Goal: Information Seeking & Learning: Learn about a topic

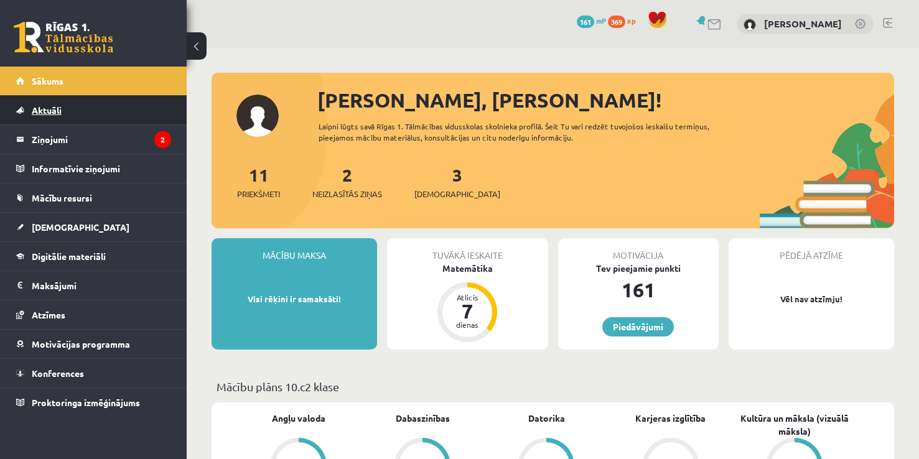
scroll to position [671, 0]
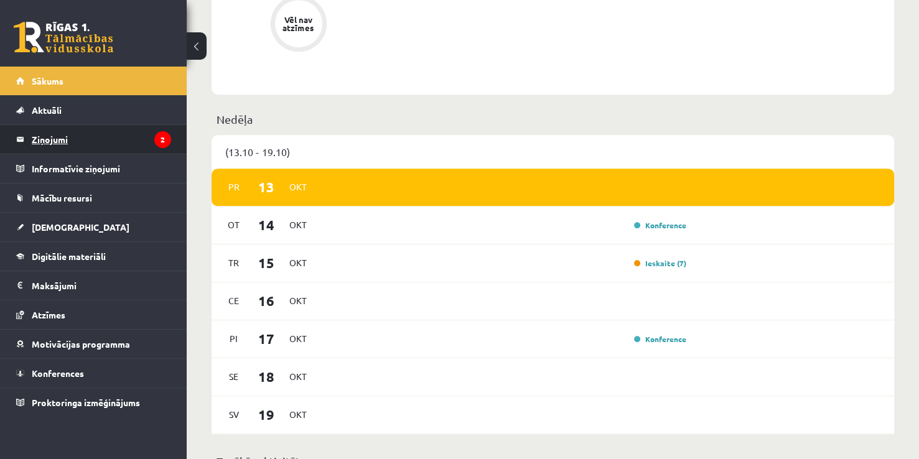
click at [128, 140] on legend "Ziņojumi 2" at bounding box center [101, 139] width 139 height 29
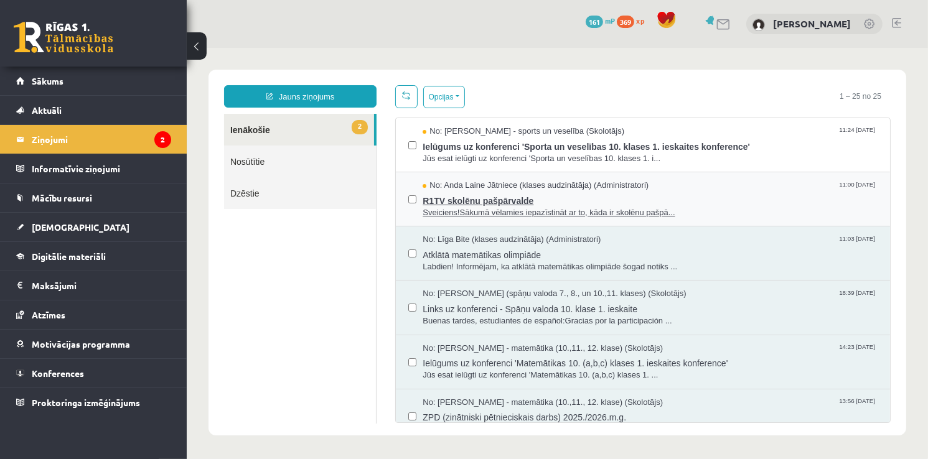
click at [551, 203] on span "R1TV skolēnu pašpārvalde" at bounding box center [649, 199] width 455 height 16
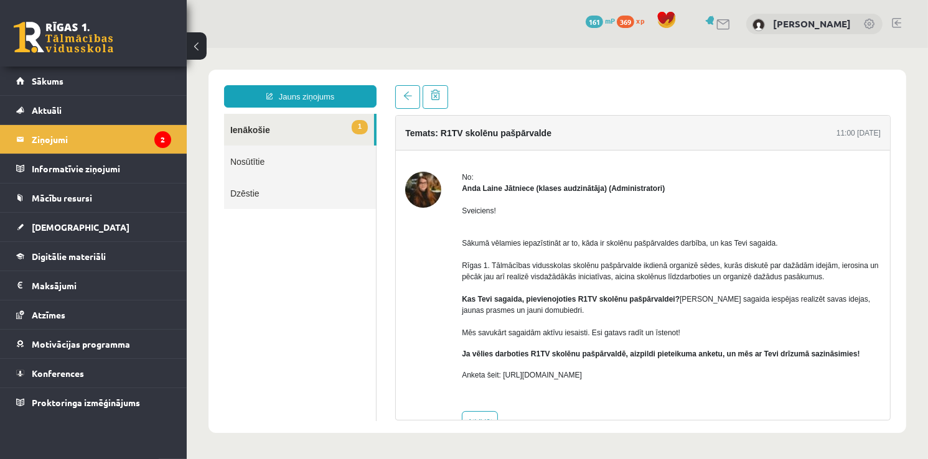
scroll to position [34, 0]
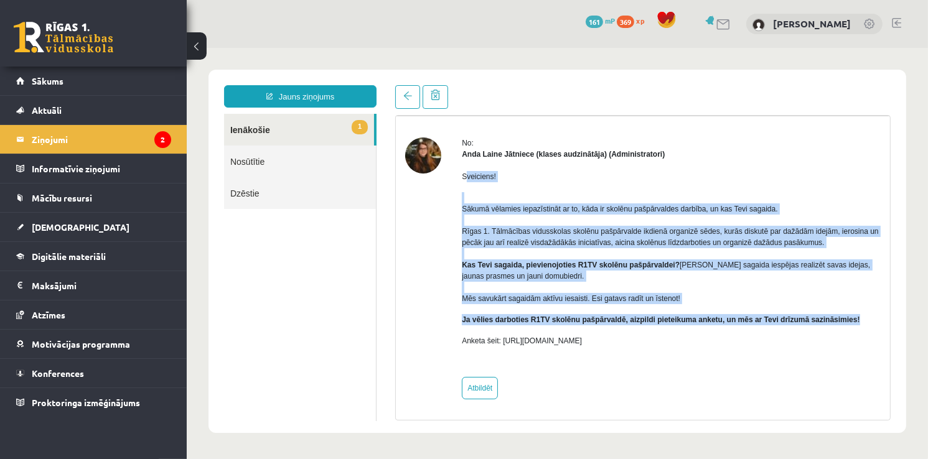
drag, startPoint x: 464, startPoint y: 174, endPoint x: 860, endPoint y: 314, distance: 420.6
click at [860, 314] on div "Sveiciens! Sākumā vēlamies iepazīstināt ar to, kāda ir skolēnu pašpārvaldes dar…" at bounding box center [670, 263] width 419 height 208
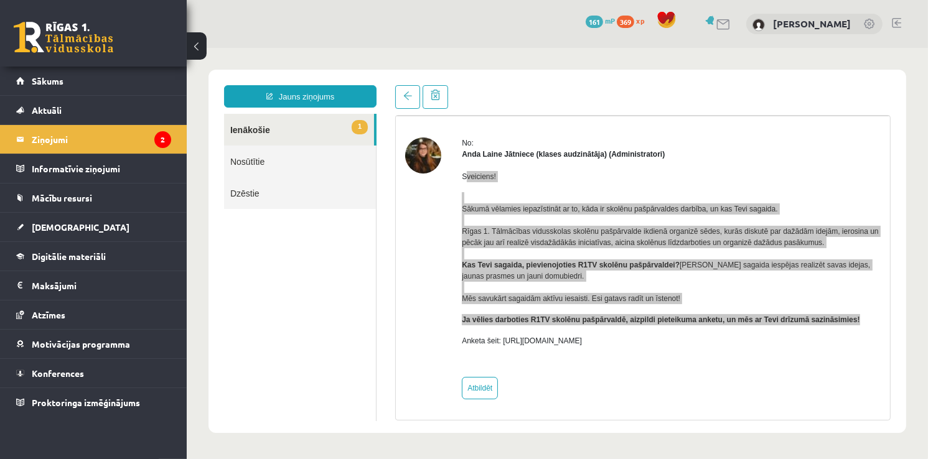
copy div "veiciens! Sākumā vēlamies iepazīstināt ar to, kāda ir skolēnu pašpārvaldes darb…"
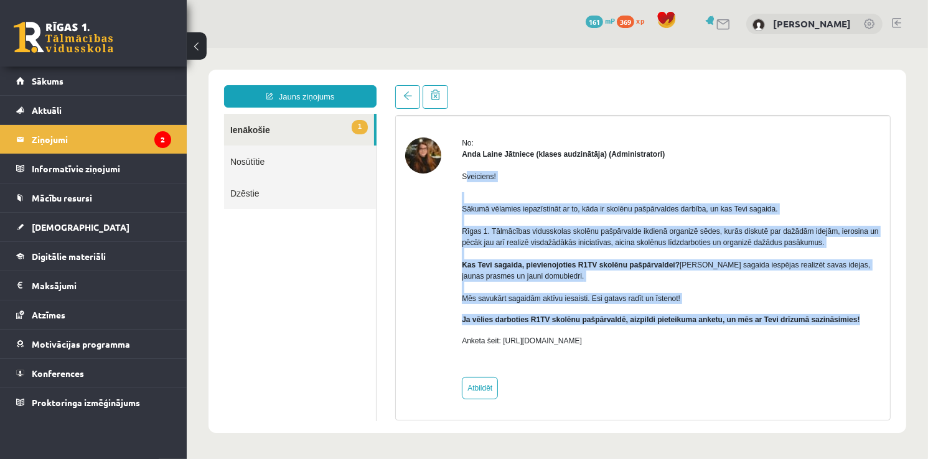
click at [258, 139] on link "1 Ienākošie" at bounding box center [298, 129] width 150 height 32
click at [262, 129] on link "1 Ienākošie" at bounding box center [298, 129] width 150 height 32
click at [405, 98] on span at bounding box center [407, 95] width 9 height 9
click at [406, 98] on span at bounding box center [407, 95] width 9 height 9
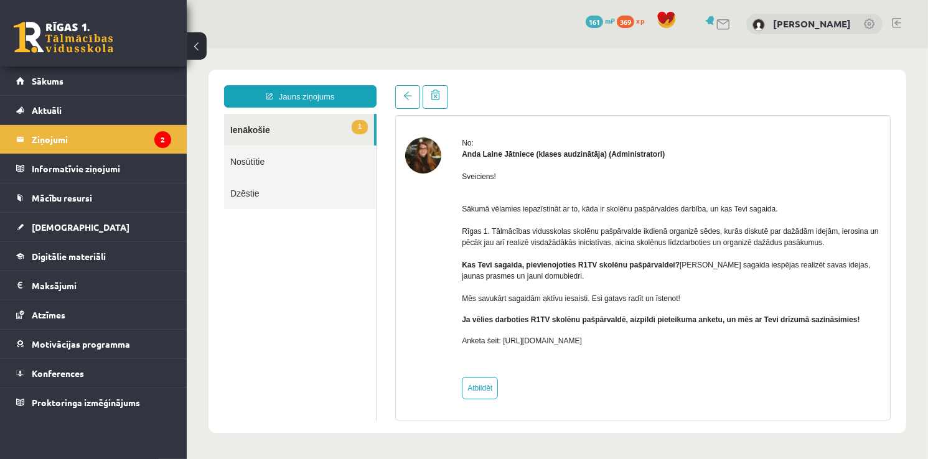
click at [569, 90] on div at bounding box center [642, 97] width 495 height 24
click at [411, 98] on span at bounding box center [407, 95] width 9 height 9
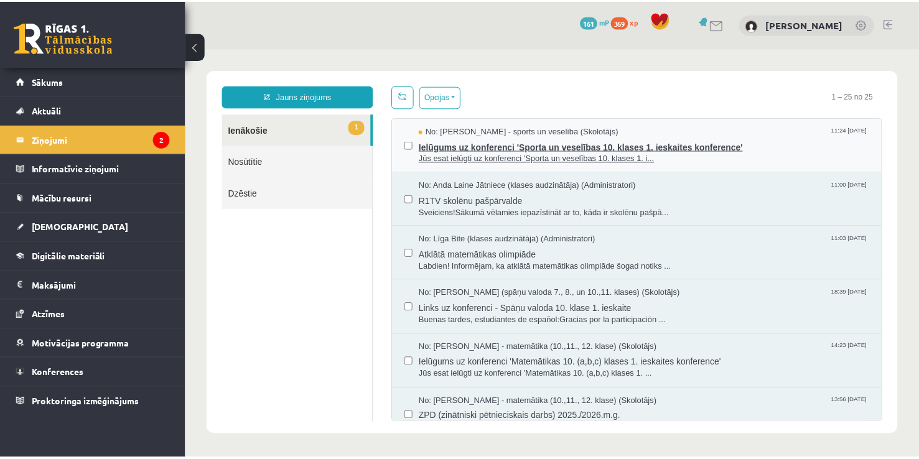
scroll to position [0, 0]
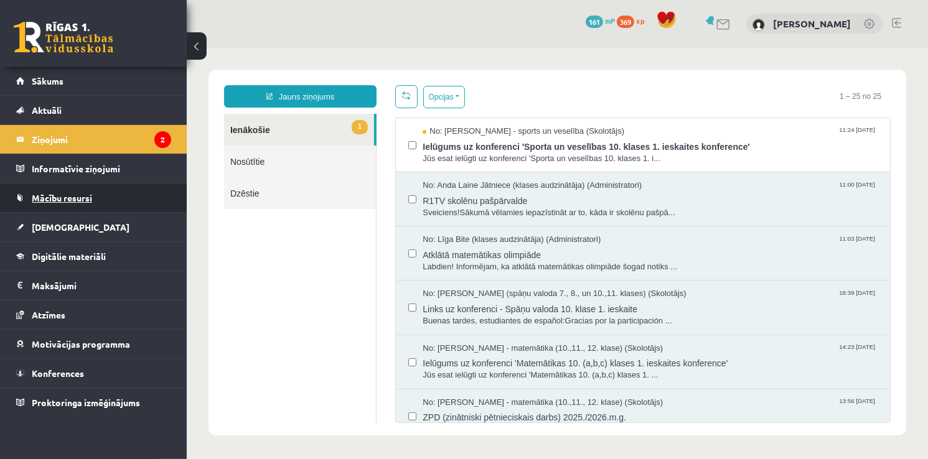
click at [91, 209] on link "Mācību resursi" at bounding box center [93, 198] width 155 height 29
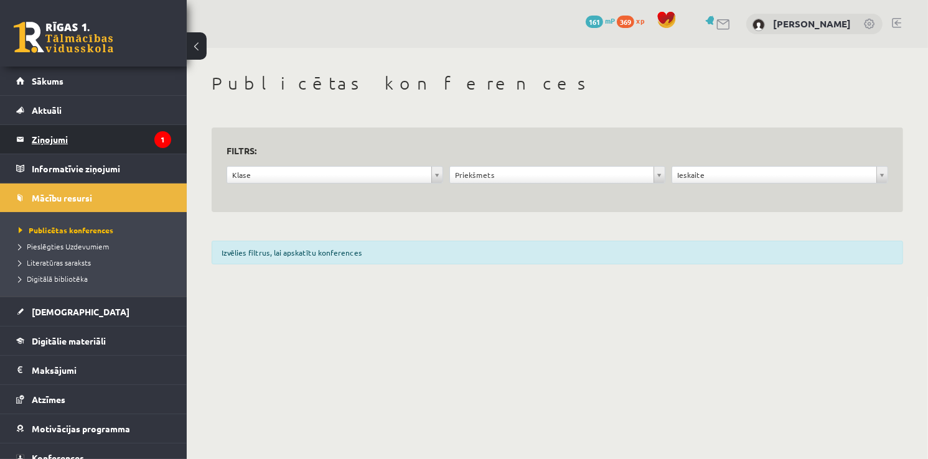
click at [96, 134] on legend "Ziņojumi 1" at bounding box center [101, 139] width 139 height 29
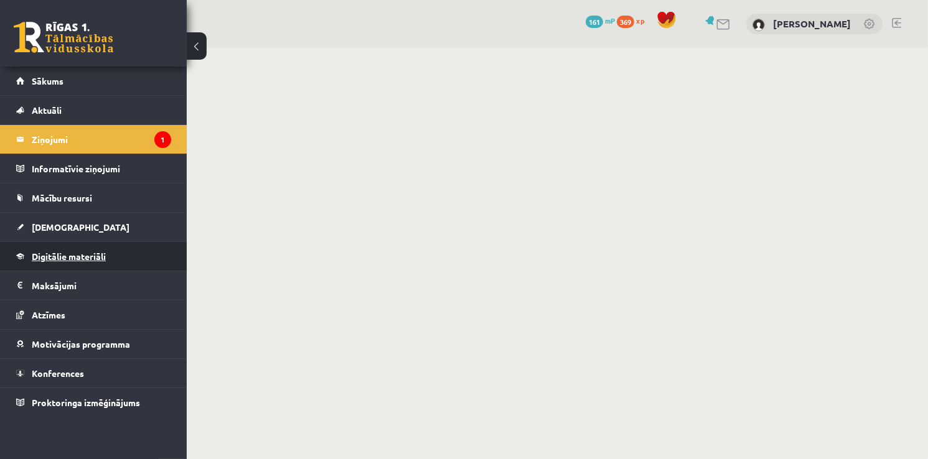
click at [82, 254] on span "Digitālie materiāli" at bounding box center [69, 256] width 74 height 11
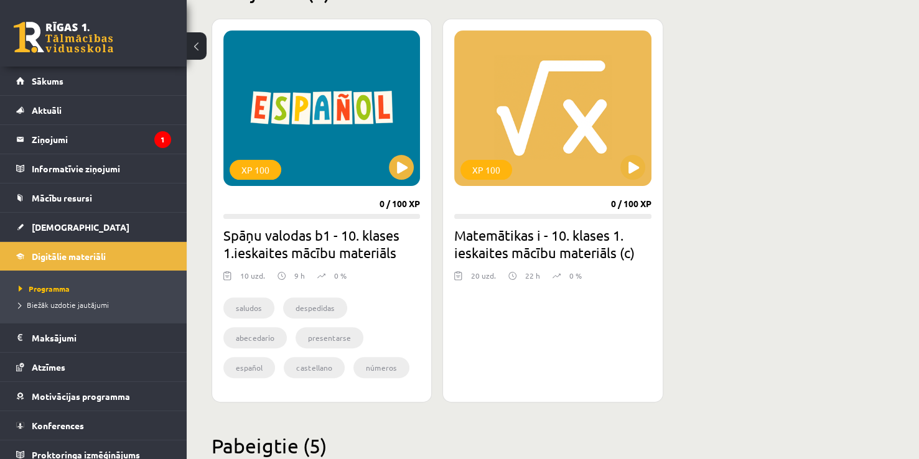
scroll to position [334, 0]
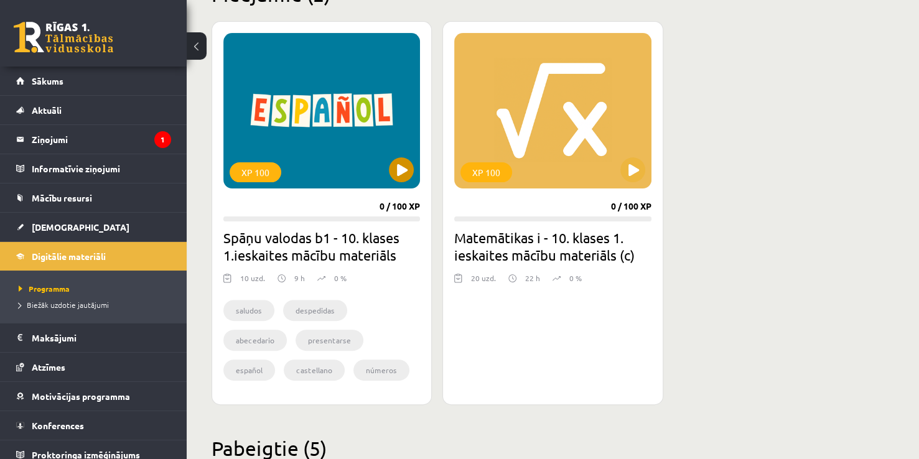
click at [352, 108] on div "XP 100" at bounding box center [321, 111] width 197 height 156
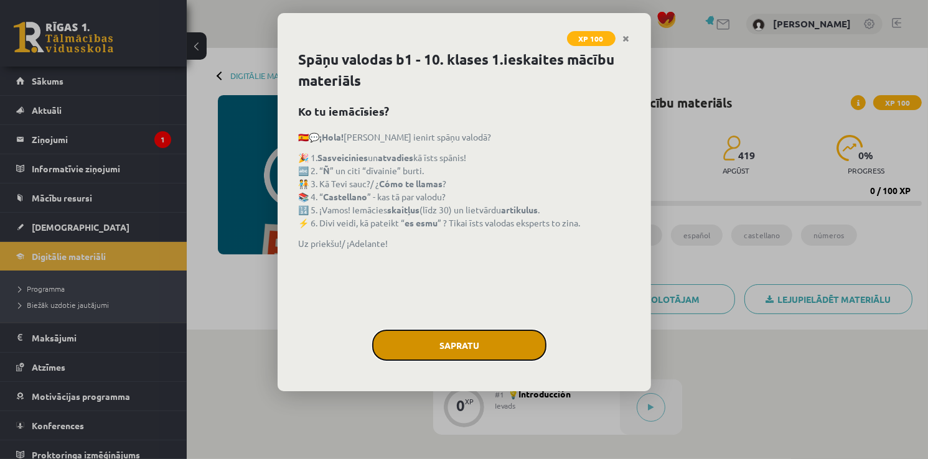
click at [429, 339] on button "Sapratu" at bounding box center [459, 345] width 174 height 31
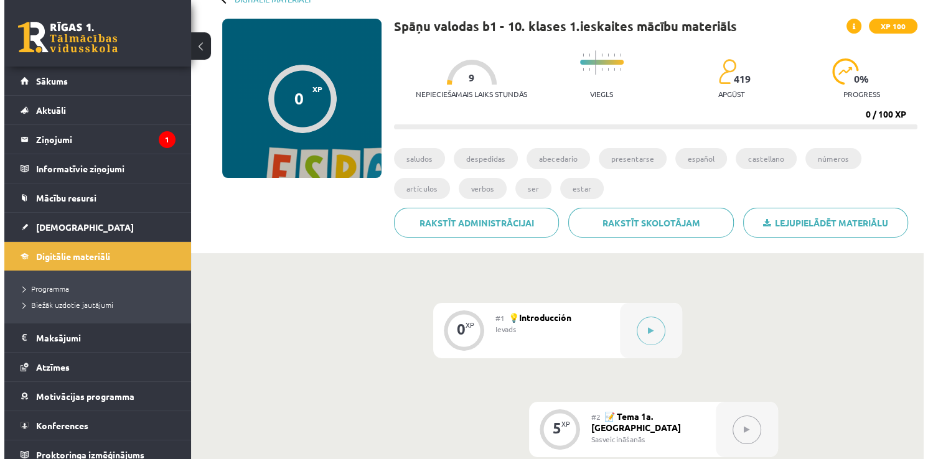
scroll to position [78, 0]
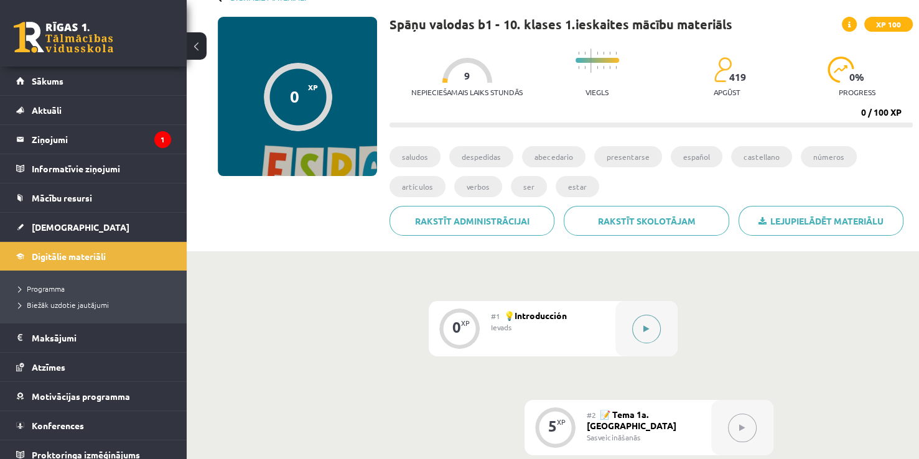
click at [643, 327] on icon at bounding box center [646, 328] width 6 height 7
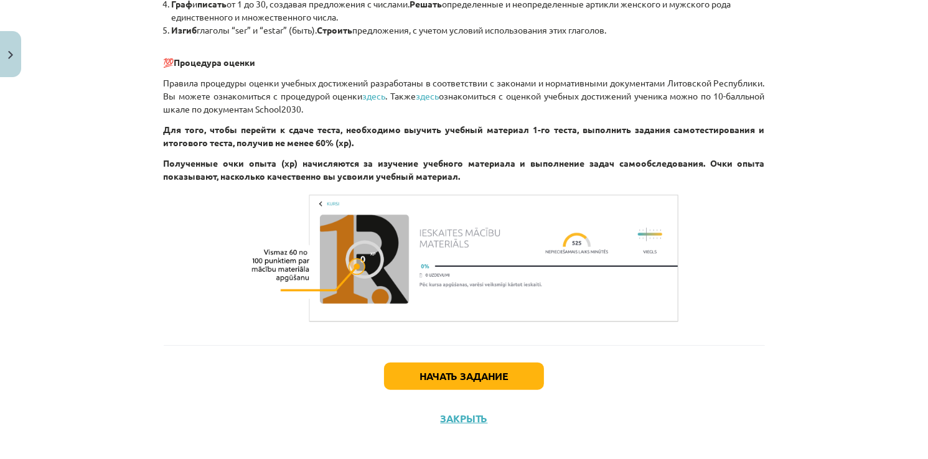
scroll to position [1136, 0]
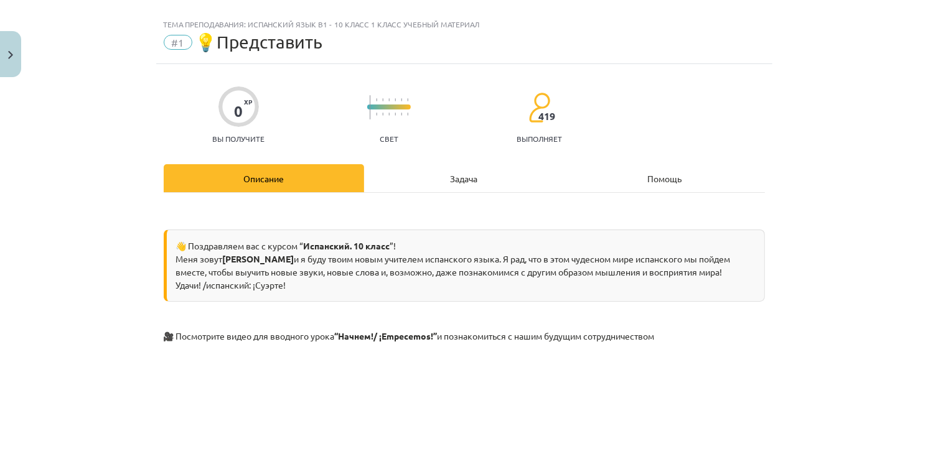
click at [432, 184] on div "Задача" at bounding box center [464, 178] width 200 height 28
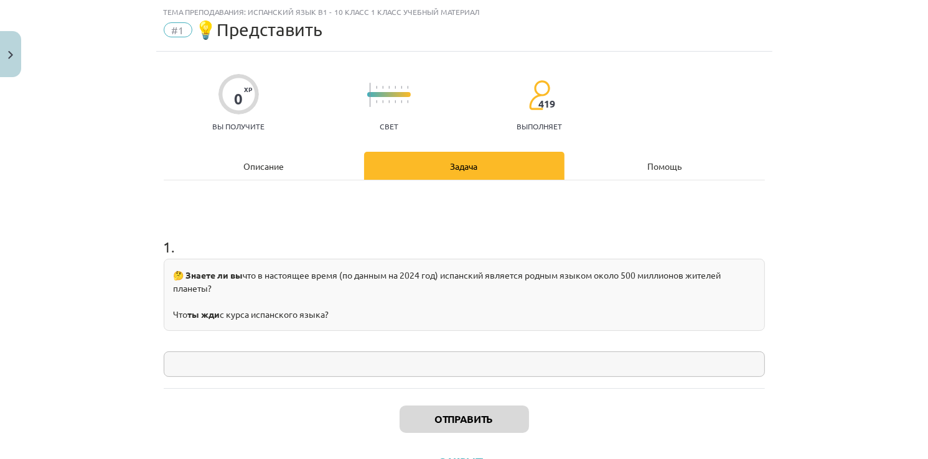
click at [305, 359] on input "text" at bounding box center [464, 365] width 601 height 26
paste input "**********"
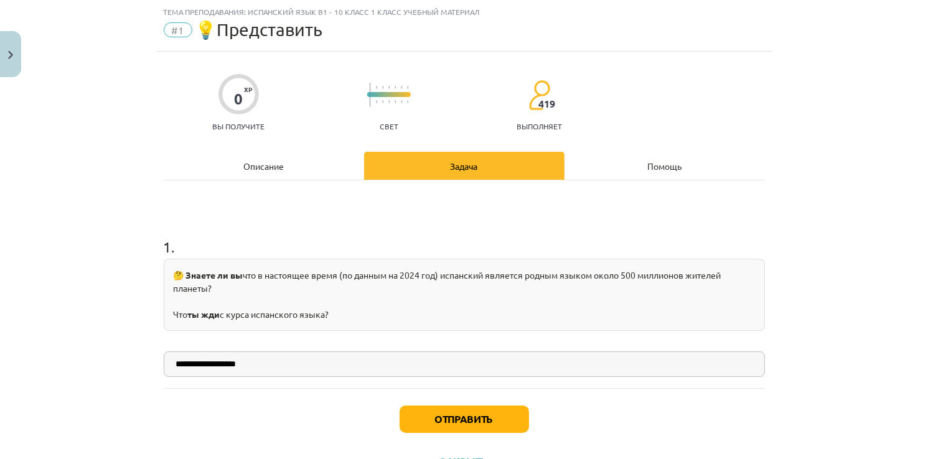
type input "**********"
click at [427, 421] on button "Отправить" at bounding box center [464, 419] width 129 height 27
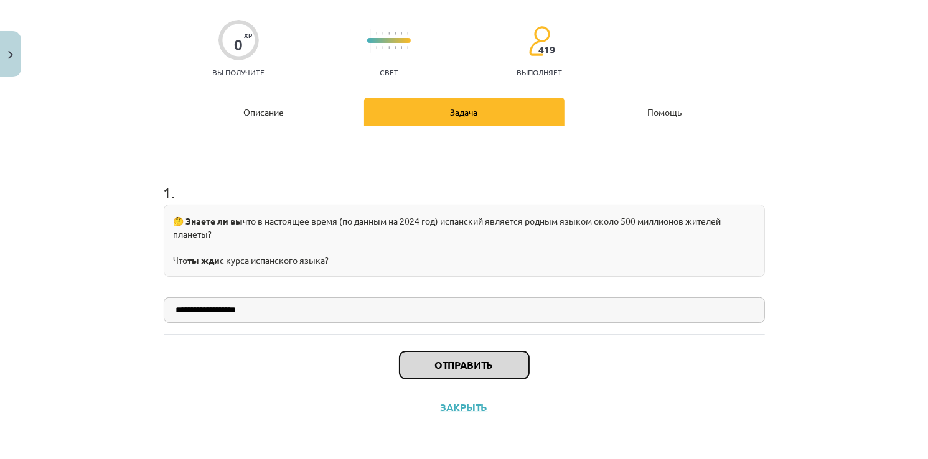
scroll to position [83, 0]
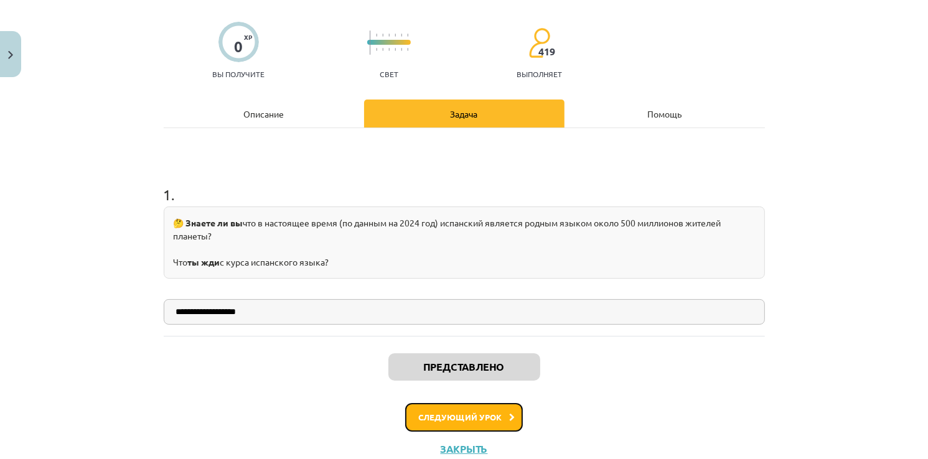
click at [472, 408] on button "Следующий урок" at bounding box center [464, 417] width 118 height 29
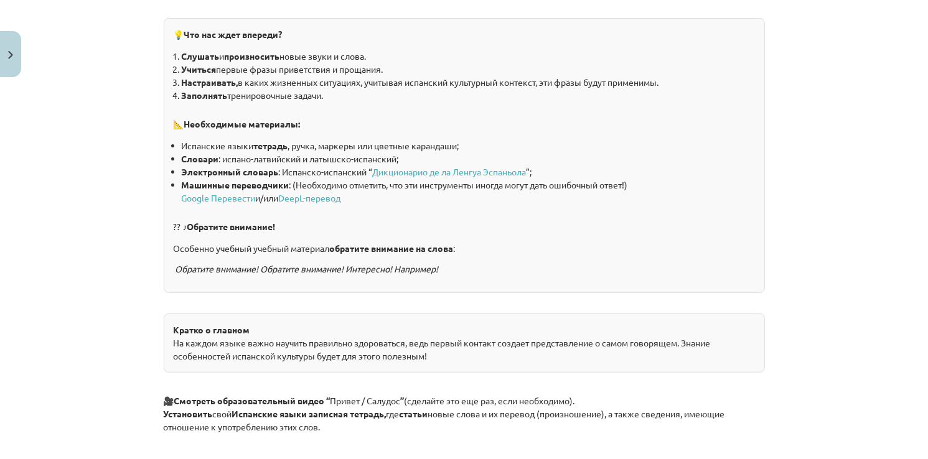
scroll to position [269, 0]
click at [434, 171] on link "Дикционарио де ла Ленгуа Эспаньола" at bounding box center [450, 171] width 154 height 11
drag, startPoint x: 310, startPoint y: 192, endPoint x: 803, endPoint y: 217, distance: 494.1
click at [914, 227] on div "Тема преподавания: Испанский язык b1 - 10 класс 1 класс учебный материал #2 📝 Т…" at bounding box center [464, 229] width 928 height 459
click at [103, 162] on div "Тема преподавания: Испанский язык b1 - 10 класс 1 класс учебный материал #2 📝 Т…" at bounding box center [464, 229] width 928 height 459
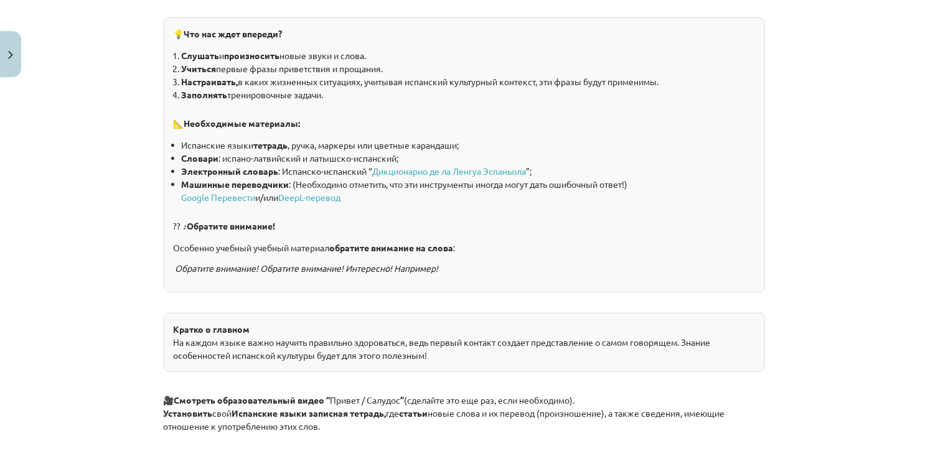
click at [840, 390] on div "Тема преподавания: Испанский язык b1 - 10 класс 1 класс учебный материал #2 📝 Т…" at bounding box center [464, 229] width 928 height 459
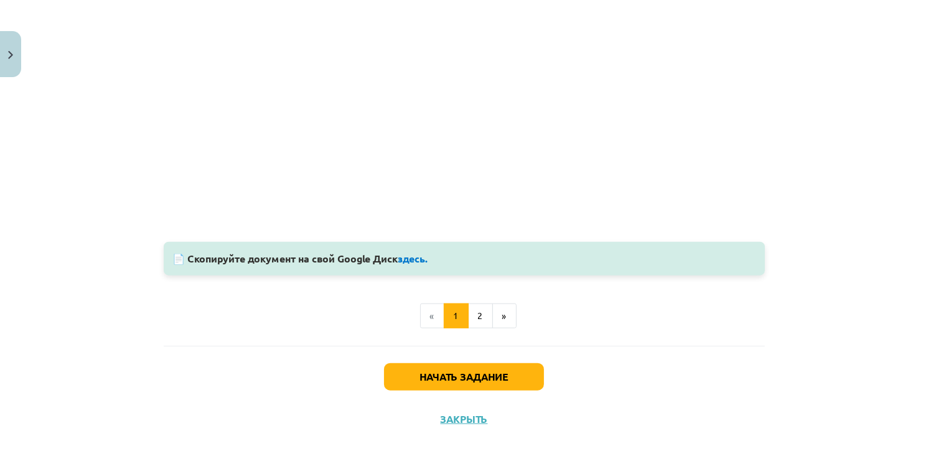
scroll to position [1134, 0]
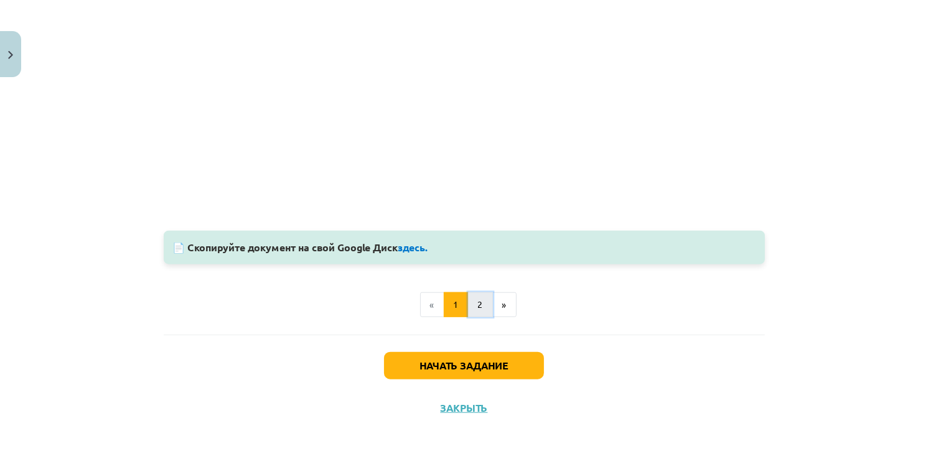
click at [482, 310] on button "2" at bounding box center [480, 304] width 25 height 25
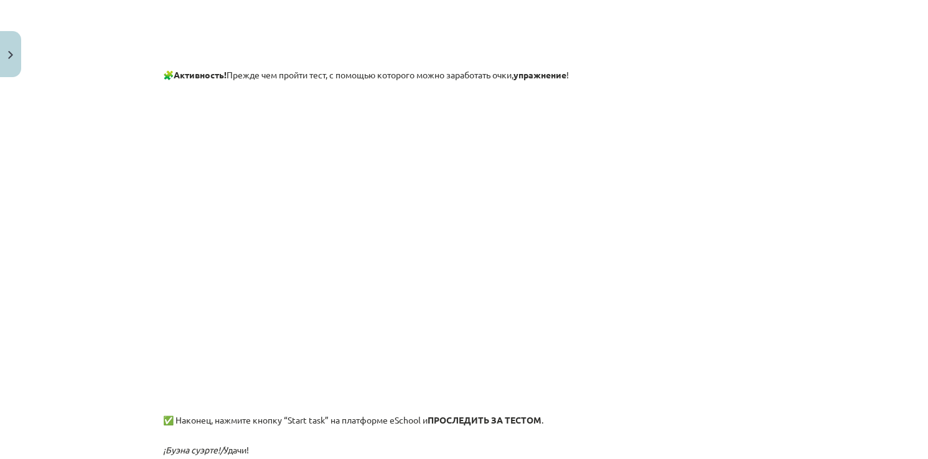
scroll to position [560, 0]
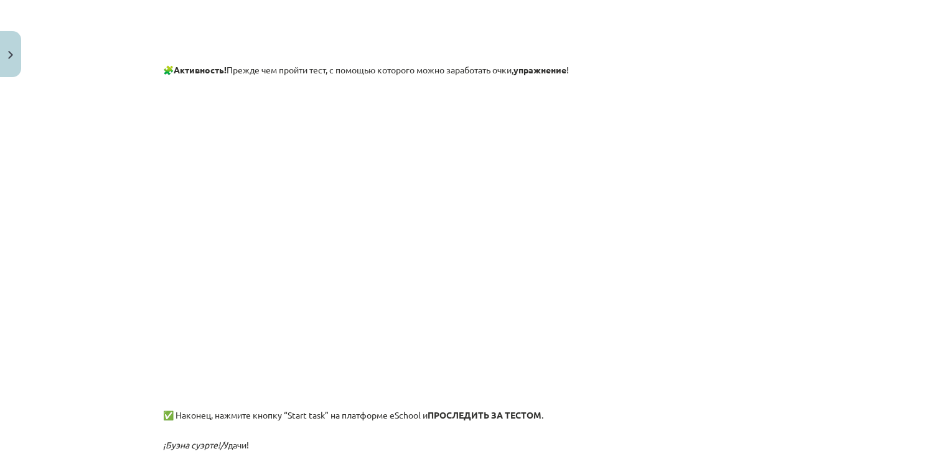
drag, startPoint x: 533, startPoint y: 80, endPoint x: 502, endPoint y: 82, distance: 31.2
click at [533, 80] on div "🎧 Тогда слушай песня “¡Buenos días!”: 🧩 Активность! Прежде чем пройти тест, с п…" at bounding box center [464, 72] width 601 height 819
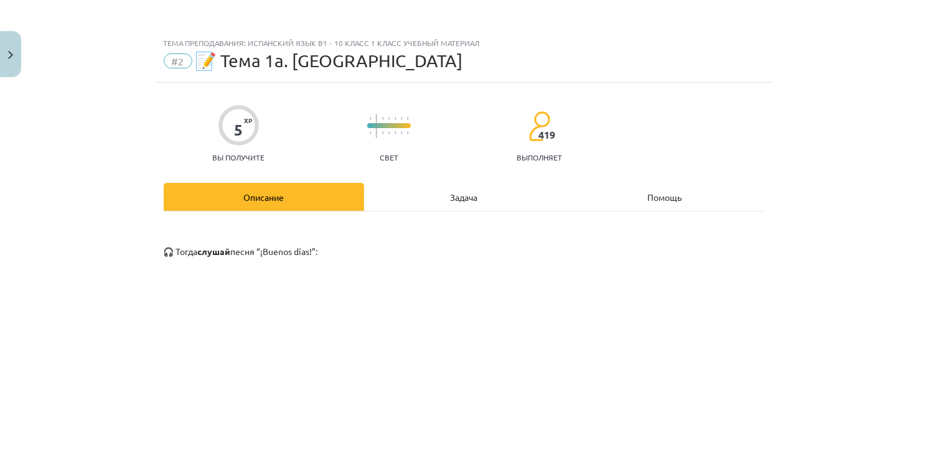
scroll to position [0, 0]
click at [450, 194] on div "Задача" at bounding box center [464, 197] width 200 height 28
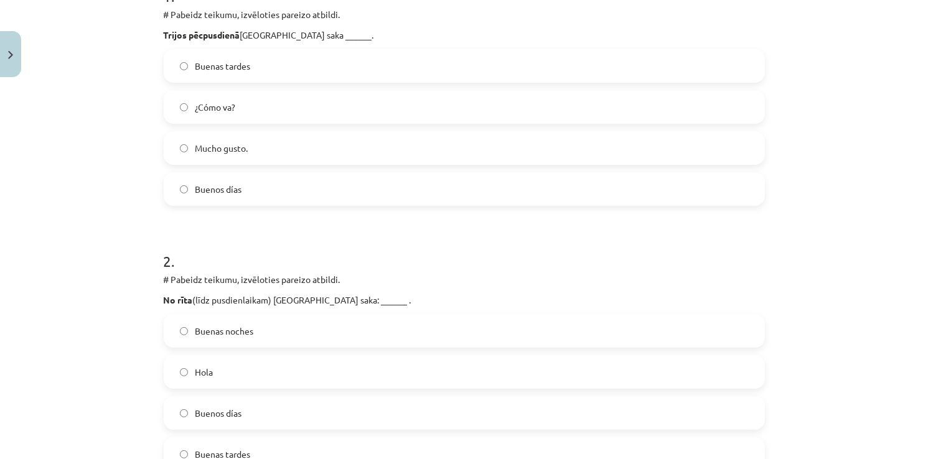
scroll to position [311, 0]
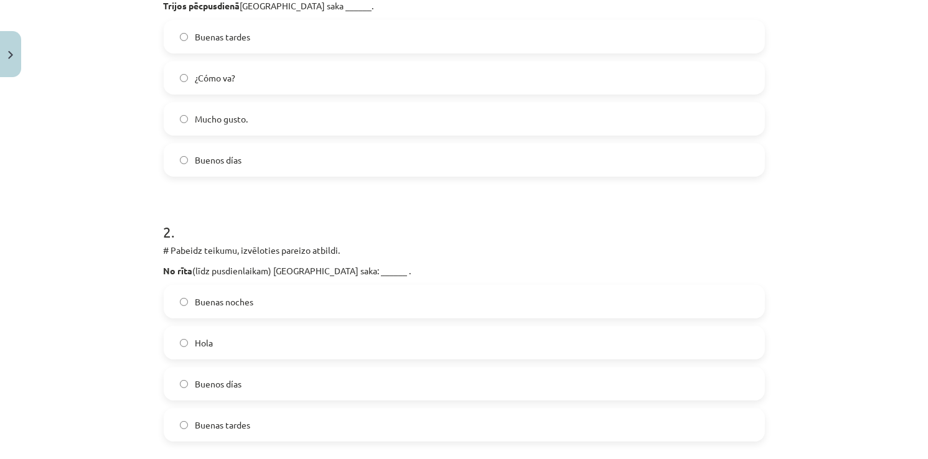
click at [220, 389] on span "Buenos días" at bounding box center [218, 384] width 47 height 13
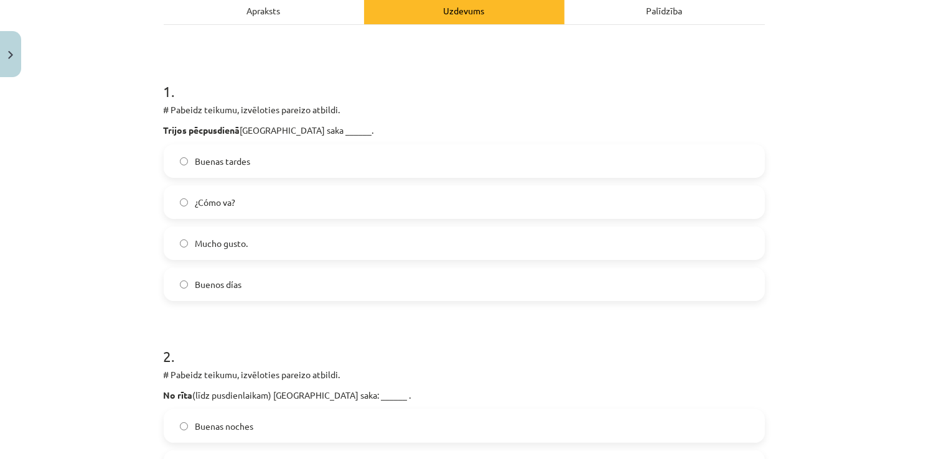
drag, startPoint x: 220, startPoint y: 210, endPoint x: 212, endPoint y: 217, distance: 10.2
click at [214, 215] on label "¿Cómo va?" at bounding box center [464, 202] width 599 height 31
click at [250, 202] on label "¿Cómo va?" at bounding box center [464, 202] width 599 height 31
drag, startPoint x: 265, startPoint y: 154, endPoint x: 273, endPoint y: 166, distance: 13.5
click at [273, 166] on label "Buenas tardes" at bounding box center [464, 161] width 599 height 31
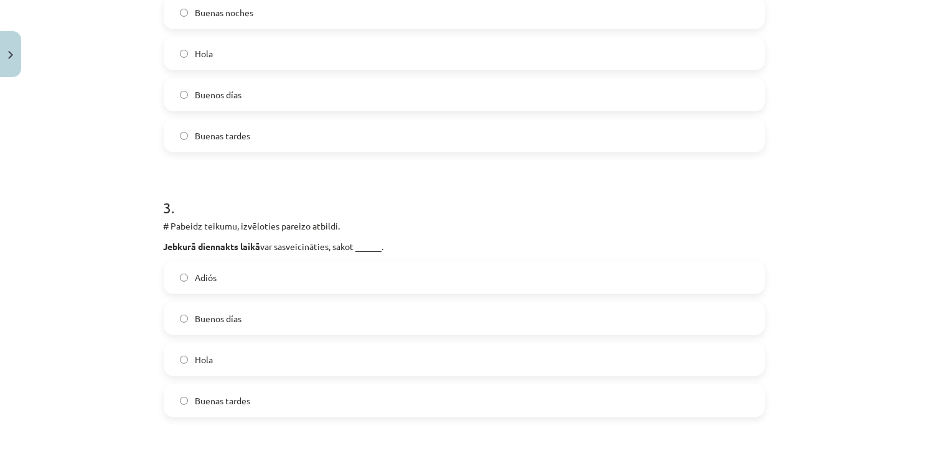
scroll to position [622, 0]
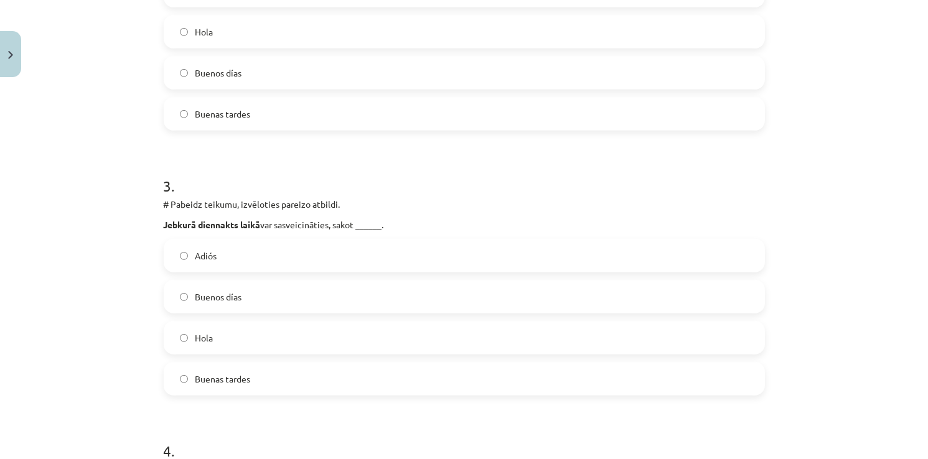
click at [208, 380] on span "Buenas tardes" at bounding box center [222, 379] width 55 height 13
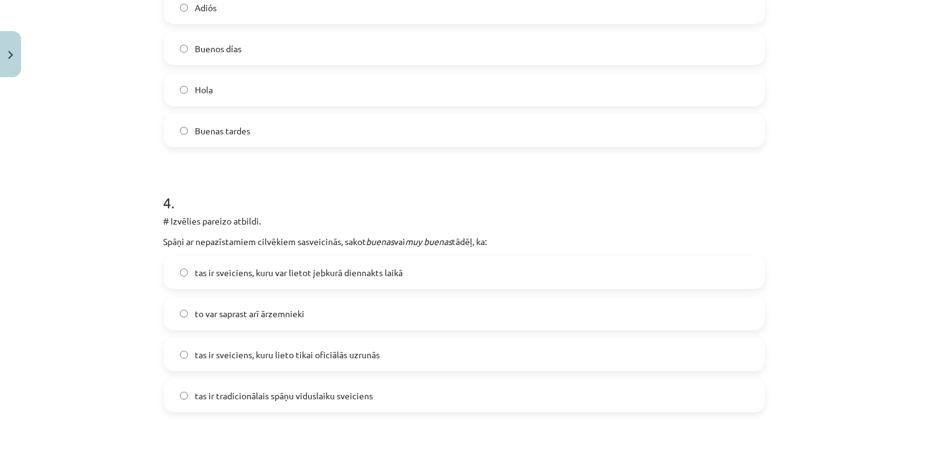
scroll to position [871, 0]
click at [253, 353] on span "tas ir sveiciens, kuru lieto tikai oficiālās uzrunās" at bounding box center [287, 354] width 185 height 13
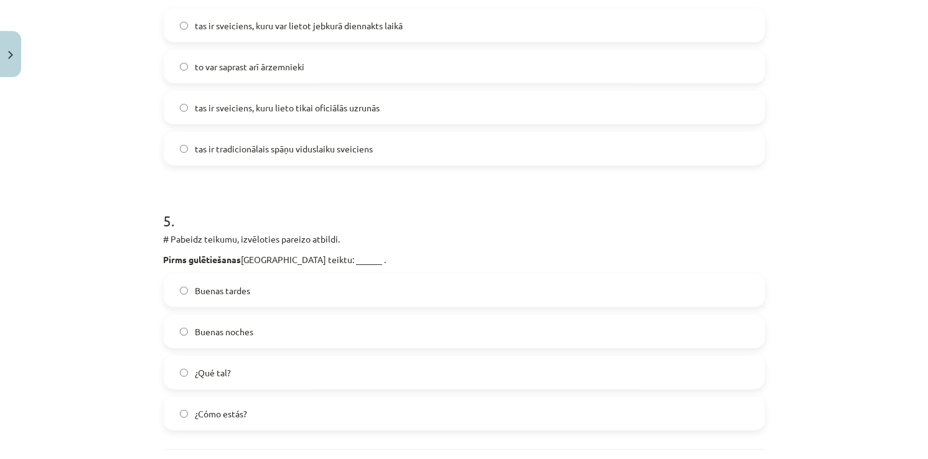
scroll to position [1120, 0]
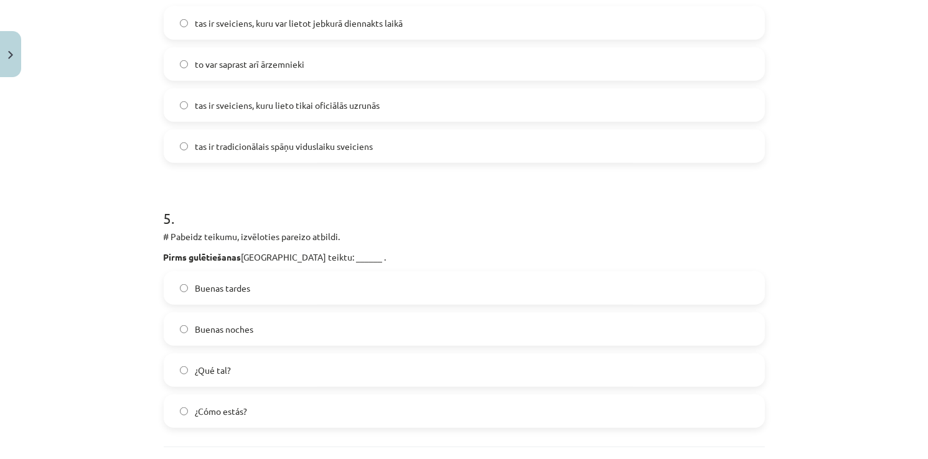
click at [230, 339] on label "Buenas noches" at bounding box center [464, 329] width 599 height 31
click at [268, 336] on label "Buenas noches" at bounding box center [464, 329] width 599 height 31
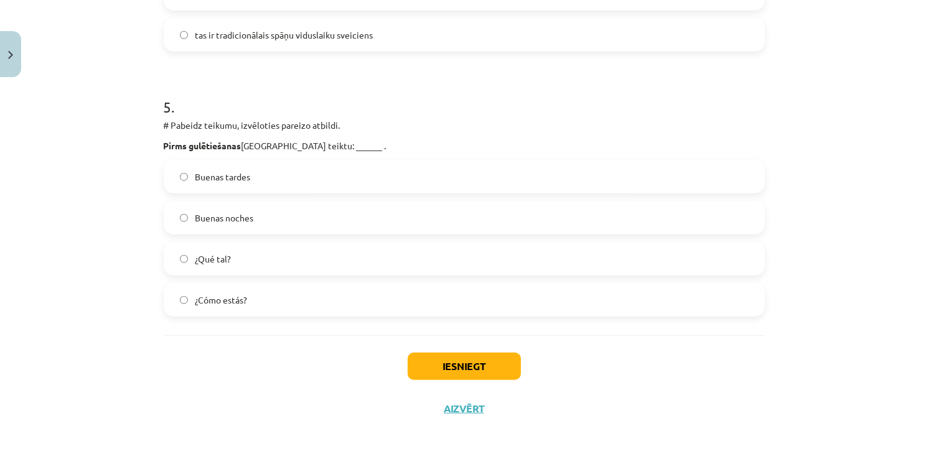
scroll to position [1233, 0]
click at [472, 365] on button "Iesniegt" at bounding box center [464, 365] width 113 height 27
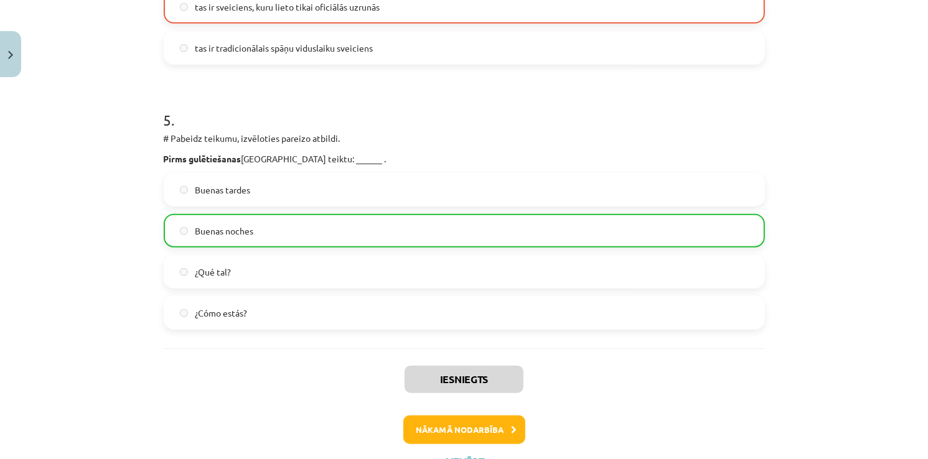
scroll to position [1272, 0]
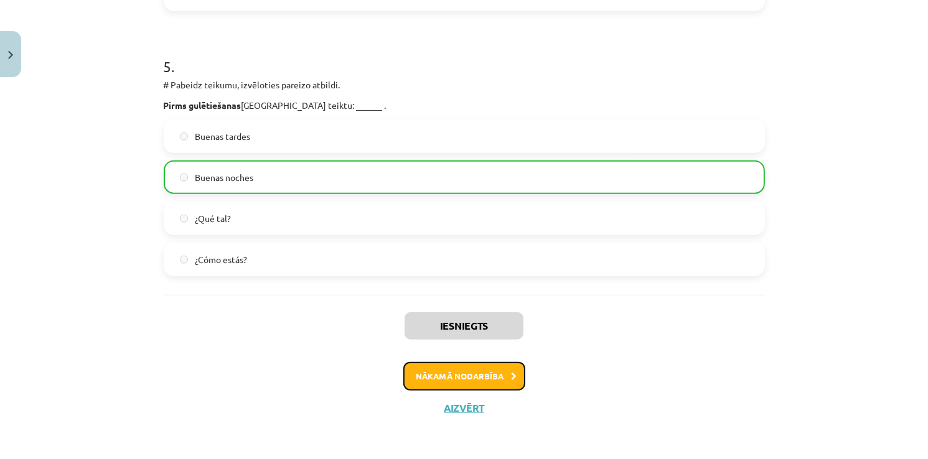
click at [428, 377] on button "Nākamā nodarbība" at bounding box center [464, 376] width 122 height 29
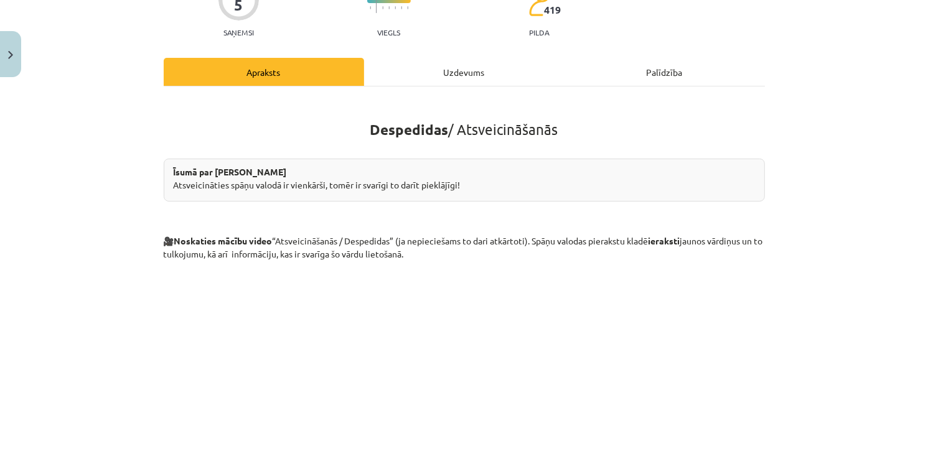
scroll to position [0, 0]
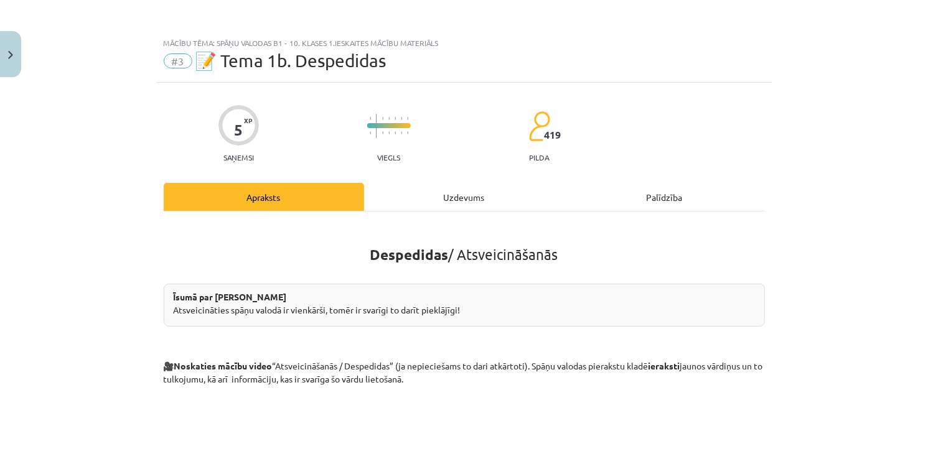
click at [445, 196] on div "Uzdevums" at bounding box center [464, 197] width 200 height 28
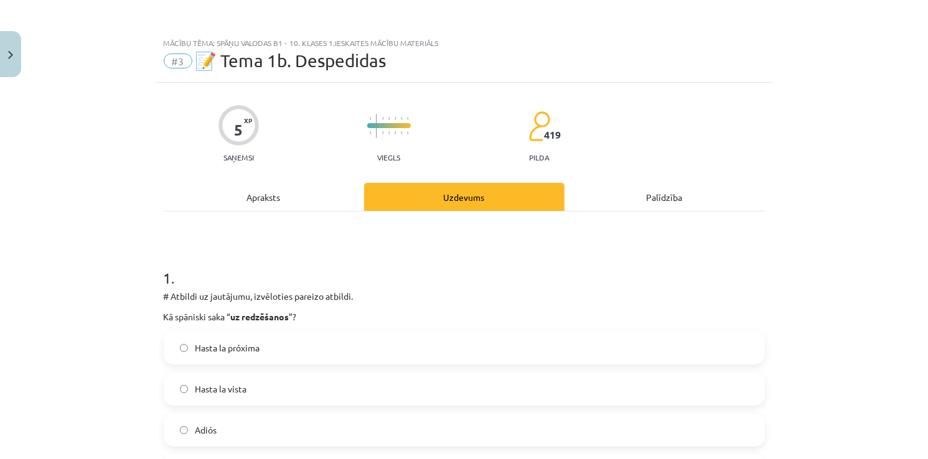
scroll to position [31, 0]
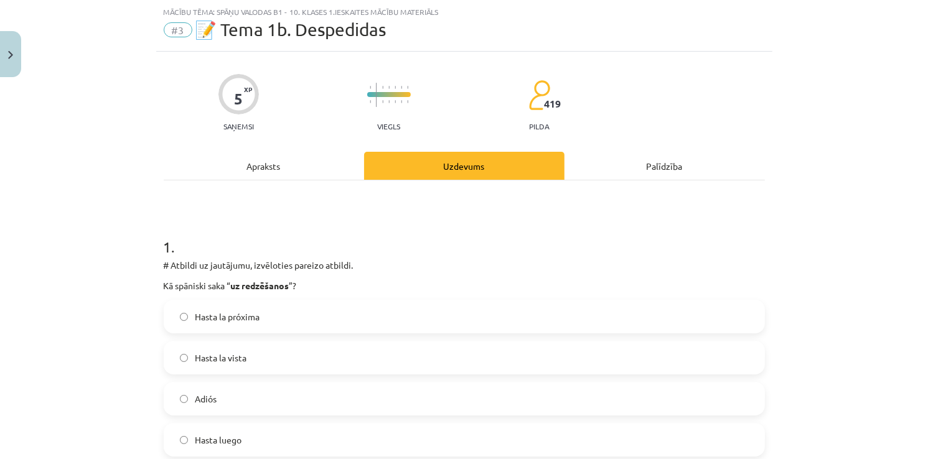
click at [273, 166] on div "Apraksts" at bounding box center [264, 166] width 200 height 28
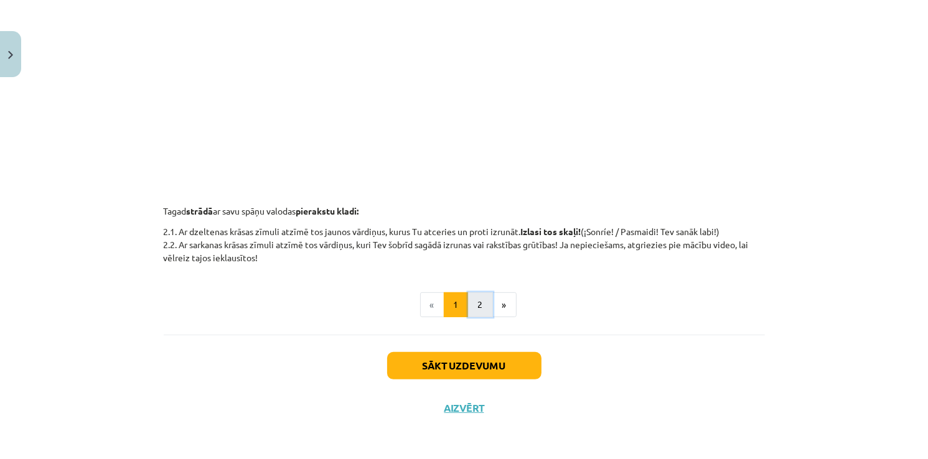
click at [475, 307] on button "2" at bounding box center [480, 304] width 25 height 25
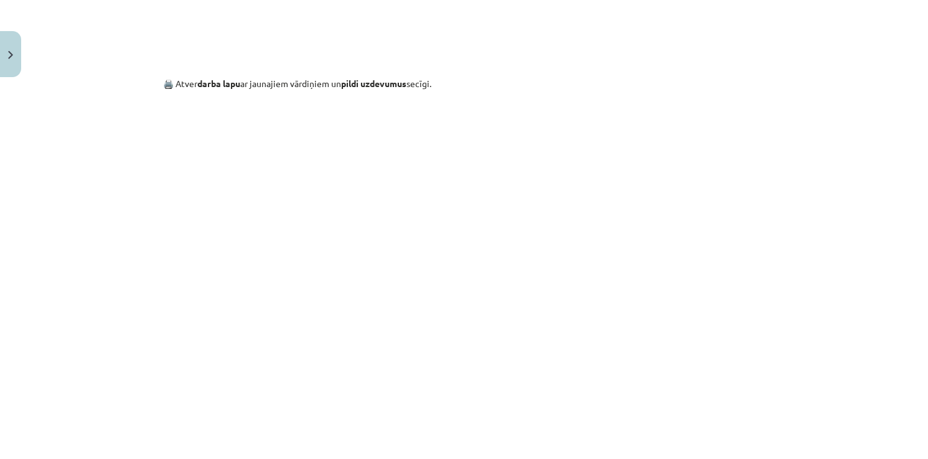
scroll to position [969, 0]
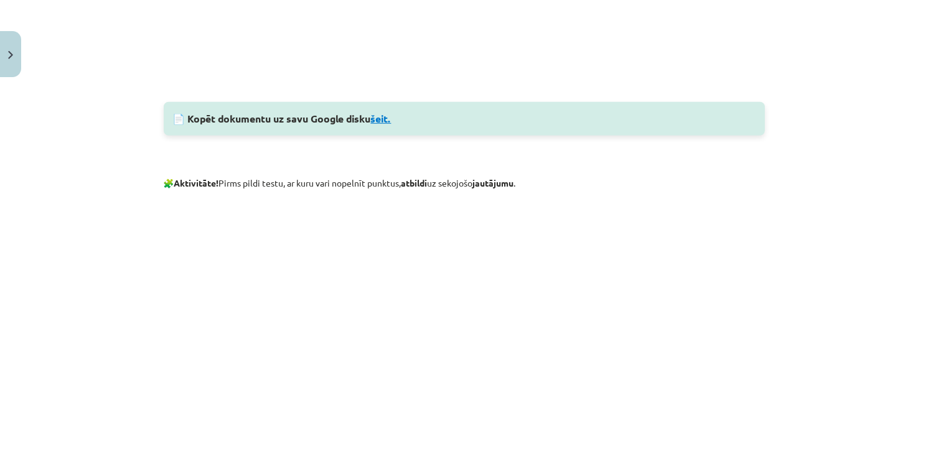
click at [389, 117] on link "šeit." at bounding box center [381, 118] width 21 height 13
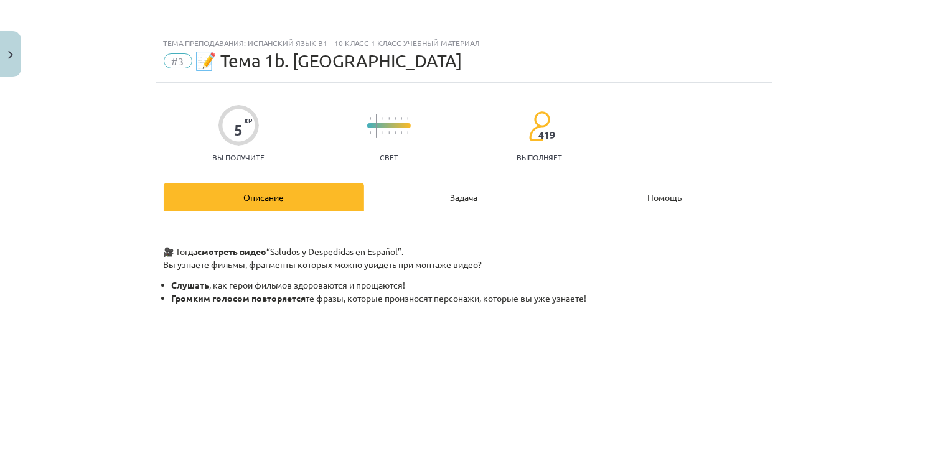
scroll to position [0, 0]
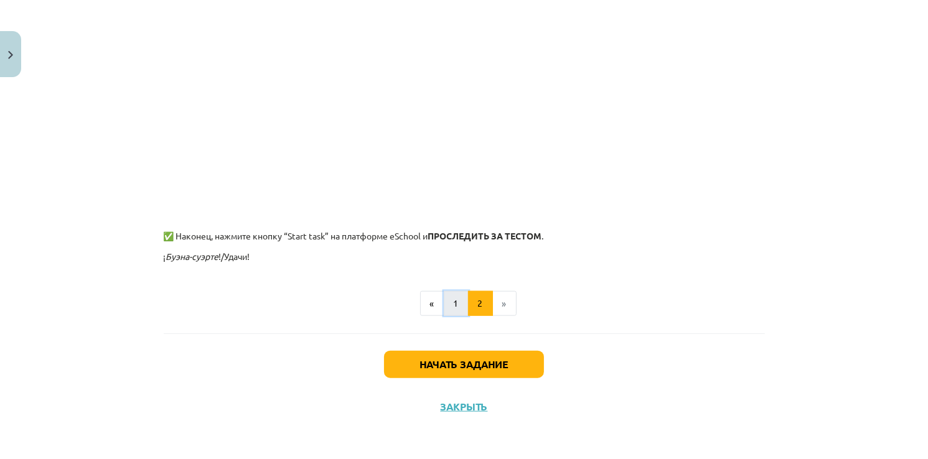
click at [455, 307] on button "1" at bounding box center [456, 303] width 25 height 25
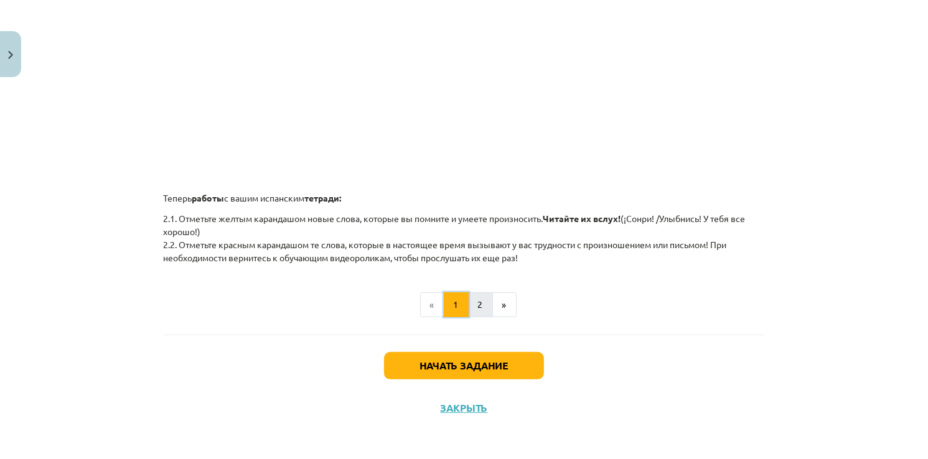
scroll to position [448, 0]
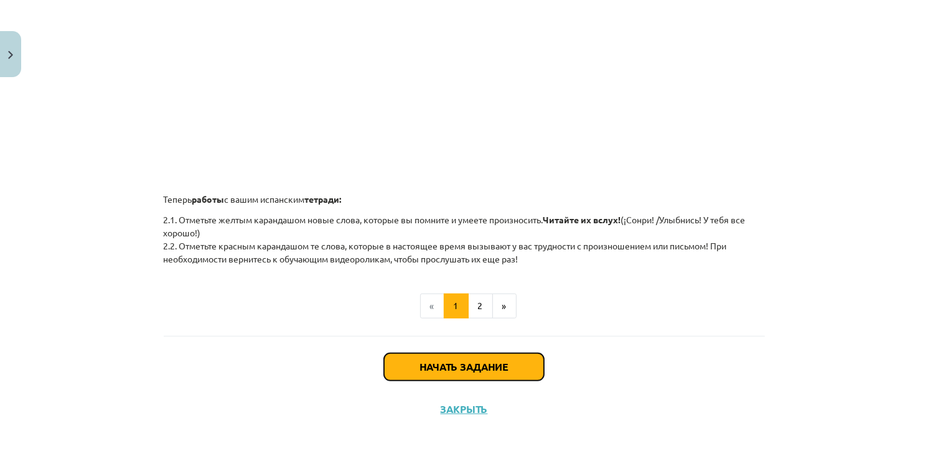
click at [465, 365] on button "Начать задание" at bounding box center [464, 366] width 160 height 27
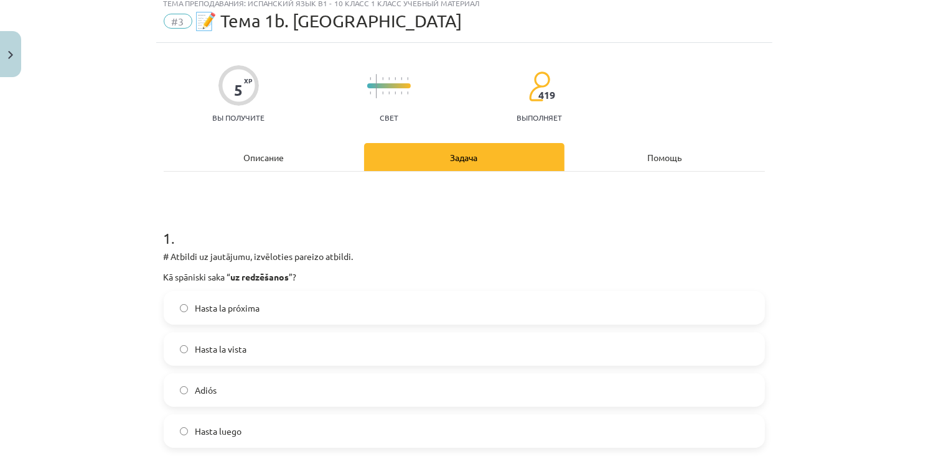
scroll to position [31, 0]
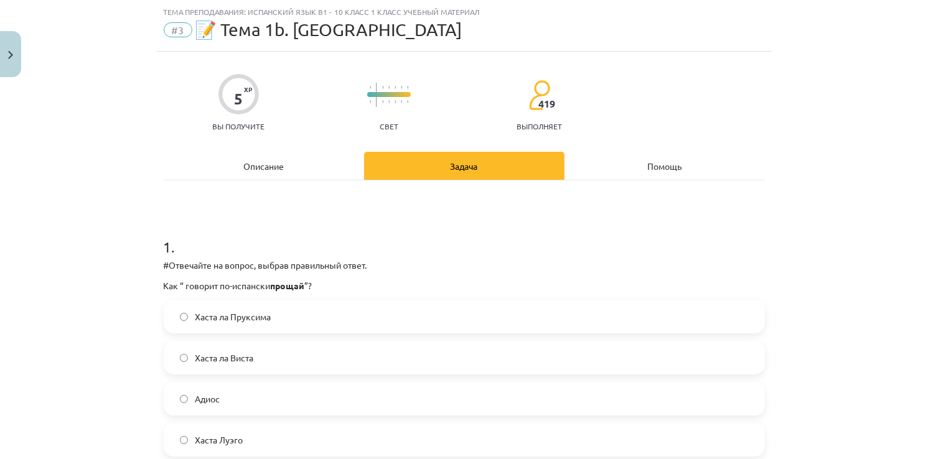
click at [245, 400] on label "Адиос" at bounding box center [464, 398] width 599 height 31
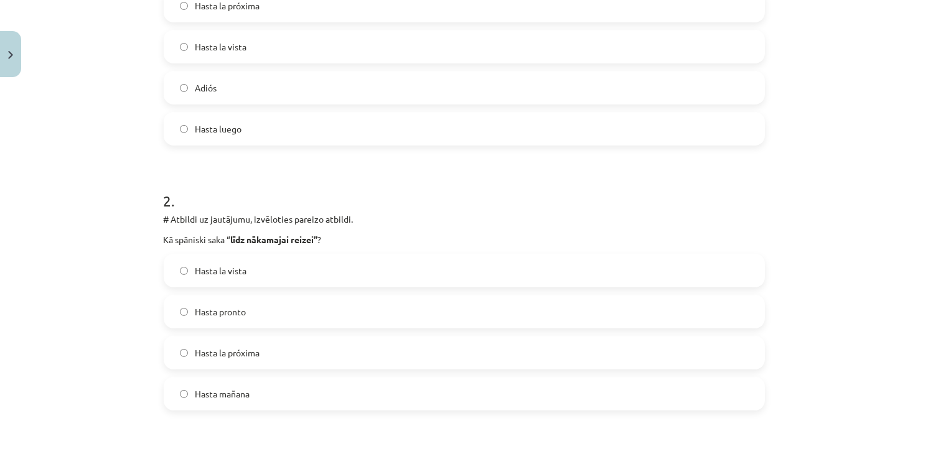
scroll to position [342, 0]
click at [273, 356] on label "Hasta la próxima" at bounding box center [464, 353] width 599 height 31
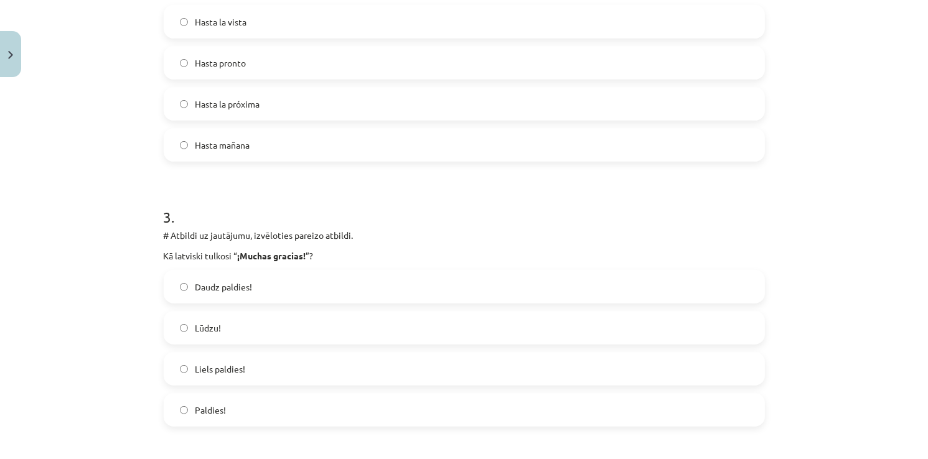
scroll to position [591, 0]
drag, startPoint x: 238, startPoint y: 253, endPoint x: 302, endPoint y: 260, distance: 65.1
click at [302, 260] on p "Kā latviski tulkosi “ ¡Muchas gracias! ”?" at bounding box center [464, 256] width 601 height 13
copy p "Muchas gracias! ”"
click at [233, 353] on div "Liels paldies!" at bounding box center [464, 370] width 601 height 34
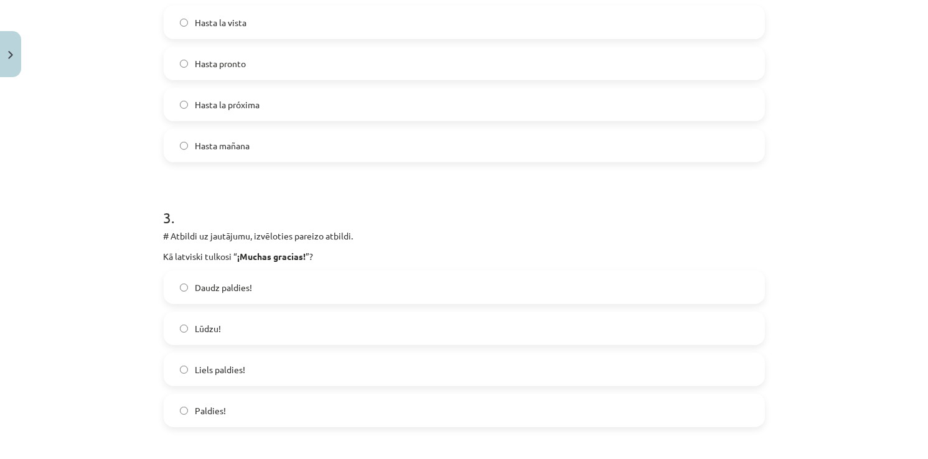
click at [234, 358] on label "Liels paldies!" at bounding box center [464, 369] width 599 height 31
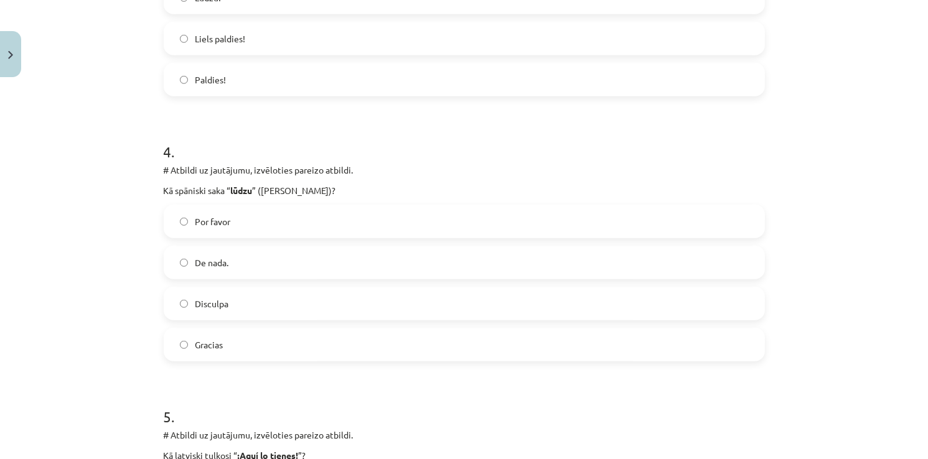
scroll to position [921, 0]
click at [230, 223] on label "Por favor" at bounding box center [464, 222] width 599 height 31
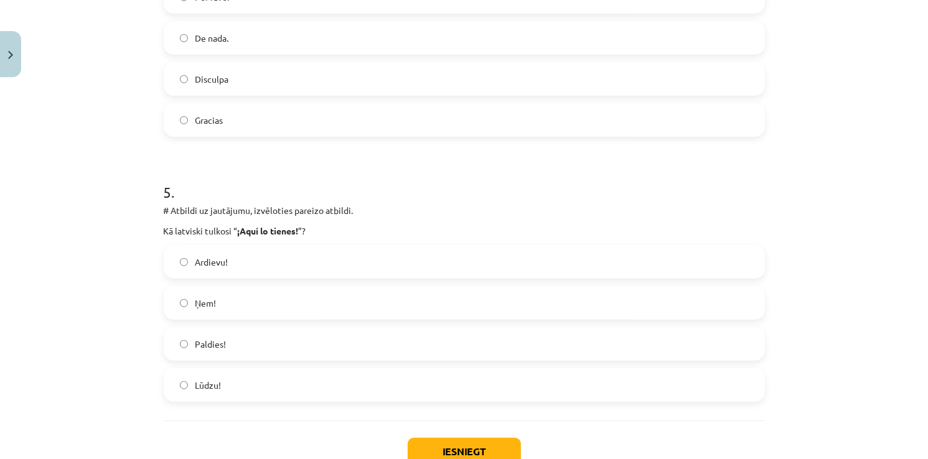
scroll to position [1149, 0]
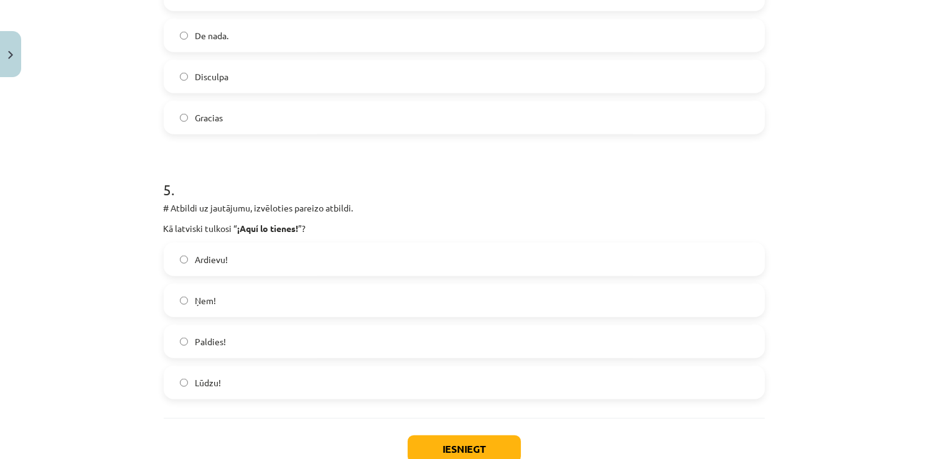
click at [209, 301] on span "Ņem!" at bounding box center [205, 300] width 21 height 13
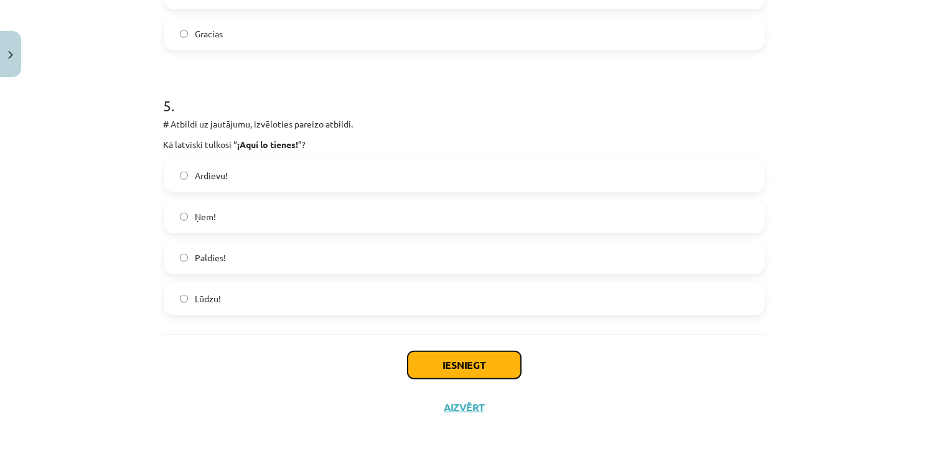
click at [453, 373] on button "Iesniegt" at bounding box center [464, 365] width 113 height 27
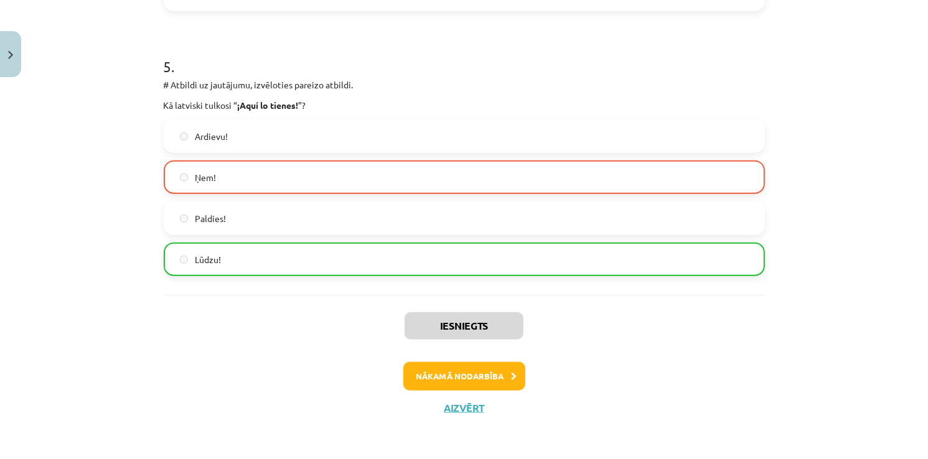
scroll to position [1272, 0]
click at [447, 371] on button "Nākamā nodarbība" at bounding box center [464, 376] width 122 height 29
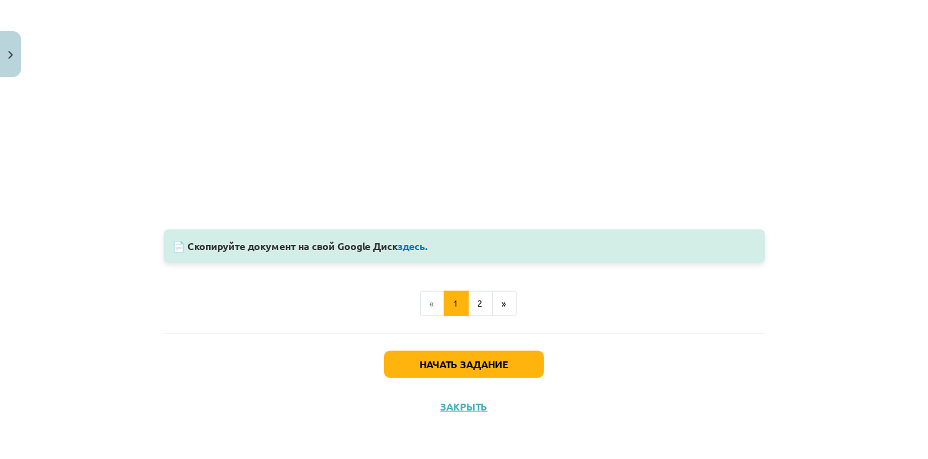
scroll to position [1134, 0]
click at [480, 311] on button "2" at bounding box center [480, 303] width 25 height 25
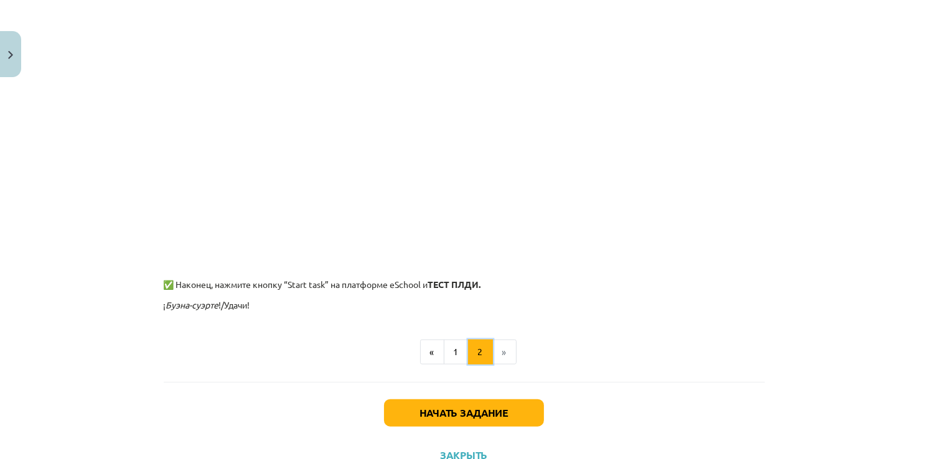
scroll to position [1078, 0]
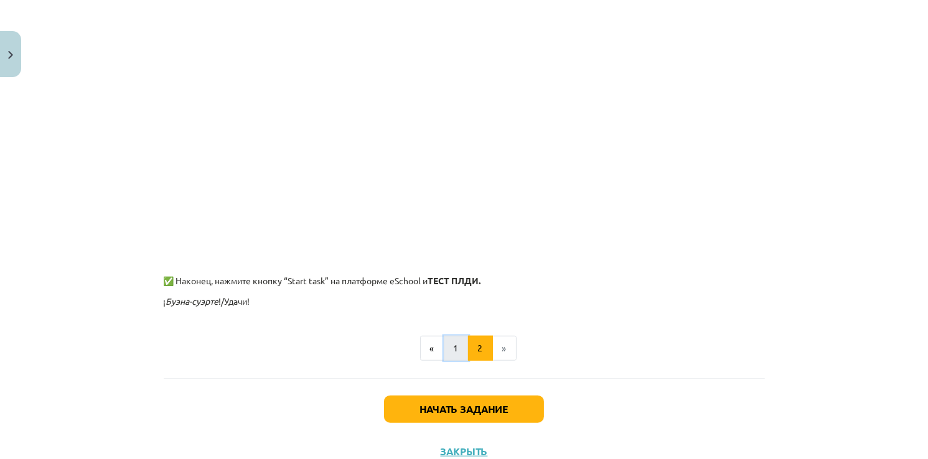
click at [458, 349] on button "1" at bounding box center [456, 348] width 25 height 25
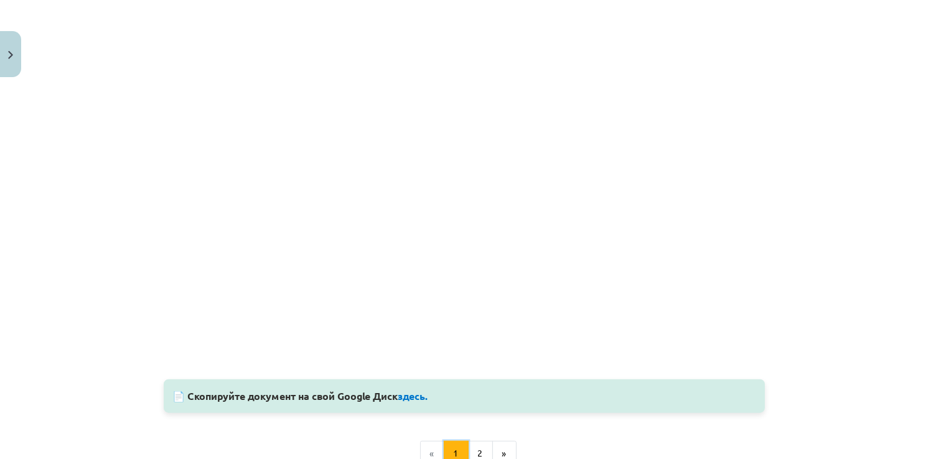
scroll to position [977, 0]
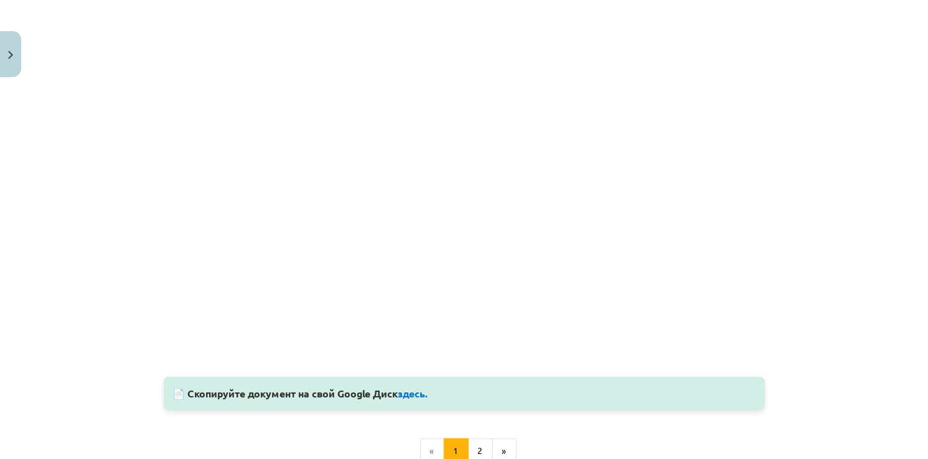
click at [413, 411] on div "📄 Скопируйте документ на свой Google Диск здесь." at bounding box center [464, 394] width 601 height 34
click at [412, 400] on link "здесь." at bounding box center [413, 393] width 30 height 13
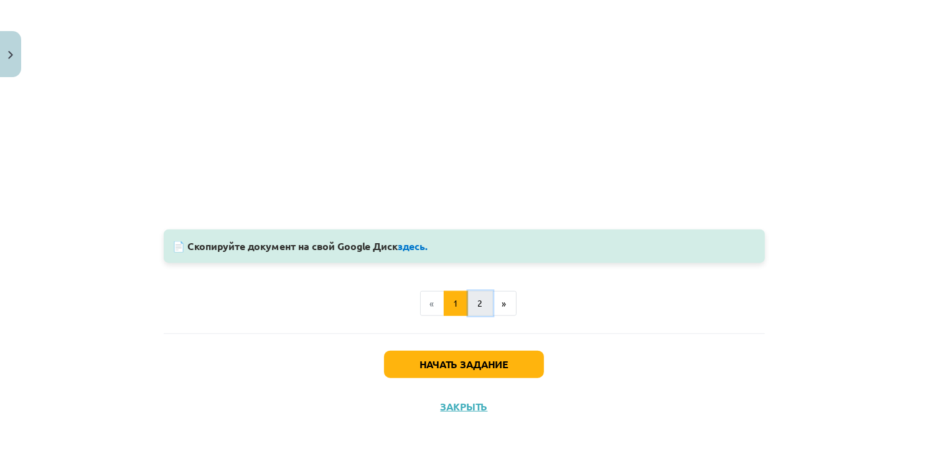
click at [476, 304] on button "2" at bounding box center [480, 303] width 25 height 25
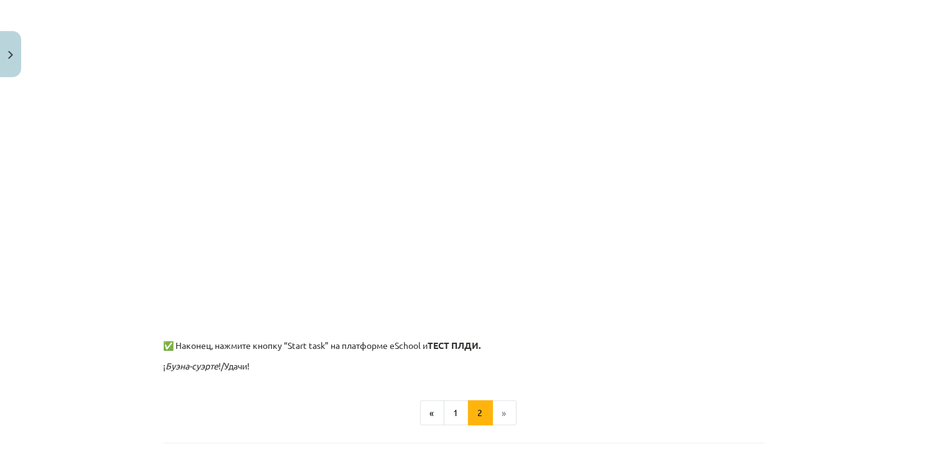
scroll to position [1123, 0]
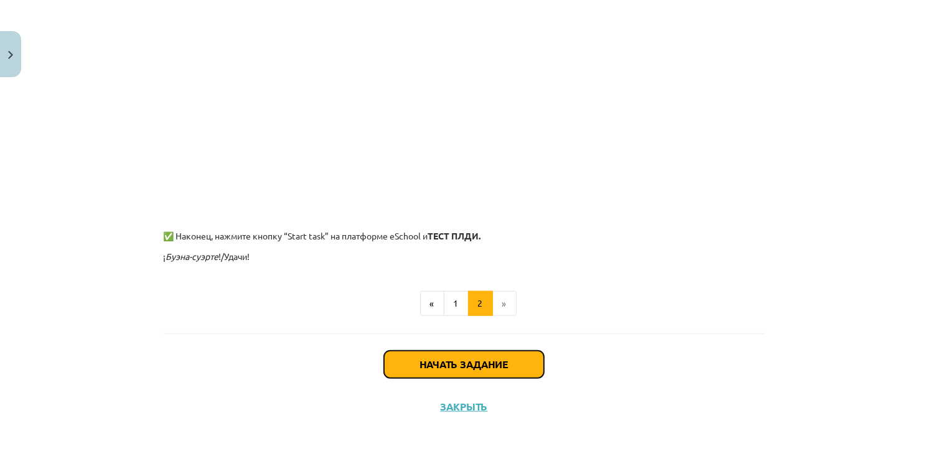
click at [484, 366] on button "Начать задание" at bounding box center [464, 364] width 160 height 27
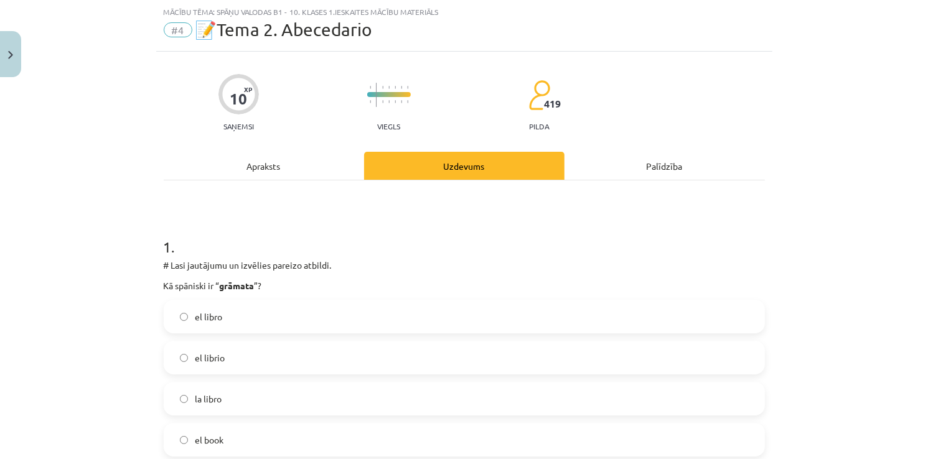
scroll to position [141, 0]
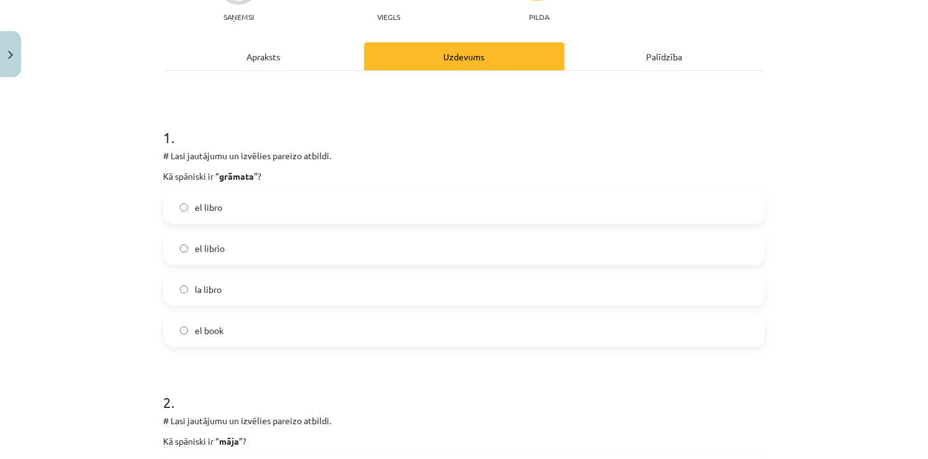
click at [209, 212] on span "el libro" at bounding box center [208, 207] width 27 height 13
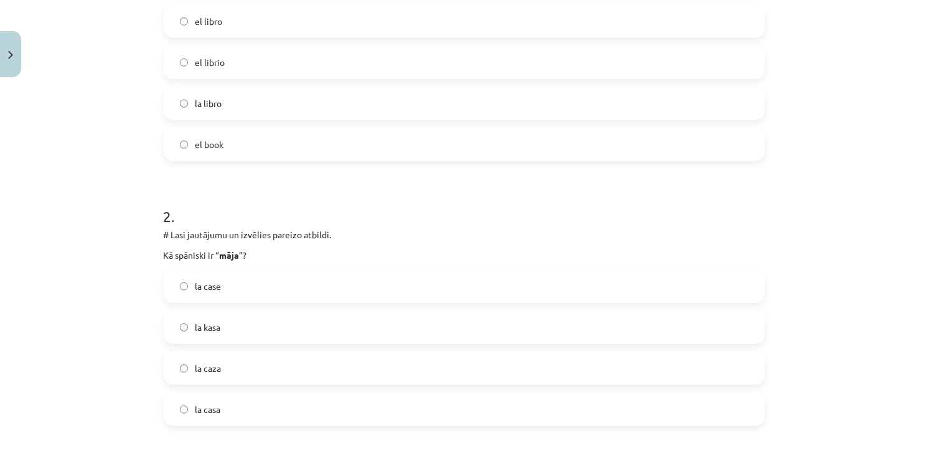
scroll to position [326, 0]
click at [208, 414] on span "la casa" at bounding box center [208, 410] width 26 height 13
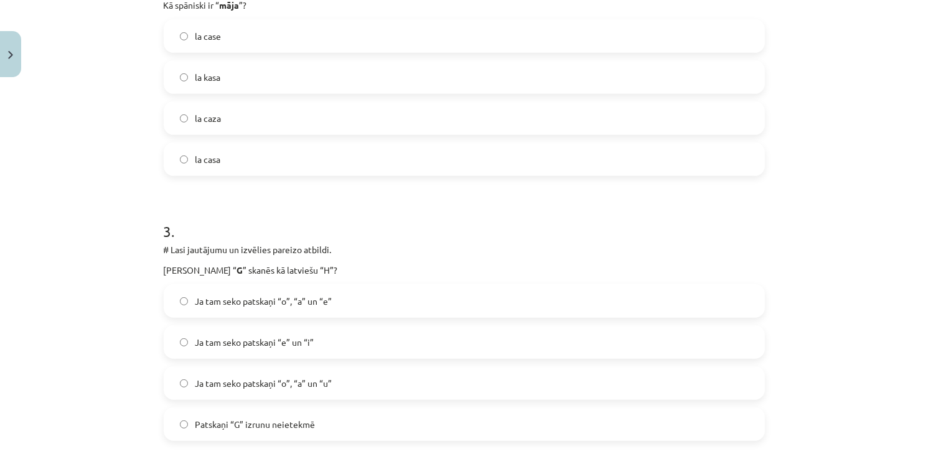
click at [208, 414] on label "Patskaņi “G” izrunu neietekmē" at bounding box center [464, 424] width 599 height 31
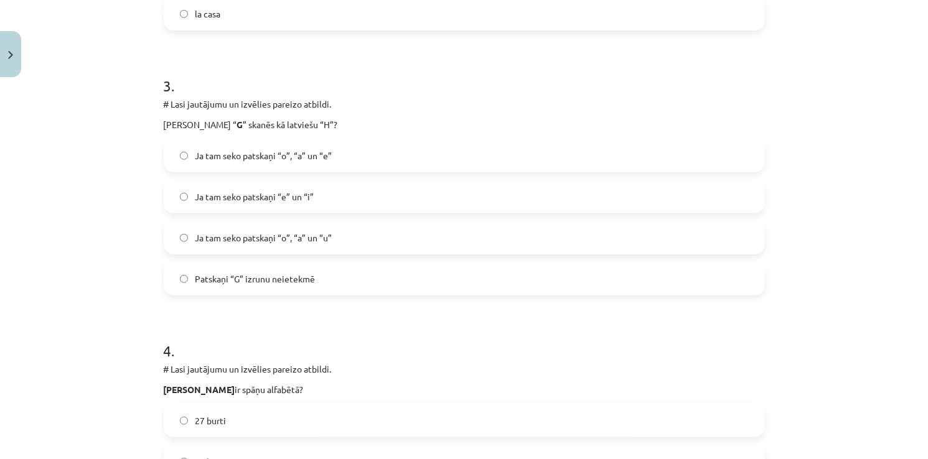
scroll to position [701, 0]
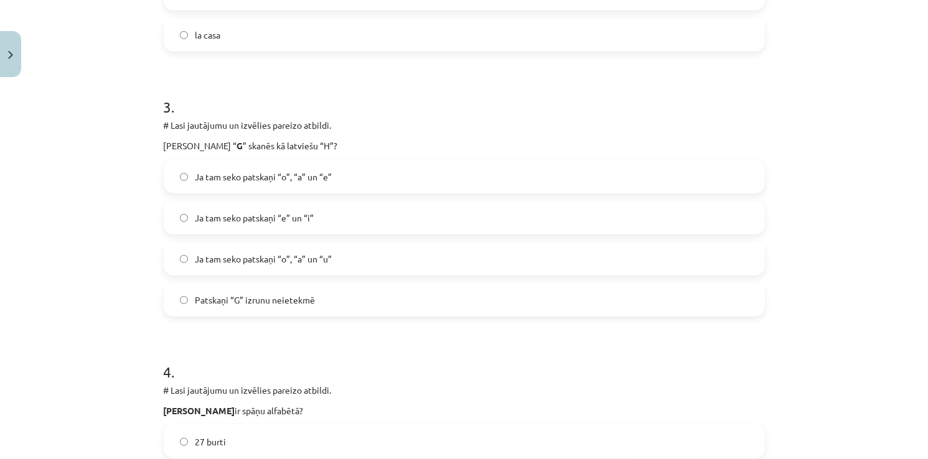
click at [210, 219] on span "Ja tam seko patskaņi “e” un “i”" at bounding box center [254, 218] width 119 height 13
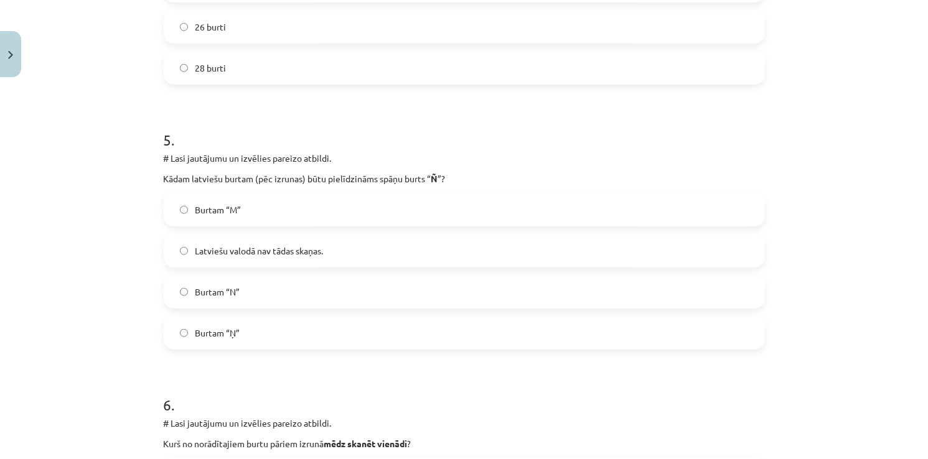
scroll to position [1199, 0]
click at [190, 336] on label "Burtam “Ņ”" at bounding box center [464, 332] width 599 height 31
click at [224, 258] on label "Latviešu valodā nav tādas skaņas." at bounding box center [464, 250] width 599 height 31
click at [189, 329] on label "Burtam “Ņ”" at bounding box center [464, 332] width 599 height 31
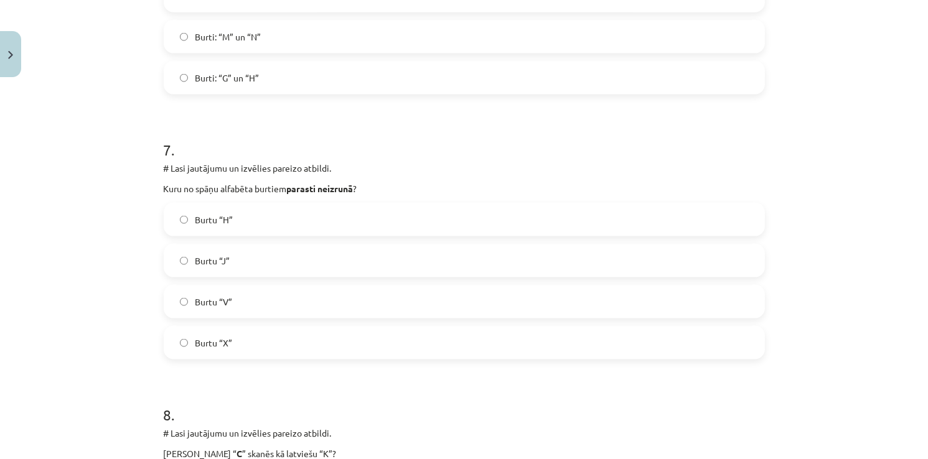
scroll to position [1726, 0]
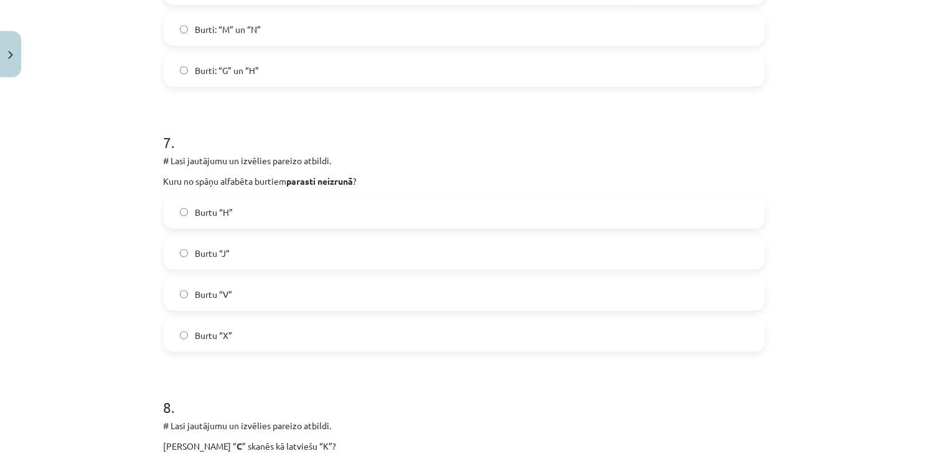
click at [198, 220] on label "Burtu “H”" at bounding box center [464, 212] width 599 height 31
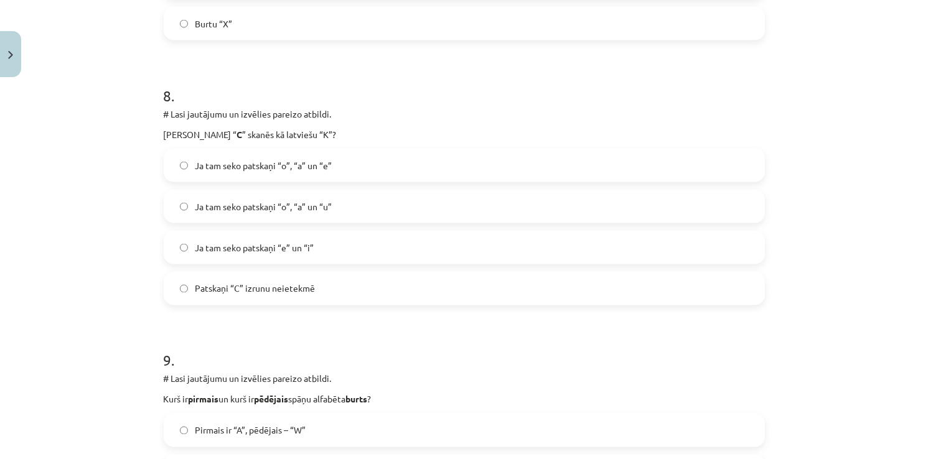
scroll to position [2056, 0]
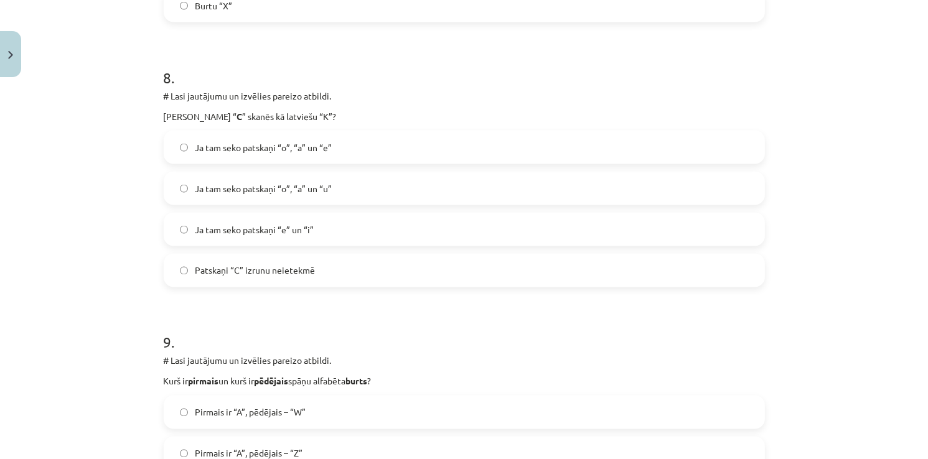
click at [228, 231] on span "Ja tam seko patskaņi “e” un “i”" at bounding box center [254, 229] width 119 height 13
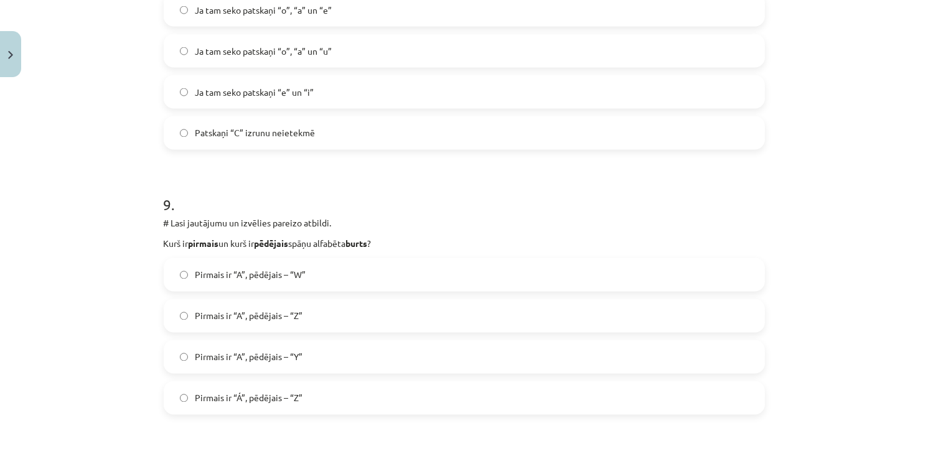
scroll to position [2197, 0]
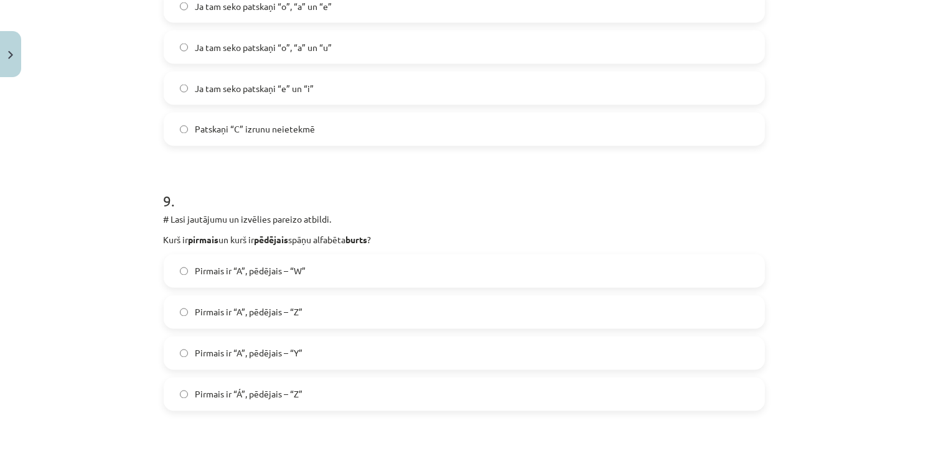
click at [208, 395] on span "Pirmais ir “Á”, pēdējais – “Z”" at bounding box center [249, 394] width 108 height 13
click at [208, 309] on span "Pirmais ir “A”, pēdējais – “Z”" at bounding box center [249, 312] width 108 height 13
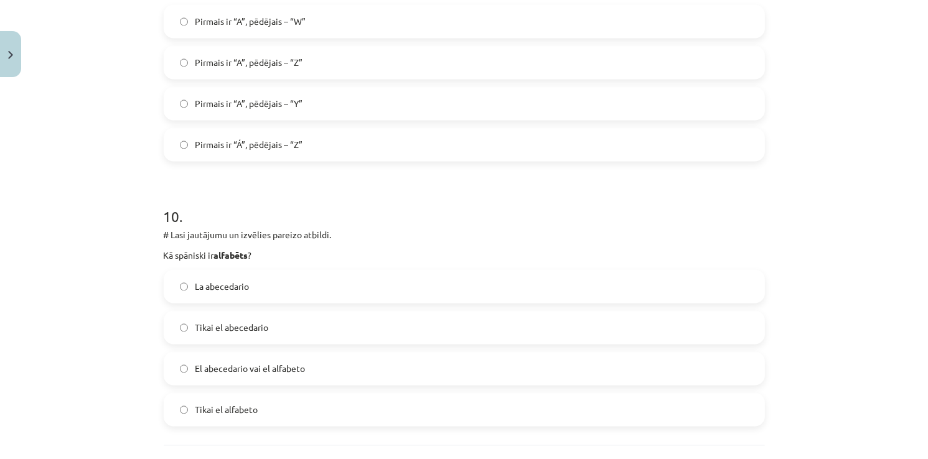
scroll to position [2448, 0]
click at [196, 375] on label "El abecedario vai el alfabeto" at bounding box center [464, 367] width 599 height 31
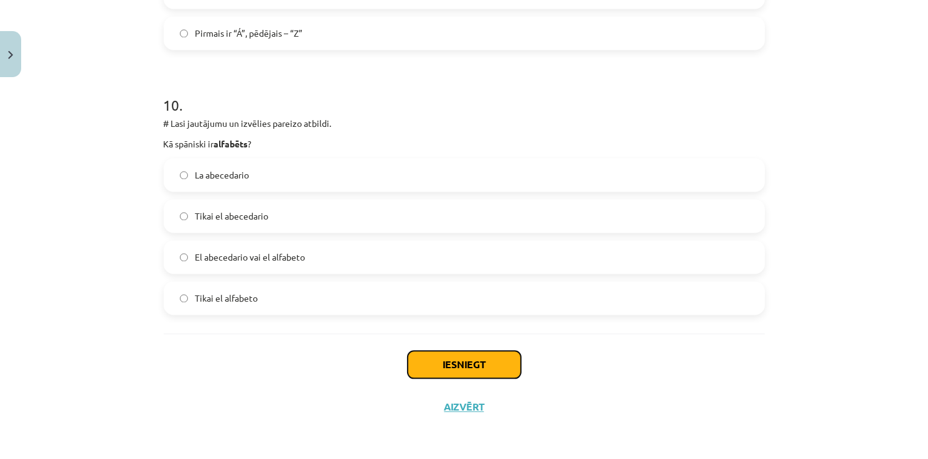
click at [429, 362] on button "Iesniegt" at bounding box center [464, 364] width 113 height 27
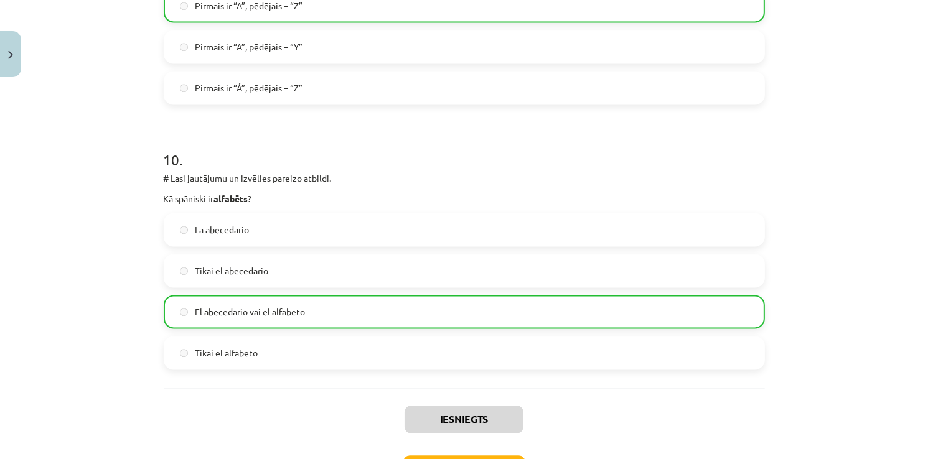
scroll to position [2598, 0]
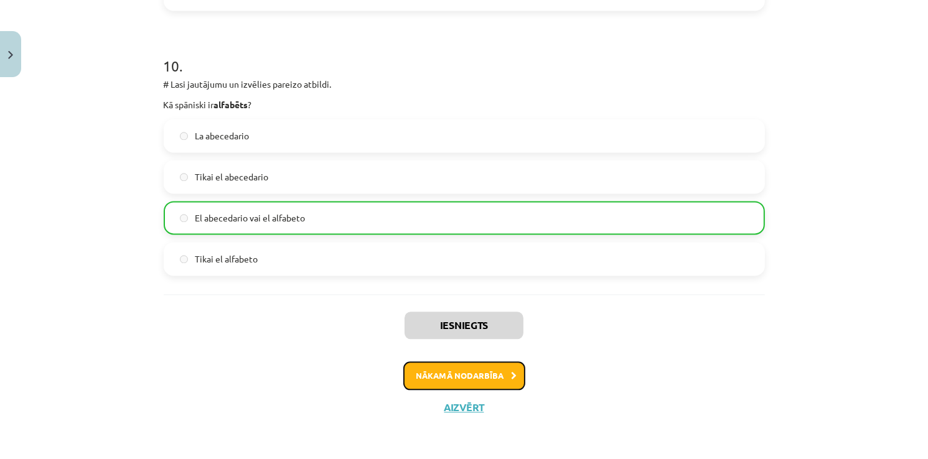
click at [435, 371] on button "Nākamā nodarbība" at bounding box center [464, 376] width 122 height 29
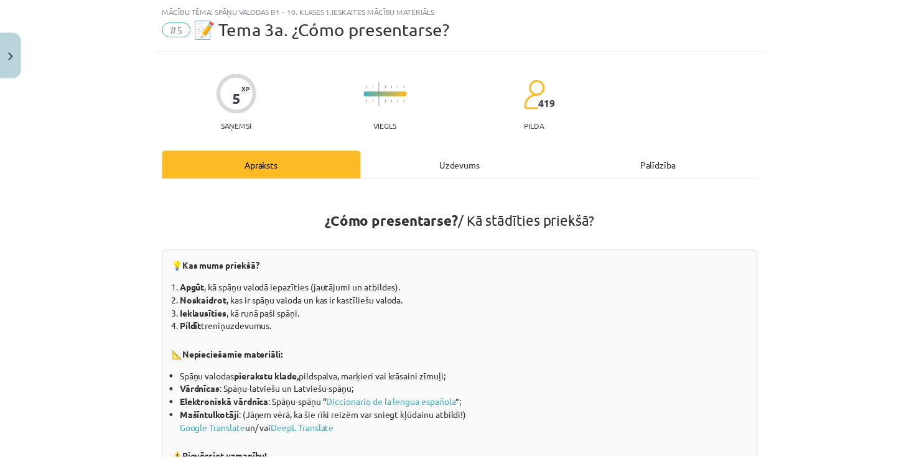
scroll to position [31, 0]
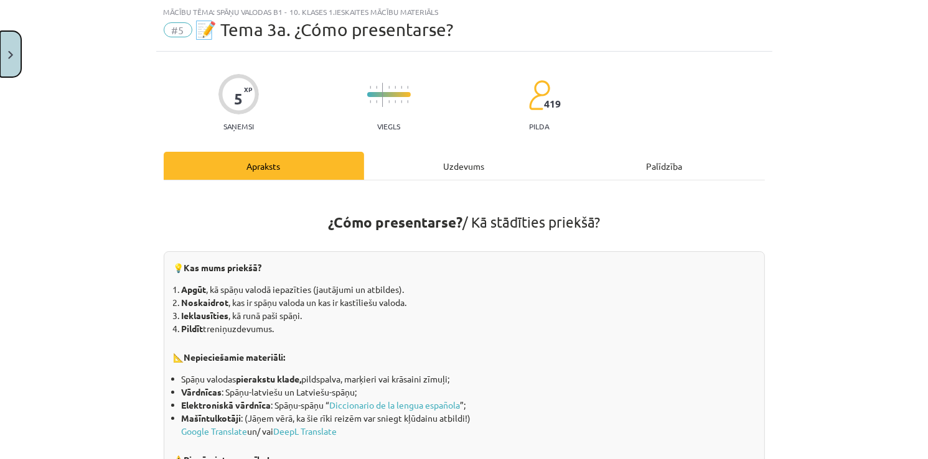
click at [13, 62] on button "Close" at bounding box center [10, 54] width 21 height 46
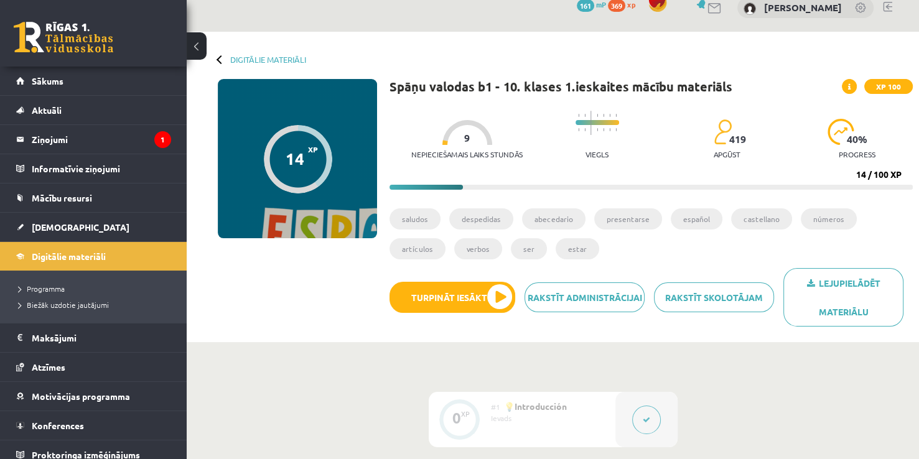
scroll to position [15, 0]
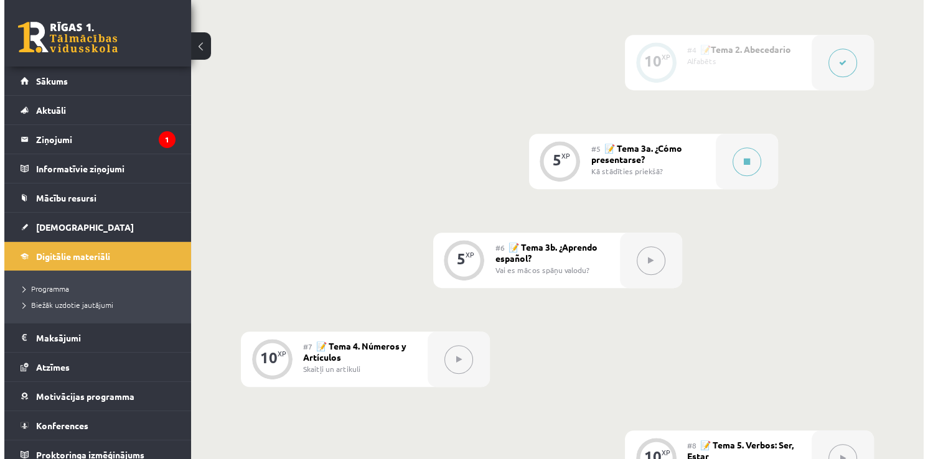
scroll to position [595, 0]
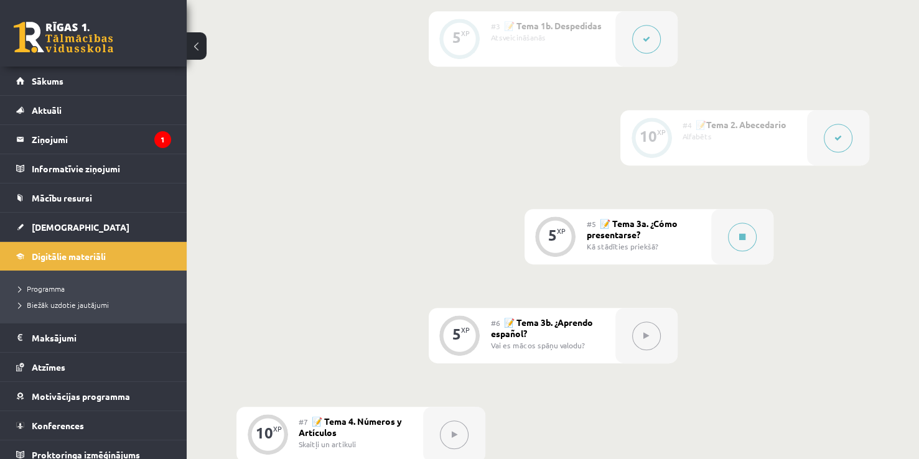
click at [615, 246] on div "Kā stādīties priekšā?" at bounding box center [644, 246] width 115 height 11
click at [738, 240] on button at bounding box center [742, 237] width 29 height 29
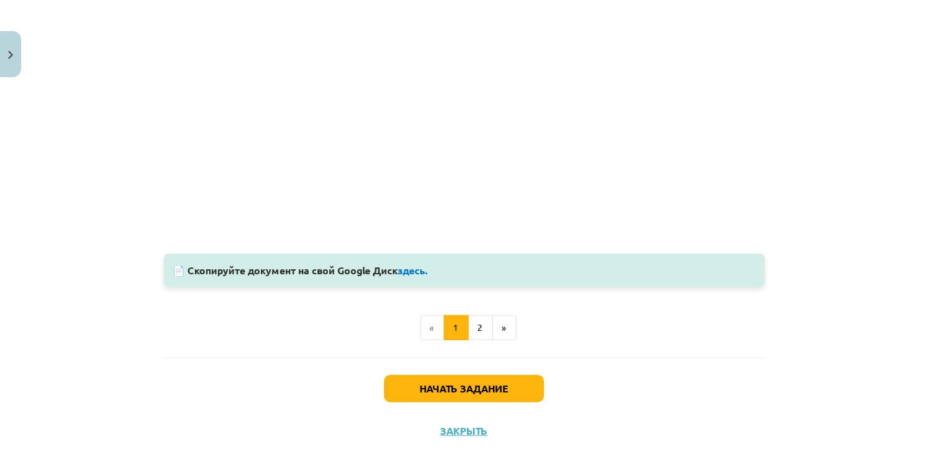
scroll to position [1094, 0]
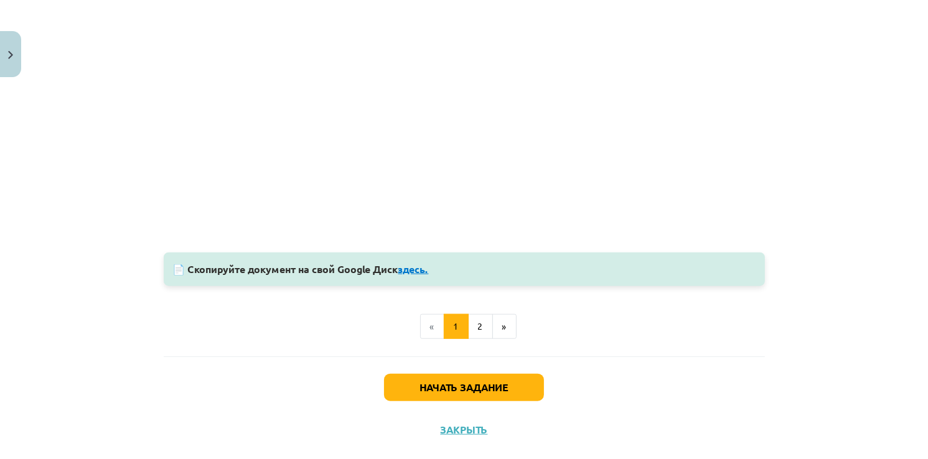
click at [414, 274] on link "здесь." at bounding box center [413, 269] width 30 height 13
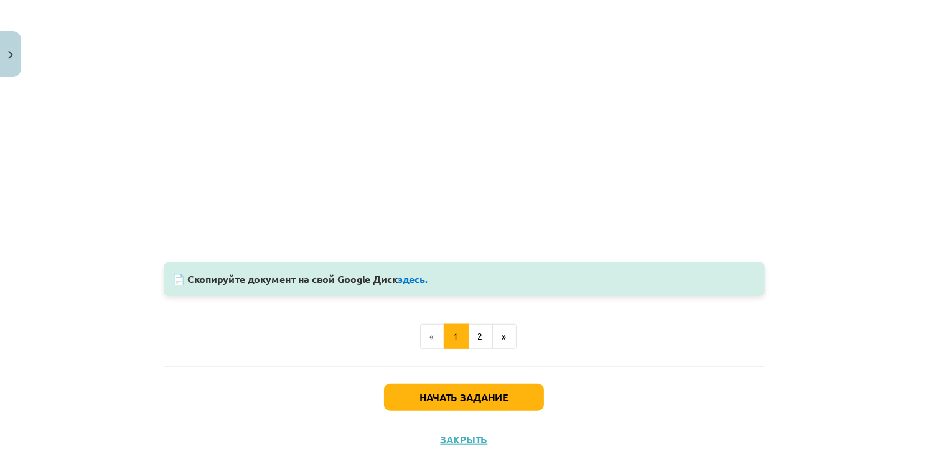
scroll to position [1088, 0]
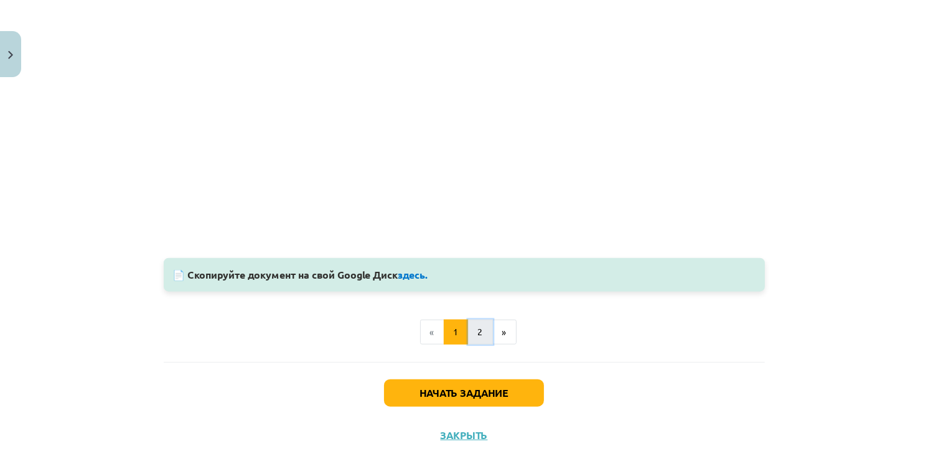
click at [477, 329] on button "2" at bounding box center [480, 332] width 25 height 25
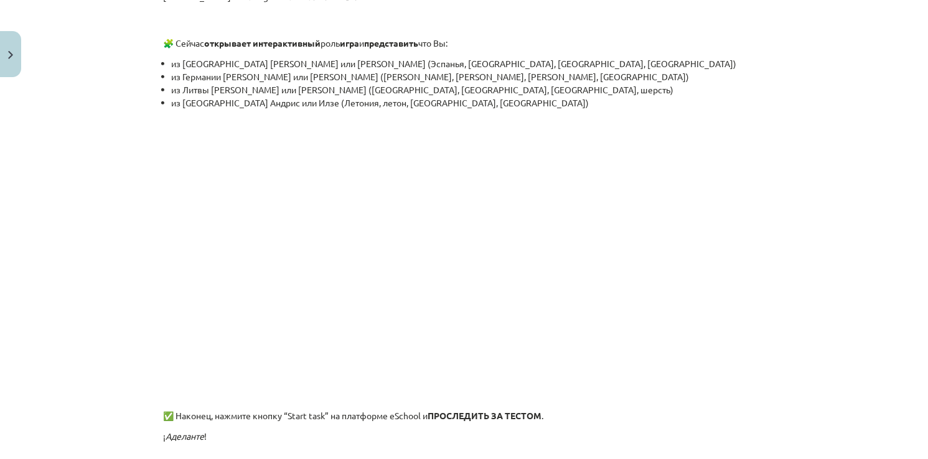
scroll to position [809, 0]
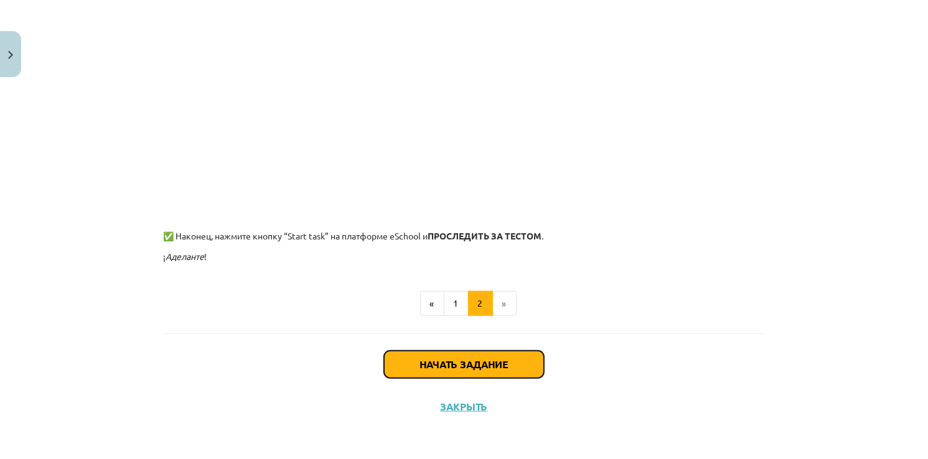
click at [465, 371] on button "Начать задание" at bounding box center [464, 364] width 160 height 27
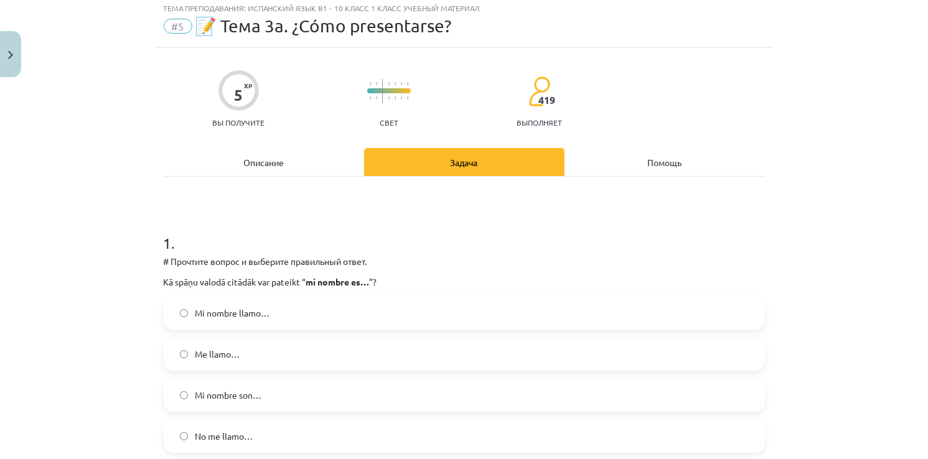
scroll to position [31, 0]
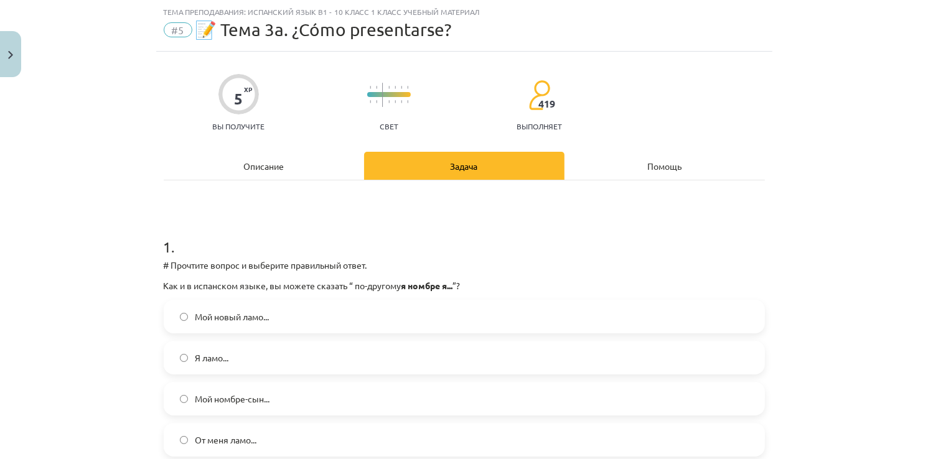
click at [396, 271] on p "# Прочтите вопрос и выберите правильный ответ." at bounding box center [464, 265] width 601 height 13
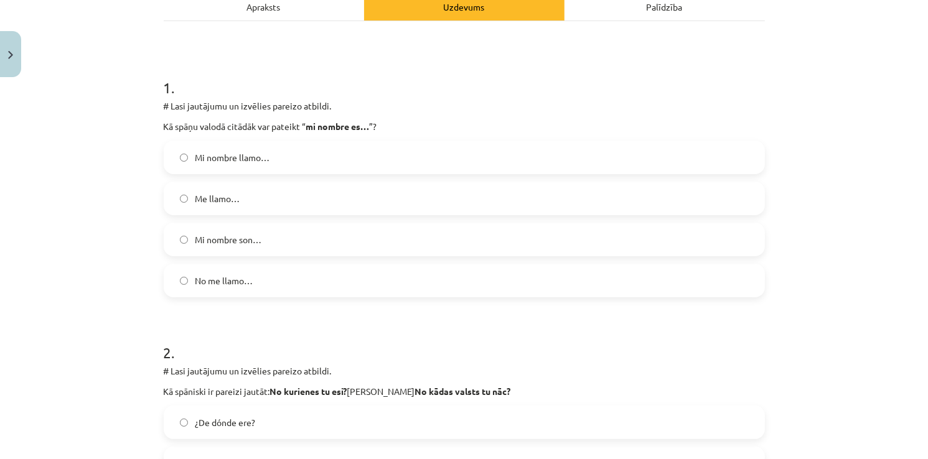
scroll to position [190, 0]
click at [238, 162] on span "Mi nombre llamo…" at bounding box center [232, 158] width 75 height 13
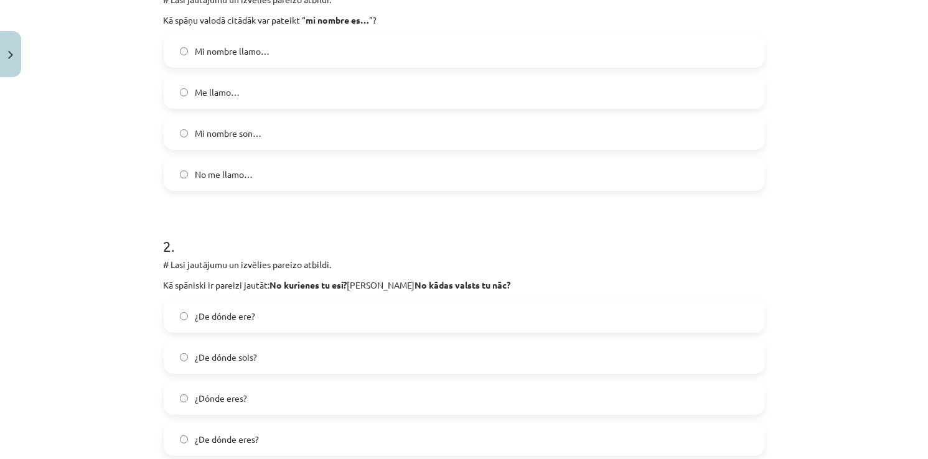
scroll to position [299, 0]
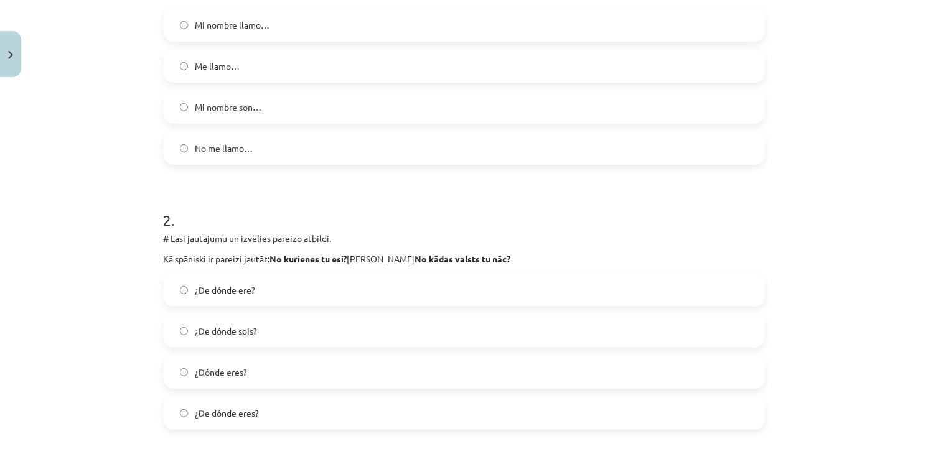
click at [240, 368] on span "¿Dónde eres?" at bounding box center [221, 372] width 52 height 13
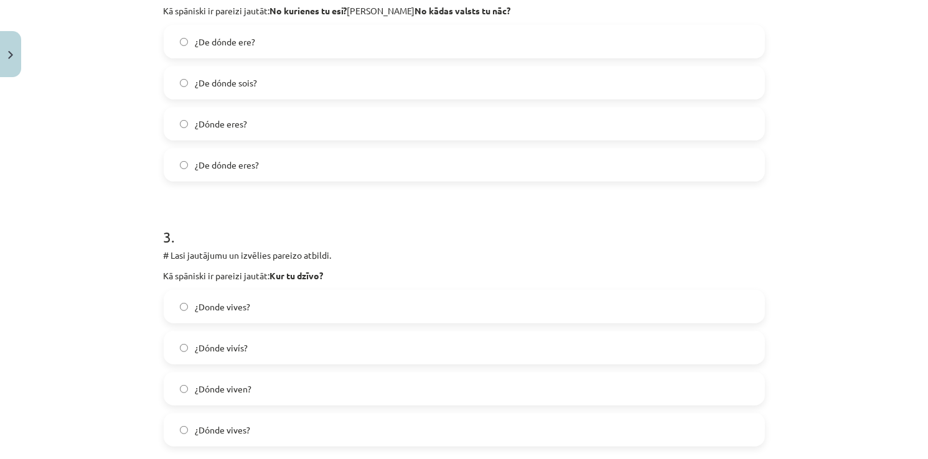
scroll to position [582, 0]
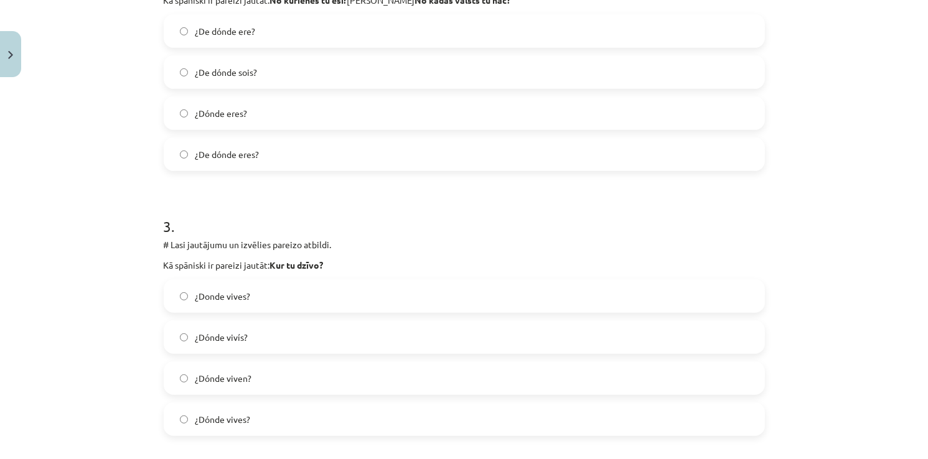
click at [238, 297] on span "¿Donde vives?" at bounding box center [222, 296] width 55 height 13
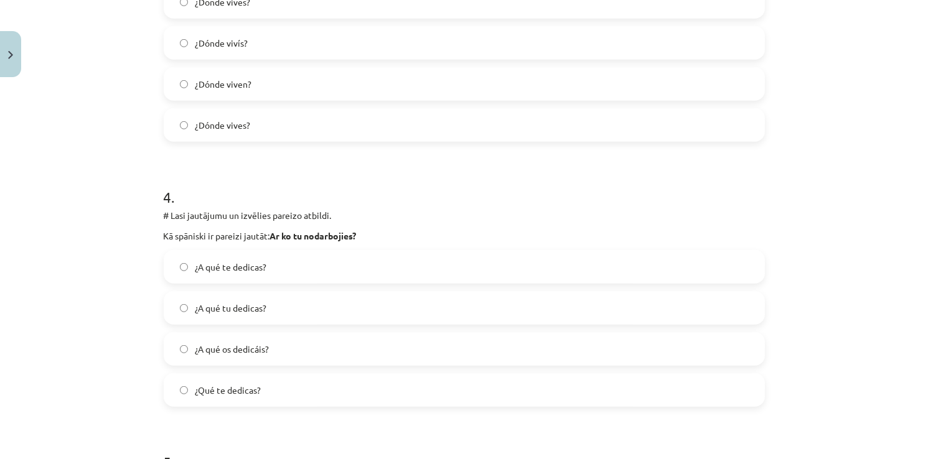
scroll to position [877, 0]
click at [221, 347] on span "¿A qué os dedicáis?" at bounding box center [232, 348] width 74 height 13
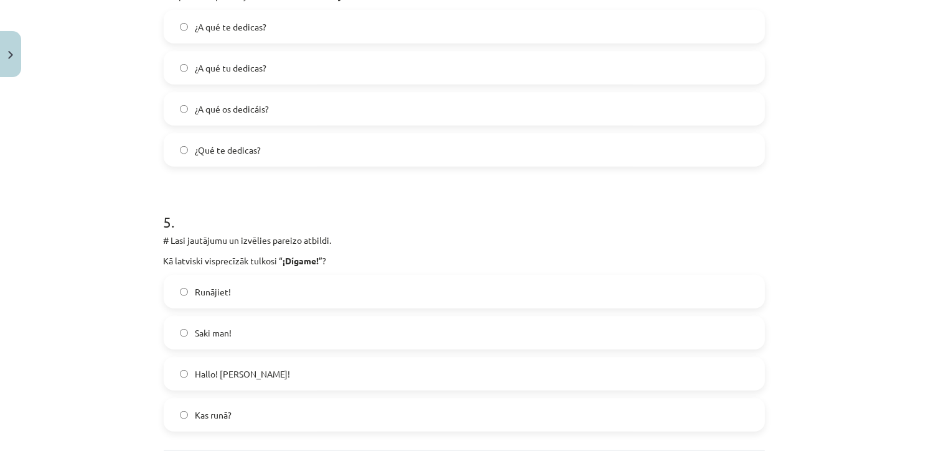
scroll to position [1125, 0]
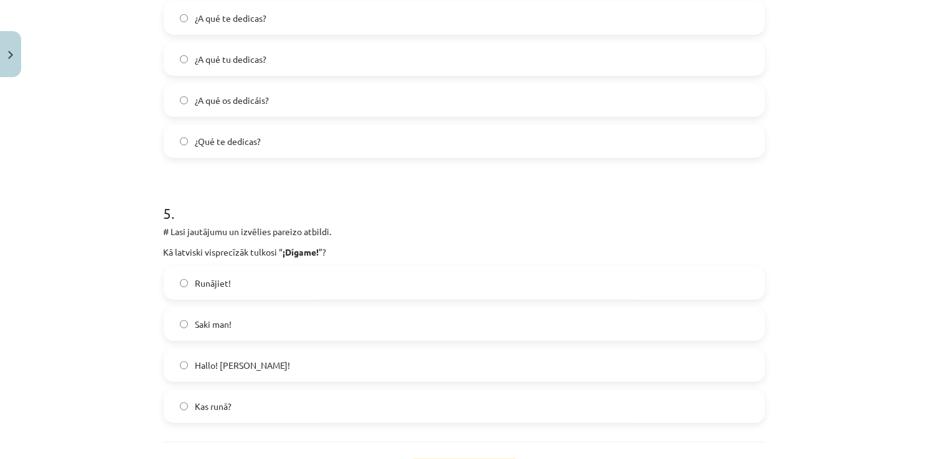
click at [268, 65] on label "¿A qué tu dedicas?" at bounding box center [464, 59] width 599 height 31
drag, startPoint x: 276, startPoint y: 249, endPoint x: 319, endPoint y: 251, distance: 43.0
click at [319, 251] on p "Kā latviski visprecīzāk tulkosi “ ¡Dígame! ”?" at bounding box center [464, 252] width 601 height 13
copy p "“ ¡Dígame! ”"
click at [197, 325] on span "Saki man!" at bounding box center [213, 324] width 37 height 13
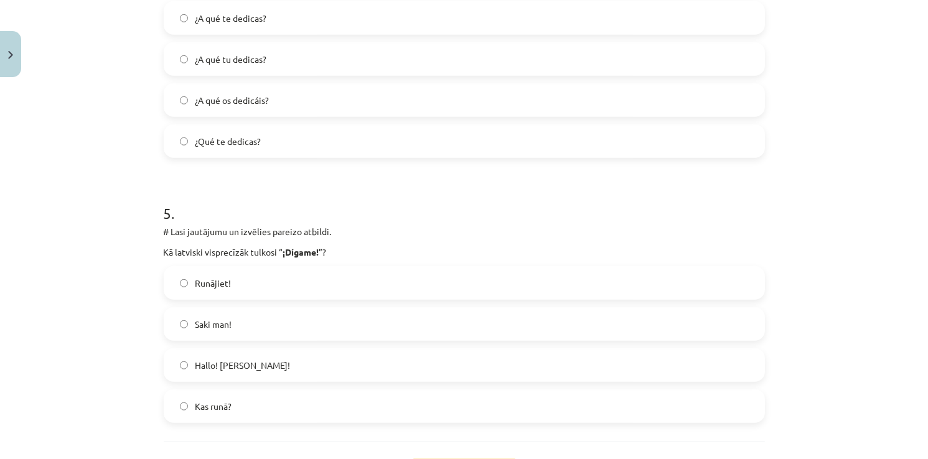
scroll to position [1233, 0]
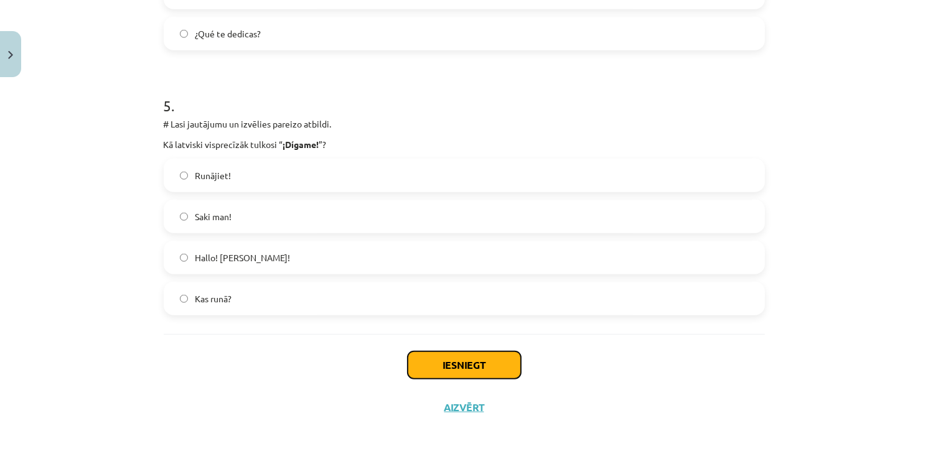
click at [426, 373] on button "Iesniegt" at bounding box center [464, 365] width 113 height 27
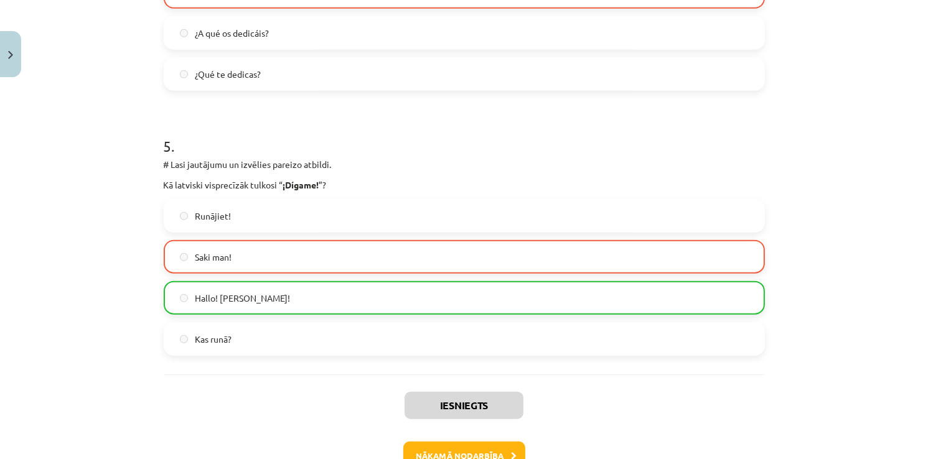
scroll to position [1272, 0]
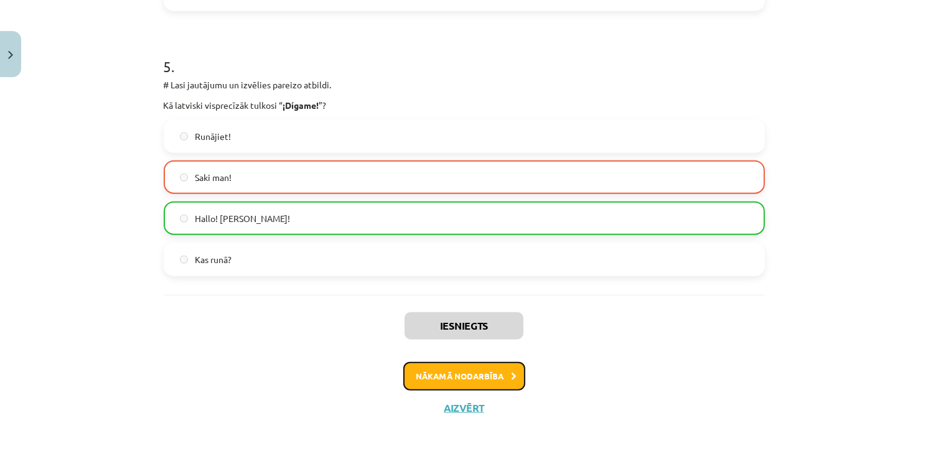
click at [478, 376] on button "Nākamā nodarbība" at bounding box center [464, 376] width 122 height 29
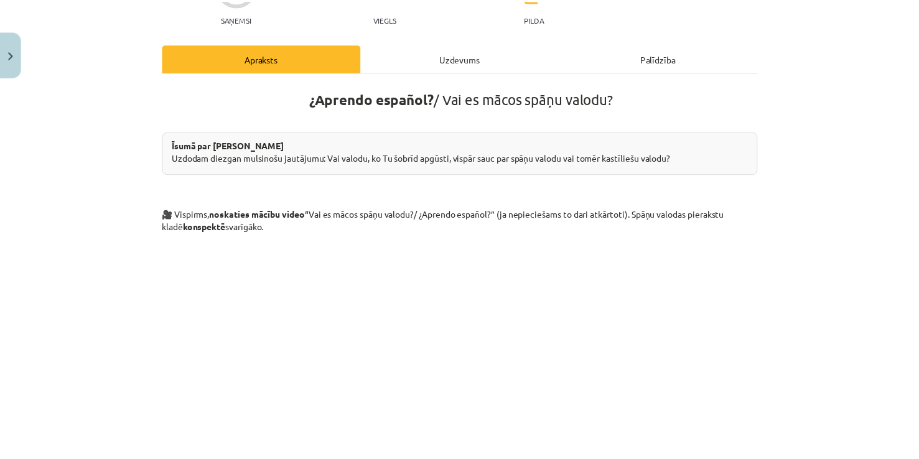
scroll to position [31, 0]
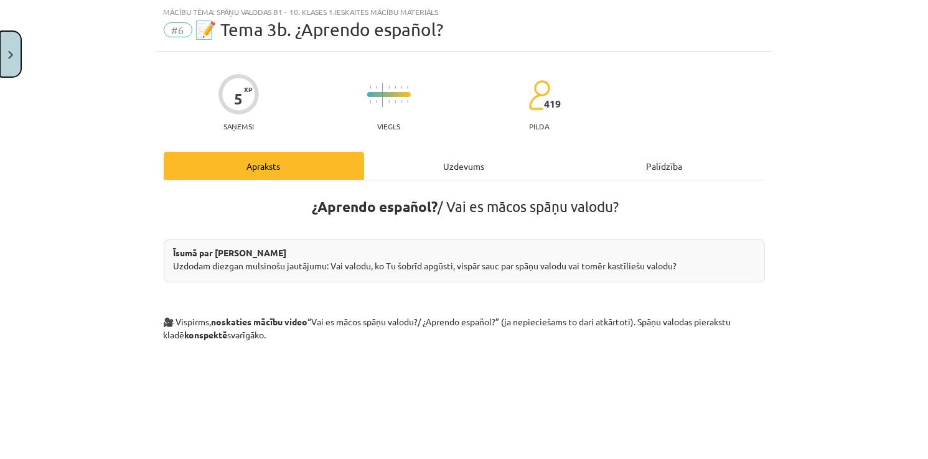
drag, startPoint x: 1, startPoint y: 60, endPoint x: 11, endPoint y: 57, distance: 10.3
click at [11, 57] on img "Close" at bounding box center [10, 55] width 5 height 8
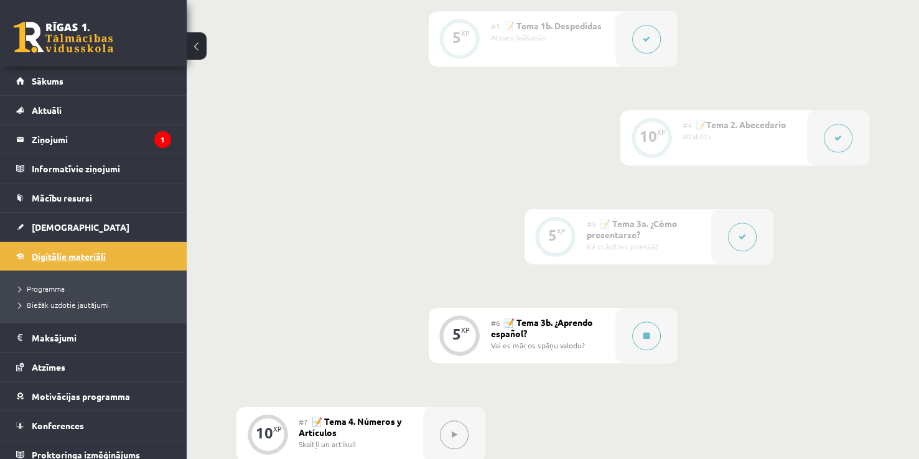
click at [79, 260] on span "Digitālie materiāli" at bounding box center [69, 256] width 74 height 11
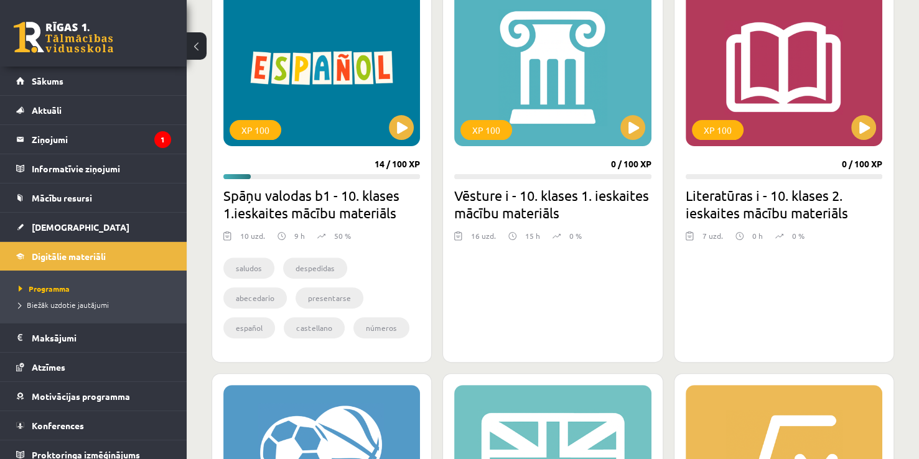
scroll to position [373, 0]
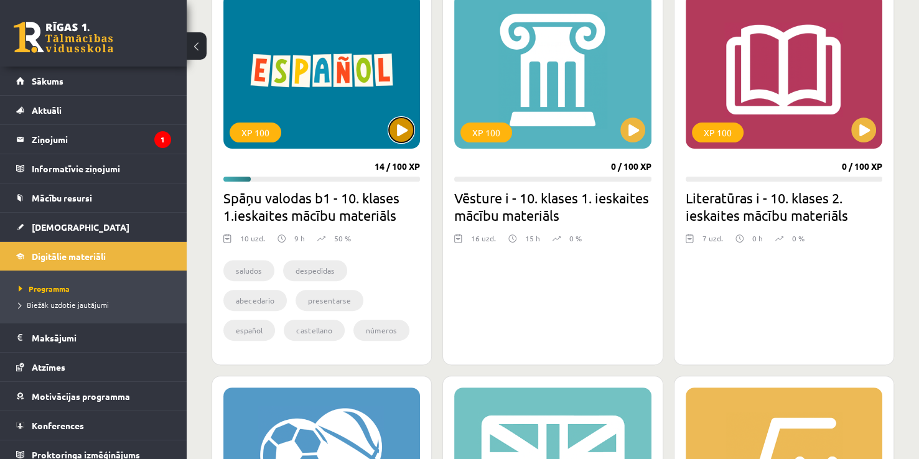
click at [394, 138] on button at bounding box center [401, 130] width 25 height 25
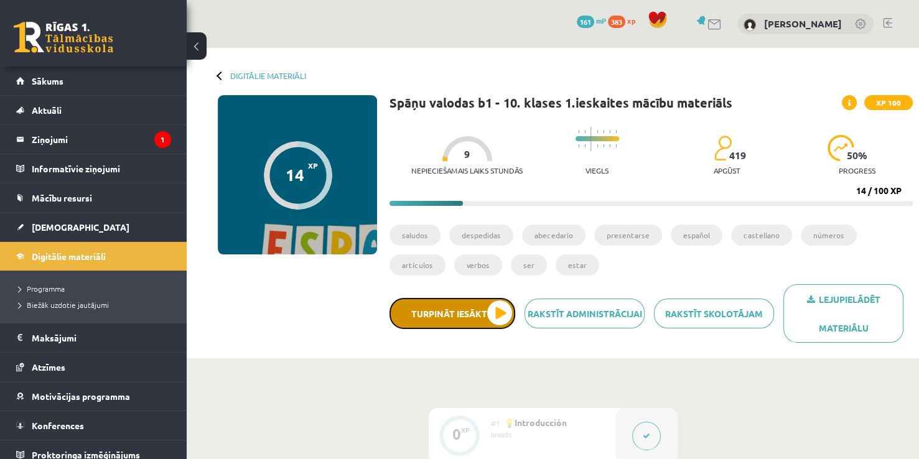
click at [468, 324] on button "Turpināt iesākto" at bounding box center [453, 313] width 126 height 31
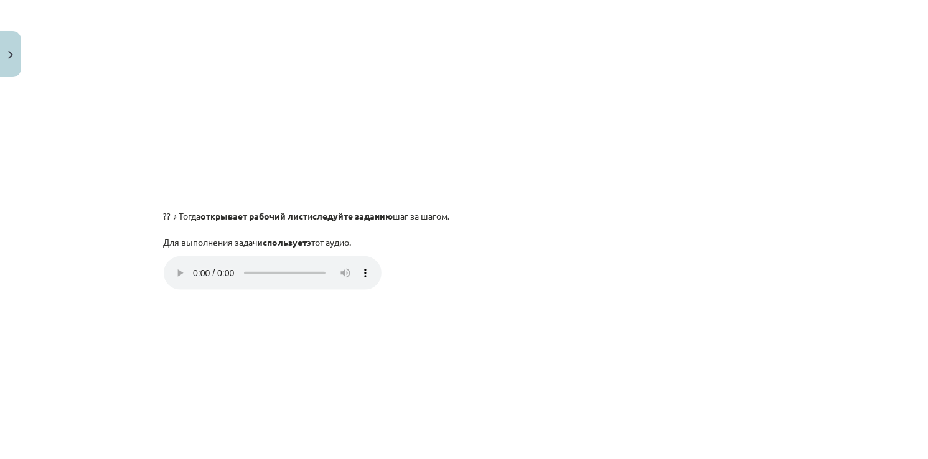
scroll to position [498, 0]
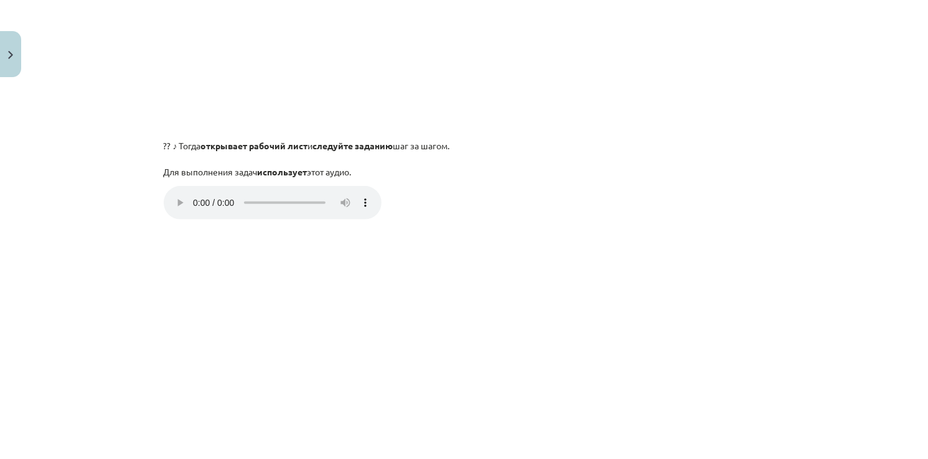
click at [156, 222] on div "5 XP Вы получите Свет 419 выполняет Описание Задача Помощь ¿Апрендо эспаньоль? …" at bounding box center [464, 210] width 616 height 1250
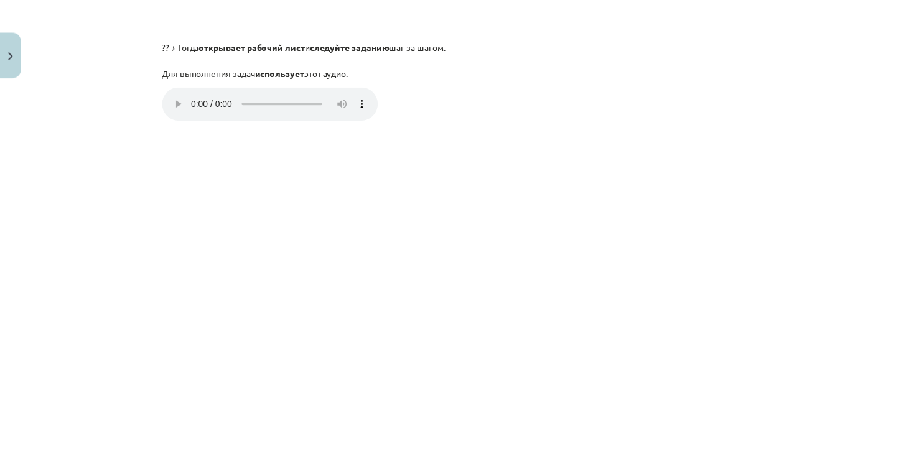
scroll to position [530, 0]
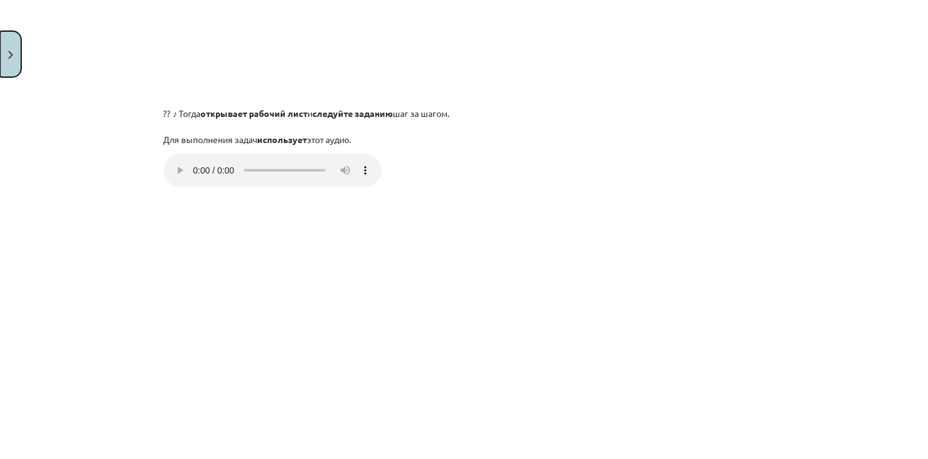
click at [8, 63] on button "Close" at bounding box center [10, 54] width 21 height 46
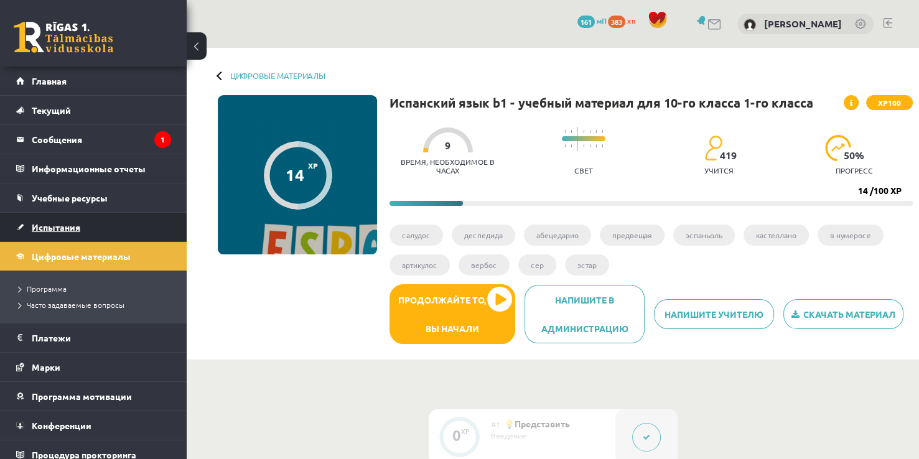
click at [72, 223] on span "Испытания" at bounding box center [56, 227] width 49 height 11
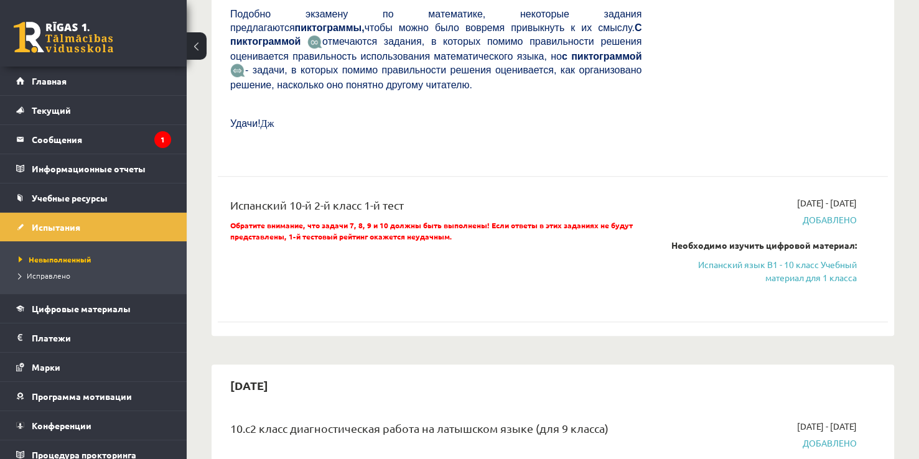
scroll to position [685, 0]
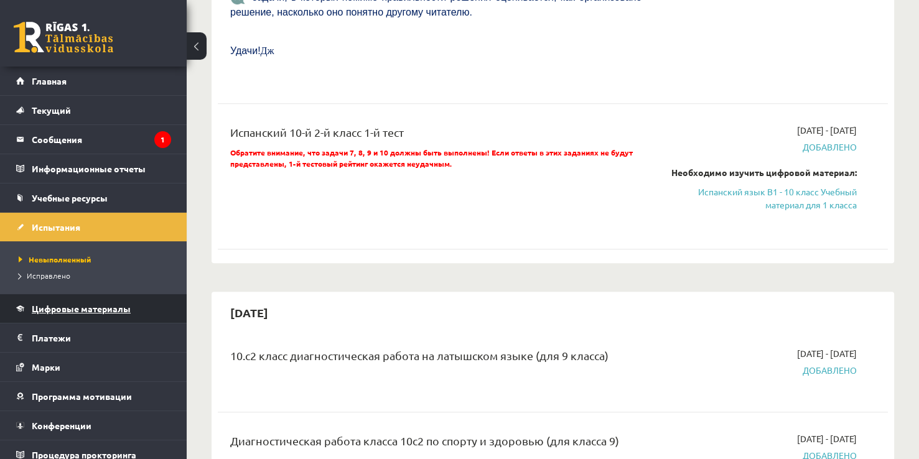
click at [86, 307] on span "Цифровые материалы" at bounding box center [81, 308] width 99 height 11
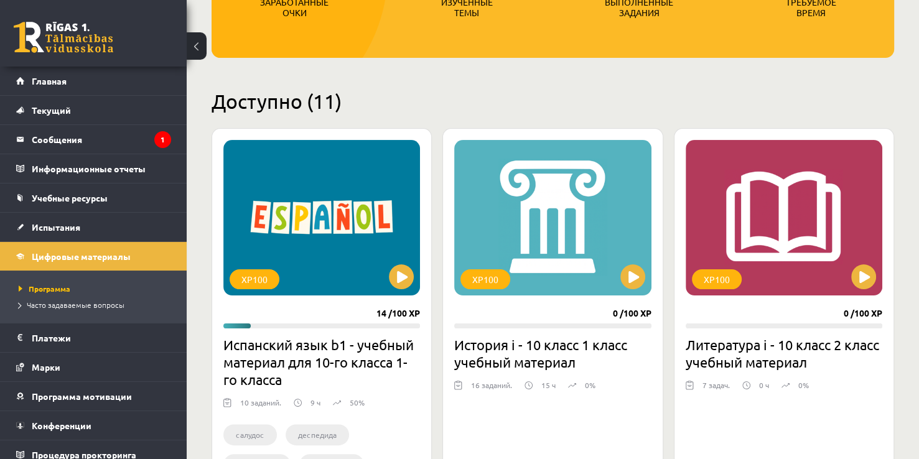
scroll to position [475, 0]
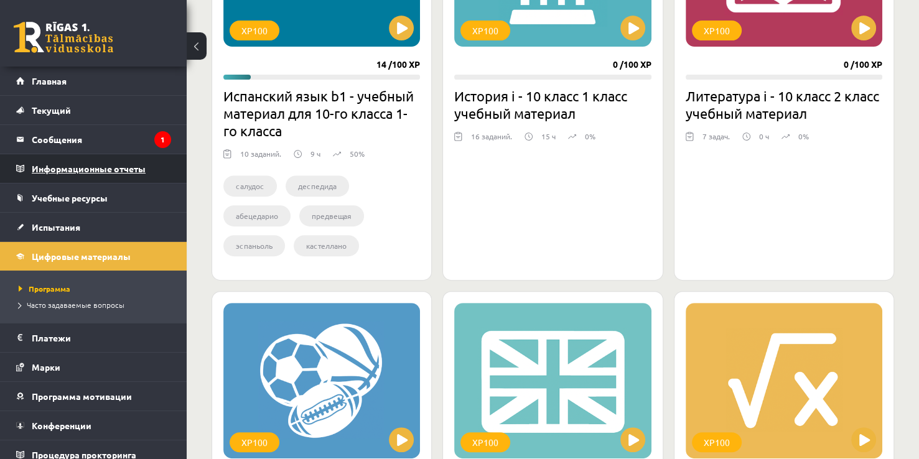
click at [110, 174] on legend "Информационные отчеты 0" at bounding box center [101, 168] width 139 height 29
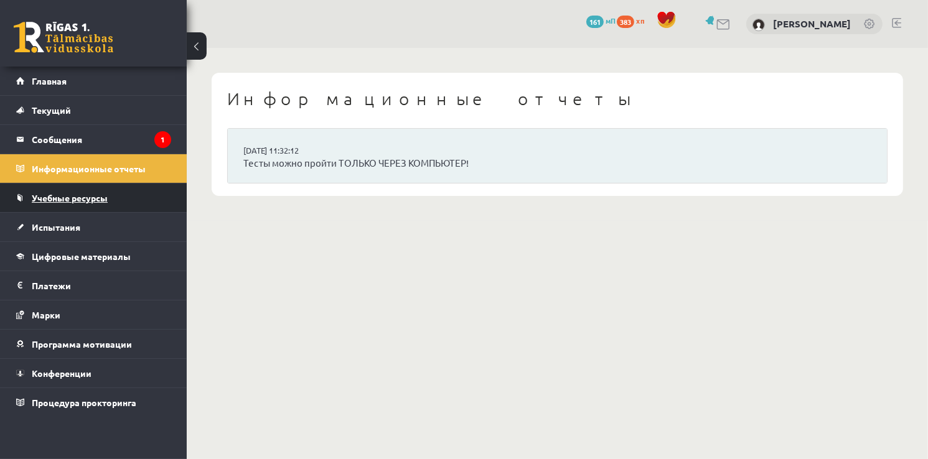
click at [98, 191] on link "Учебные ресурсы" at bounding box center [93, 198] width 155 height 29
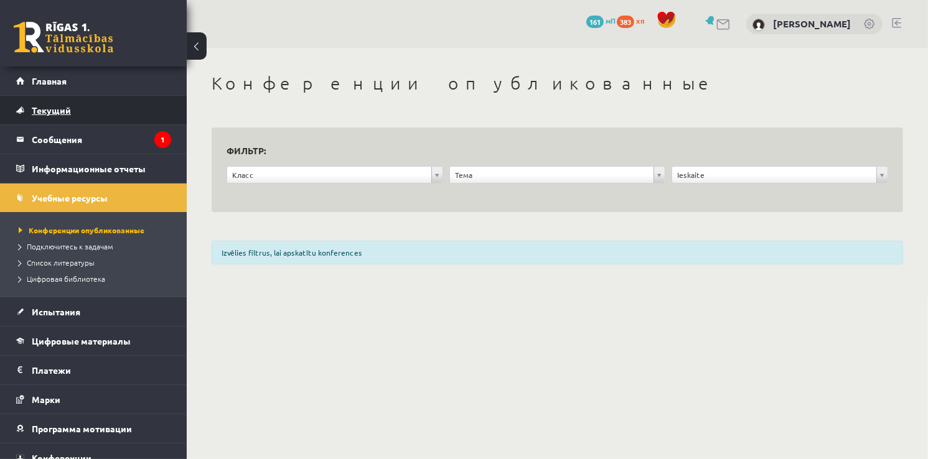
click at [76, 120] on link "Текущий" at bounding box center [93, 110] width 155 height 29
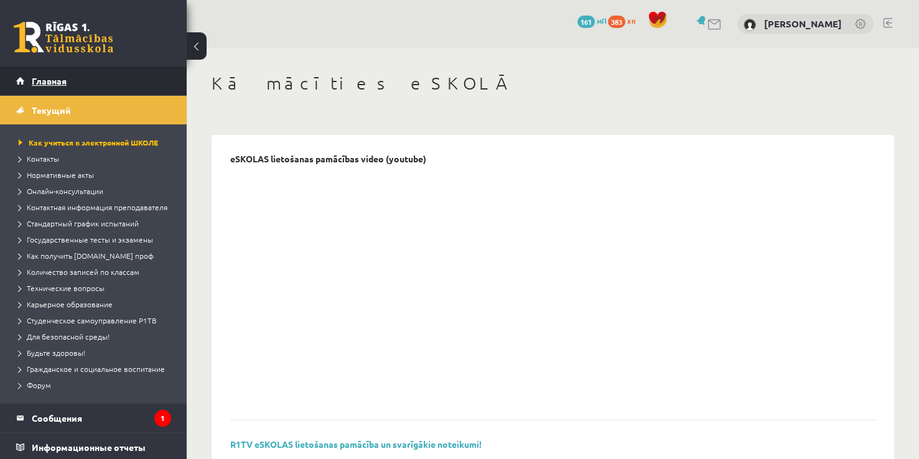
click at [64, 85] on link "Главная" at bounding box center [93, 81] width 155 height 29
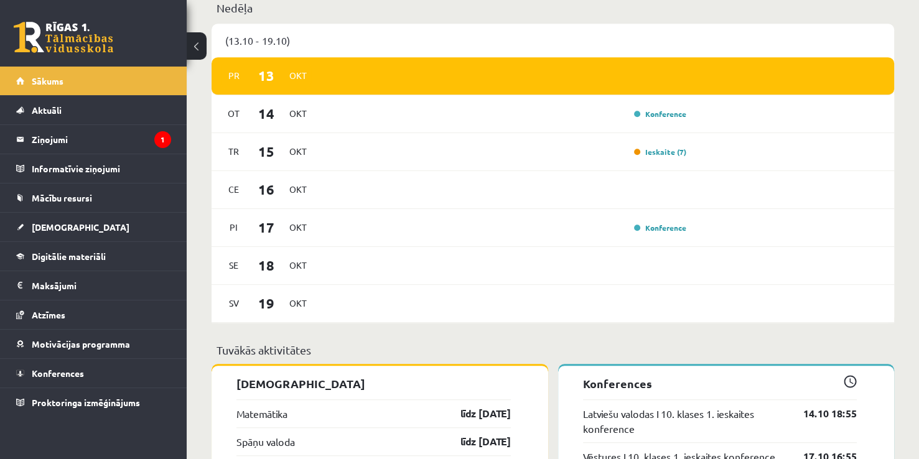
scroll to position [747, 0]
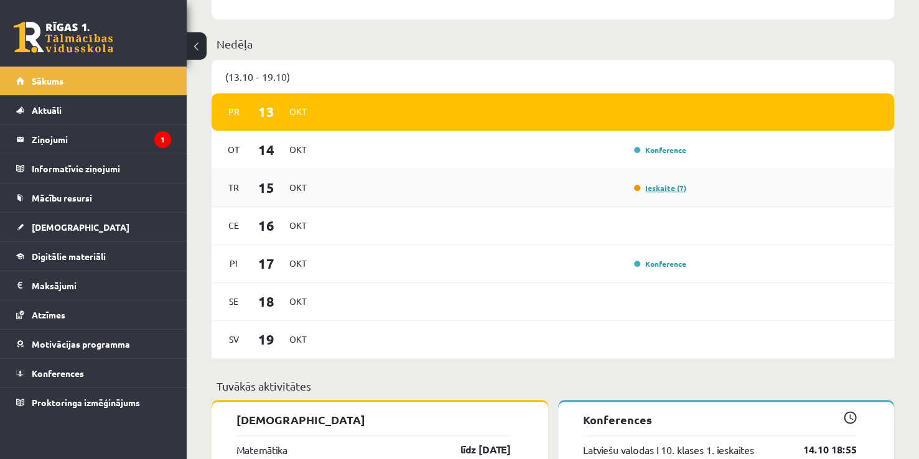
click at [654, 192] on link "Ieskaite (7)" at bounding box center [660, 188] width 52 height 10
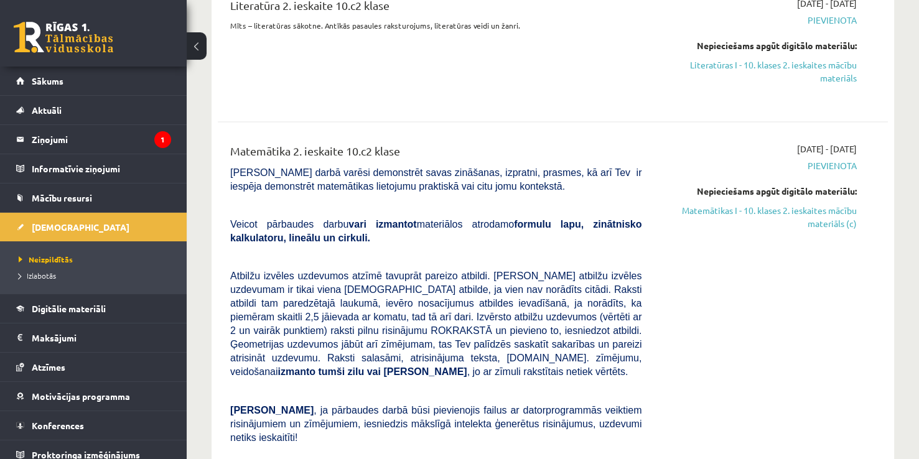
scroll to position [2738, 0]
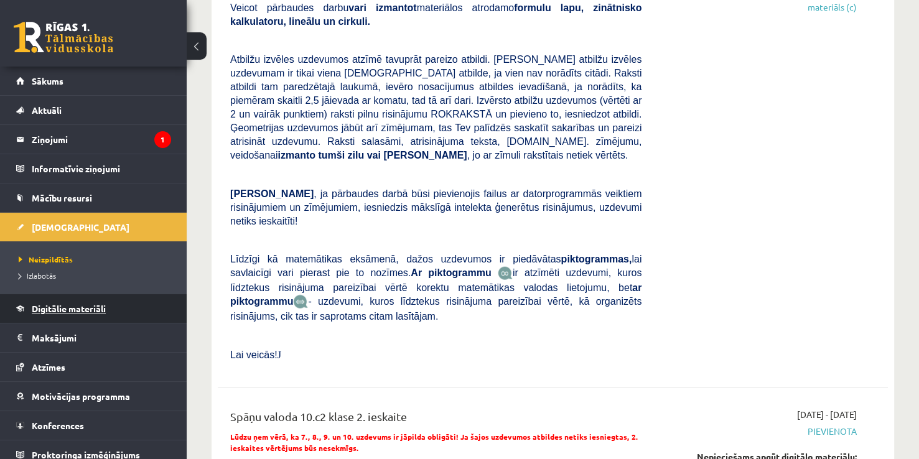
click at [83, 300] on link "Digitālie materiāli" at bounding box center [93, 308] width 155 height 29
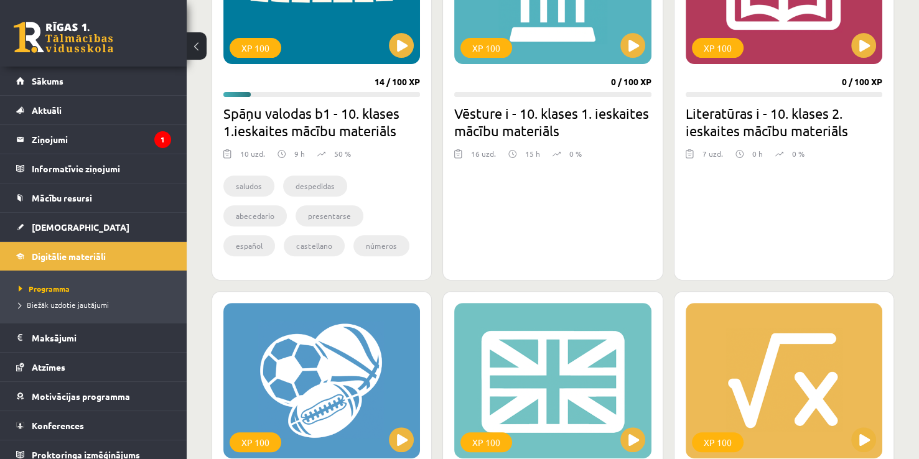
scroll to position [209, 0]
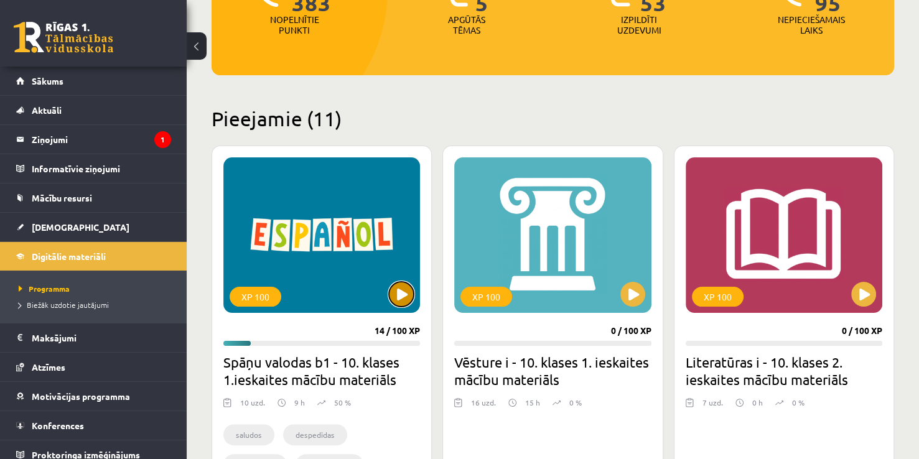
click at [392, 290] on button at bounding box center [401, 294] width 25 height 25
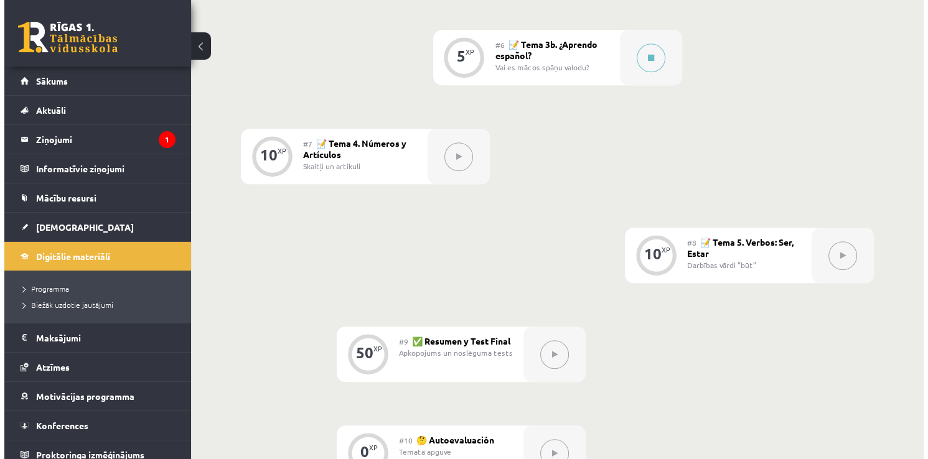
scroll to position [871, 0]
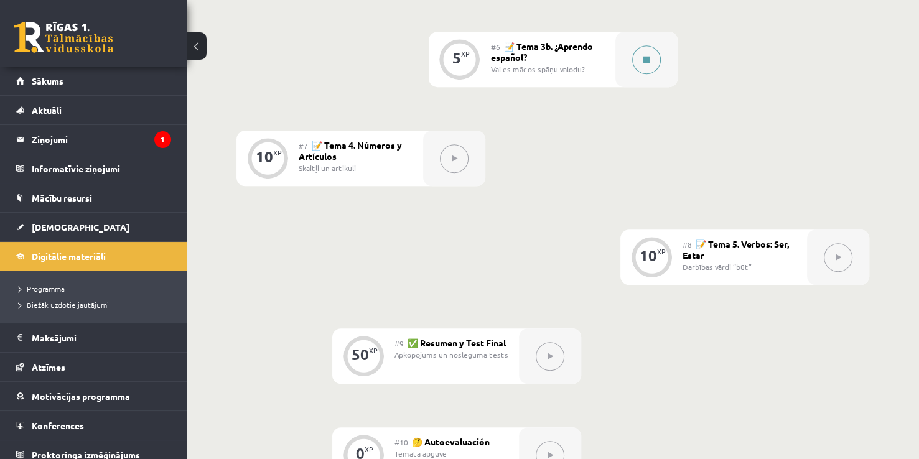
click at [637, 64] on button at bounding box center [646, 59] width 29 height 29
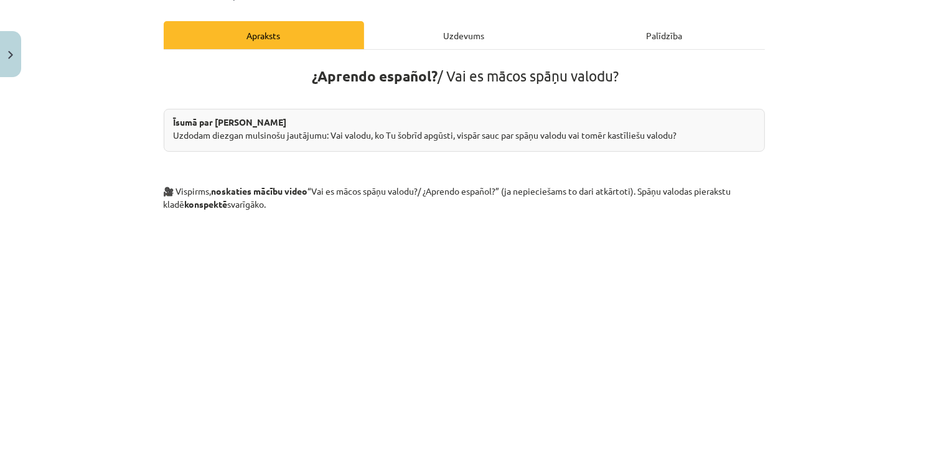
scroll to position [0, 0]
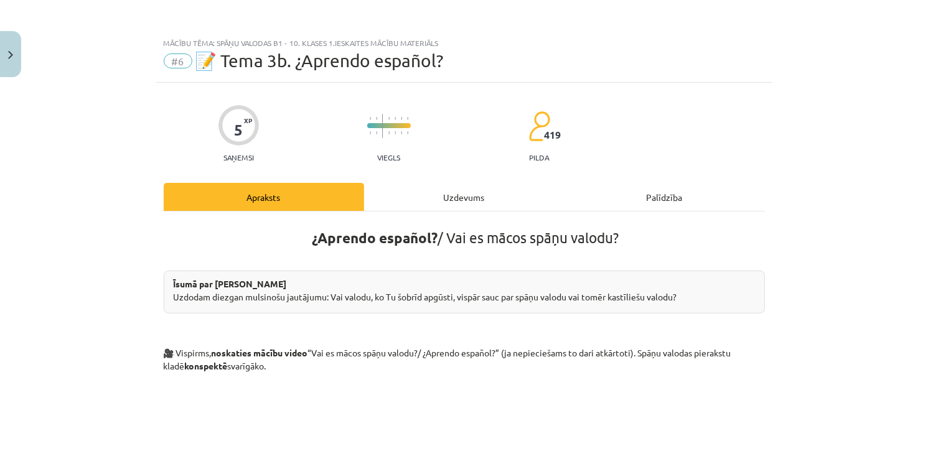
click at [449, 210] on div "Uzdevums" at bounding box center [464, 197] width 200 height 28
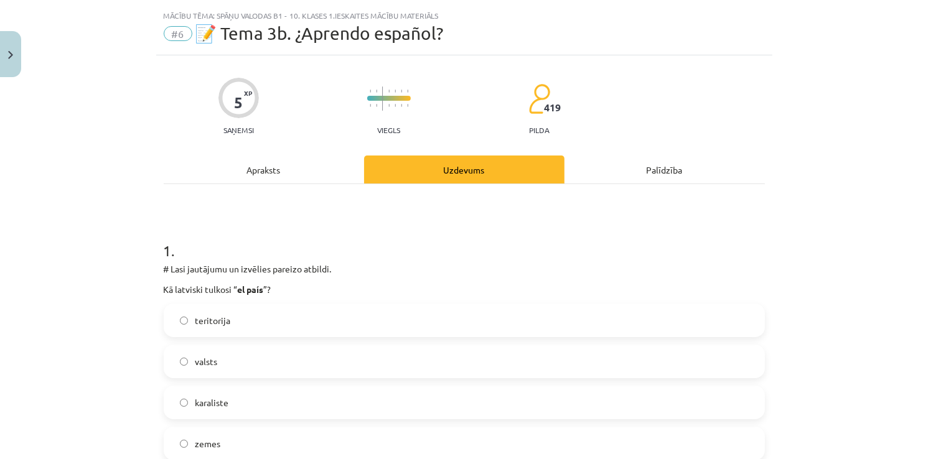
scroll to position [31, 0]
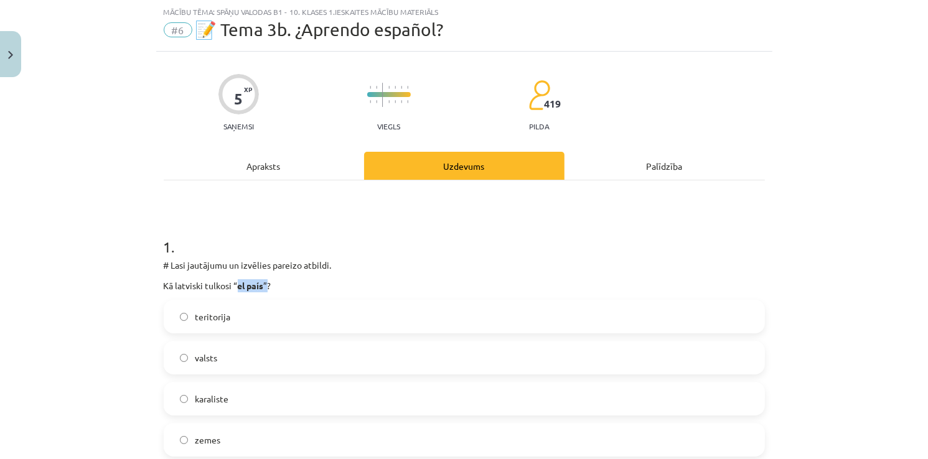
drag, startPoint x: 263, startPoint y: 283, endPoint x: 235, endPoint y: 283, distance: 28.0
click at [235, 283] on p "Kā latviski tulkosi “ el país ”?" at bounding box center [464, 285] width 601 height 13
copy p "el país ”"
click at [235, 363] on label "valsts" at bounding box center [464, 357] width 599 height 31
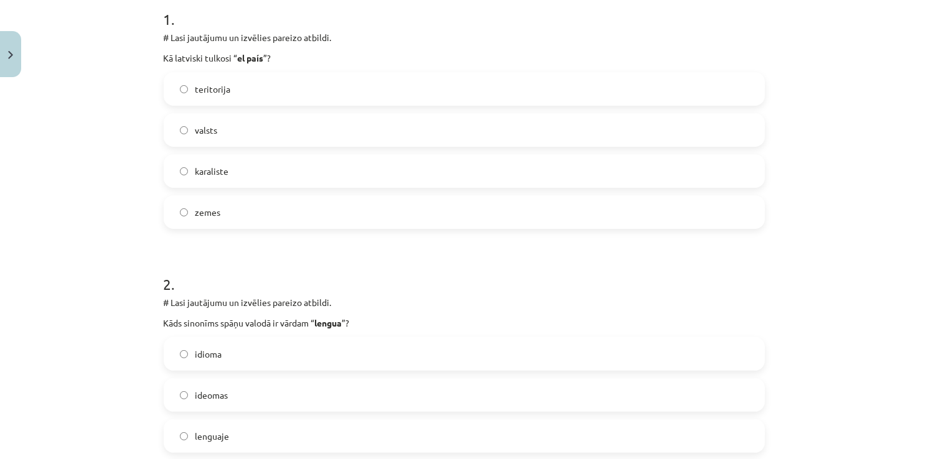
scroll to position [280, 0]
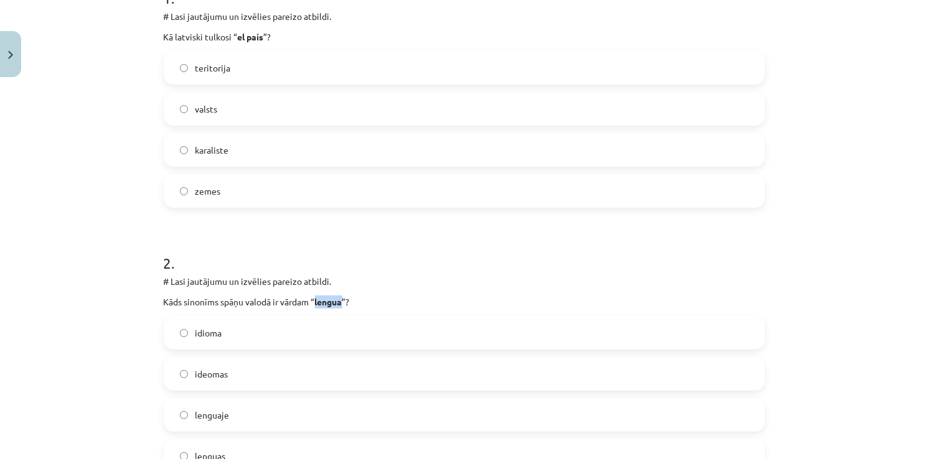
drag, startPoint x: 340, startPoint y: 303, endPoint x: 312, endPoint y: 302, distance: 28.6
click at [312, 302] on p "Kāds sinonīms spāņu valodā ir vārdam “ lengua ”?" at bounding box center [464, 302] width 601 height 13
copy strong "lengua"
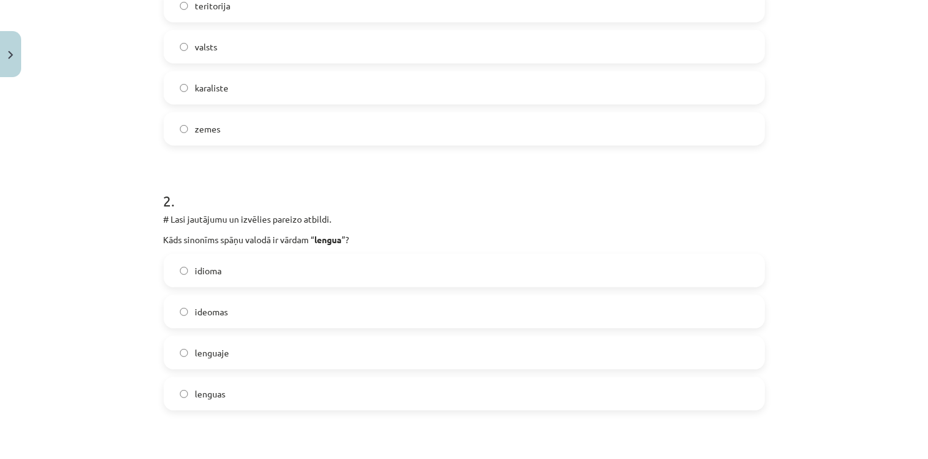
click at [414, 187] on h1 "2 ." at bounding box center [464, 190] width 601 height 39
drag, startPoint x: 233, startPoint y: 349, endPoint x: 190, endPoint y: 349, distance: 42.9
click at [190, 349] on label "lenguaje" at bounding box center [464, 352] width 599 height 31
copy span "lenguaje"
click at [210, 273] on span "idioma" at bounding box center [208, 270] width 27 height 13
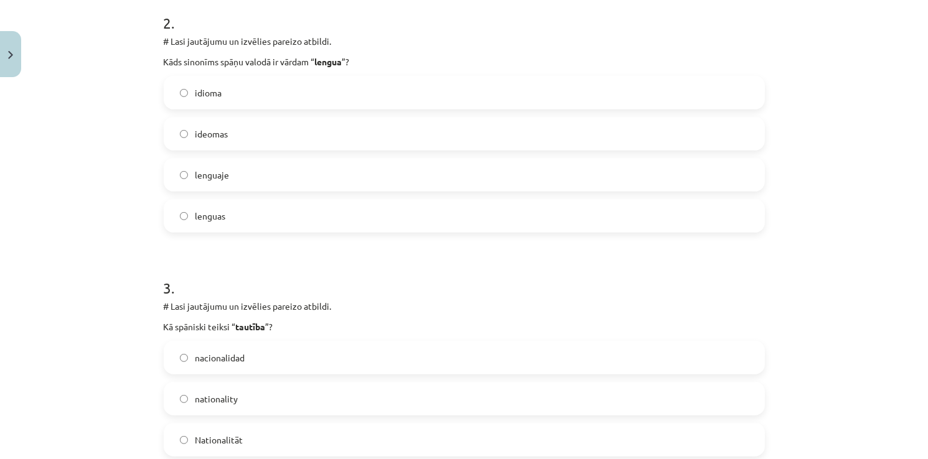
scroll to position [529, 0]
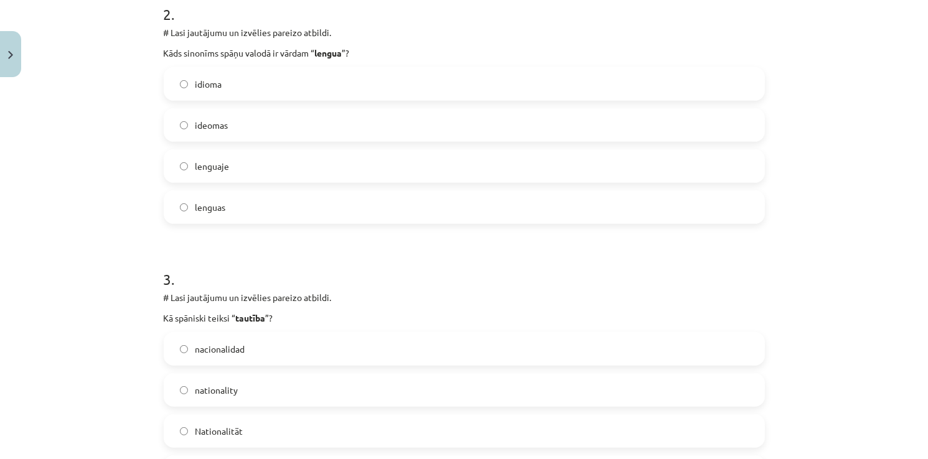
click at [207, 384] on span "nationality" at bounding box center [216, 390] width 43 height 13
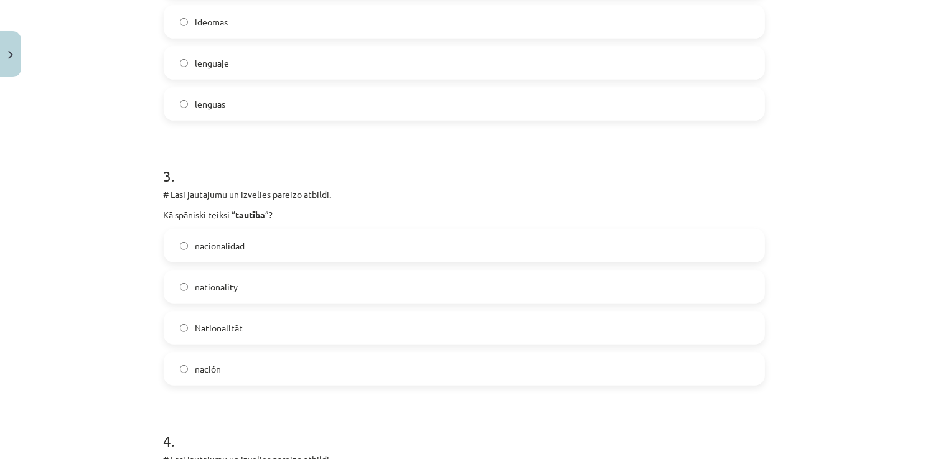
scroll to position [653, 0]
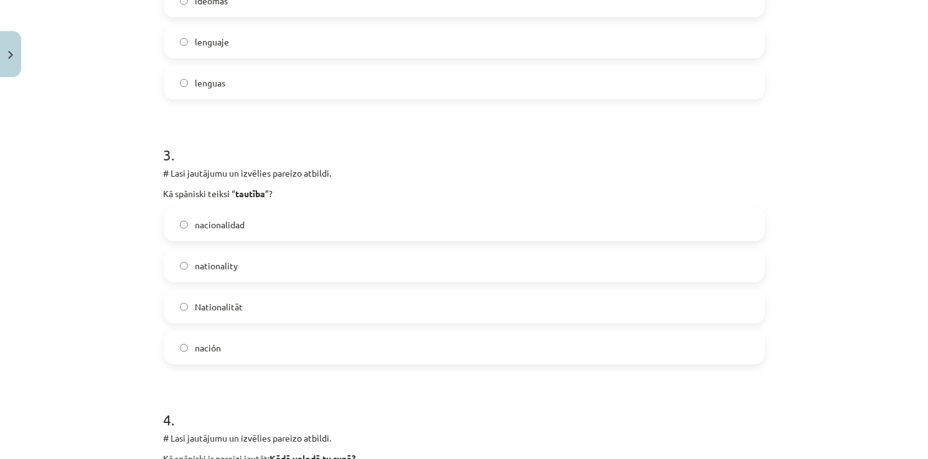
click at [207, 351] on span "nación" at bounding box center [208, 348] width 26 height 13
click at [201, 260] on span "nationality" at bounding box center [216, 266] width 43 height 13
click at [196, 347] on span "nación" at bounding box center [208, 348] width 26 height 13
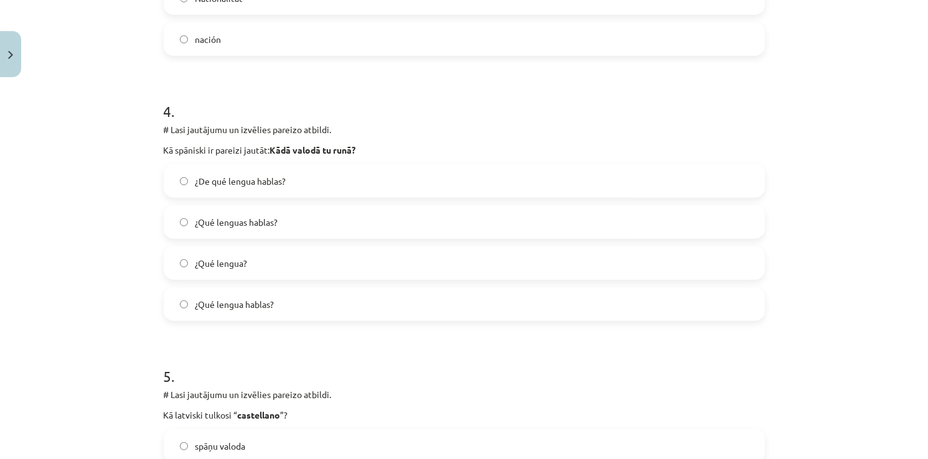
scroll to position [965, 0]
click at [261, 214] on span "¿Qué lenguas hablas?" at bounding box center [236, 219] width 83 height 13
click at [338, 236] on div "¿De qué lengua hablas? ¿Qué lenguas hablas? ¿Qué lengua? ¿Qué lengua hablas?" at bounding box center [464, 240] width 601 height 157
click at [347, 208] on label "¿Qué lenguas hablas?" at bounding box center [464, 219] width 599 height 31
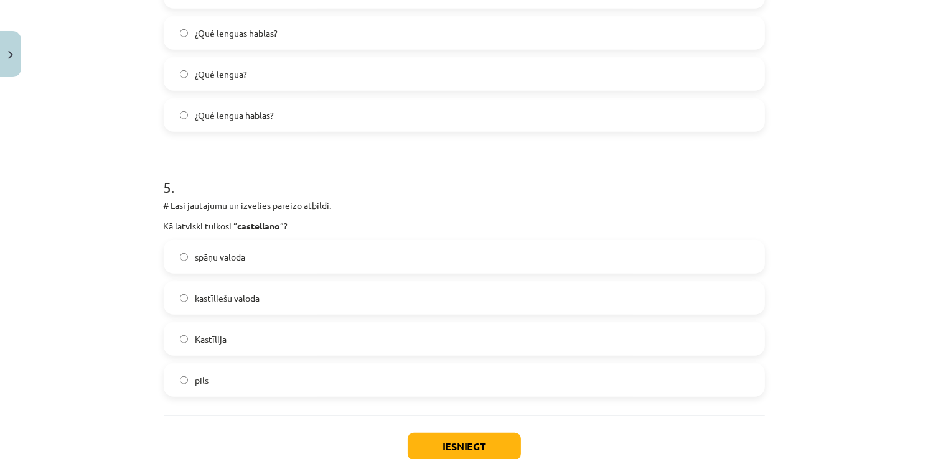
scroll to position [1214, 0]
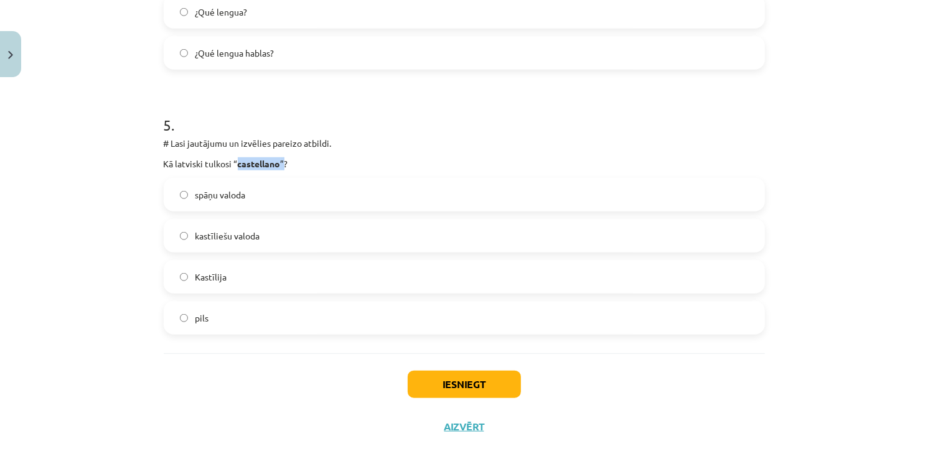
drag, startPoint x: 279, startPoint y: 163, endPoint x: 234, endPoint y: 161, distance: 44.9
click at [234, 161] on p "Kā latviski tulkosi “ castellano ”?" at bounding box center [464, 163] width 601 height 13
copy p "castellano ”"
click at [221, 241] on span "kastīliešu valoda" at bounding box center [227, 236] width 65 height 13
click at [452, 385] on button "Iesniegt" at bounding box center [464, 384] width 113 height 27
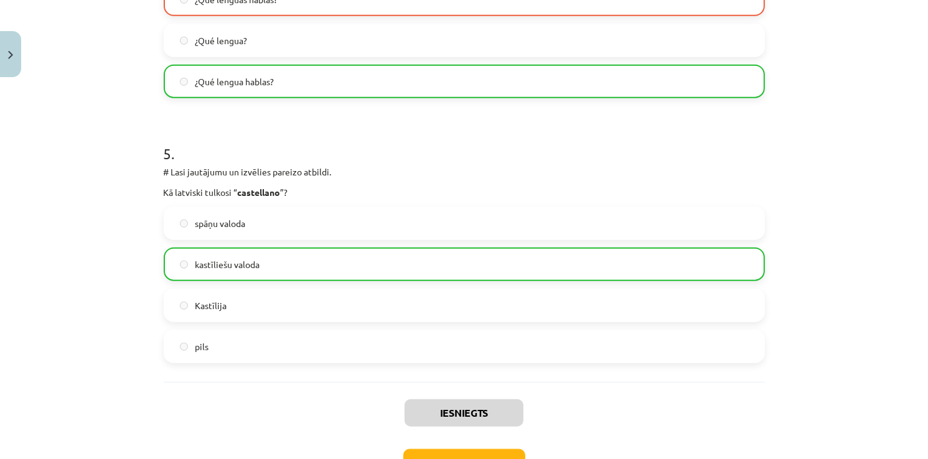
scroll to position [1272, 0]
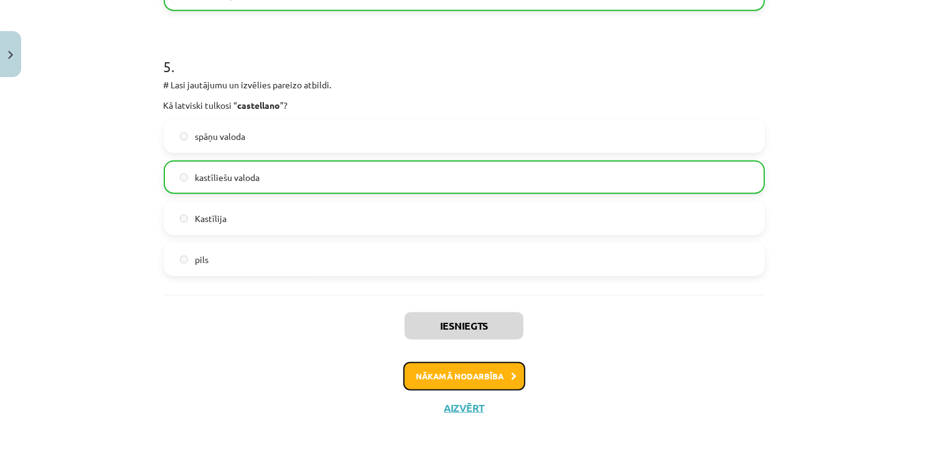
click at [451, 383] on button "Nākamā nodarbība" at bounding box center [464, 376] width 122 height 29
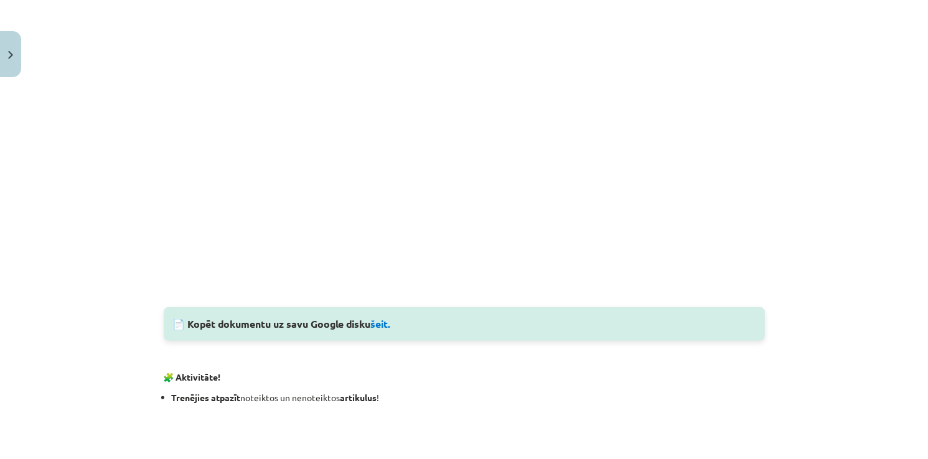
scroll to position [1027, 0]
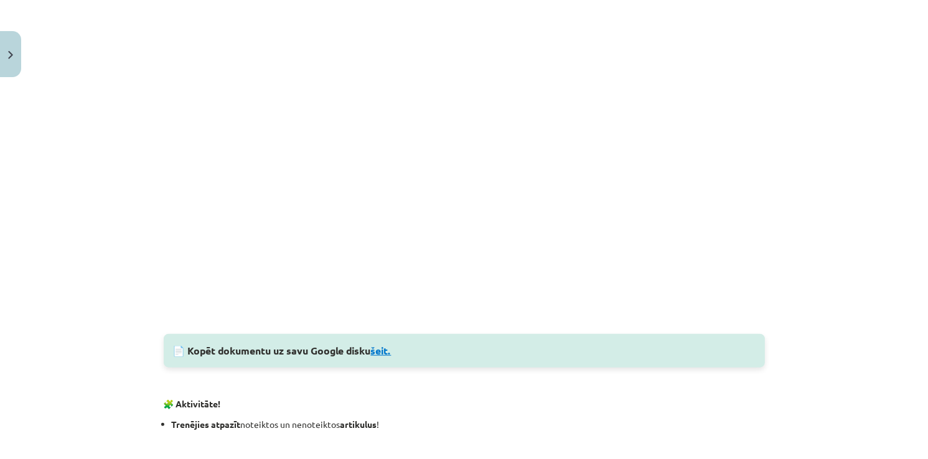
click at [376, 347] on link "šeit." at bounding box center [381, 350] width 21 height 13
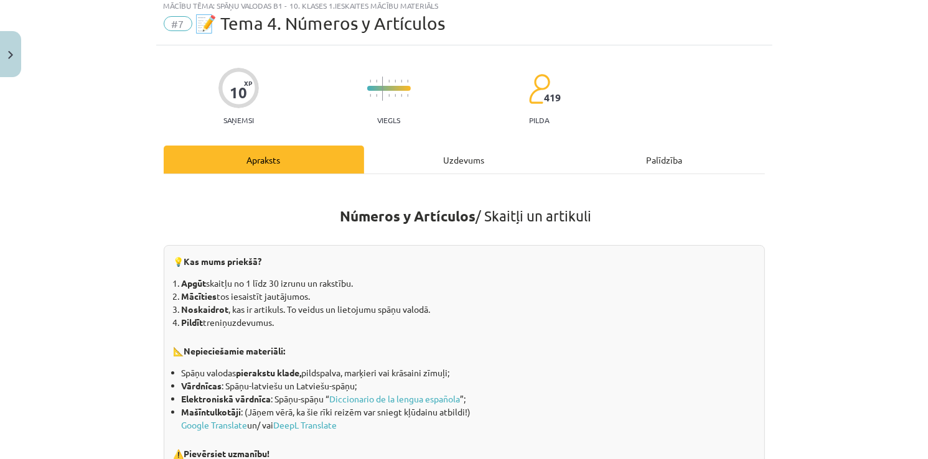
scroll to position [31, 0]
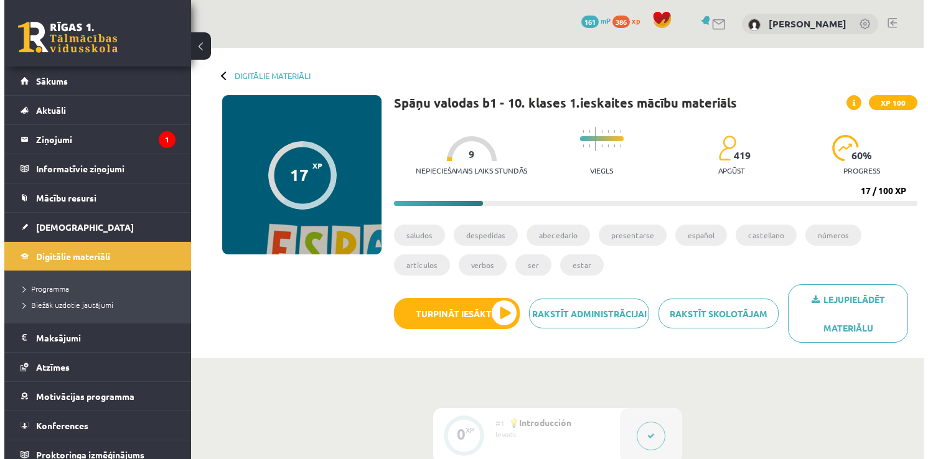
scroll to position [871, 0]
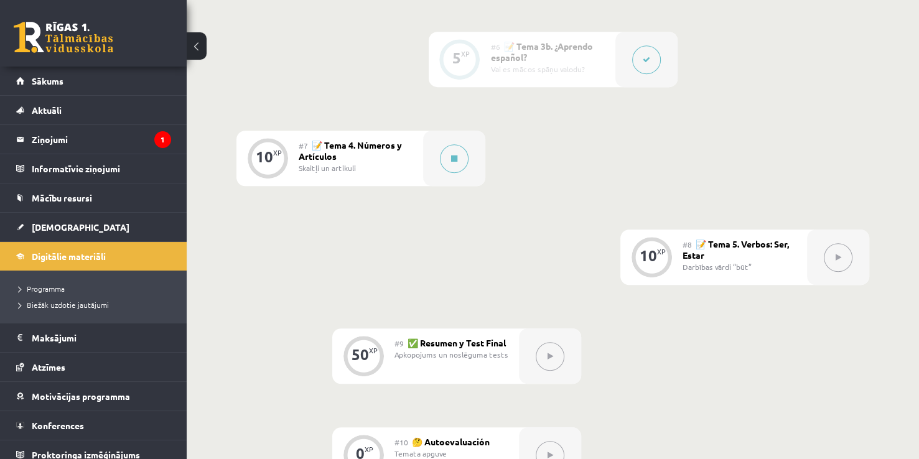
click at [340, 166] on div "Skaitļi un artikuli" at bounding box center [356, 167] width 115 height 11
click at [457, 158] on button at bounding box center [454, 158] width 29 height 29
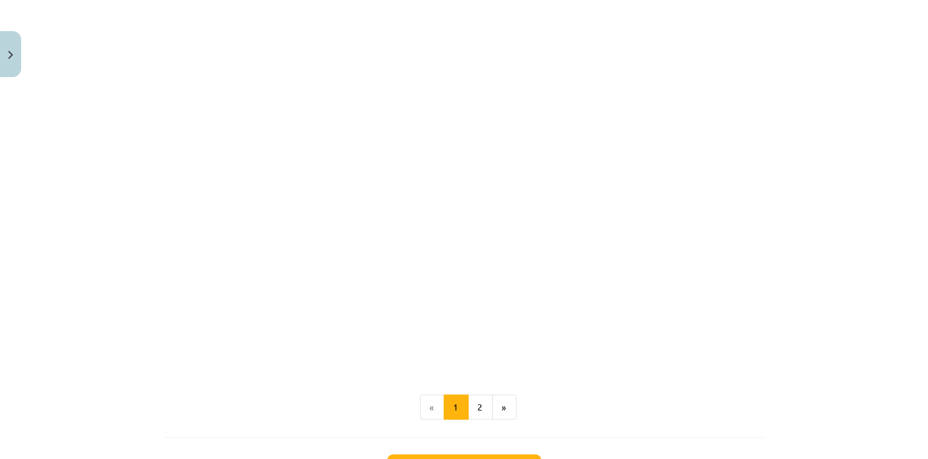
scroll to position [1634, 0]
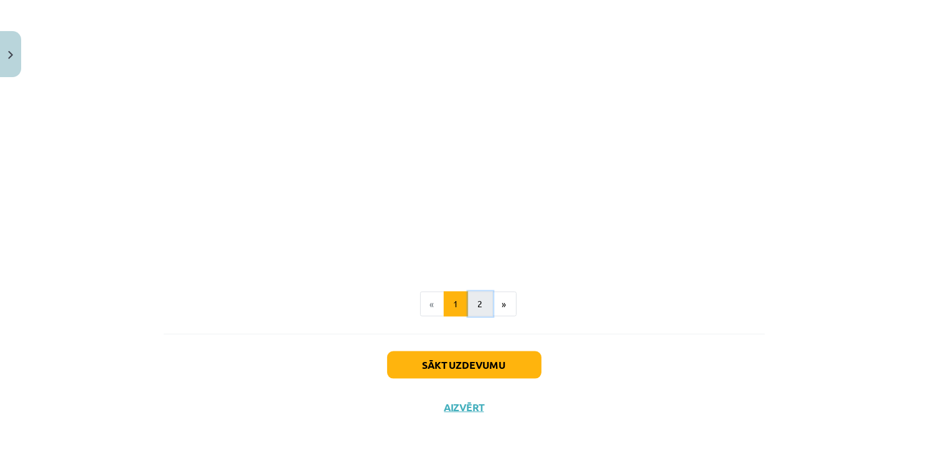
click at [482, 305] on button "2" at bounding box center [480, 304] width 25 height 25
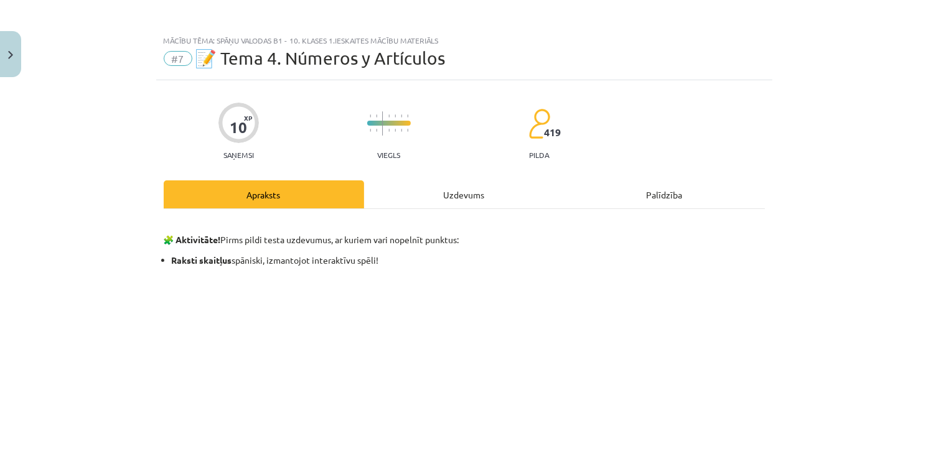
scroll to position [0, 0]
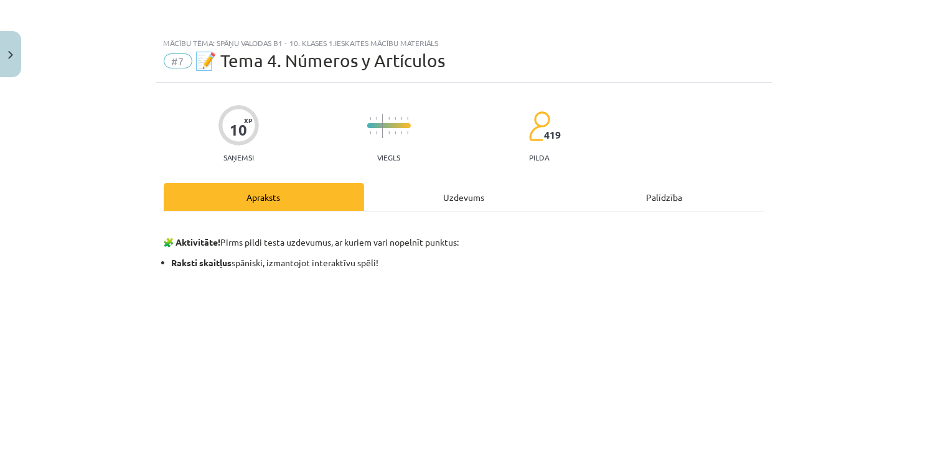
click at [487, 194] on div "Uzdevums" at bounding box center [464, 197] width 200 height 28
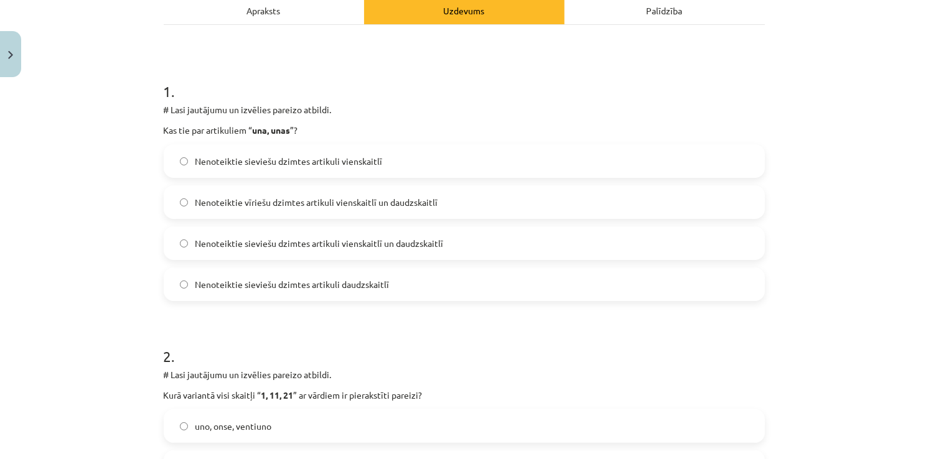
scroll to position [405, 0]
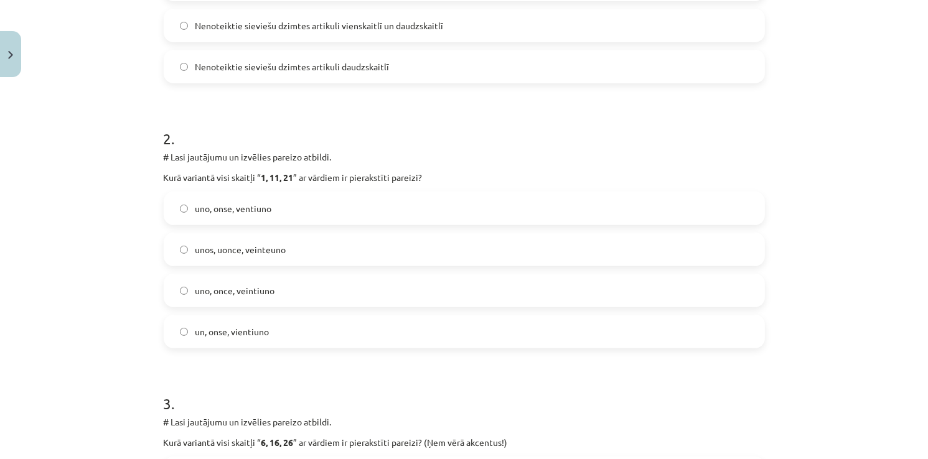
click at [281, 211] on label "uno, onse, ventiuno" at bounding box center [464, 208] width 599 height 31
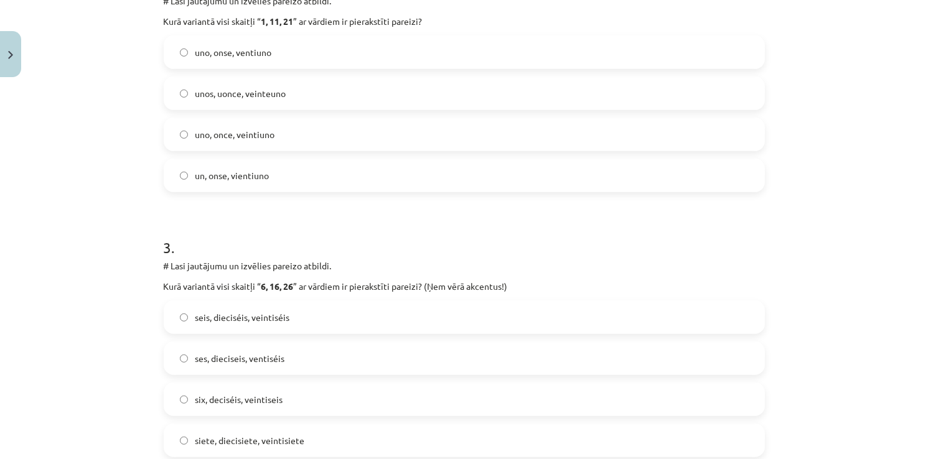
scroll to position [591, 0]
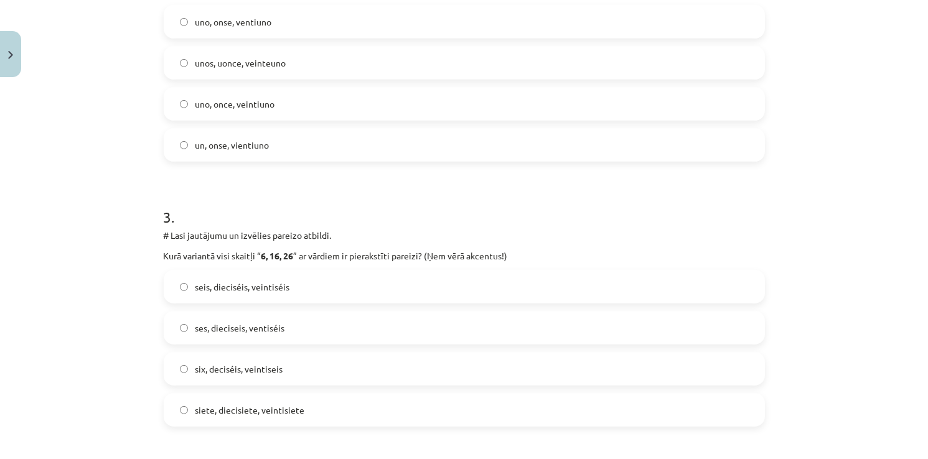
click at [299, 271] on label "seis, dieciséis, veintiséis" at bounding box center [464, 286] width 599 height 31
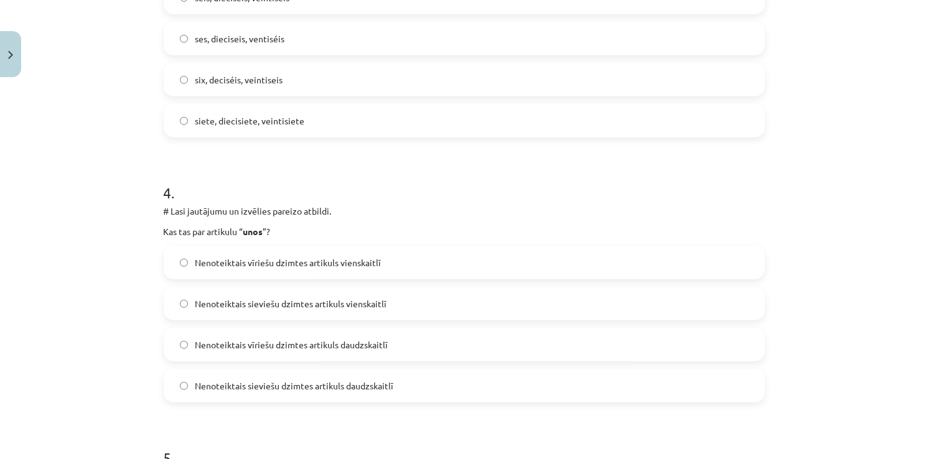
scroll to position [902, 0]
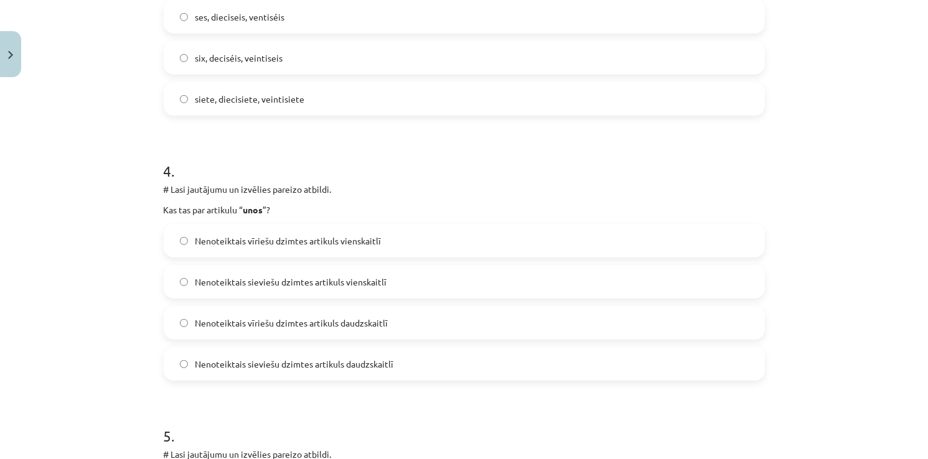
click at [241, 331] on label "Nenoteiktais vīriešu dzimtes artikuls daudzskaitlī" at bounding box center [464, 322] width 599 height 31
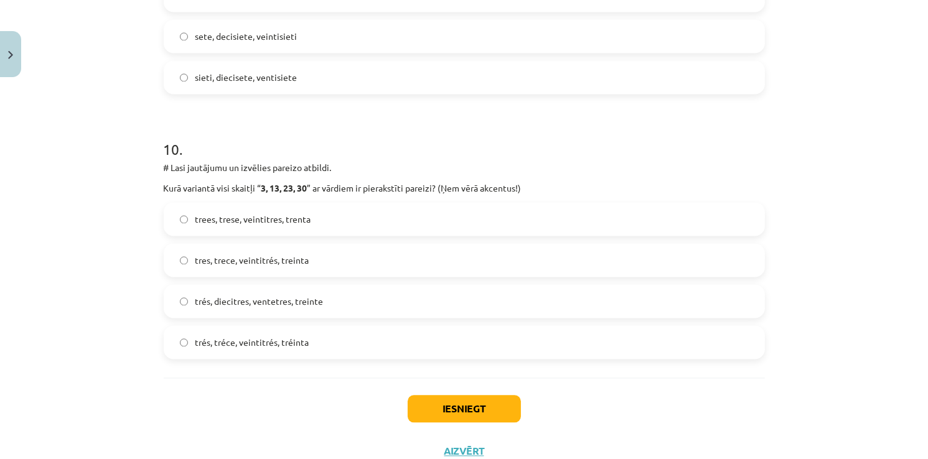
scroll to position [2497, 0]
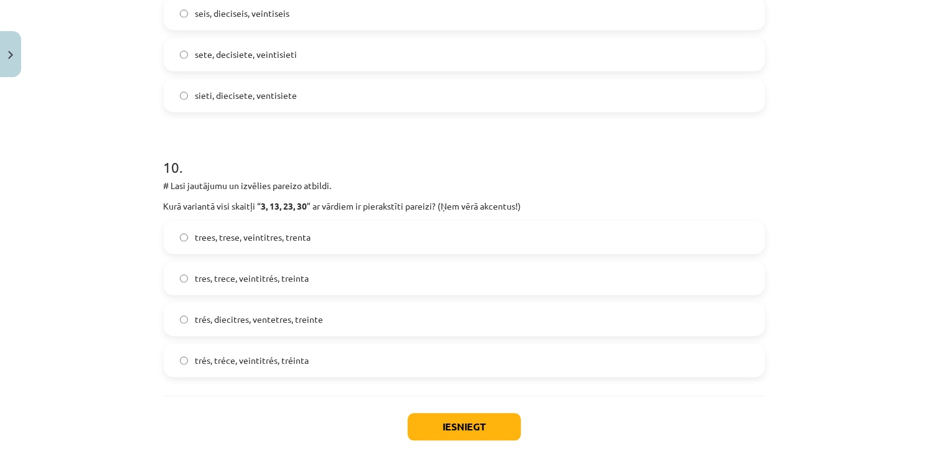
click at [223, 284] on span "tres, trece, veintitrés, treinta" at bounding box center [252, 278] width 114 height 13
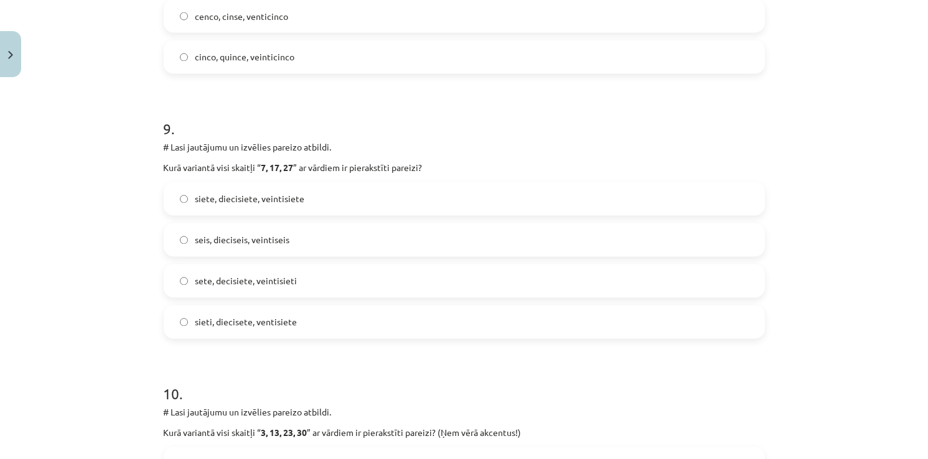
scroll to position [2248, 0]
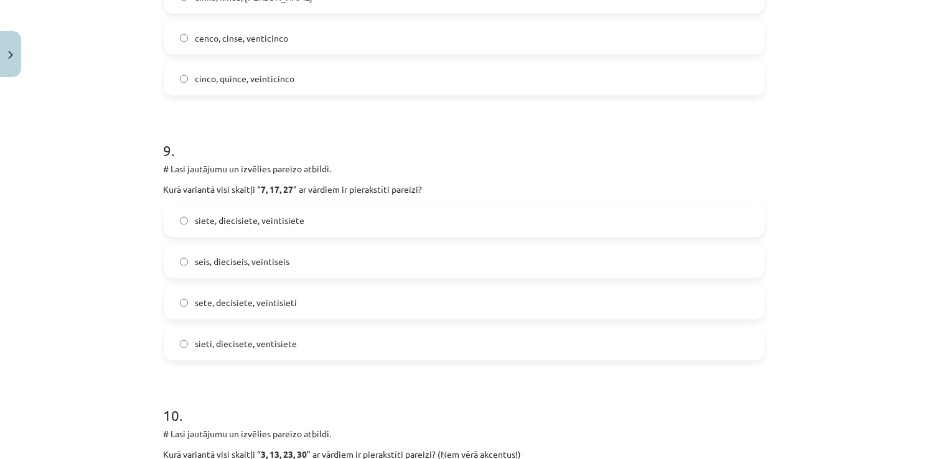
click at [189, 218] on label "siete, diecisiete, veintisiete" at bounding box center [464, 220] width 599 height 31
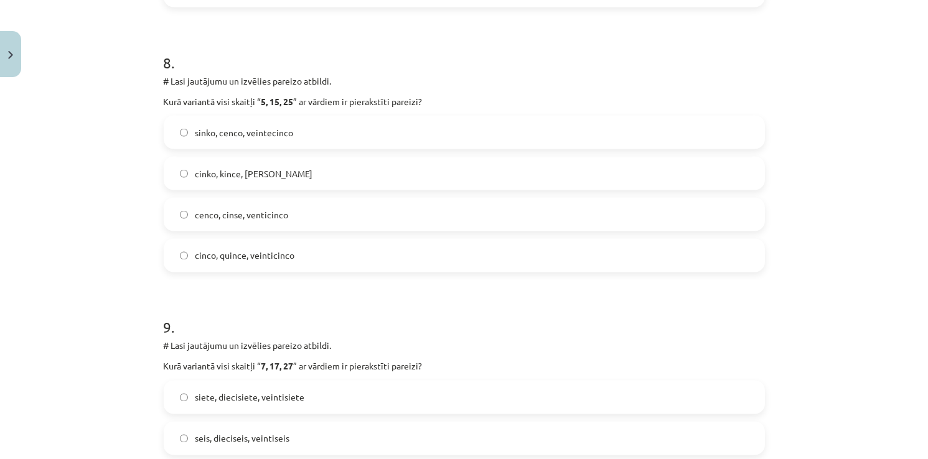
scroll to position [2061, 0]
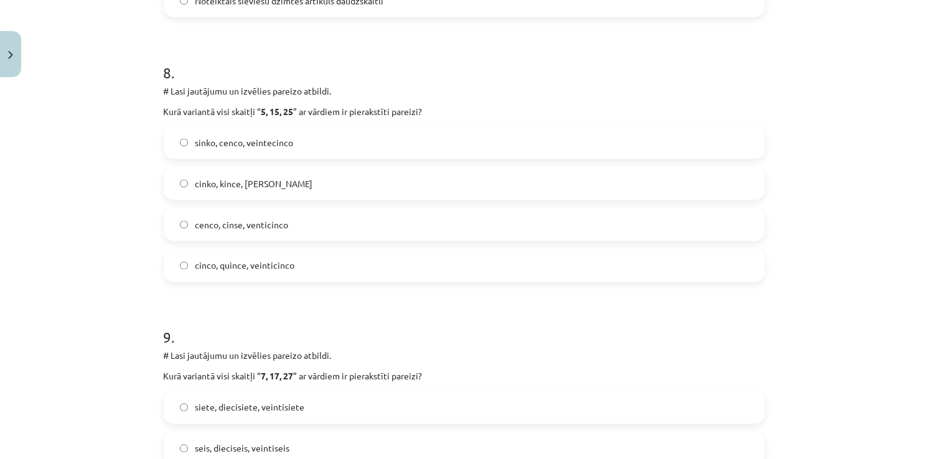
click at [212, 267] on span "cinco, quince, veinticinco" at bounding box center [245, 266] width 100 height 13
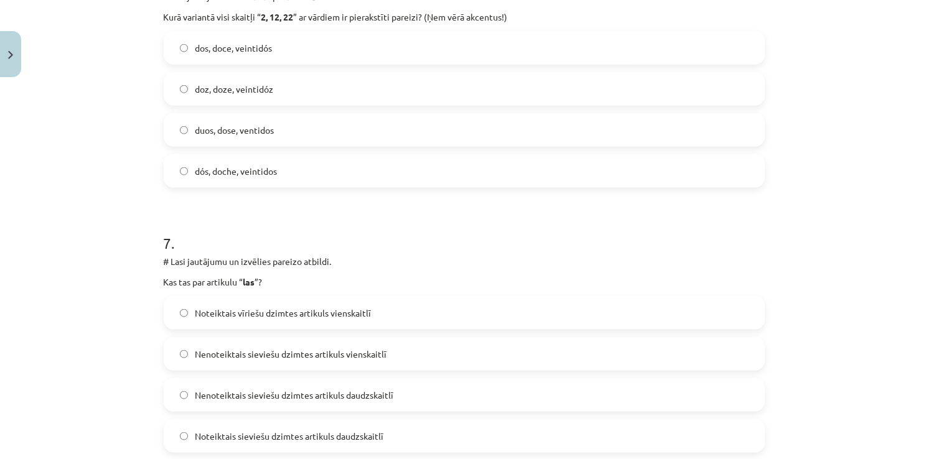
scroll to position [1750, 0]
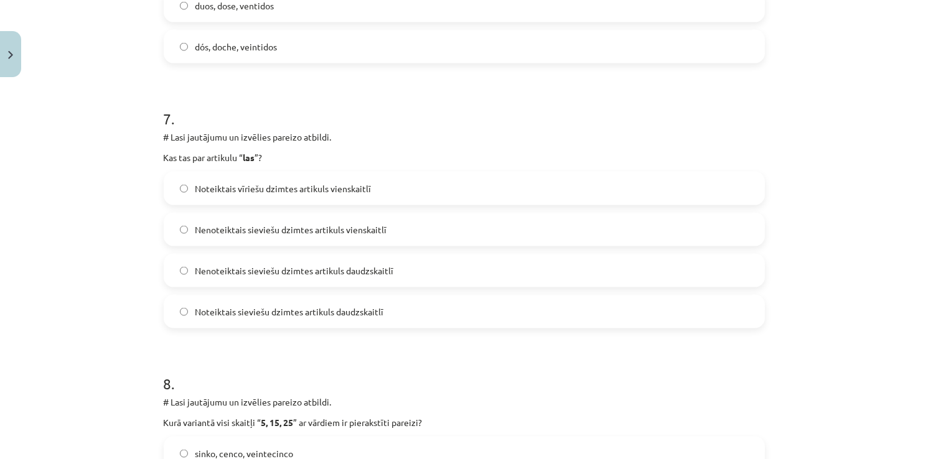
click at [224, 223] on span "Nenoteiktais sieviešu dzimtes artikuls vienskaitlī" at bounding box center [291, 229] width 192 height 13
click at [229, 275] on span "Nenoteiktais sieviešu dzimtes artikuls daudzskaitlī" at bounding box center [294, 270] width 199 height 13
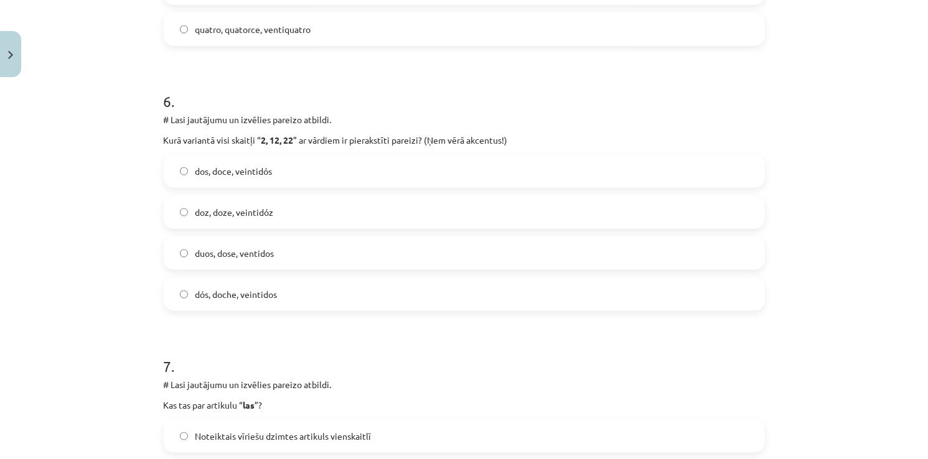
scroll to position [1501, 0]
click at [225, 172] on span "dos, doce, veintidós" at bounding box center [233, 172] width 77 height 13
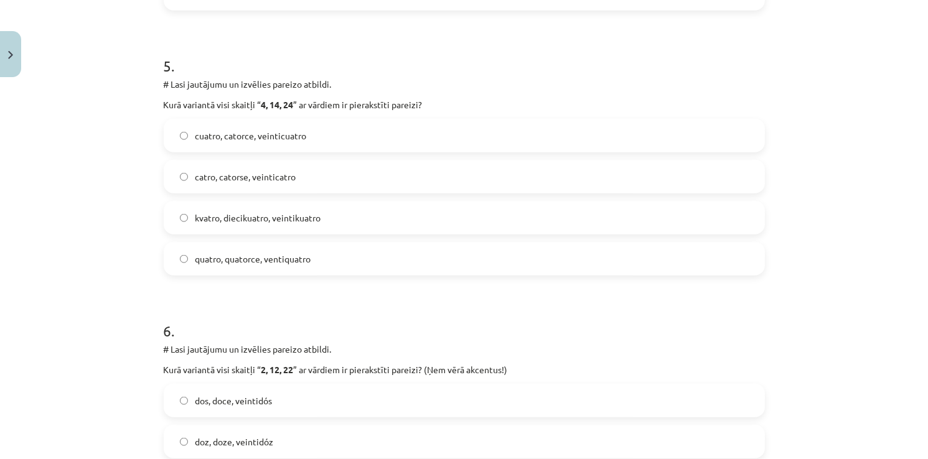
scroll to position [1252, 0]
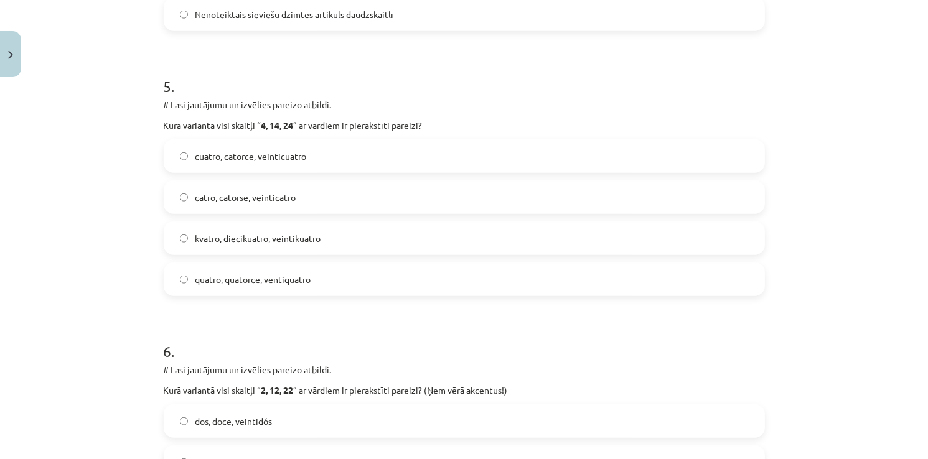
click at [243, 154] on span "cuatro, catorce, veinticuatro" at bounding box center [250, 156] width 111 height 13
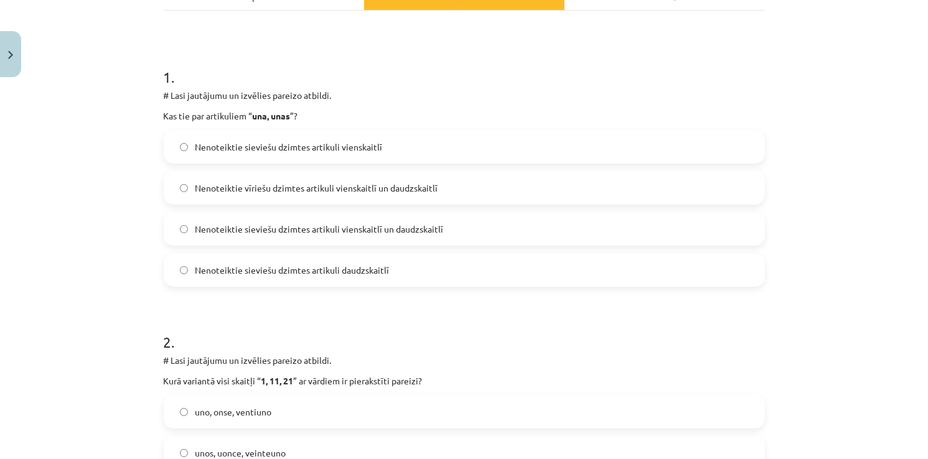
scroll to position [194, 0]
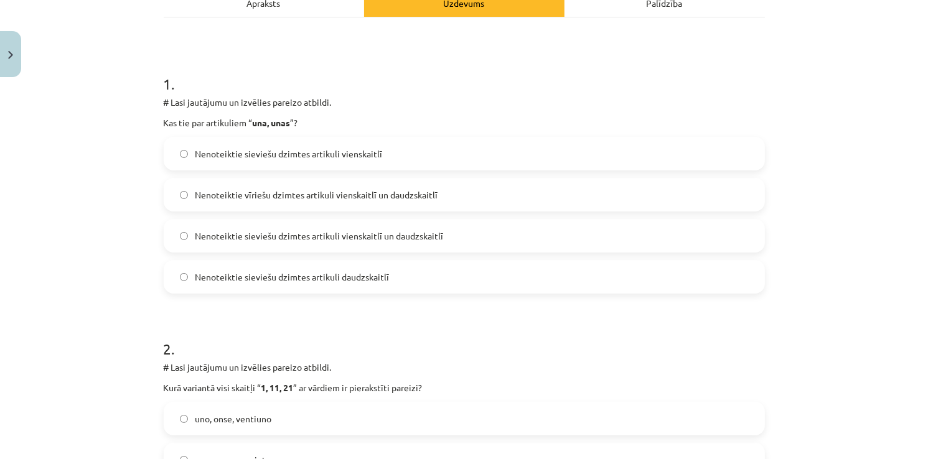
drag, startPoint x: 215, startPoint y: 187, endPoint x: 220, endPoint y: 202, distance: 15.2
click at [218, 199] on label "Nenoteiktie vīriešu dzimtes artikuli vienskaitlī un daudzskaitlī" at bounding box center [464, 194] width 599 height 31
drag, startPoint x: 208, startPoint y: 155, endPoint x: 212, endPoint y: 194, distance: 38.8
click at [208, 154] on span "Nenoteiktie sieviešu dzimtes artikuli vienskaitlī" at bounding box center [288, 153] width 187 height 13
click at [205, 252] on div "Nenoteiktie sieviešu dzimtes artikuli vienskaitlī Nenoteiktie vīriešu dzimtes a…" at bounding box center [464, 215] width 601 height 157
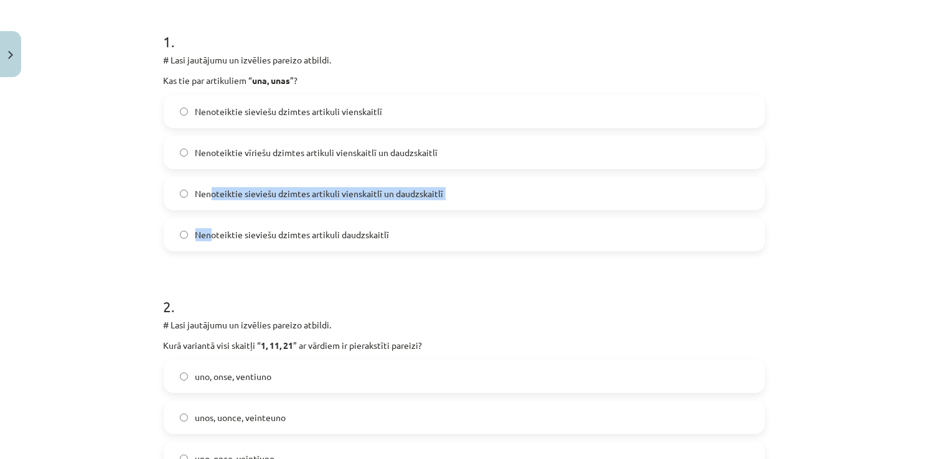
scroll to position [256, 0]
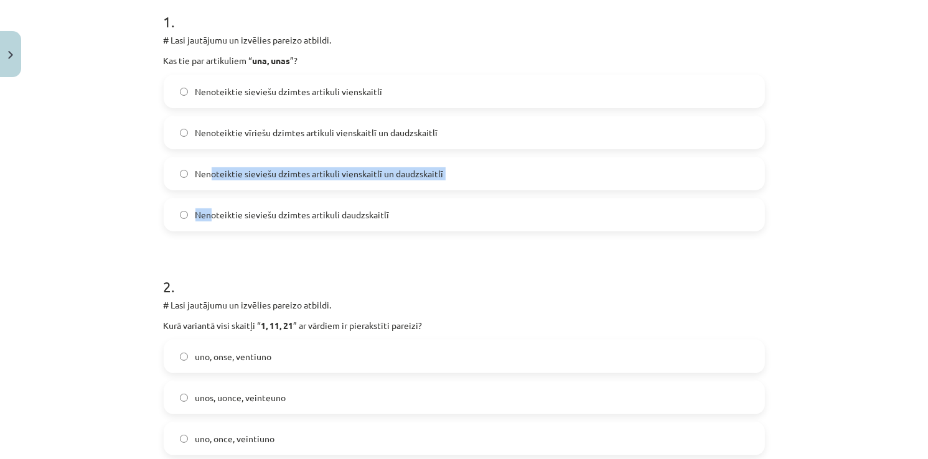
click at [526, 167] on label "Nenoteiktie sieviešu dzimtes artikuli vienskaitlī un daudzskaitlī" at bounding box center [464, 173] width 599 height 31
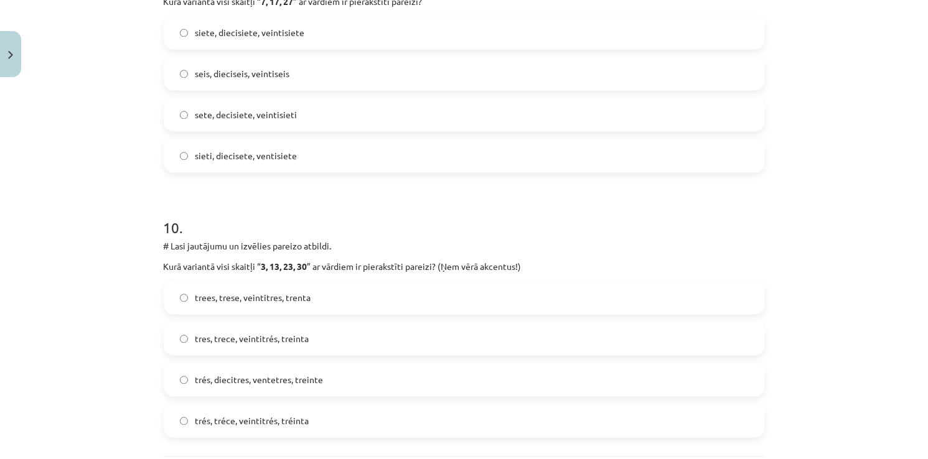
scroll to position [2559, 0]
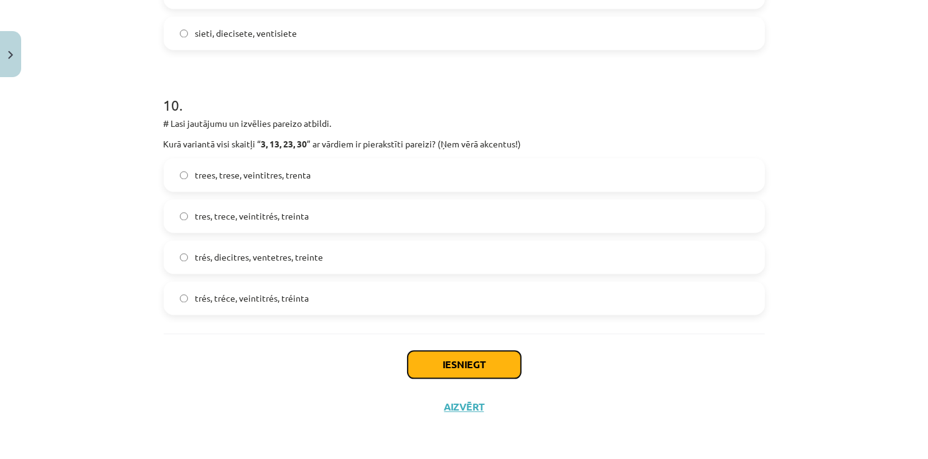
click at [453, 363] on button "Iesniegt" at bounding box center [464, 364] width 113 height 27
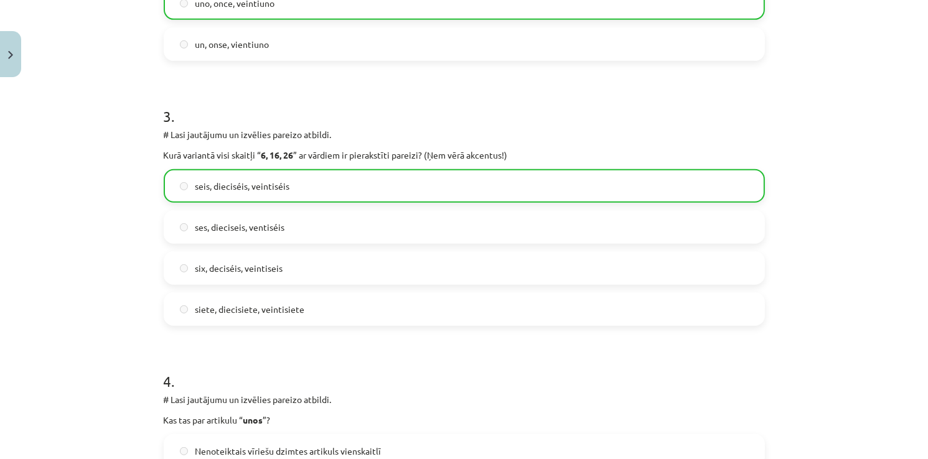
scroll to position [319, 0]
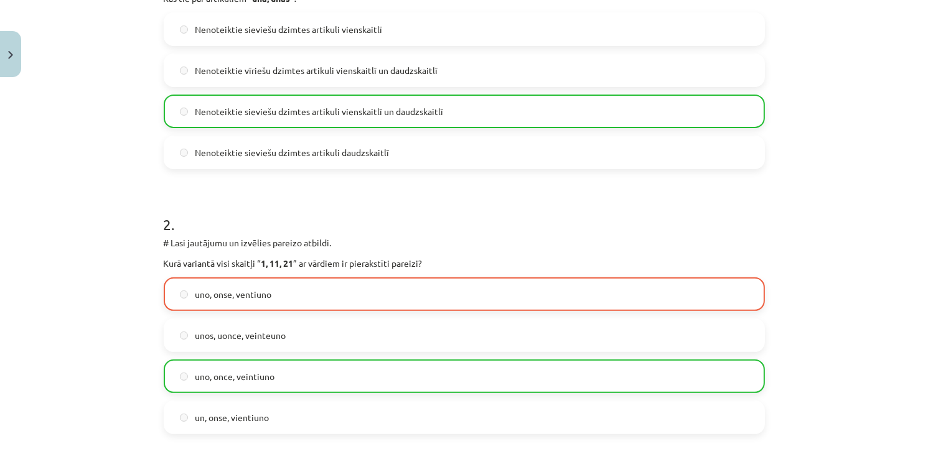
click at [550, 207] on h1 "2 ." at bounding box center [464, 213] width 601 height 39
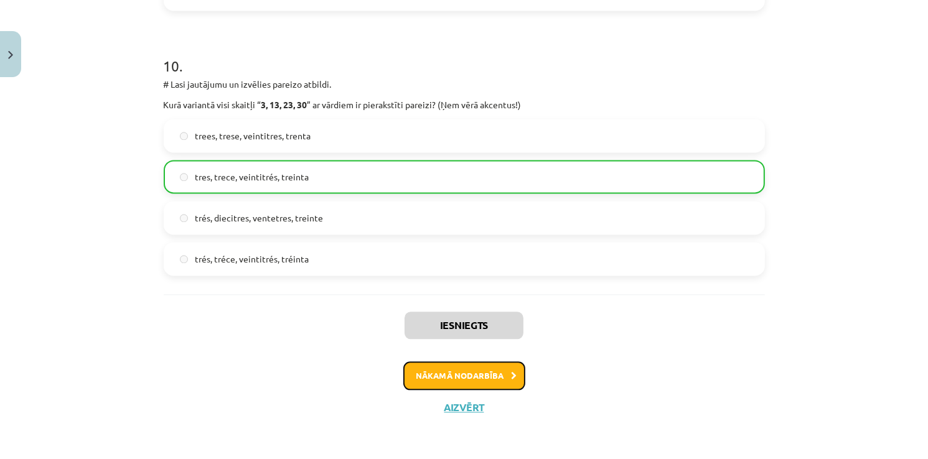
click at [458, 373] on button "Nākamā nodarbība" at bounding box center [464, 376] width 122 height 29
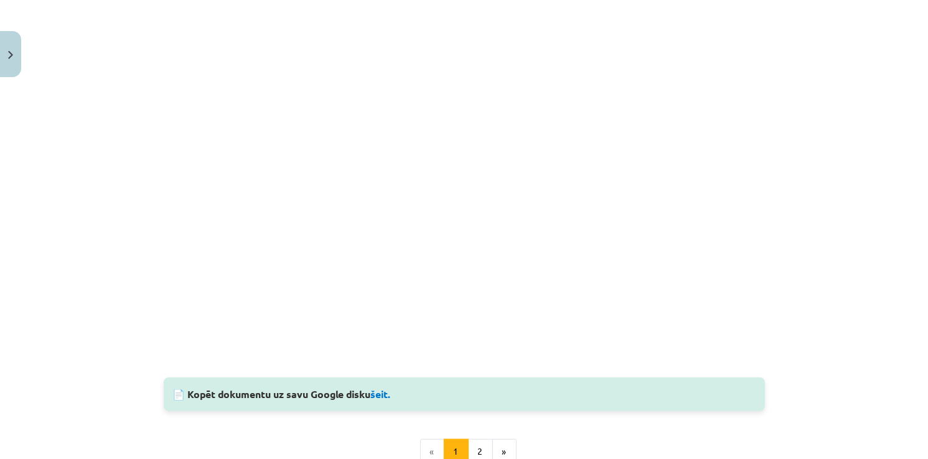
scroll to position [1130, 0]
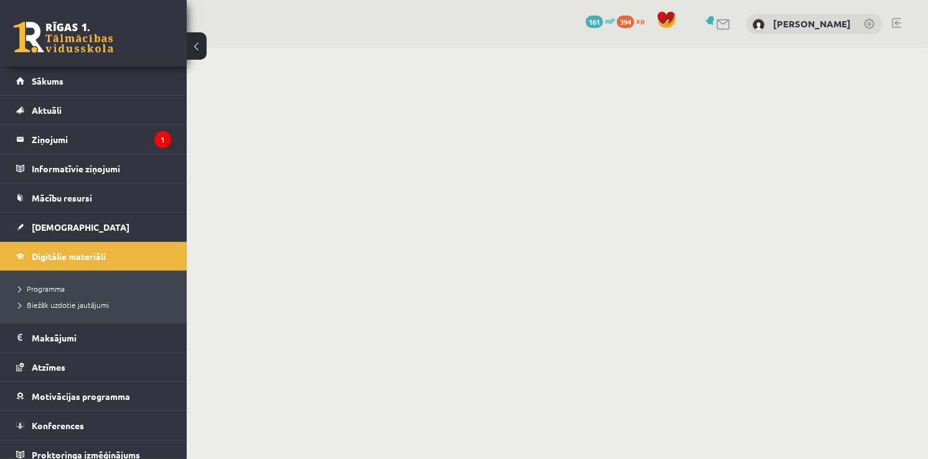
scroll to position [871, 0]
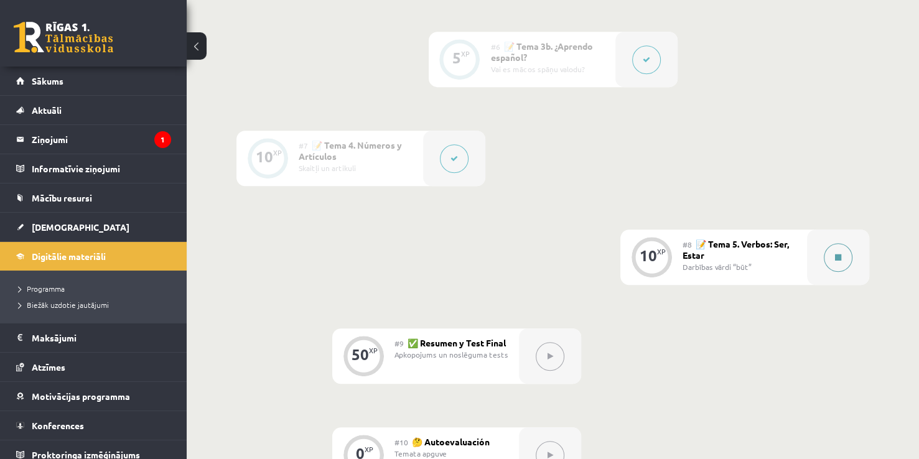
click at [835, 256] on icon at bounding box center [838, 257] width 6 height 7
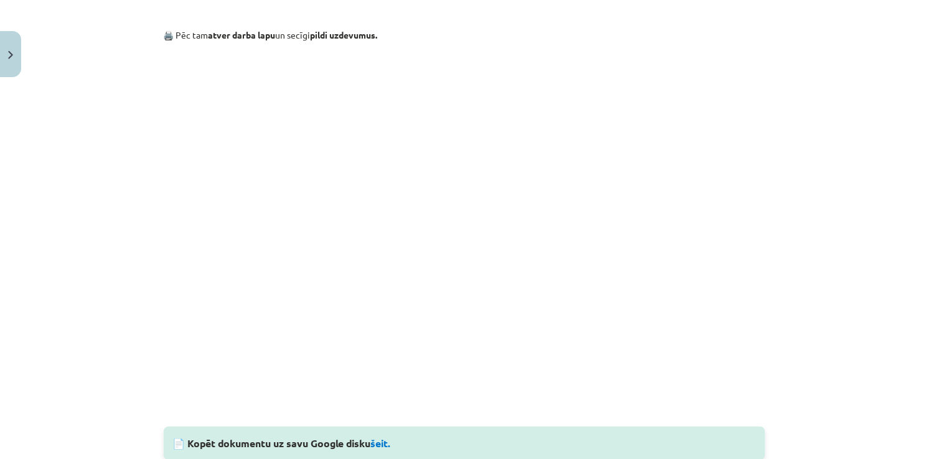
scroll to position [933, 0]
click at [385, 446] on link "šeit." at bounding box center [381, 443] width 21 height 13
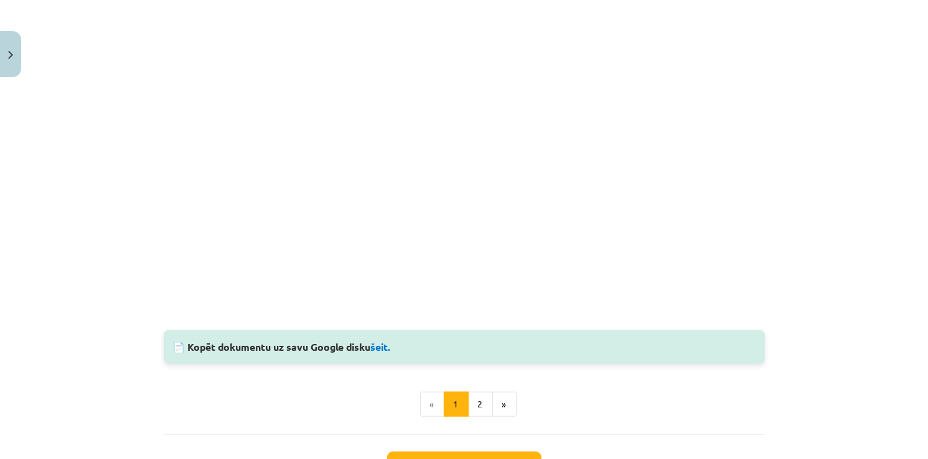
scroll to position [1130, 0]
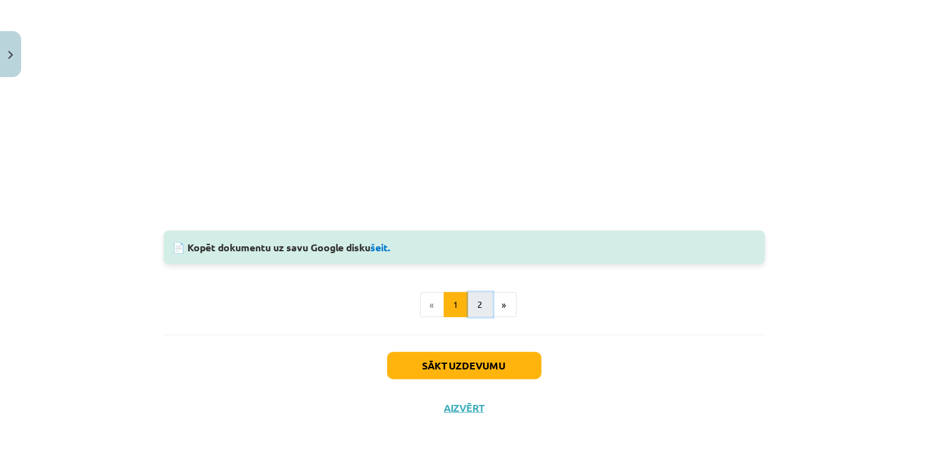
click at [472, 302] on button "2" at bounding box center [480, 304] width 25 height 25
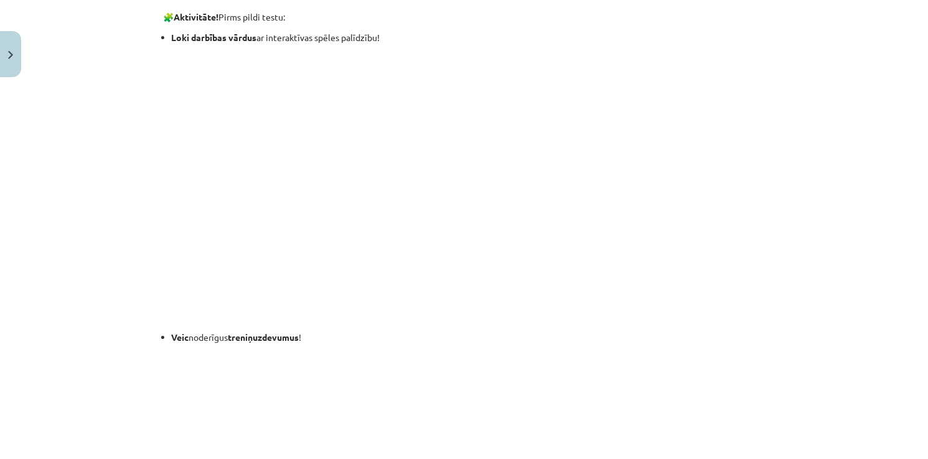
scroll to position [203, 0]
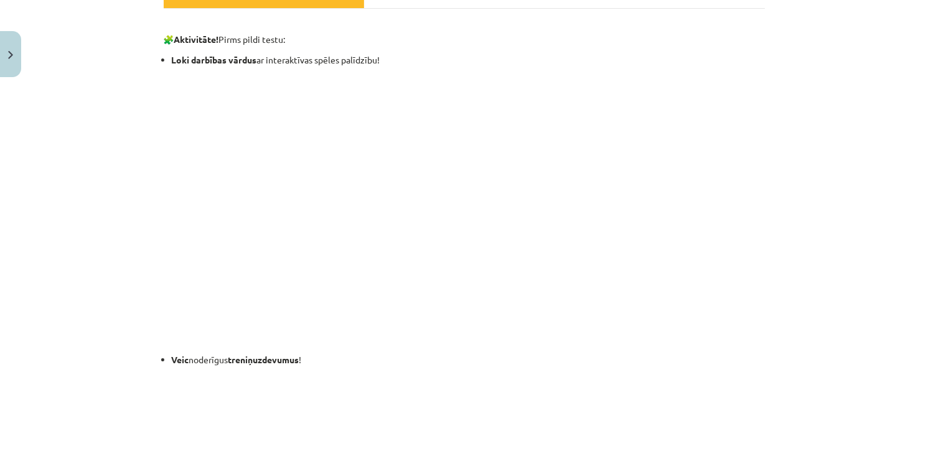
click at [653, 207] on p at bounding box center [464, 193] width 601 height 240
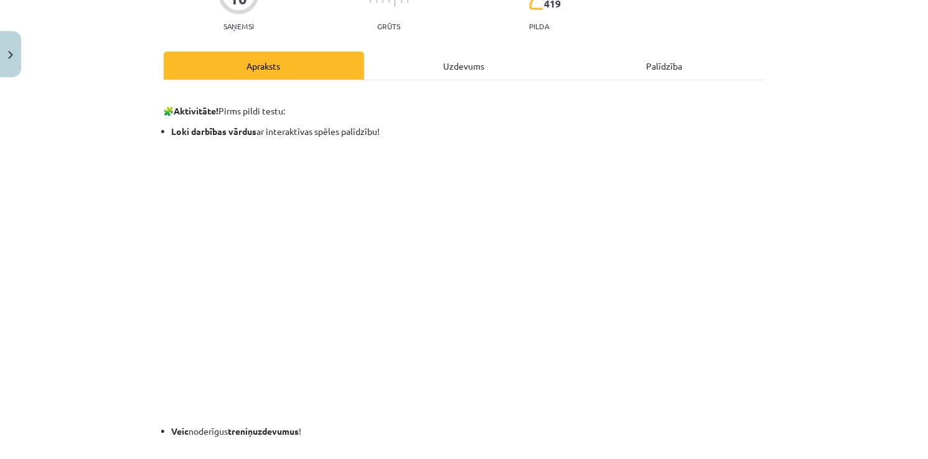
scroll to position [0, 0]
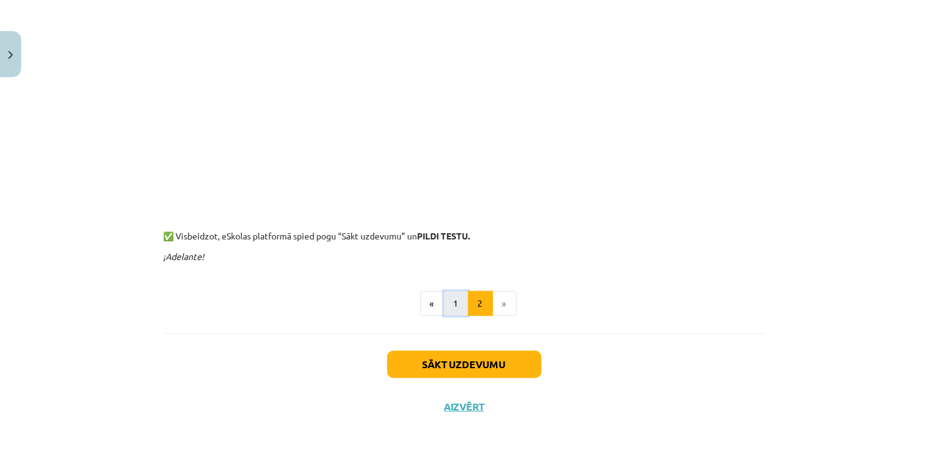
click at [447, 305] on button "1" at bounding box center [456, 303] width 25 height 25
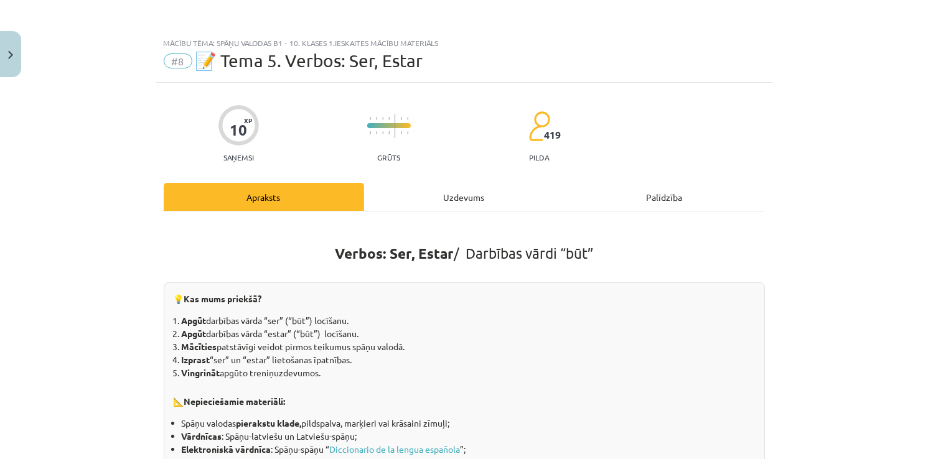
click at [470, 197] on div "Uzdevums" at bounding box center [464, 197] width 200 height 28
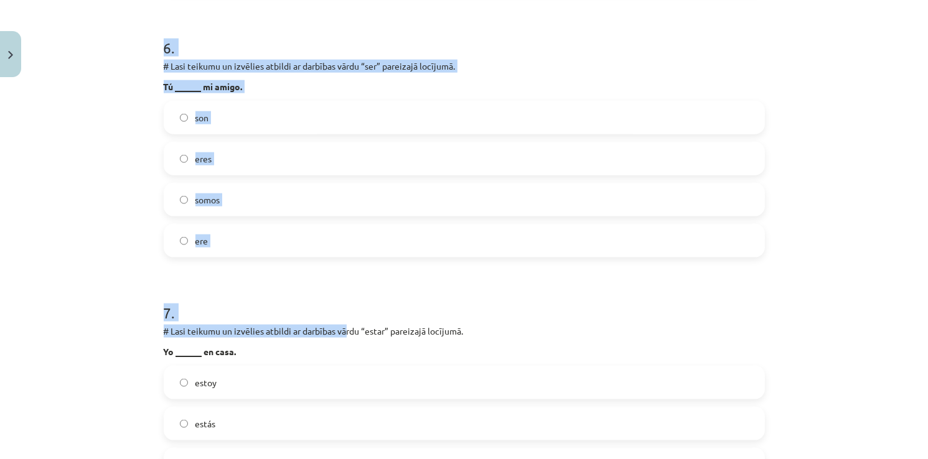
scroll to position [1618, 0]
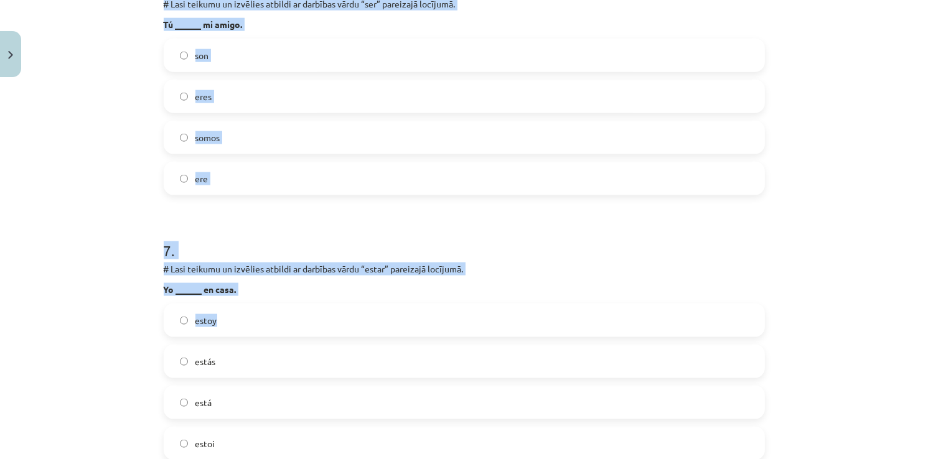
drag, startPoint x: 156, startPoint y: 292, endPoint x: 300, endPoint y: 328, distance: 148.8
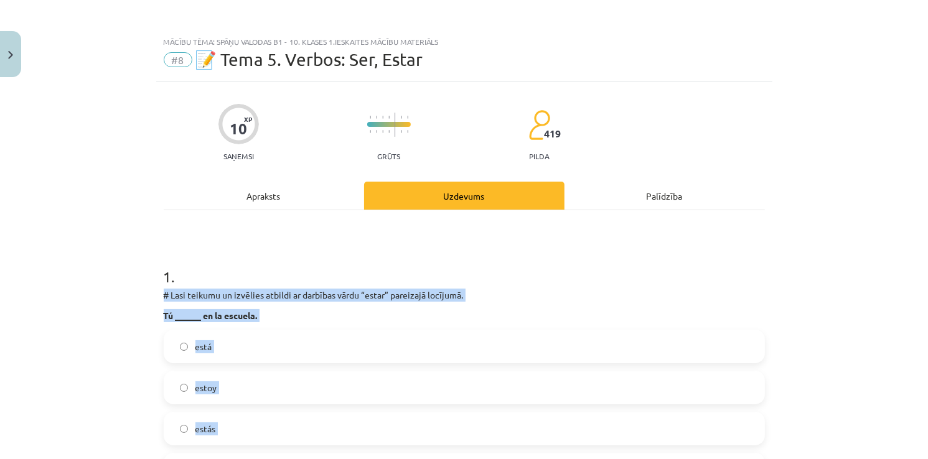
scroll to position [0, 0]
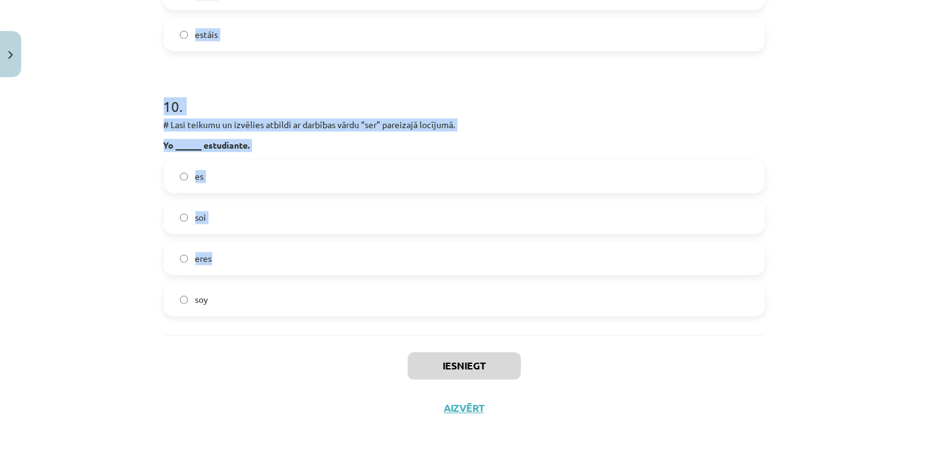
scroll to position [2559, 0]
drag, startPoint x: 151, startPoint y: 290, endPoint x: 339, endPoint y: 285, distance: 188.0
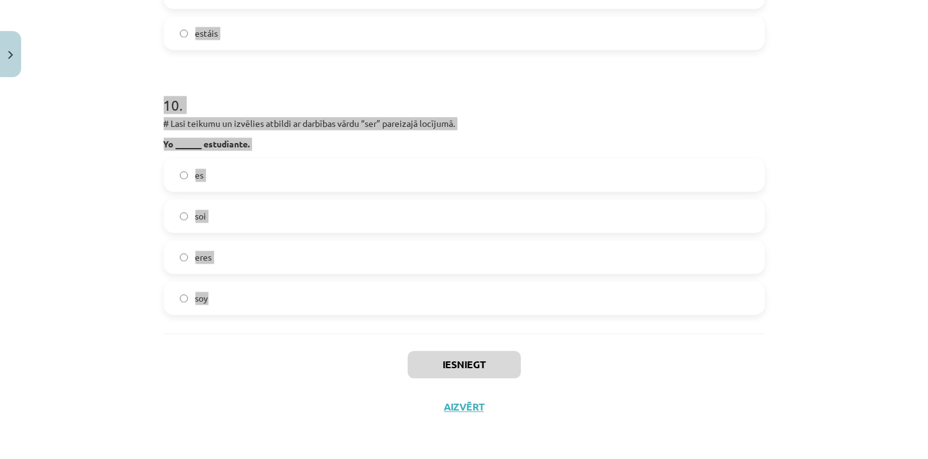
copy form "# Lore ipsumdo si ametcons adipisc el seddoeiu tempo “incid” utlaboree dolorema…"
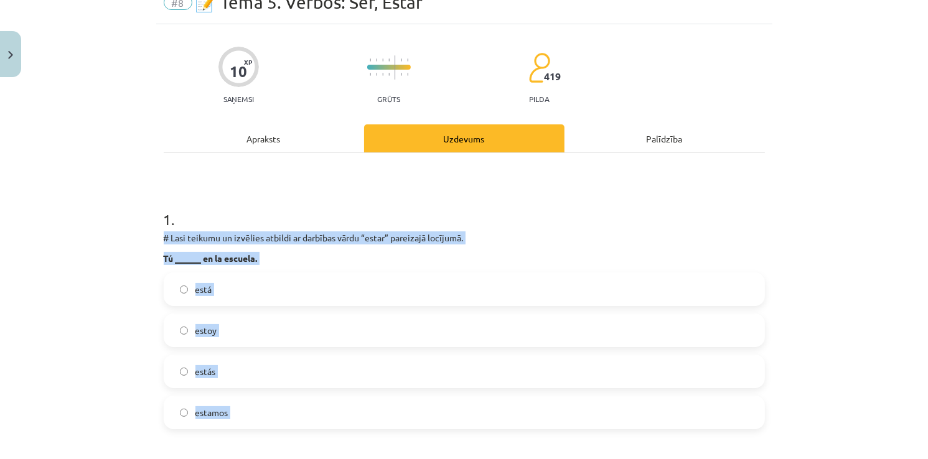
scroll to position [0, 0]
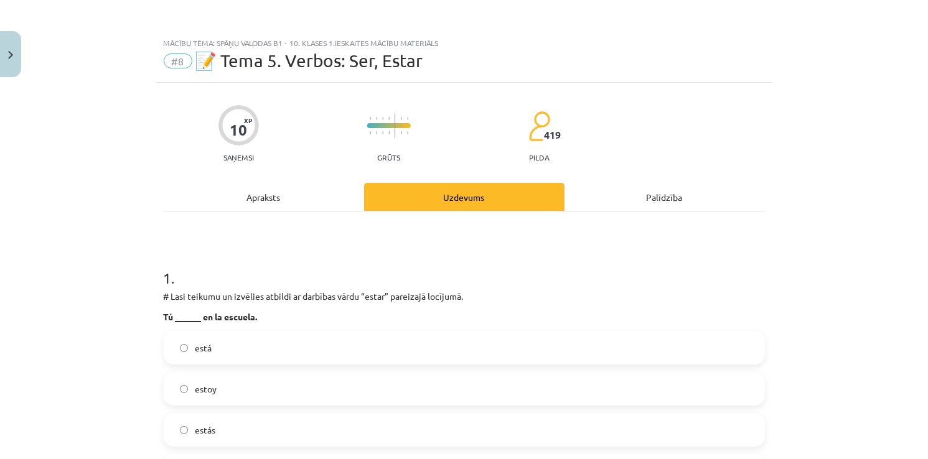
drag, startPoint x: 234, startPoint y: 231, endPoint x: 225, endPoint y: 278, distance: 48.2
click at [218, 353] on label "está" at bounding box center [464, 347] width 599 height 31
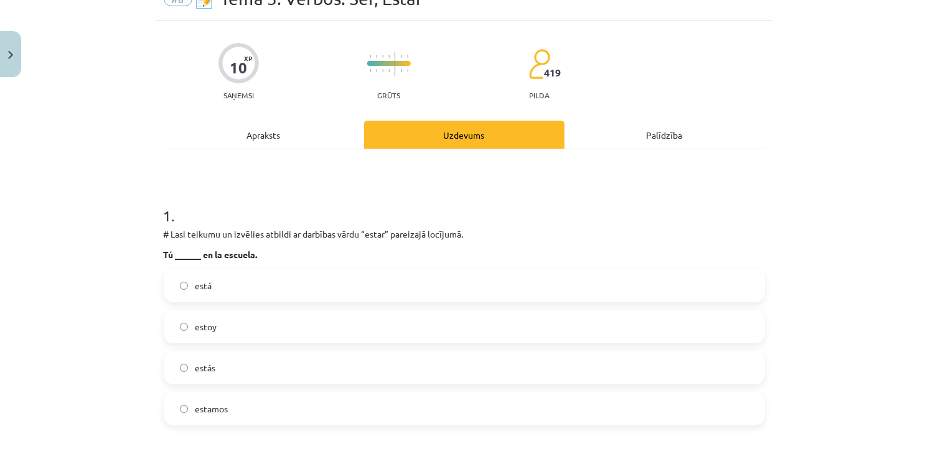
click at [223, 367] on label "estás" at bounding box center [464, 367] width 599 height 31
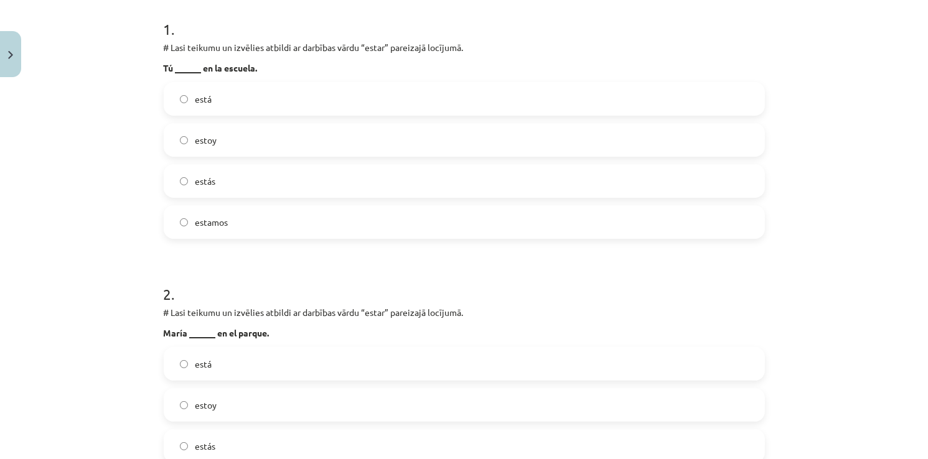
click at [208, 365] on label "está" at bounding box center [464, 364] width 599 height 31
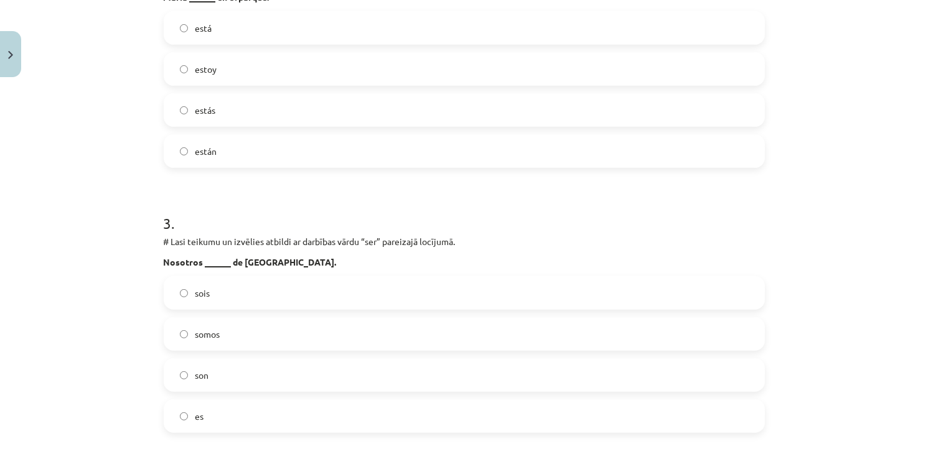
scroll to position [622, 0]
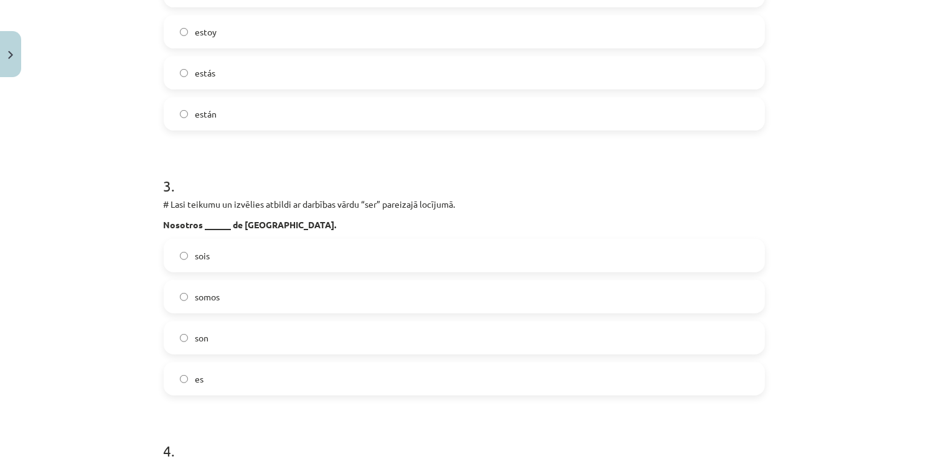
click at [222, 304] on label "somos" at bounding box center [464, 296] width 599 height 31
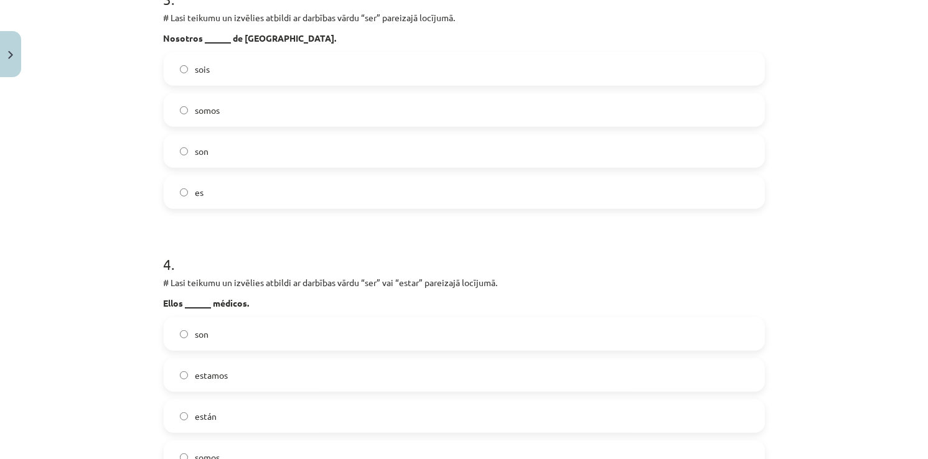
drag, startPoint x: 227, startPoint y: 410, endPoint x: 228, endPoint y: 400, distance: 10.7
click at [228, 411] on label "están" at bounding box center [464, 416] width 599 height 31
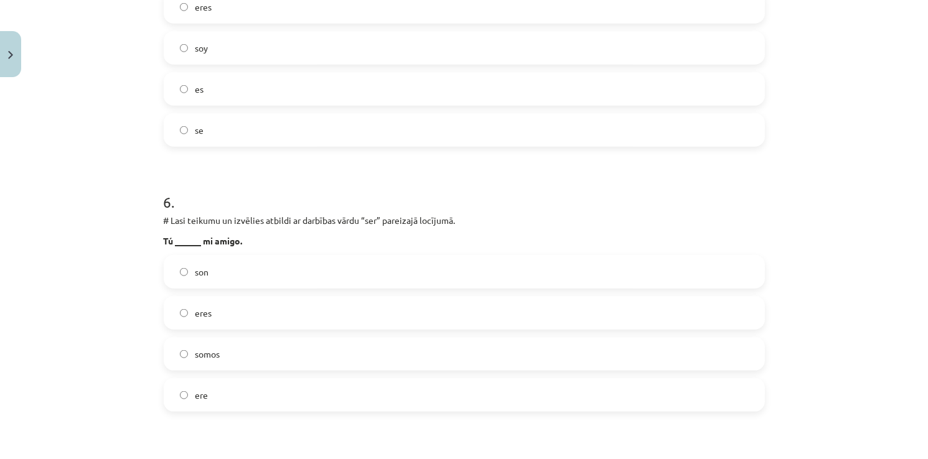
scroll to position [1431, 0]
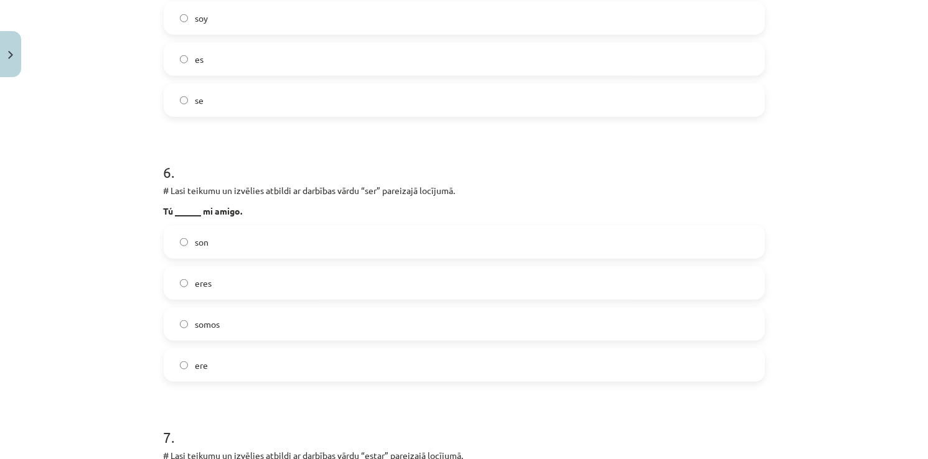
click at [175, 316] on label "somos" at bounding box center [464, 324] width 599 height 31
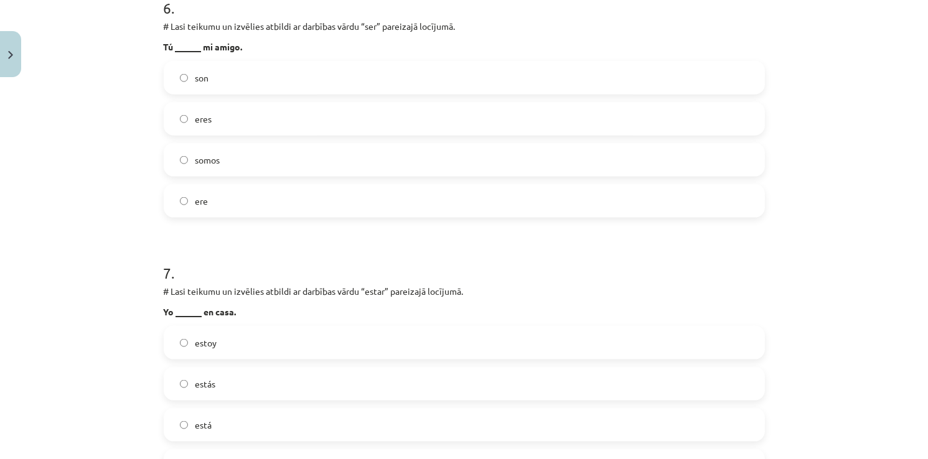
scroll to position [1618, 0]
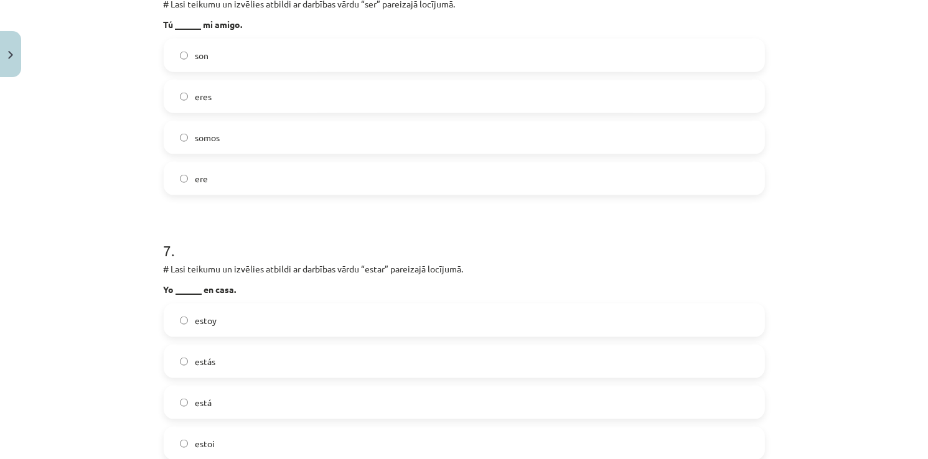
click at [184, 321] on label "estoy" at bounding box center [464, 320] width 599 height 31
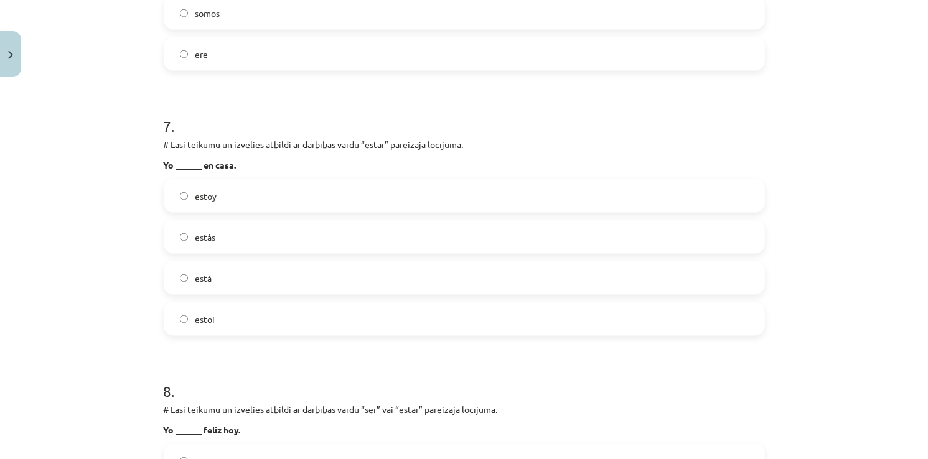
scroll to position [1805, 0]
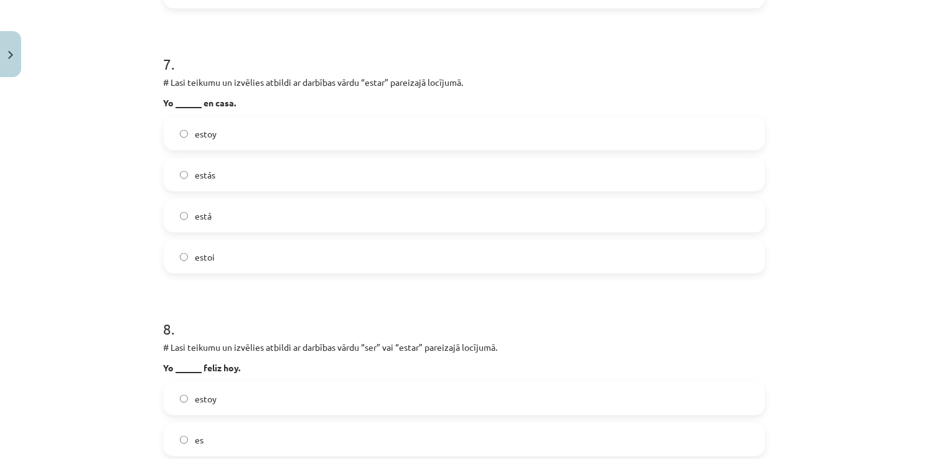
drag, startPoint x: 192, startPoint y: 398, endPoint x: 183, endPoint y: 391, distance: 11.2
click at [185, 394] on label "estoy" at bounding box center [464, 398] width 599 height 31
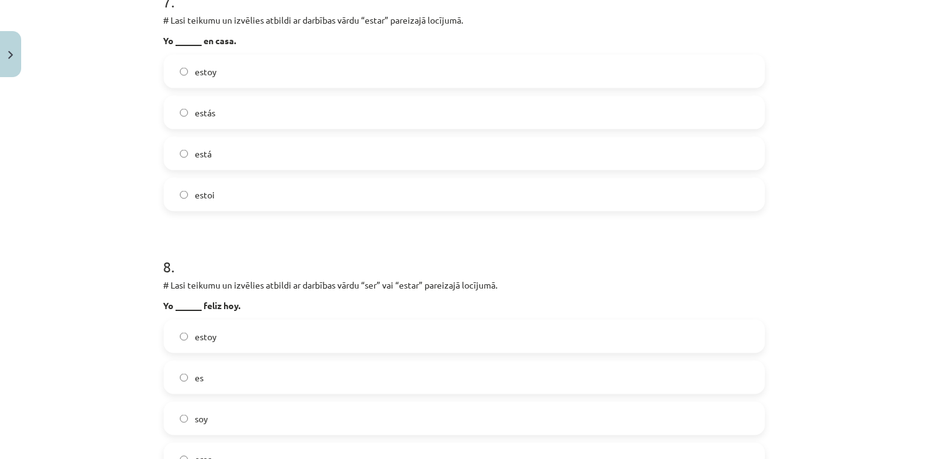
click at [217, 347] on label "estoy" at bounding box center [464, 336] width 599 height 31
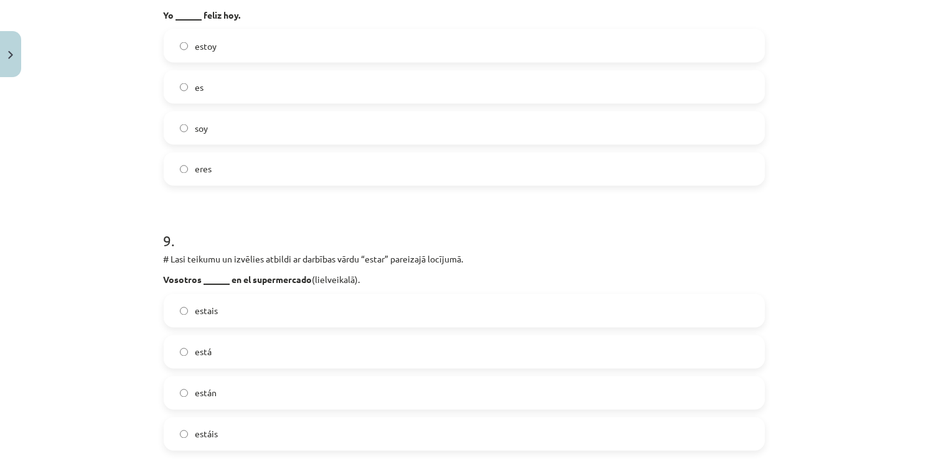
scroll to position [2178, 0]
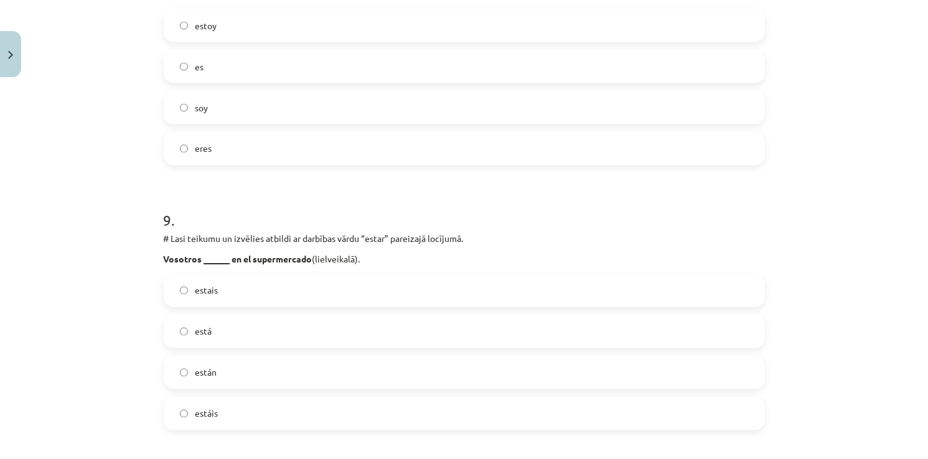
click at [196, 331] on span "está" at bounding box center [203, 331] width 17 height 13
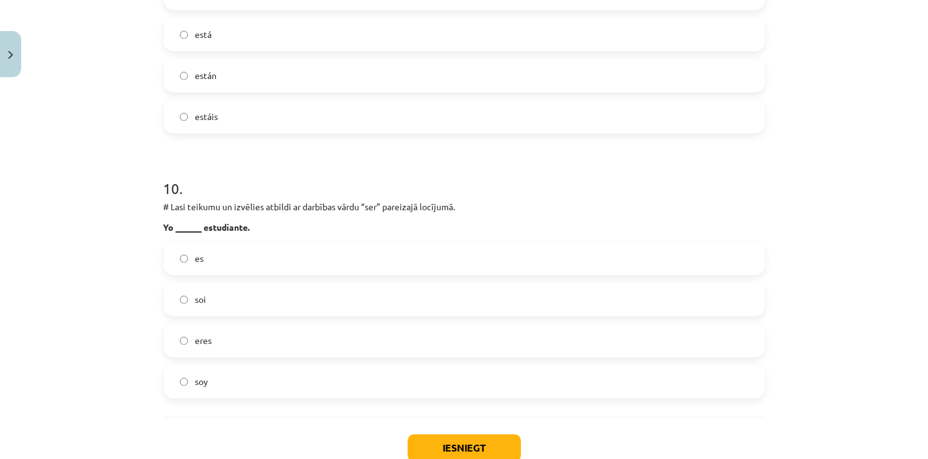
scroll to position [2552, 0]
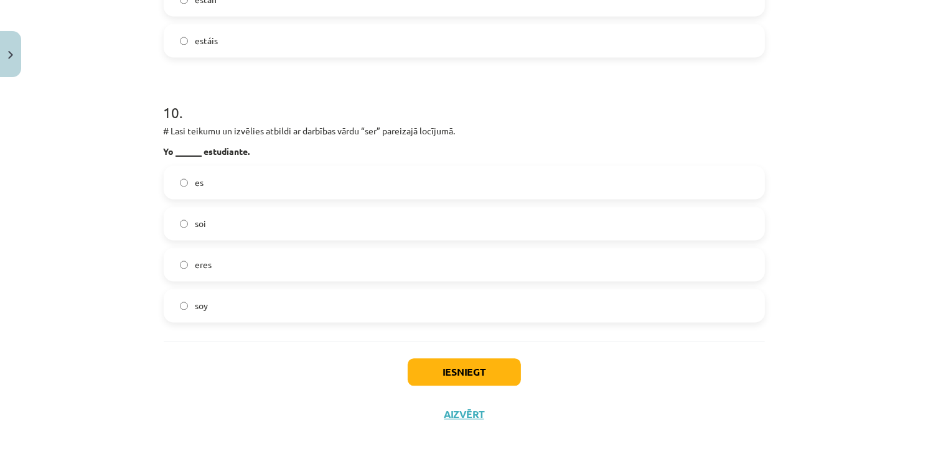
drag, startPoint x: 210, startPoint y: 309, endPoint x: 381, endPoint y: 377, distance: 183.5
click at [211, 309] on label "soy" at bounding box center [464, 305] width 599 height 31
click at [460, 374] on button "Iesniegt" at bounding box center [464, 371] width 113 height 27
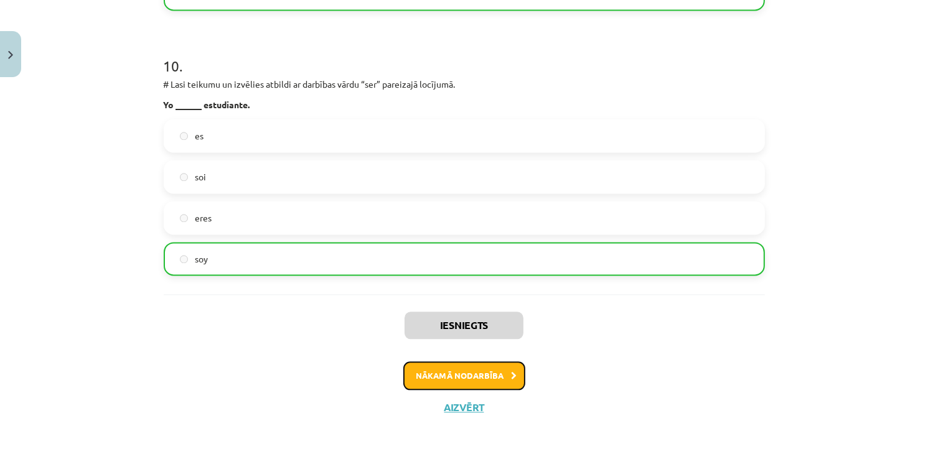
drag, startPoint x: 472, startPoint y: 378, endPoint x: 472, endPoint y: 385, distance: 6.3
click at [472, 379] on button "Nākamā nodarbība" at bounding box center [464, 376] width 122 height 29
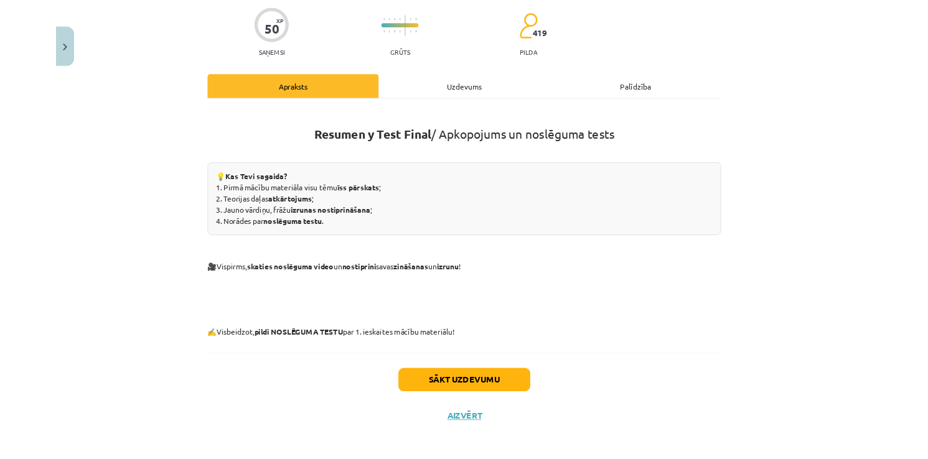
scroll to position [871, 0]
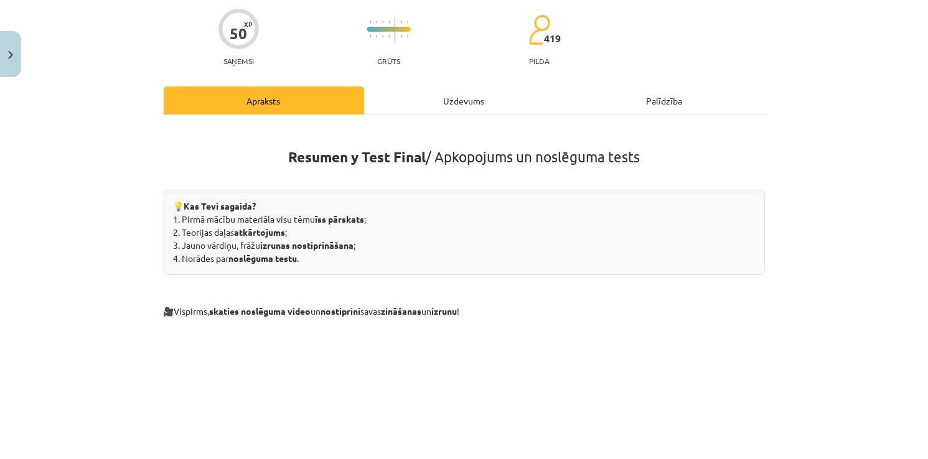
click at [431, 98] on div "Uzdevums" at bounding box center [464, 101] width 200 height 28
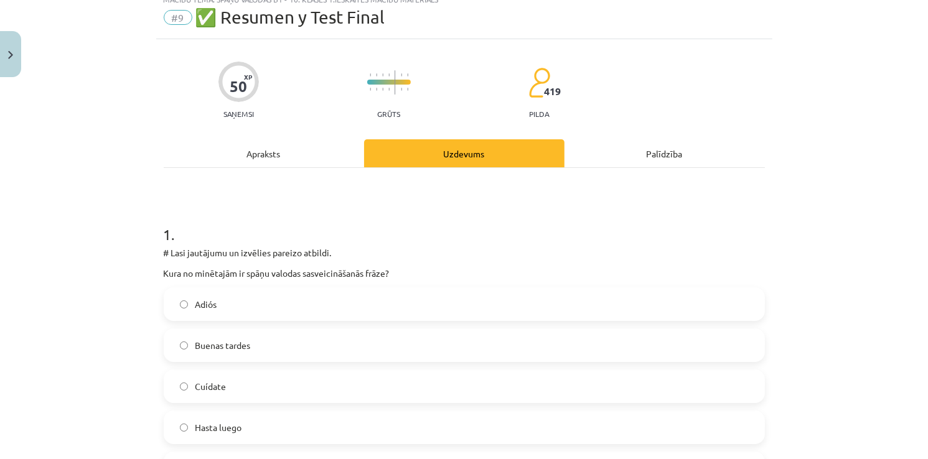
scroll to position [31, 0]
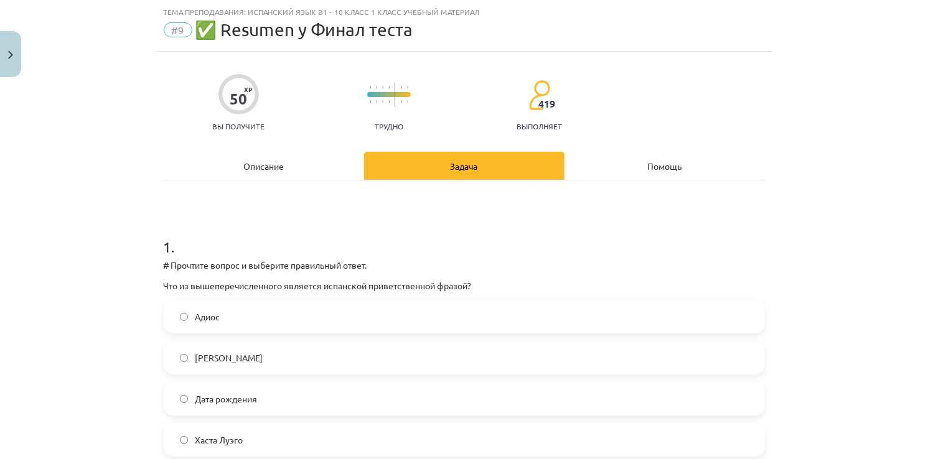
click at [245, 363] on label "Буэна Тардес" at bounding box center [464, 357] width 599 height 31
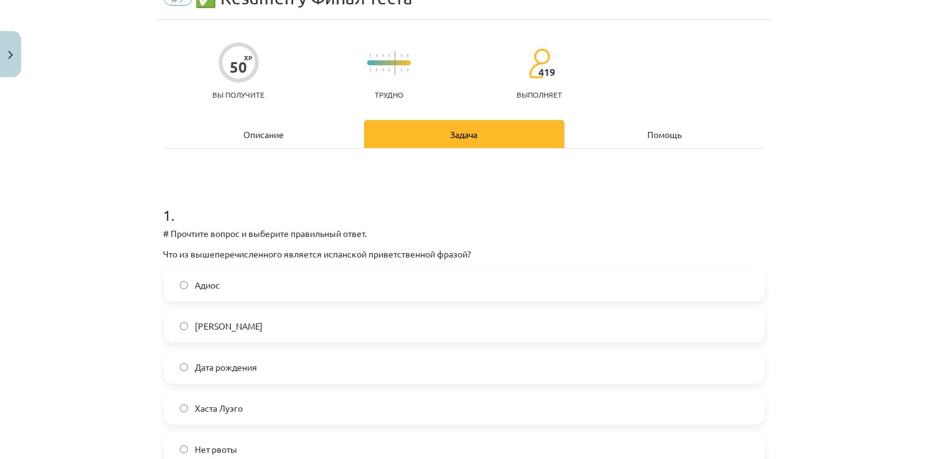
scroll to position [93, 0]
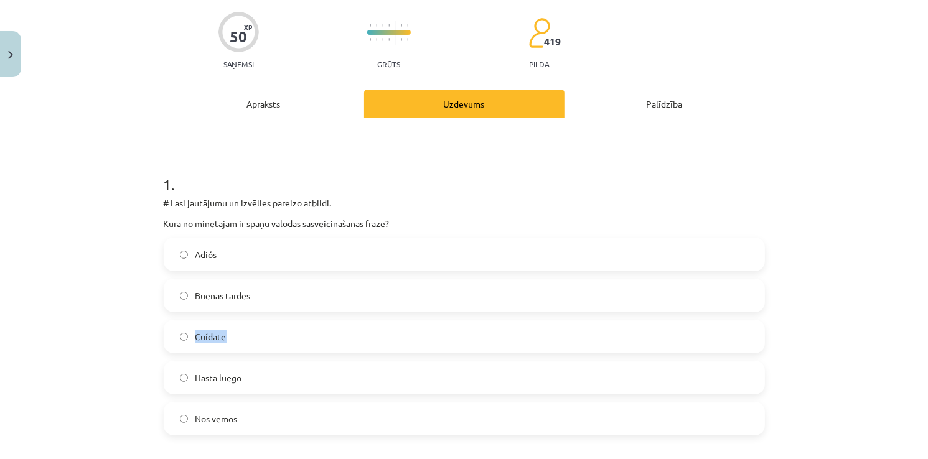
drag, startPoint x: 226, startPoint y: 333, endPoint x: 181, endPoint y: 328, distance: 45.1
click at [181, 328] on label "Cuídate" at bounding box center [464, 336] width 599 height 31
copy label "Cuídate"
click at [230, 426] on label "Nos vemos" at bounding box center [464, 418] width 599 height 31
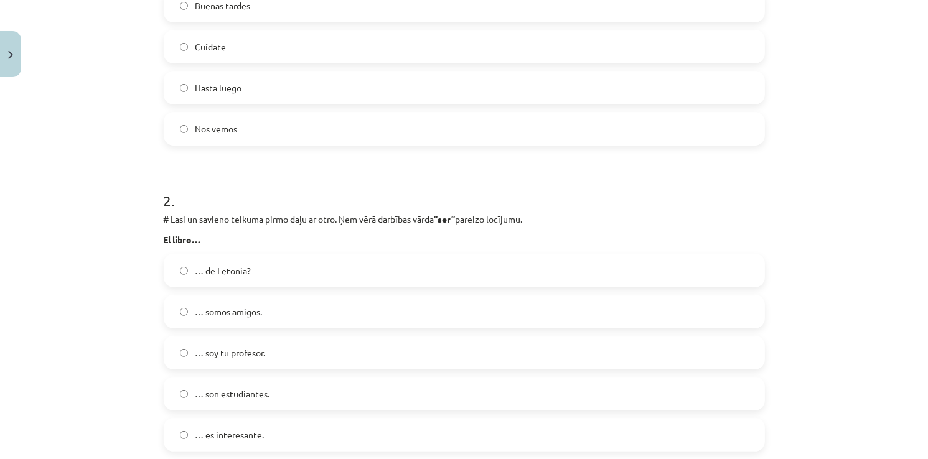
scroll to position [405, 0]
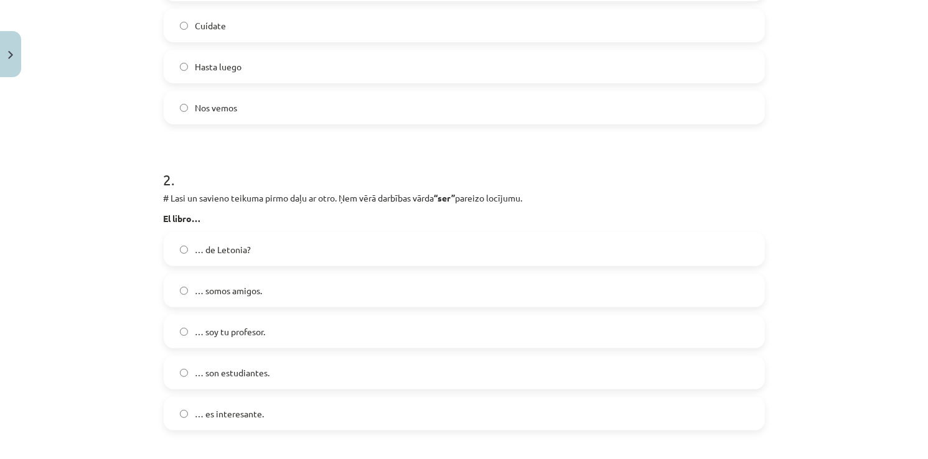
click at [232, 292] on span "… somos amigos." at bounding box center [228, 290] width 67 height 13
click at [255, 332] on span "… soy tu profesor." at bounding box center [230, 331] width 70 height 13
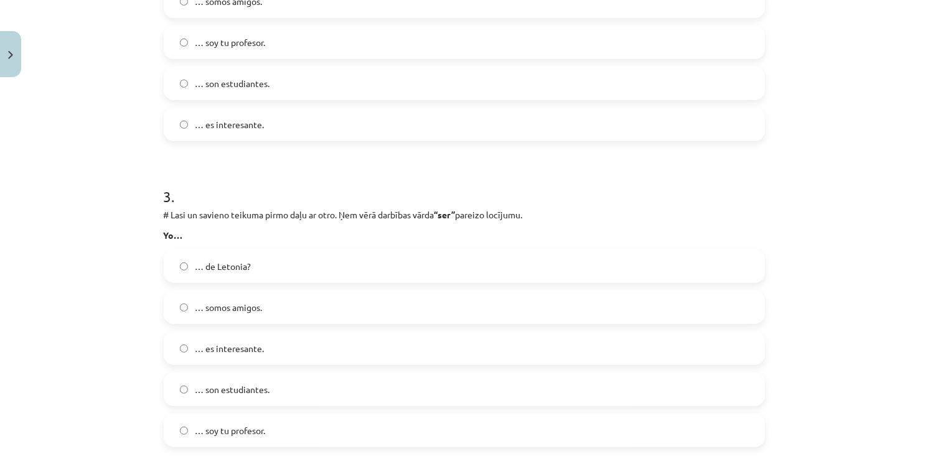
scroll to position [716, 0]
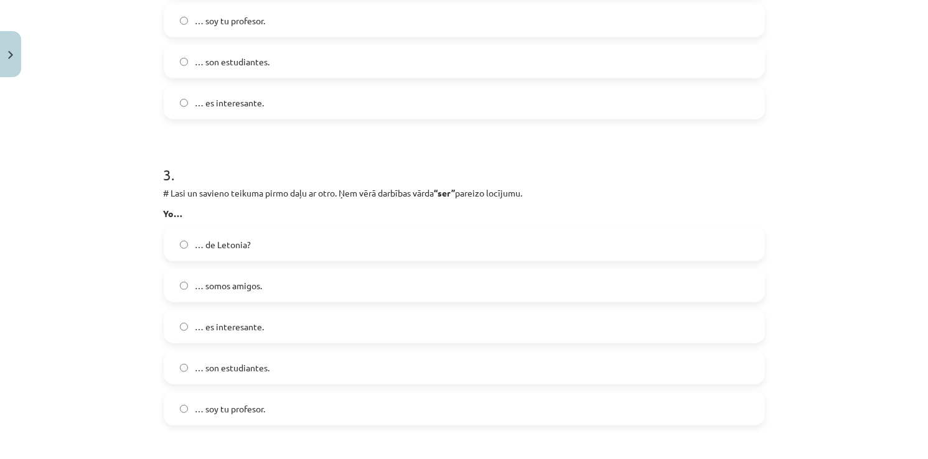
click at [235, 338] on label "… es interesante." at bounding box center [464, 326] width 599 height 31
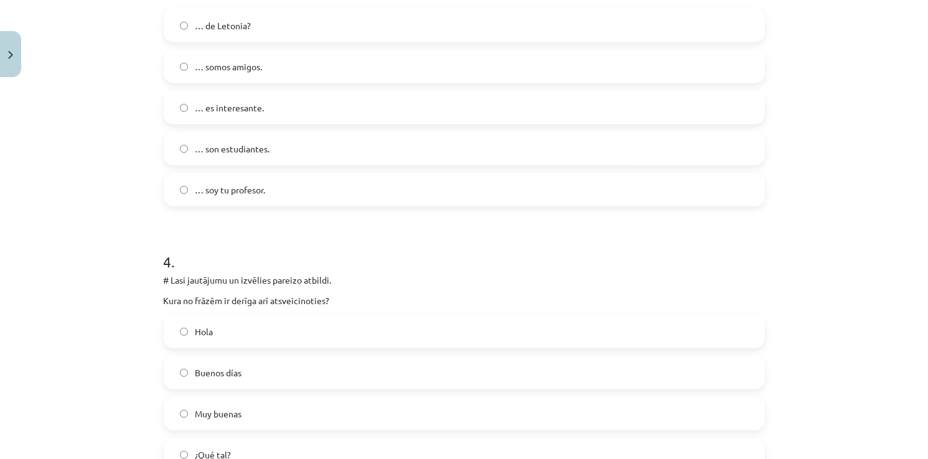
scroll to position [965, 0]
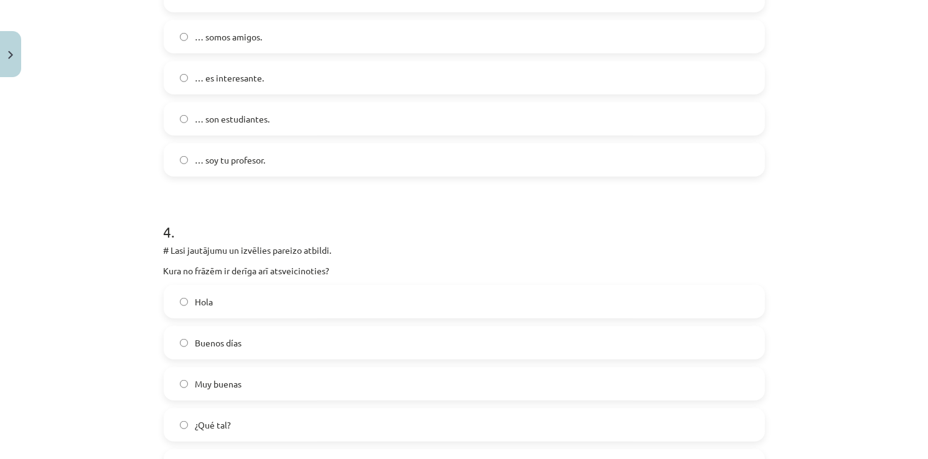
click at [240, 378] on label "Muy buenas" at bounding box center [464, 383] width 599 height 31
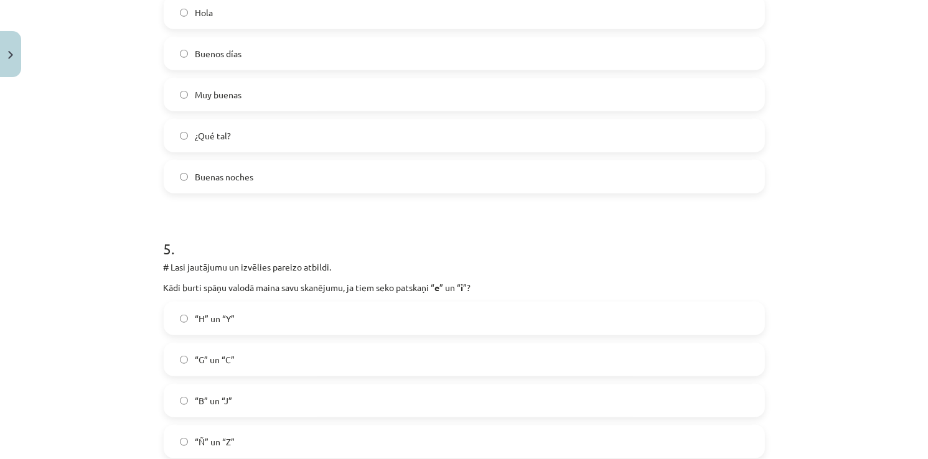
scroll to position [1276, 0]
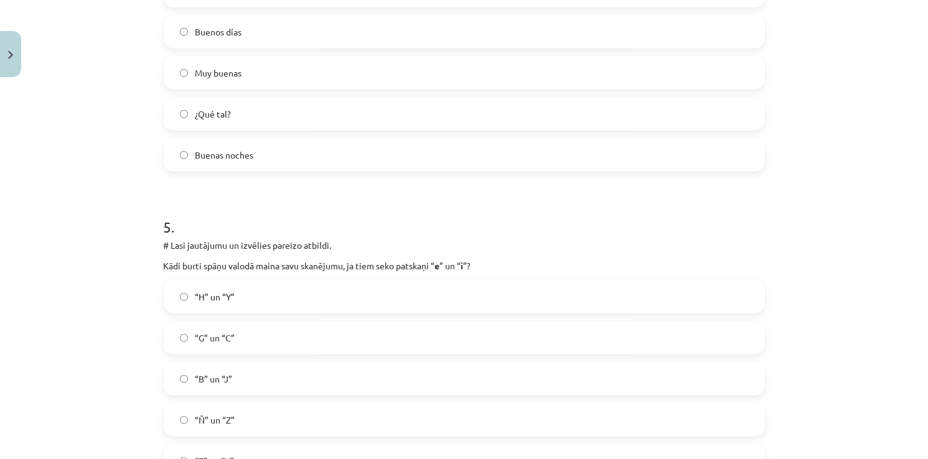
drag, startPoint x: 261, startPoint y: 334, endPoint x: 273, endPoint y: 351, distance: 20.2
click at [273, 351] on label "“G” un “C”" at bounding box center [464, 337] width 599 height 31
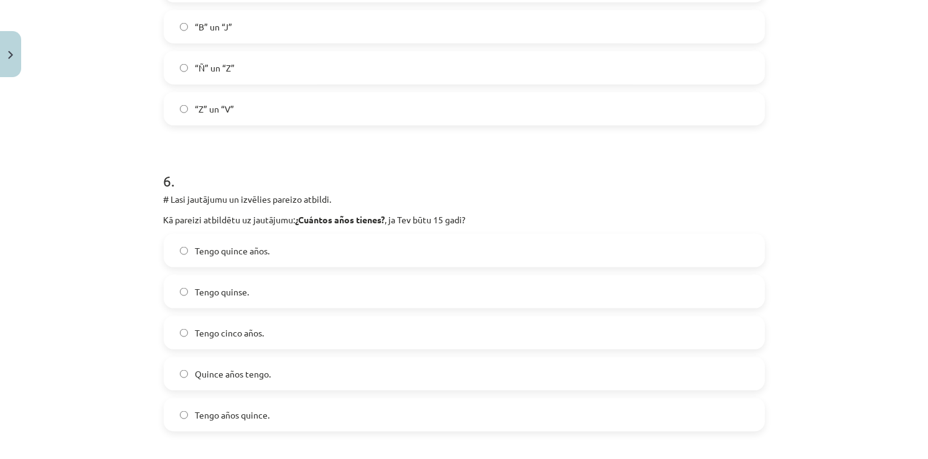
scroll to position [1649, 0]
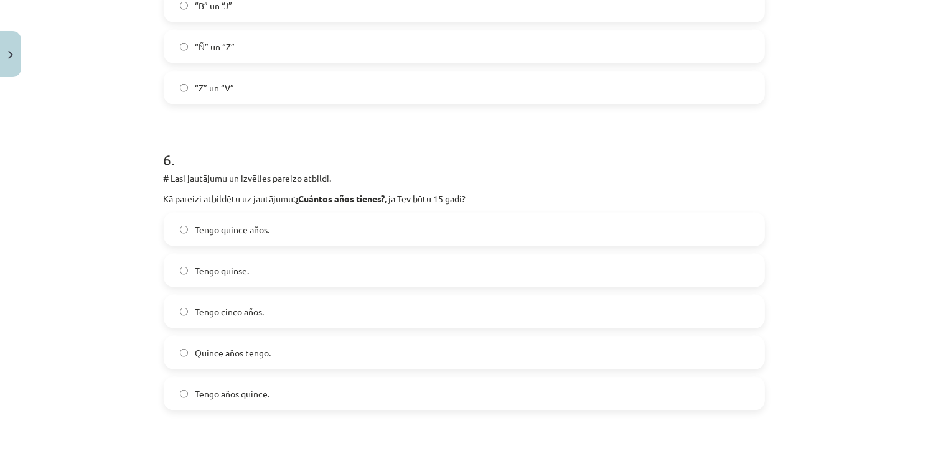
drag, startPoint x: 235, startPoint y: 239, endPoint x: 220, endPoint y: 244, distance: 15.7
click at [233, 239] on label "Tengo quince años." at bounding box center [464, 229] width 599 height 31
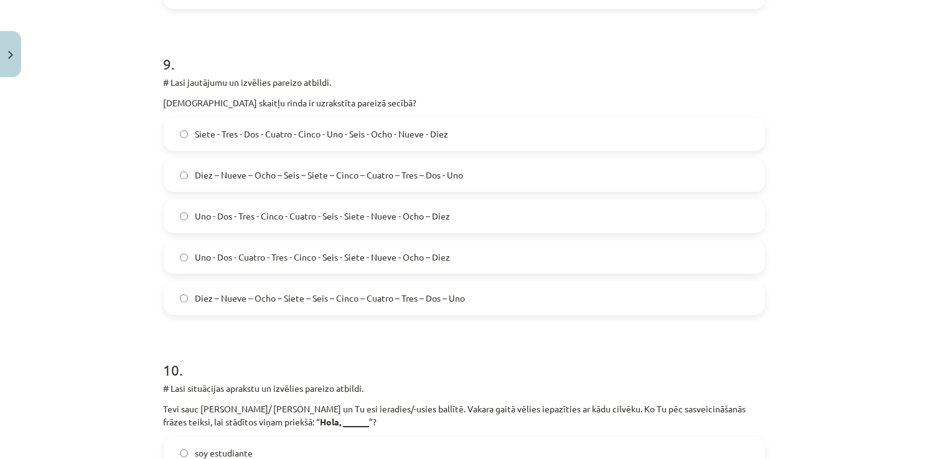
scroll to position [2645, 0]
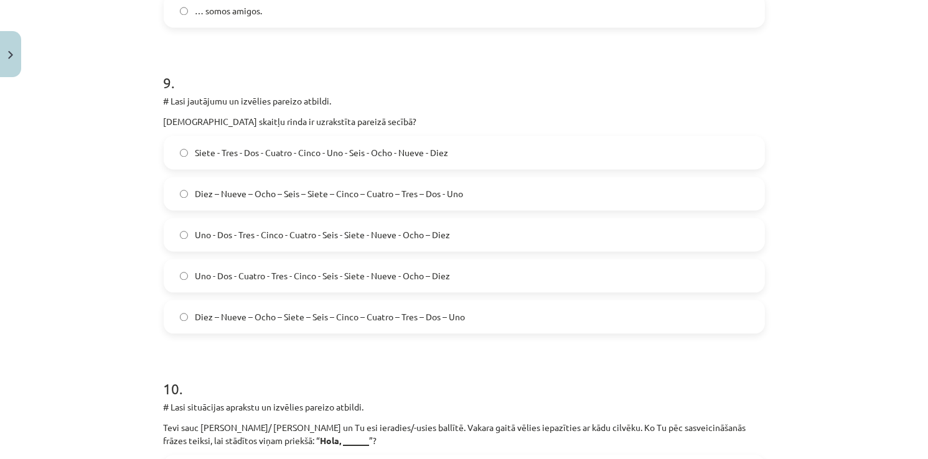
click at [368, 237] on span "Uno - Dos - Tres - Cinco - Cuatro - Seis - Siete - Nueve - Ocho – Diez" at bounding box center [322, 234] width 255 height 13
click at [464, 319] on label "Diez – Nueve – Ocho – Siete – Seis – Cinco – Cuatro – Tres – Dos – Uno" at bounding box center [464, 316] width 599 height 31
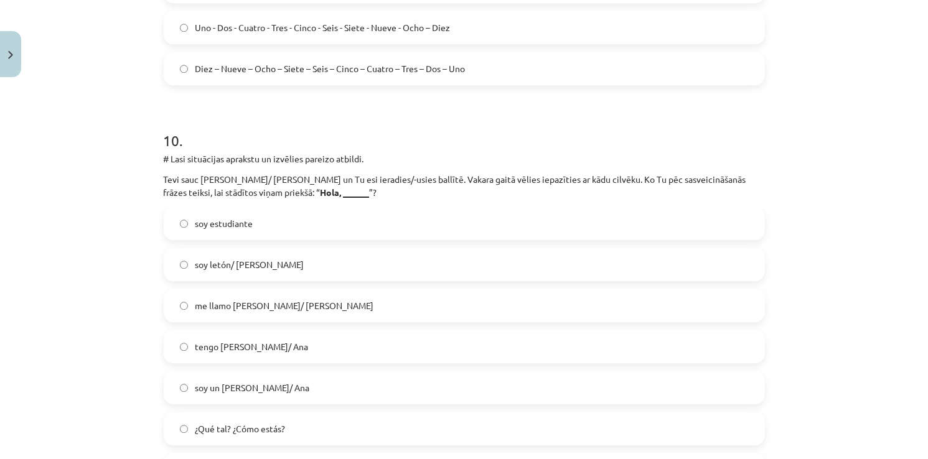
scroll to position [2894, 0]
click at [255, 260] on span "soy letón/ [PERSON_NAME]" at bounding box center [249, 264] width 109 height 13
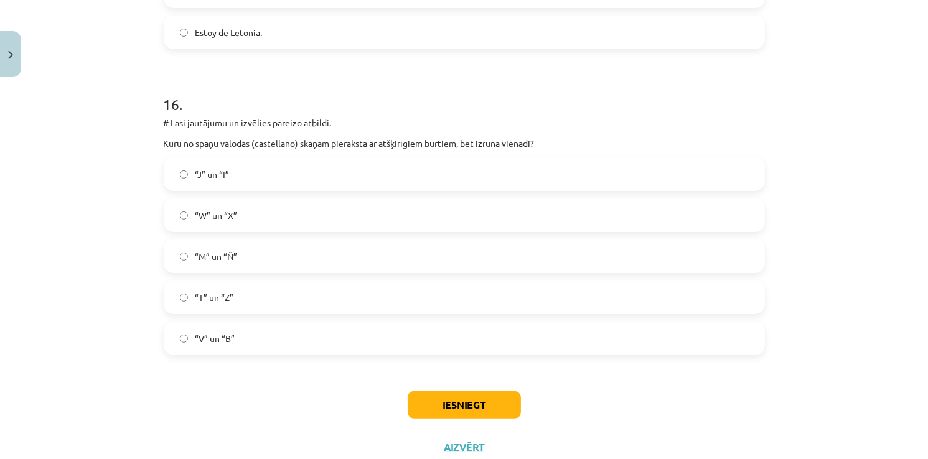
scroll to position [4839, 0]
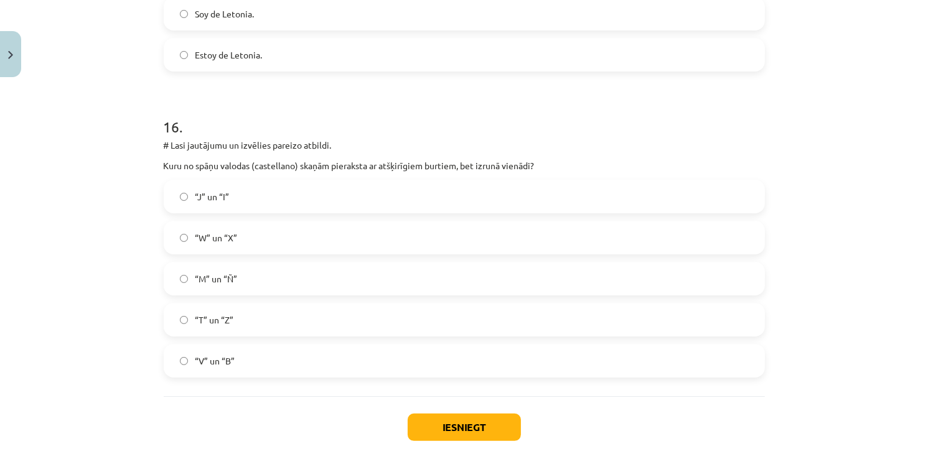
click at [229, 277] on span "“M” un “Ñ”" at bounding box center [216, 279] width 42 height 13
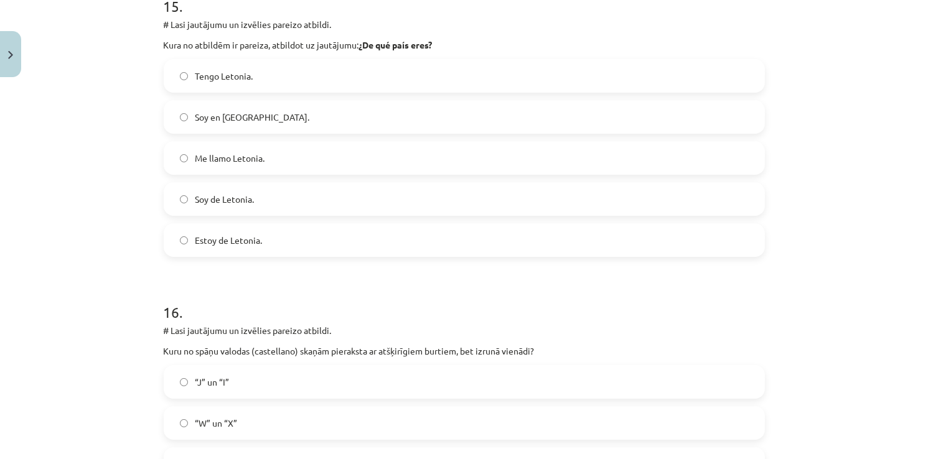
scroll to position [4590, 0]
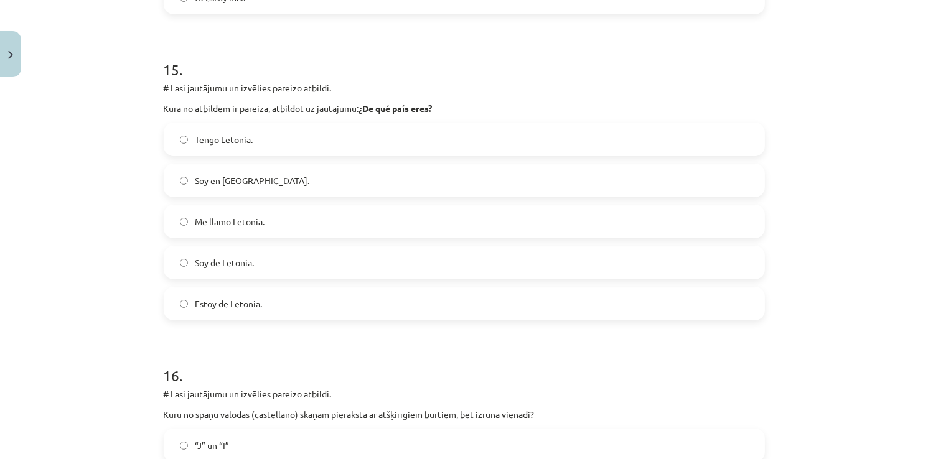
click at [260, 182] on label "Soy en [GEOGRAPHIC_DATA]." at bounding box center [464, 180] width 599 height 31
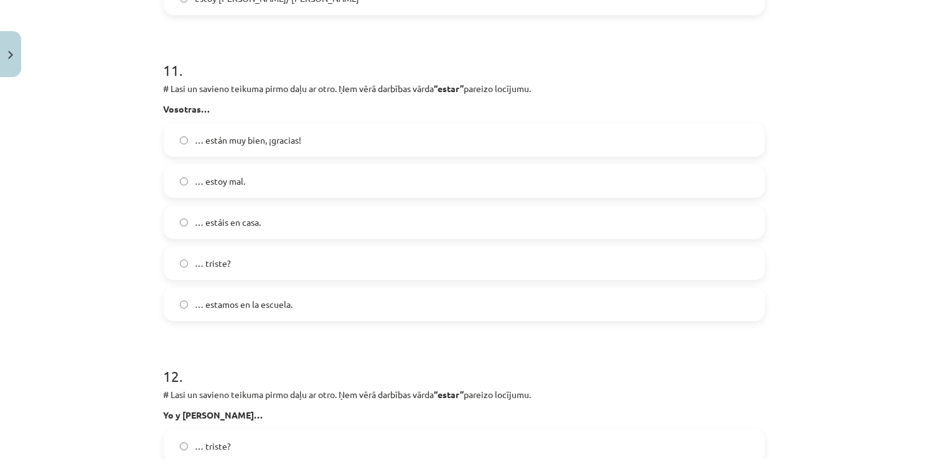
scroll to position [3346, 0]
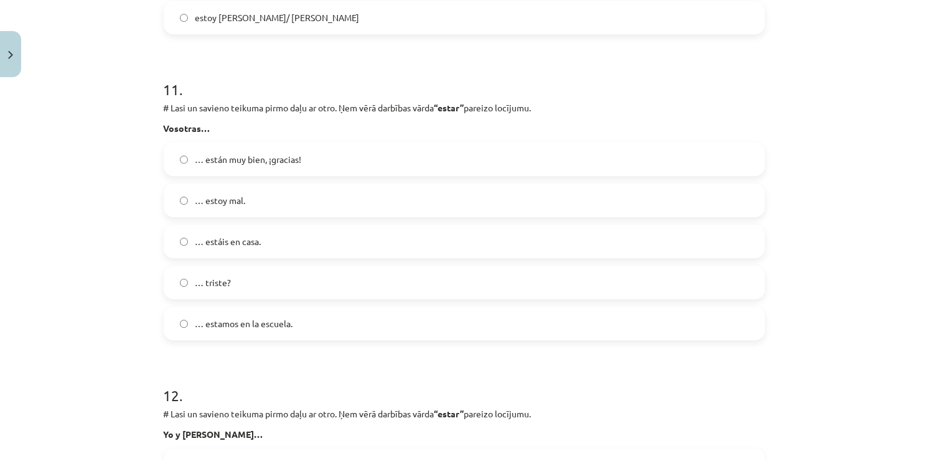
click at [217, 245] on span "… estáis en casa." at bounding box center [228, 241] width 66 height 13
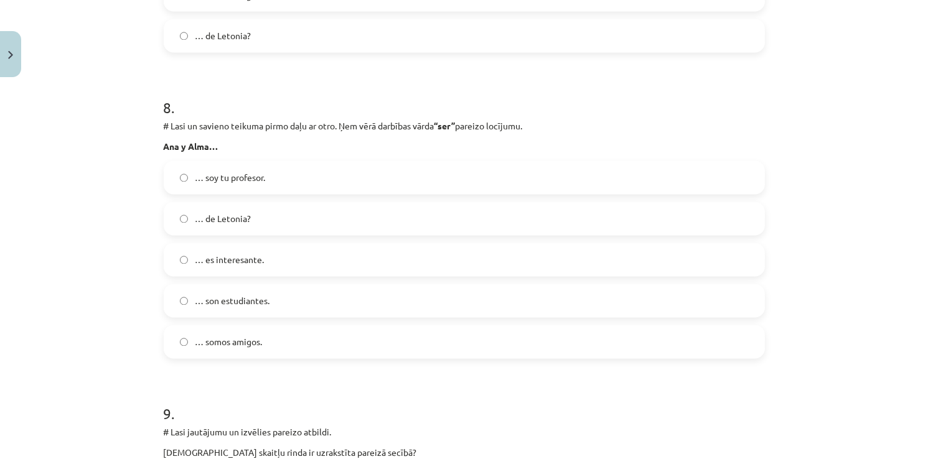
scroll to position [2288, 0]
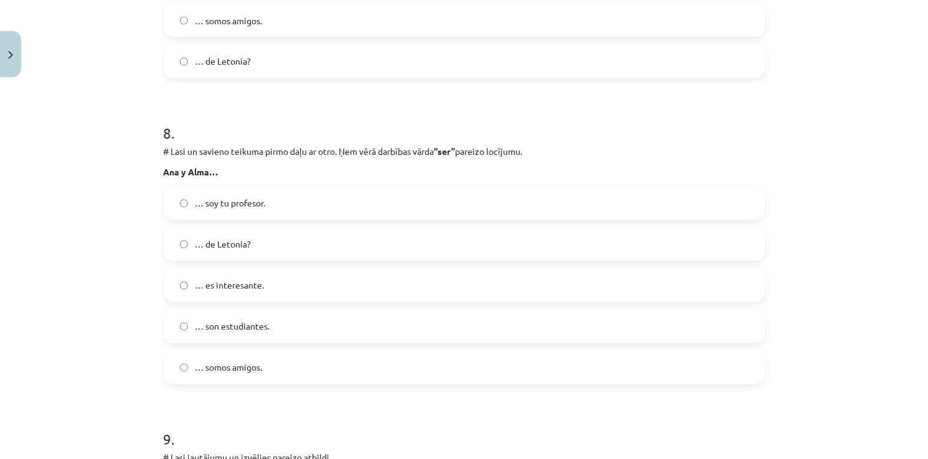
click at [236, 206] on span "… soy tu profesor." at bounding box center [230, 203] width 70 height 13
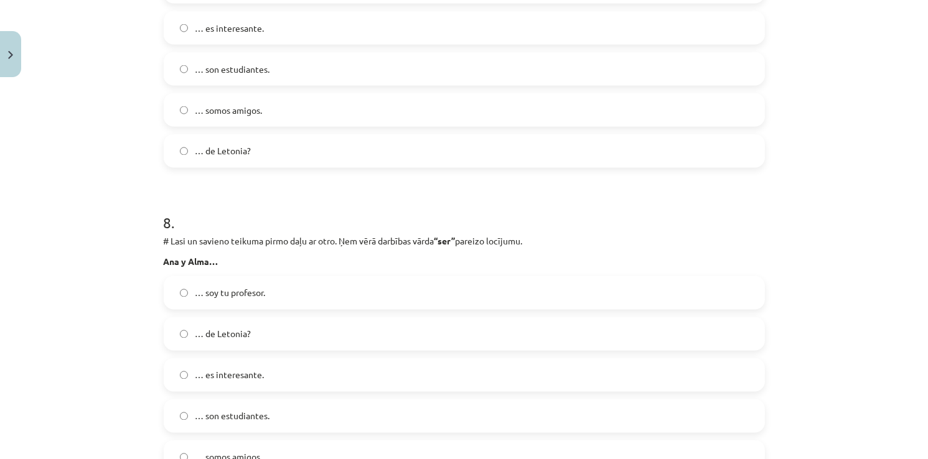
scroll to position [2225, 0]
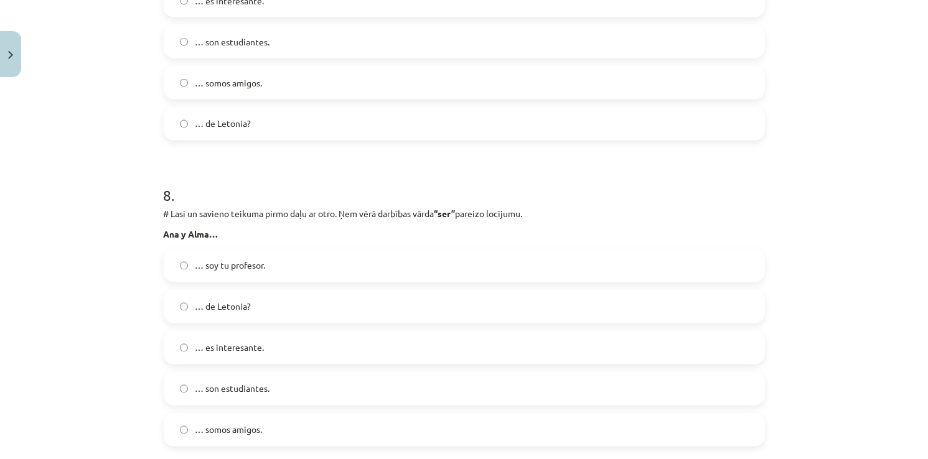
click at [237, 312] on span "… de Letonia?" at bounding box center [223, 307] width 56 height 13
click at [240, 378] on label "… son estudiantes." at bounding box center [464, 388] width 599 height 31
click at [229, 436] on span "… somos amigos." at bounding box center [228, 430] width 67 height 13
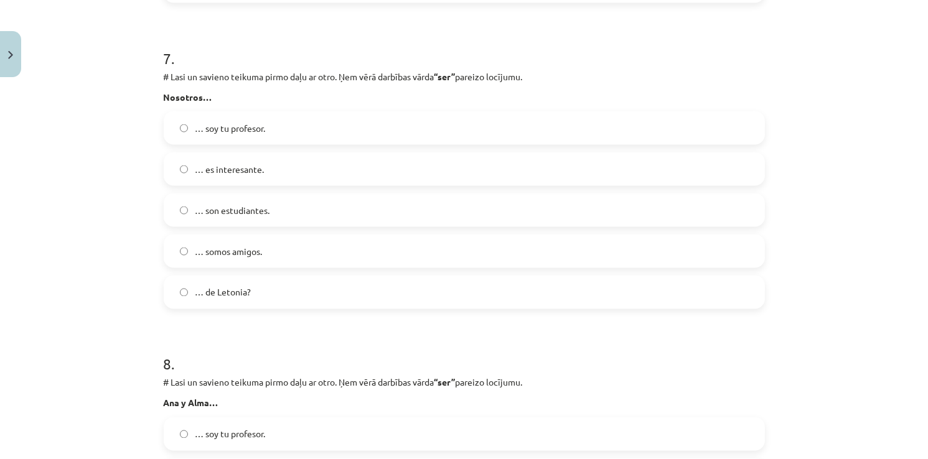
scroll to position [1976, 0]
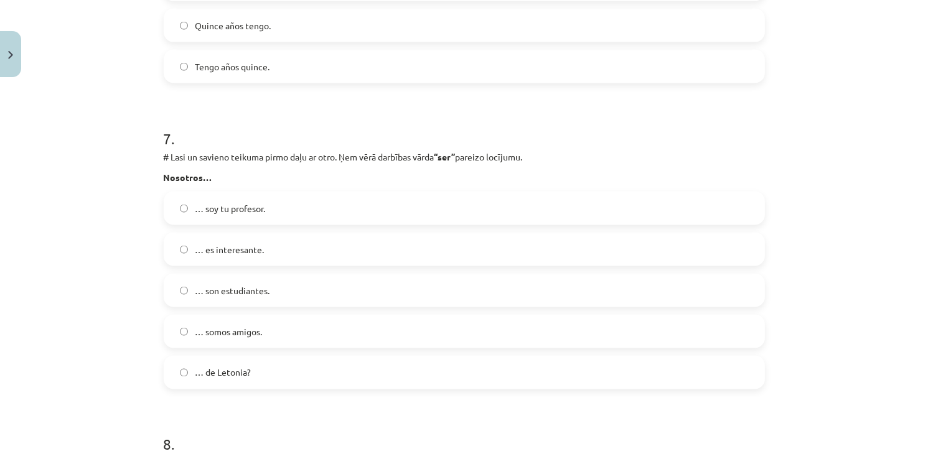
click at [255, 316] on label "… somos amigos." at bounding box center [464, 331] width 599 height 31
click at [255, 291] on span "… son estudiantes." at bounding box center [232, 290] width 75 height 13
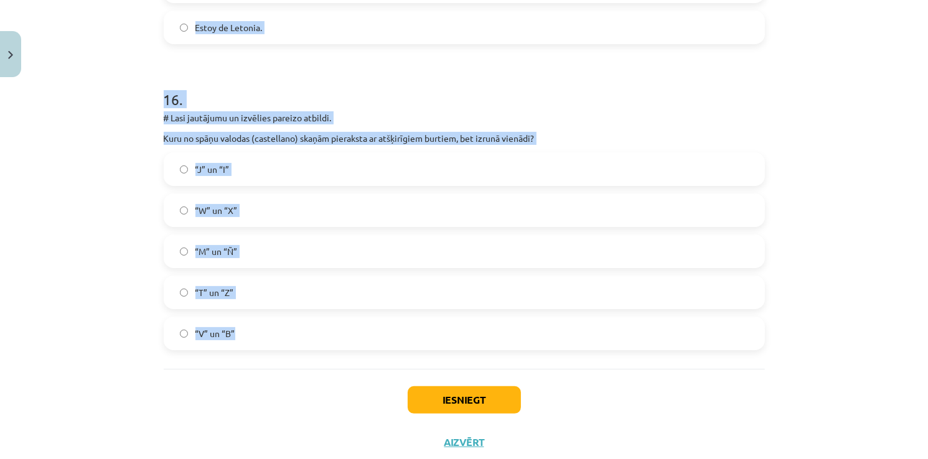
scroll to position [4901, 0]
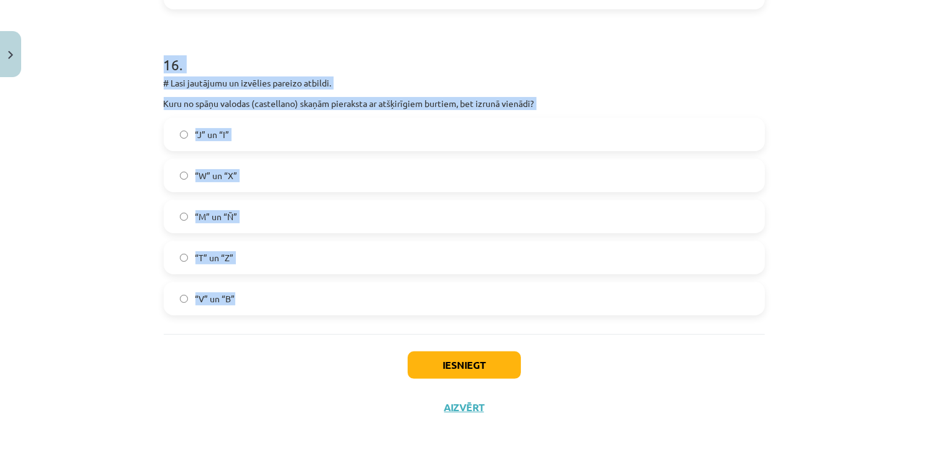
drag, startPoint x: 158, startPoint y: 146, endPoint x: 515, endPoint y: 301, distance: 389.6
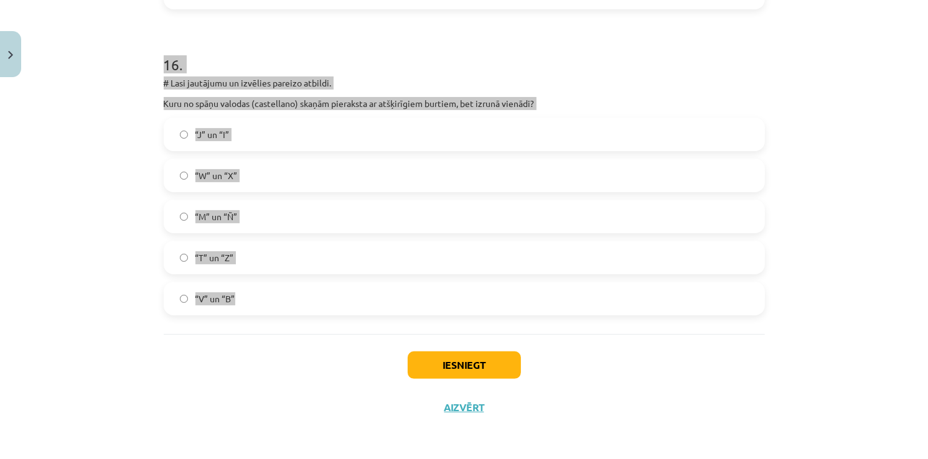
copy form "11 . # Lasi un savieno teikuma pirmo daļu ar otro. Ņem vērā darbības vārda “est…"
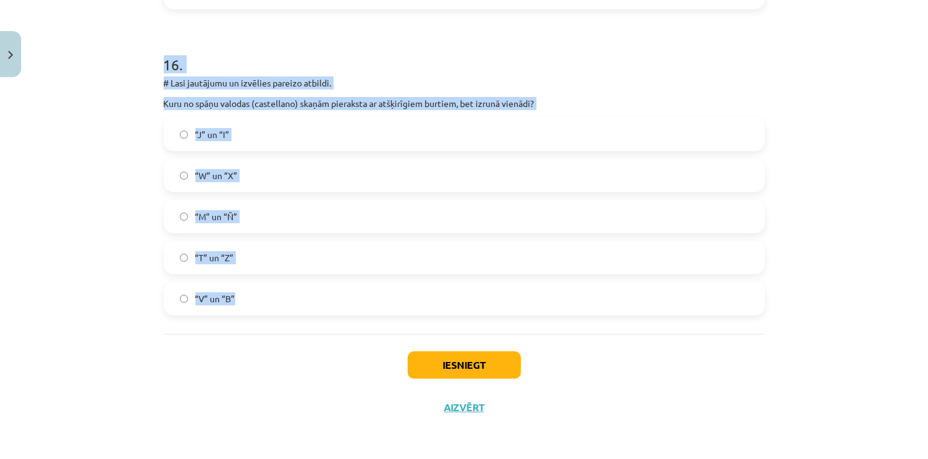
click at [913, 278] on div "Mācību tēma: Spāņu valodas b1 - 10. klases 1.ieskaites mācību materiāls #9 ✅ Re…" at bounding box center [464, 229] width 928 height 459
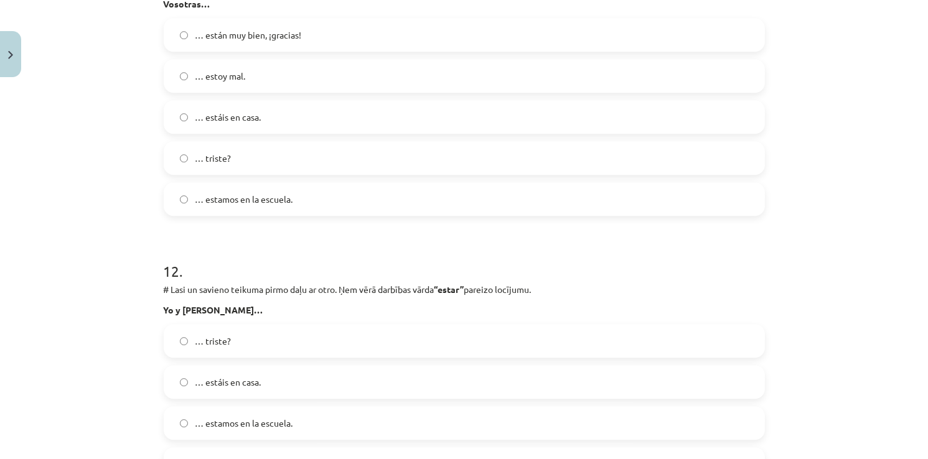
scroll to position [3532, 0]
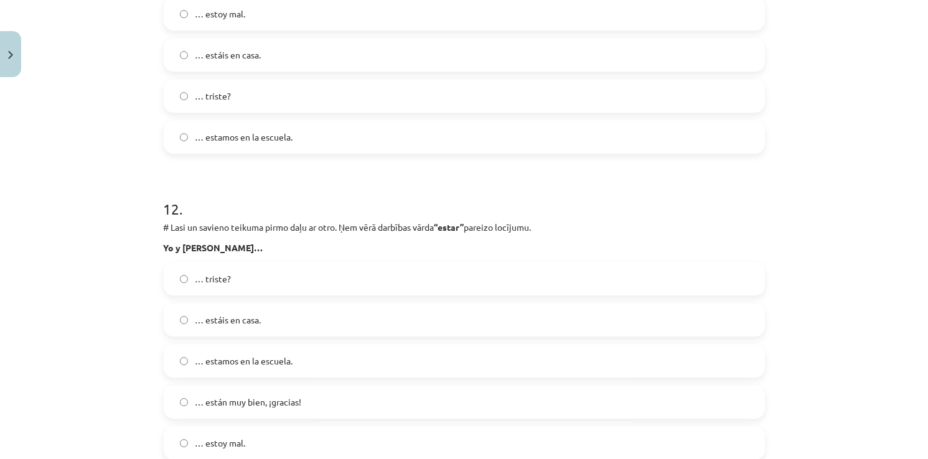
click at [241, 364] on span "… estamos en la escuela." at bounding box center [244, 361] width 98 height 13
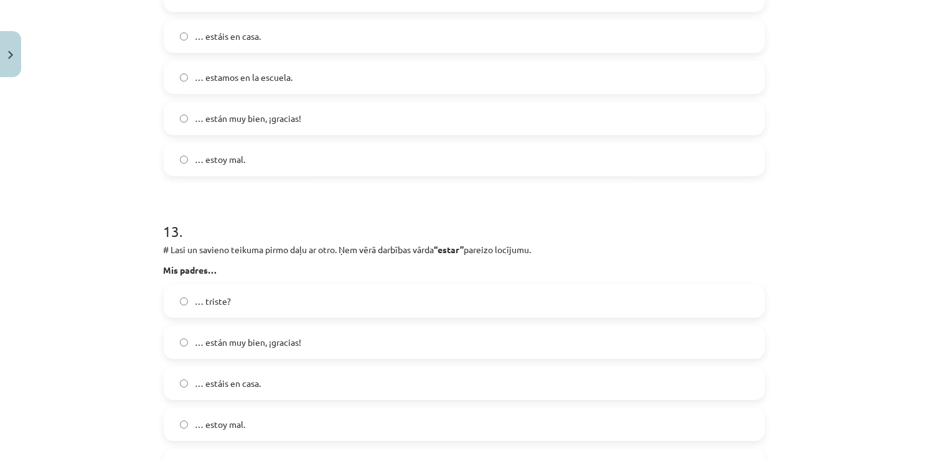
scroll to position [3843, 0]
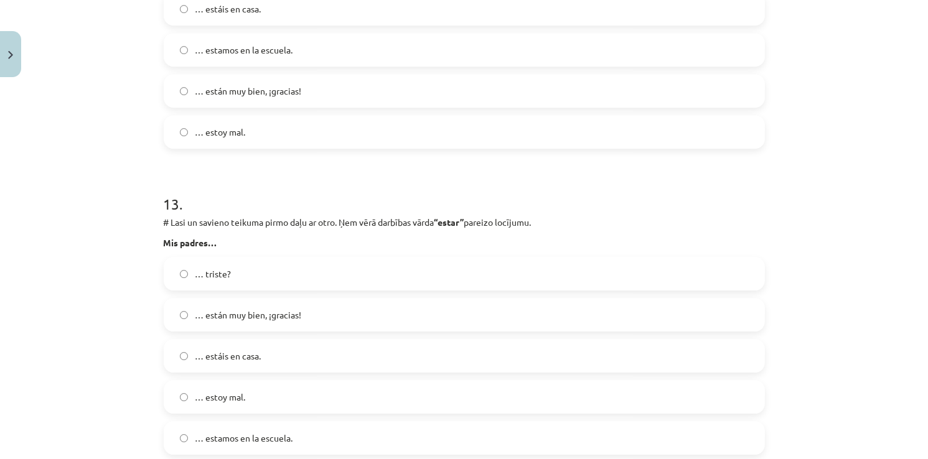
click at [233, 322] on label "… están muy bien, ¡gracias!" at bounding box center [464, 314] width 599 height 31
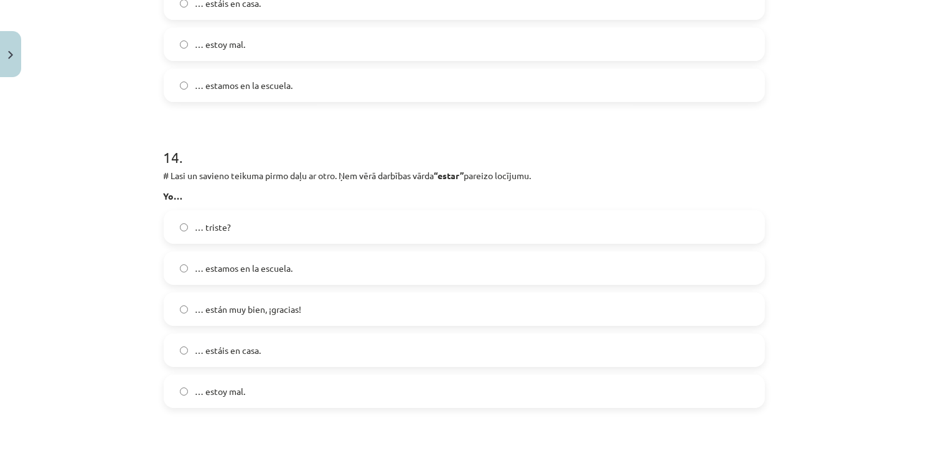
scroll to position [4217, 0]
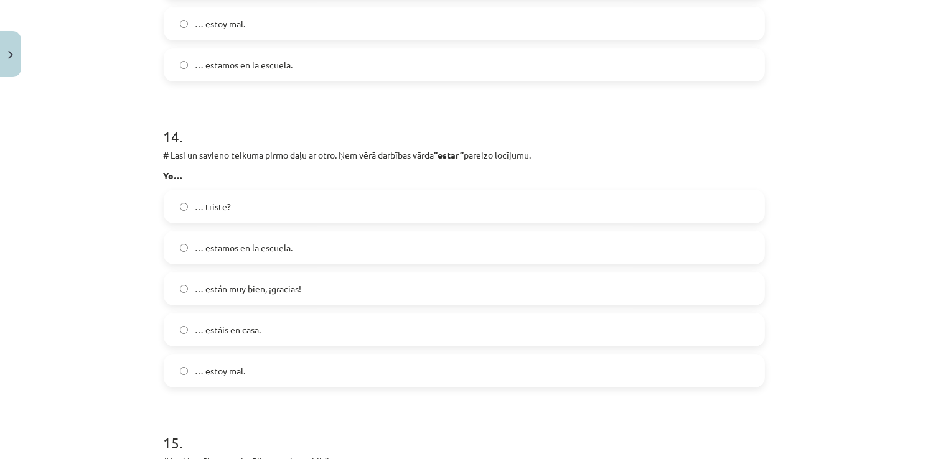
click at [206, 365] on span "… estoy mal." at bounding box center [220, 371] width 50 height 13
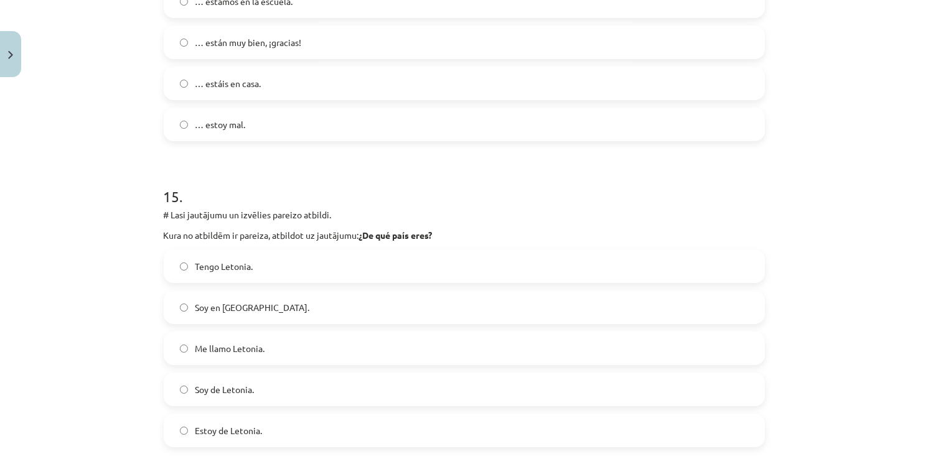
scroll to position [4466, 0]
click at [218, 390] on span "Soy de Letonia." at bounding box center [224, 387] width 59 height 13
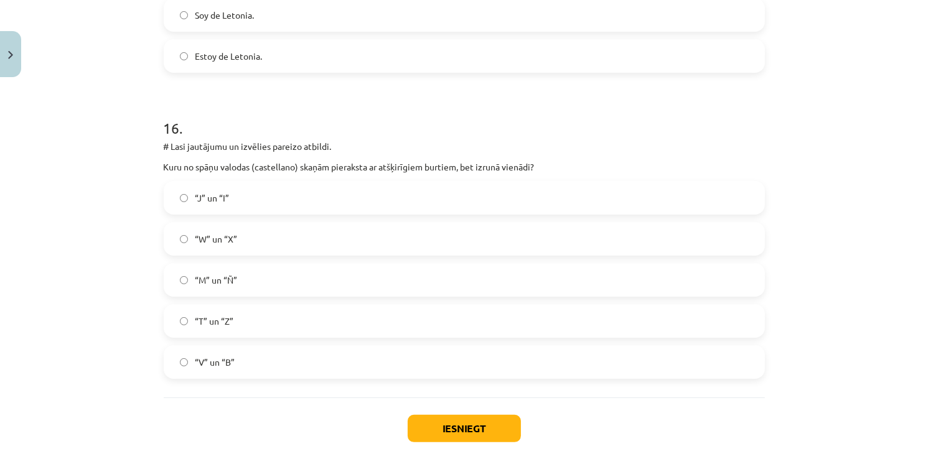
scroll to position [4839, 0]
click at [215, 374] on label "“V” un “B”" at bounding box center [464, 360] width 599 height 31
click at [228, 274] on span "“M” un “Ñ”" at bounding box center [216, 279] width 42 height 13
click at [497, 438] on button "Iesniegt" at bounding box center [464, 427] width 113 height 27
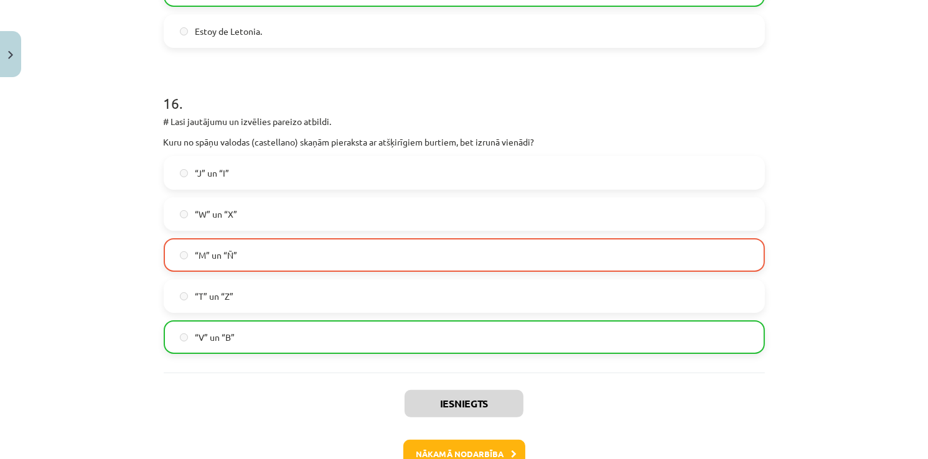
scroll to position [4941, 0]
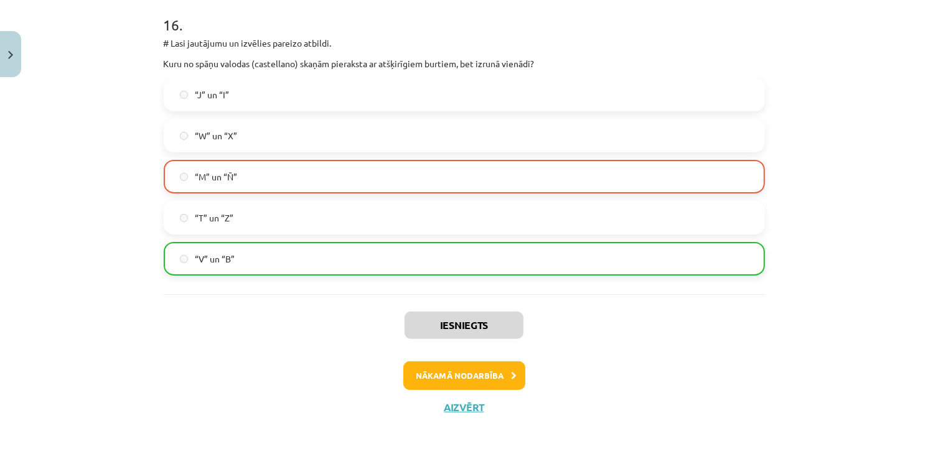
click at [460, 391] on div "Iesniegts Nākamā nodarbība Aizvērt" at bounding box center [464, 357] width 601 height 127
click at [459, 383] on button "Nākamā nodarbība" at bounding box center [464, 376] width 122 height 29
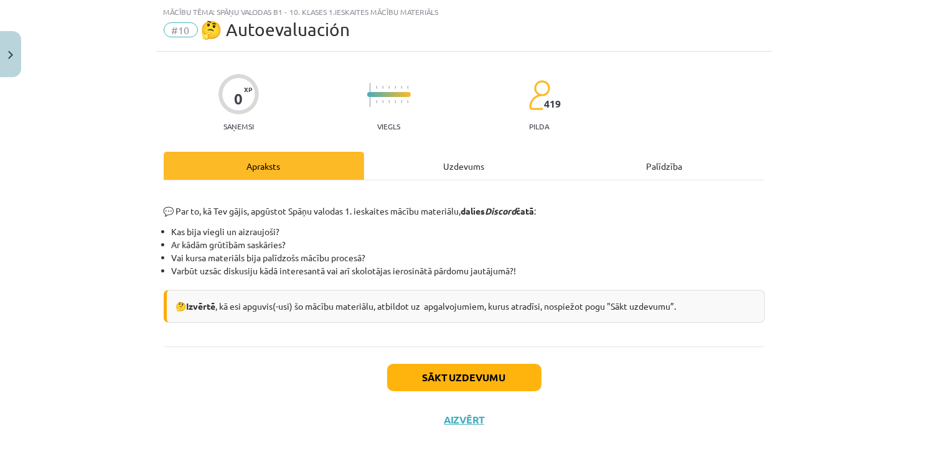
click at [474, 162] on div "Uzdevums" at bounding box center [464, 166] width 200 height 28
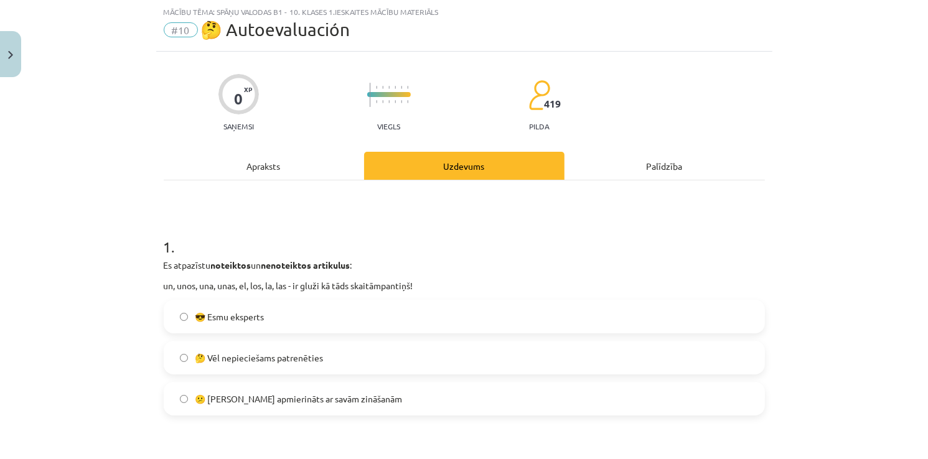
click at [269, 320] on label "😎 Esmu eksperts" at bounding box center [464, 316] width 599 height 31
click at [268, 399] on span "😕 Neesmu apmierināts ar savām zināšanām" at bounding box center [298, 399] width 207 height 13
click at [264, 352] on span "🤔 Vēl nepieciešams patrenēties" at bounding box center [259, 358] width 128 height 13
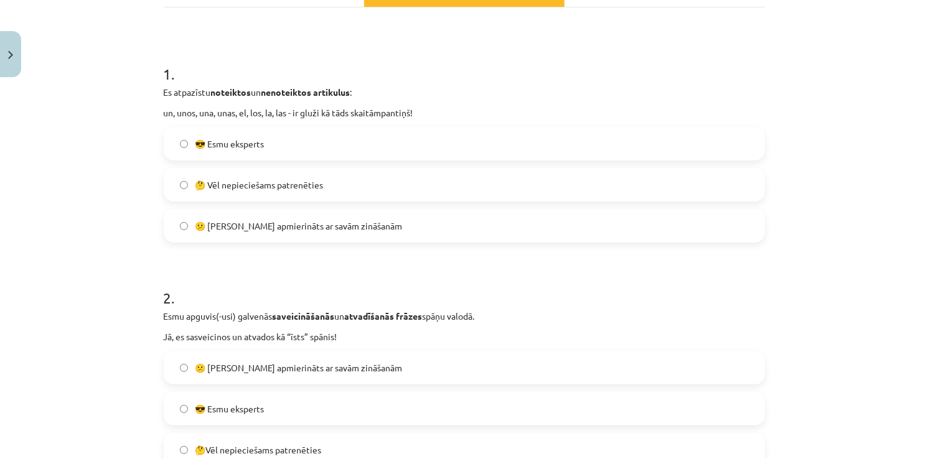
scroll to position [280, 0]
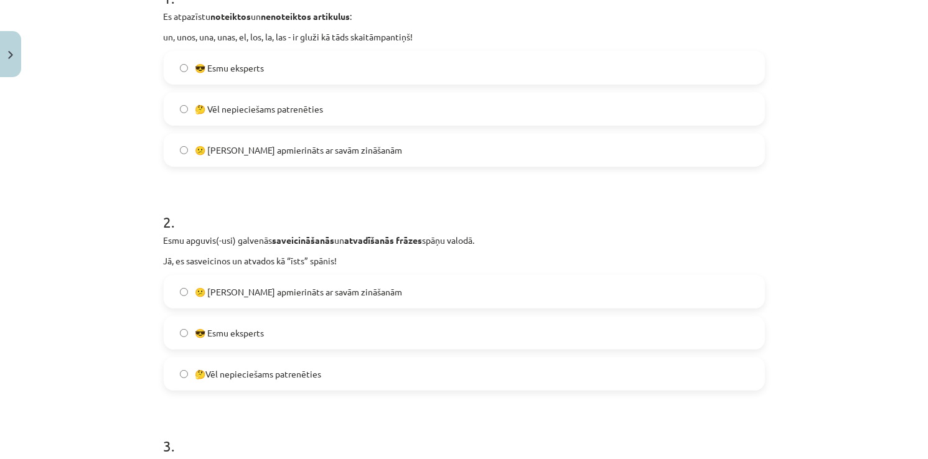
click at [266, 376] on span "🤔Vēl nepieciešams patrenēties" at bounding box center [258, 374] width 126 height 13
click at [271, 296] on span "😕 Neesmu apmierināts ar savām zināšanām" at bounding box center [298, 292] width 207 height 13
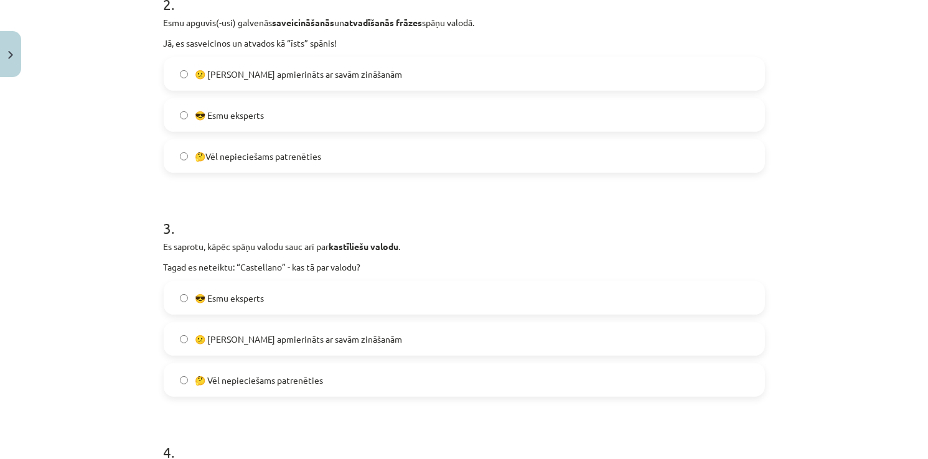
scroll to position [529, 0]
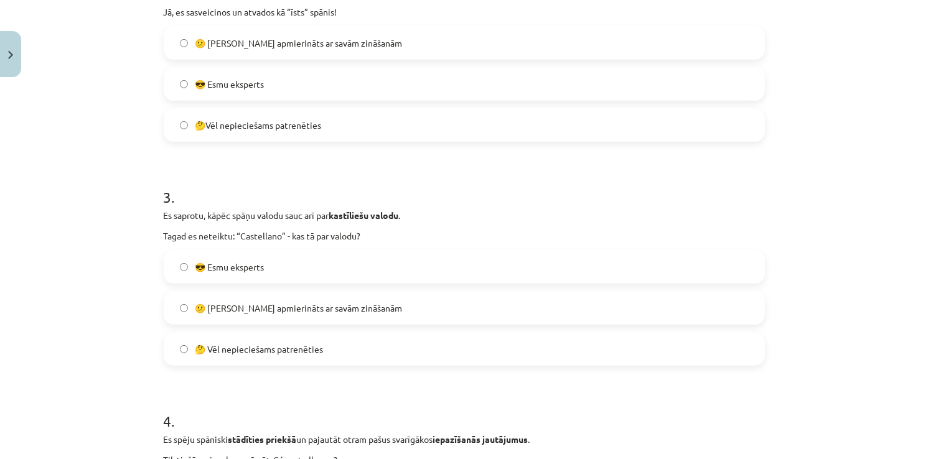
click at [243, 336] on label "🤔 Vēl nepieciešams patrenēties" at bounding box center [464, 349] width 599 height 31
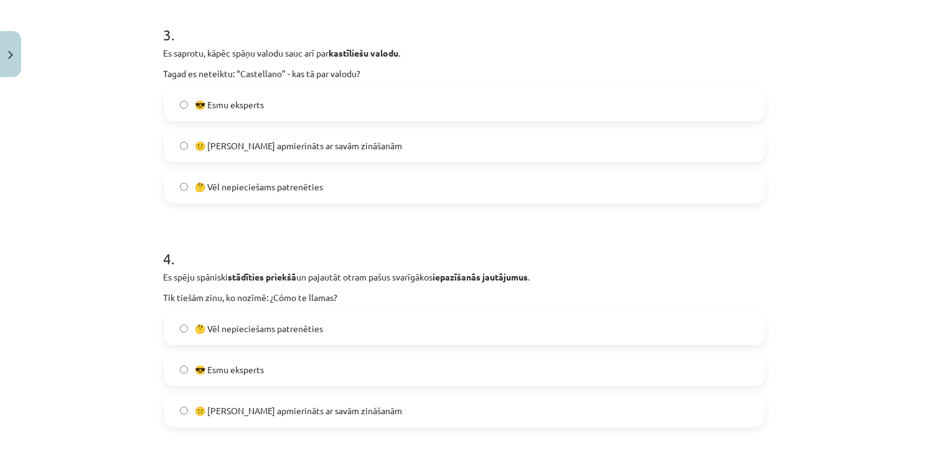
scroll to position [716, 0]
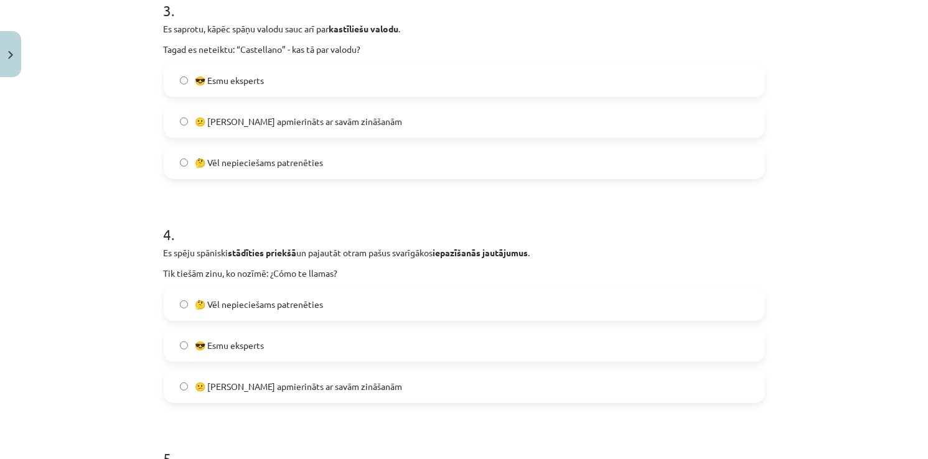
click at [260, 308] on span "🤔 Vēl nepieciešams patrenēties" at bounding box center [259, 304] width 128 height 13
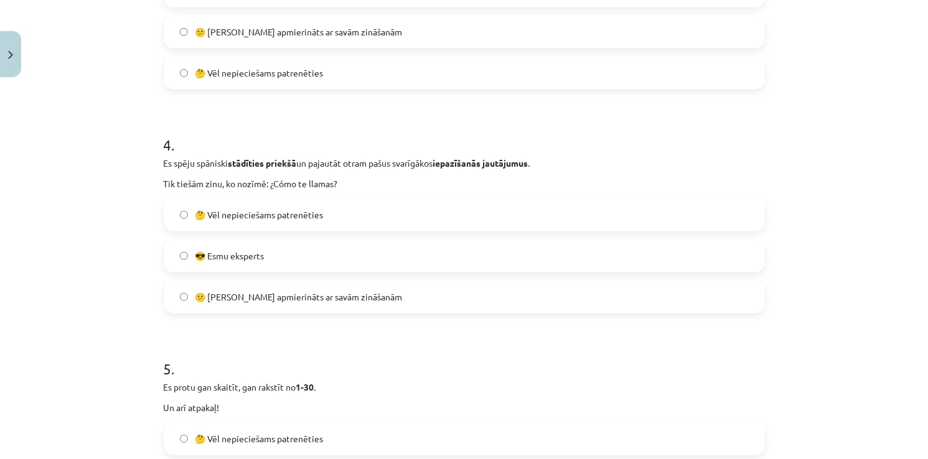
scroll to position [965, 0]
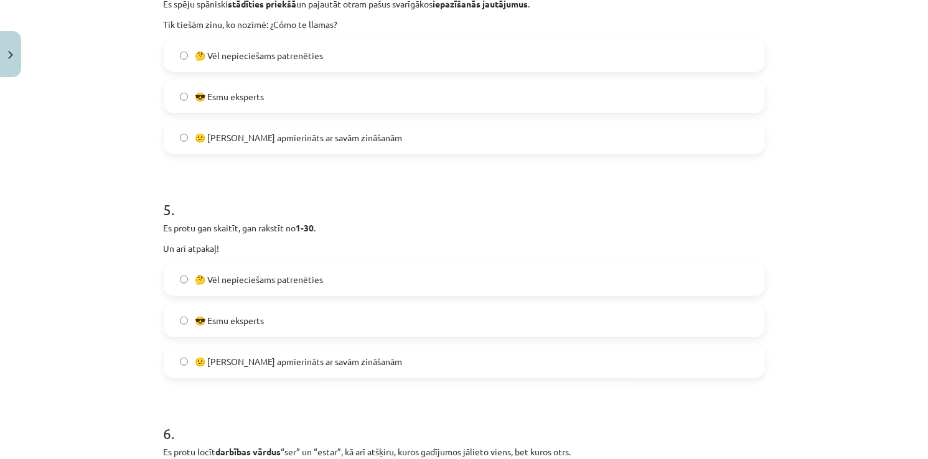
click at [246, 284] on span "🤔 Vēl nepieciešams patrenēties" at bounding box center [259, 279] width 128 height 13
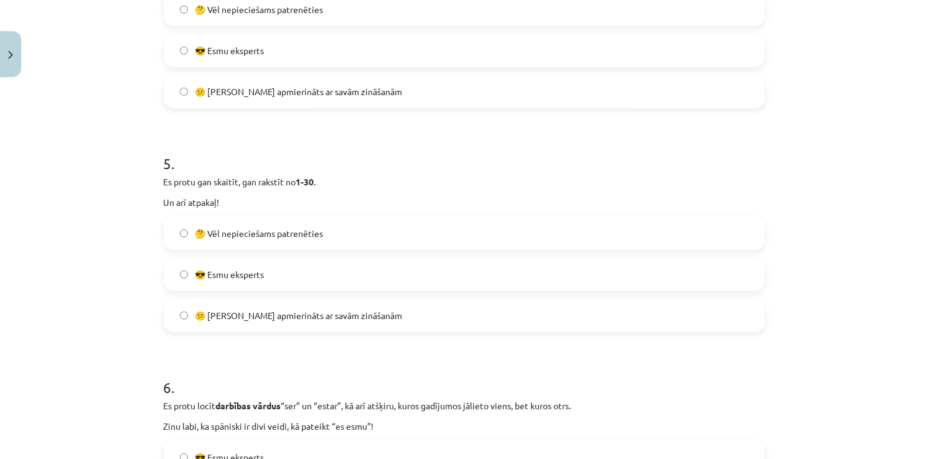
scroll to position [1214, 0]
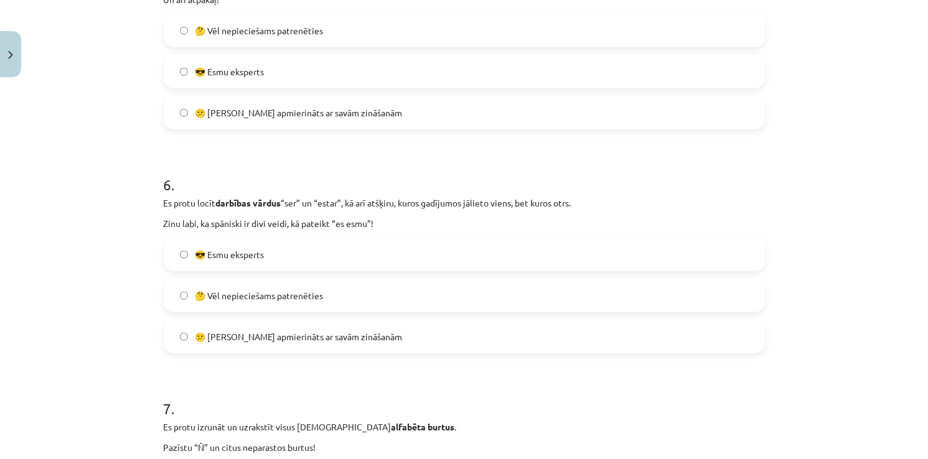
click at [253, 289] on span "🤔 Vēl nepieciešams patrenēties" at bounding box center [259, 295] width 128 height 13
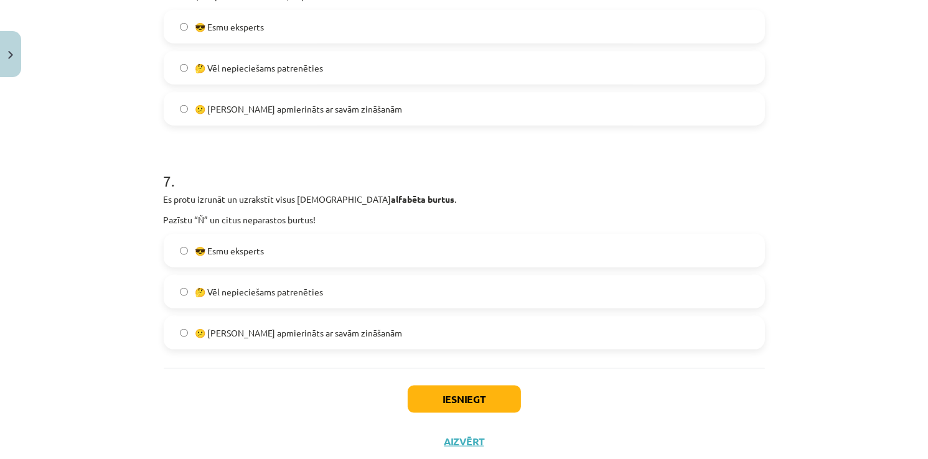
scroll to position [1462, 0]
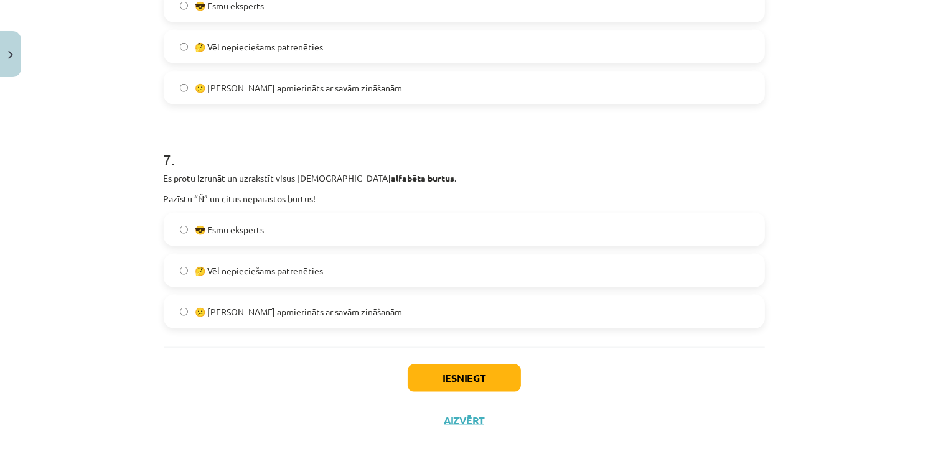
click at [274, 269] on span "🤔 Vēl nepieciešams patrenēties" at bounding box center [259, 270] width 128 height 13
click at [509, 379] on button "Iesniegt" at bounding box center [464, 378] width 113 height 27
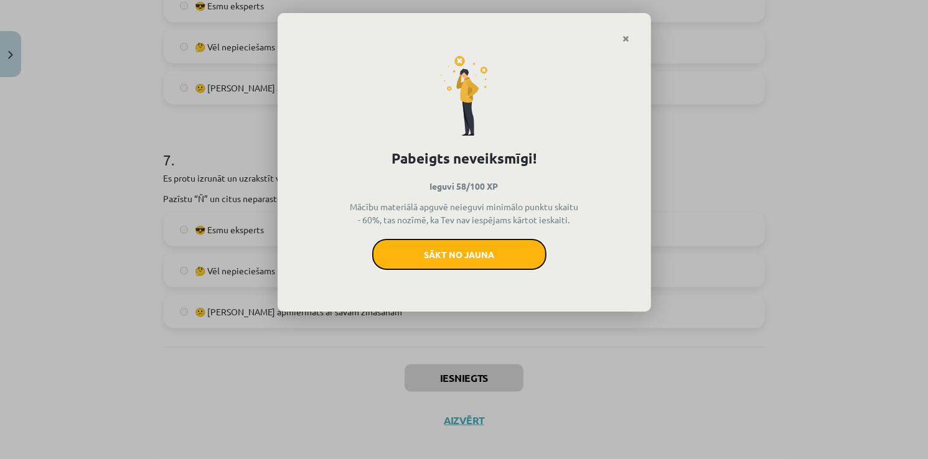
click at [514, 258] on button "Sākt no jauna" at bounding box center [459, 254] width 174 height 31
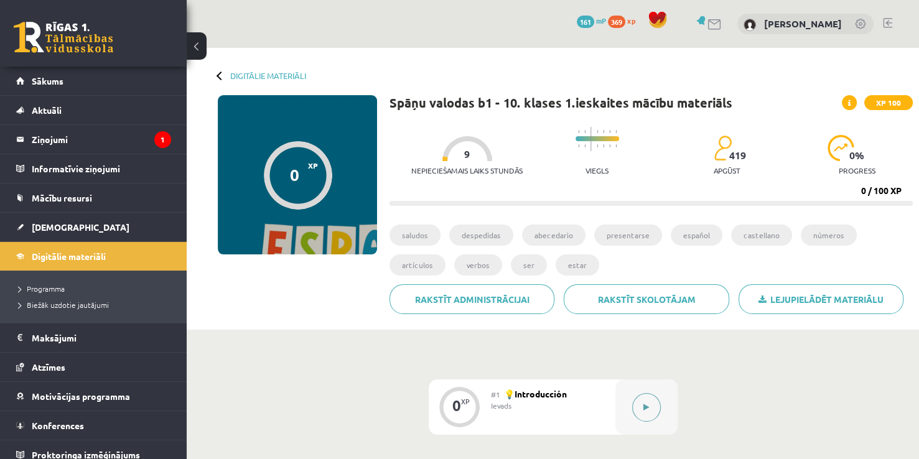
click at [640, 401] on button at bounding box center [646, 407] width 29 height 29
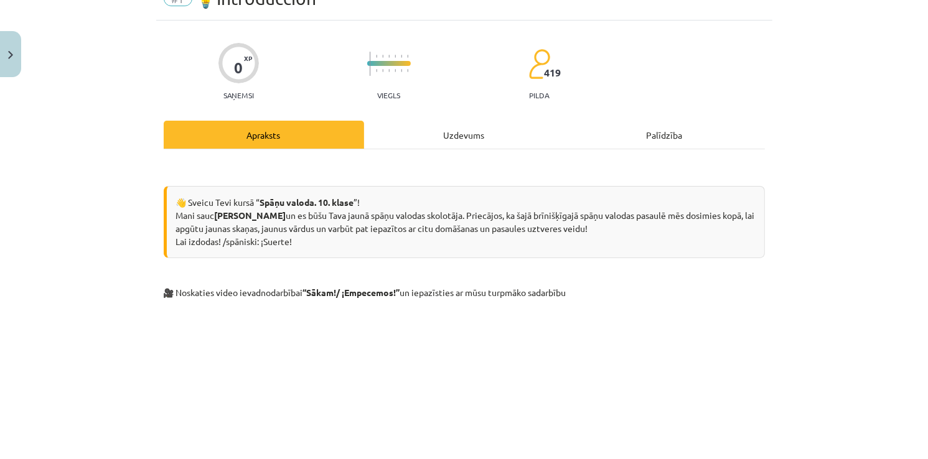
click at [457, 143] on div "Uzdevums" at bounding box center [464, 135] width 200 height 28
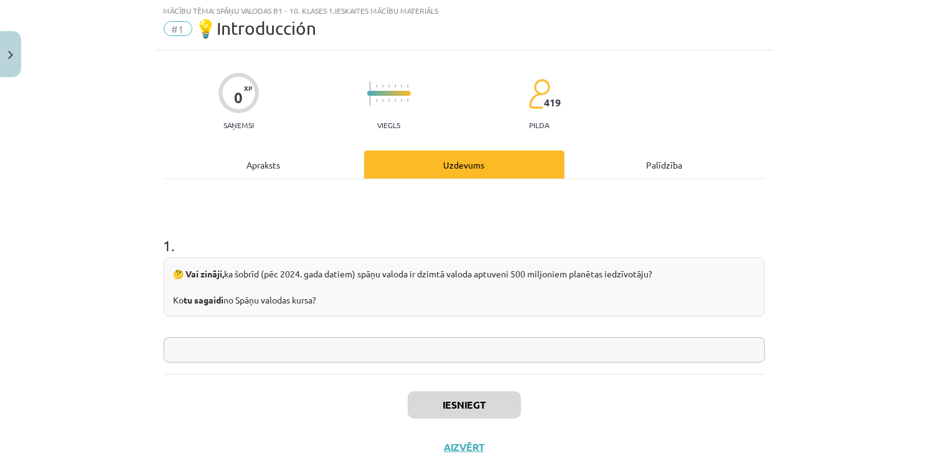
scroll to position [31, 0]
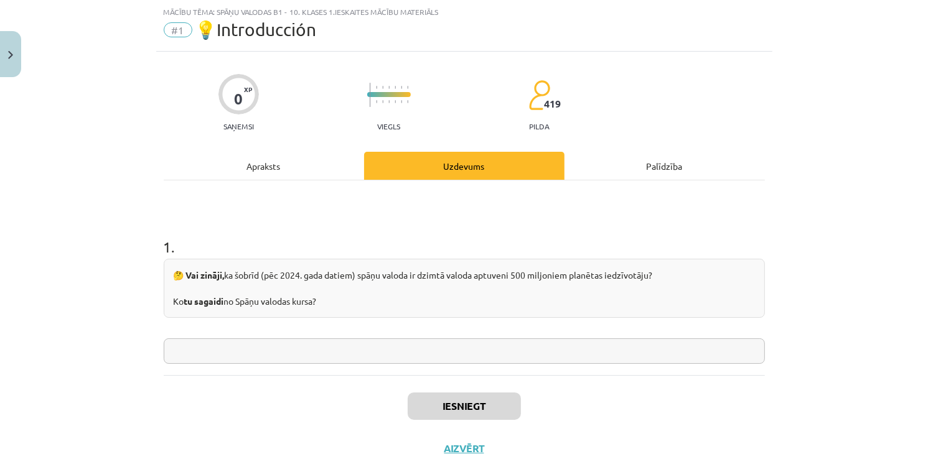
click at [290, 365] on div "1 . 🤔 Vai zināji, ka šobrīd (pēc 2024. gada datiem) spāņu valoda ir dzimtā valo…" at bounding box center [464, 277] width 601 height 195
click at [283, 360] on input "text" at bounding box center [464, 352] width 601 height 26
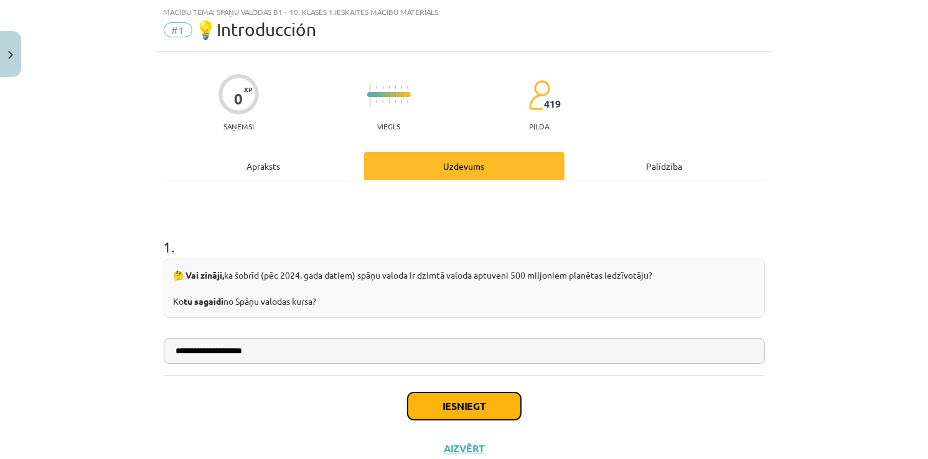
click at [472, 408] on button "Iesniegt" at bounding box center [464, 406] width 113 height 27
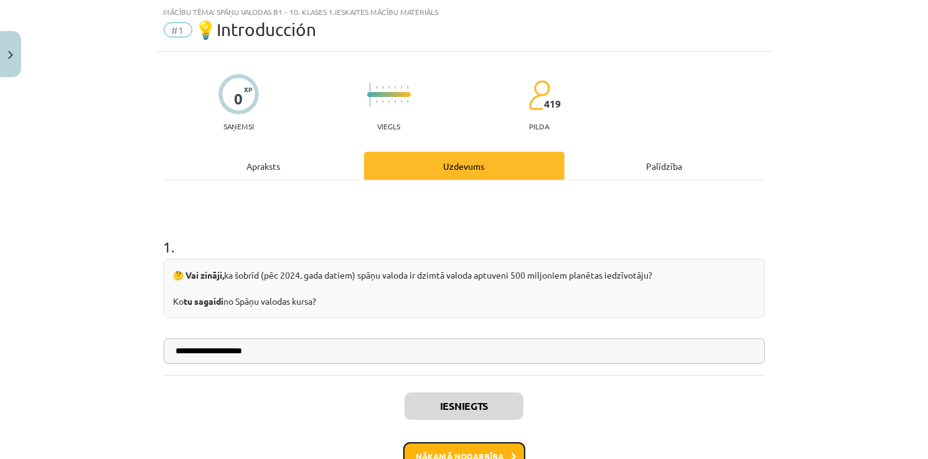
click at [499, 451] on button "Nākamā nodarbība" at bounding box center [464, 456] width 122 height 29
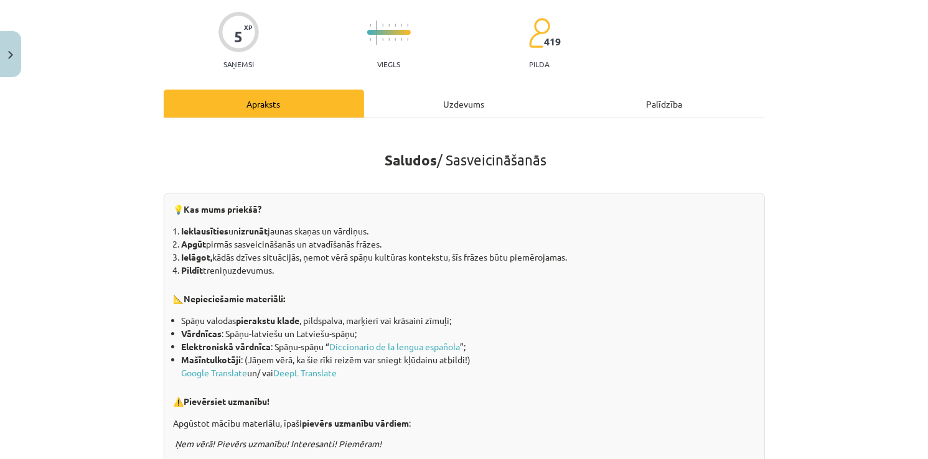
click at [412, 98] on div "Uzdevums" at bounding box center [464, 104] width 200 height 28
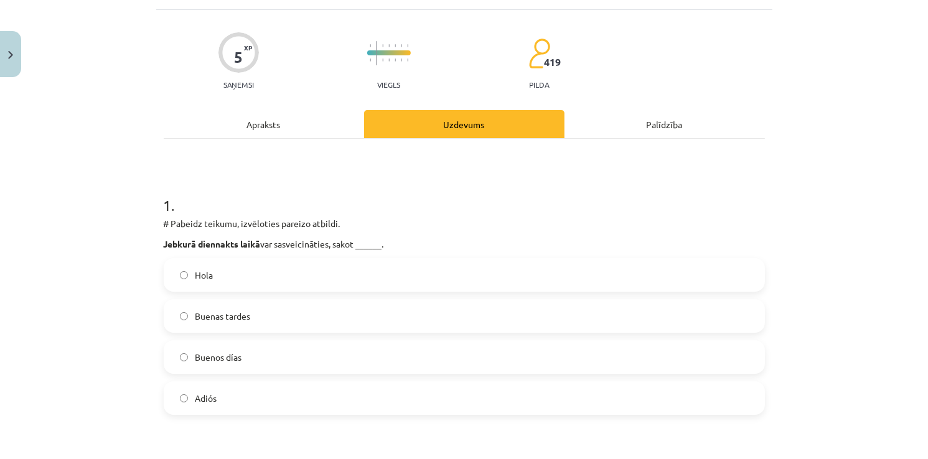
scroll to position [93, 0]
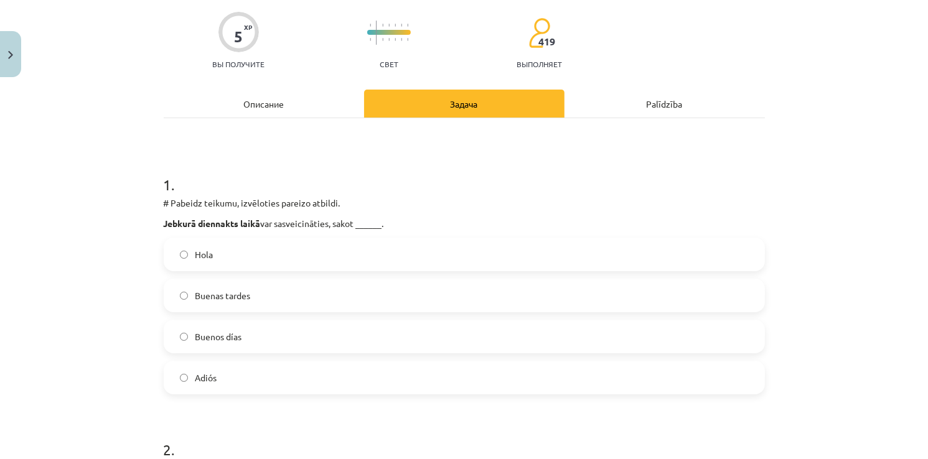
click at [867, 184] on div "Mācību tēma: Spāņu valodas b1 - 10. klases 1.ieskaites mācību materiāls #2 📝 Te…" at bounding box center [464, 229] width 928 height 459
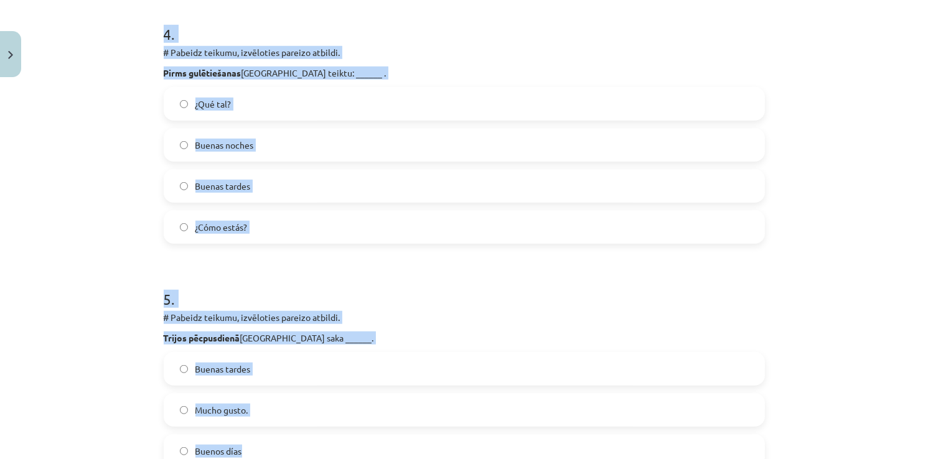
scroll to position [1233, 0]
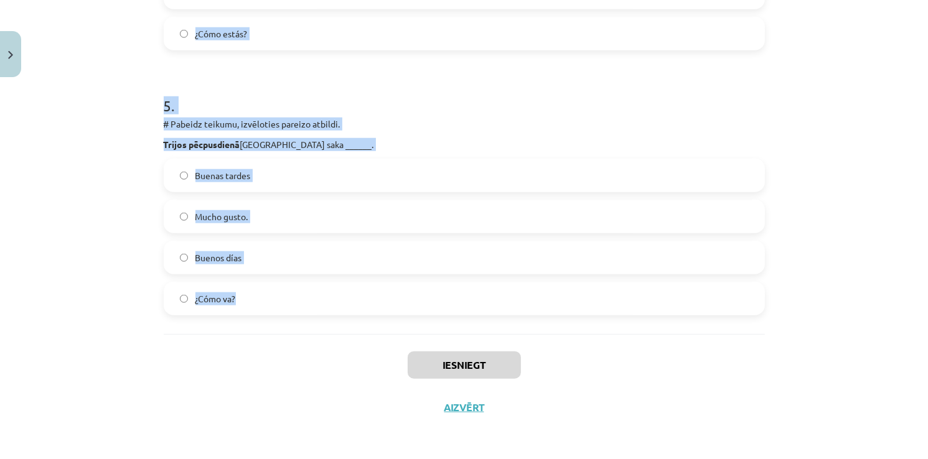
drag, startPoint x: 230, startPoint y: 209, endPoint x: 559, endPoint y: 294, distance: 339.5
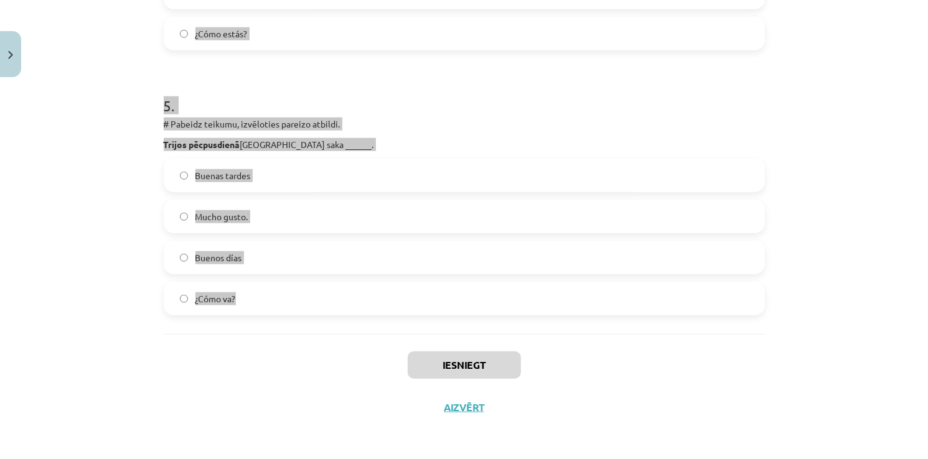
copy form "Pabeidz teikumu, izvēloties pareizo atbildi. Jebkurā diennakts laikā var sasvei…"
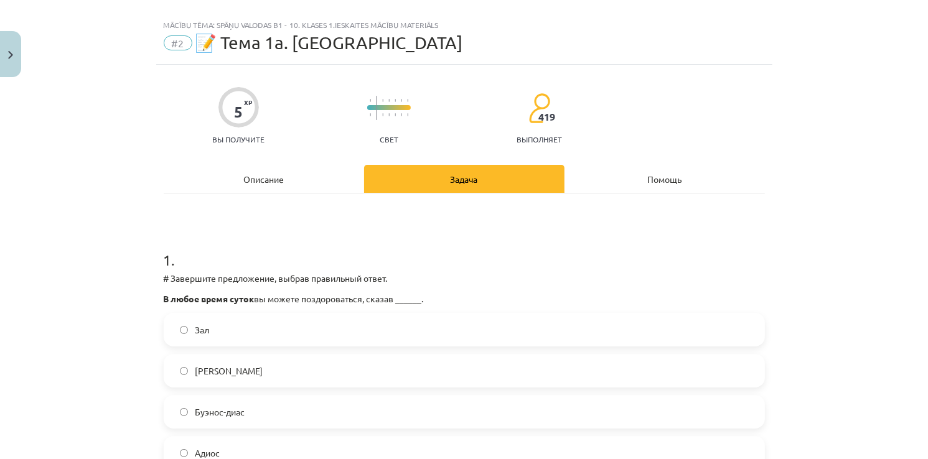
scroll to position [0, 0]
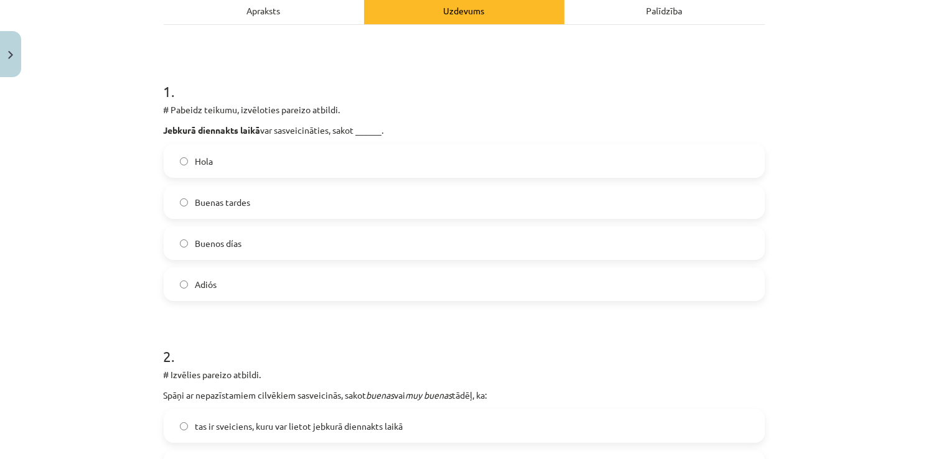
click at [290, 167] on label "Hola" at bounding box center [464, 161] width 599 height 31
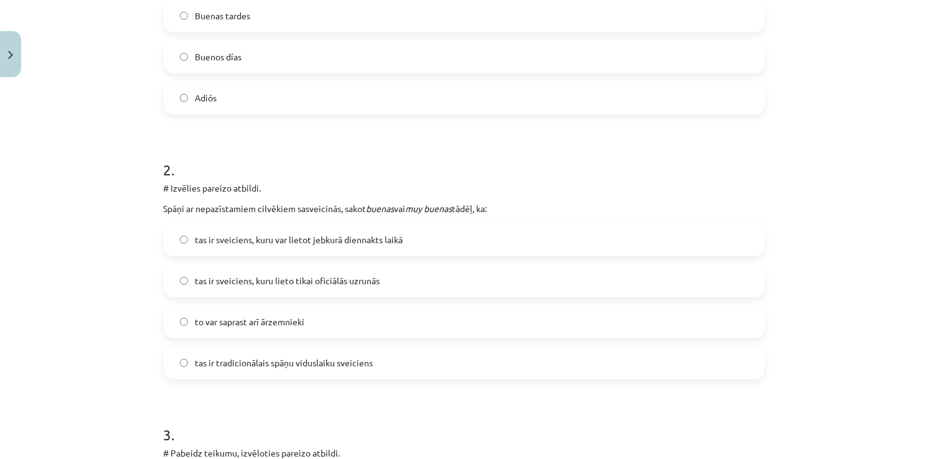
click at [264, 279] on span "tas ir sveiciens, kuru lieto tikai oficiālās uzrunās" at bounding box center [287, 280] width 185 height 13
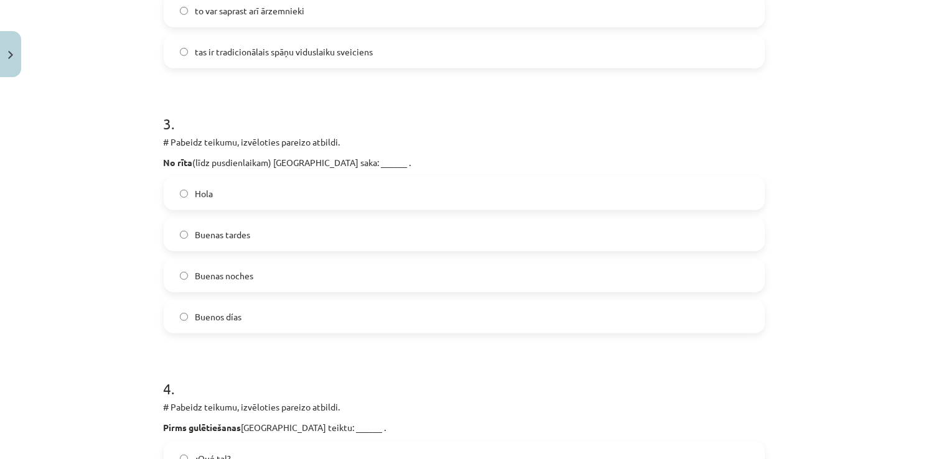
click at [271, 279] on label "Buenas noches" at bounding box center [464, 275] width 599 height 31
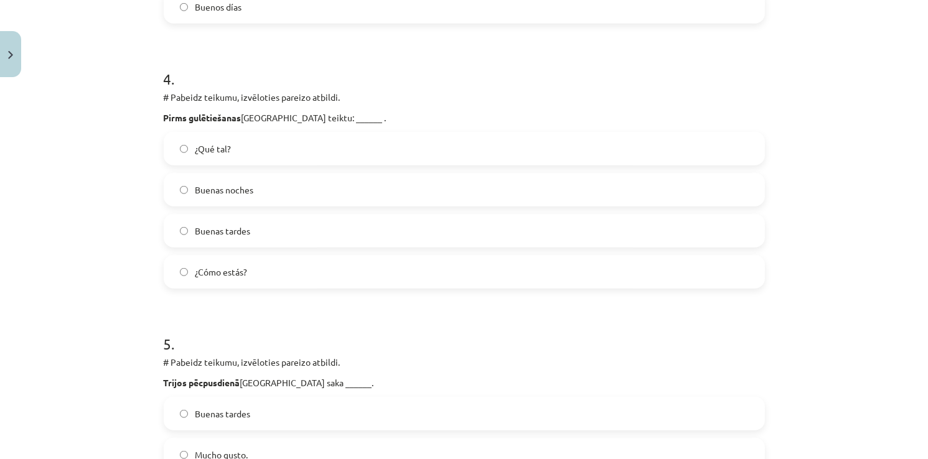
scroll to position [996, 0]
drag, startPoint x: 223, startPoint y: 189, endPoint x: 220, endPoint y: 195, distance: 6.7
click at [222, 192] on span "Buenas noches" at bounding box center [224, 188] width 58 height 13
click at [217, 228] on span "Buenas tardes" at bounding box center [222, 229] width 55 height 13
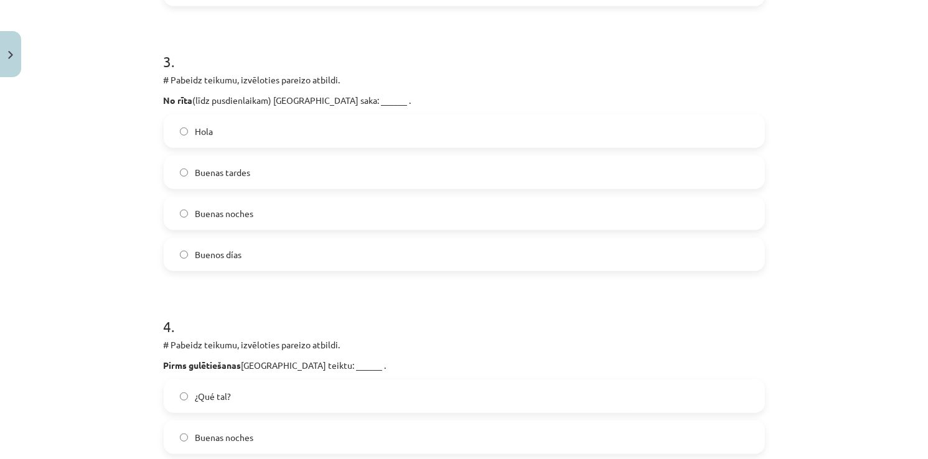
click at [215, 248] on span "Buenos días" at bounding box center [218, 254] width 47 height 13
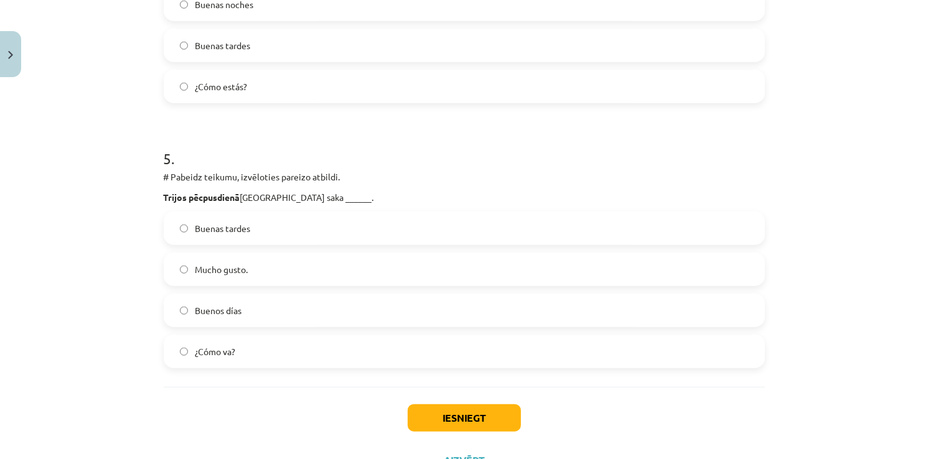
scroll to position [1182, 0]
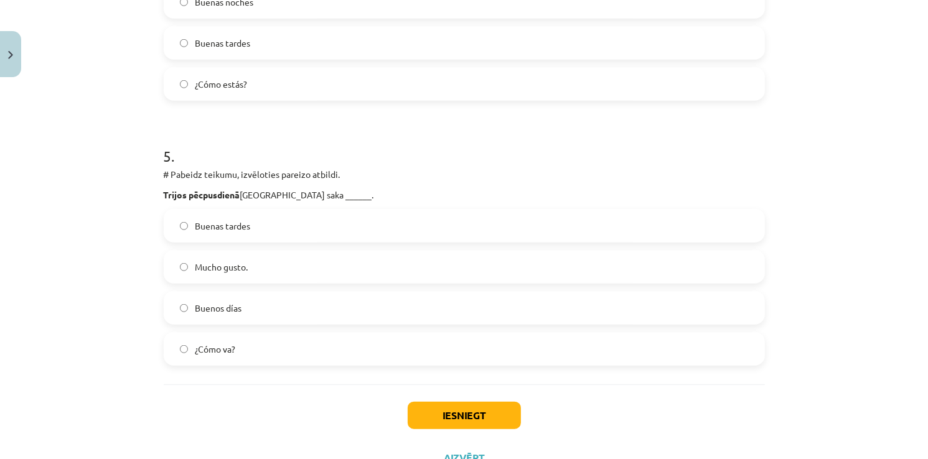
click at [243, 299] on label "Buenos días" at bounding box center [464, 307] width 599 height 31
drag, startPoint x: 266, startPoint y: 281, endPoint x: 271, endPoint y: 288, distance: 8.4
click at [266, 281] on label "Mucho gusto." at bounding box center [464, 266] width 599 height 31
click at [461, 418] on button "Iesniegt" at bounding box center [464, 415] width 113 height 27
click at [495, 407] on button "Iesniegt" at bounding box center [464, 415] width 113 height 27
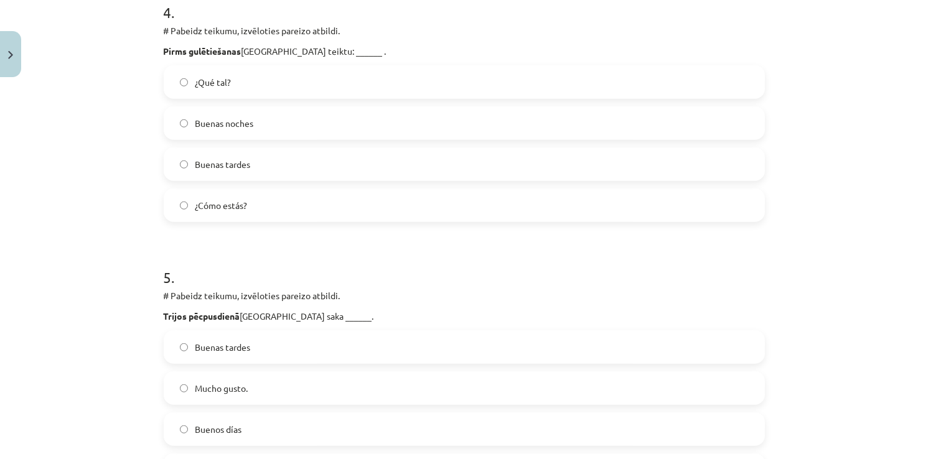
scroll to position [1233, 0]
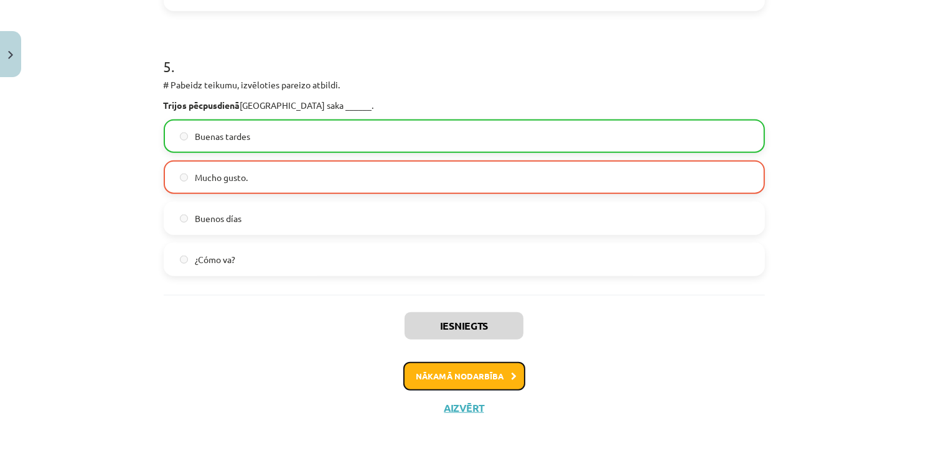
click at [495, 376] on button "Nākamā nodarbība" at bounding box center [464, 376] width 122 height 29
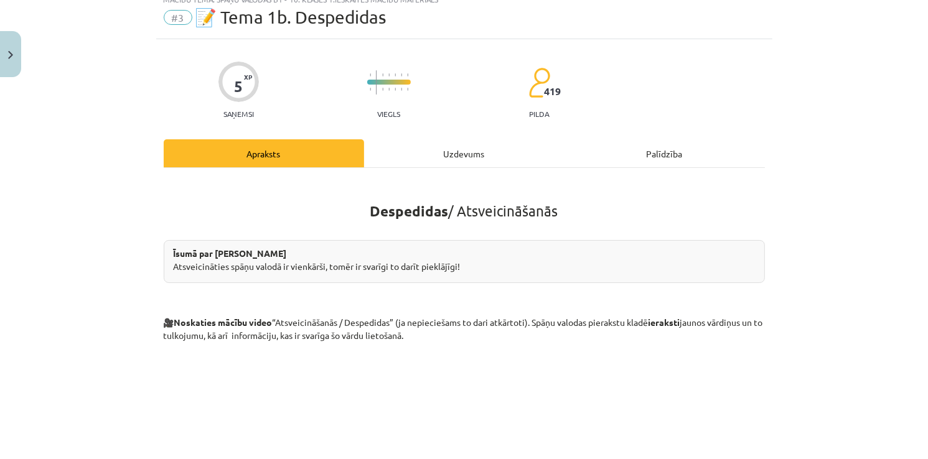
scroll to position [31, 0]
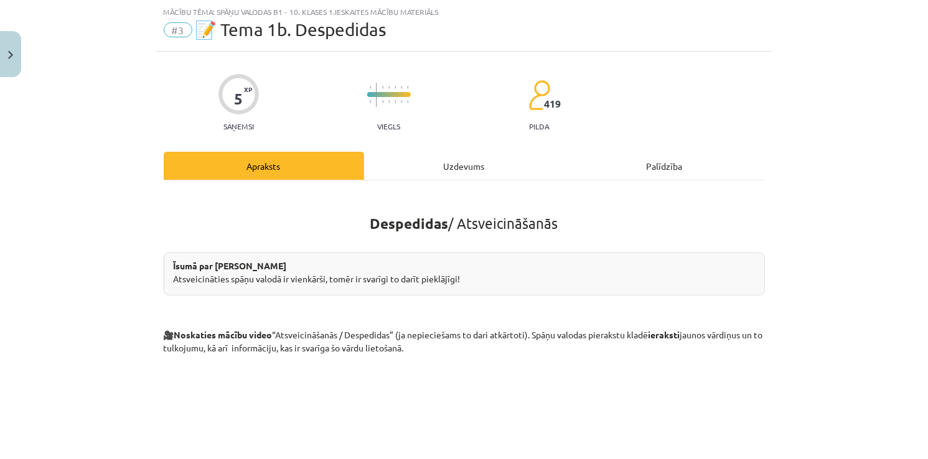
click at [442, 145] on div "5 XP Saņemsi Viegls 419 pilda Apraksts Uzdevums Palīdzība Despedidas / Atsveici…" at bounding box center [464, 443] width 616 height 783
click at [447, 159] on div "Uzdevums" at bounding box center [464, 166] width 200 height 28
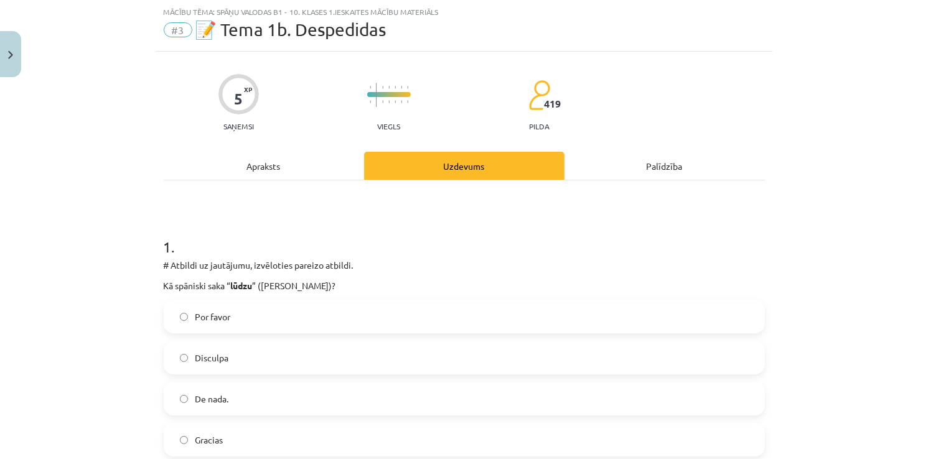
click at [245, 319] on label "Por favor" at bounding box center [464, 316] width 599 height 31
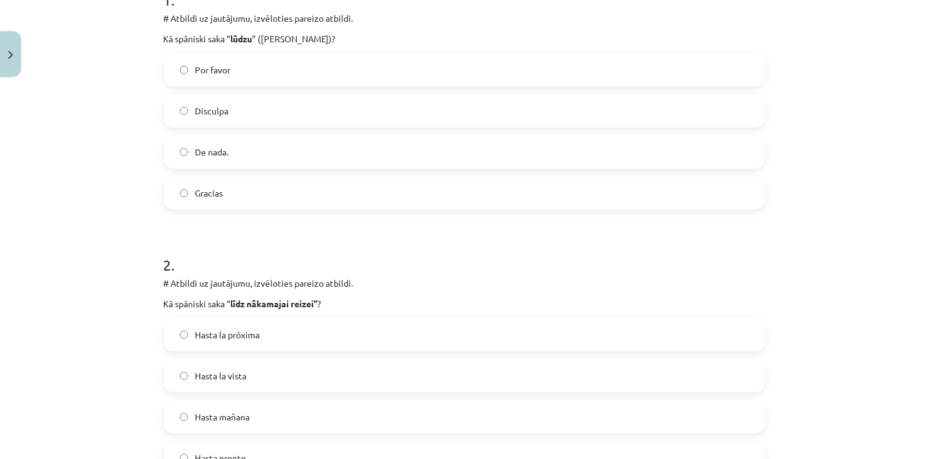
scroll to position [342, 0]
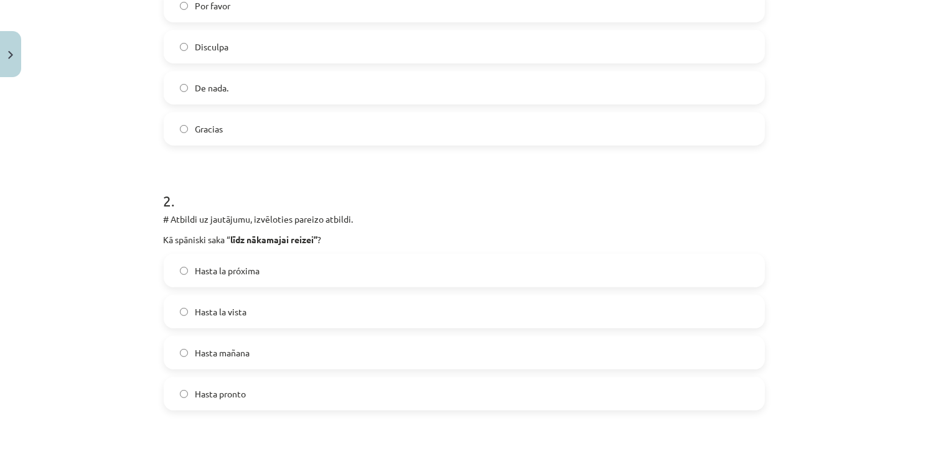
click at [264, 319] on label "Hasta la vista" at bounding box center [464, 311] width 599 height 31
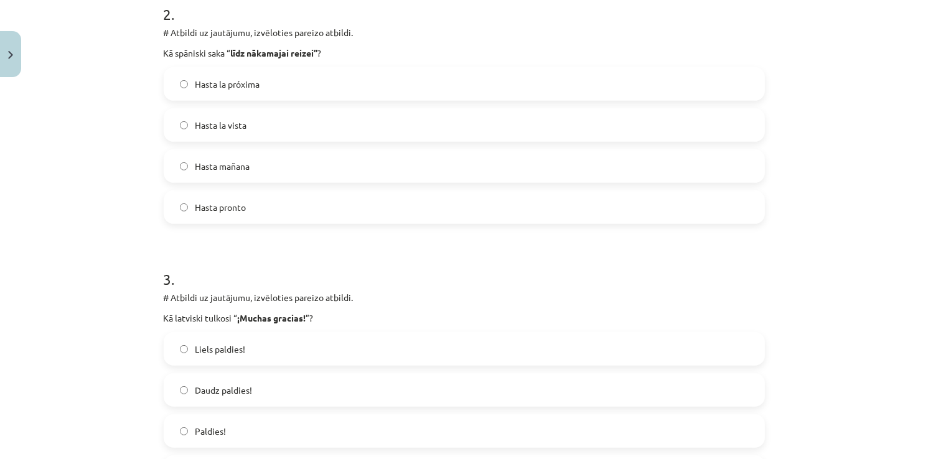
click at [270, 335] on label "Liels paldies!" at bounding box center [464, 349] width 599 height 31
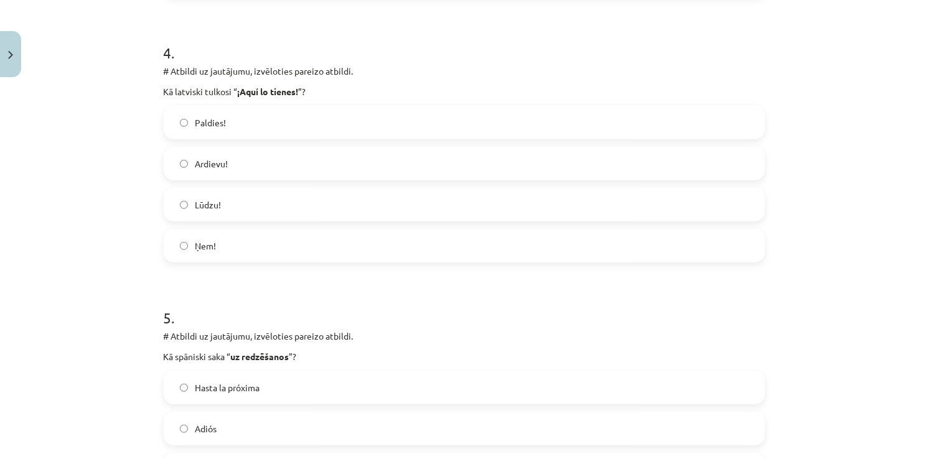
scroll to position [1027, 0]
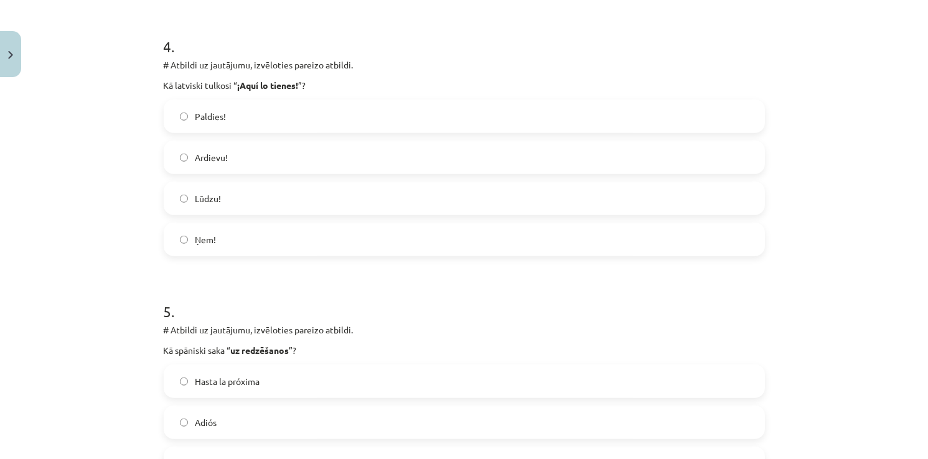
click at [261, 413] on label "Adiós" at bounding box center [464, 422] width 599 height 31
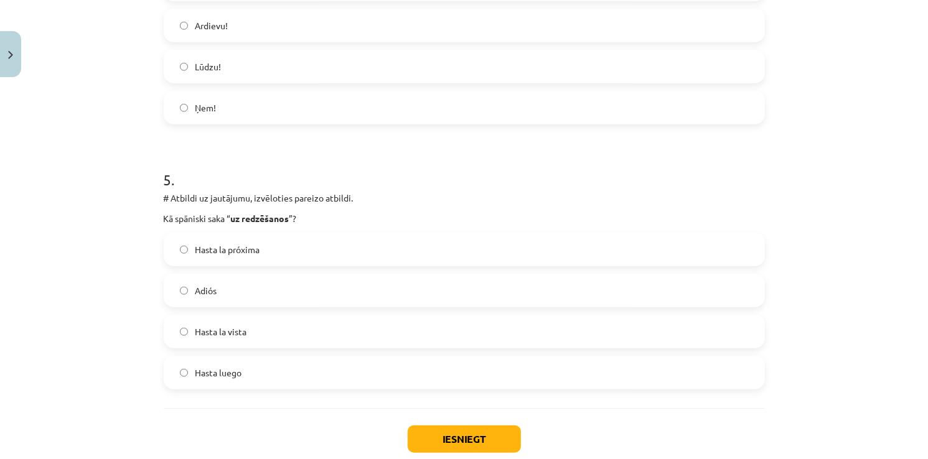
scroll to position [984, 0]
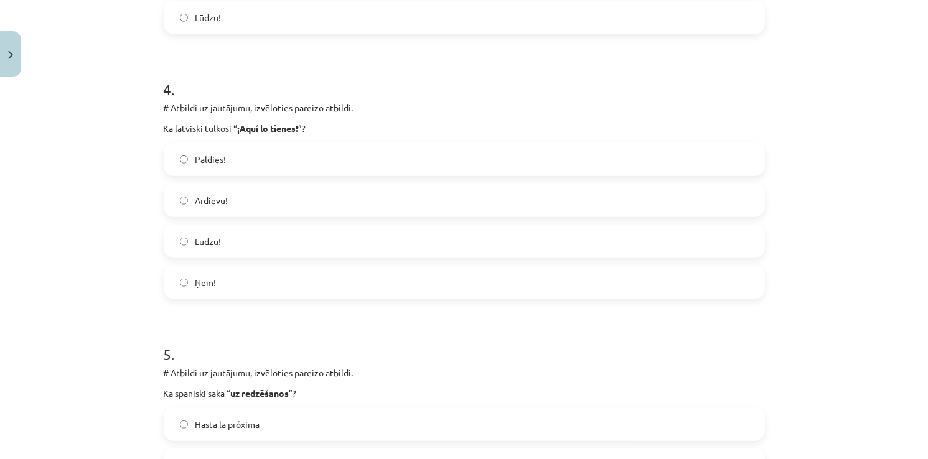
click at [260, 267] on label "Ņem!" at bounding box center [464, 282] width 599 height 31
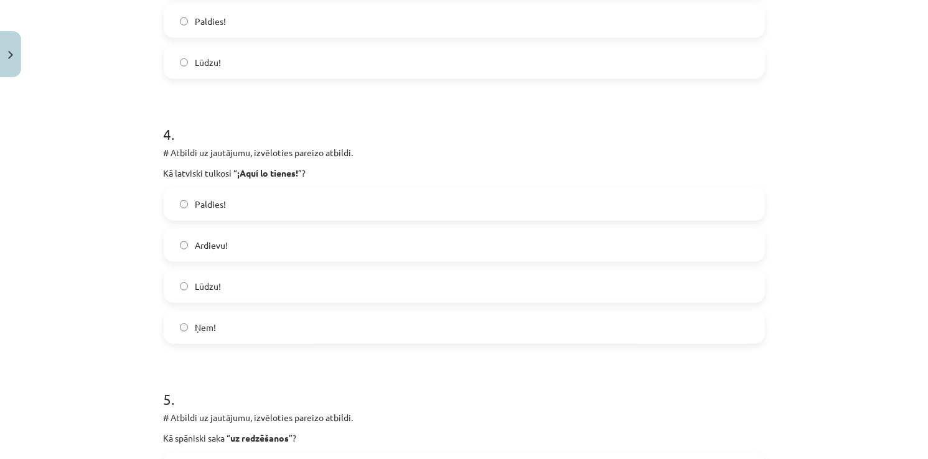
scroll to position [1233, 0]
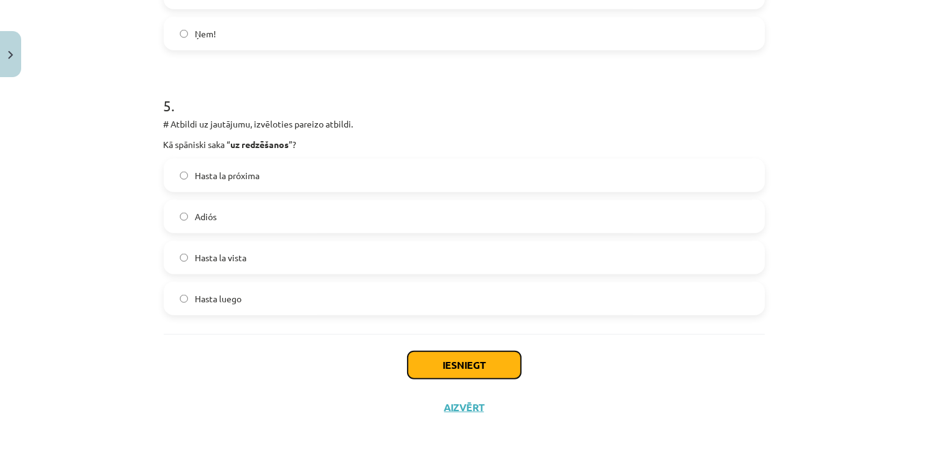
click at [436, 363] on button "Iesniegt" at bounding box center [464, 365] width 113 height 27
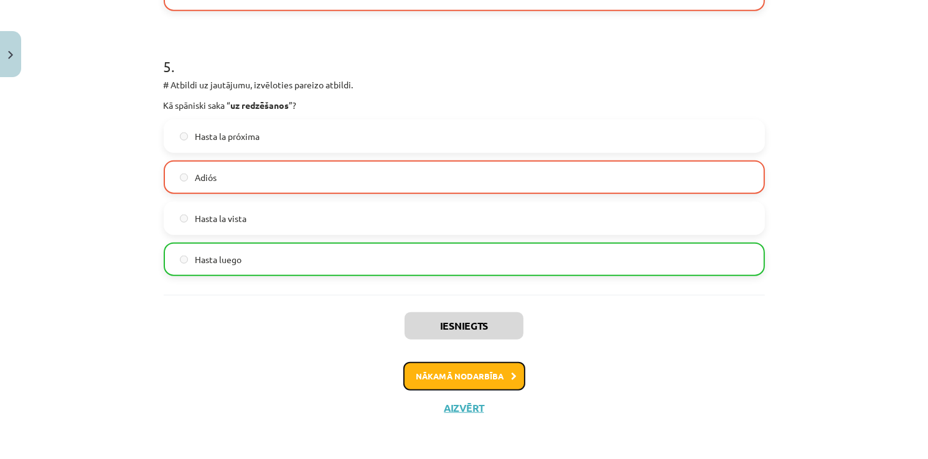
click at [466, 368] on button "Nākamā nodarbība" at bounding box center [464, 376] width 122 height 29
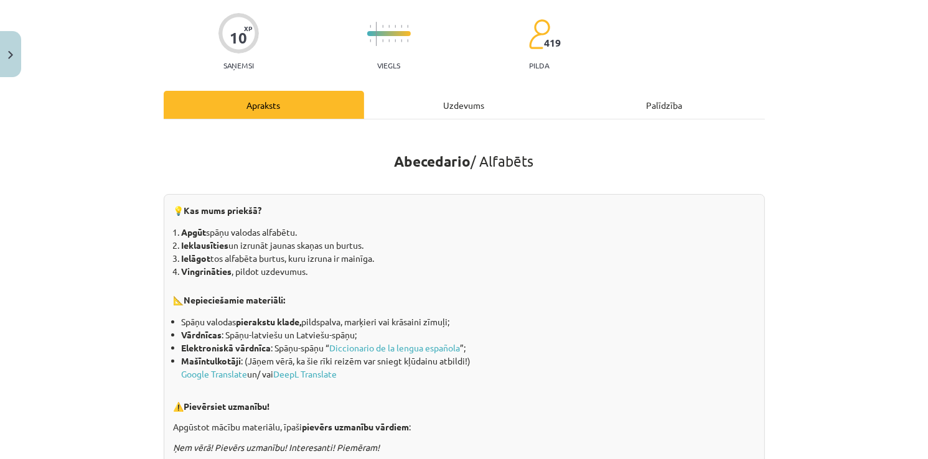
scroll to position [31, 0]
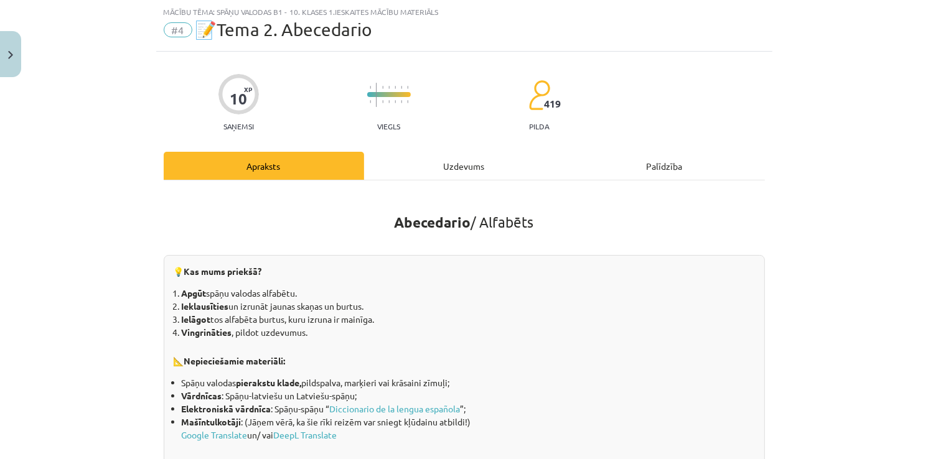
drag, startPoint x: 492, startPoint y: 167, endPoint x: 489, endPoint y: 159, distance: 8.7
click at [490, 167] on div "Uzdevums" at bounding box center [464, 166] width 200 height 28
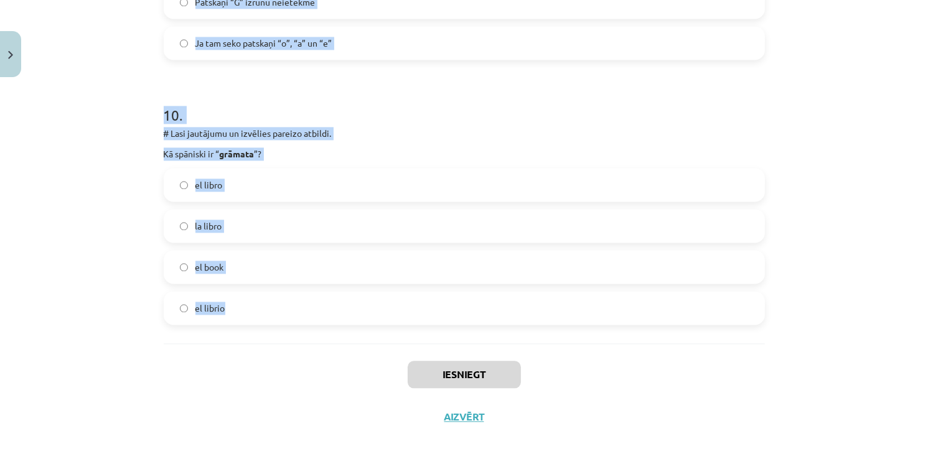
scroll to position [2559, 0]
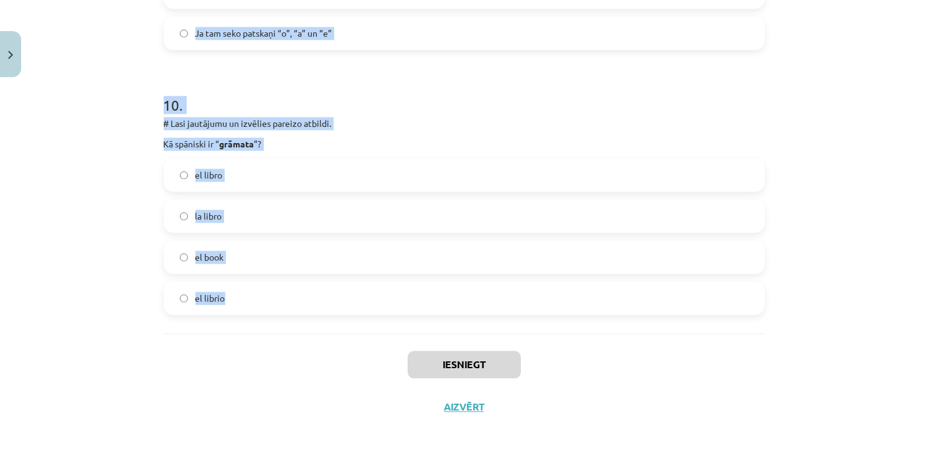
drag, startPoint x: 154, startPoint y: 241, endPoint x: 535, endPoint y: 329, distance: 390.4
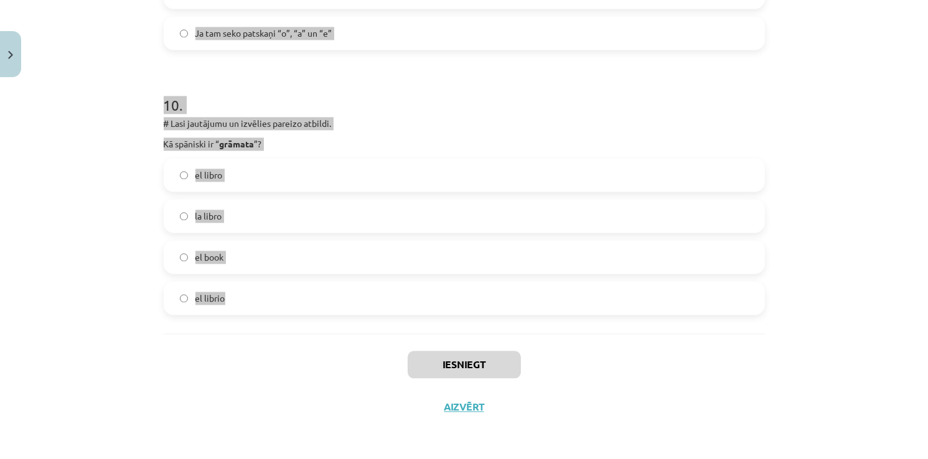
copy form "1 . # Lasi jautājumu un izvēlies pareizo atbildi. Kurš ir pirmais un kurš ir pē…"
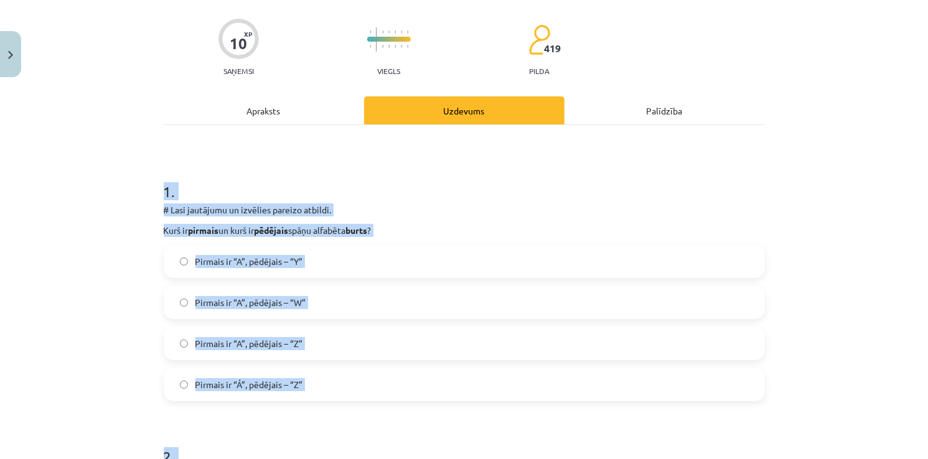
scroll to position [0, 0]
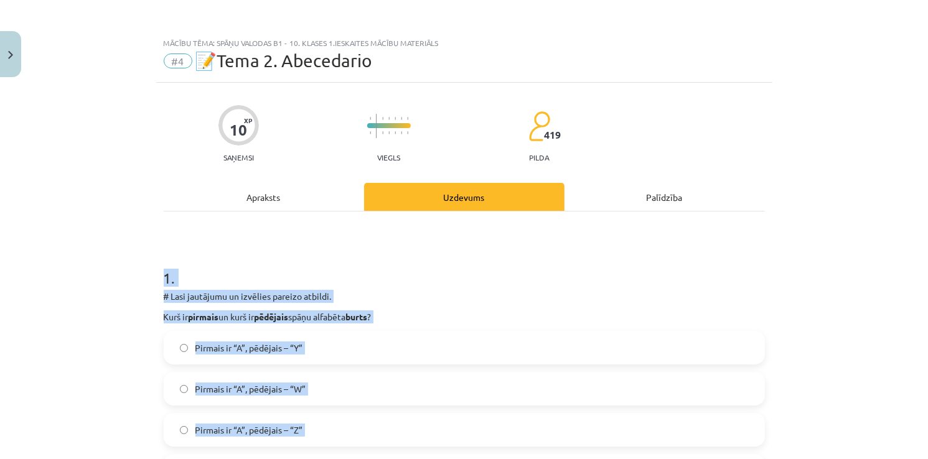
click at [536, 284] on h1 "1 ." at bounding box center [464, 267] width 601 height 39
click at [502, 286] on h1 "1 ." at bounding box center [464, 267] width 601 height 39
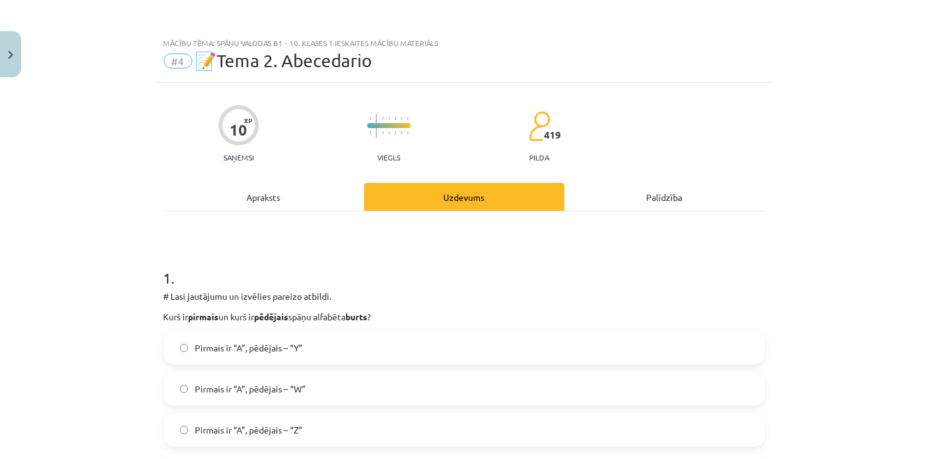
click at [238, 428] on span "Pirmais ir “A”, pēdējais – “Z”" at bounding box center [249, 430] width 108 height 13
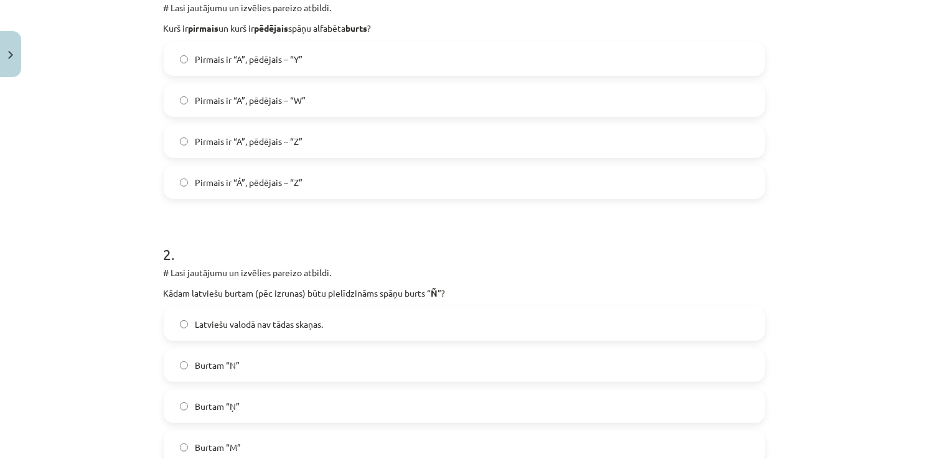
scroll to position [311, 0]
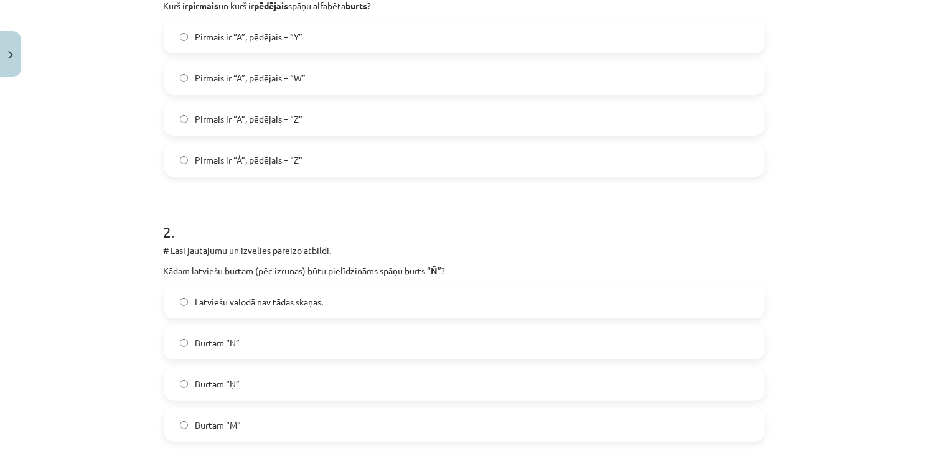
click at [235, 385] on span "Burtam “Ņ”" at bounding box center [217, 384] width 45 height 13
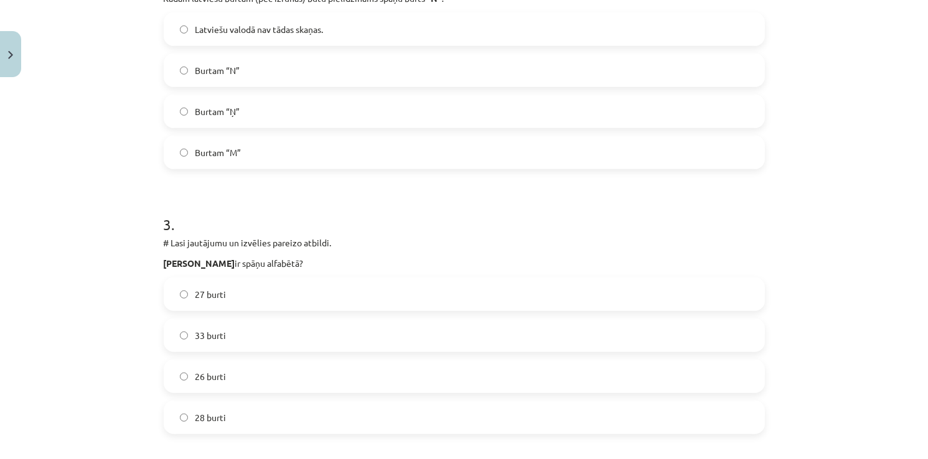
scroll to position [622, 0]
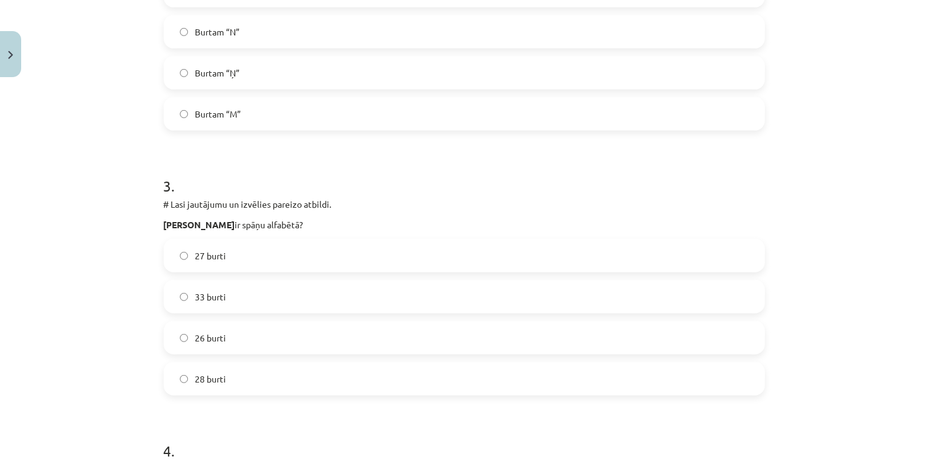
click at [216, 261] on span "27 burti" at bounding box center [210, 256] width 31 height 13
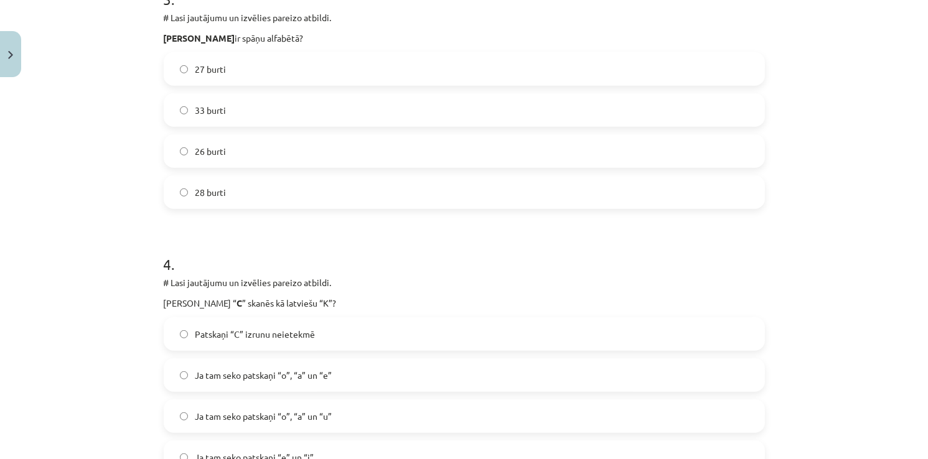
scroll to position [871, 0]
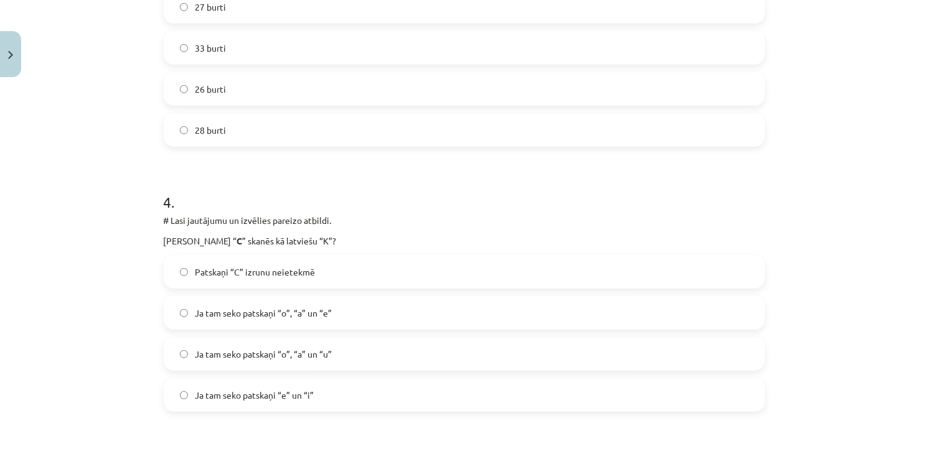
click at [260, 312] on span "Ja tam seko patskaņi “o”, “a” un “e”" at bounding box center [263, 313] width 137 height 13
click at [228, 391] on span "Ja tam seko patskaņi “e” un “i”" at bounding box center [254, 395] width 119 height 13
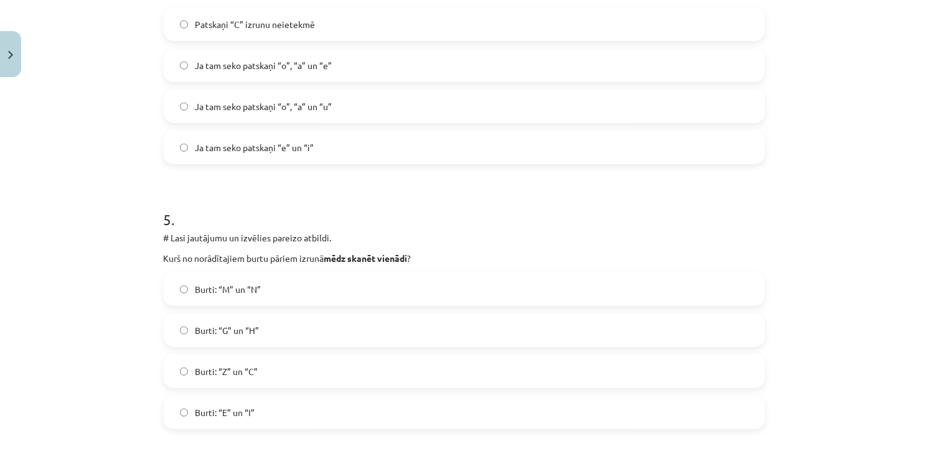
scroll to position [1120, 0]
click at [238, 276] on label "Burti: “M” un “N”" at bounding box center [464, 288] width 599 height 31
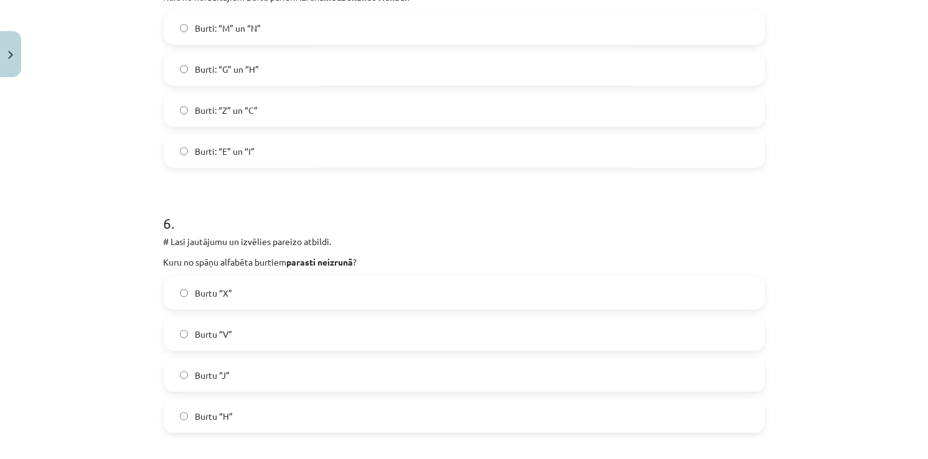
scroll to position [1494, 0]
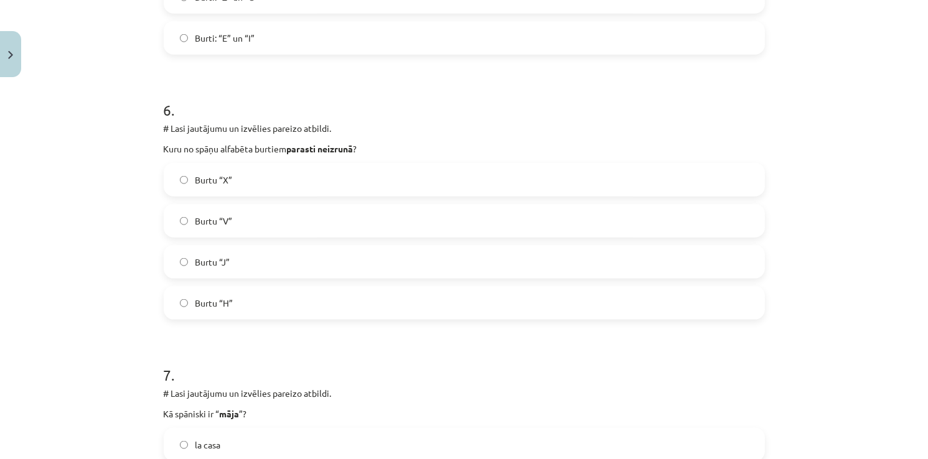
click at [257, 302] on label "Burtu “H”" at bounding box center [464, 303] width 599 height 31
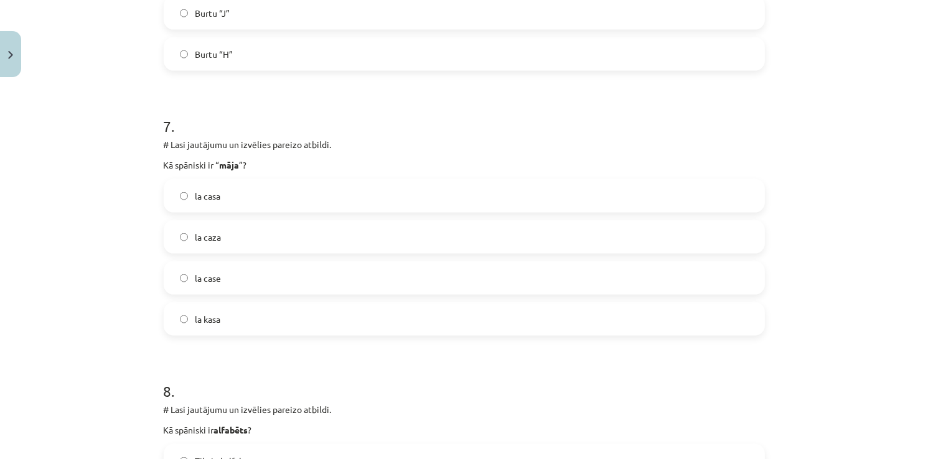
click at [266, 276] on label "la case" at bounding box center [464, 278] width 599 height 31
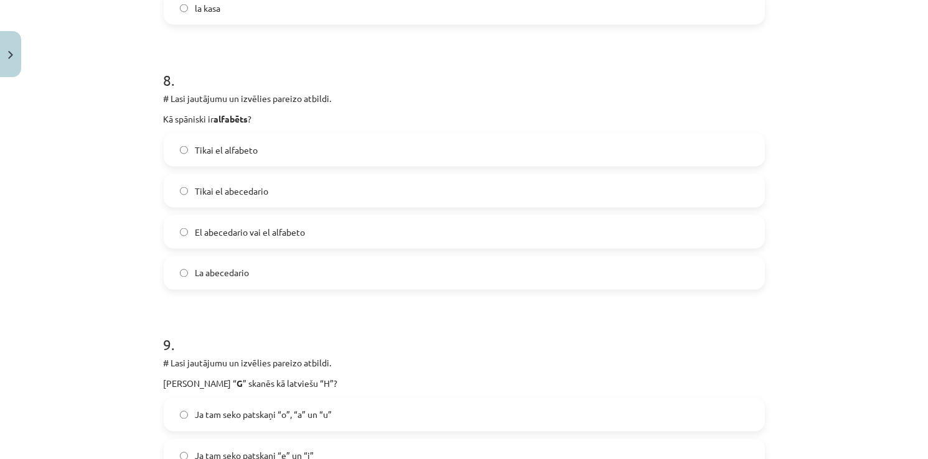
click at [268, 284] on label "La abecedario" at bounding box center [464, 273] width 599 height 31
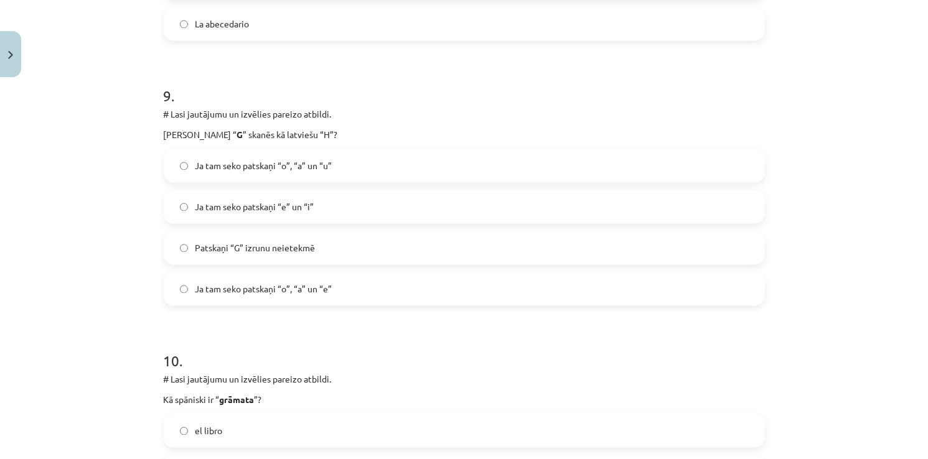
click at [268, 206] on span "Ja tam seko patskaņi “e” un “i”" at bounding box center [254, 207] width 119 height 13
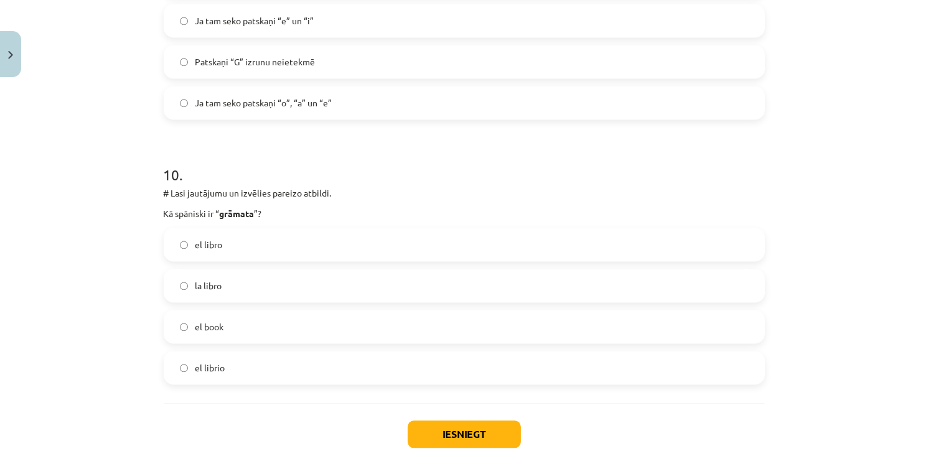
click at [270, 334] on label "el book" at bounding box center [464, 326] width 599 height 31
click at [460, 440] on button "Iesniegt" at bounding box center [464, 434] width 113 height 27
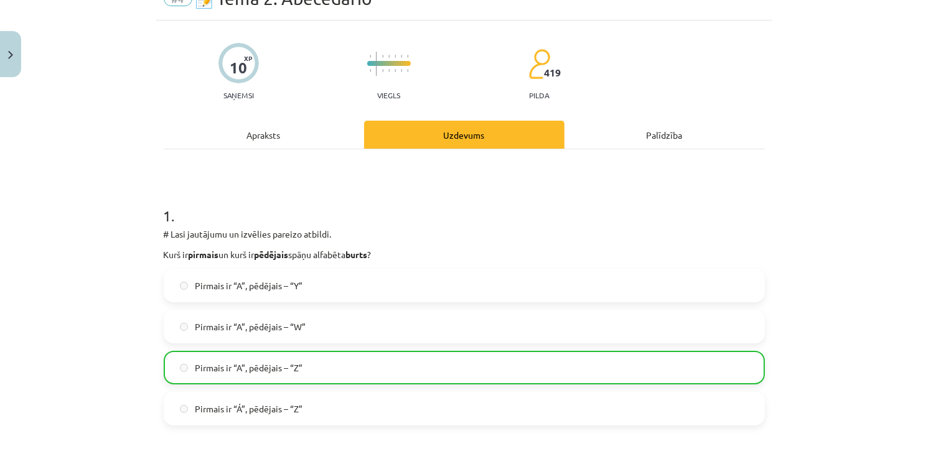
scroll to position [0, 0]
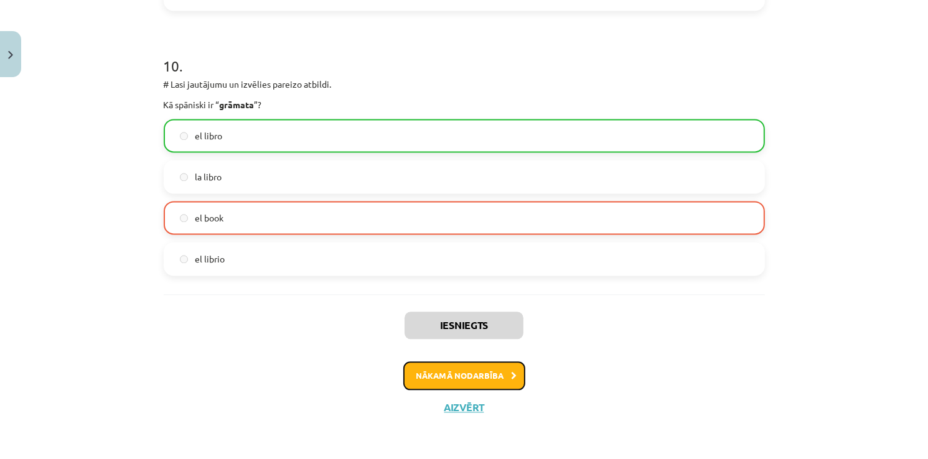
click at [485, 368] on button "Nākamā nodarbība" at bounding box center [464, 376] width 122 height 29
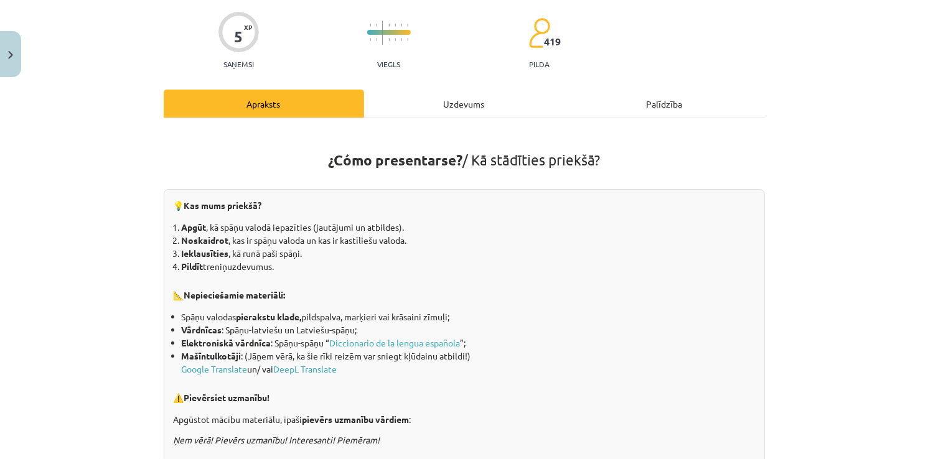
click at [447, 101] on div "Uzdevums" at bounding box center [464, 104] width 200 height 28
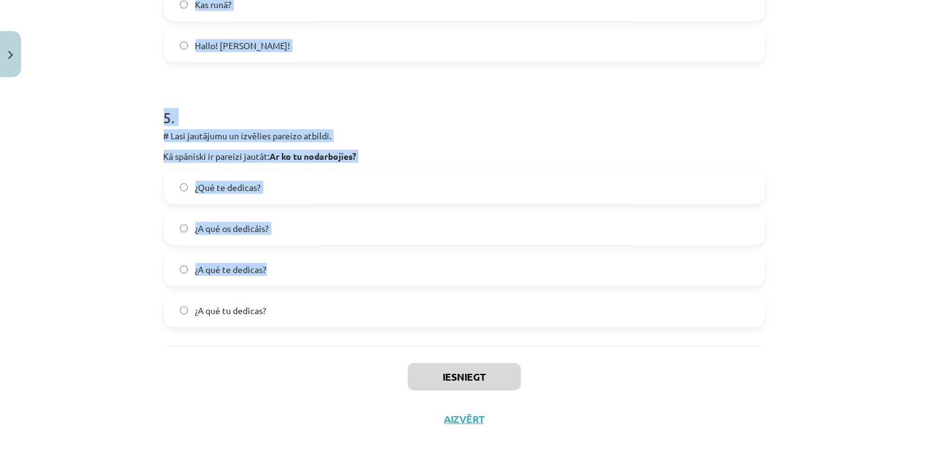
scroll to position [1233, 0]
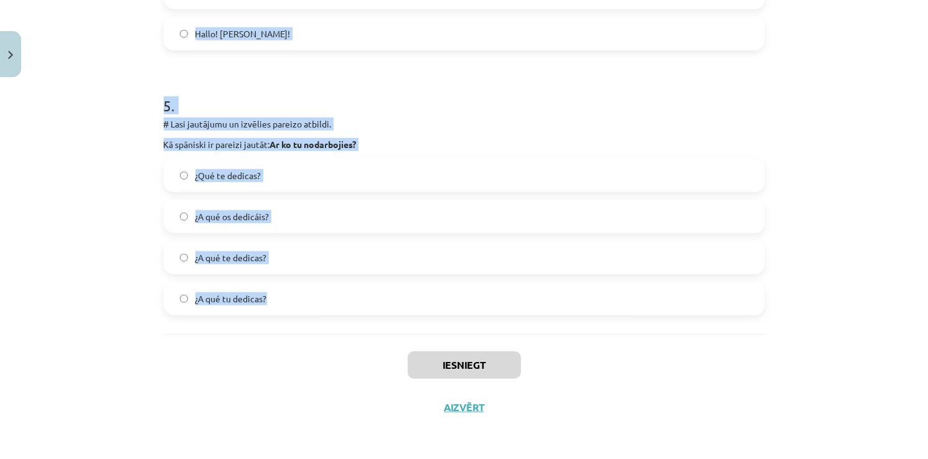
drag, startPoint x: 161, startPoint y: 136, endPoint x: 427, endPoint y: 279, distance: 302.4
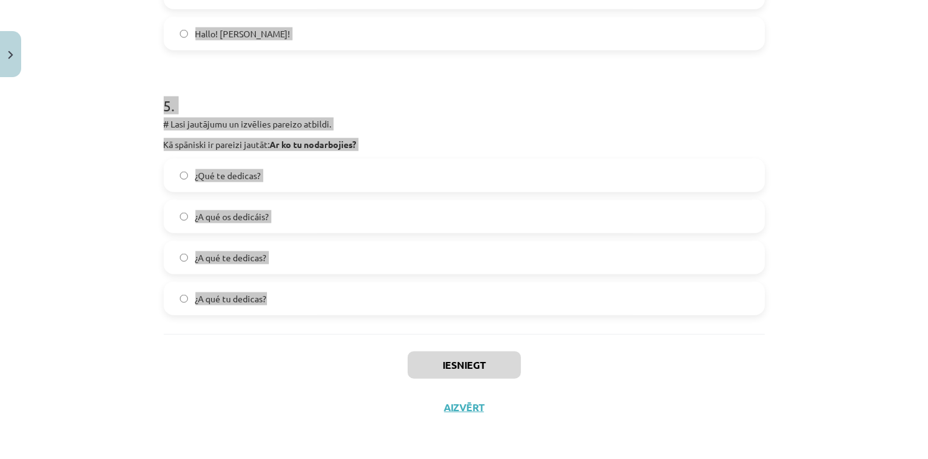
copy form "# Lasi jautājumu un izvēlies pareizo atbildi. Kā spāņu valodā citādāk var patei…"
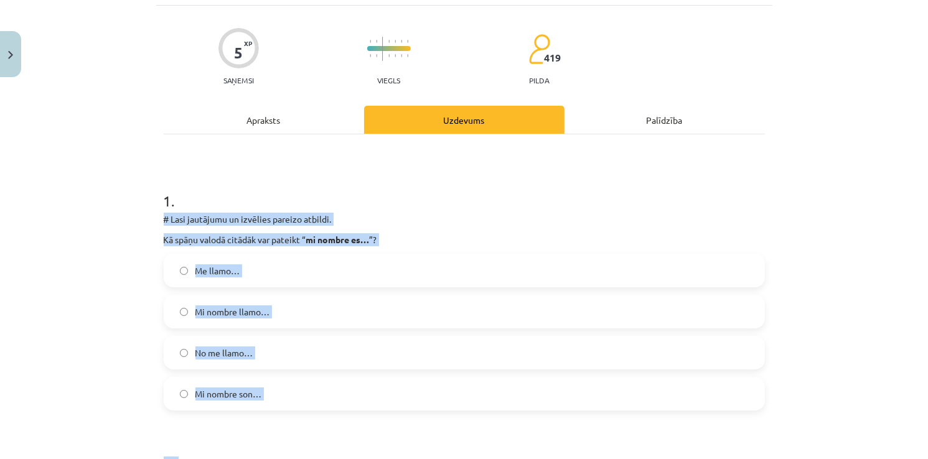
scroll to position [0, 0]
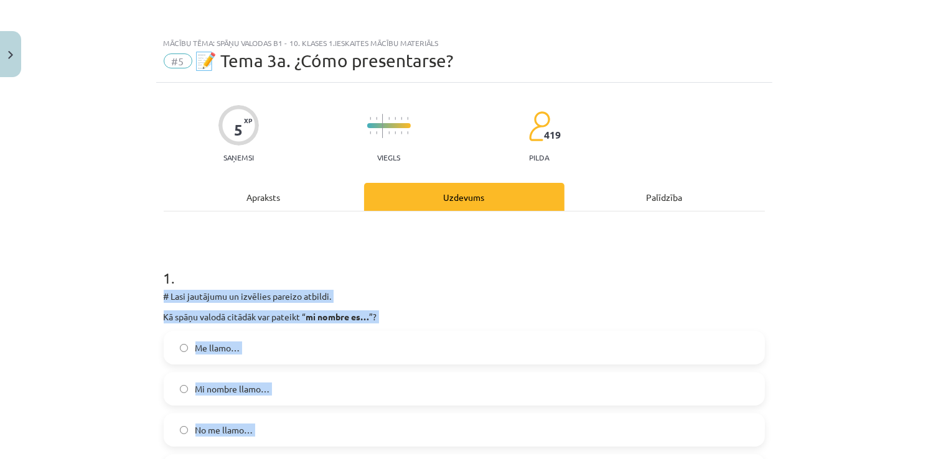
click at [387, 319] on p "Kā spāņu valodā citādāk var pateikt “ mi nombre es… ”?" at bounding box center [464, 317] width 601 height 13
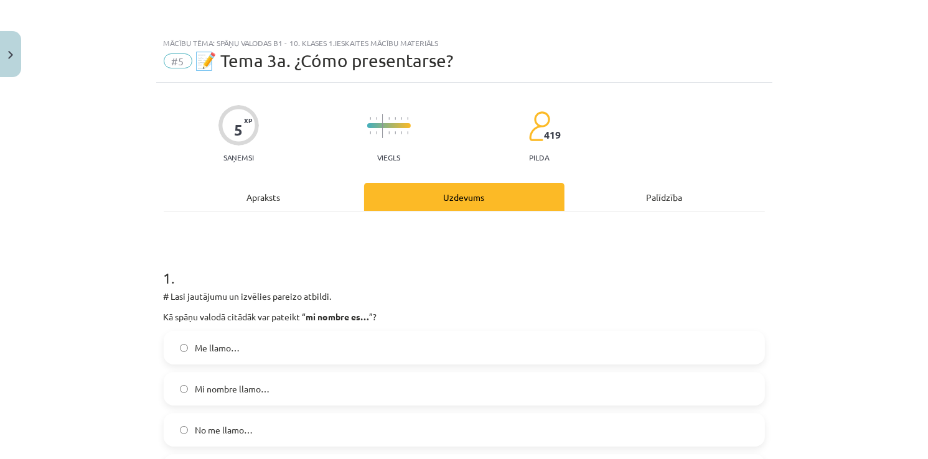
click at [280, 358] on label "Me llamo…" at bounding box center [464, 347] width 599 height 31
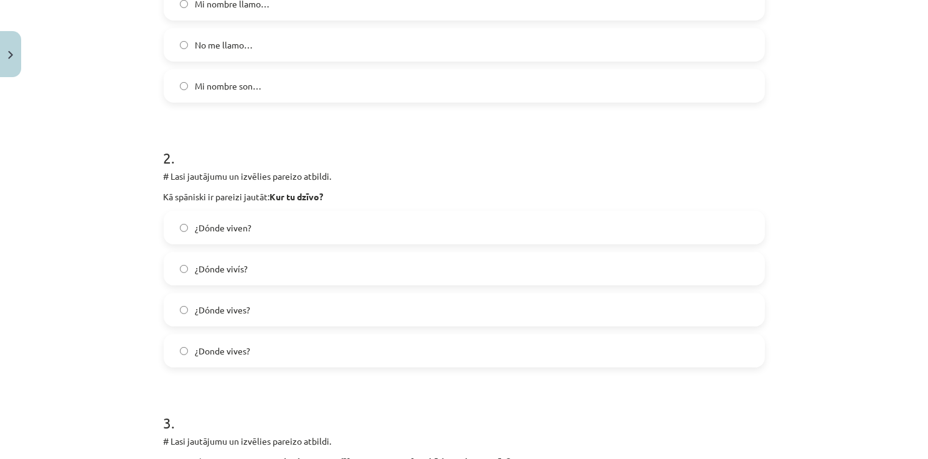
scroll to position [436, 0]
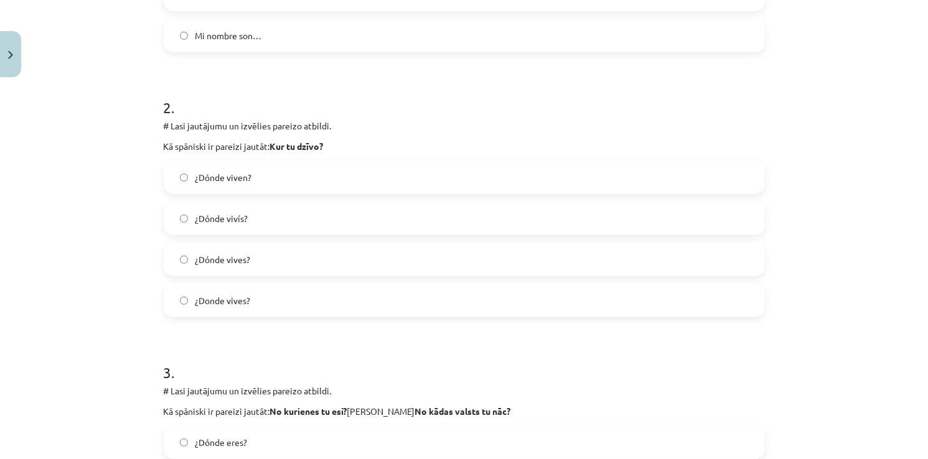
click at [251, 219] on label "¿Dónde vivís?" at bounding box center [464, 218] width 599 height 31
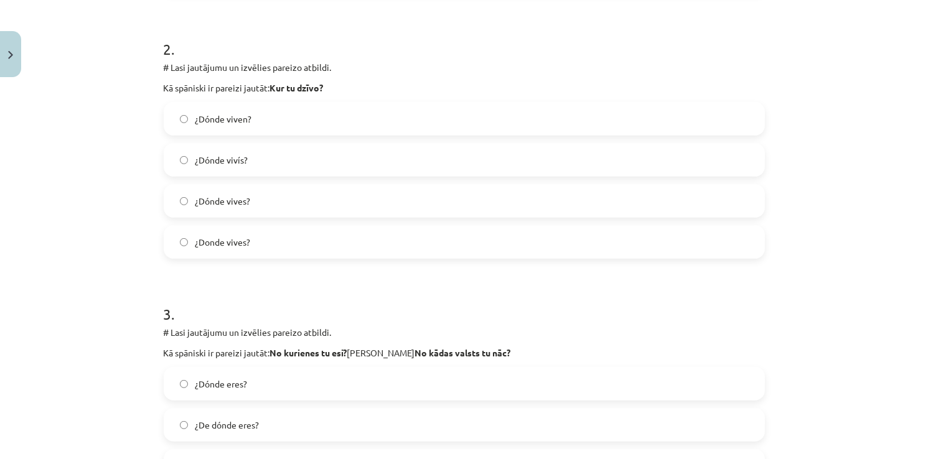
scroll to position [622, 0]
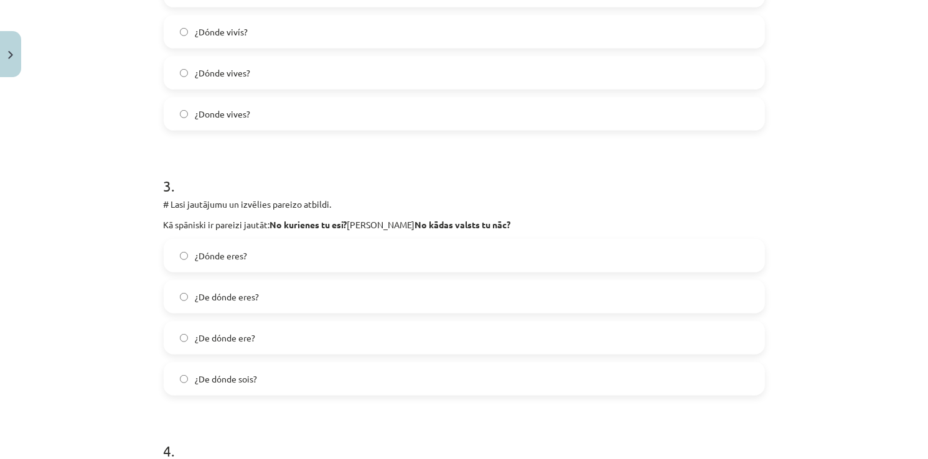
click at [238, 304] on label "¿De dónde eres?" at bounding box center [464, 296] width 599 height 31
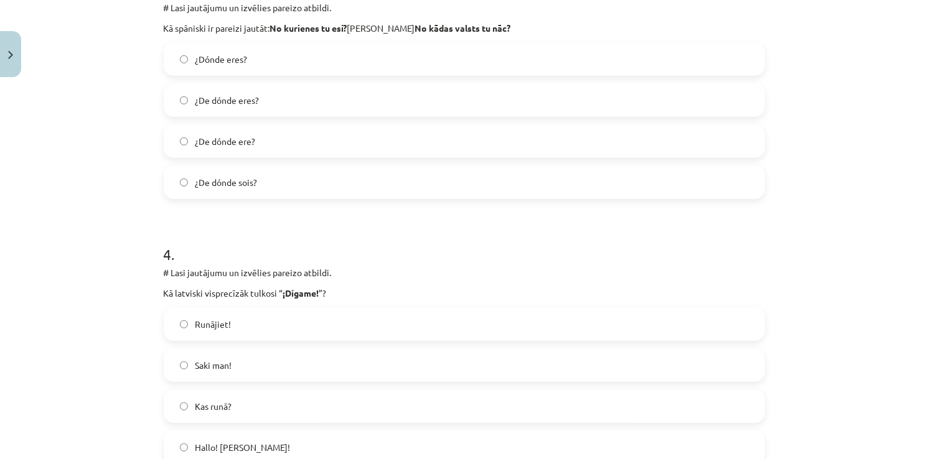
scroll to position [871, 0]
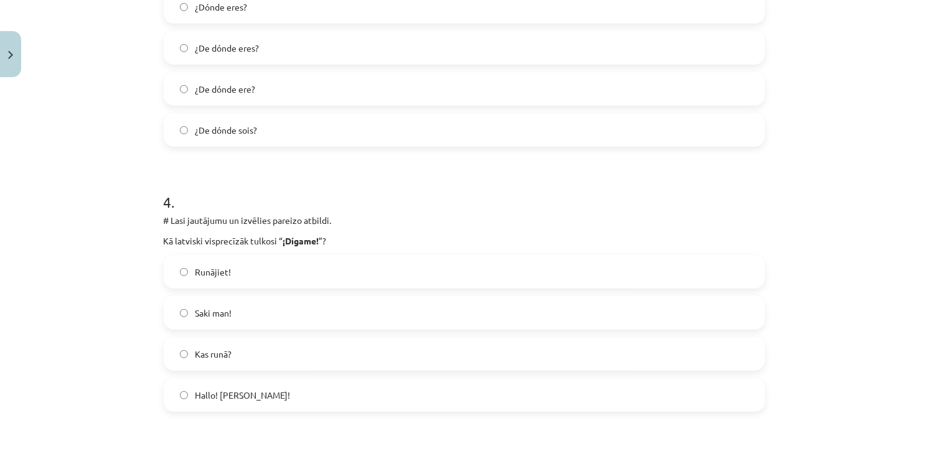
drag, startPoint x: 251, startPoint y: 409, endPoint x: 251, endPoint y: 402, distance: 7.5
click at [251, 406] on label "Hallo! jeb Klausos!" at bounding box center [464, 395] width 599 height 31
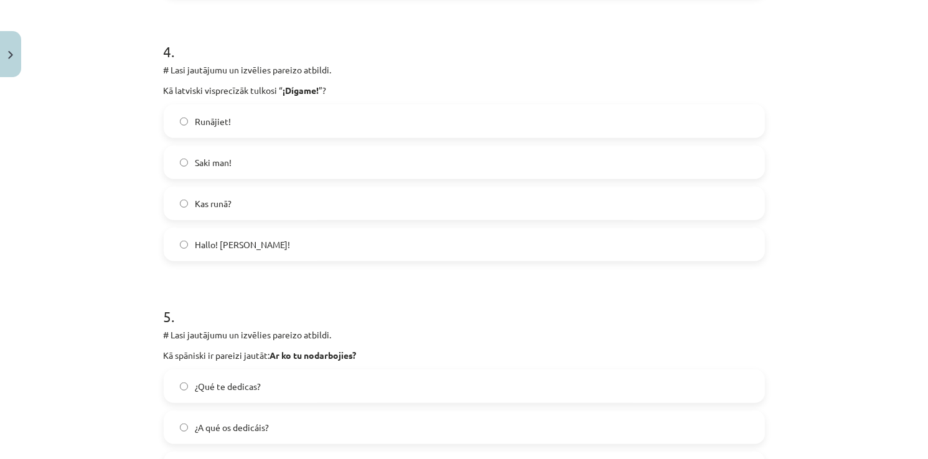
scroll to position [1182, 0]
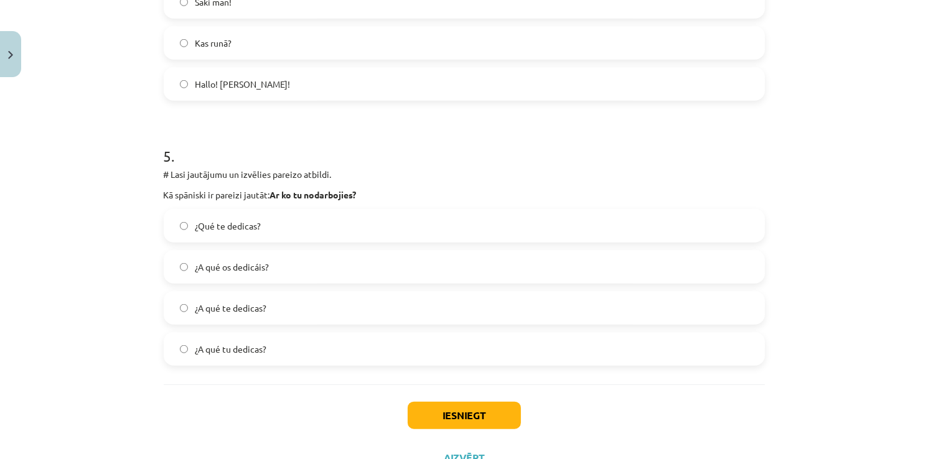
click at [218, 244] on div "¿Qué te dedicas? ¿A qué os dedicáis? ¿A qué te dedicas? ¿A qué tu dedicas?" at bounding box center [464, 287] width 601 height 157
click at [256, 249] on div "¿Qué te dedicas? ¿A qué os dedicáis? ¿A qué te dedicas? ¿A qué tu dedicas?" at bounding box center [464, 287] width 601 height 157
click at [243, 235] on label "¿Qué te dedicas?" at bounding box center [464, 225] width 599 height 31
click at [445, 413] on button "Iesniegt" at bounding box center [464, 415] width 113 height 27
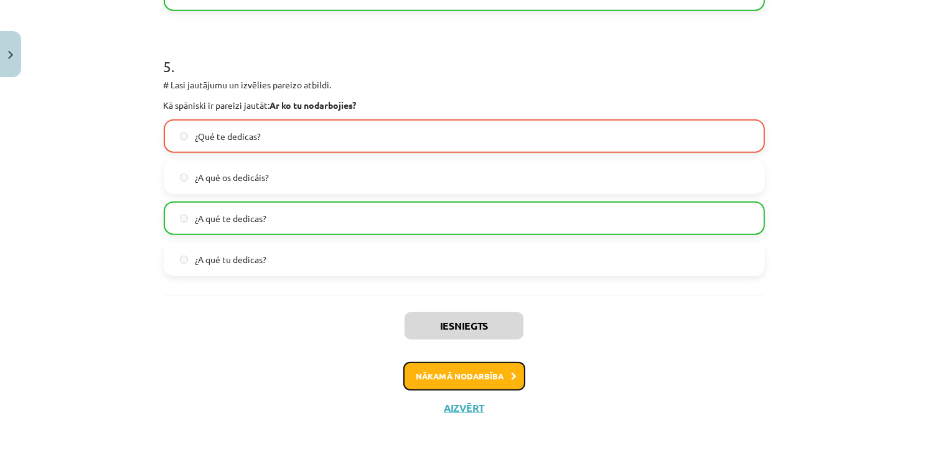
click at [461, 368] on button "Nākamā nodarbība" at bounding box center [464, 376] width 122 height 29
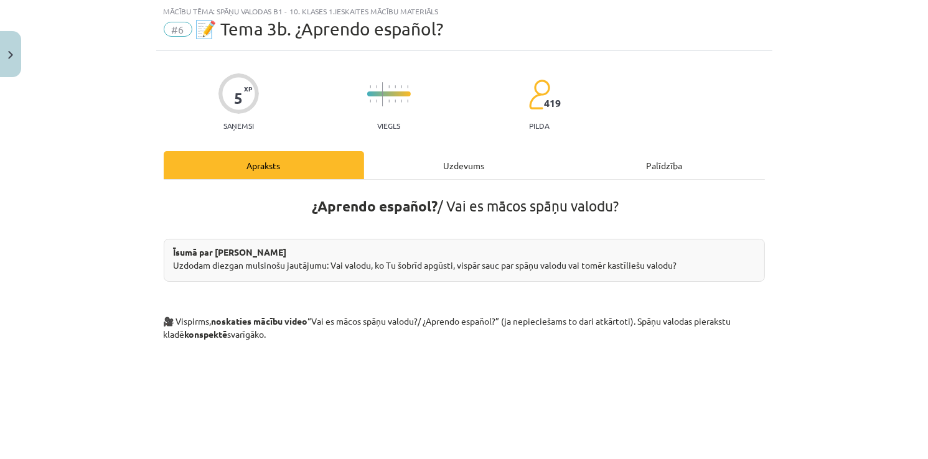
scroll to position [31, 0]
click at [456, 167] on div "Uzdevums" at bounding box center [464, 166] width 200 height 28
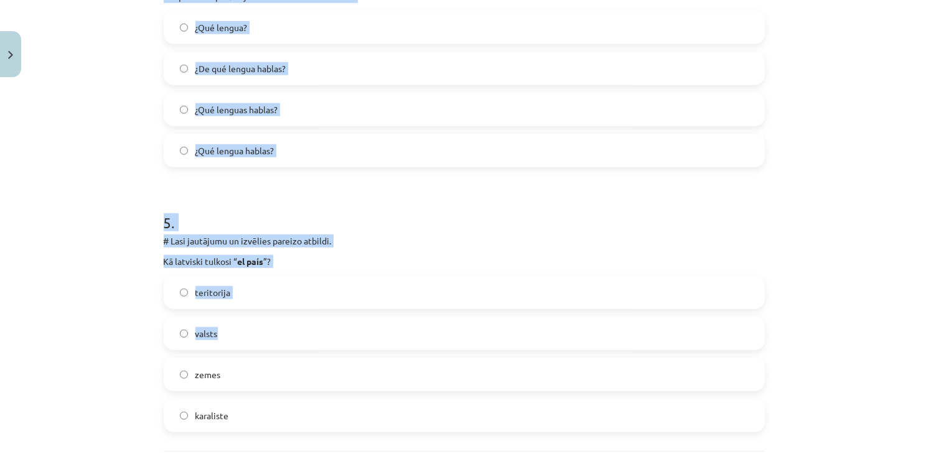
scroll to position [1233, 0]
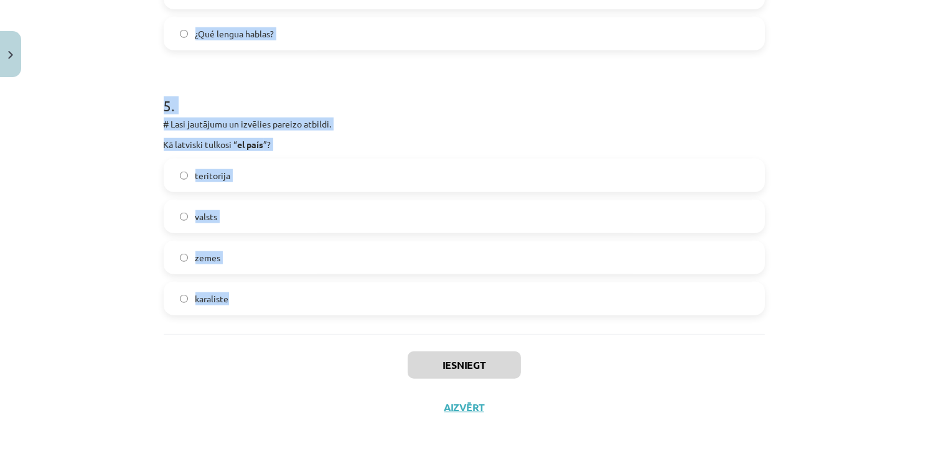
drag, startPoint x: 159, startPoint y: 115, endPoint x: 243, endPoint y: 299, distance: 202.5
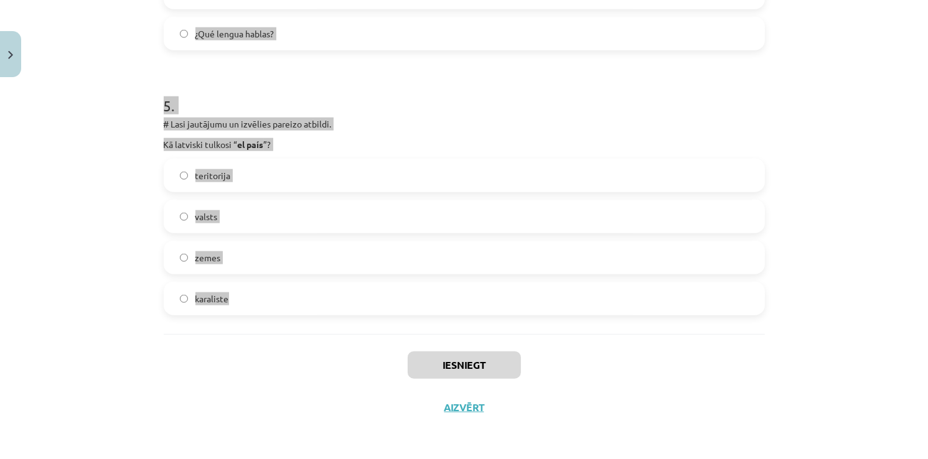
copy form "1 . # Lasi jautājumu un izvēlies pareizo atbildi. Kāds sinonīms spāņu valodā ir…"
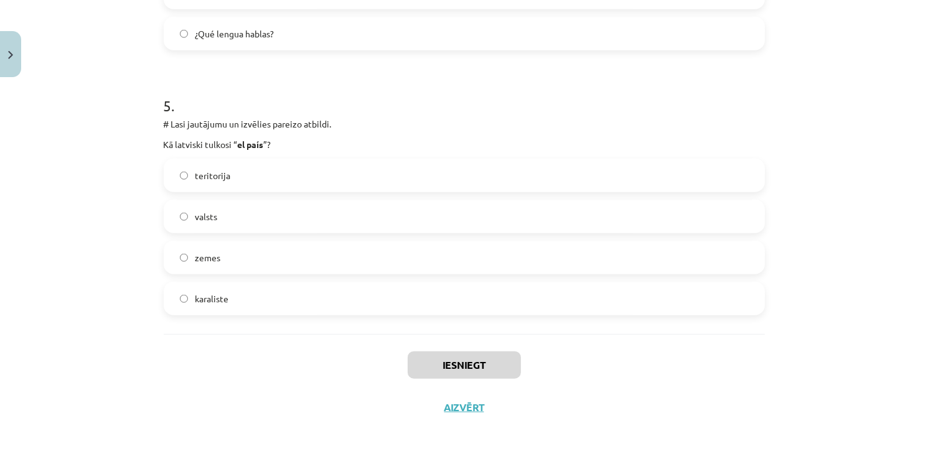
click at [409, 404] on div "Iesniegt Aizvērt" at bounding box center [464, 377] width 601 height 87
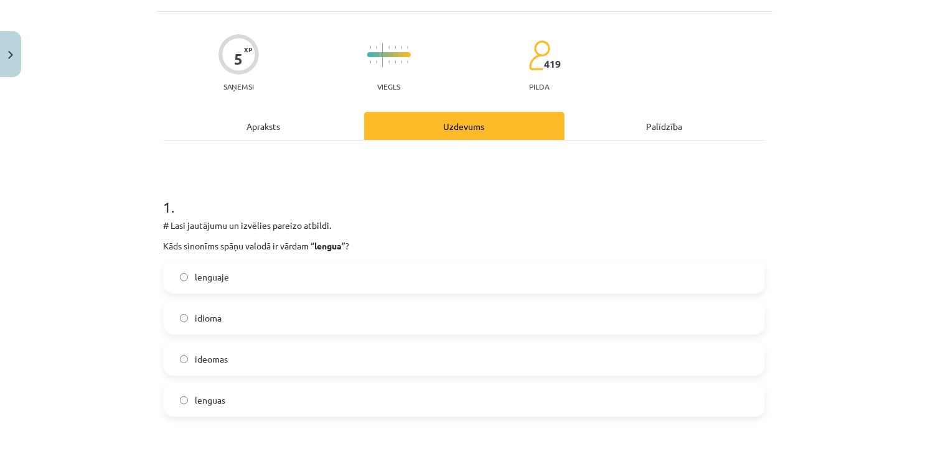
scroll to position [0, 0]
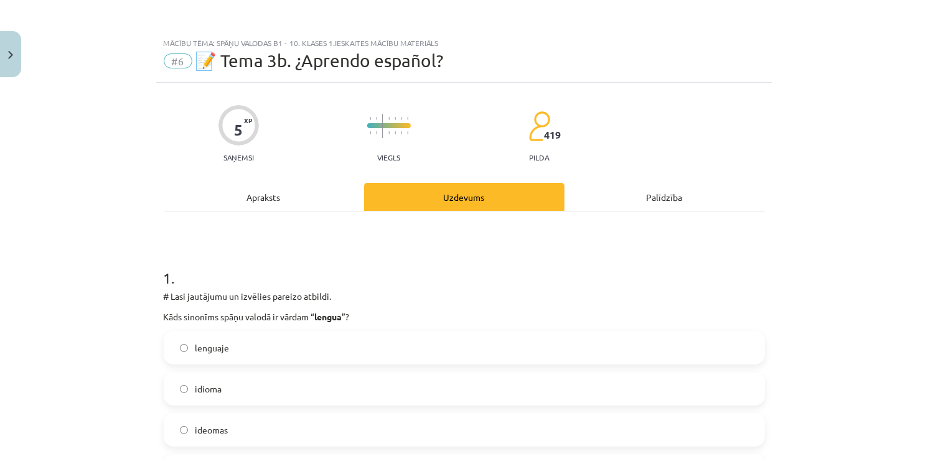
click at [235, 403] on label "idioma" at bounding box center [464, 388] width 599 height 31
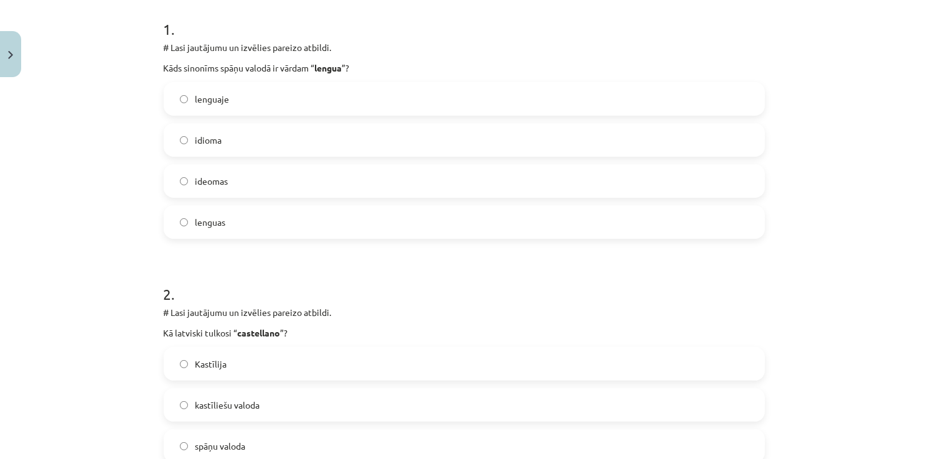
scroll to position [373, 0]
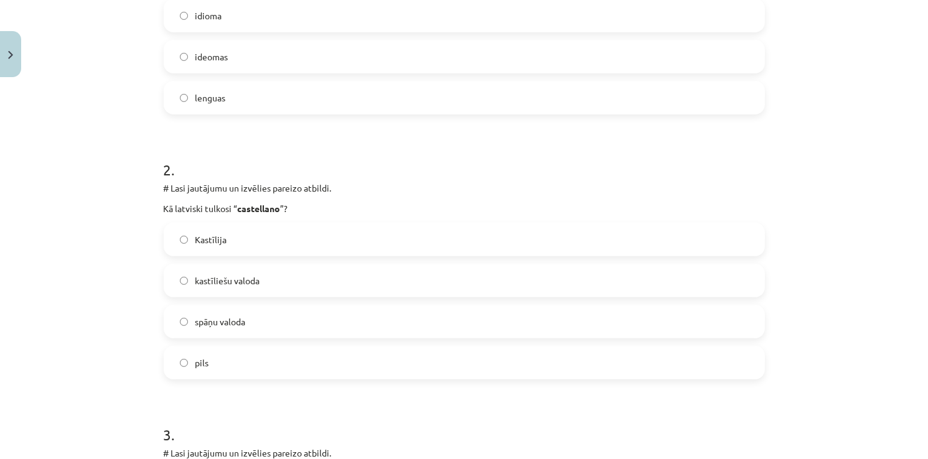
click at [209, 316] on span "spāņu valoda" at bounding box center [220, 322] width 50 height 13
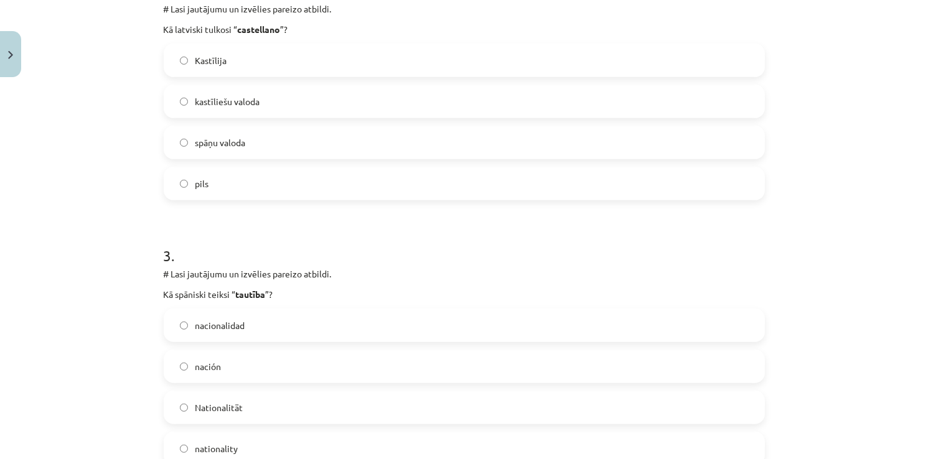
scroll to position [560, 0]
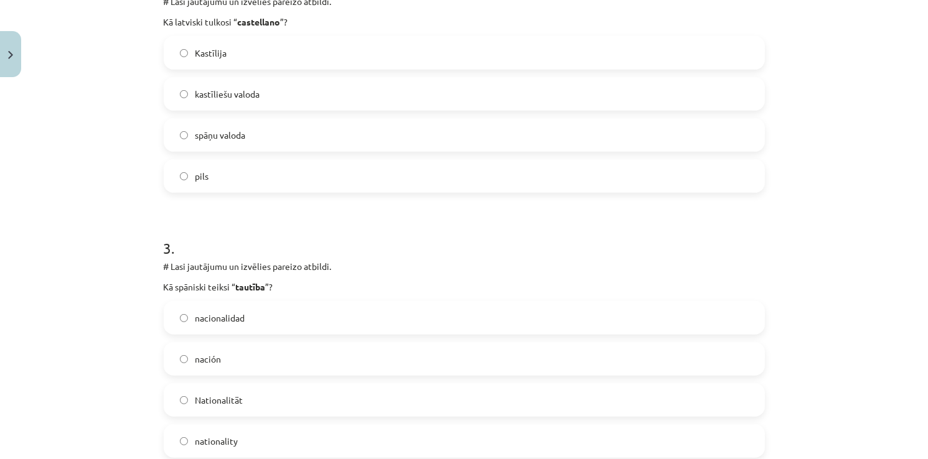
click at [210, 320] on span "nacionalidad" at bounding box center [220, 318] width 50 height 13
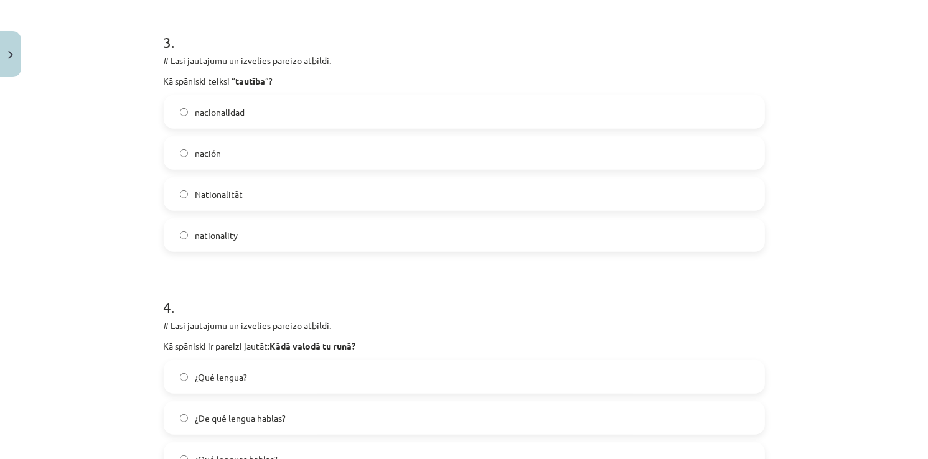
scroll to position [809, 0]
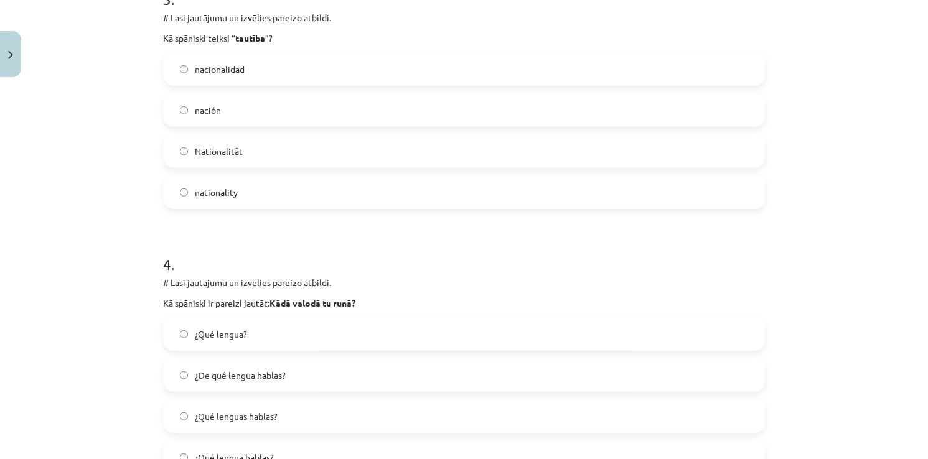
click at [197, 401] on label "¿Qué lenguas hablas?" at bounding box center [464, 416] width 599 height 31
click at [209, 373] on span "¿De qué lengua hablas?" at bounding box center [240, 375] width 91 height 13
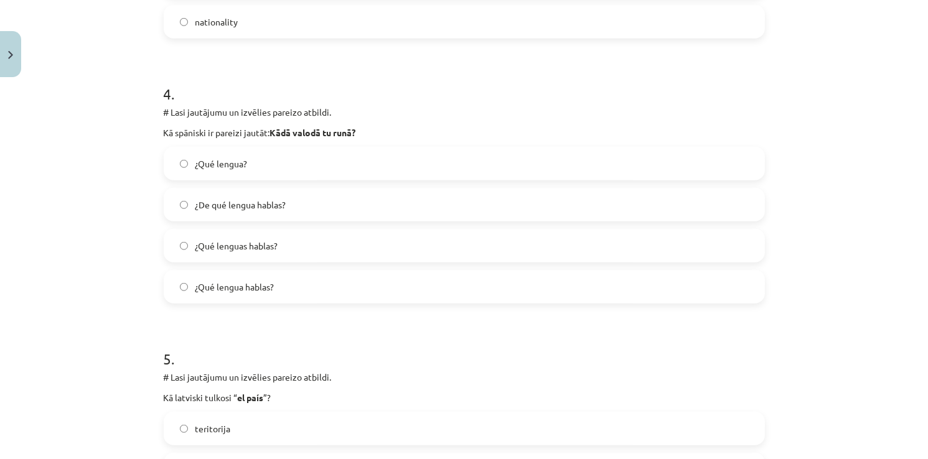
scroll to position [1058, 0]
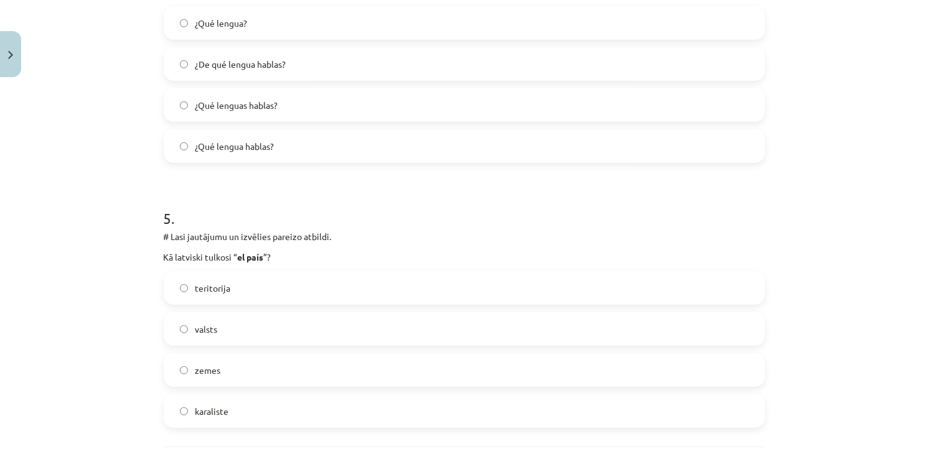
click at [202, 334] on span "valsts" at bounding box center [206, 329] width 22 height 13
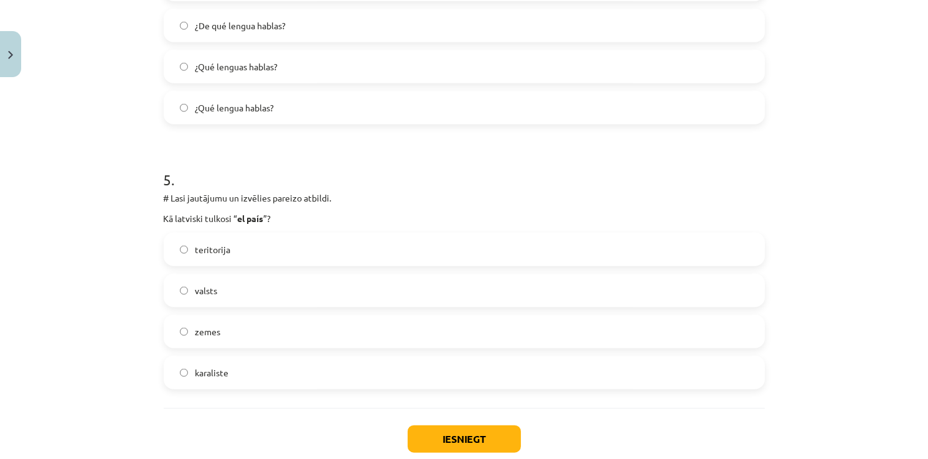
scroll to position [1233, 0]
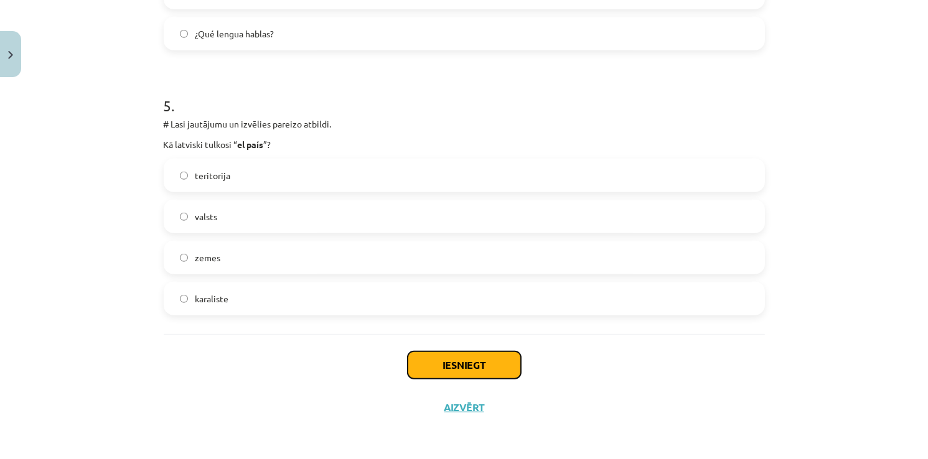
click at [467, 366] on button "Iesniegt" at bounding box center [464, 365] width 113 height 27
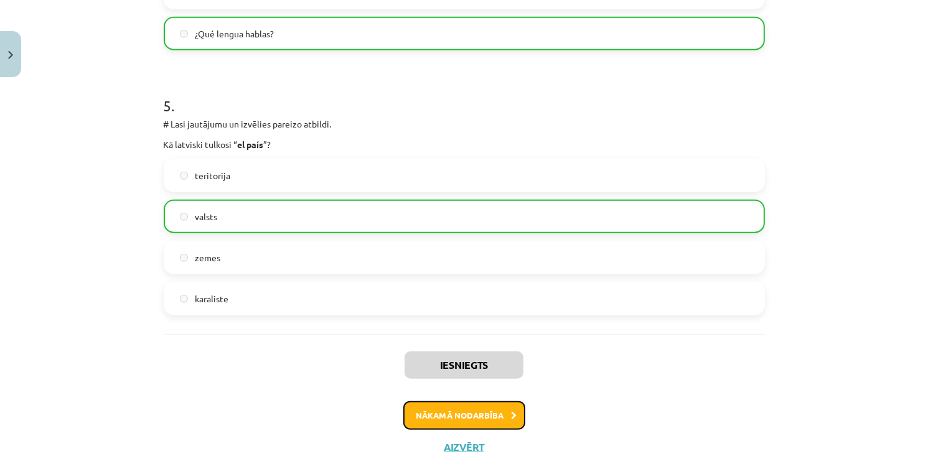
click at [465, 416] on button "Nākamā nodarbība" at bounding box center [464, 415] width 122 height 29
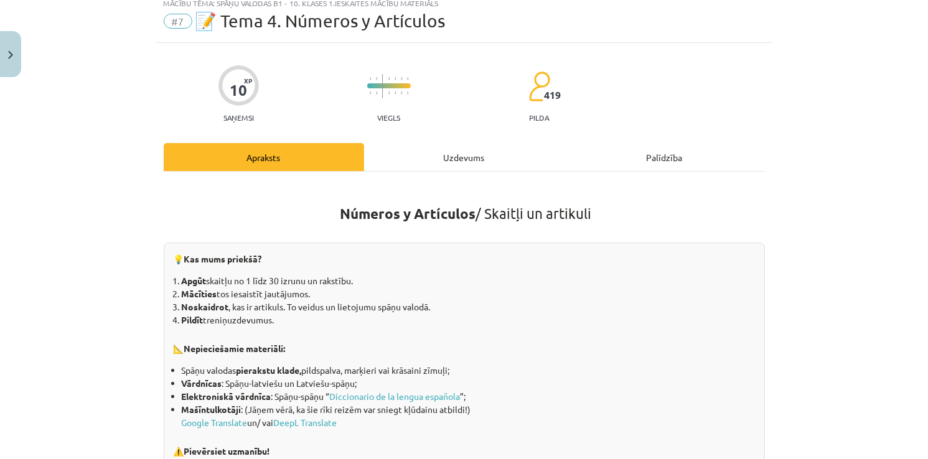
scroll to position [62, 0]
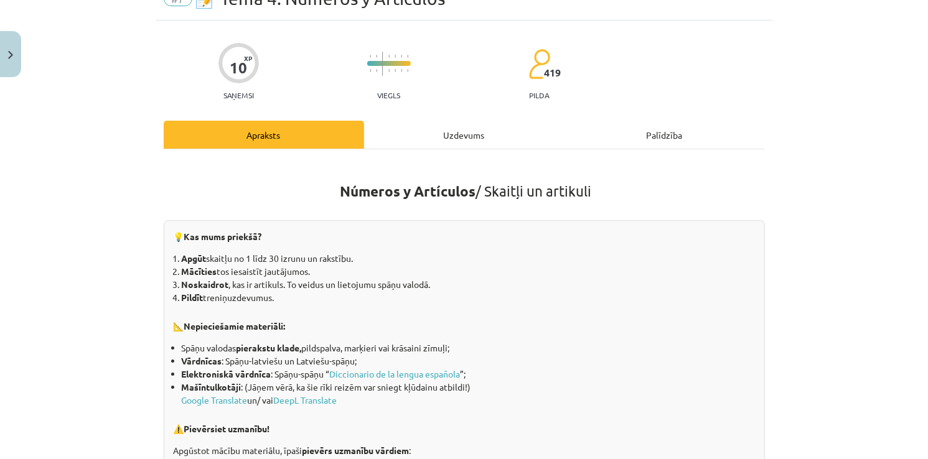
click at [449, 141] on div "Uzdevums" at bounding box center [464, 135] width 200 height 28
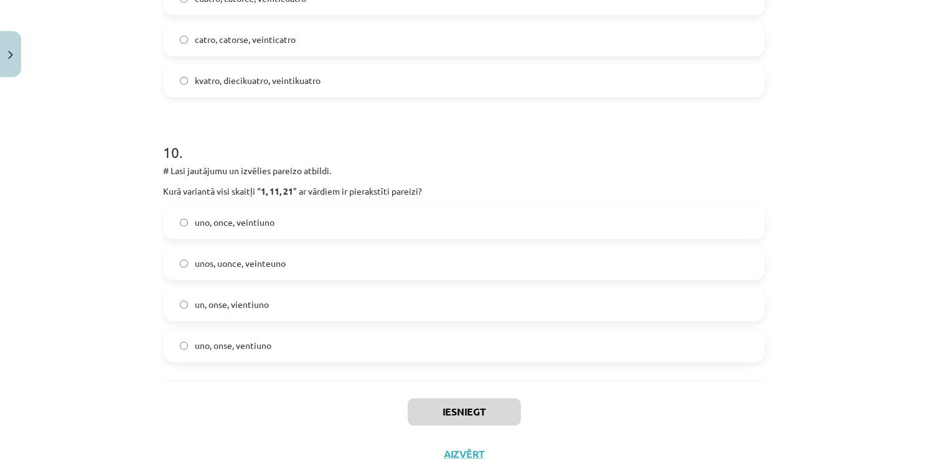
scroll to position [2559, 0]
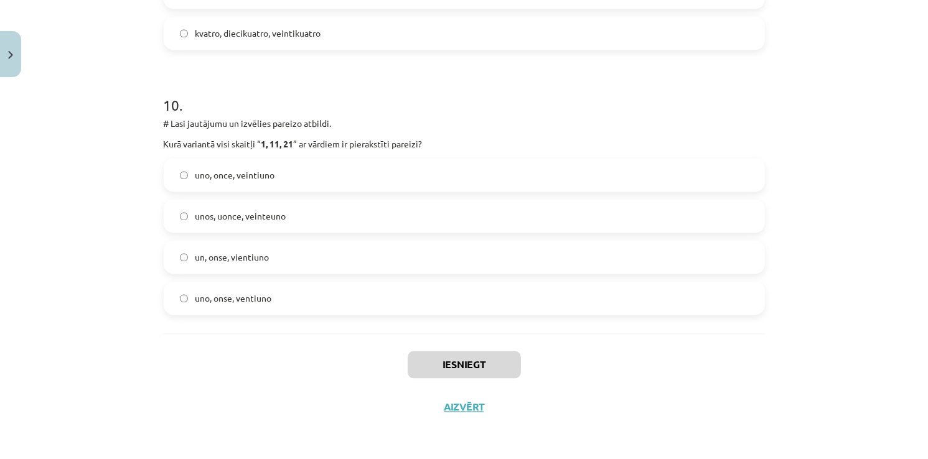
click at [261, 179] on span "uno, once, veintiuno" at bounding box center [235, 175] width 80 height 13
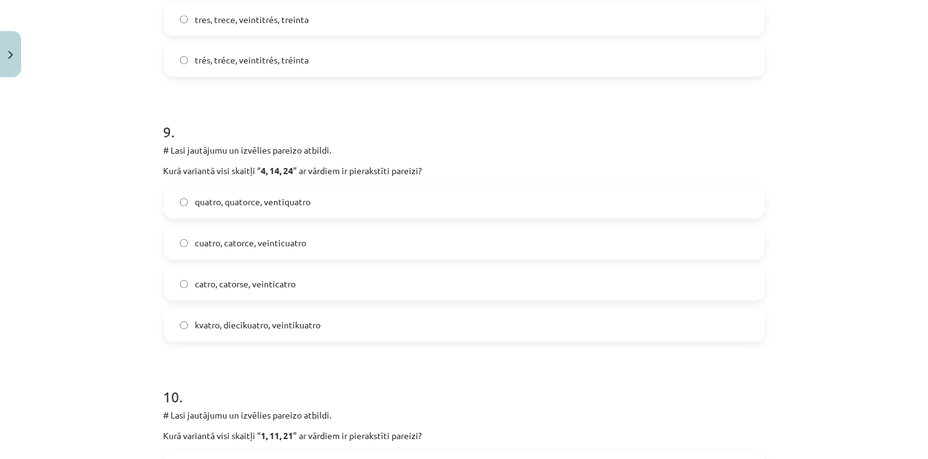
scroll to position [2248, 0]
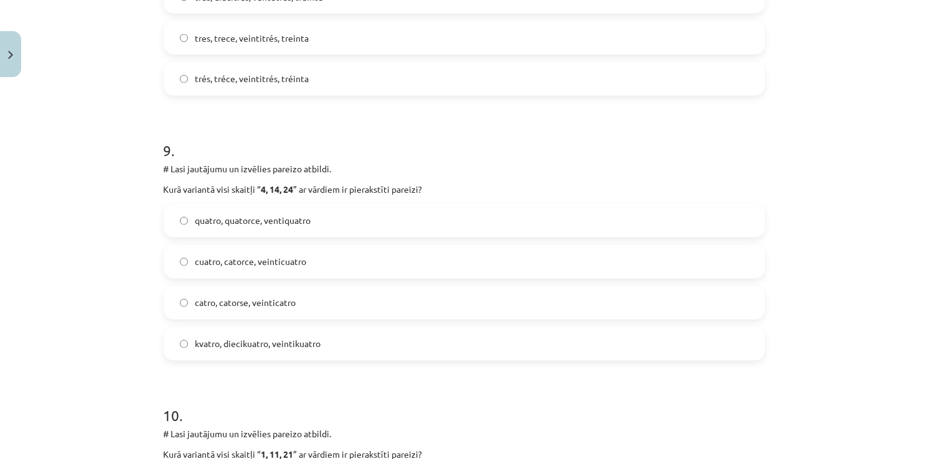
click at [244, 271] on label "cuatro, catorce, veinticuatro" at bounding box center [464, 261] width 599 height 31
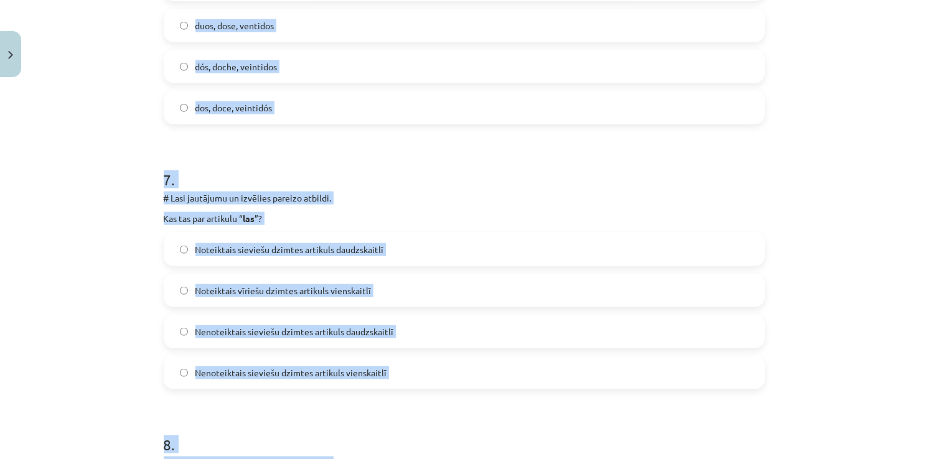
scroll to position [1867, 0]
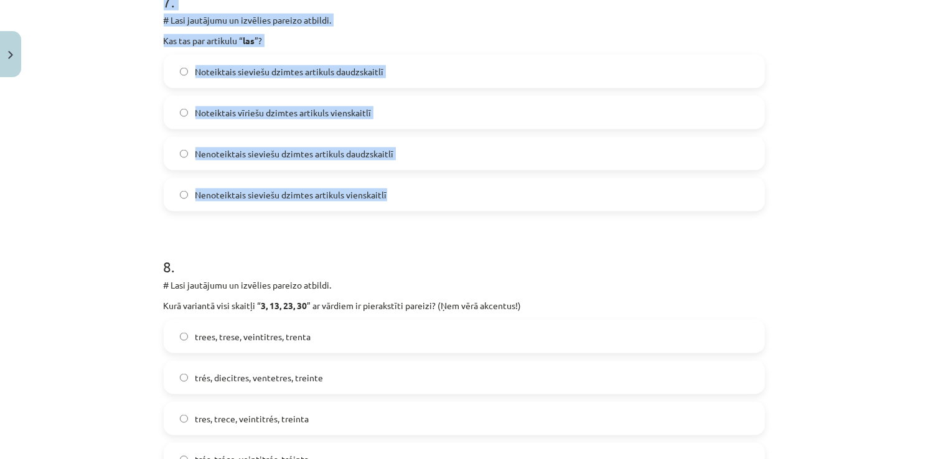
drag, startPoint x: 156, startPoint y: 291, endPoint x: 402, endPoint y: 183, distance: 268.9
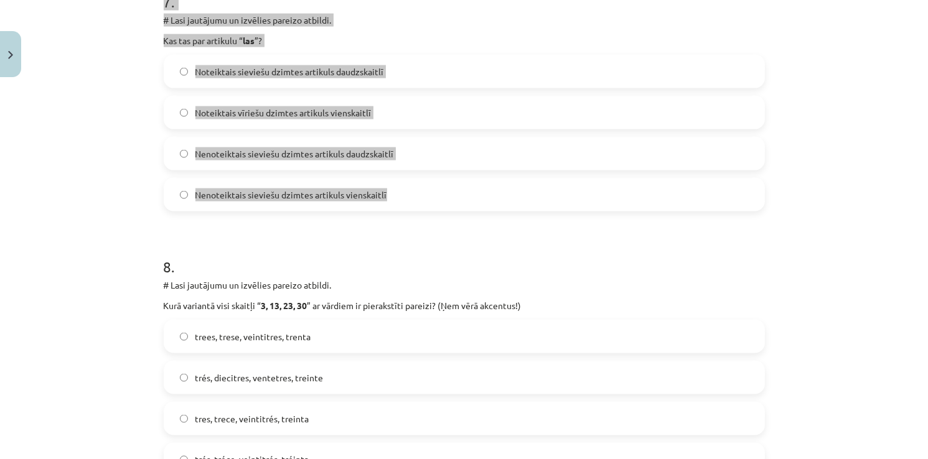
copy form "# Lasi jautājumu un izvēlies pareizo atbildi. Kas tie par artikuliem “ una, una…"
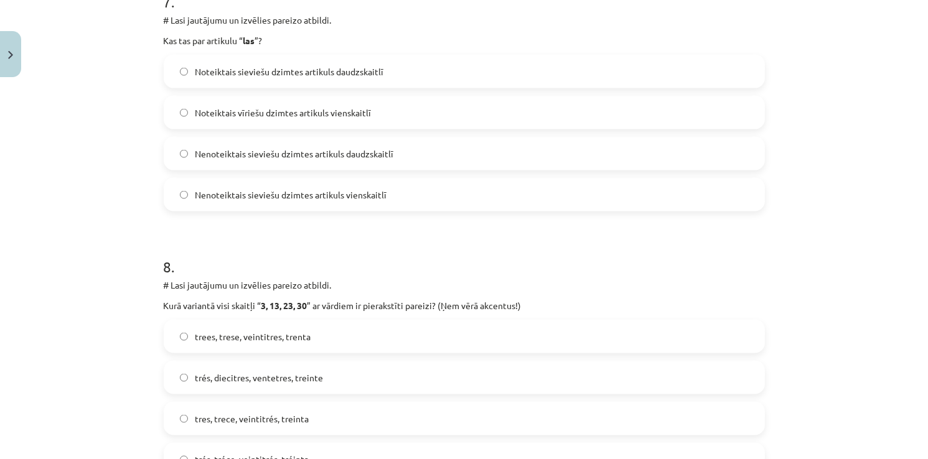
click at [915, 331] on div "Mācību tēma: Spāņu valodas b1 - 10. klases 1.ieskaites mācību materiāls #7 📝 Te…" at bounding box center [464, 229] width 928 height 459
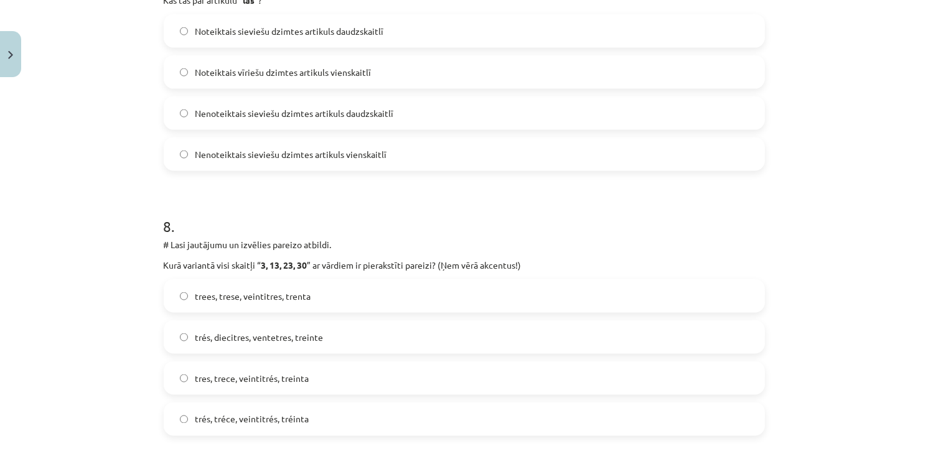
scroll to position [1929, 0]
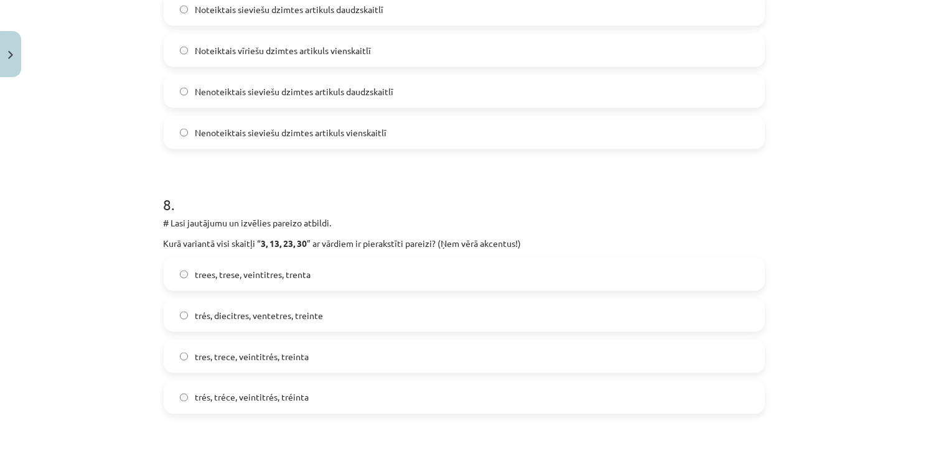
click at [243, 279] on span "trees, trese, veintitres, trenta" at bounding box center [253, 274] width 116 height 13
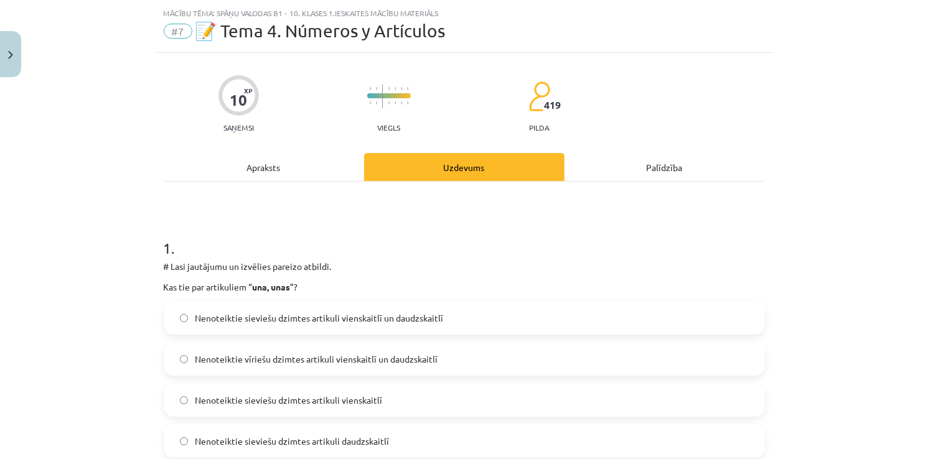
scroll to position [0, 0]
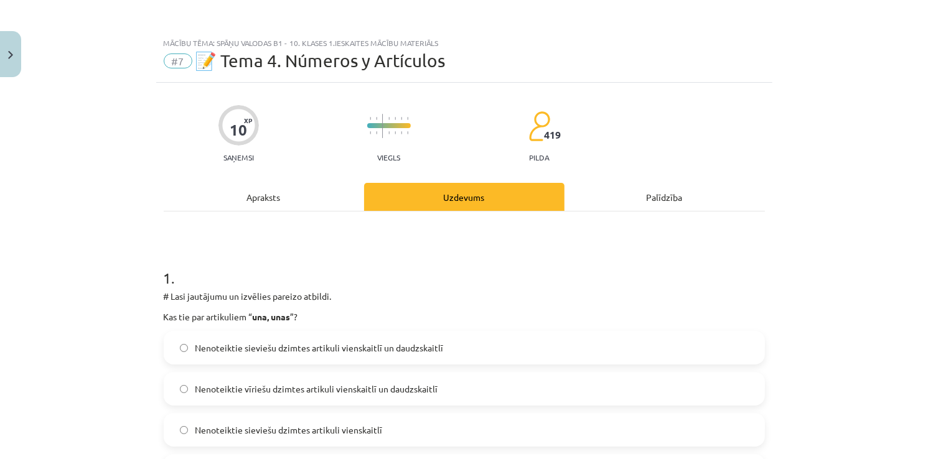
click at [265, 350] on span "Nenoteiktie sieviešu dzimtes artikuli vienskaitlī un daudzskaitlī" at bounding box center [319, 348] width 248 height 13
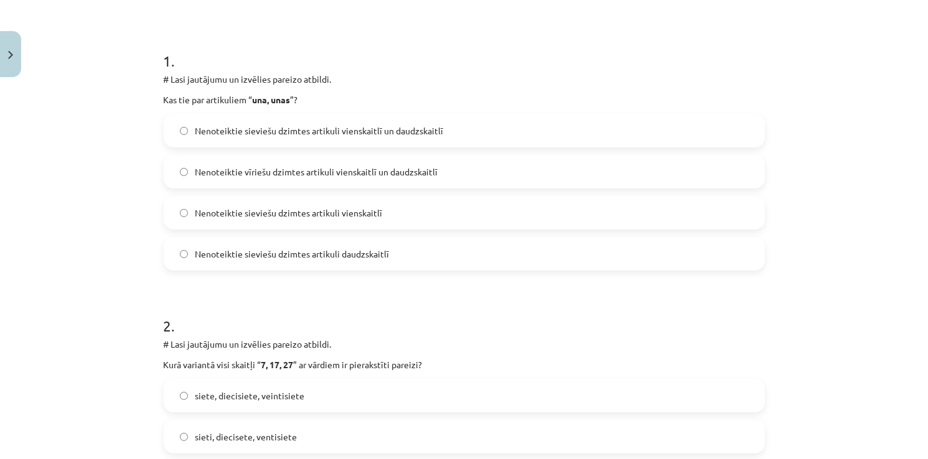
scroll to position [249, 0]
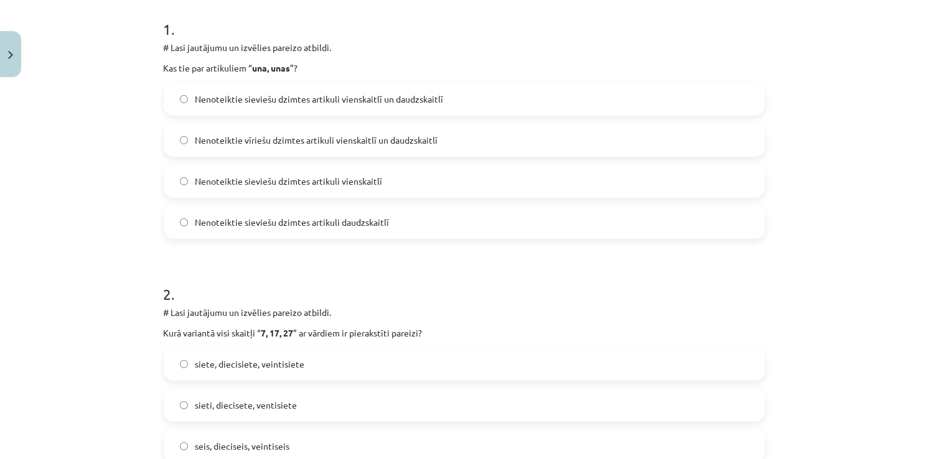
click at [255, 367] on span "siete, diecisiete, veintisiete" at bounding box center [250, 364] width 110 height 13
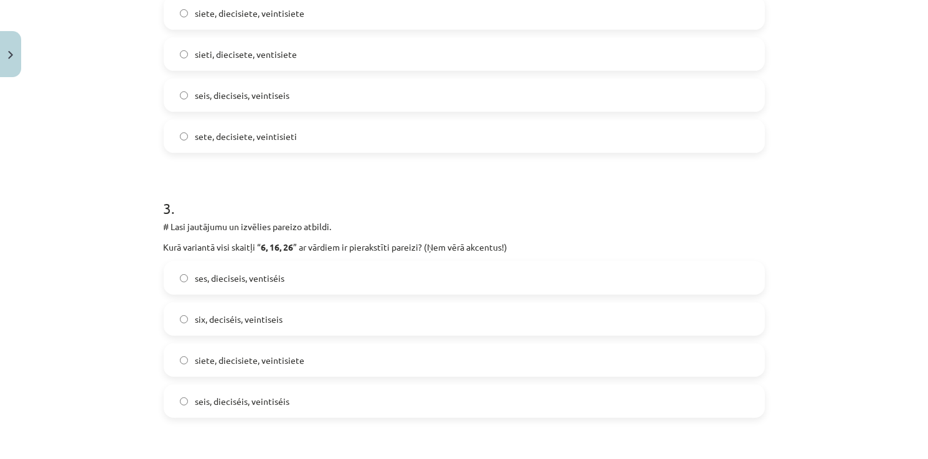
scroll to position [622, 0]
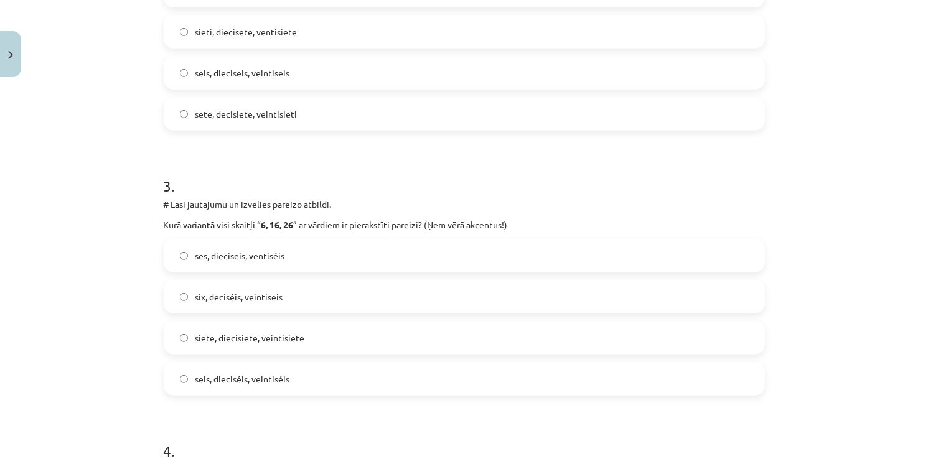
click at [210, 263] on label "ses, dieciseis, ventiséis" at bounding box center [464, 255] width 599 height 31
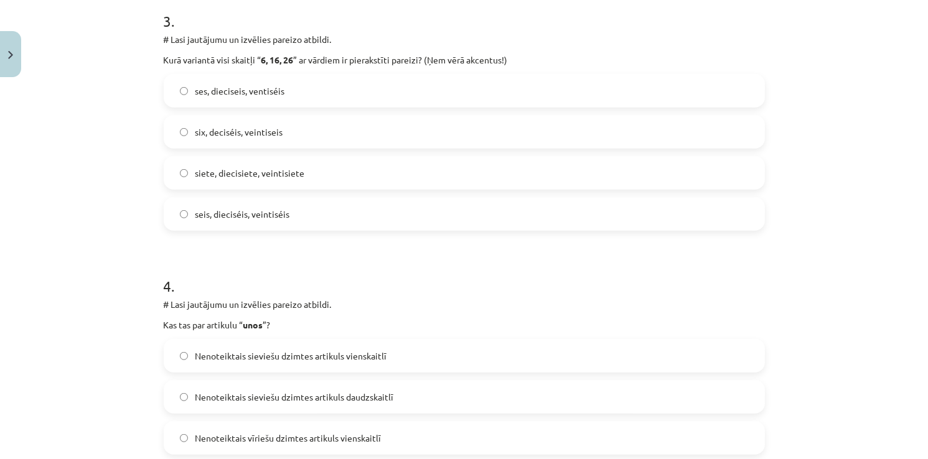
scroll to position [809, 0]
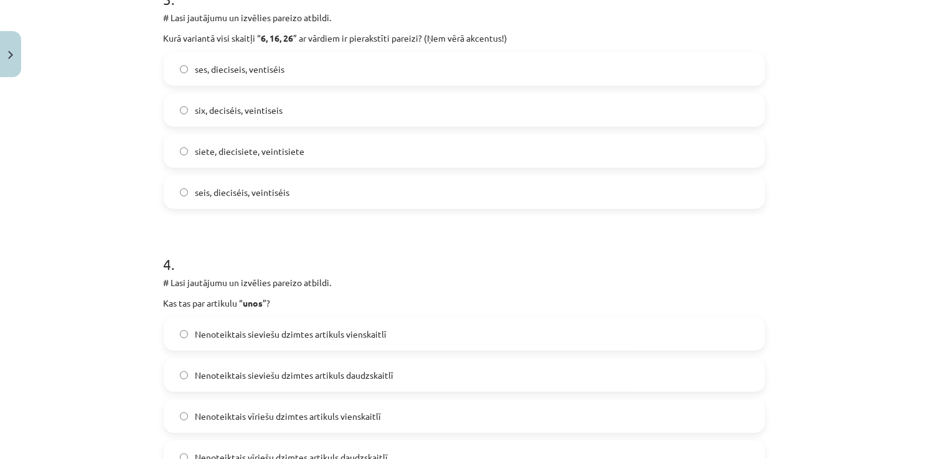
click at [195, 375] on span "Nenoteiktais sieviešu dzimtes artikuls daudzskaitlī" at bounding box center [294, 375] width 199 height 13
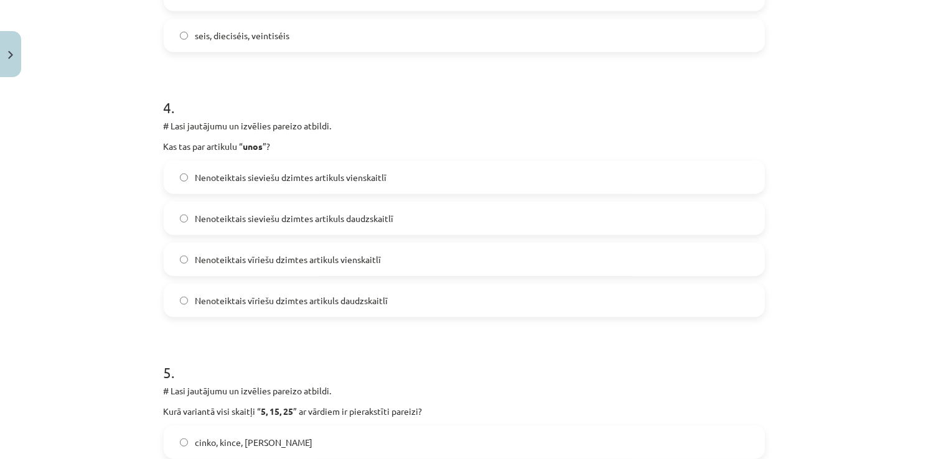
scroll to position [1058, 0]
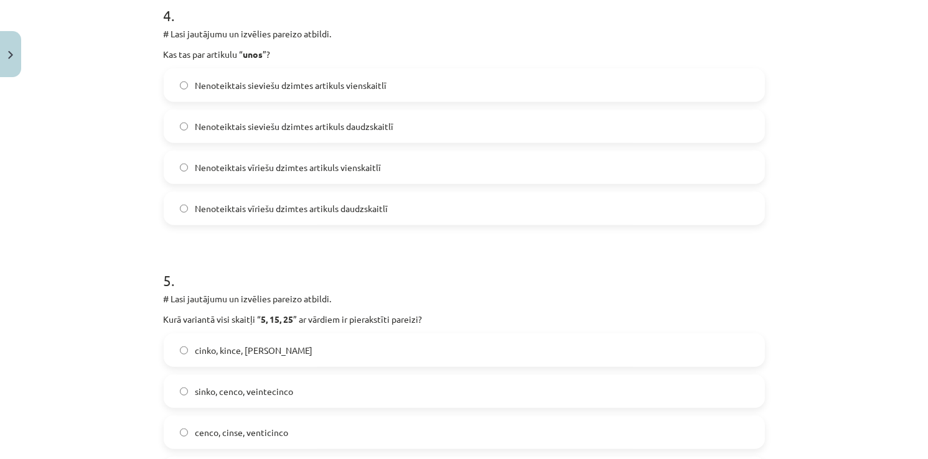
click at [315, 208] on span "Nenoteiktais vīriešu dzimtes artikuls daudzskaitlī" at bounding box center [291, 208] width 193 height 13
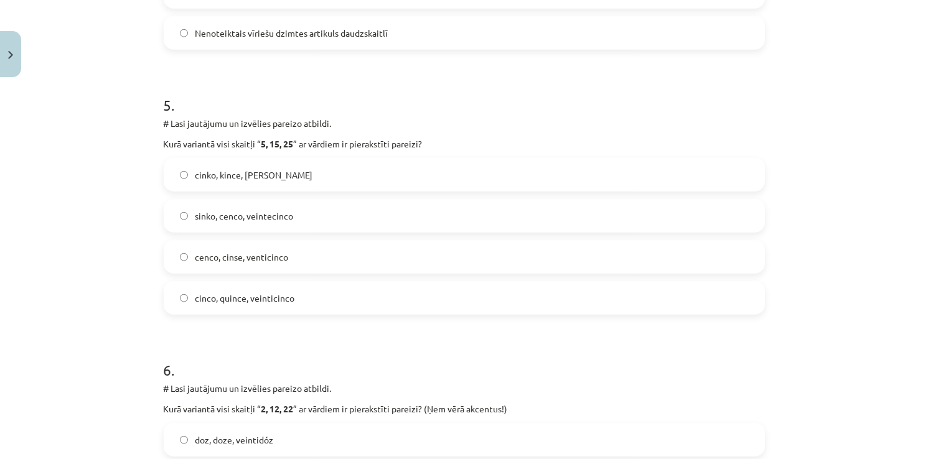
scroll to position [1245, 0]
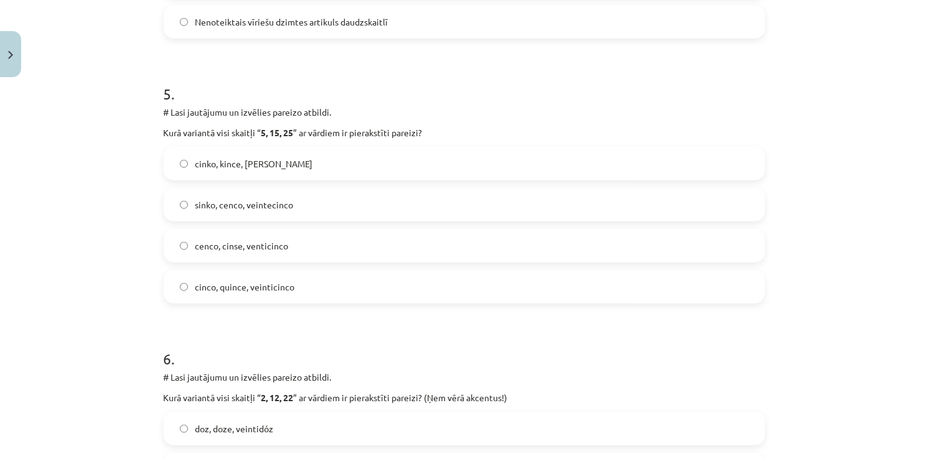
click at [225, 291] on span "cinco, quince, veinticinco" at bounding box center [245, 287] width 100 height 13
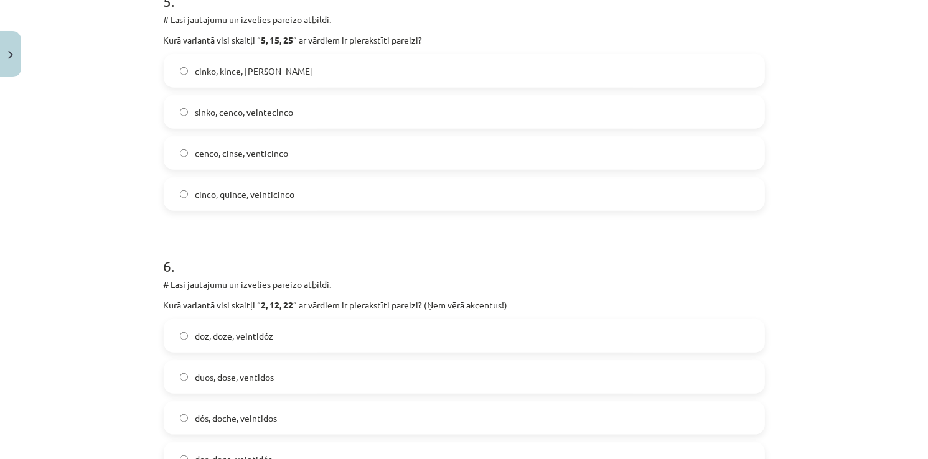
scroll to position [1369, 0]
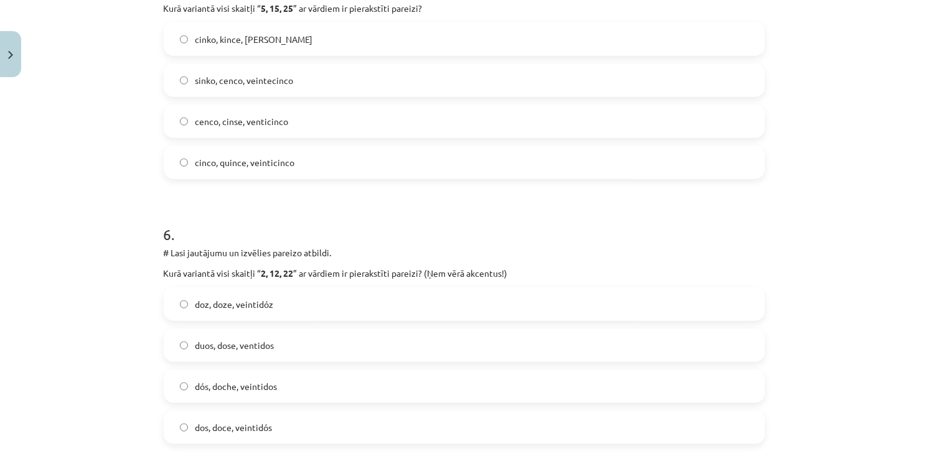
click at [218, 393] on label "dós, doche, veintidos" at bounding box center [464, 386] width 599 height 31
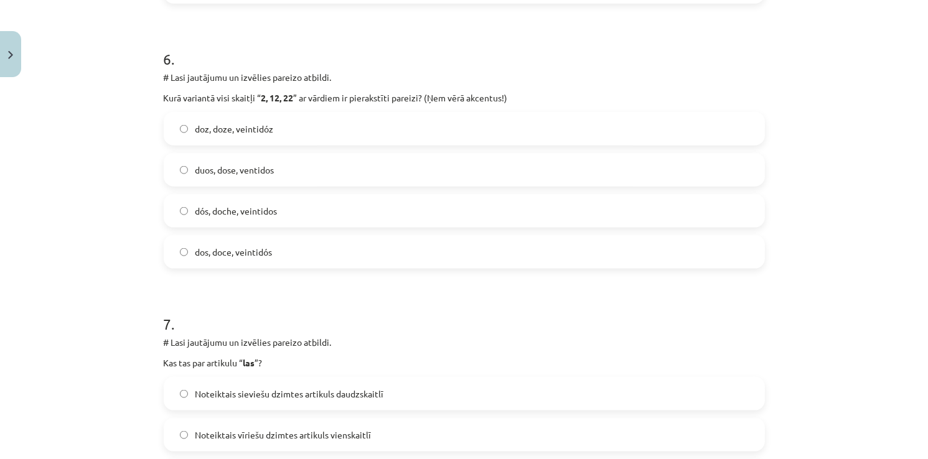
scroll to position [1556, 0]
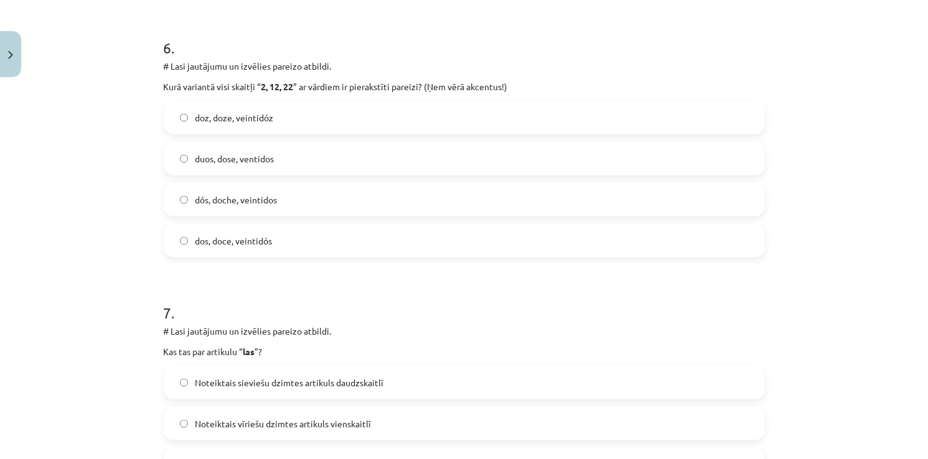
click at [273, 246] on label "dos, doce, veintidós" at bounding box center [464, 240] width 599 height 31
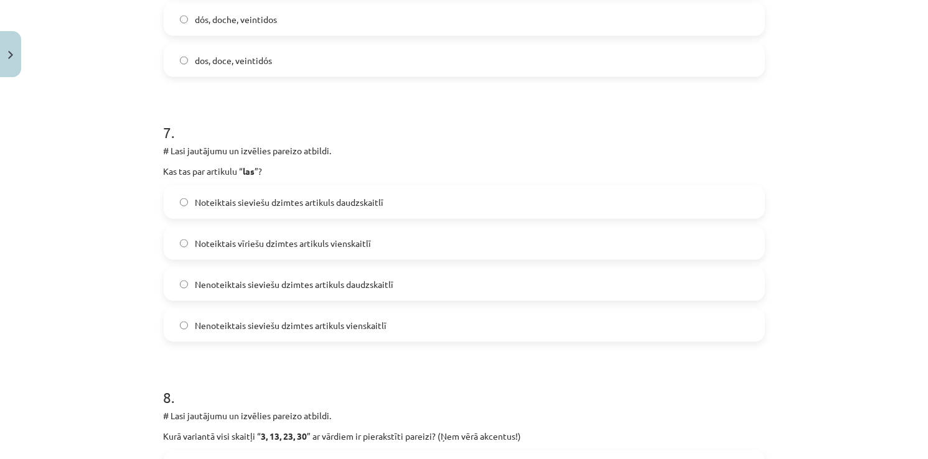
scroll to position [1743, 0]
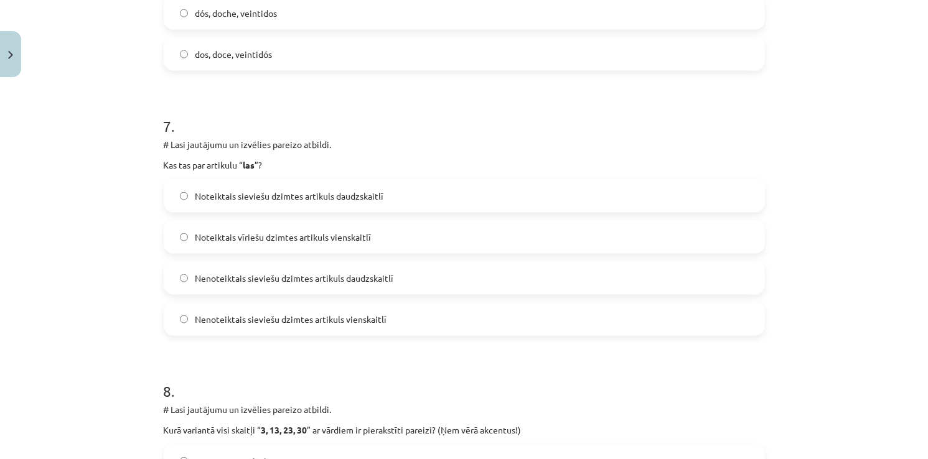
click at [218, 204] on label "Noteiktais sieviešu dzimtes artikuls daudzskaitlī" at bounding box center [464, 195] width 599 height 31
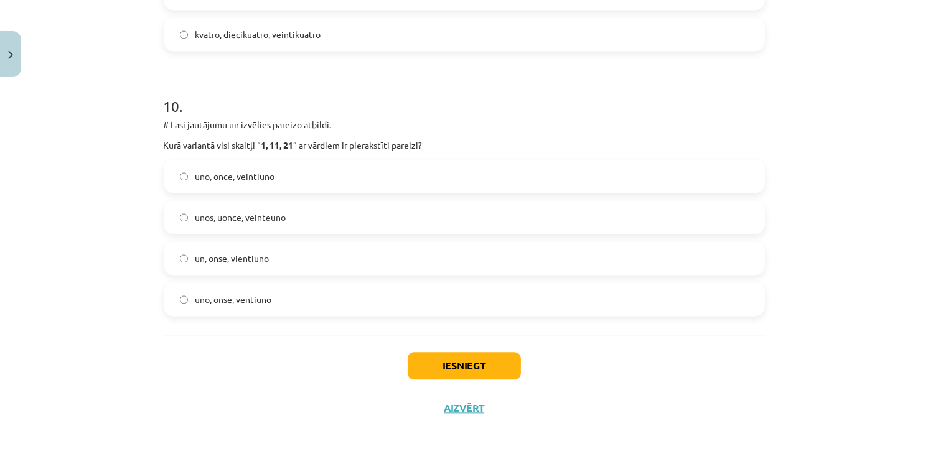
scroll to position [2559, 0]
click at [431, 368] on button "Iesniegt" at bounding box center [464, 364] width 113 height 27
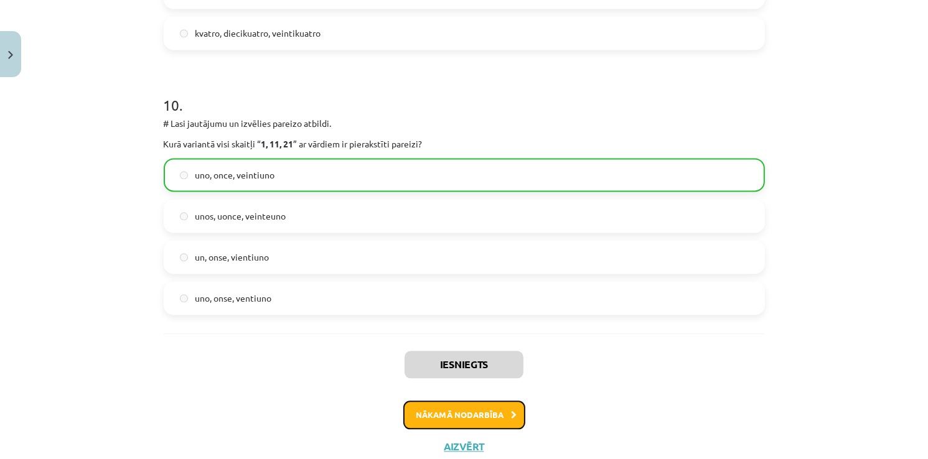
click at [457, 423] on button "Nākamā nodarbība" at bounding box center [464, 415] width 122 height 29
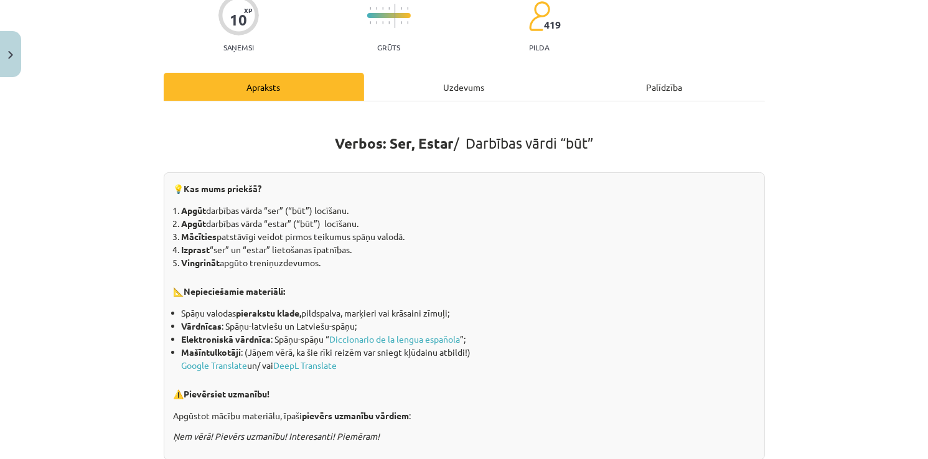
scroll to position [93, 0]
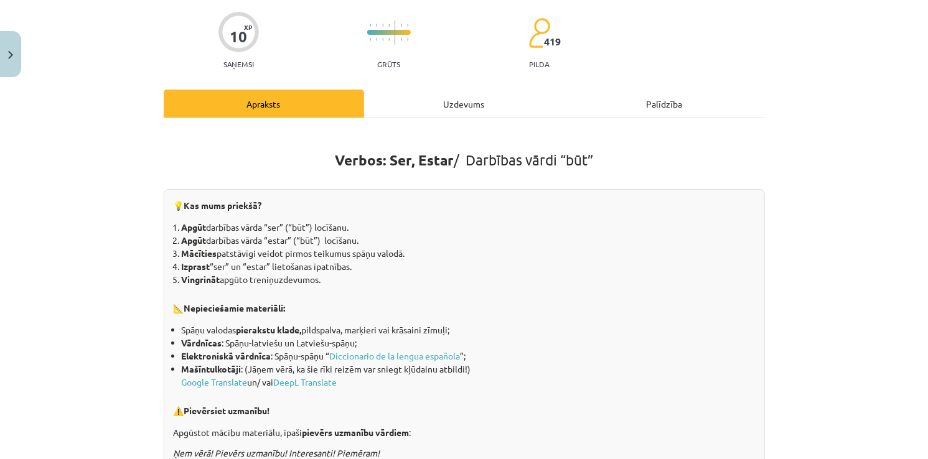
click at [455, 111] on div "Uzdevums" at bounding box center [464, 104] width 200 height 28
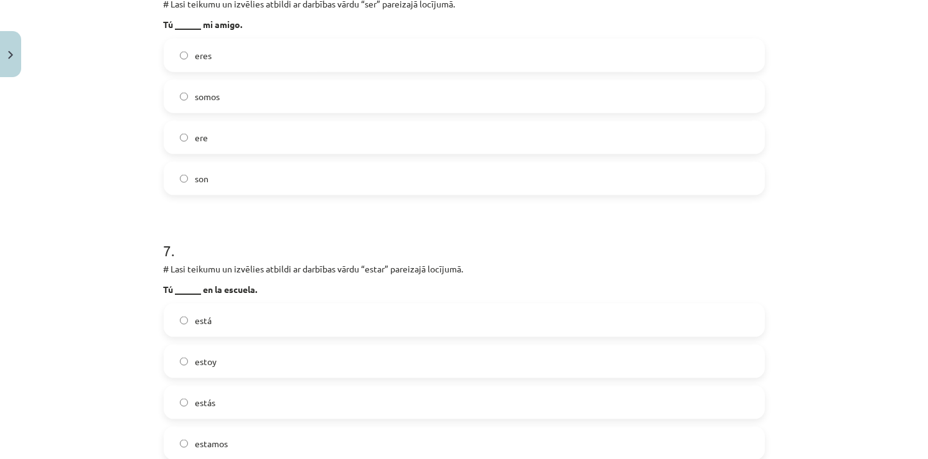
scroll to position [1680, 0]
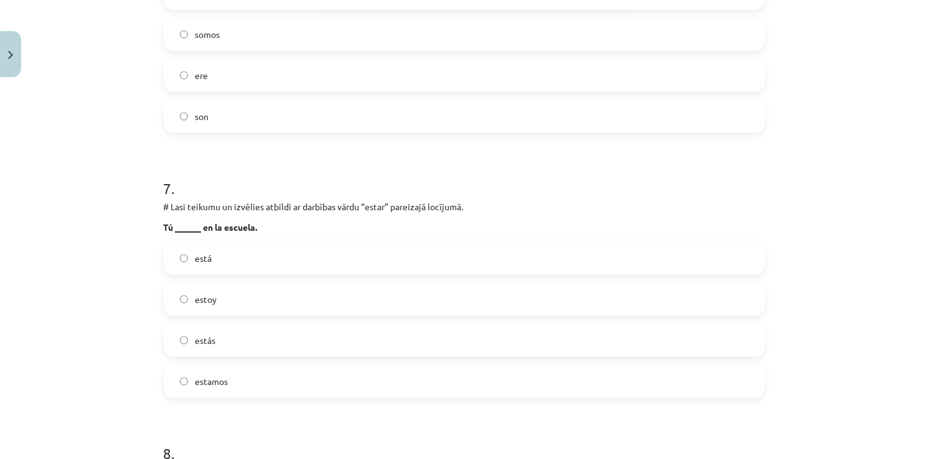
click at [243, 341] on label "estás" at bounding box center [464, 340] width 599 height 31
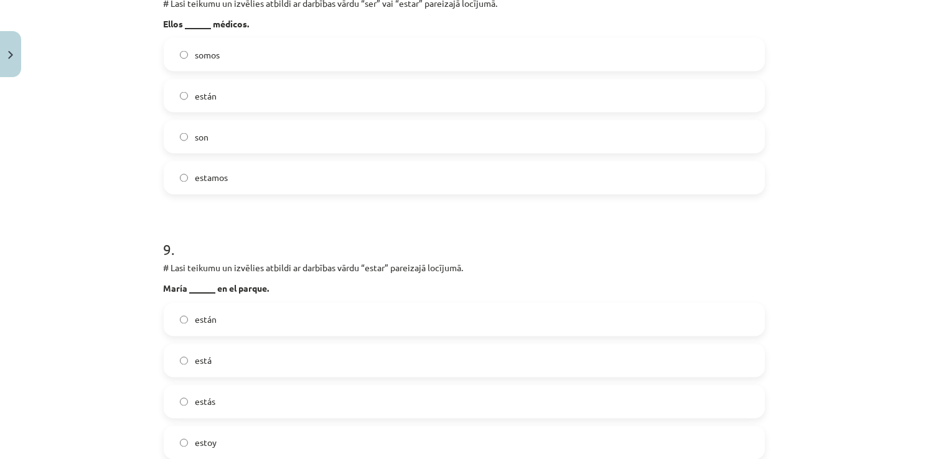
scroll to position [2178, 0]
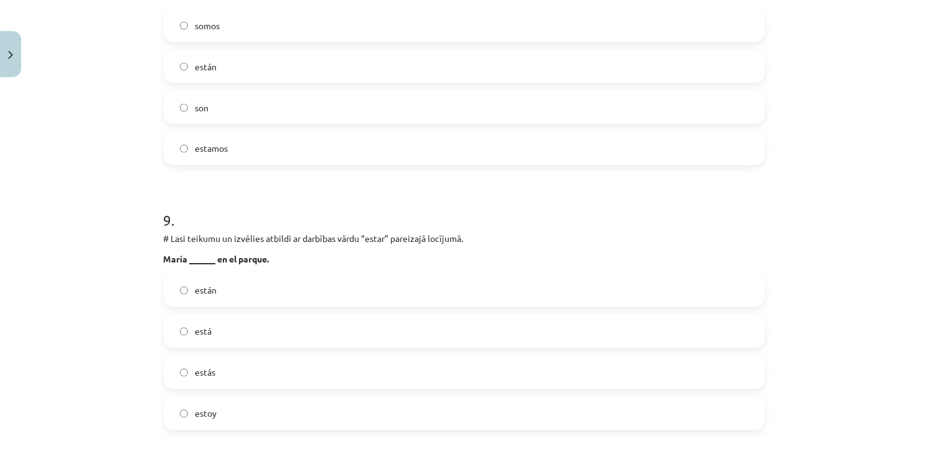
click at [222, 332] on label "está" at bounding box center [464, 331] width 599 height 31
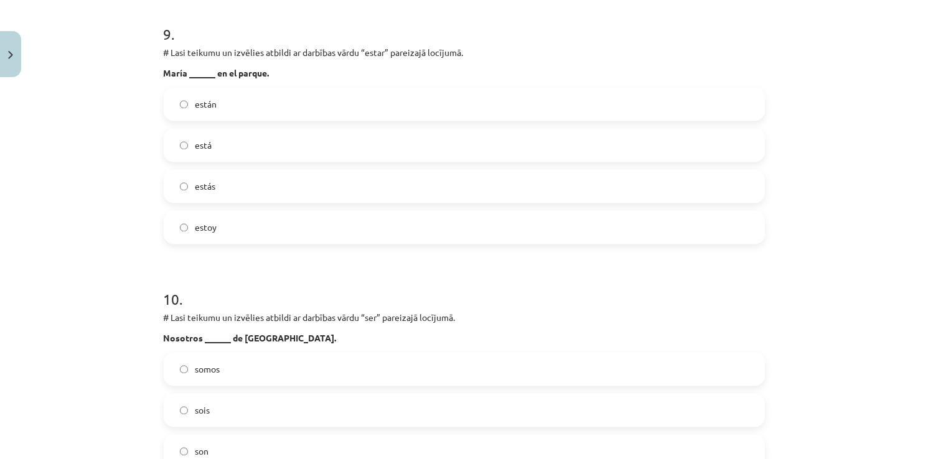
scroll to position [2427, 0]
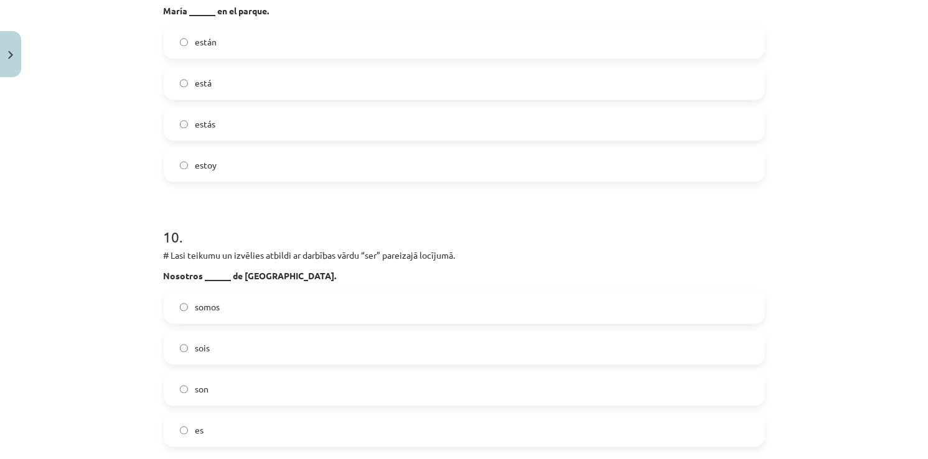
click at [222, 317] on label "somos" at bounding box center [464, 306] width 599 height 31
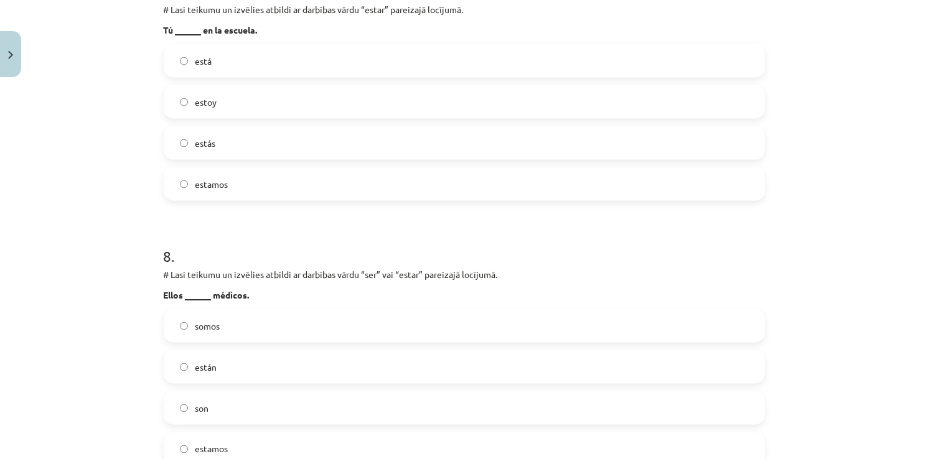
scroll to position [1867, 0]
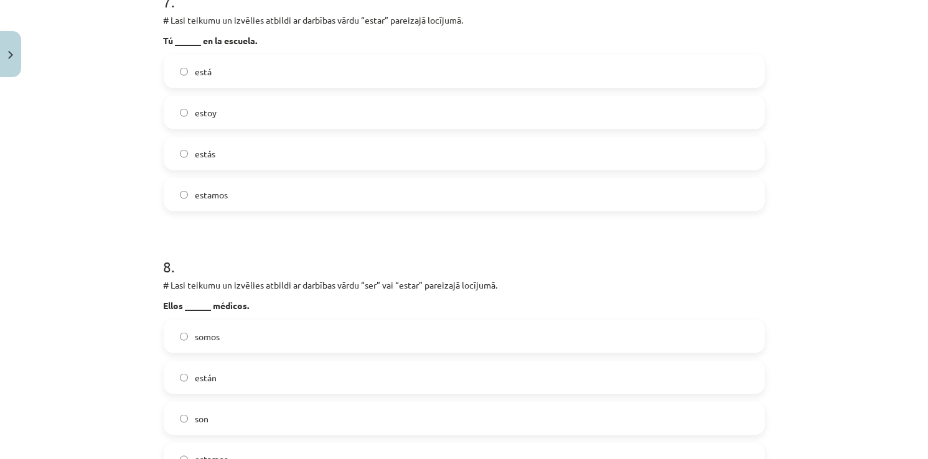
click at [203, 407] on label "son" at bounding box center [464, 418] width 599 height 31
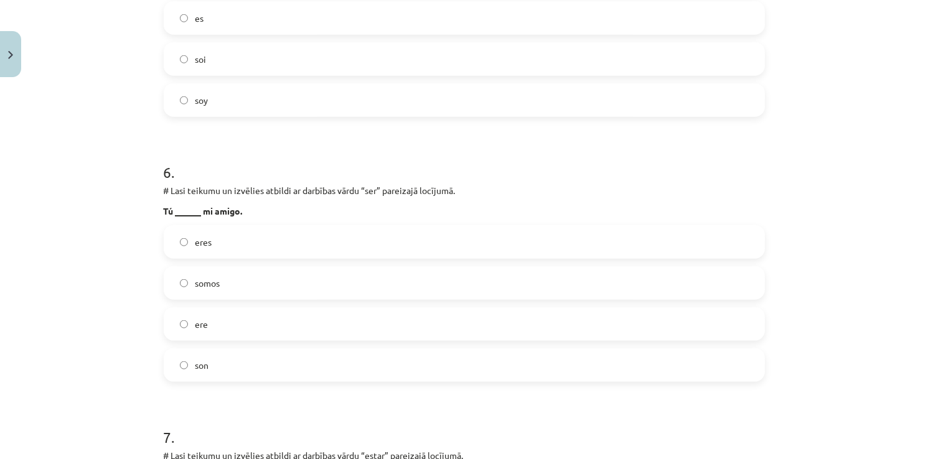
click at [228, 324] on label "ere" at bounding box center [464, 324] width 599 height 31
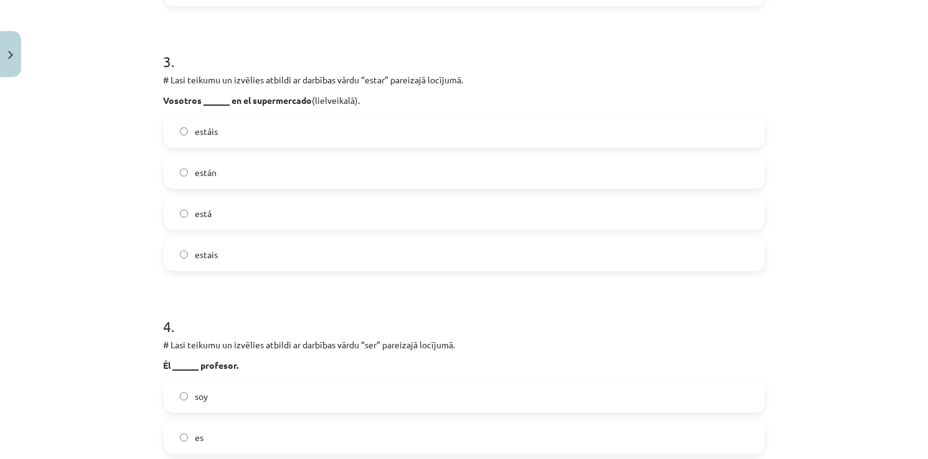
scroll to position [809, 0]
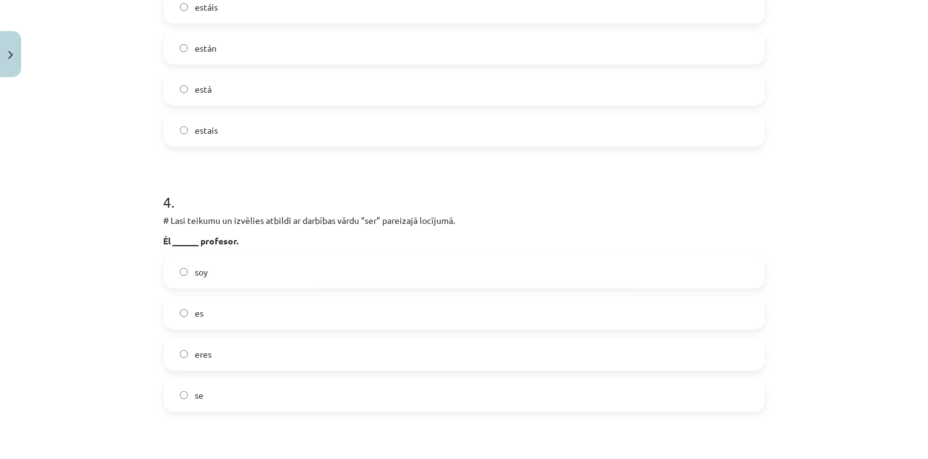
click at [213, 327] on label "es" at bounding box center [464, 312] width 599 height 31
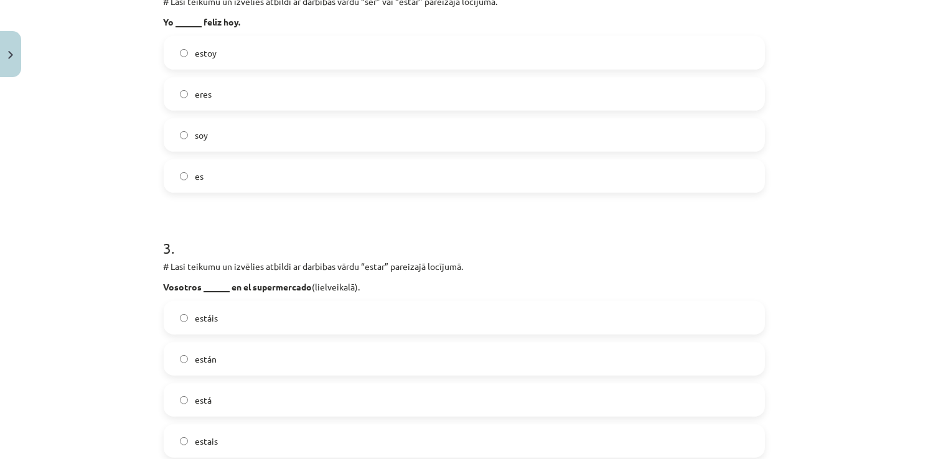
scroll to position [622, 0]
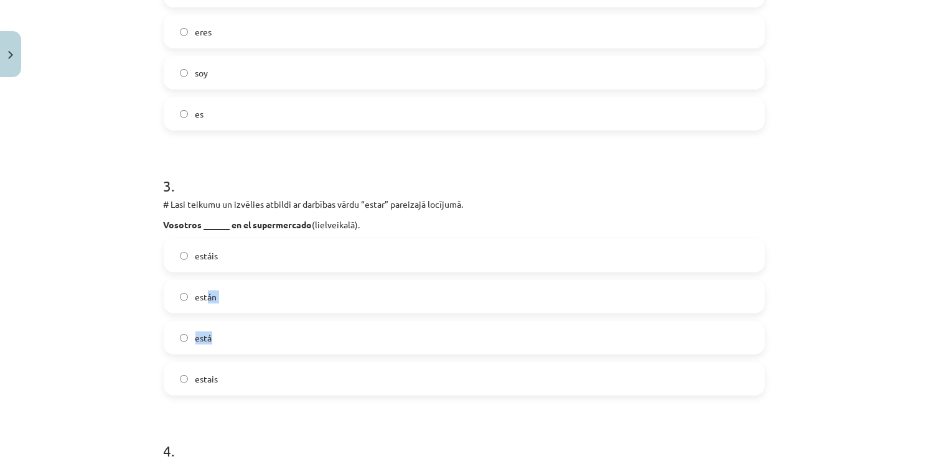
drag, startPoint x: 201, startPoint y: 295, endPoint x: 220, endPoint y: 329, distance: 38.7
click at [220, 329] on div "estáis están está estais" at bounding box center [464, 317] width 601 height 157
click at [248, 373] on label "estais" at bounding box center [464, 378] width 599 height 31
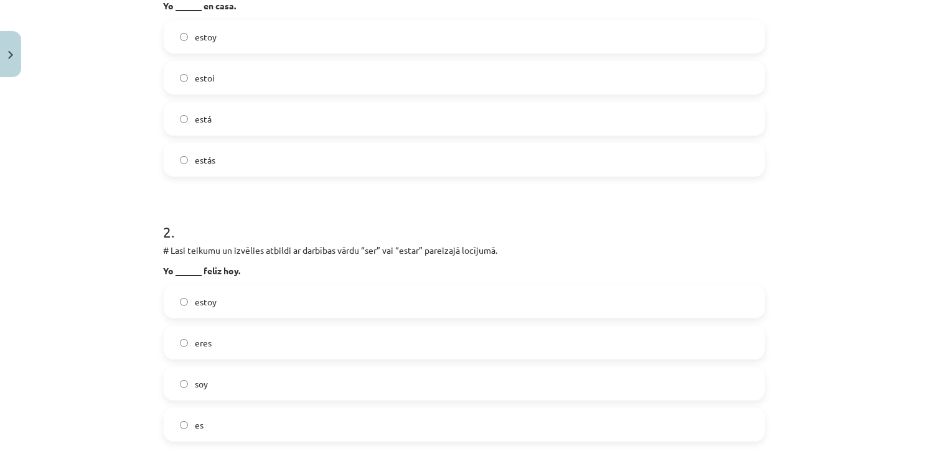
scroll to position [311, 0]
click at [222, 307] on label "estoy" at bounding box center [464, 301] width 599 height 31
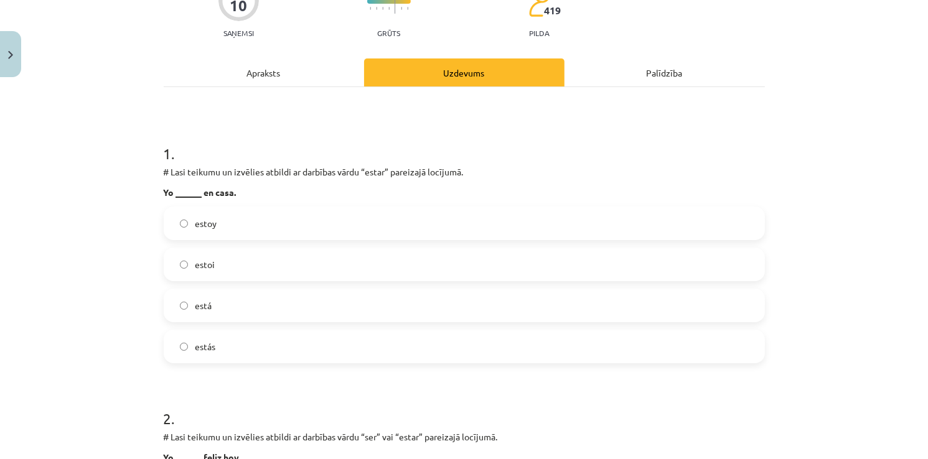
click at [222, 305] on label "está" at bounding box center [464, 305] width 599 height 31
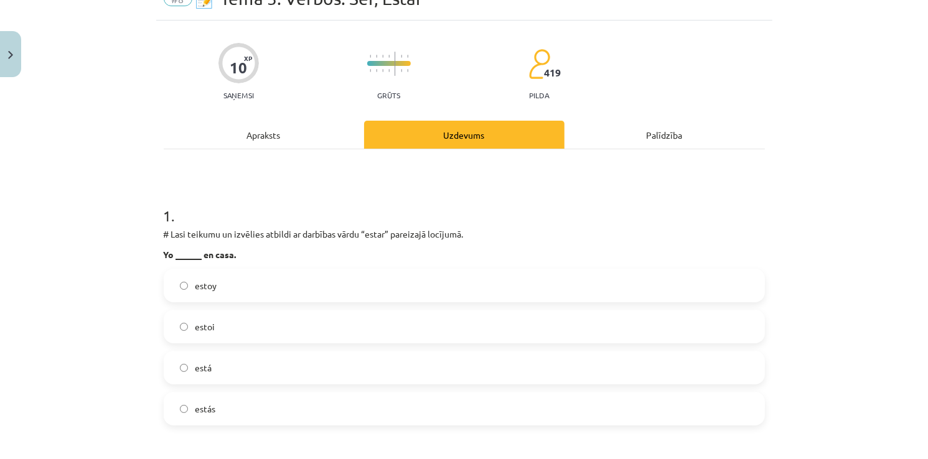
scroll to position [0, 0]
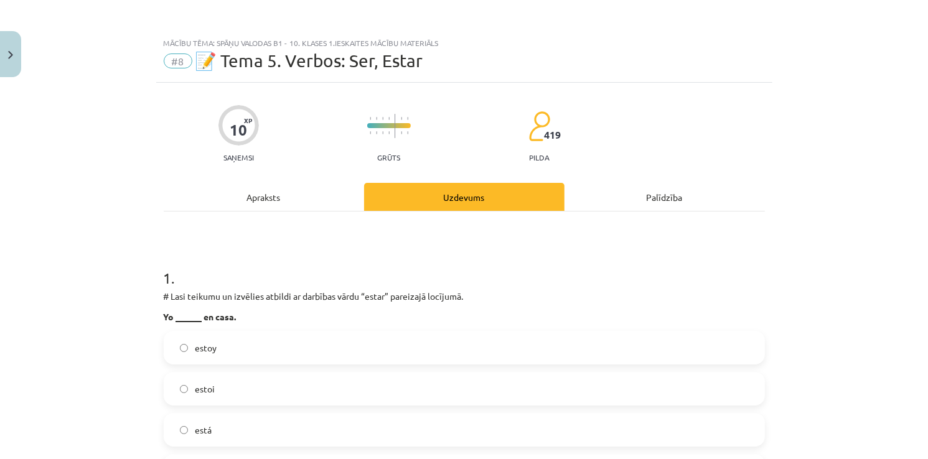
click at [220, 377] on label "estoi" at bounding box center [464, 388] width 599 height 31
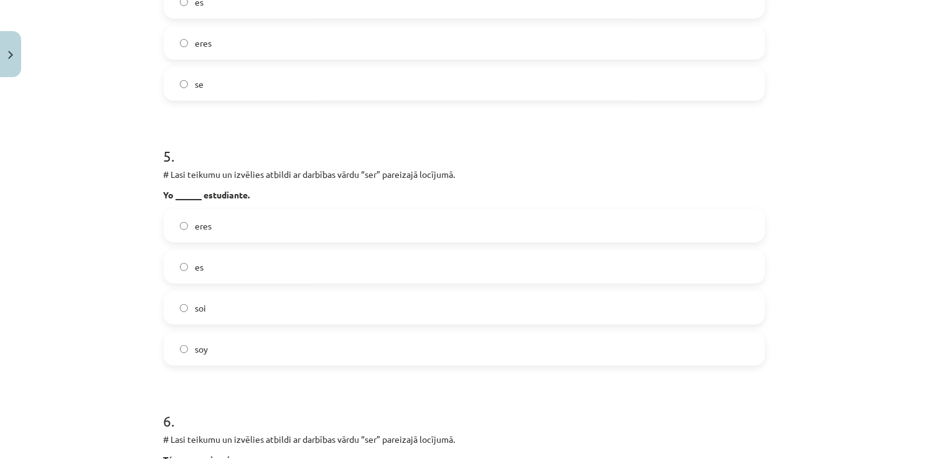
click at [236, 332] on div "soy" at bounding box center [464, 349] width 601 height 34
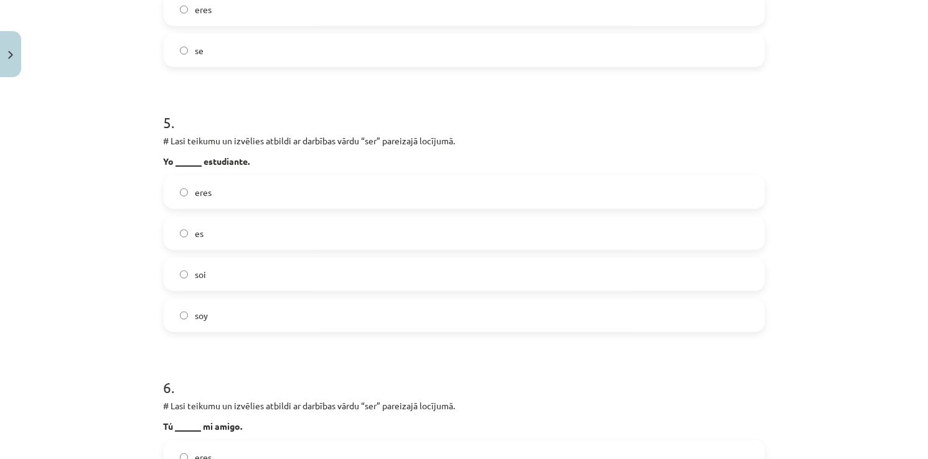
scroll to position [1245, 0]
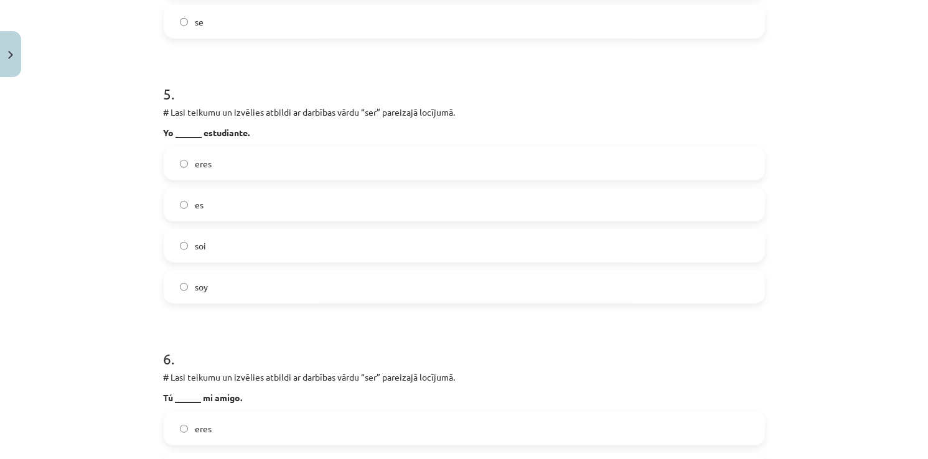
click at [228, 162] on label "eres" at bounding box center [464, 163] width 599 height 31
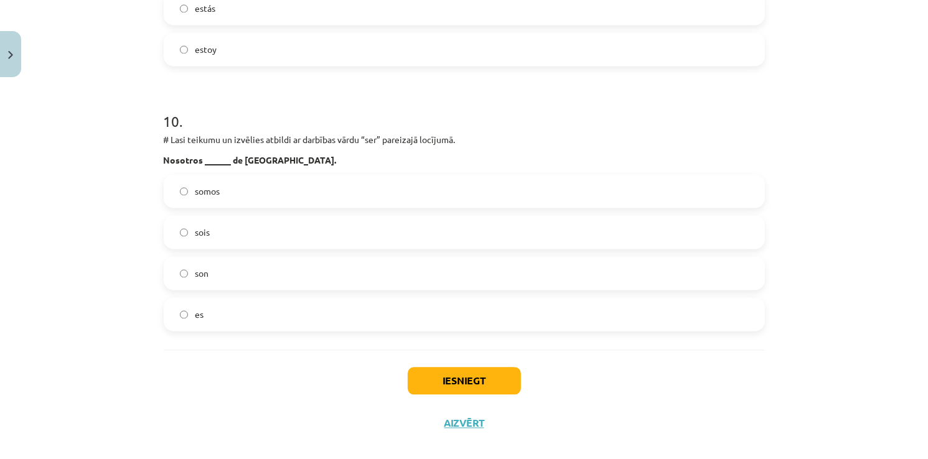
scroll to position [2559, 0]
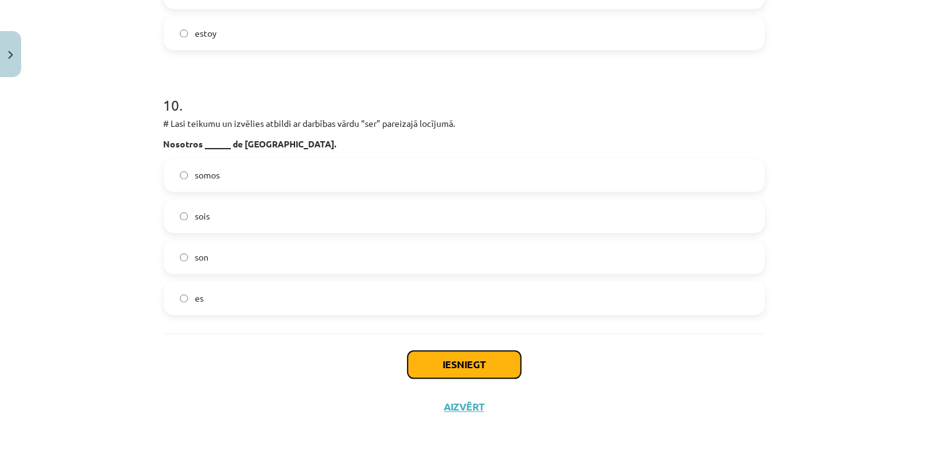
click at [441, 366] on button "Iesniegt" at bounding box center [464, 364] width 113 height 27
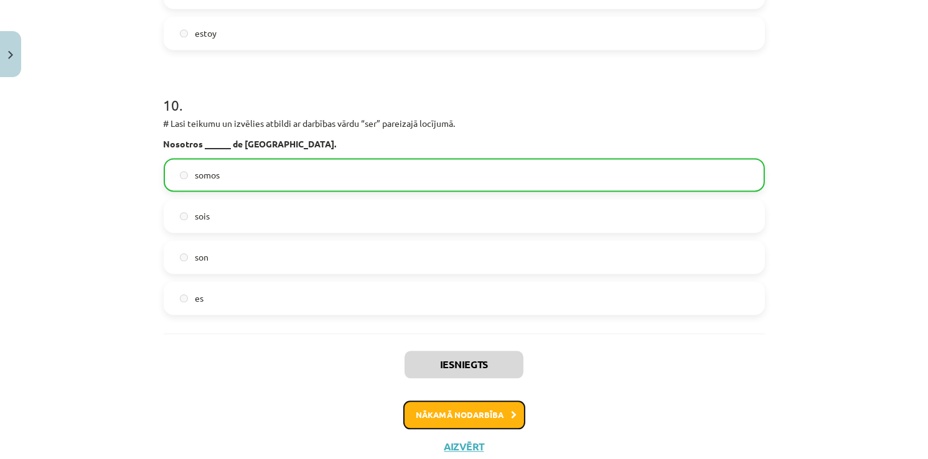
click at [457, 418] on button "Nākamā nodarbība" at bounding box center [464, 415] width 122 height 29
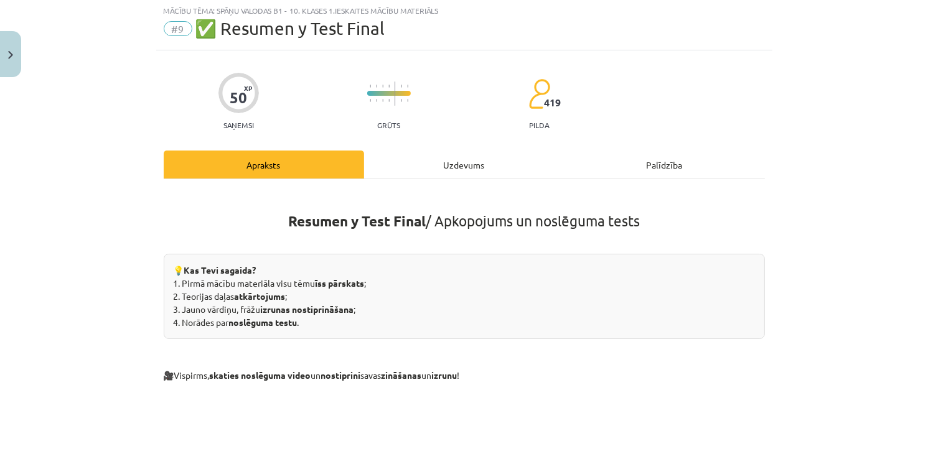
scroll to position [31, 0]
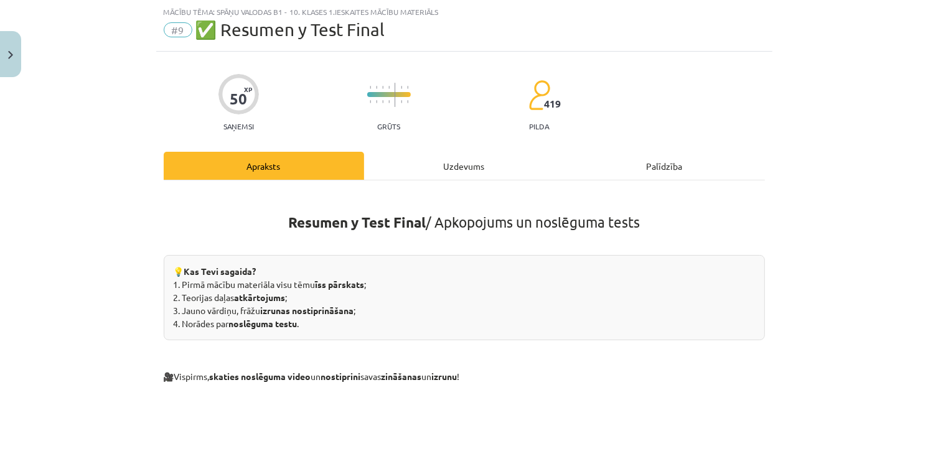
click at [442, 162] on div "Uzdevums" at bounding box center [464, 166] width 200 height 28
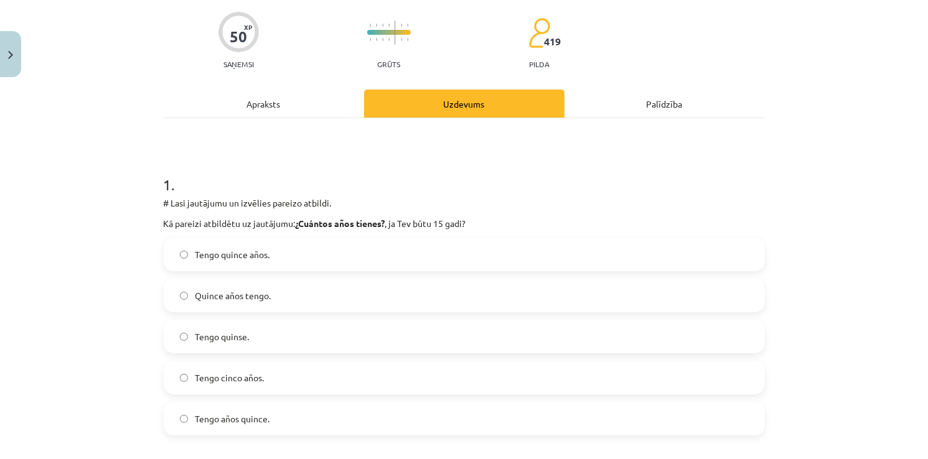
click at [376, 286] on label "Quince años tengo." at bounding box center [464, 295] width 599 height 31
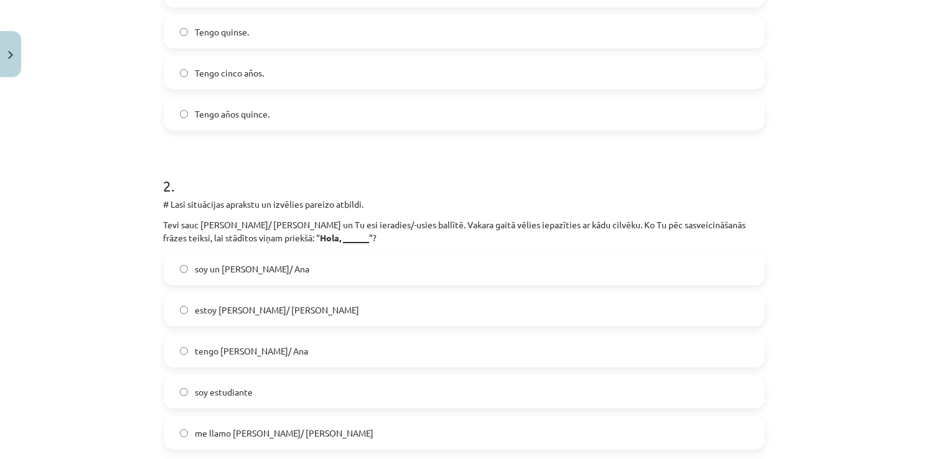
scroll to position [405, 0]
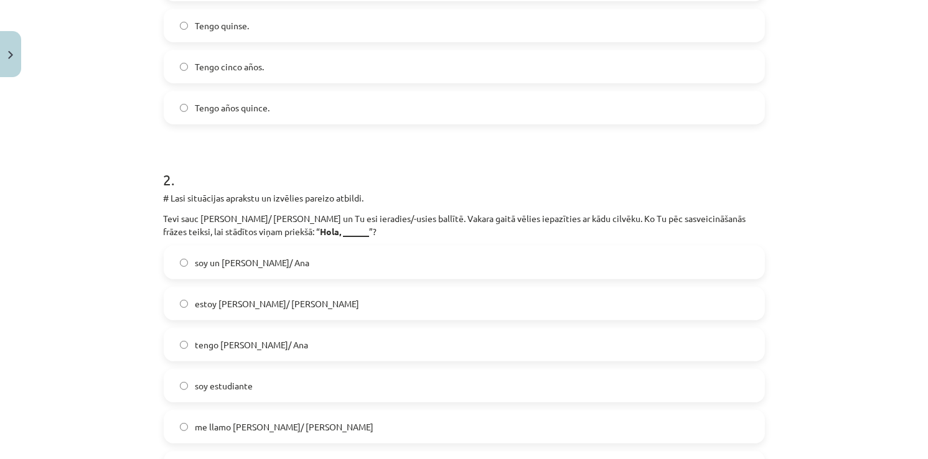
click at [376, 282] on div "soy un Pedro/ Ana estoy Pedro/ Ana tengo Pedro/ Ana soy estudiante me llamo Ped…" at bounding box center [464, 386] width 601 height 280
click at [332, 301] on label "estoy Pedro/ Ana" at bounding box center [464, 303] width 599 height 31
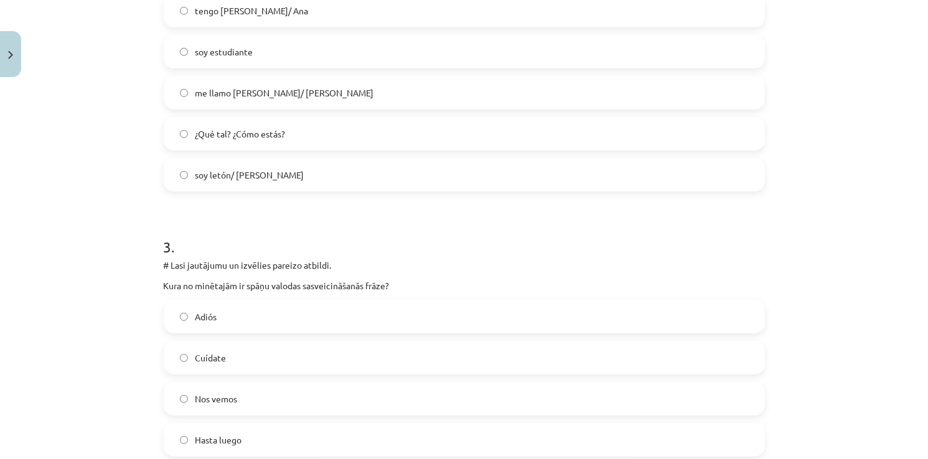
scroll to position [902, 0]
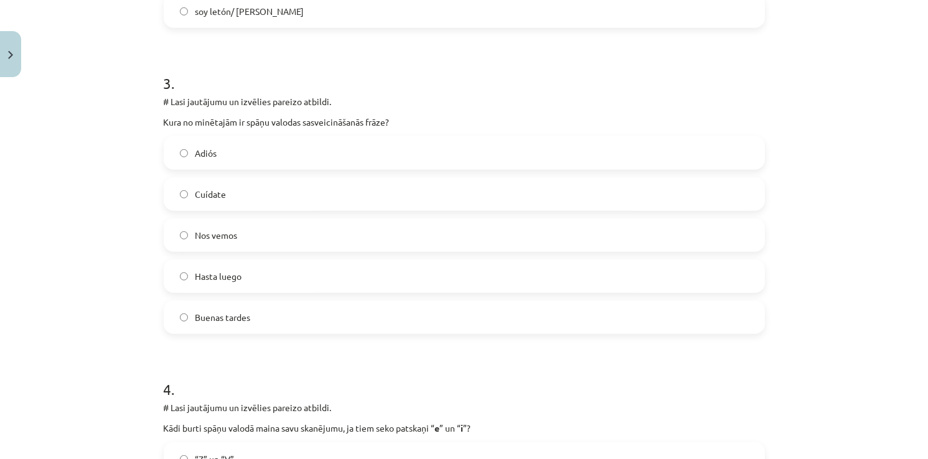
click at [335, 301] on div "Buenas tardes" at bounding box center [464, 318] width 601 height 34
click at [315, 254] on div "Adiós Cuídate Nos vemos Hasta luego Buenas tardes" at bounding box center [464, 235] width 601 height 198
click at [322, 243] on label "Nos vemos" at bounding box center [464, 235] width 599 height 31
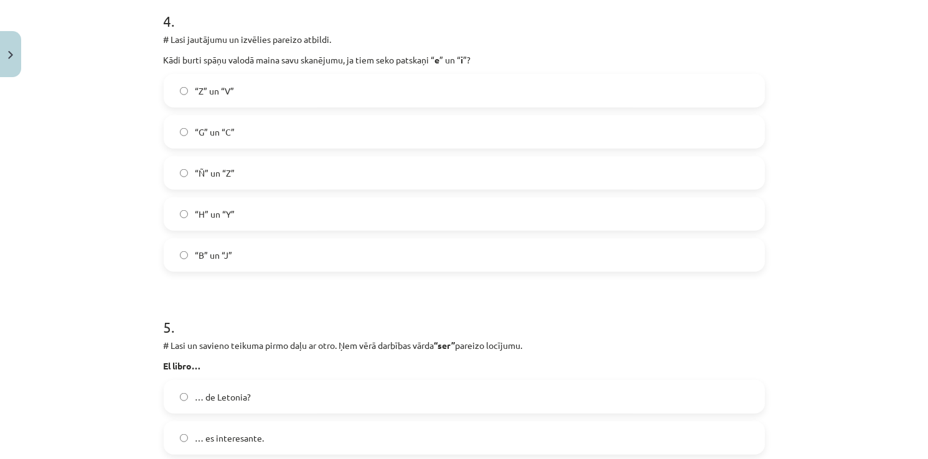
scroll to position [1276, 0]
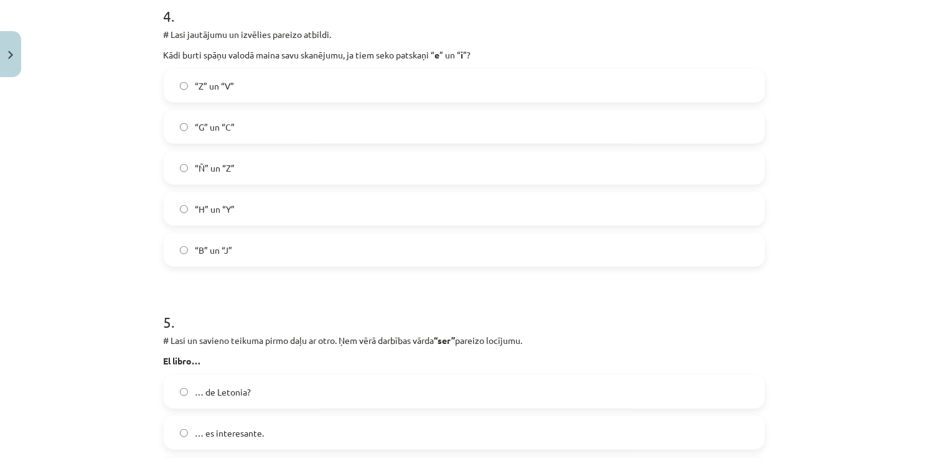
click at [233, 128] on label "“G” un “C”" at bounding box center [464, 126] width 599 height 31
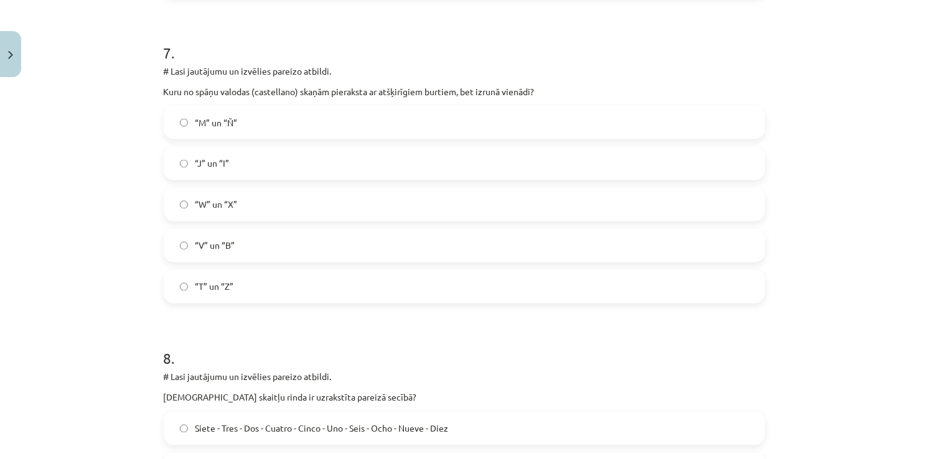
scroll to position [2101, 0]
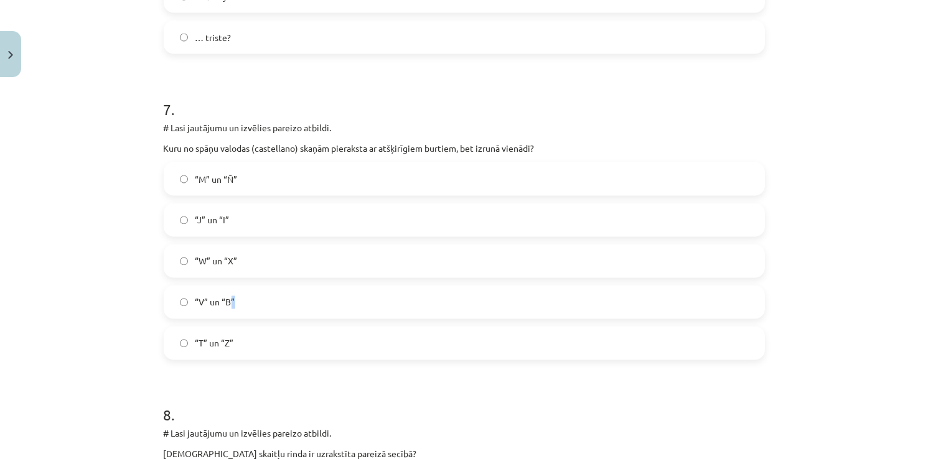
click at [228, 293] on label "“V” un “B”" at bounding box center [464, 302] width 599 height 31
click at [327, 306] on label "“V” un “B”" at bounding box center [464, 302] width 599 height 31
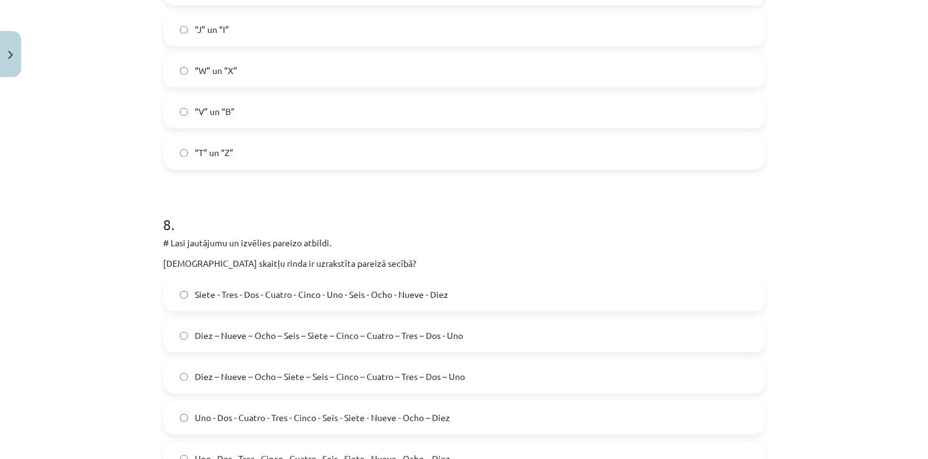
scroll to position [2350, 0]
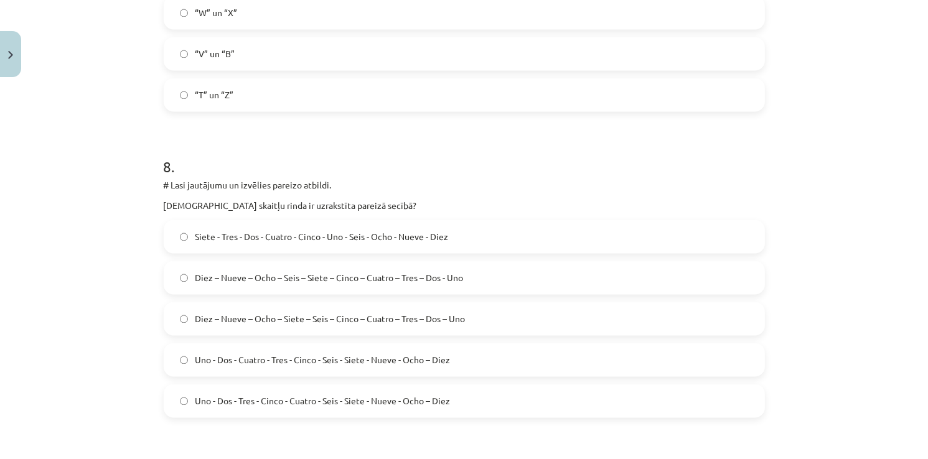
click at [240, 314] on span "Diez – Nueve – Ocho – Siete – Seis – Cinco – Cuatro – Tres – Dos – Uno" at bounding box center [330, 318] width 270 height 13
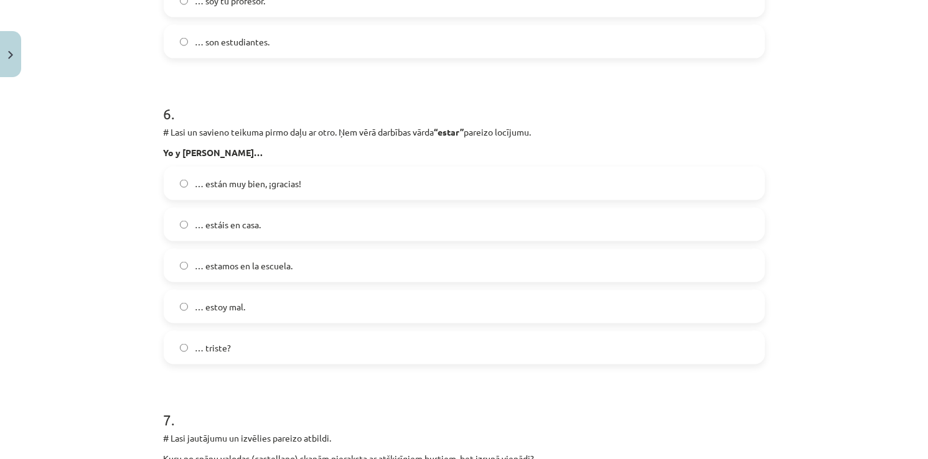
scroll to position [1790, 0]
click at [250, 262] on span "… estamos en la escuela." at bounding box center [244, 266] width 98 height 13
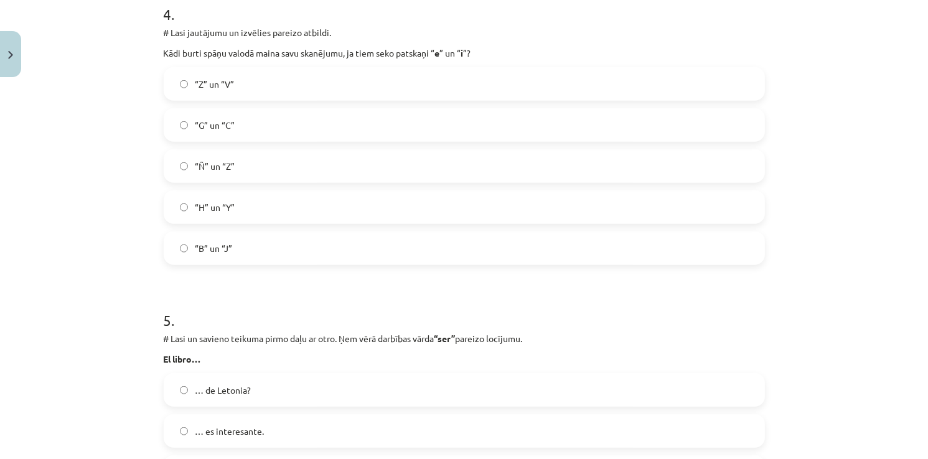
scroll to position [1431, 0]
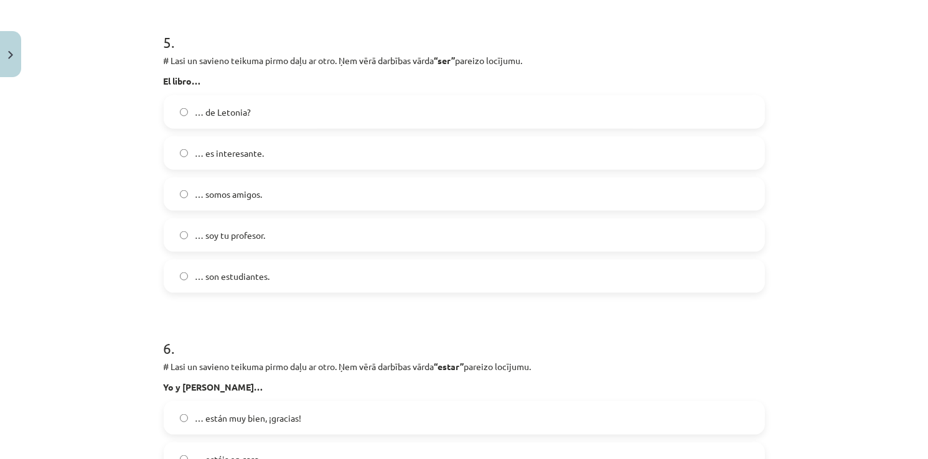
click at [309, 184] on label "… somos amigos." at bounding box center [464, 194] width 599 height 31
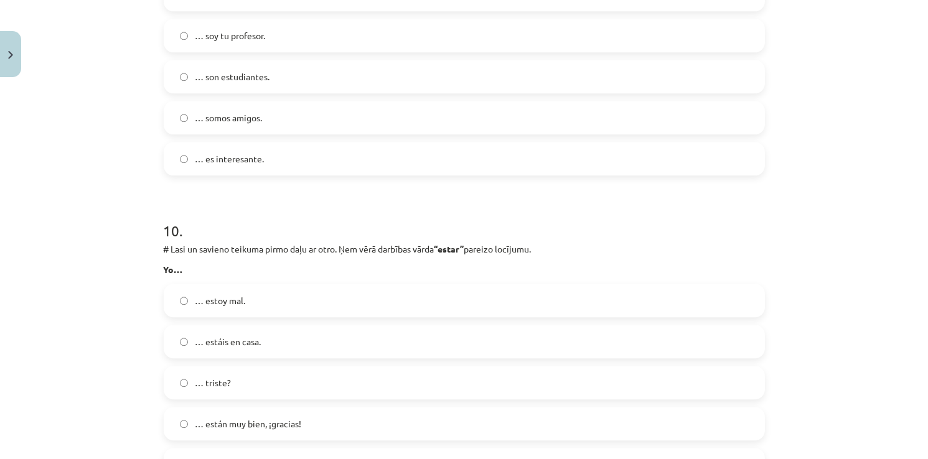
scroll to position [2925, 0]
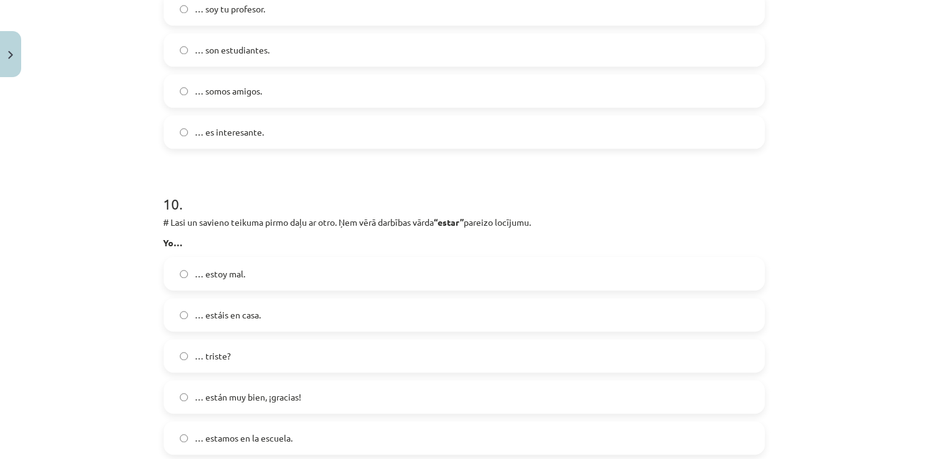
click at [228, 269] on span "… estoy mal." at bounding box center [220, 274] width 50 height 13
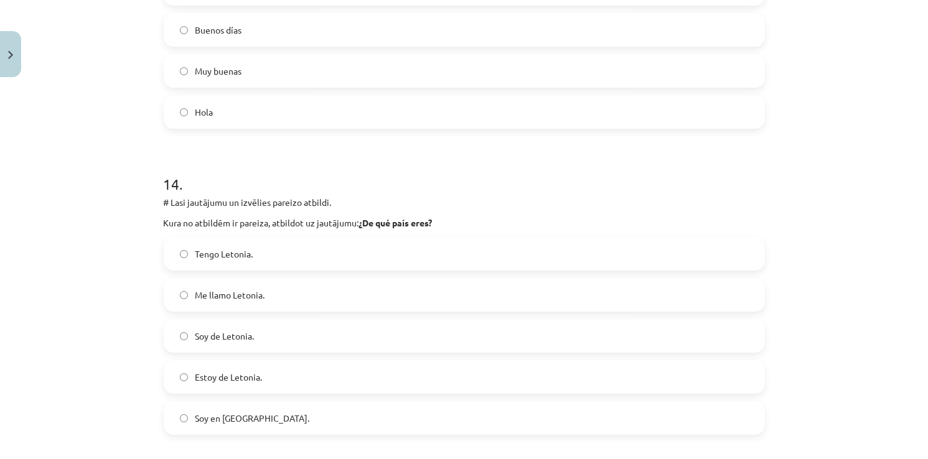
scroll to position [4232, 0]
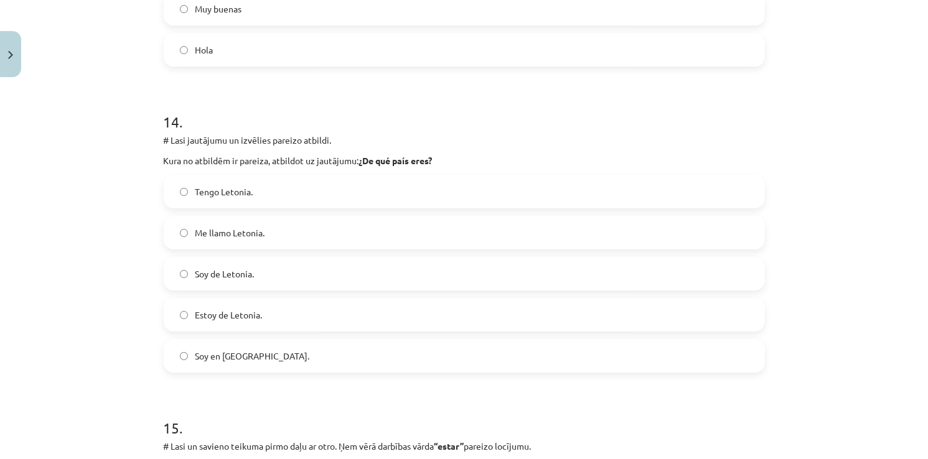
click at [233, 361] on span "Soy en Letonia." at bounding box center [252, 356] width 115 height 13
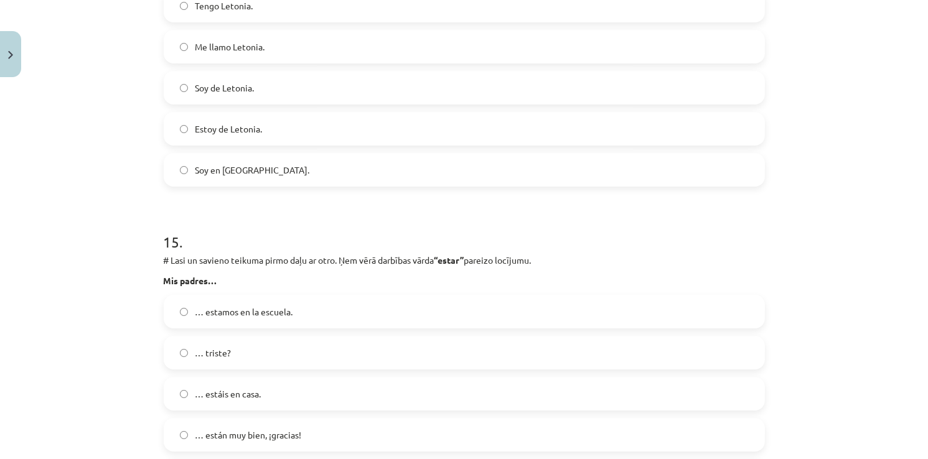
scroll to position [4418, 0]
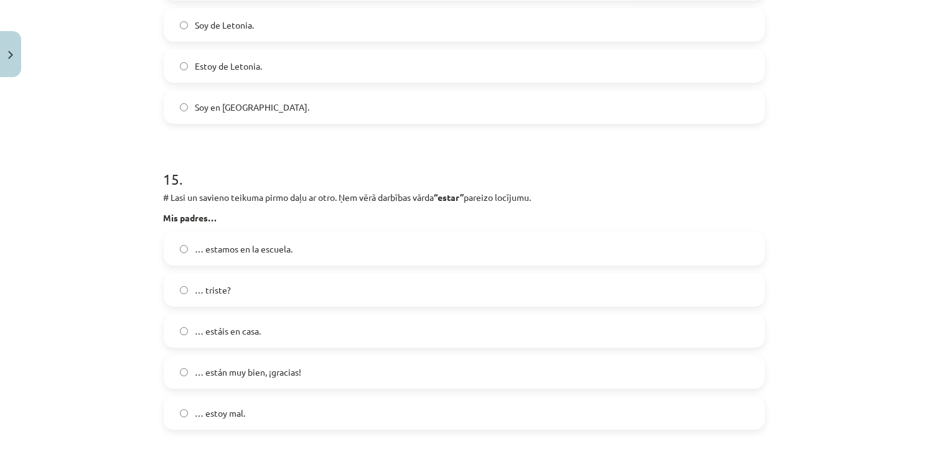
click at [235, 383] on label "… están muy bien, ¡gracias!" at bounding box center [464, 372] width 599 height 31
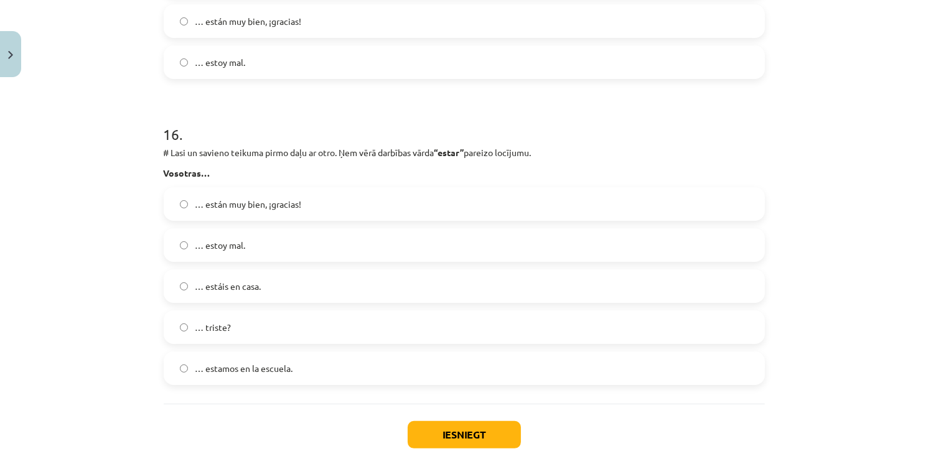
scroll to position [4854, 0]
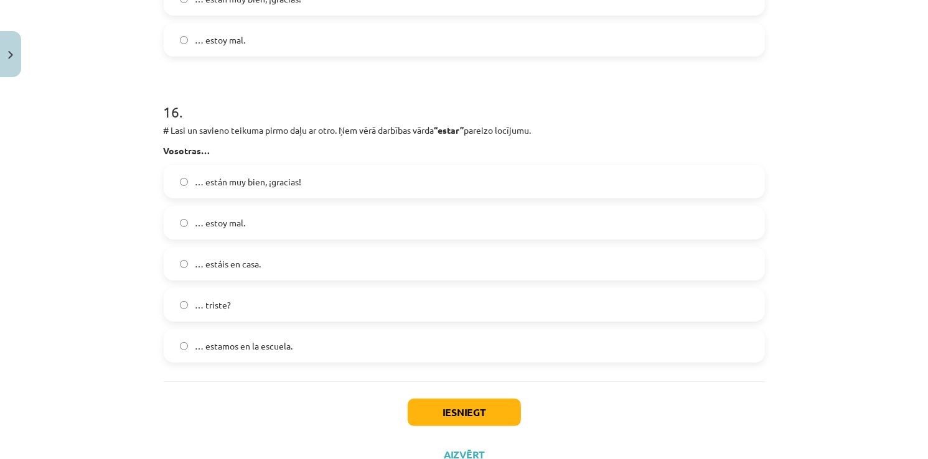
click at [227, 345] on span "… estamos en la escuela." at bounding box center [244, 346] width 98 height 13
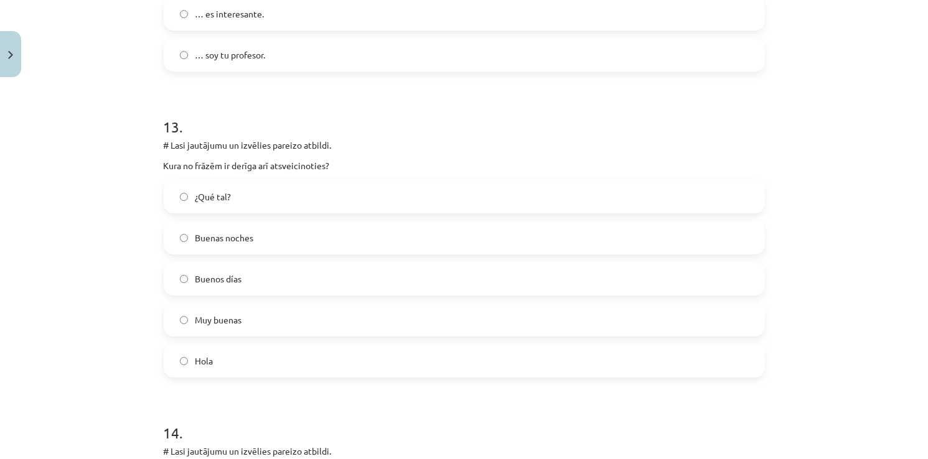
click at [243, 295] on div "Buenos días" at bounding box center [464, 279] width 601 height 34
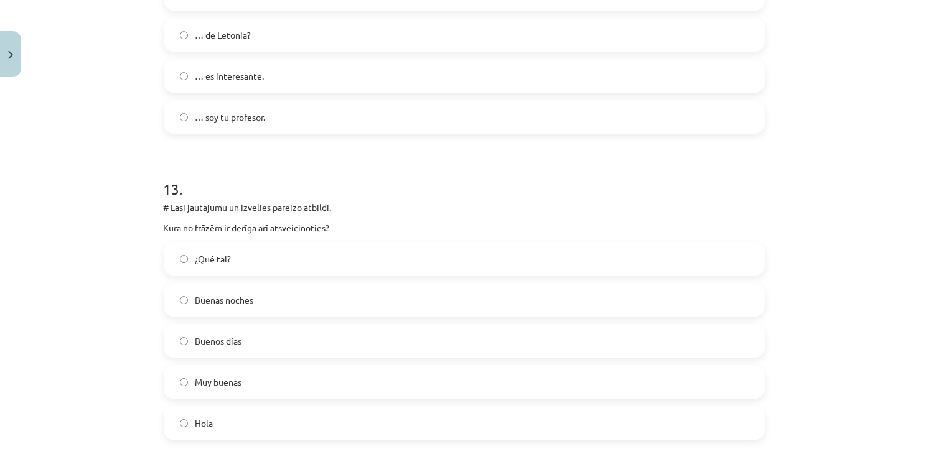
click at [243, 296] on span "Buenas noches" at bounding box center [224, 300] width 58 height 13
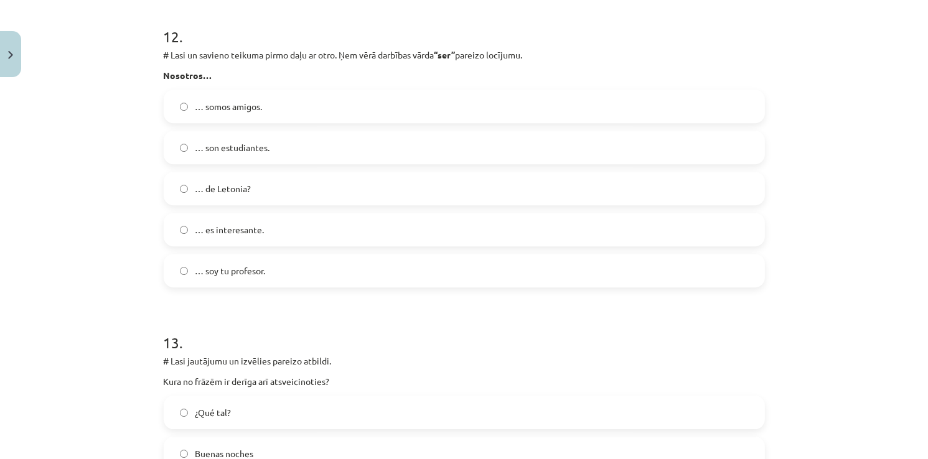
scroll to position [3672, 0]
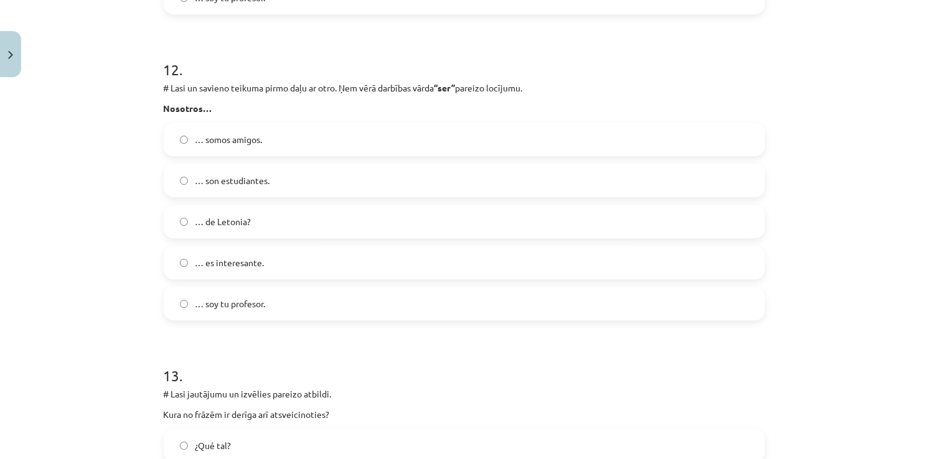
click at [243, 296] on label "… soy tu profesor." at bounding box center [464, 303] width 599 height 31
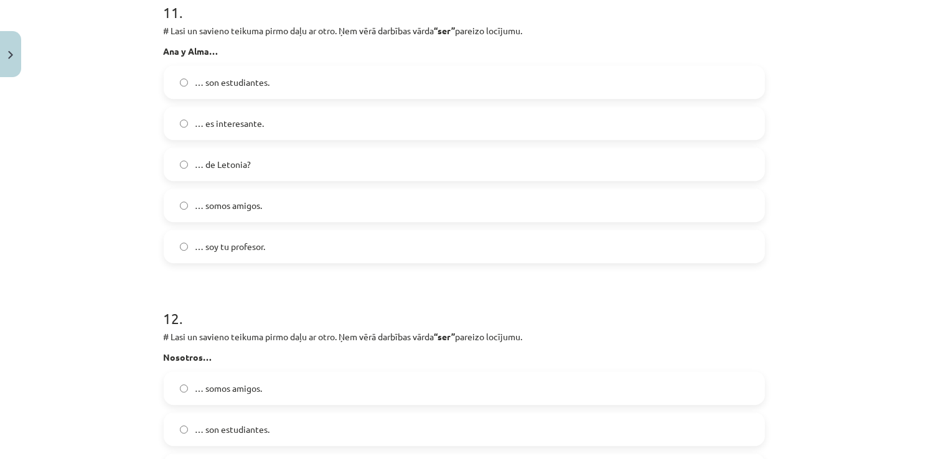
scroll to position [3361, 0]
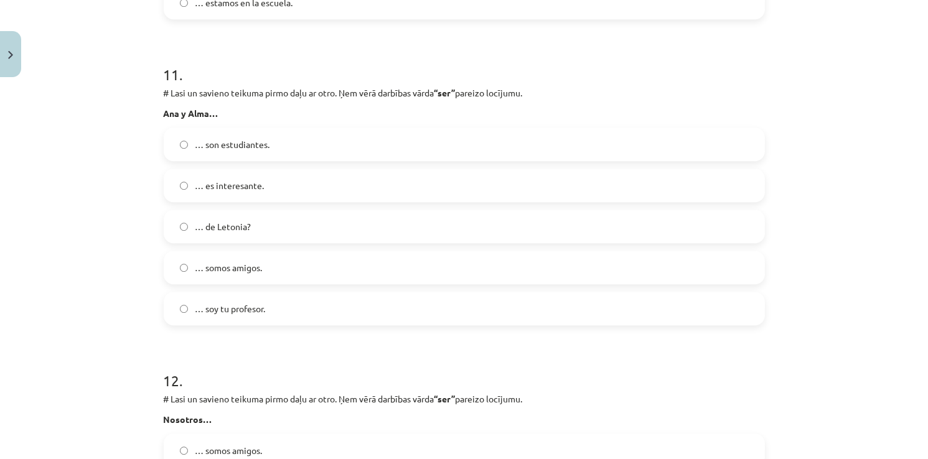
click at [243, 296] on label "… soy tu profesor." at bounding box center [464, 308] width 599 height 31
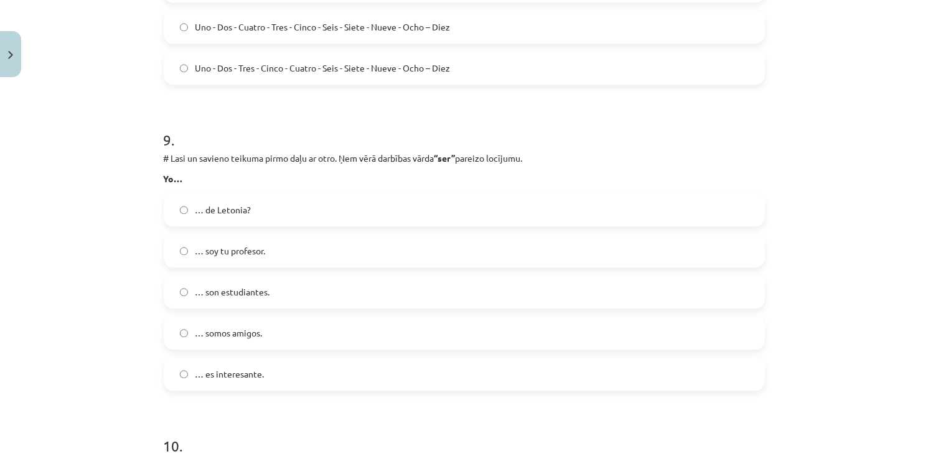
scroll to position [2676, 0]
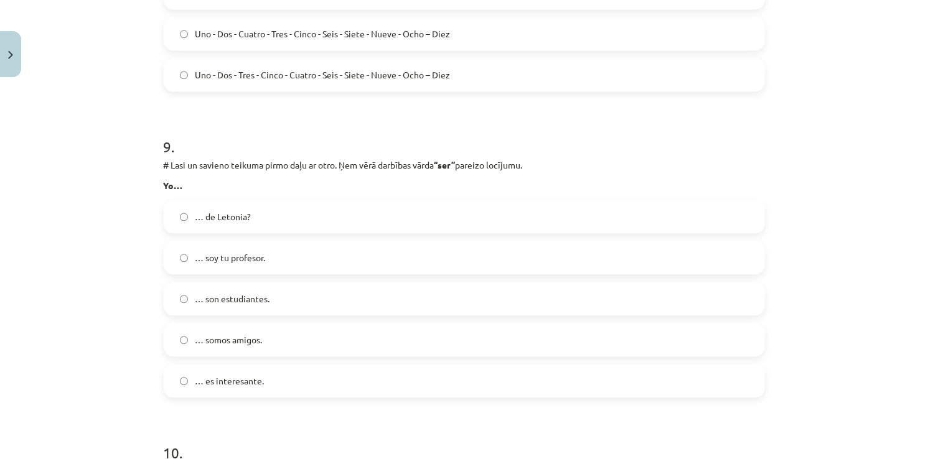
click at [243, 296] on span "… son estudiantes." at bounding box center [232, 298] width 75 height 13
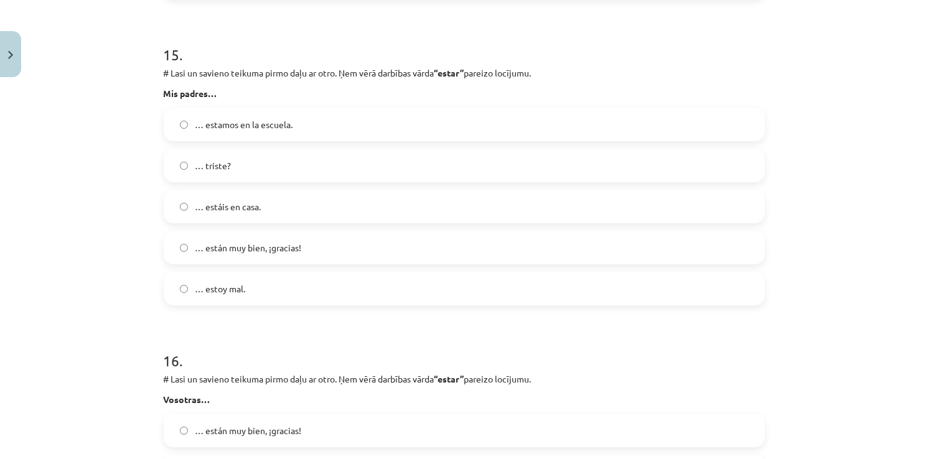
scroll to position [4901, 0]
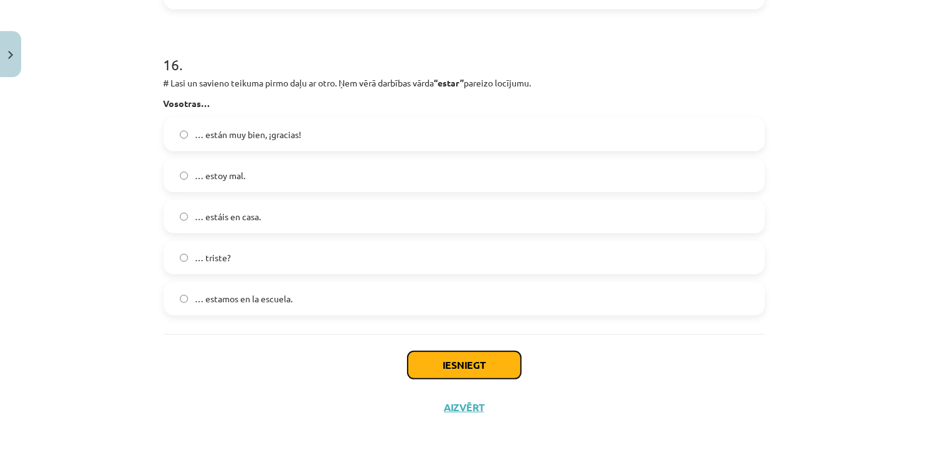
click at [447, 358] on button "Iesniegt" at bounding box center [464, 365] width 113 height 27
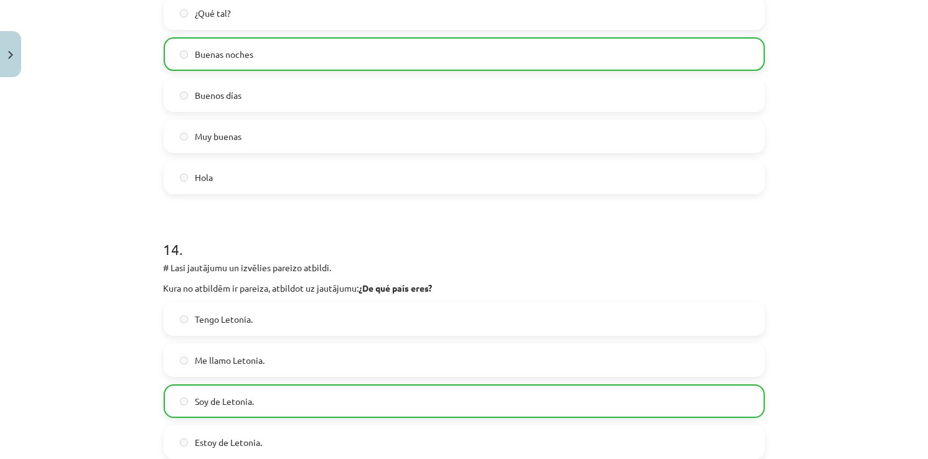
scroll to position [4155, 0]
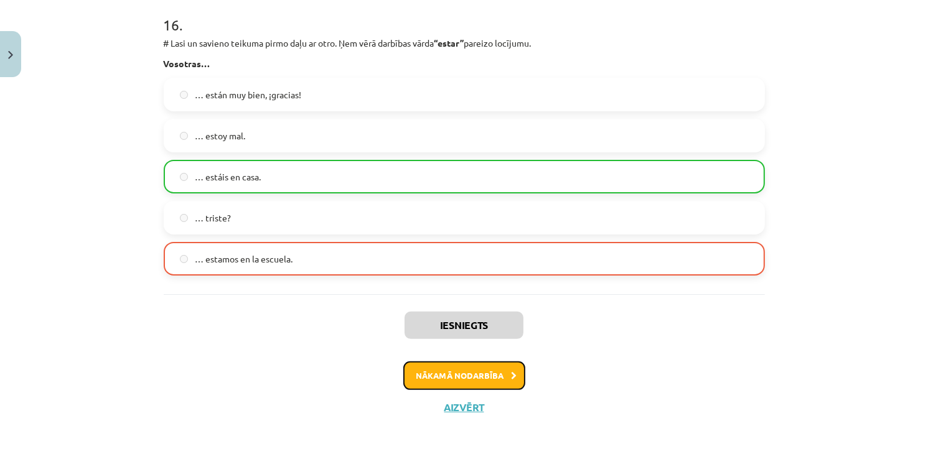
click at [435, 380] on button "Nākamā nodarbība" at bounding box center [464, 376] width 122 height 29
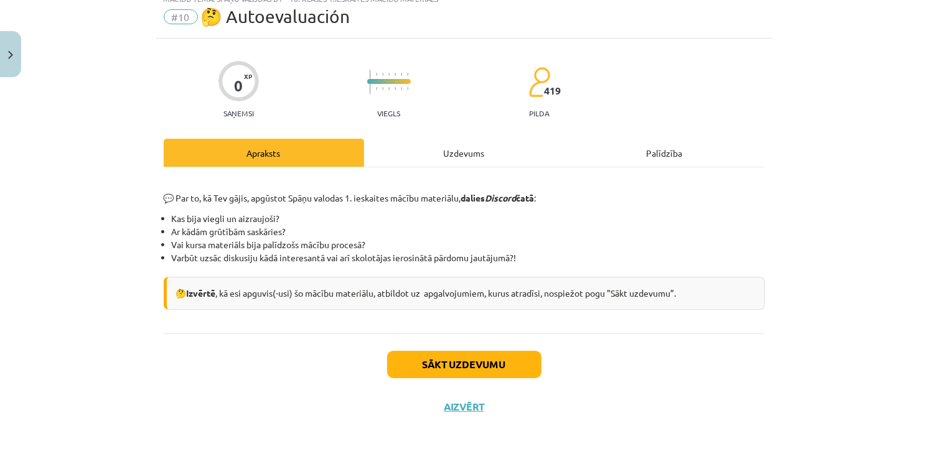
scroll to position [31, 0]
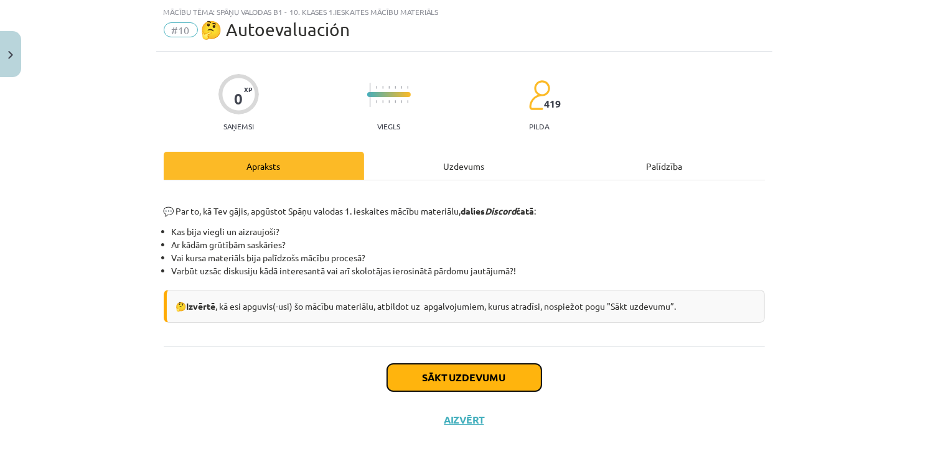
click at [435, 378] on button "Sākt uzdevumu" at bounding box center [464, 377] width 154 height 27
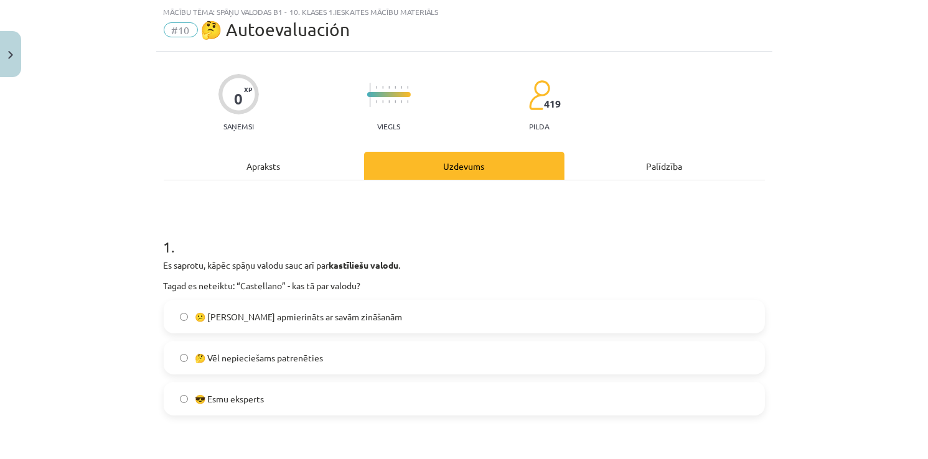
click at [225, 314] on span "😕 Neesmu apmierināts ar savām zināšanām" at bounding box center [298, 317] width 207 height 13
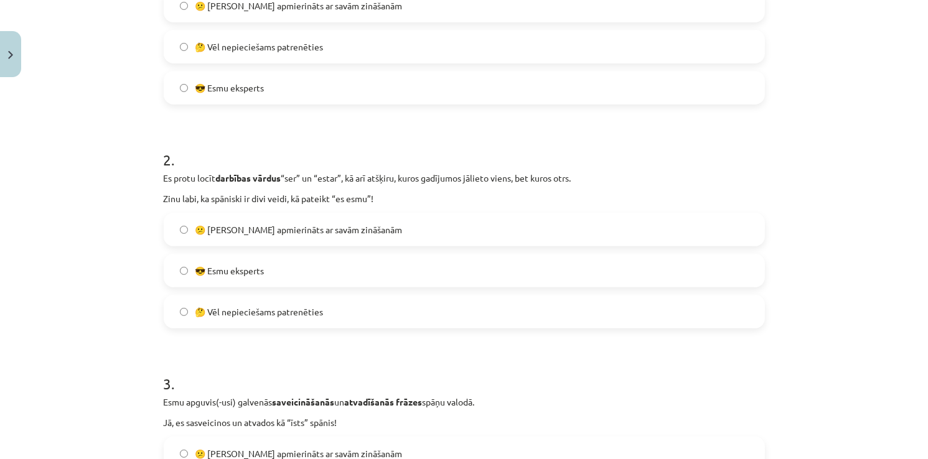
click at [226, 306] on span "🤔 Vēl nepieciešams patrenēties" at bounding box center [259, 312] width 128 height 13
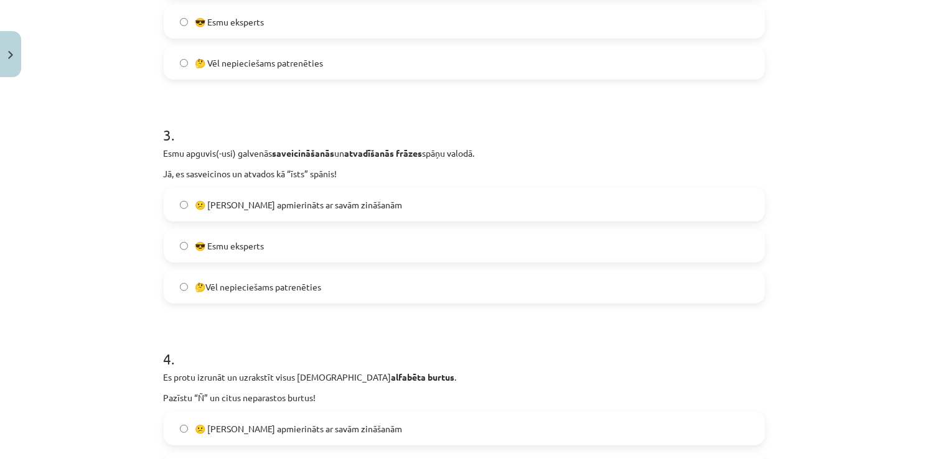
click at [233, 291] on span "🤔Vēl nepieciešams patrenēties" at bounding box center [258, 287] width 126 height 13
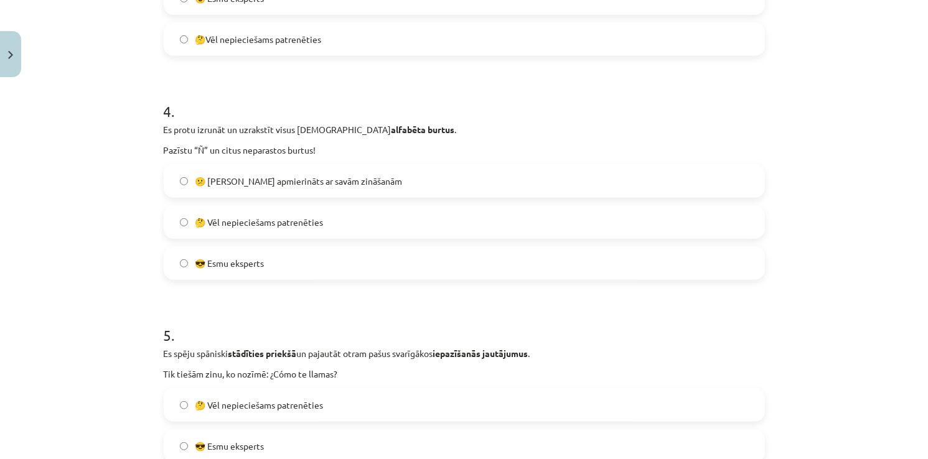
scroll to position [840, 0]
click at [249, 225] on span "🤔 Vēl nepieciešams patrenēties" at bounding box center [259, 221] width 128 height 13
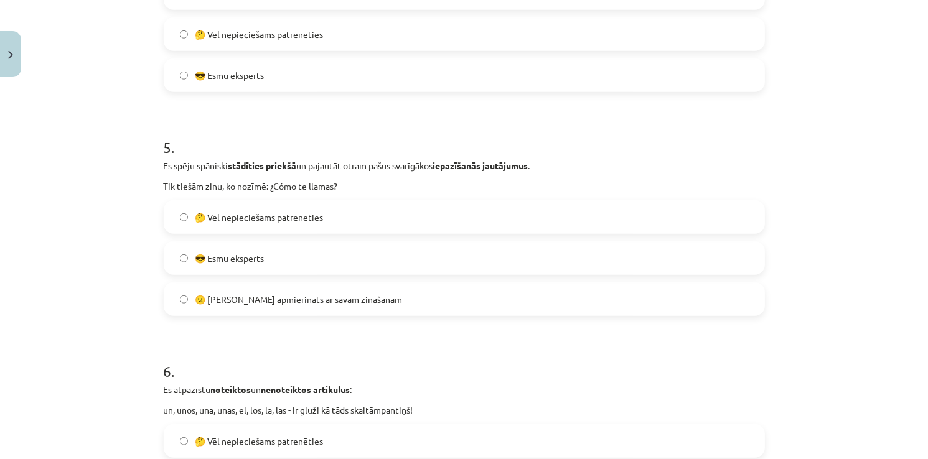
click at [246, 217] on span "🤔 Vēl nepieciešams patrenēties" at bounding box center [259, 217] width 128 height 13
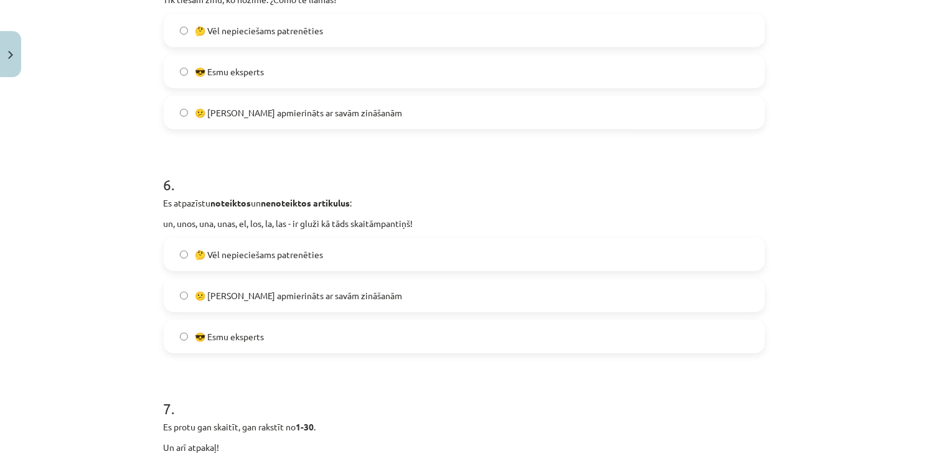
click at [225, 250] on span "🤔 Vēl nepieciešams patrenēties" at bounding box center [259, 254] width 128 height 13
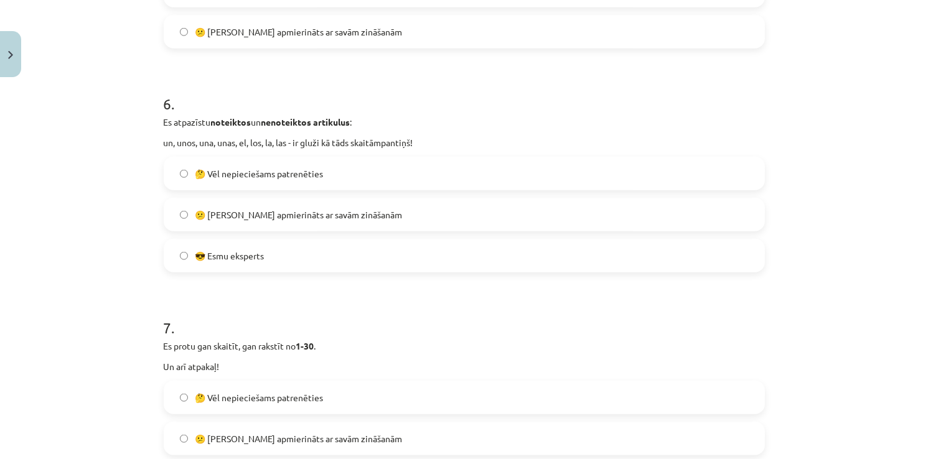
scroll to position [1400, 0]
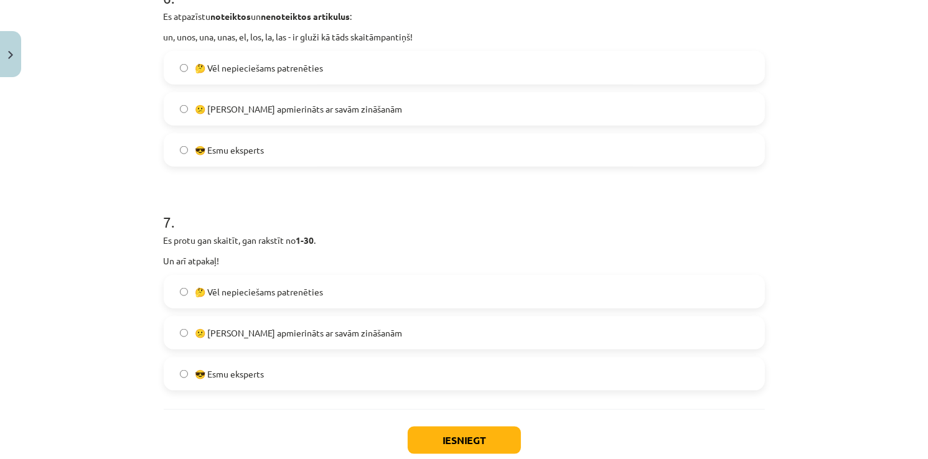
drag, startPoint x: 218, startPoint y: 287, endPoint x: 331, endPoint y: 312, distance: 115.4
click at [221, 288] on span "🤔 Vēl nepieciešams patrenēties" at bounding box center [259, 292] width 128 height 13
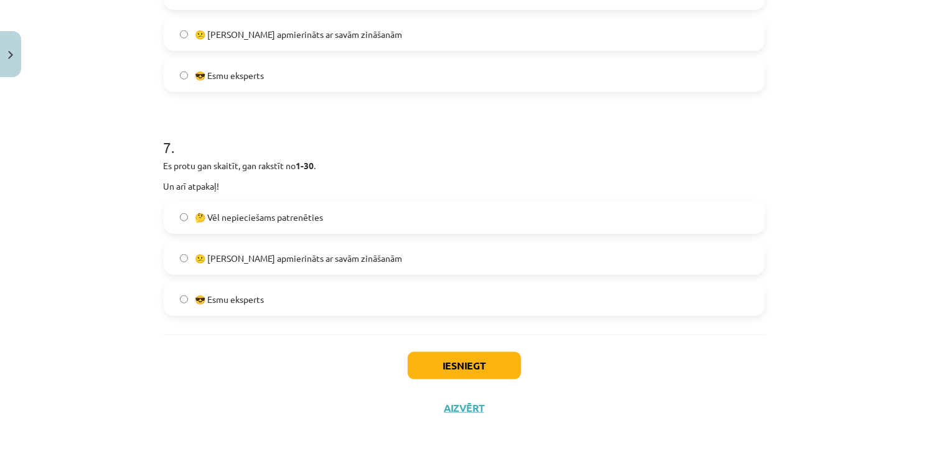
scroll to position [1476, 0]
click at [449, 366] on button "Iesniegt" at bounding box center [464, 364] width 113 height 27
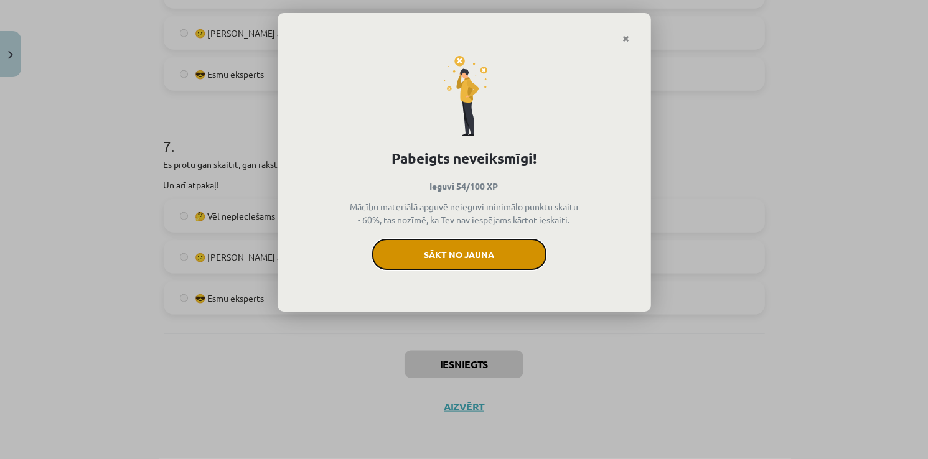
click at [405, 253] on button "Sākt no jauna" at bounding box center [459, 254] width 174 height 31
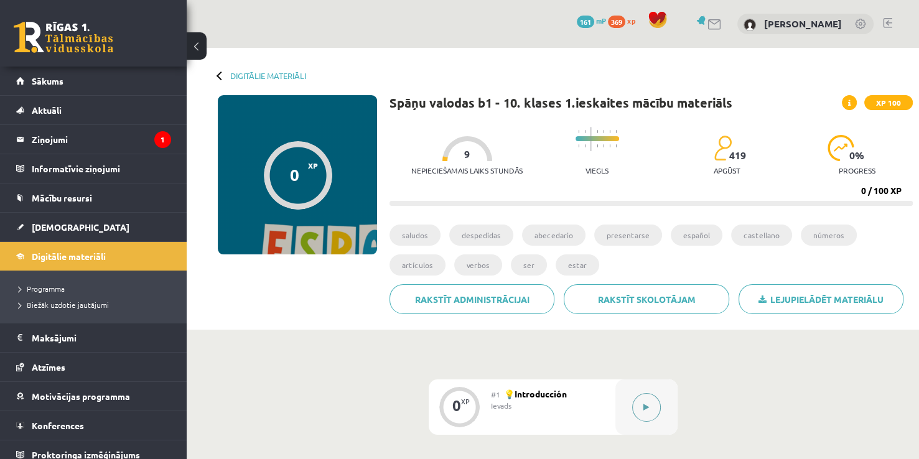
click at [637, 414] on button at bounding box center [646, 407] width 29 height 29
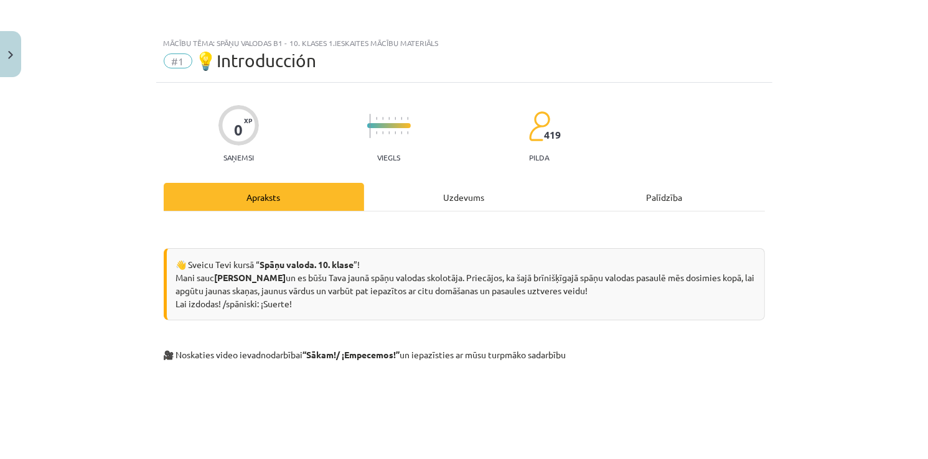
click at [483, 204] on div "Uzdevums" at bounding box center [464, 197] width 200 height 28
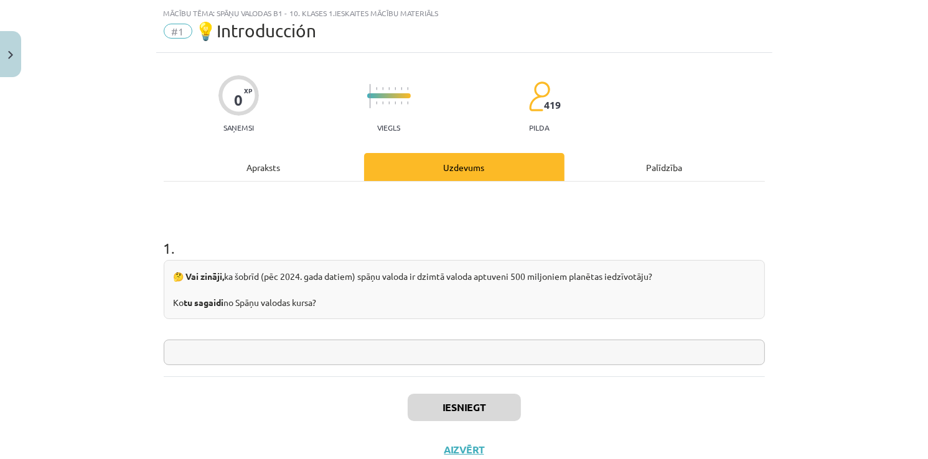
scroll to position [31, 0]
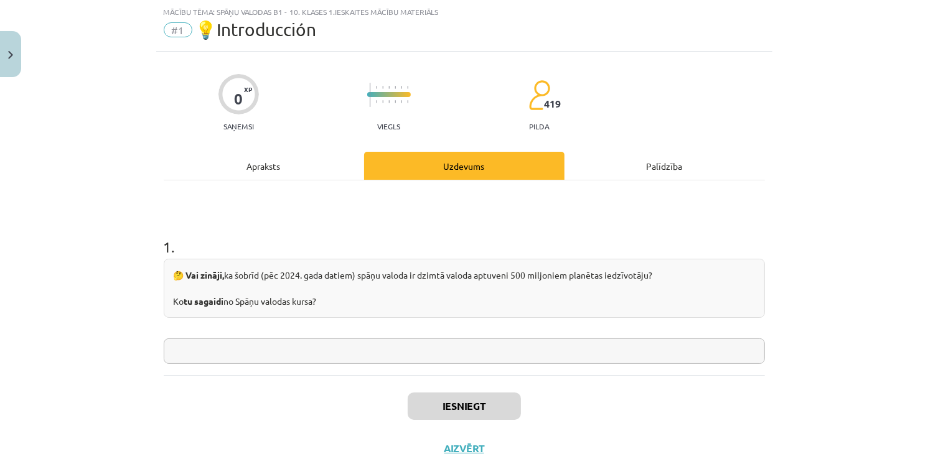
click at [330, 343] on input "text" at bounding box center [464, 352] width 601 height 26
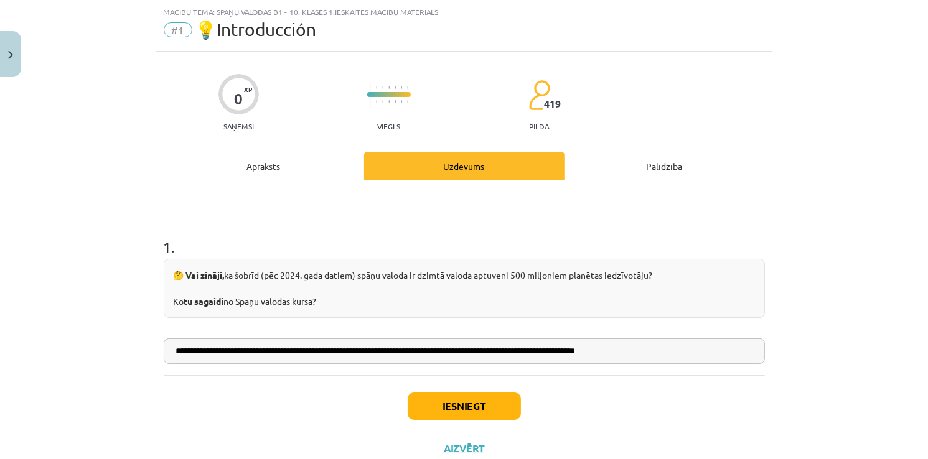
click at [465, 391] on div "Iesniegt Aizvērt" at bounding box center [464, 418] width 601 height 87
click at [509, 395] on button "Iesniegt" at bounding box center [464, 406] width 113 height 27
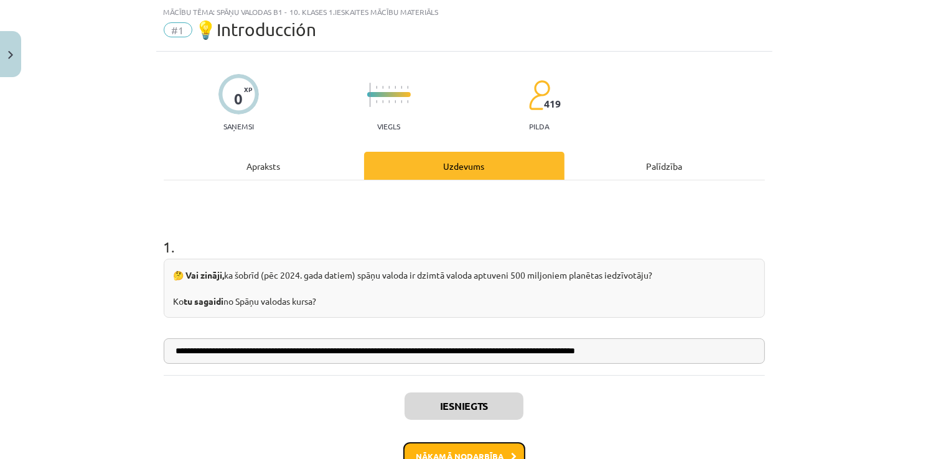
click at [474, 446] on button "Nākamā nodarbība" at bounding box center [464, 456] width 122 height 29
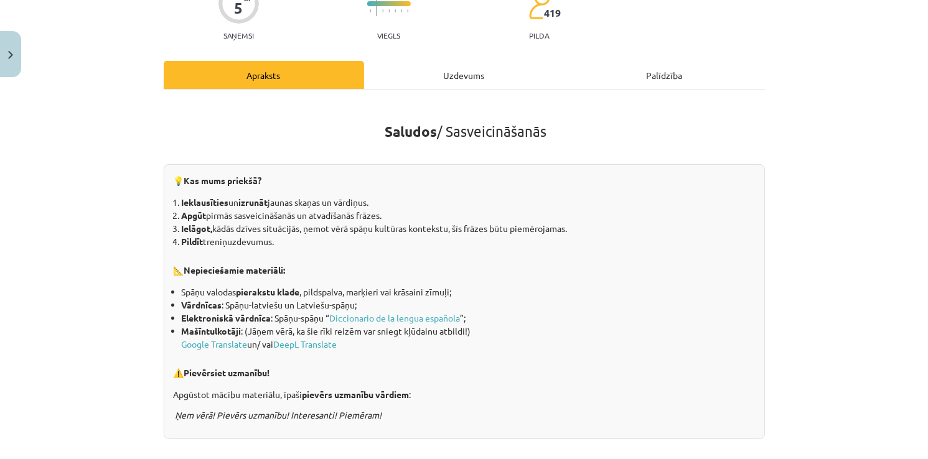
scroll to position [0, 0]
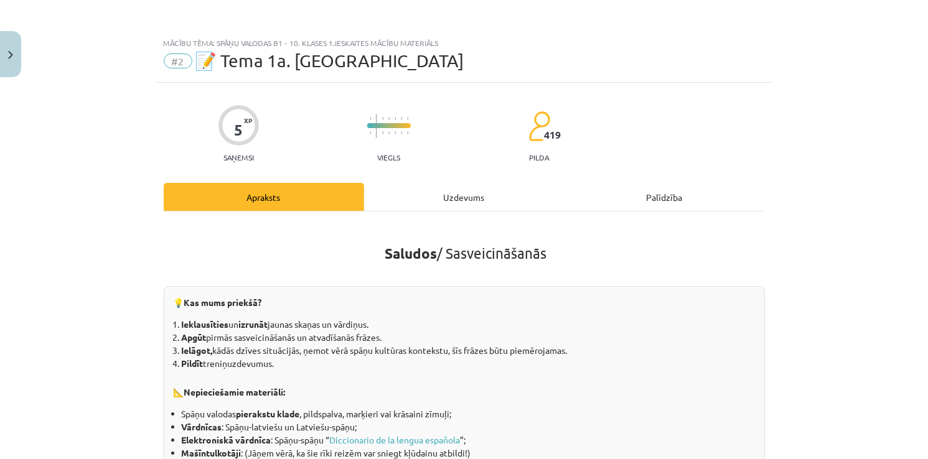
click at [464, 191] on div "Uzdevums" at bounding box center [464, 197] width 200 height 28
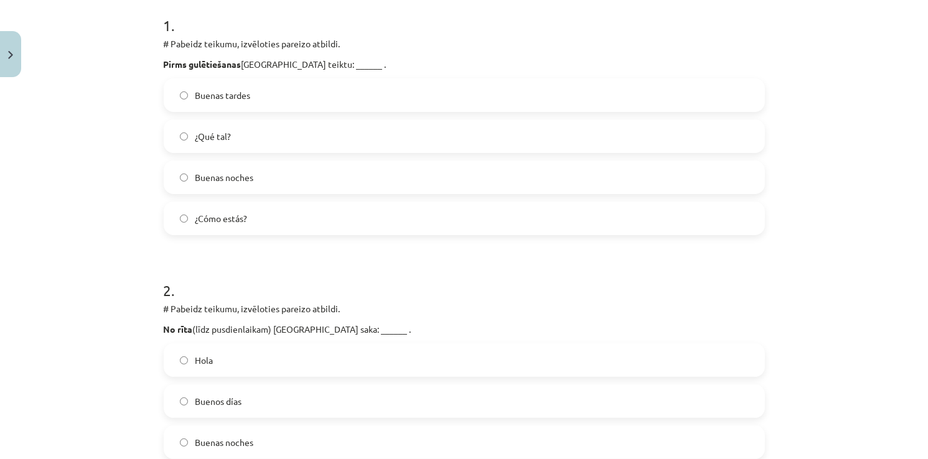
scroll to position [342, 0]
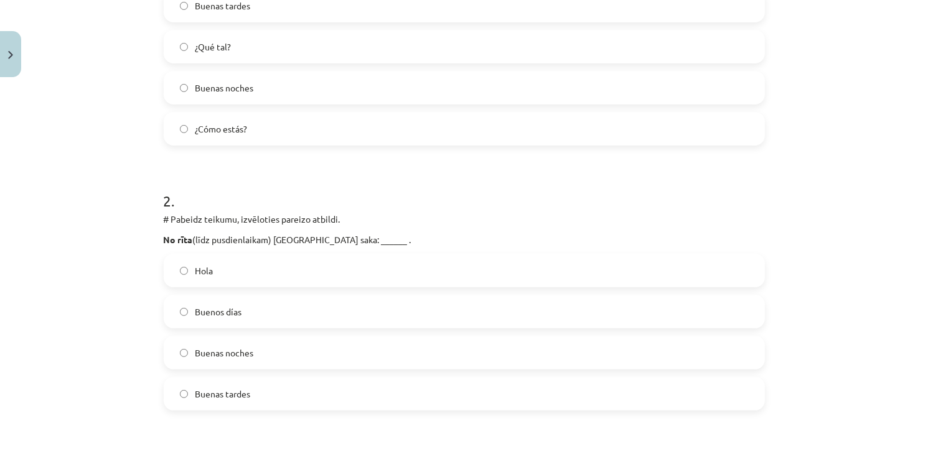
click at [230, 264] on label "Hola" at bounding box center [464, 270] width 599 height 31
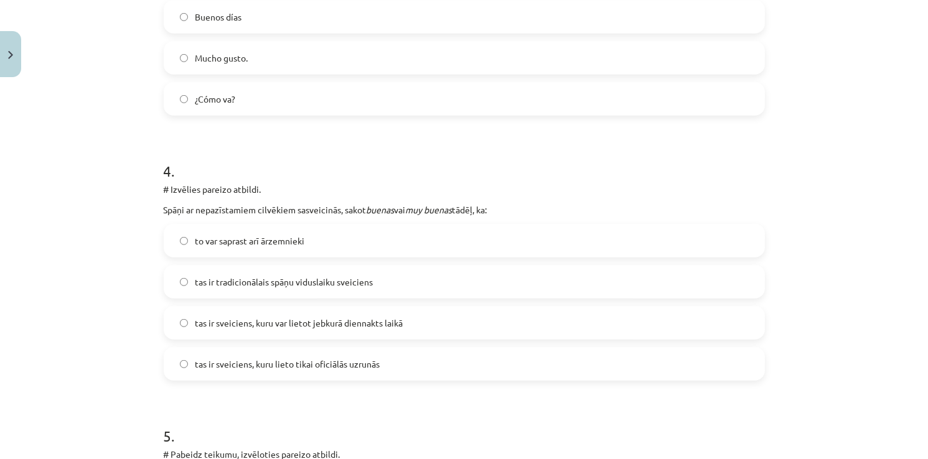
scroll to position [1214, 0]
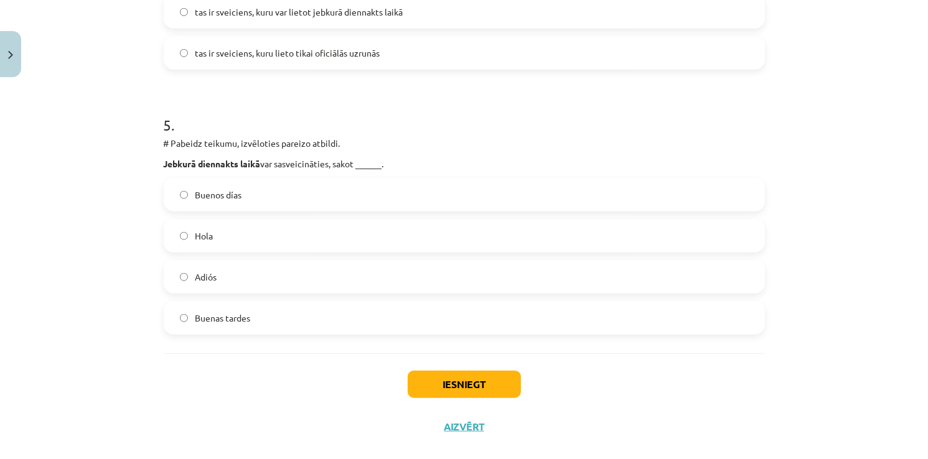
click at [218, 236] on label "Hola" at bounding box center [464, 235] width 599 height 31
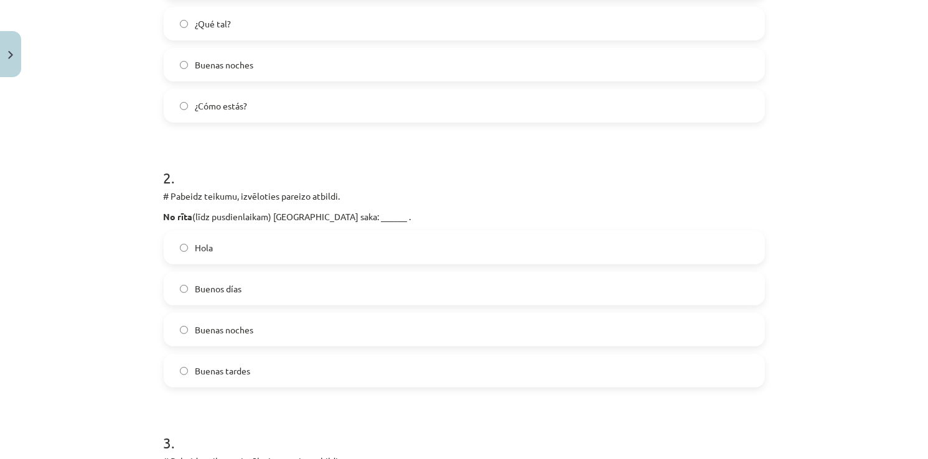
scroll to position [342, 0]
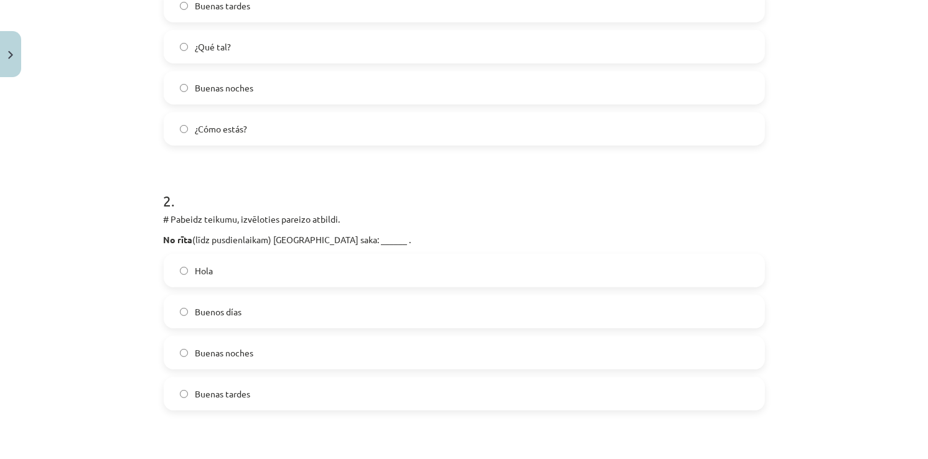
click at [225, 319] on label "Buenos días" at bounding box center [464, 311] width 599 height 31
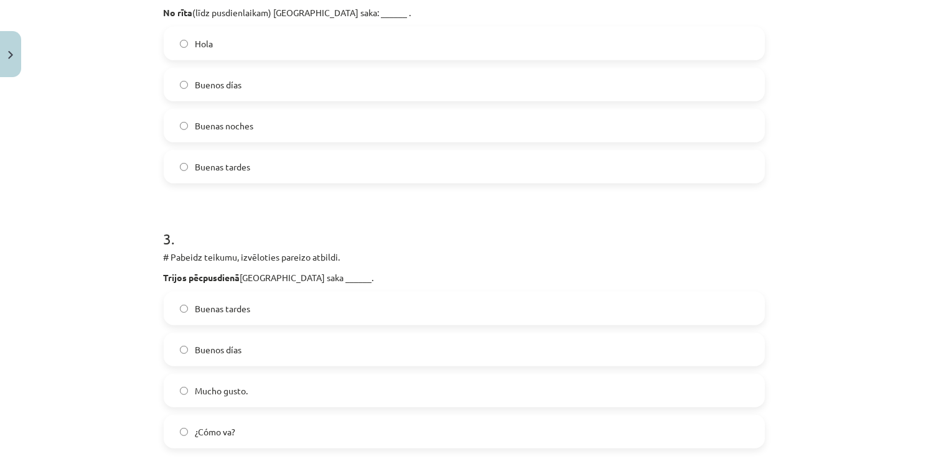
scroll to position [591, 0]
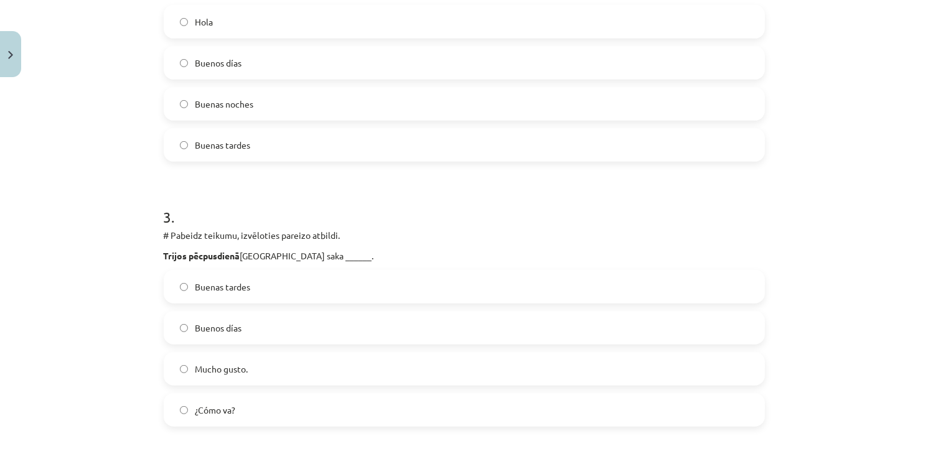
click at [238, 288] on span "Buenas tardes" at bounding box center [222, 287] width 55 height 13
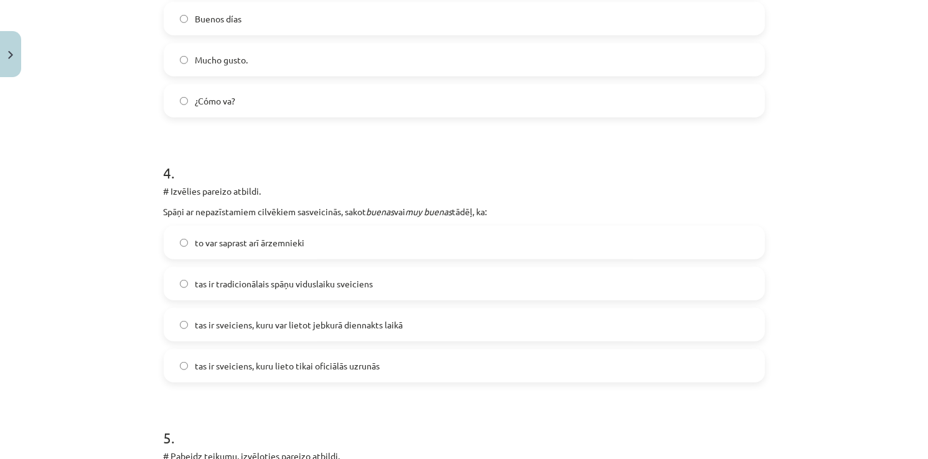
scroll to position [902, 0]
click at [277, 318] on span "tas ir sveiciens, kuru var lietot jebkurā diennakts laikā" at bounding box center [299, 323] width 208 height 13
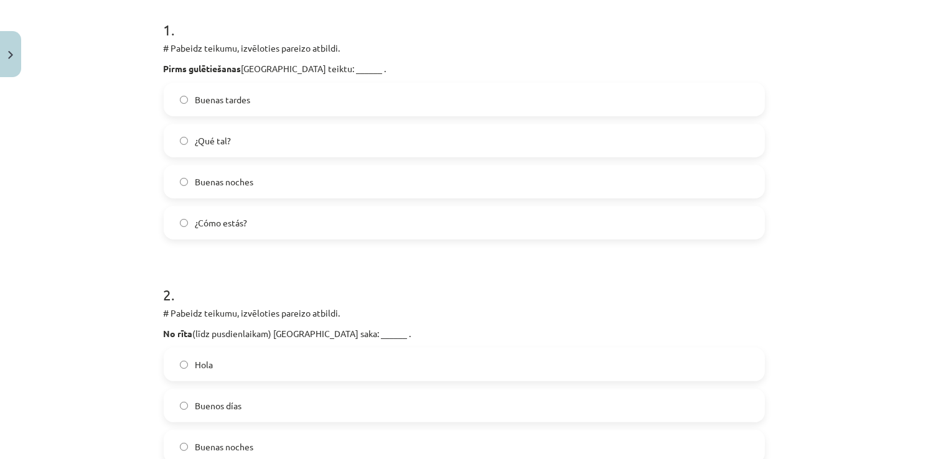
scroll to position [156, 0]
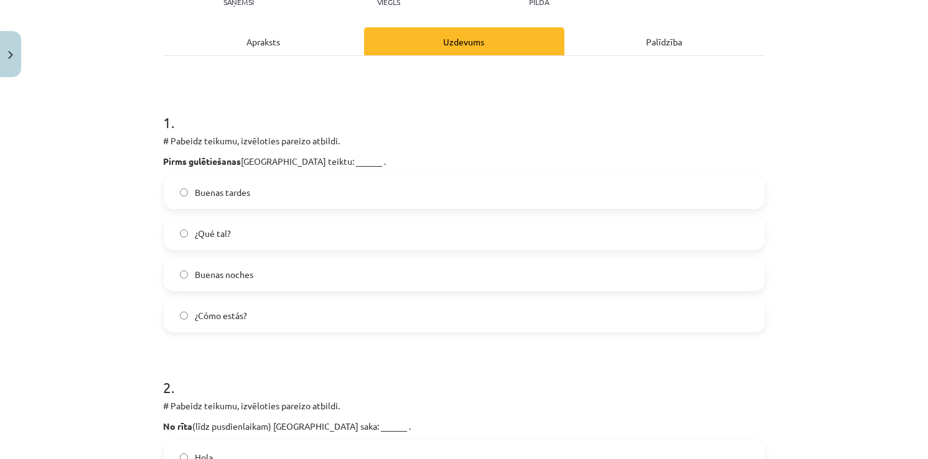
click at [232, 271] on span "Buenas noches" at bounding box center [224, 274] width 58 height 13
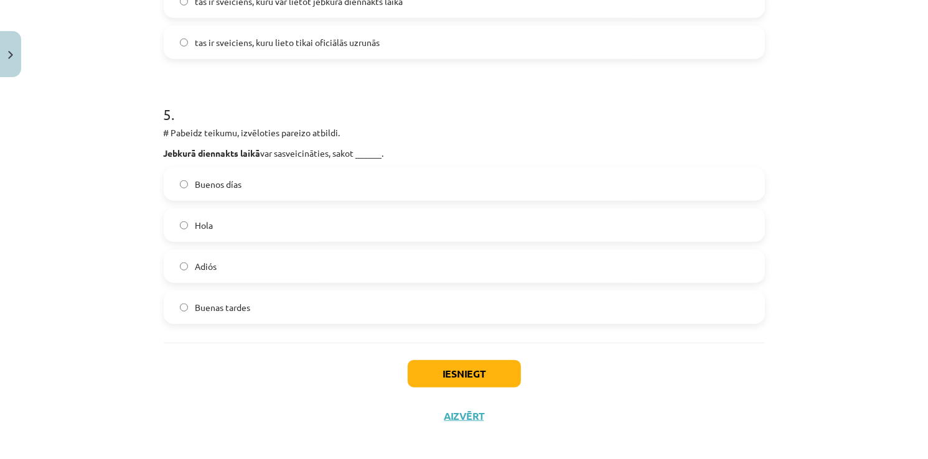
scroll to position [1233, 0]
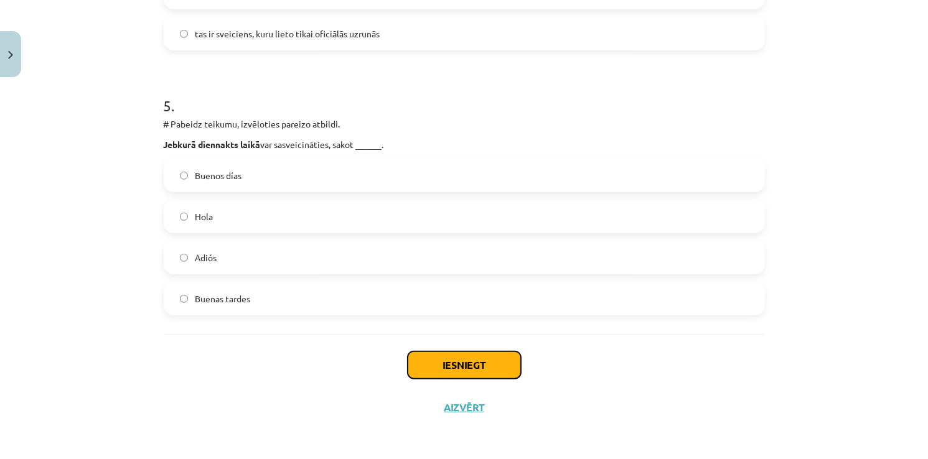
click at [482, 361] on button "Iesniegt" at bounding box center [464, 365] width 113 height 27
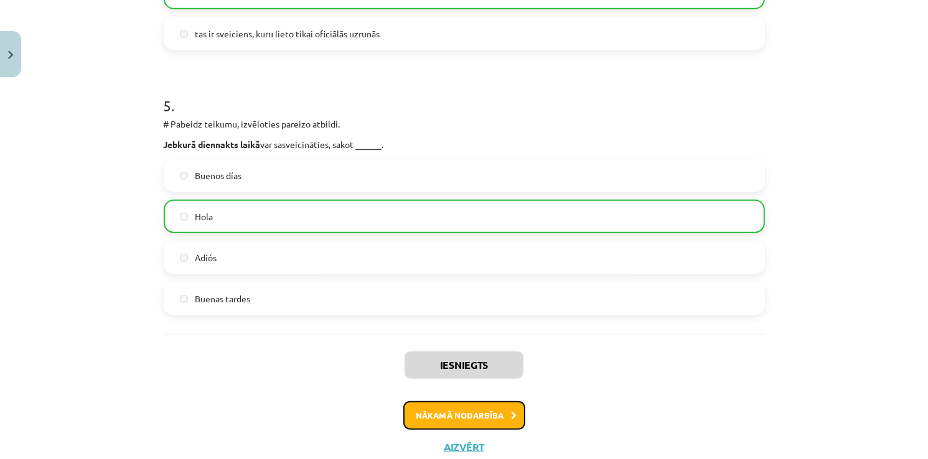
click at [492, 419] on button "Nākamā nodarbība" at bounding box center [464, 415] width 122 height 29
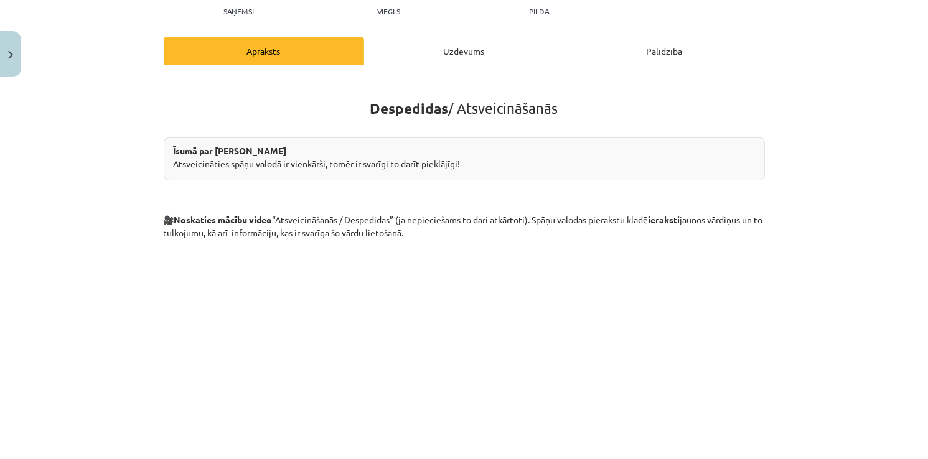
scroll to position [31, 0]
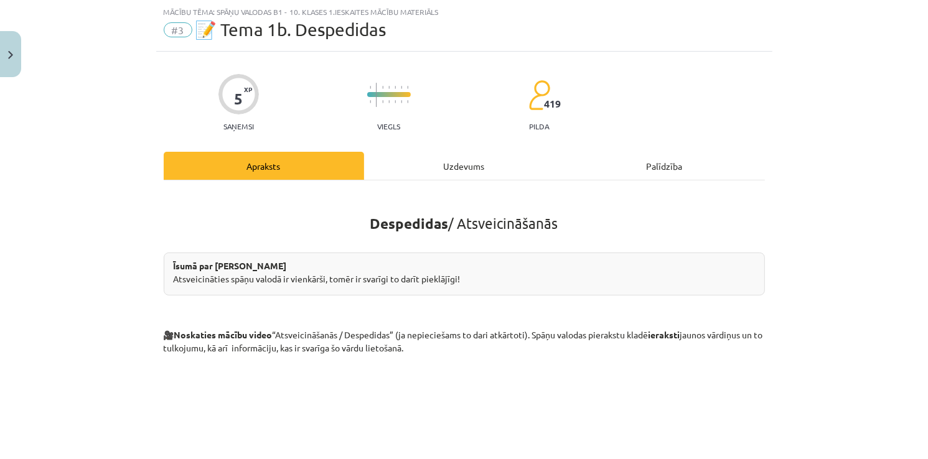
click at [467, 161] on div "Uzdevums" at bounding box center [464, 166] width 200 height 28
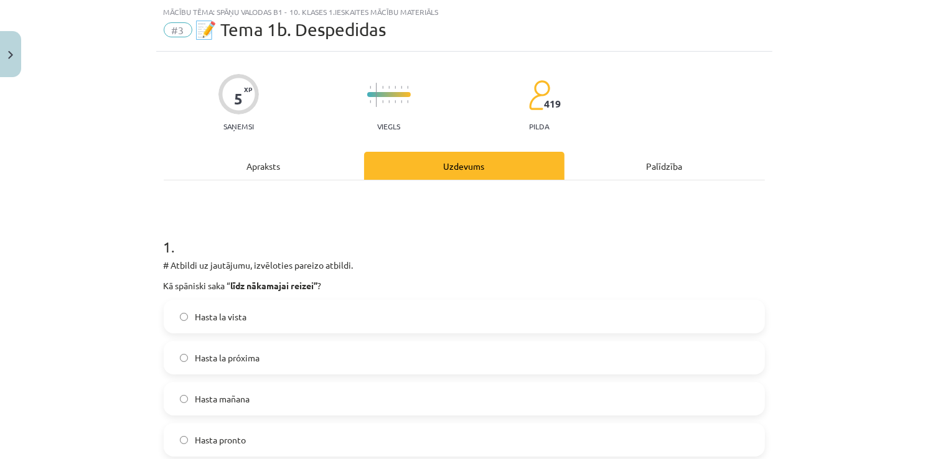
click at [210, 356] on span "Hasta la próxima" at bounding box center [227, 358] width 65 height 13
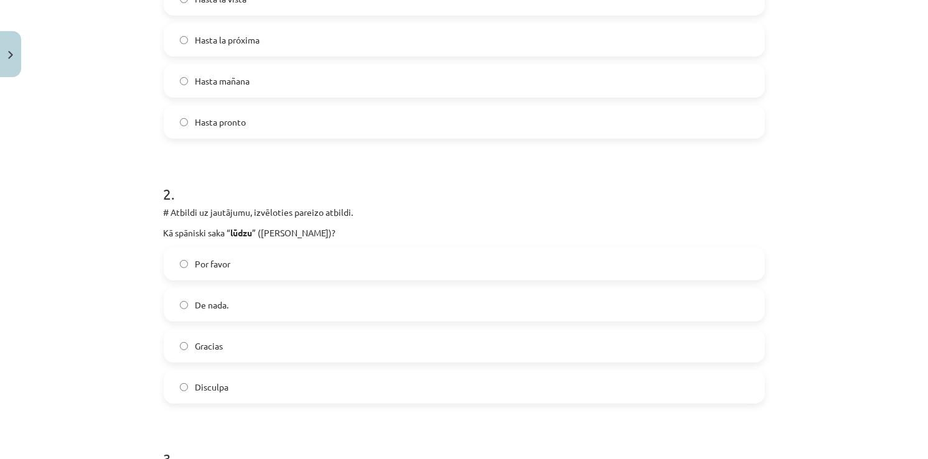
scroll to position [405, 0]
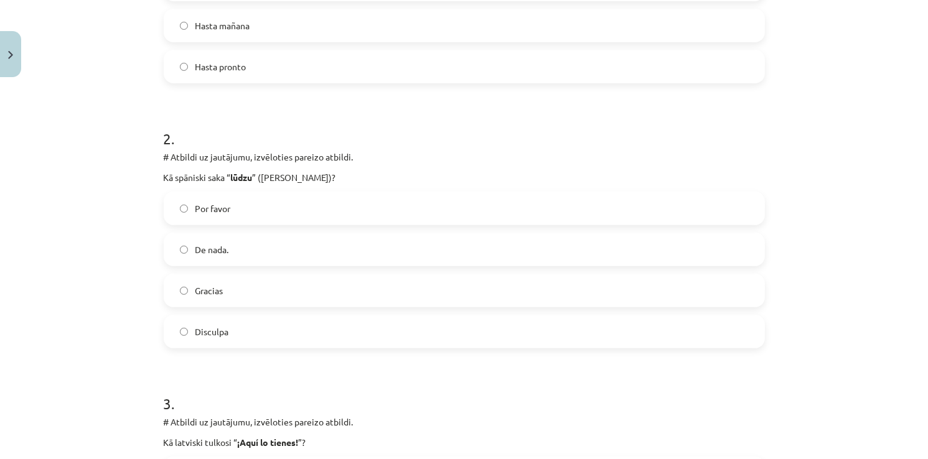
click at [230, 267] on div "Por favor De nada. Gracias Disculpa" at bounding box center [464, 270] width 601 height 157
click at [237, 249] on label "De nada." at bounding box center [464, 249] width 599 height 31
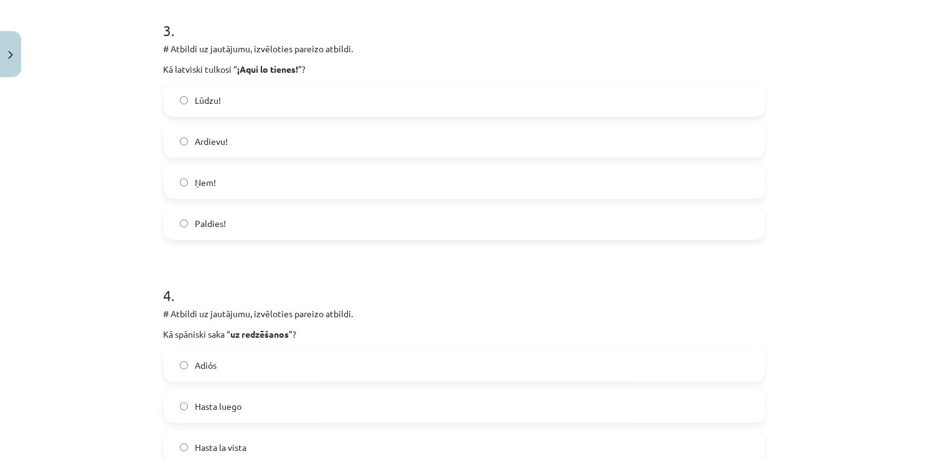
click at [208, 359] on span "Adiós" at bounding box center [206, 365] width 22 height 13
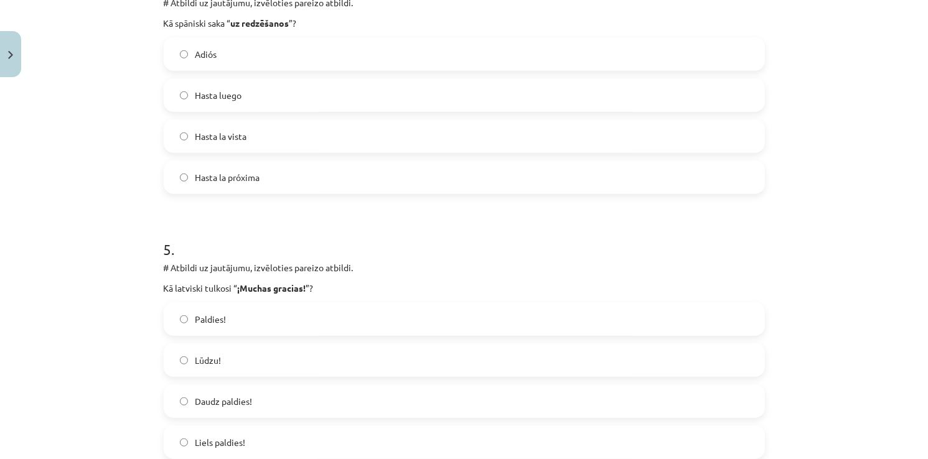
click at [209, 358] on span "Lūdzu!" at bounding box center [208, 360] width 26 height 13
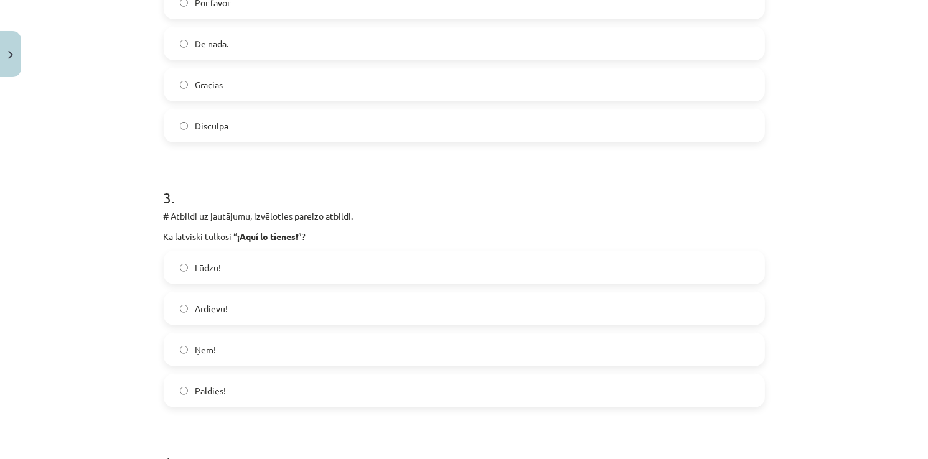
click at [242, 356] on label "Ņem!" at bounding box center [464, 349] width 599 height 31
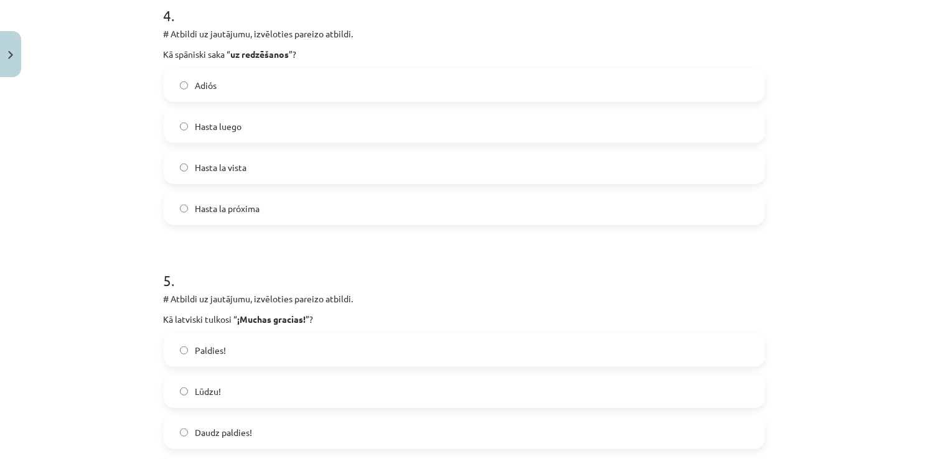
scroll to position [1233, 0]
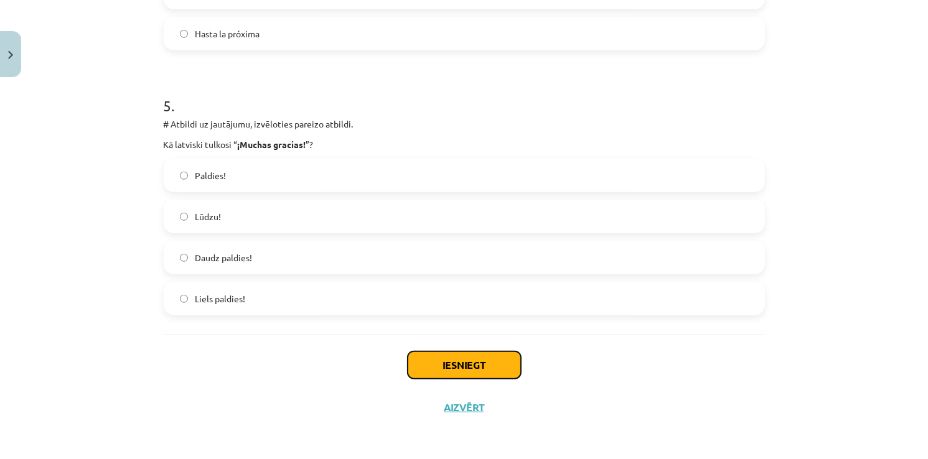
drag, startPoint x: 467, startPoint y: 364, endPoint x: 464, endPoint y: 353, distance: 10.9
click at [467, 362] on button "Iesniegt" at bounding box center [464, 365] width 113 height 27
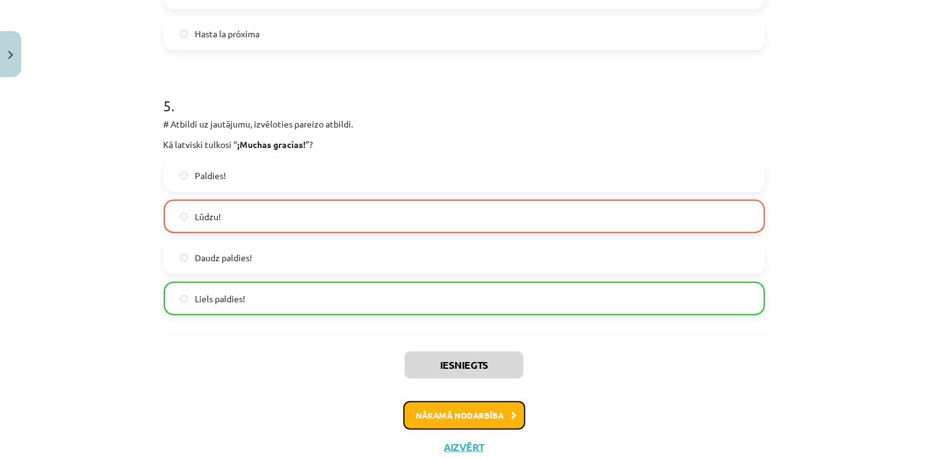
click at [472, 408] on button "Nākamā nodarbība" at bounding box center [464, 415] width 122 height 29
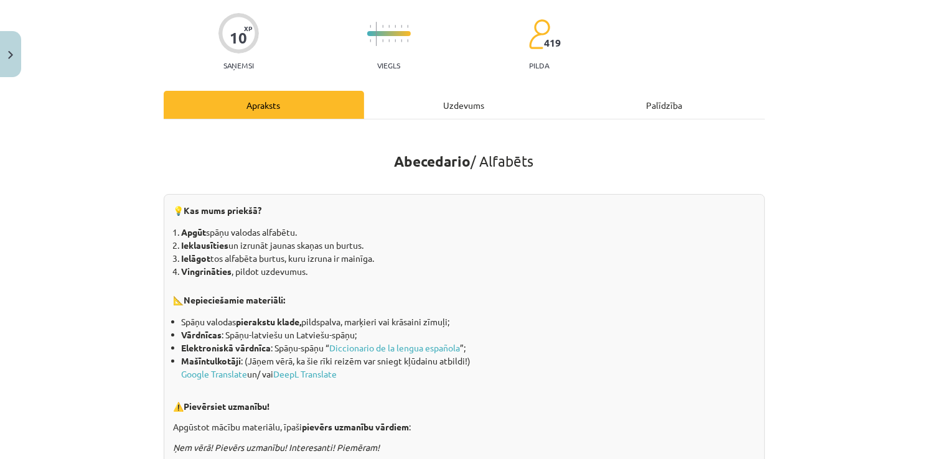
scroll to position [31, 0]
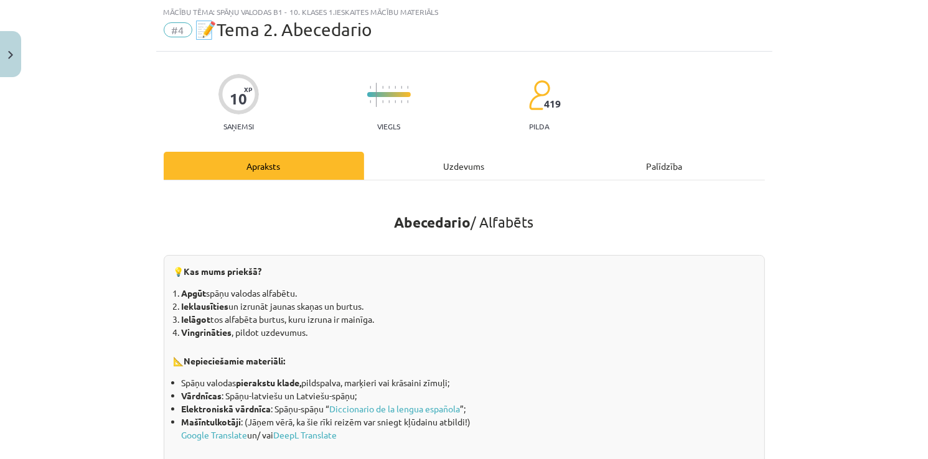
click at [452, 167] on div "Uzdevums" at bounding box center [464, 166] width 200 height 28
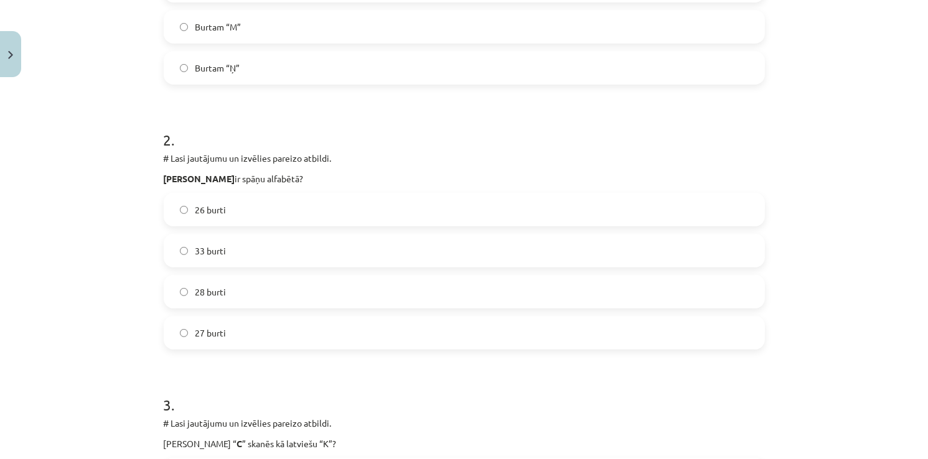
scroll to position [405, 0]
click at [224, 331] on label "27 burti" at bounding box center [464, 331] width 599 height 31
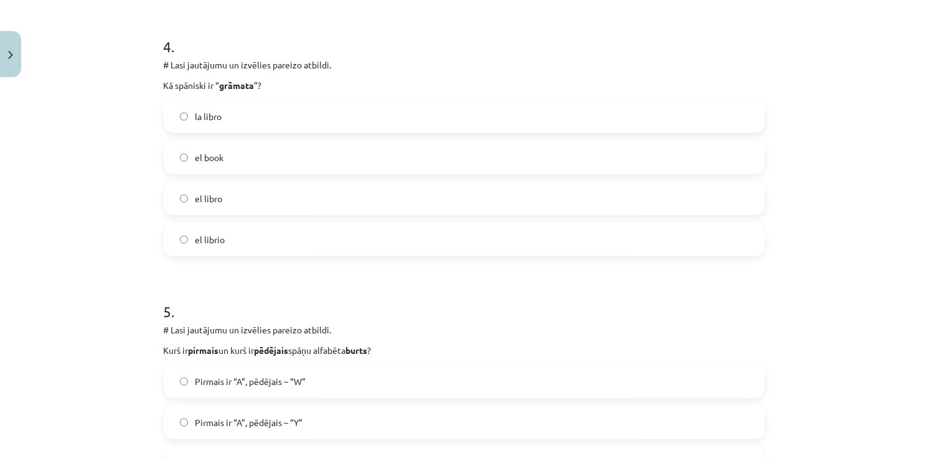
scroll to position [1089, 0]
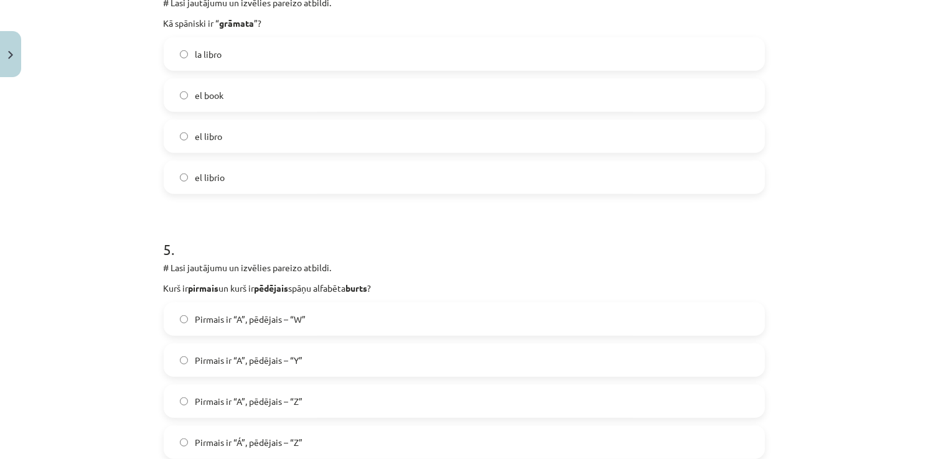
click at [243, 357] on span "Pirmais ir “A”, pēdējais – “Y”" at bounding box center [249, 360] width 108 height 13
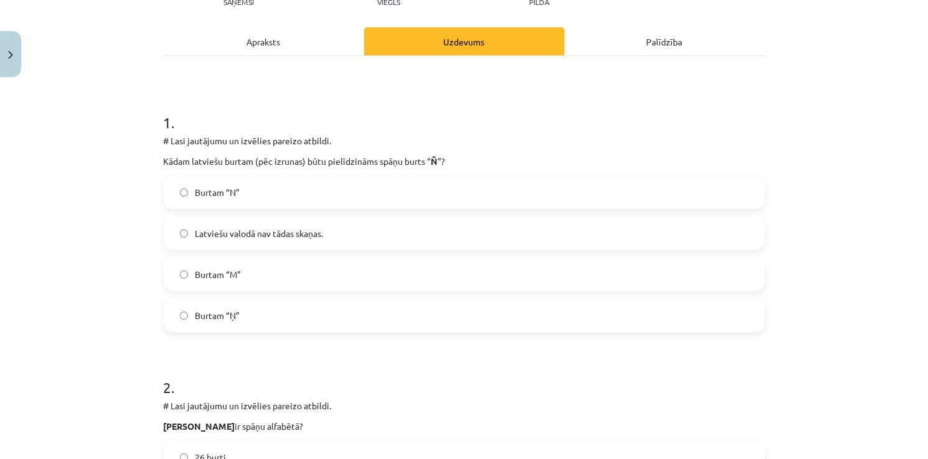
scroll to position [93, 0]
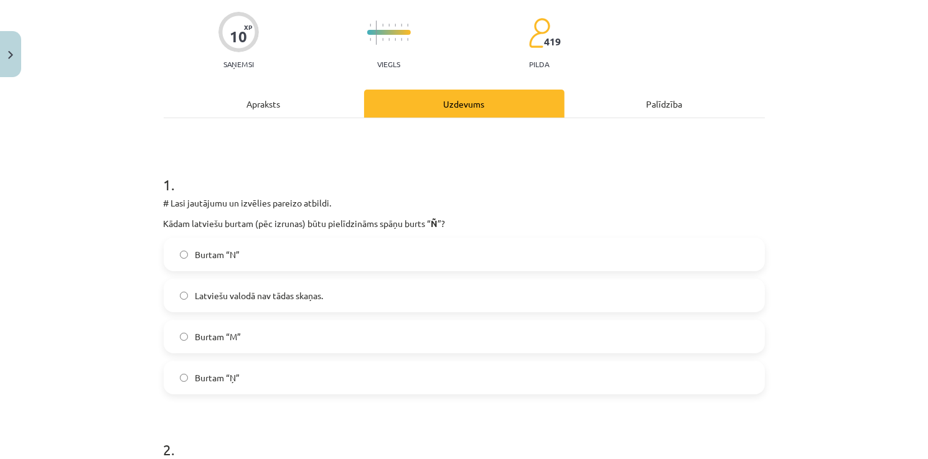
click at [239, 370] on label "Burtam “Ņ”" at bounding box center [464, 377] width 599 height 31
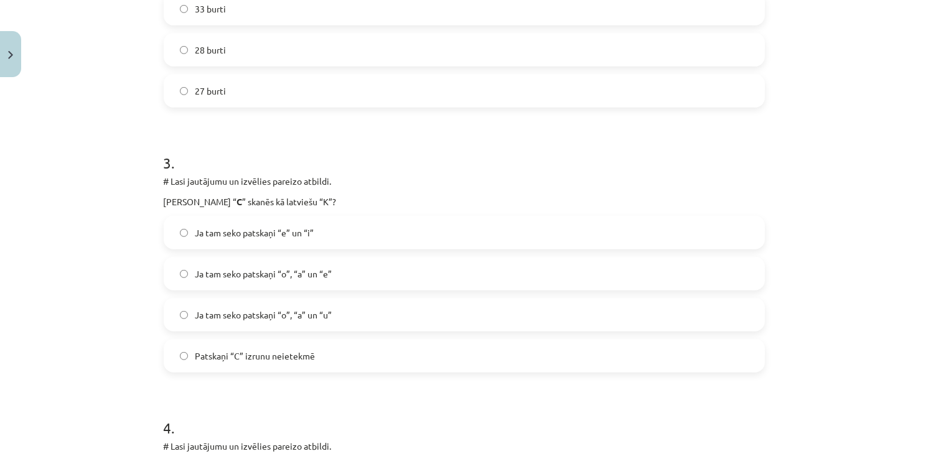
scroll to position [716, 0]
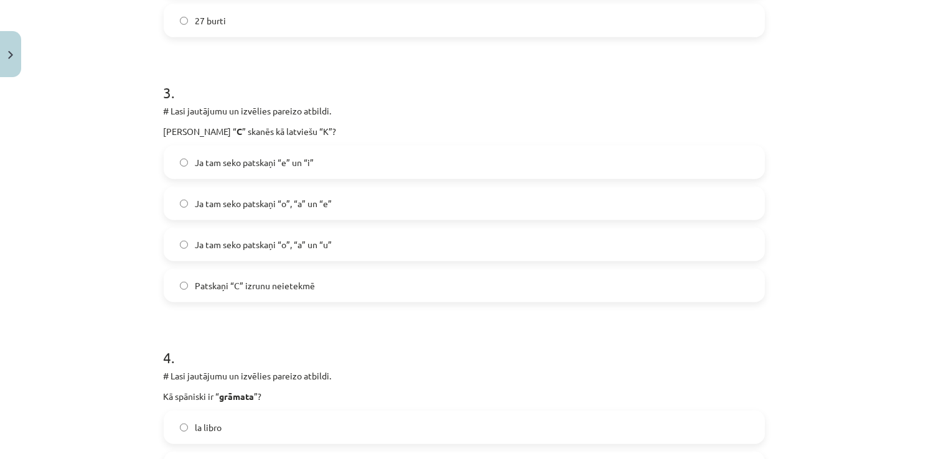
click at [285, 159] on span "Ja tam seko patskaņi “e” un “i”" at bounding box center [254, 162] width 119 height 13
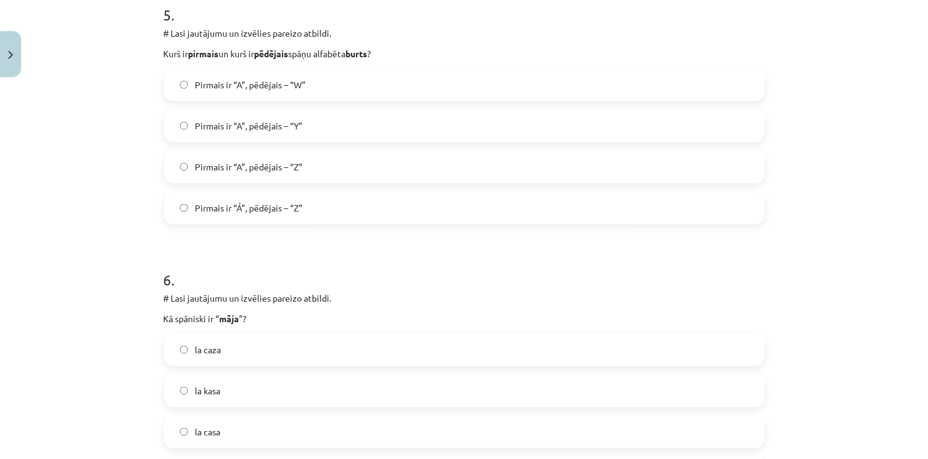
scroll to position [1400, 0]
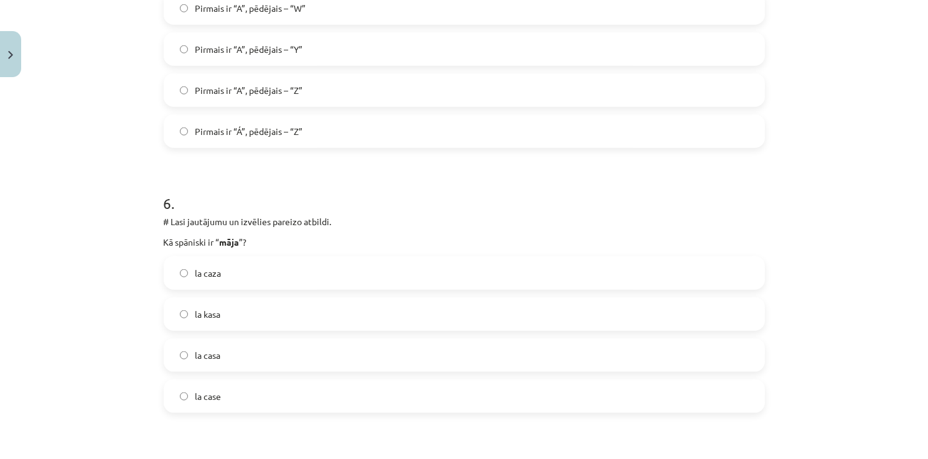
click at [225, 284] on label "la caza" at bounding box center [464, 273] width 599 height 31
click at [212, 353] on span "la casa" at bounding box center [208, 355] width 26 height 13
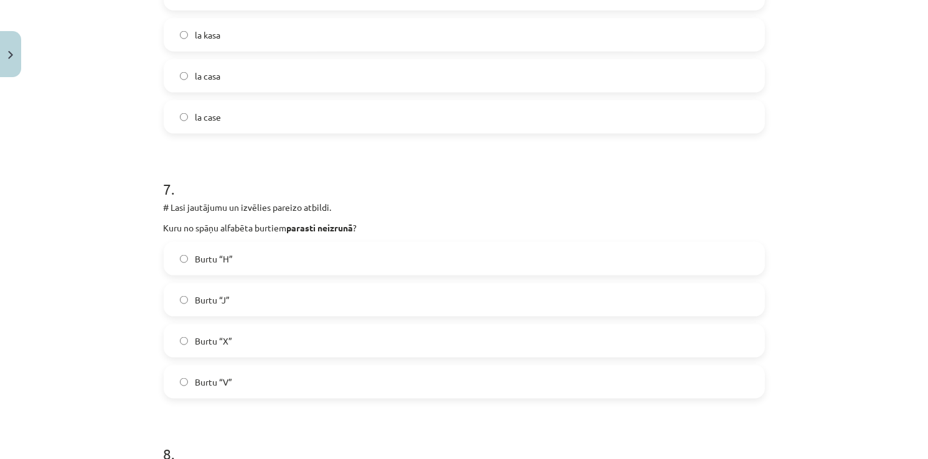
scroll to position [1711, 0]
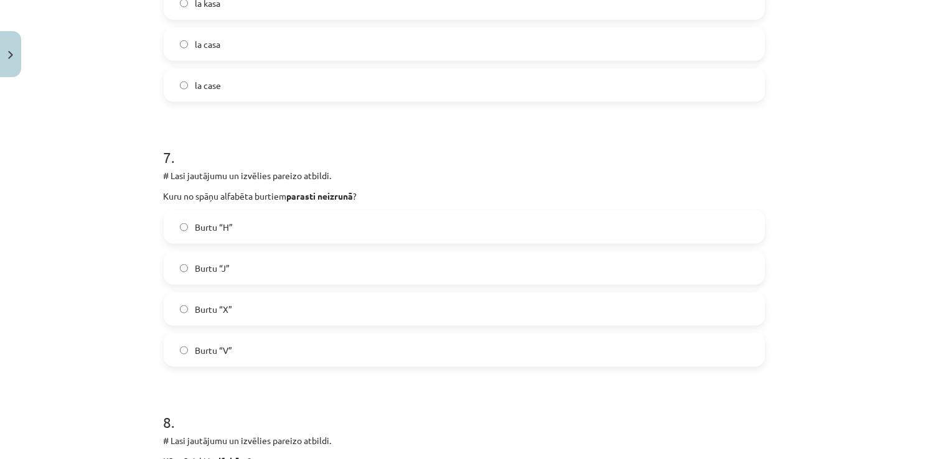
click at [250, 234] on label "Burtu “H”" at bounding box center [464, 227] width 599 height 31
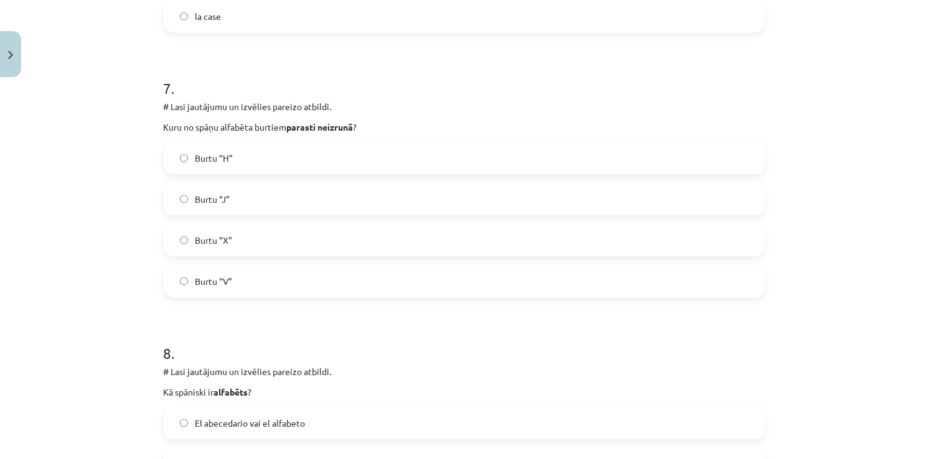
scroll to position [1898, 0]
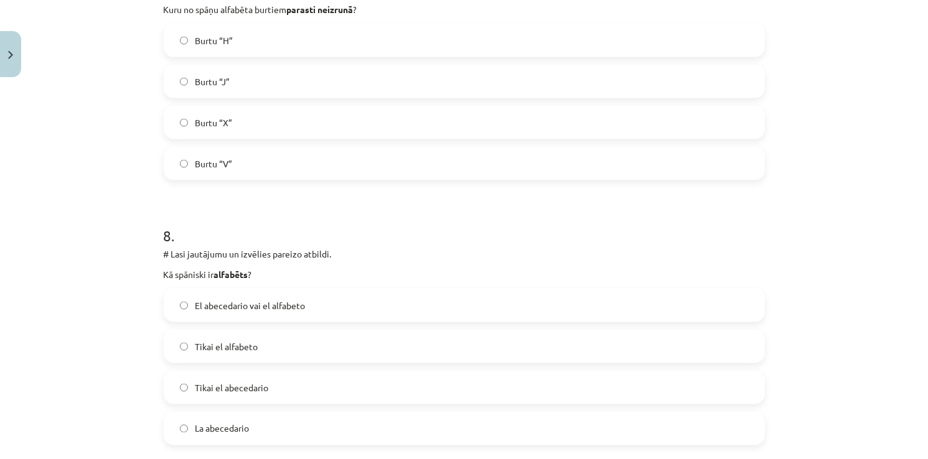
click at [228, 340] on span "Tikai el alfabeto" at bounding box center [226, 346] width 63 height 13
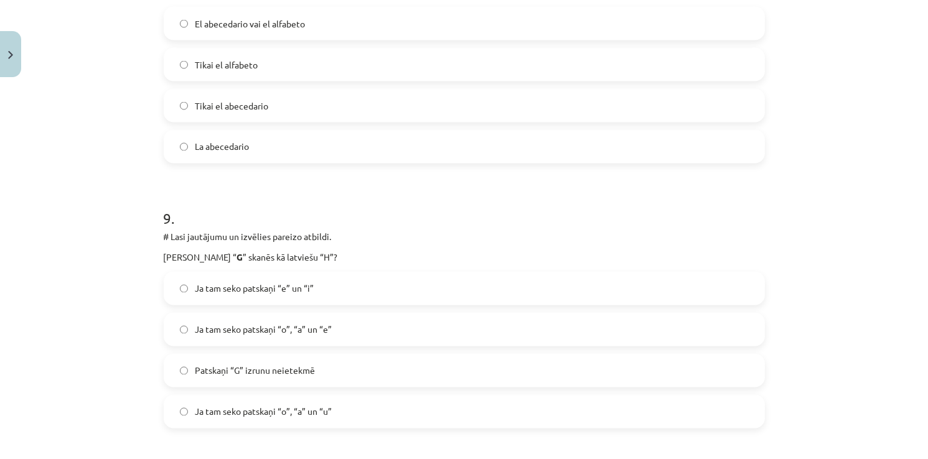
scroll to position [2209, 0]
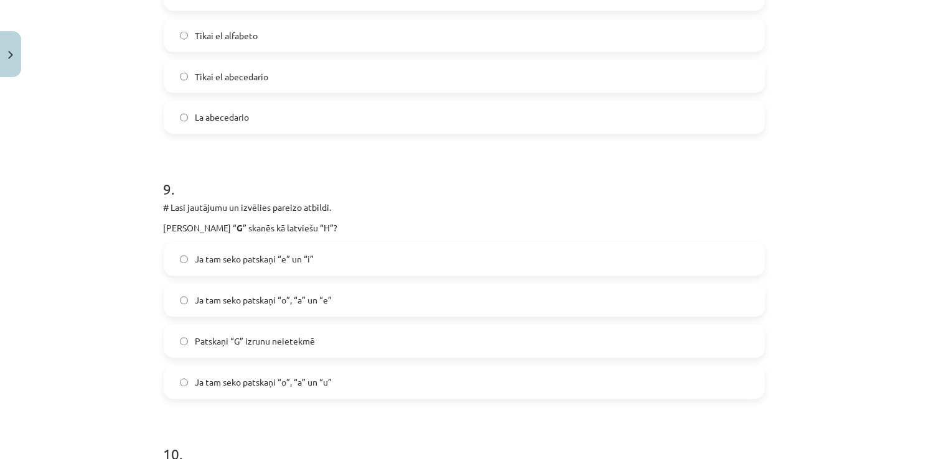
click at [220, 261] on span "Ja tam seko patskaņi “e” un “i”" at bounding box center [254, 259] width 119 height 13
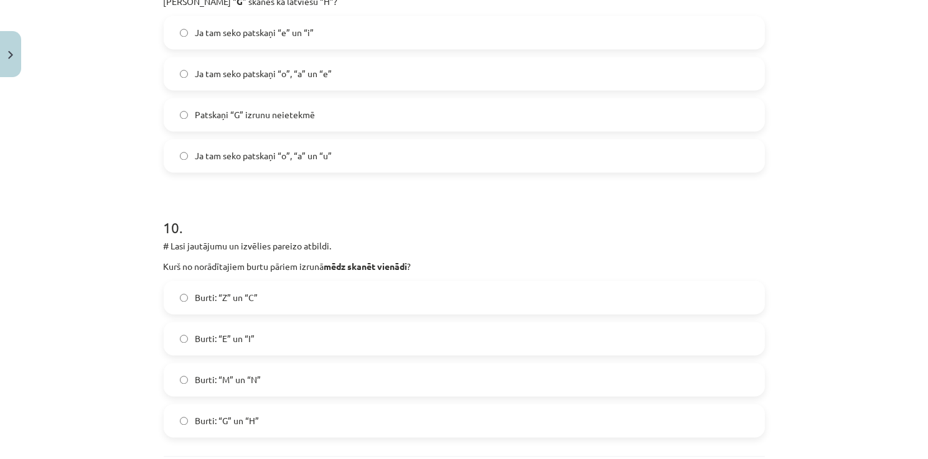
scroll to position [2458, 0]
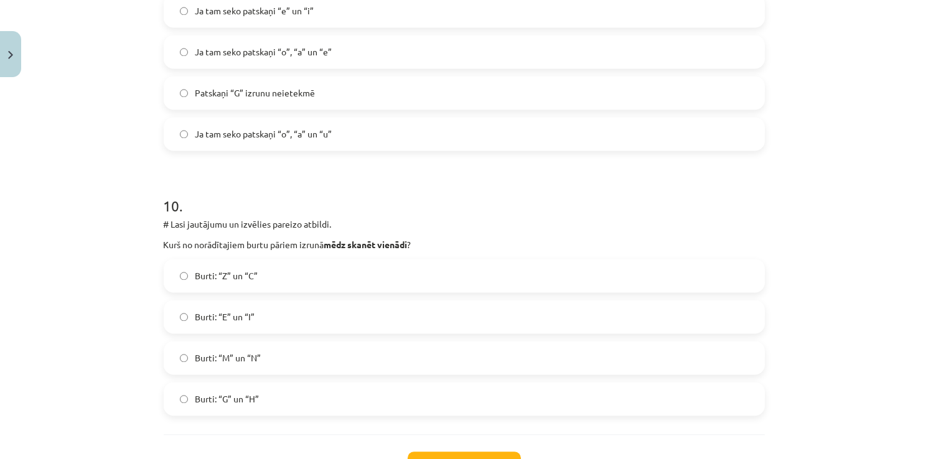
click at [216, 286] on label "Burti: “Z” un “C”" at bounding box center [464, 275] width 599 height 31
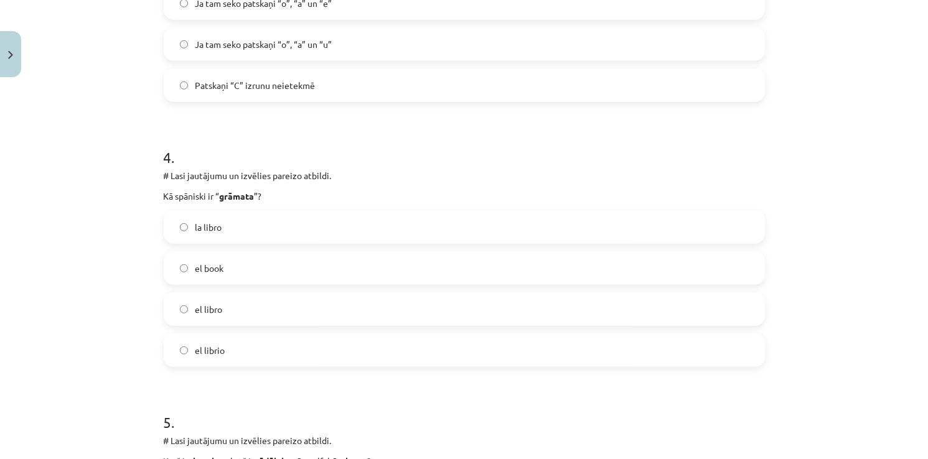
scroll to position [902, 0]
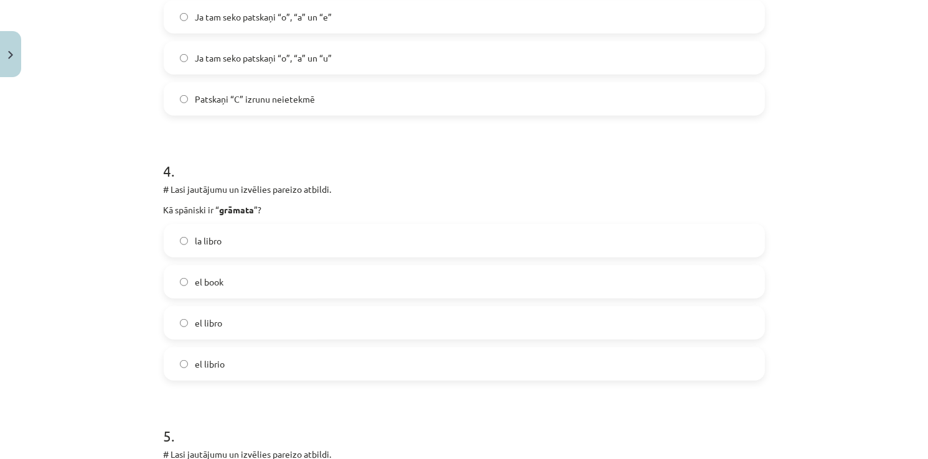
click at [251, 364] on label "el librio" at bounding box center [464, 364] width 599 height 31
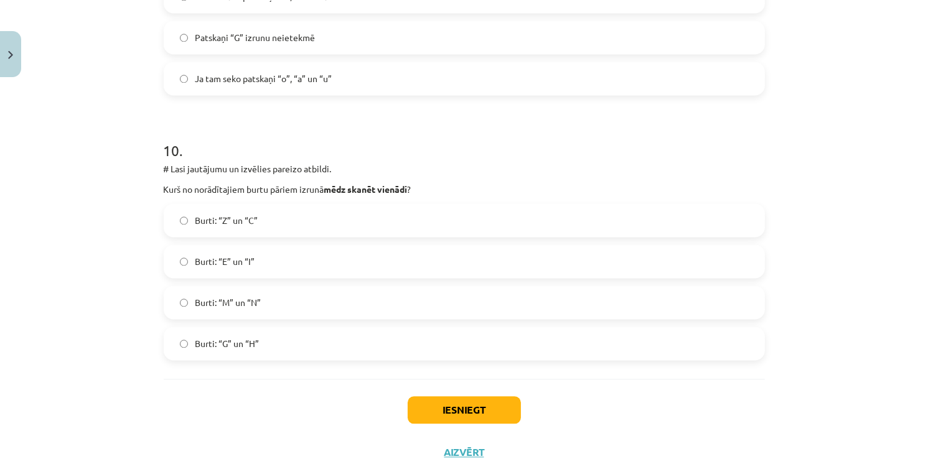
scroll to position [2559, 0]
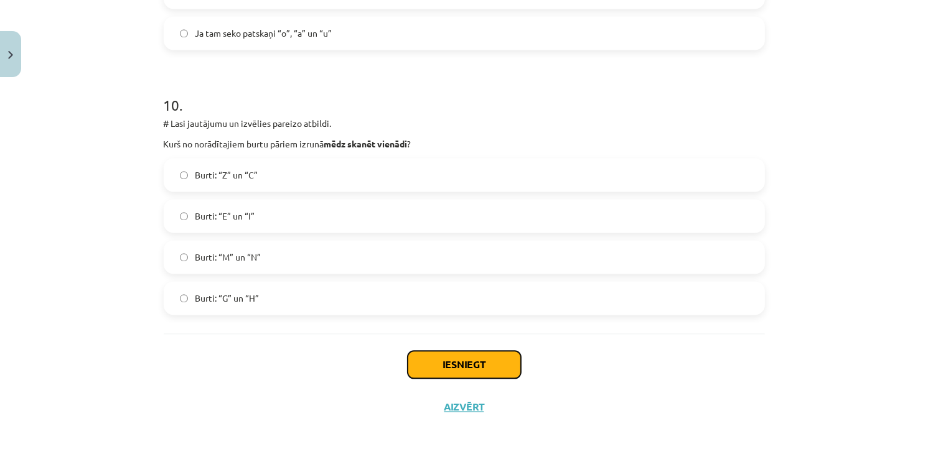
click at [457, 357] on button "Iesniegt" at bounding box center [464, 364] width 113 height 27
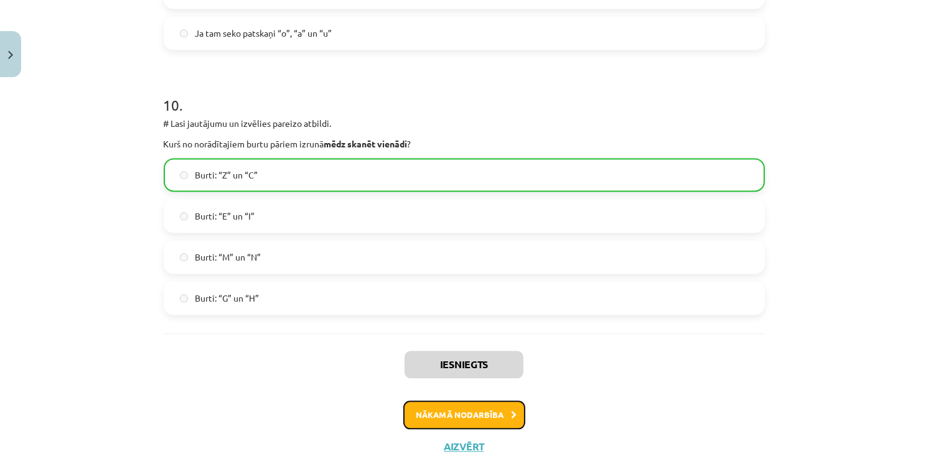
click at [452, 418] on button "Nākamā nodarbība" at bounding box center [464, 415] width 122 height 29
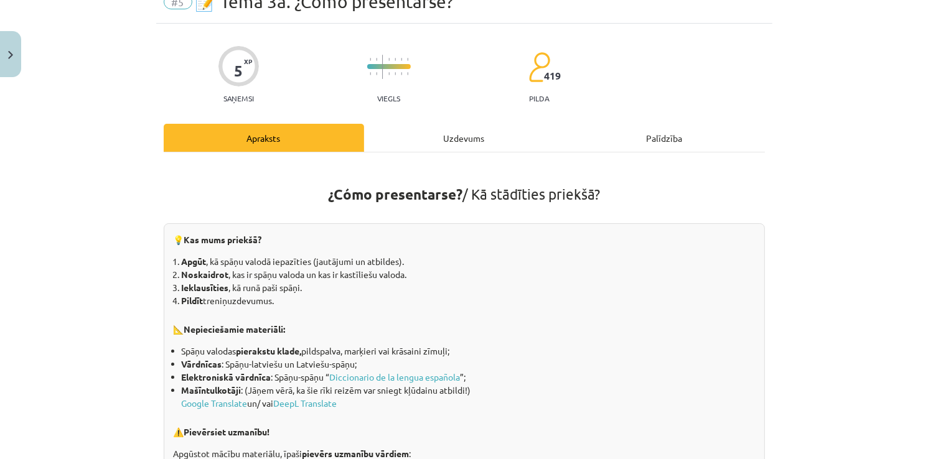
scroll to position [31, 0]
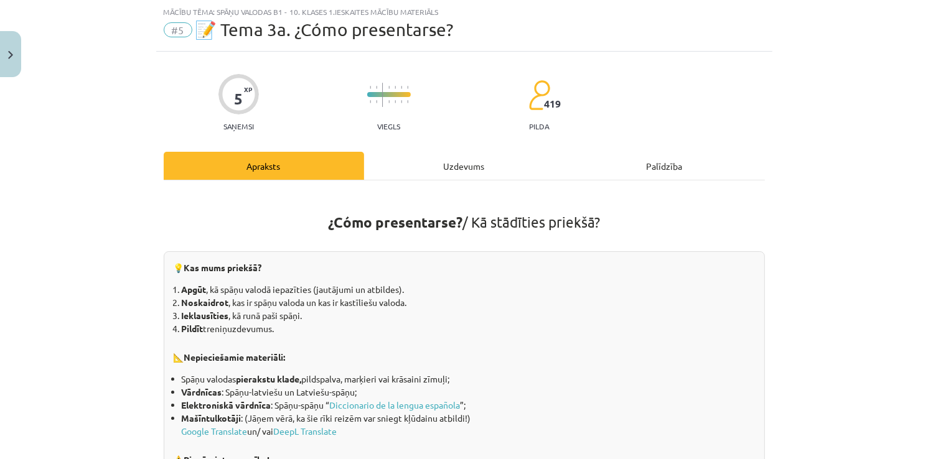
click at [425, 169] on div "Uzdevums" at bounding box center [464, 166] width 200 height 28
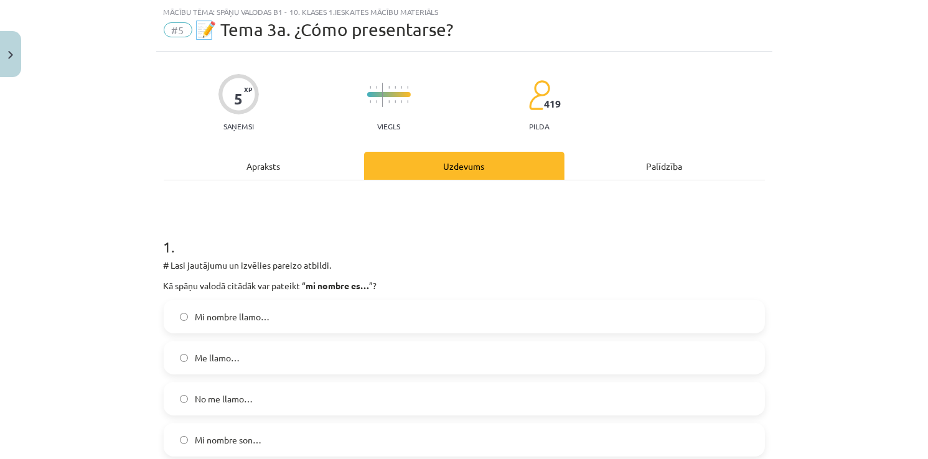
click at [199, 360] on span "Me llamo…" at bounding box center [217, 358] width 45 height 13
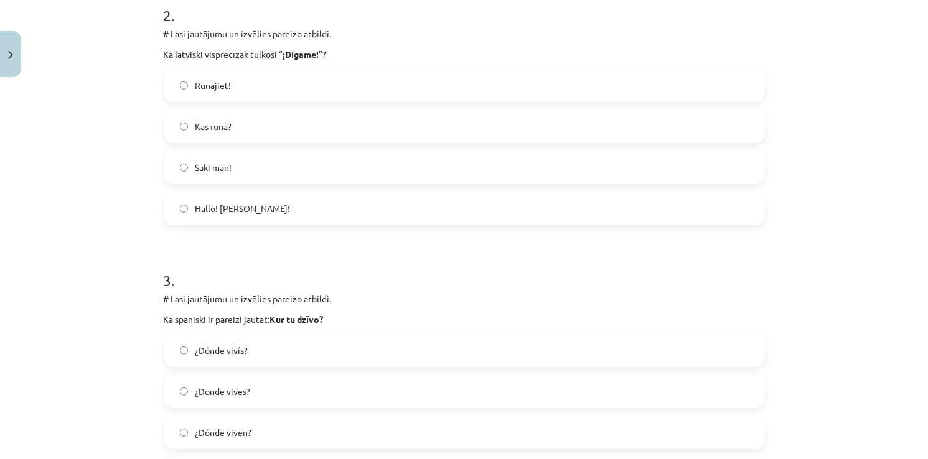
scroll to position [716, 0]
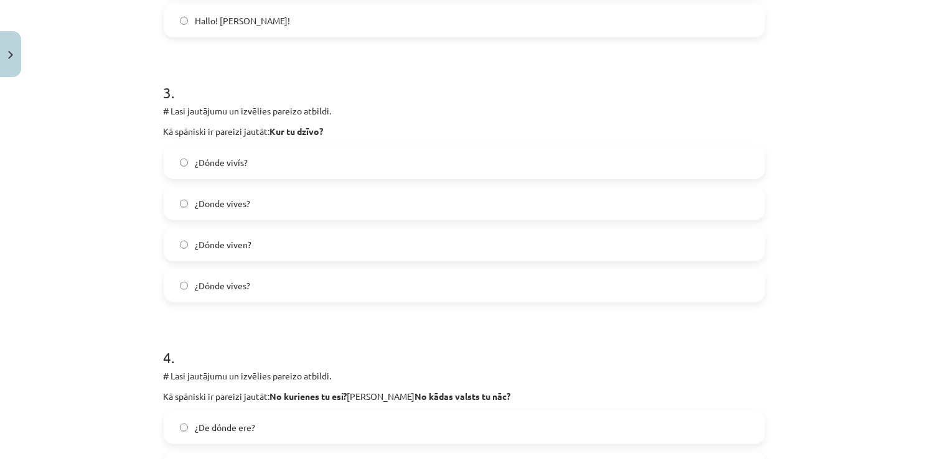
click at [219, 195] on label "¿Donde vives?" at bounding box center [464, 203] width 599 height 31
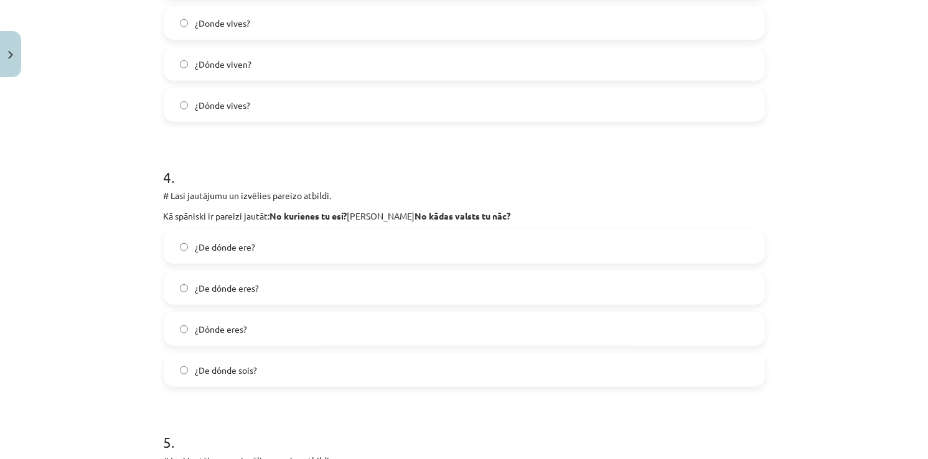
scroll to position [902, 0]
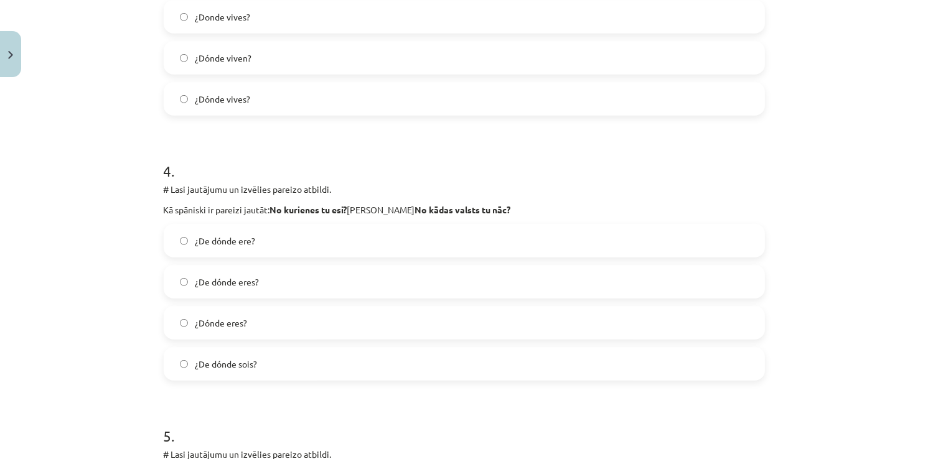
click at [259, 281] on label "¿De dónde eres?" at bounding box center [464, 281] width 599 height 31
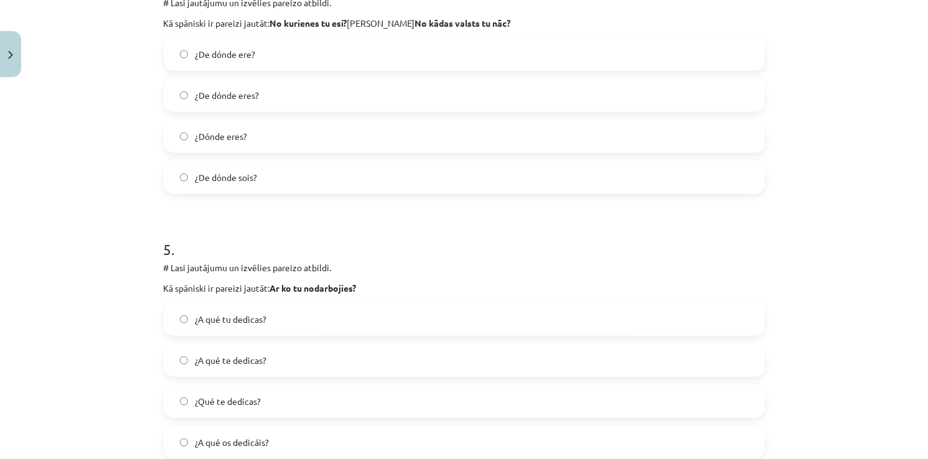
scroll to position [1151, 0]
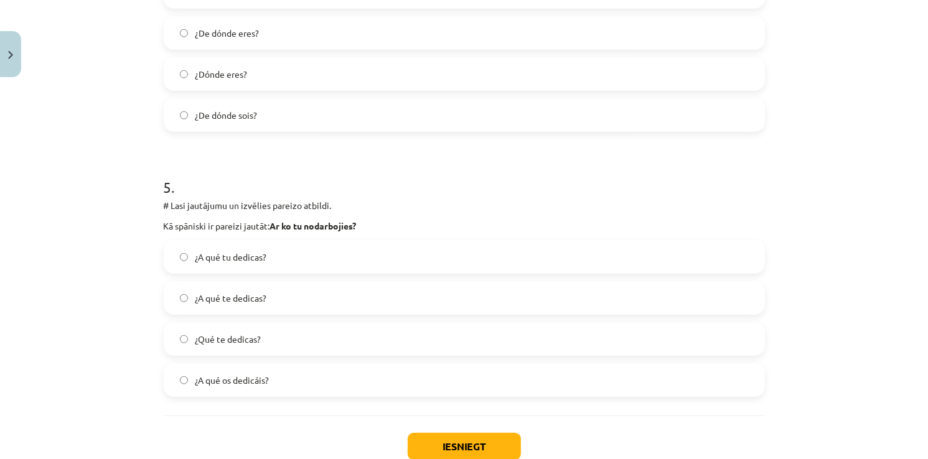
click at [238, 303] on span "¿A qué te dedicas?" at bounding box center [231, 298] width 72 height 13
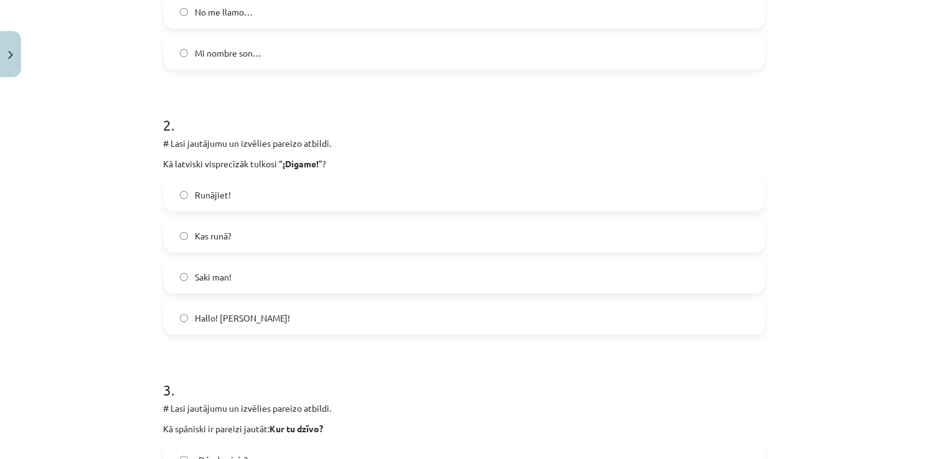
scroll to position [424, 0]
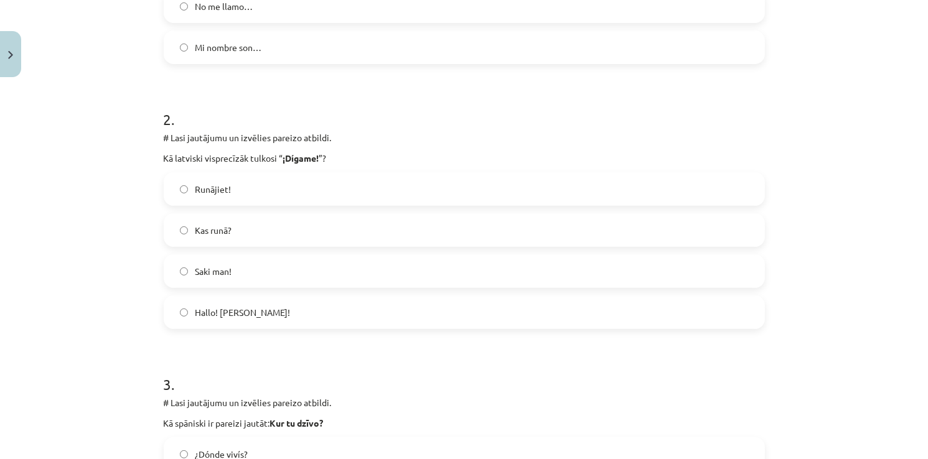
click at [207, 314] on span "Hallo! jeb Klausos!" at bounding box center [242, 312] width 95 height 13
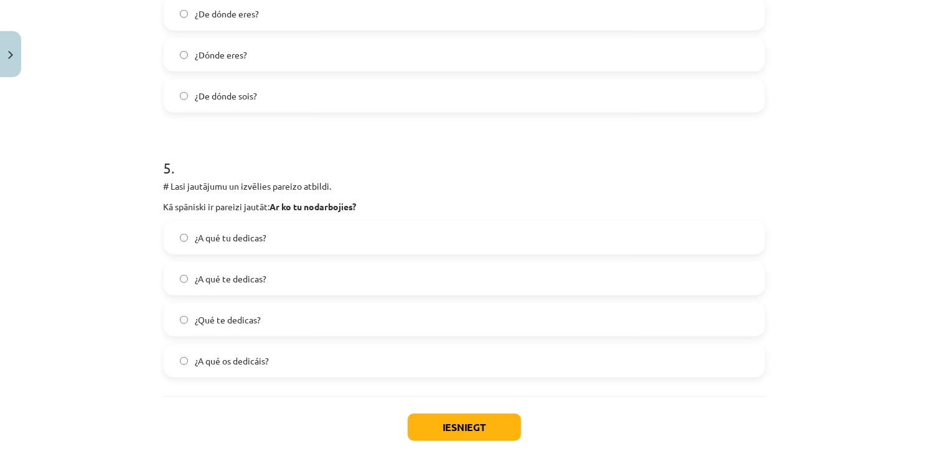
scroll to position [1233, 0]
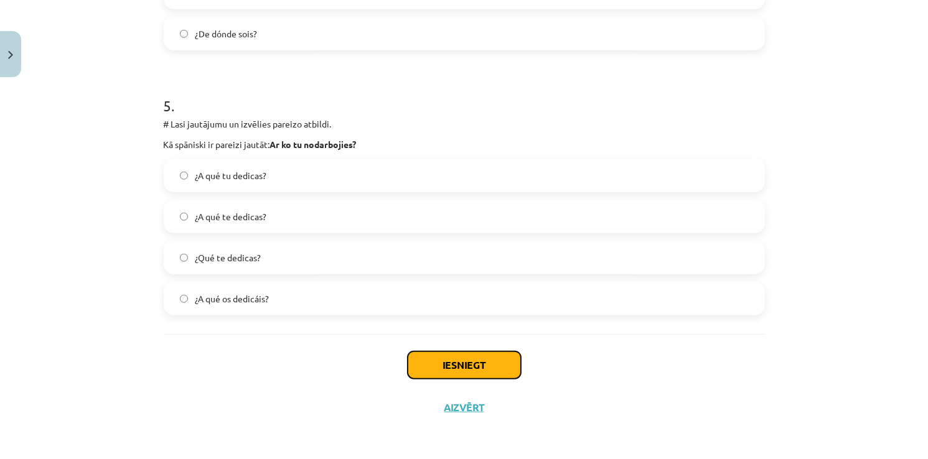
click at [457, 370] on button "Iesniegt" at bounding box center [464, 365] width 113 height 27
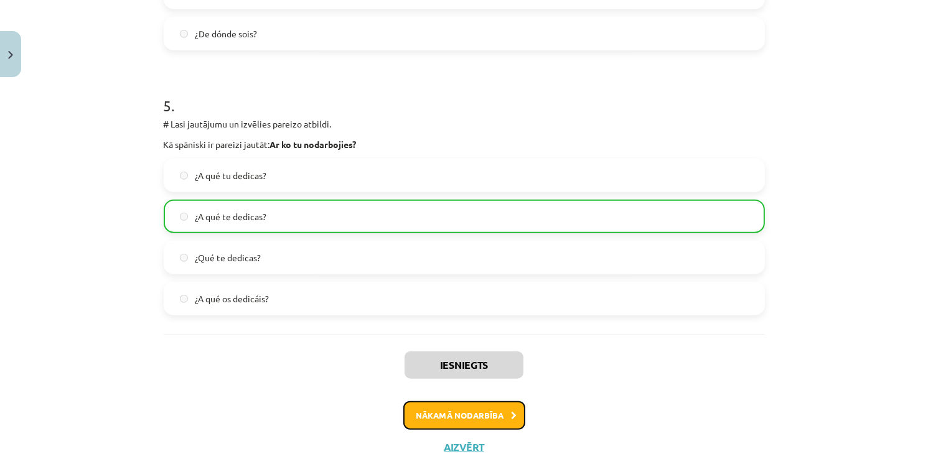
click at [457, 406] on button "Nākamā nodarbība" at bounding box center [464, 415] width 122 height 29
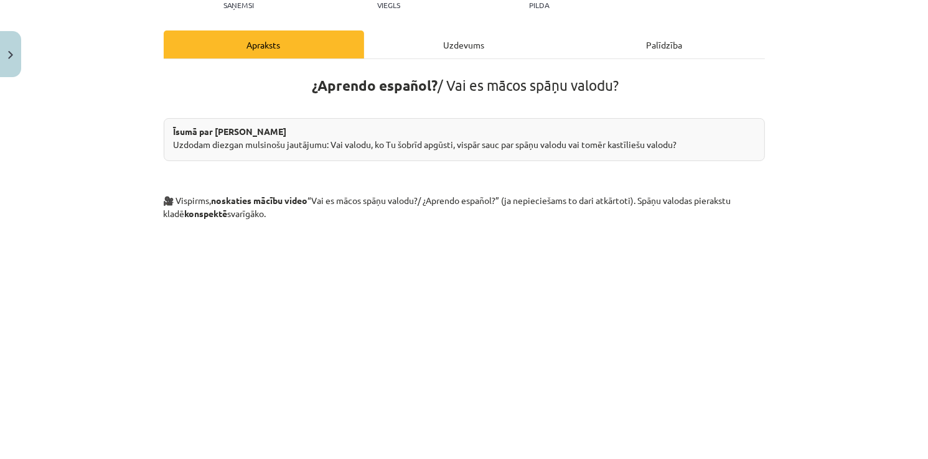
scroll to position [31, 0]
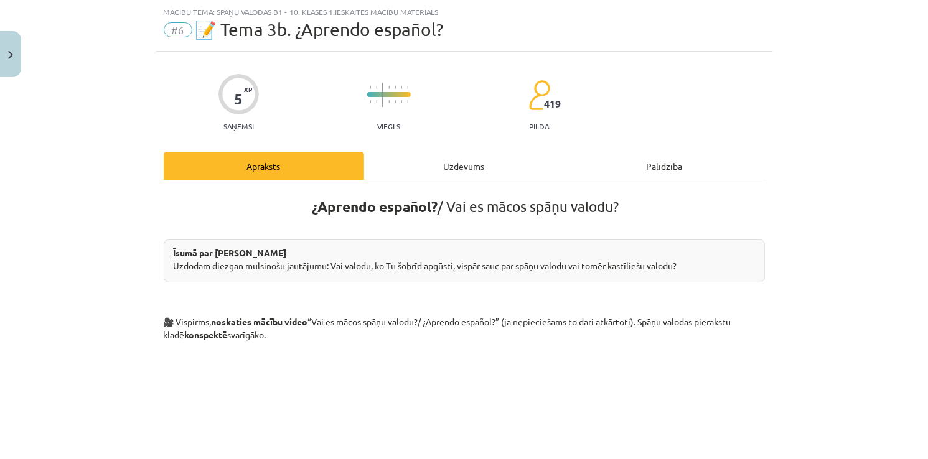
click at [398, 179] on div "Uzdevums" at bounding box center [464, 166] width 200 height 28
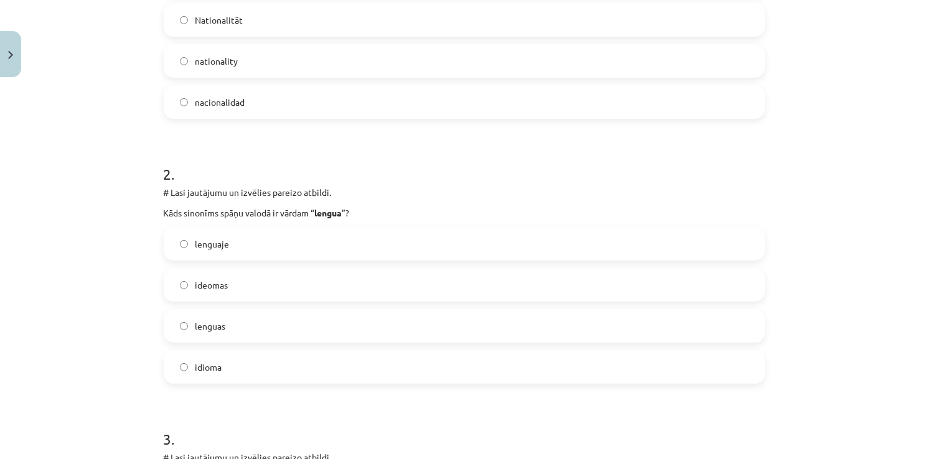
scroll to position [405, 0]
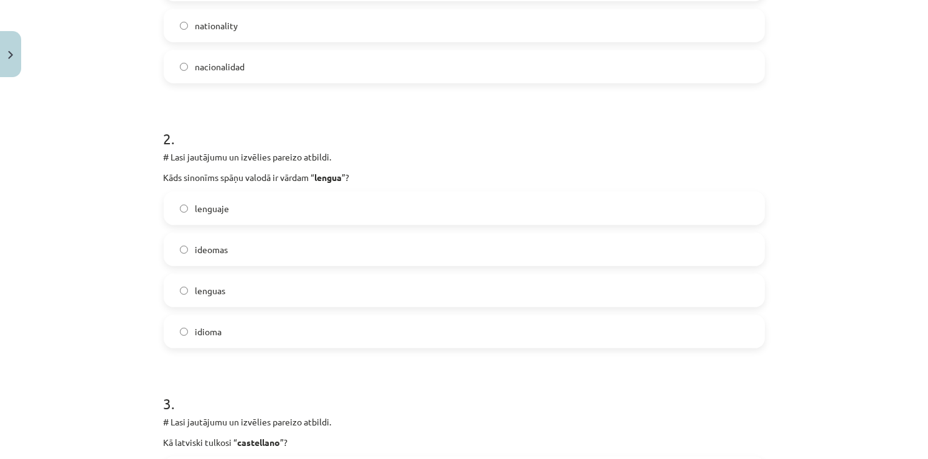
click at [213, 325] on span "idioma" at bounding box center [208, 331] width 27 height 13
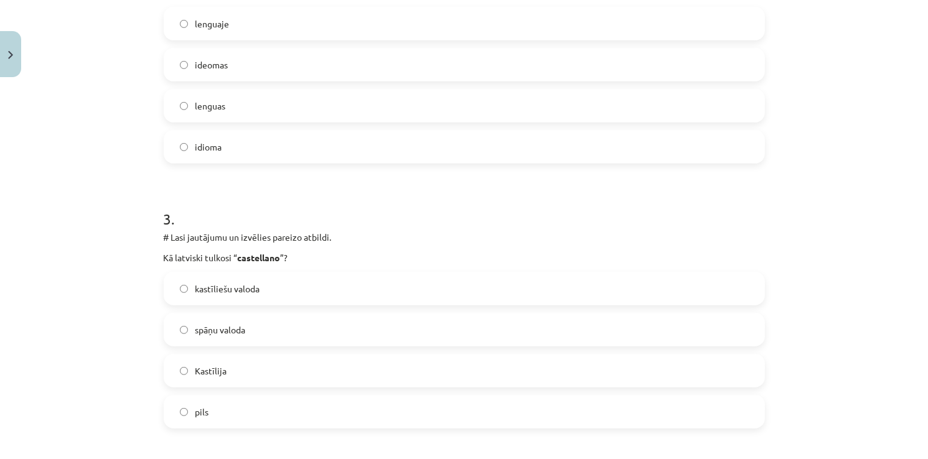
scroll to position [591, 0]
click at [201, 322] on span "spāņu valoda" at bounding box center [220, 328] width 50 height 13
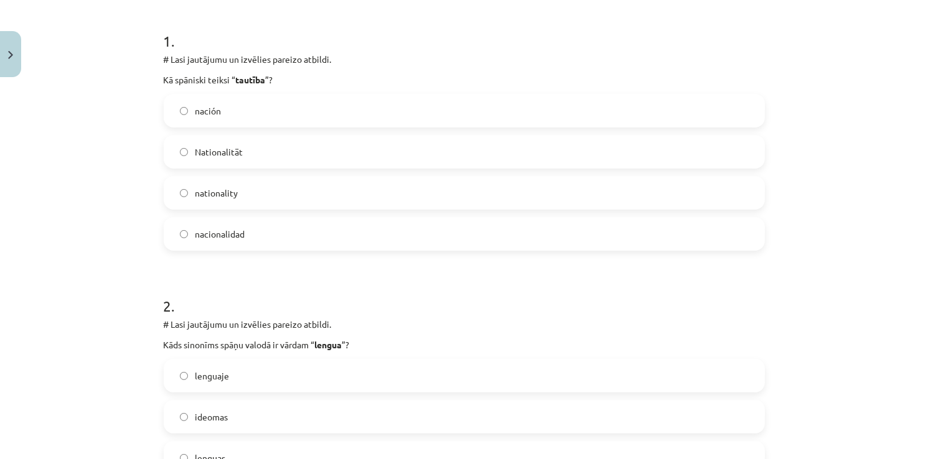
drag, startPoint x: 225, startPoint y: 200, endPoint x: 220, endPoint y: 221, distance: 21.3
click at [225, 202] on label "nationality" at bounding box center [464, 192] width 599 height 31
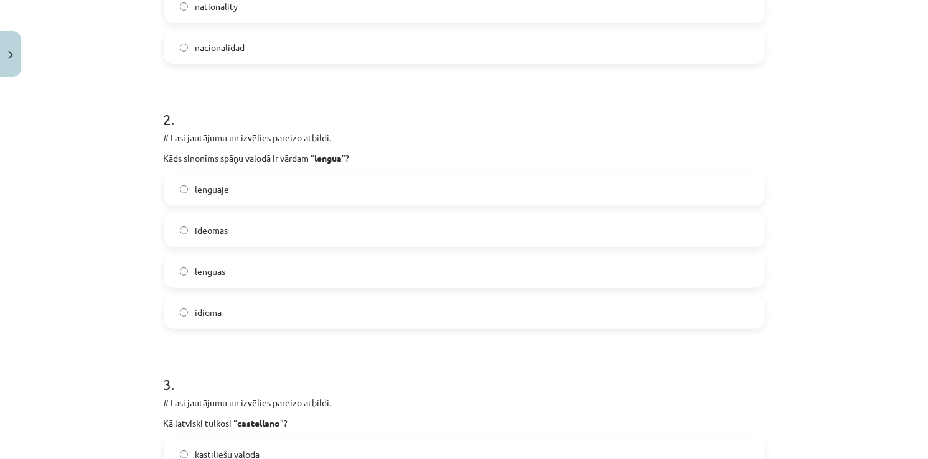
scroll to position [299, 0]
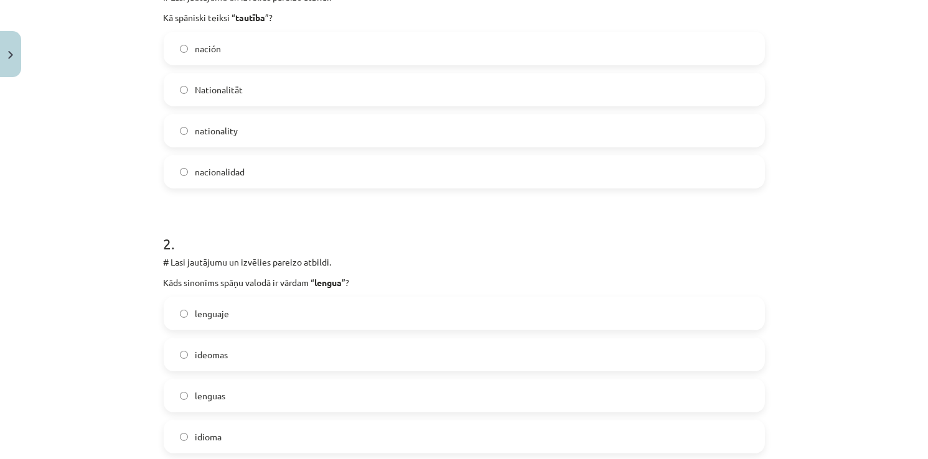
click at [220, 88] on span "Nationalität" at bounding box center [219, 89] width 48 height 13
click at [225, 155] on div "nacionalidad" at bounding box center [464, 172] width 601 height 34
click at [220, 172] on span "nacionalidad" at bounding box center [220, 172] width 50 height 13
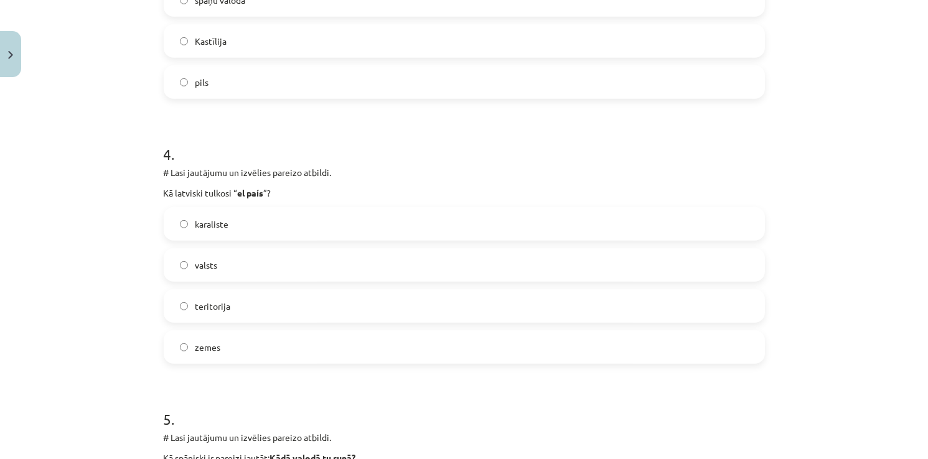
scroll to position [922, 0]
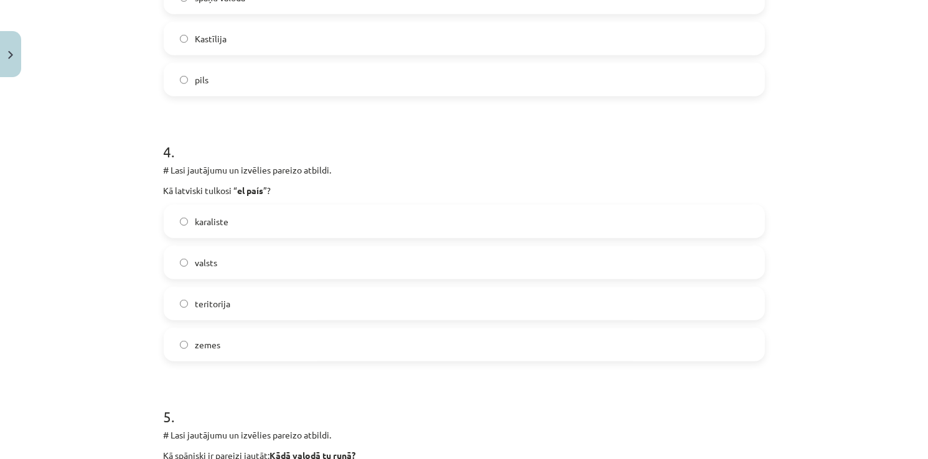
click at [230, 221] on label "karaliste" at bounding box center [464, 221] width 599 height 31
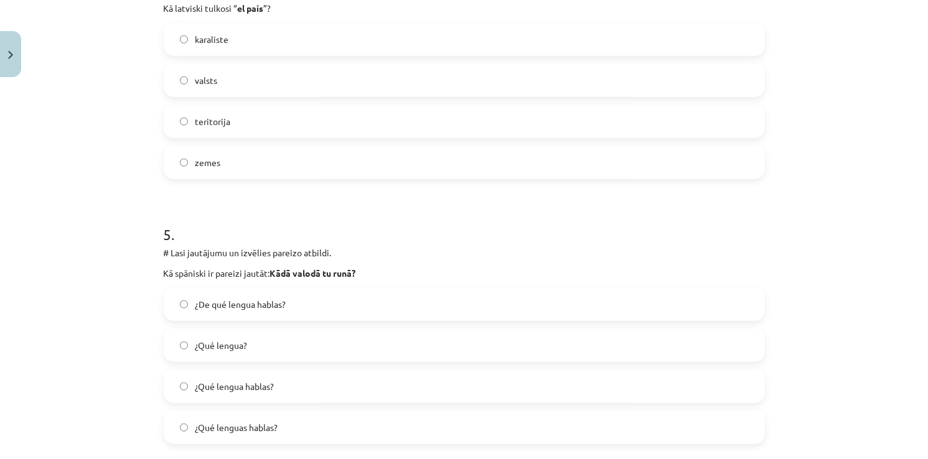
scroll to position [1108, 0]
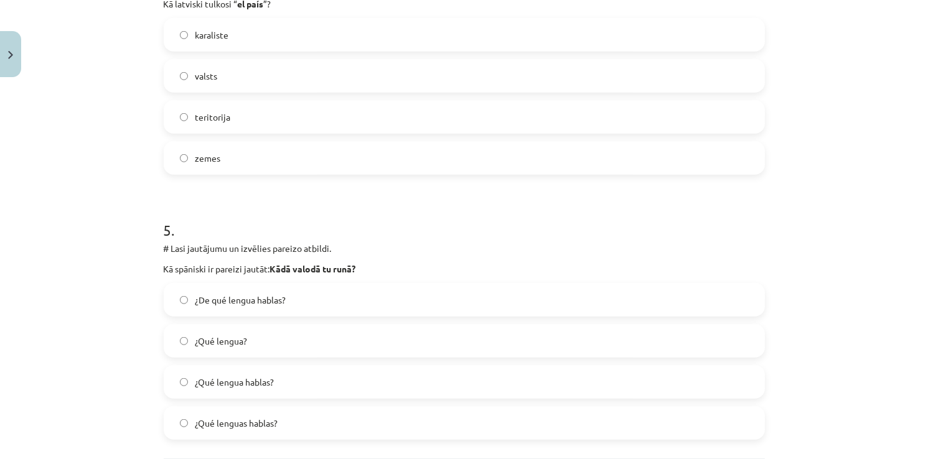
click at [232, 335] on span "¿Qué lengua?" at bounding box center [221, 341] width 52 height 13
click at [227, 380] on span "¿Qué lengua hablas?" at bounding box center [234, 382] width 79 height 13
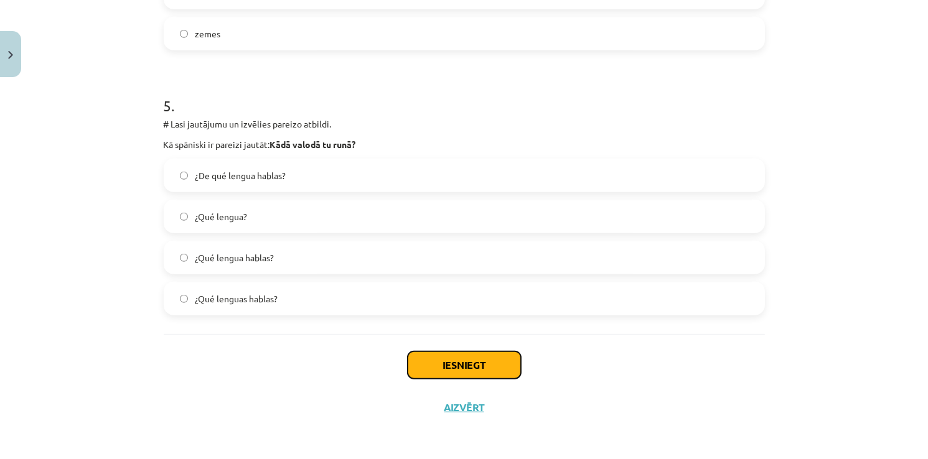
click at [451, 374] on button "Iesniegt" at bounding box center [464, 365] width 113 height 27
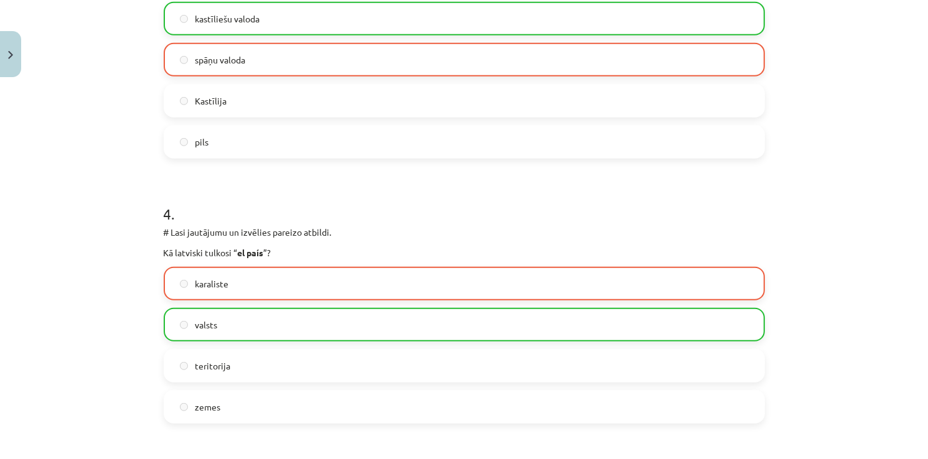
scroll to position [1272, 0]
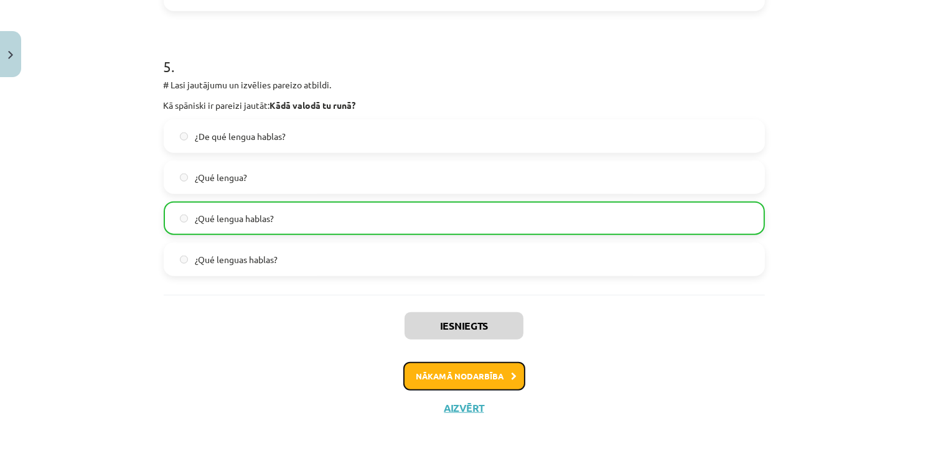
click at [487, 373] on button "Nākamā nodarbība" at bounding box center [464, 376] width 122 height 29
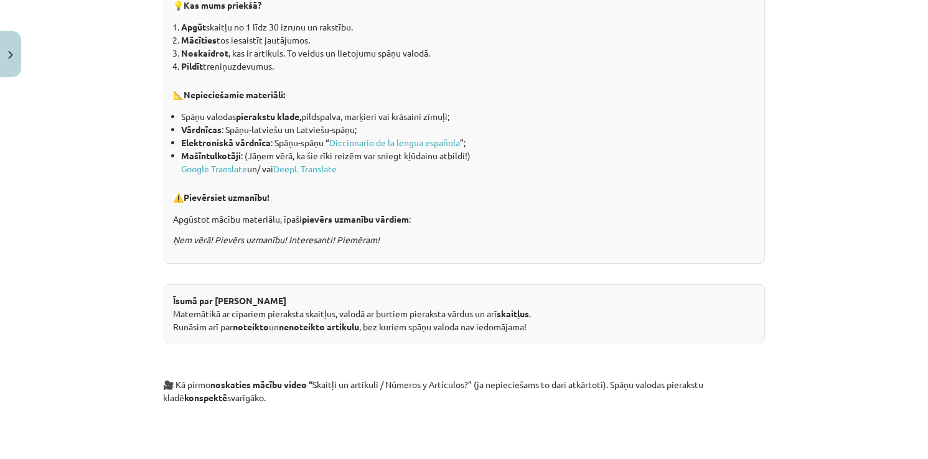
scroll to position [93, 0]
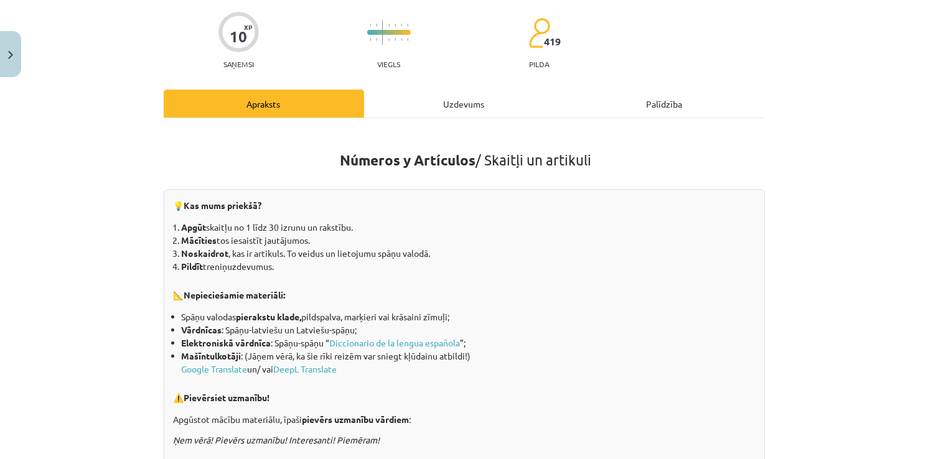
click at [454, 110] on div "Uzdevums" at bounding box center [464, 104] width 200 height 28
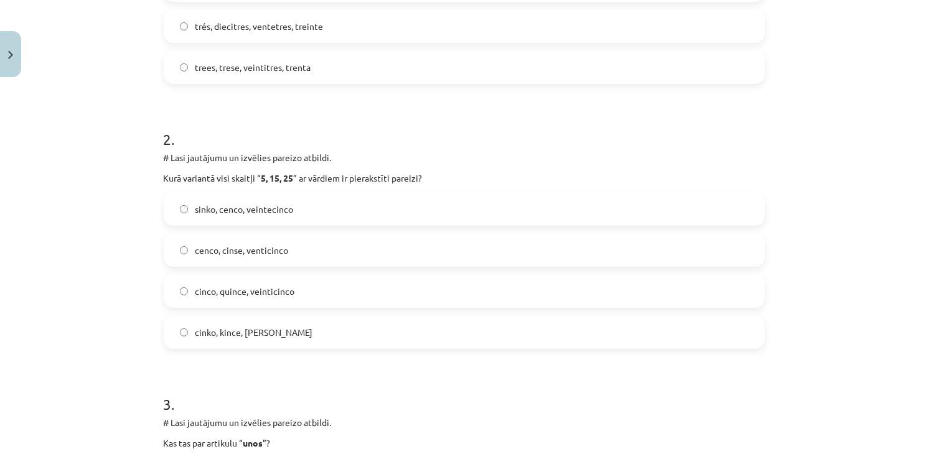
scroll to position [405, 0]
click at [235, 296] on span "cinco, quince, veinticinco" at bounding box center [245, 290] width 100 height 13
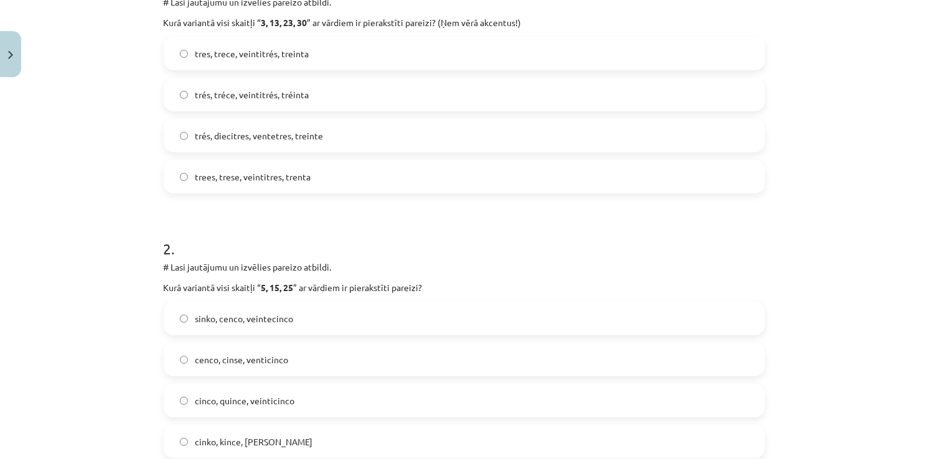
scroll to position [218, 0]
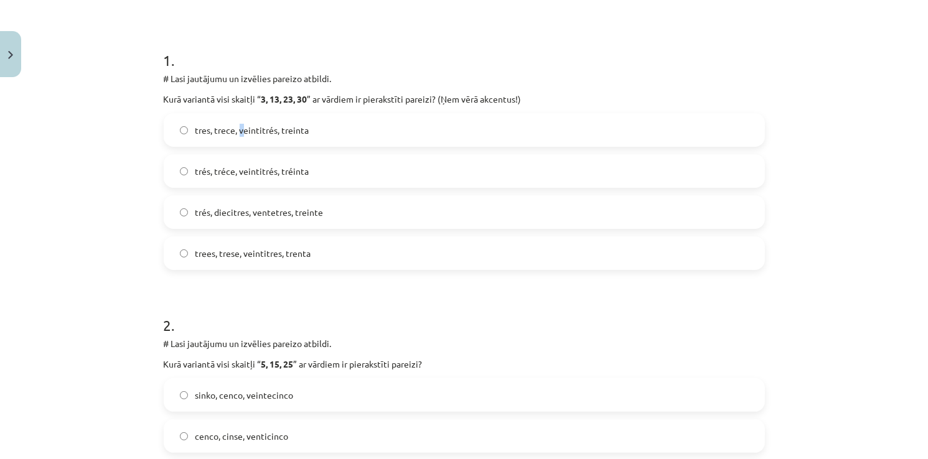
drag, startPoint x: 235, startPoint y: 126, endPoint x: 232, endPoint y: 139, distance: 13.4
click at [235, 127] on label "tres, trece, veintitrés, treinta" at bounding box center [464, 130] width 599 height 31
click at [323, 134] on label "tres, trece, veintitrés, treinta" at bounding box center [464, 130] width 599 height 31
click at [253, 172] on span "trés, tréce, veintitrés, tréinta" at bounding box center [252, 171] width 114 height 13
click at [324, 207] on label "trés, diecitres, ventetres, treinte" at bounding box center [464, 212] width 599 height 31
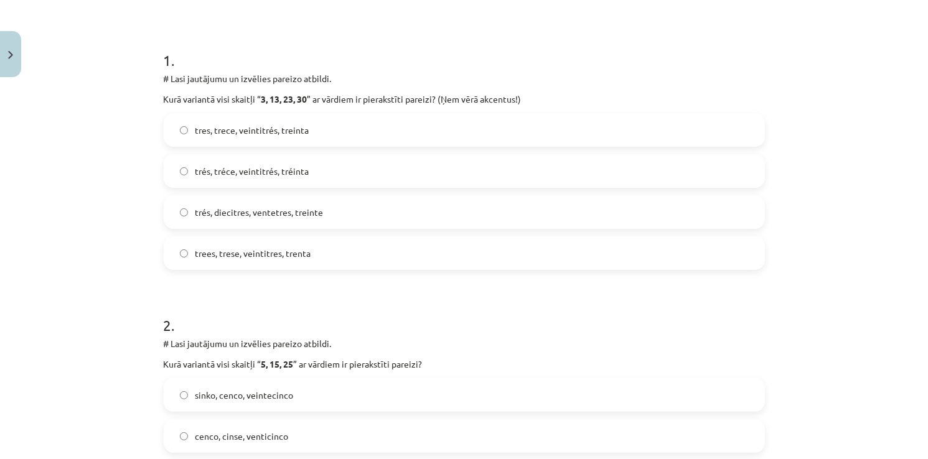
click at [283, 244] on label "trees, trese, veintitres, trenta" at bounding box center [464, 253] width 599 height 31
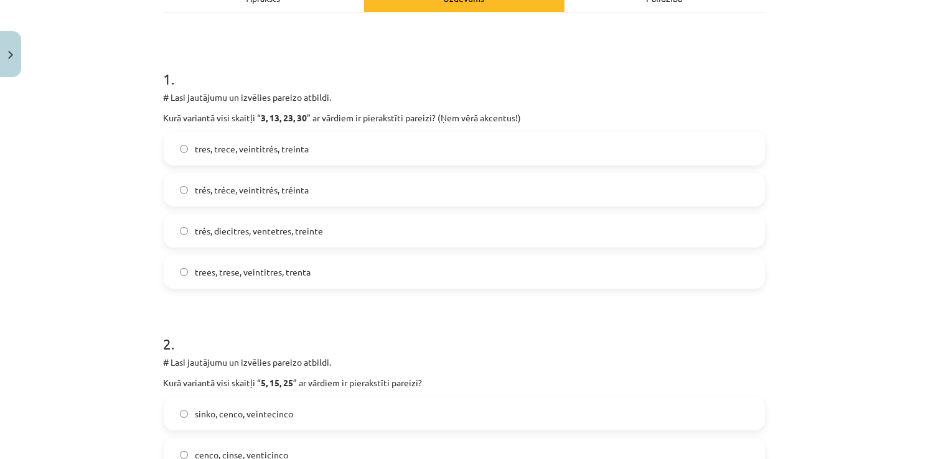
scroll to position [0, 0]
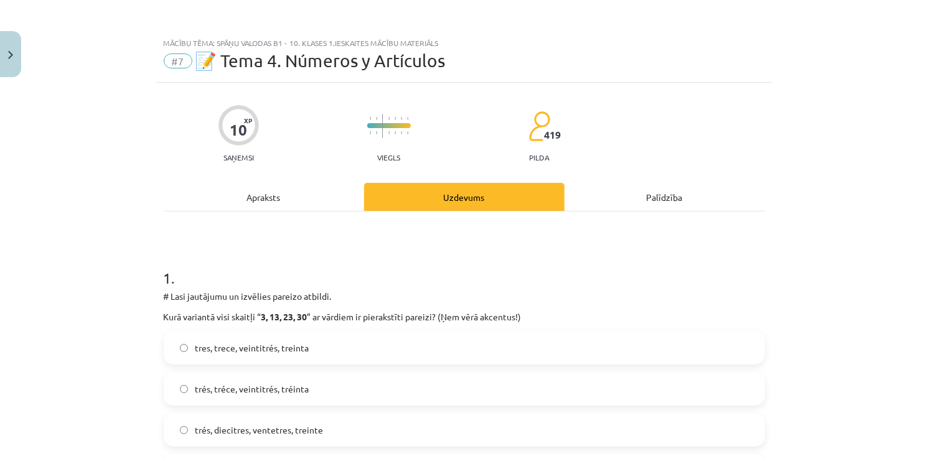
drag, startPoint x: 160, startPoint y: 286, endPoint x: 189, endPoint y: 289, distance: 28.7
click at [190, 290] on div "1 . # Lasi jautājumu un izvēlies pareizo atbildi. Kurā variantā visi skaitļi “ …" at bounding box center [464, 368] width 601 height 240
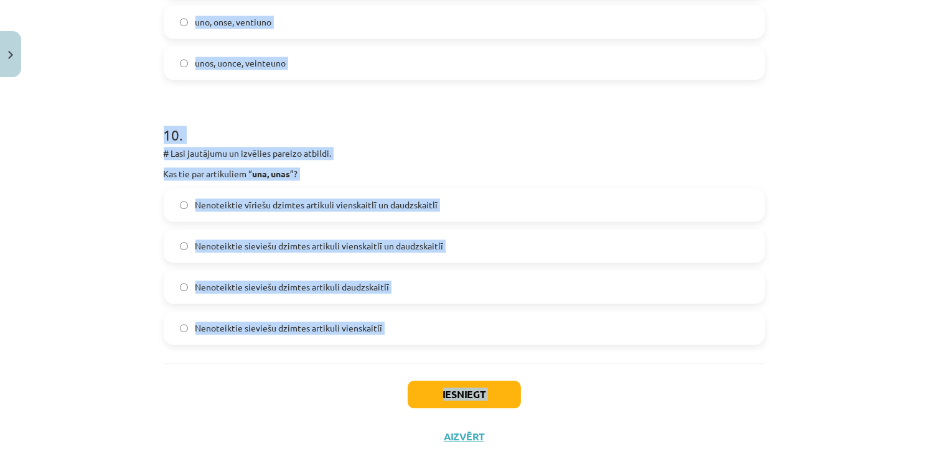
scroll to position [2559, 0]
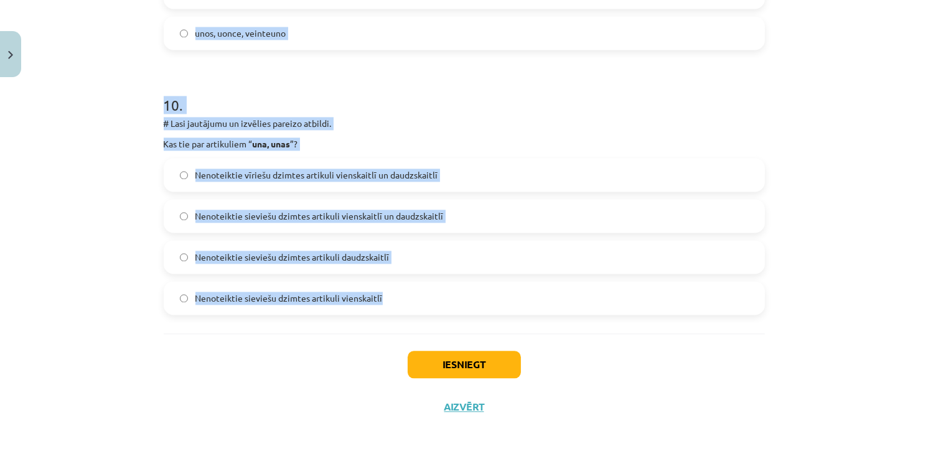
drag, startPoint x: 161, startPoint y: 275, endPoint x: 421, endPoint y: 316, distance: 262.7
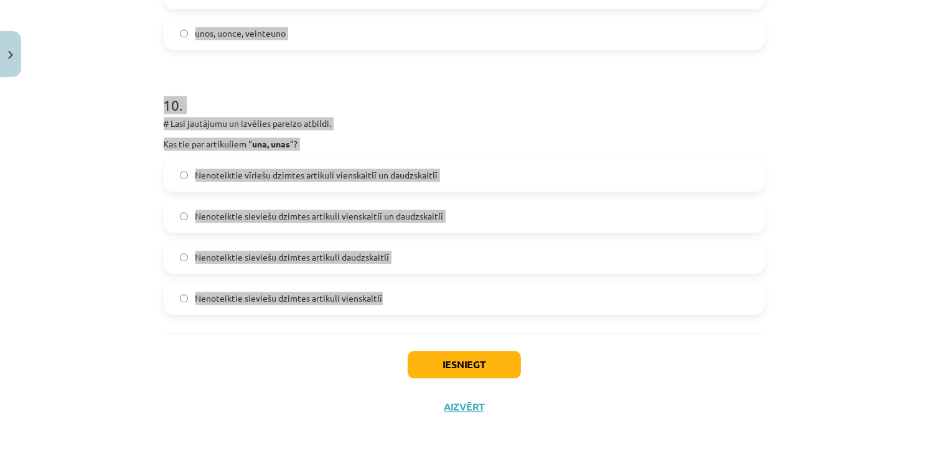
copy form "1 . # Lasi jautājumu un izvēlies pareizo atbildi. Kurā variantā visi skaitļi “ …"
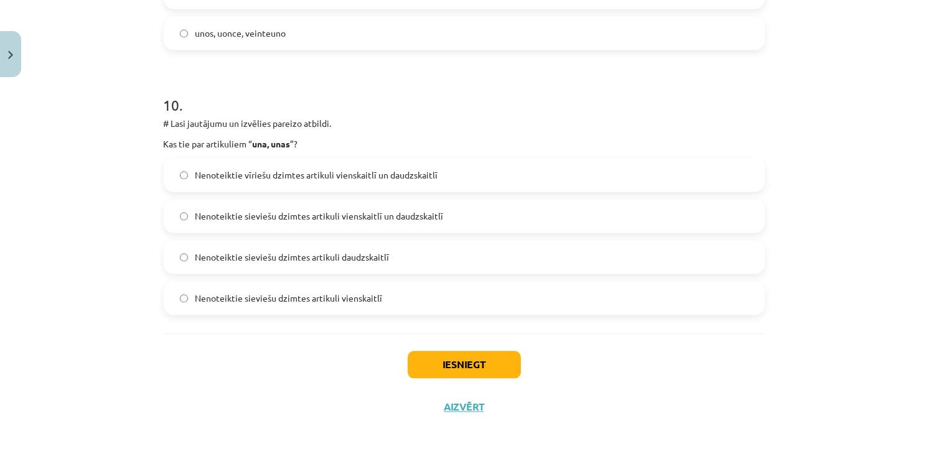
click at [683, 342] on div "Iesniegt Aizvērt" at bounding box center [464, 377] width 601 height 87
click at [215, 217] on span "Nenoteiktie sieviešu dzimtes artikuli vienskaitlī un daudzskaitlī" at bounding box center [319, 216] width 248 height 13
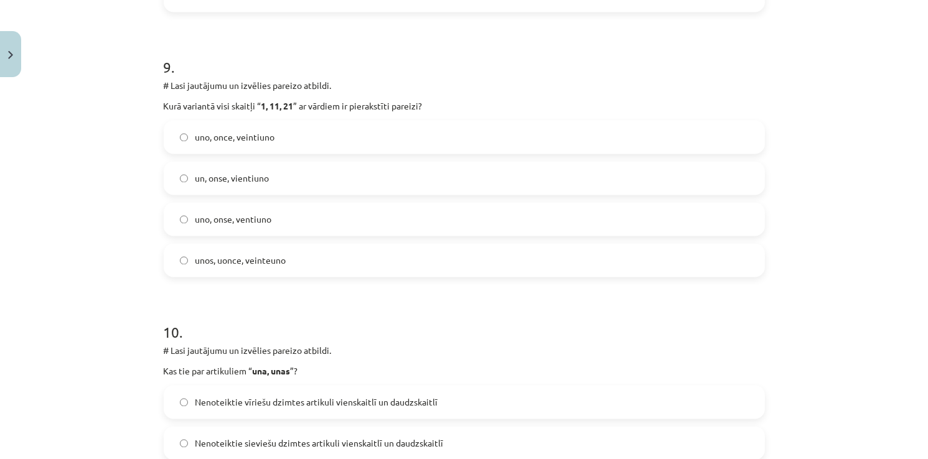
scroll to position [2310, 0]
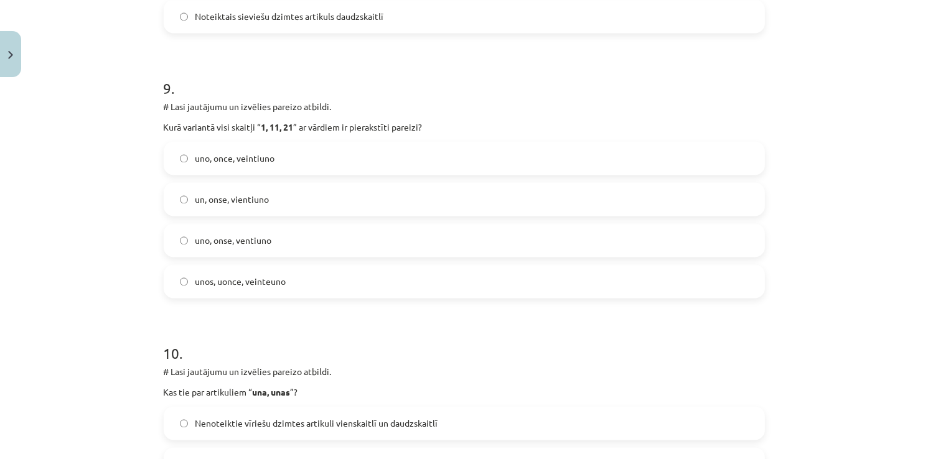
click at [214, 245] on span "uno, onse, ventiuno" at bounding box center [233, 241] width 77 height 13
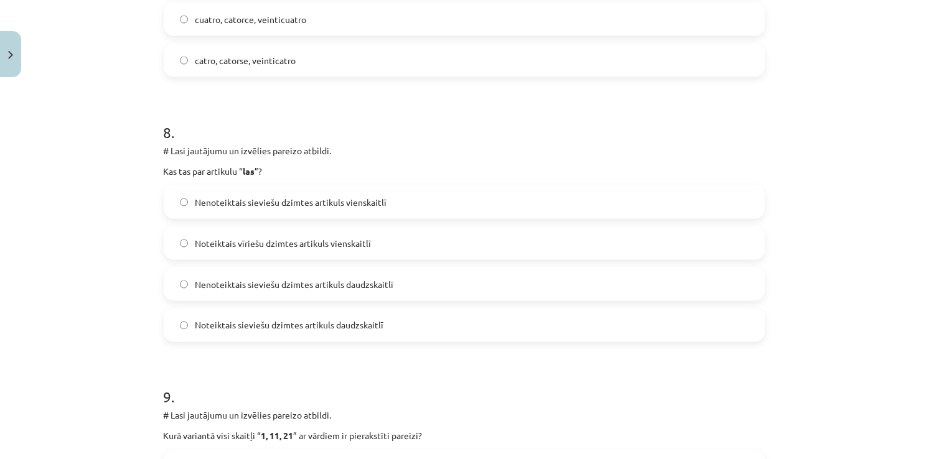
scroll to position [1999, 0]
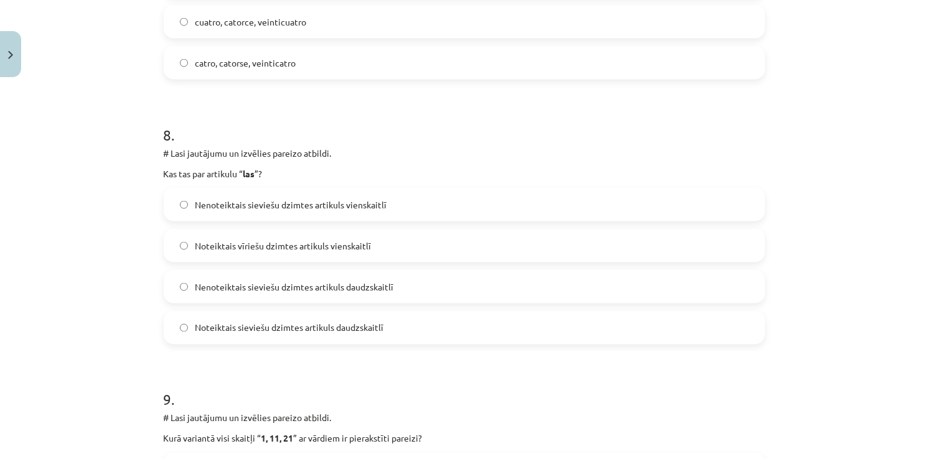
click at [350, 205] on span "Nenoteiktais sieviešu dzimtes artikuls vienskaitlī" at bounding box center [291, 205] width 192 height 13
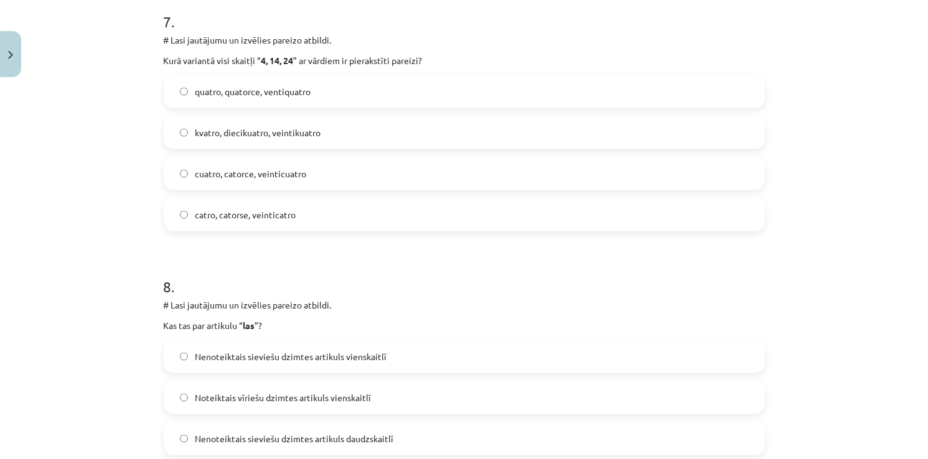
scroll to position [1750, 0]
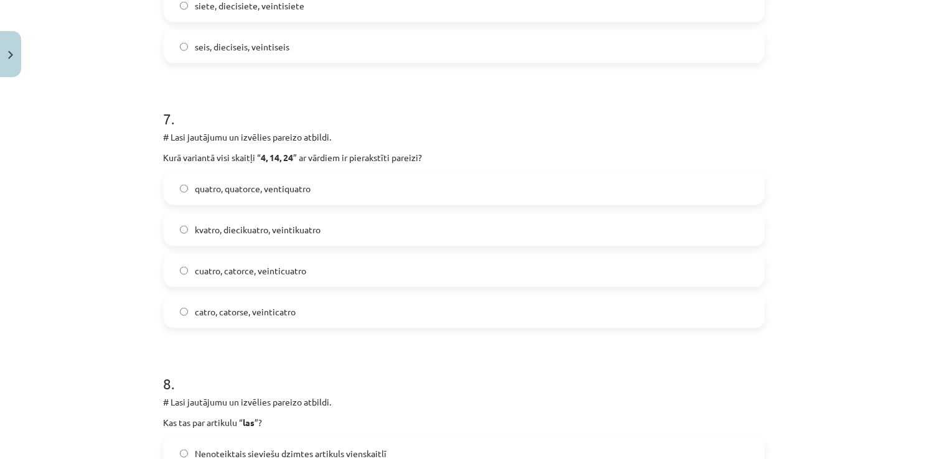
click at [200, 264] on span "cuatro, catorce, veinticuatro" at bounding box center [250, 270] width 111 height 13
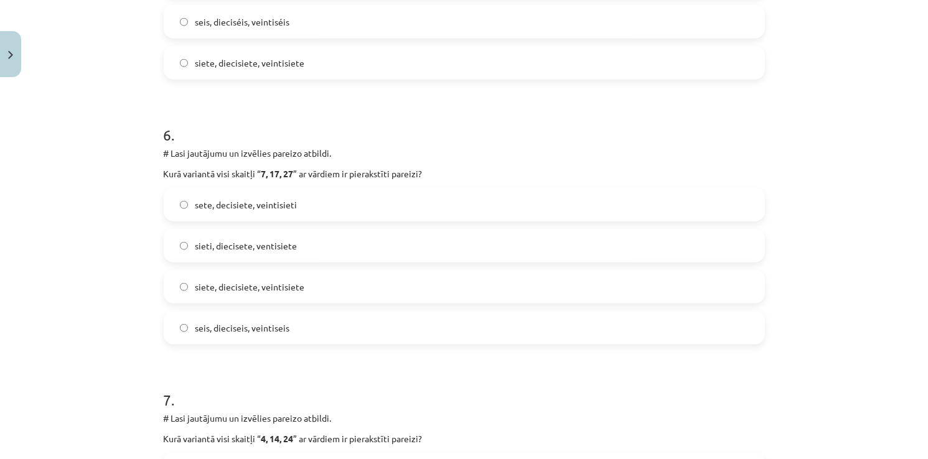
scroll to position [1439, 0]
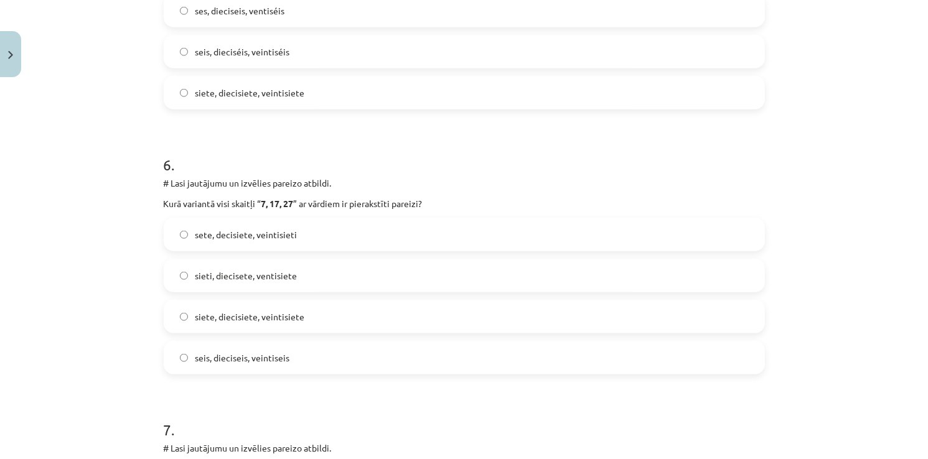
click at [200, 309] on label "siete, diecisiete, veintisiete" at bounding box center [464, 316] width 599 height 31
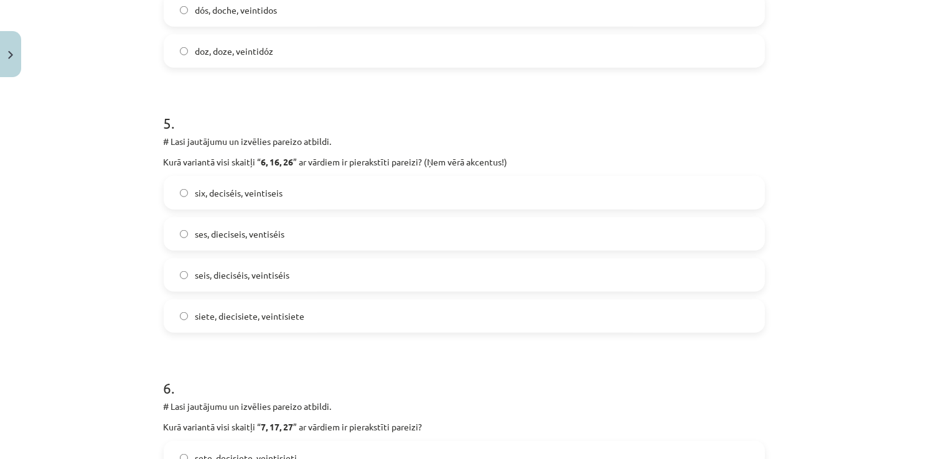
scroll to position [1190, 0]
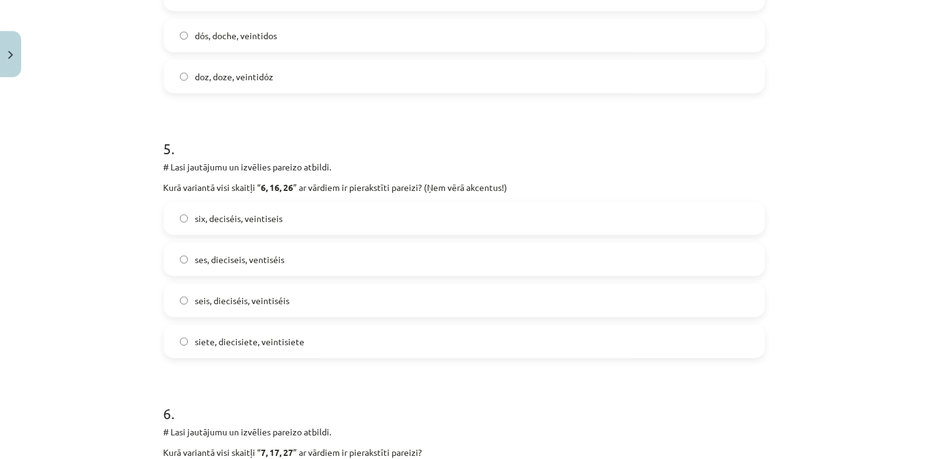
click at [224, 299] on span "seis, dieciséis, veintiséis" at bounding box center [242, 300] width 95 height 13
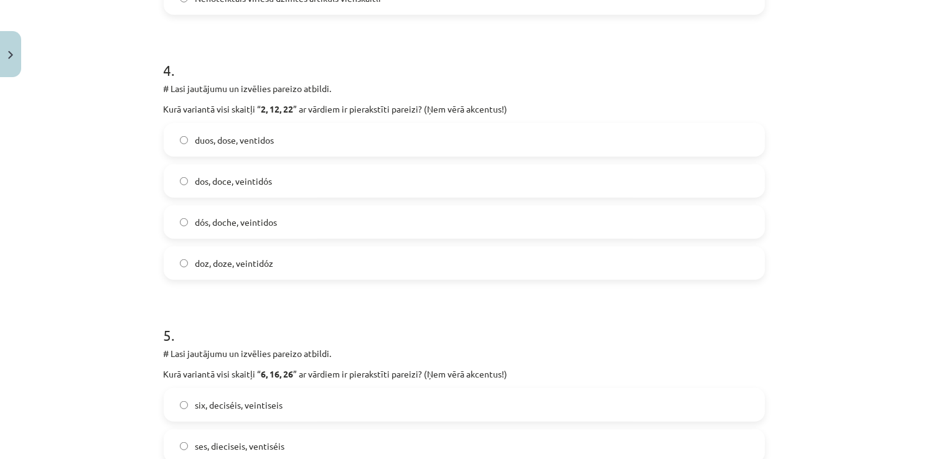
scroll to position [941, 0]
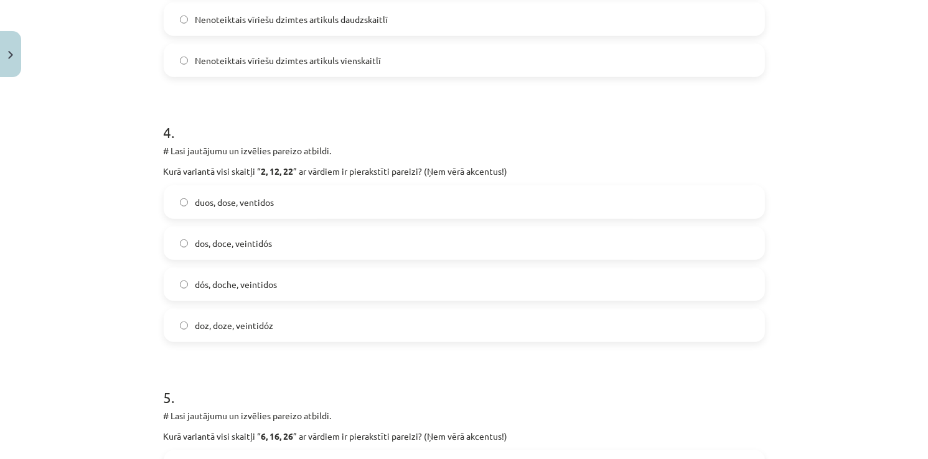
click at [239, 240] on span "dos, doce, veintidós" at bounding box center [233, 243] width 77 height 13
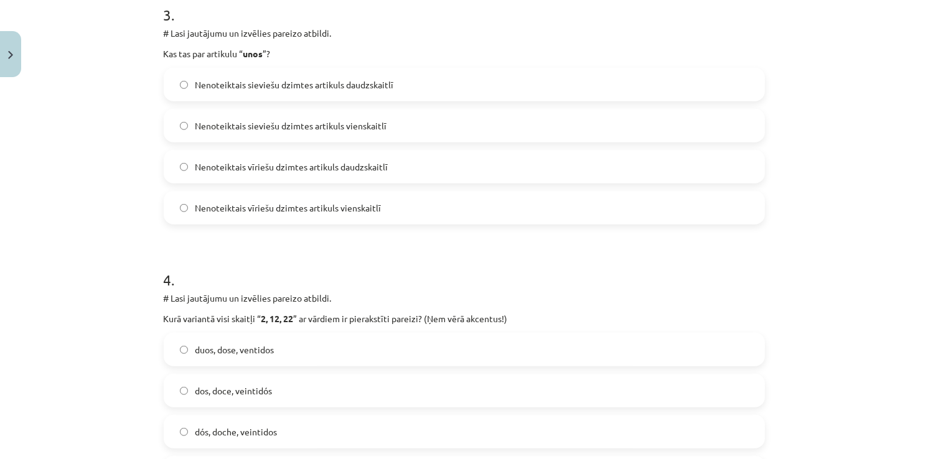
scroll to position [754, 0]
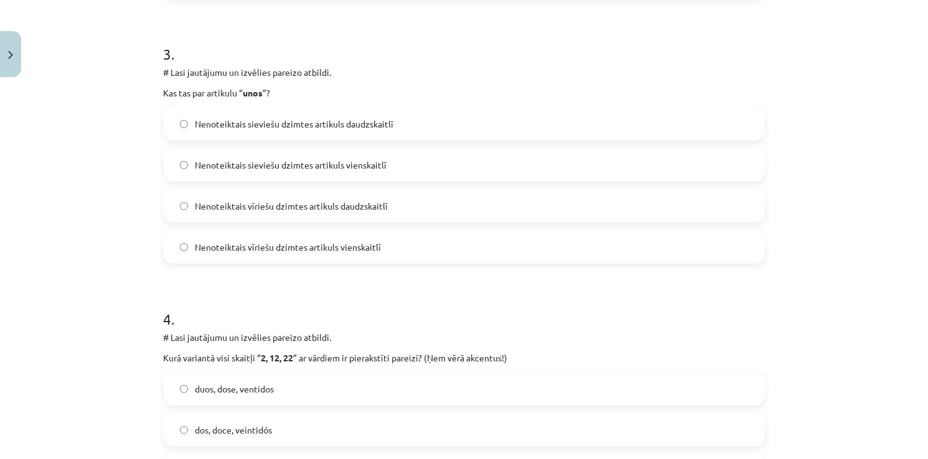
click at [248, 202] on span "Nenoteiktais vīriešu dzimtes artikuls daudzskaitlī" at bounding box center [291, 206] width 193 height 13
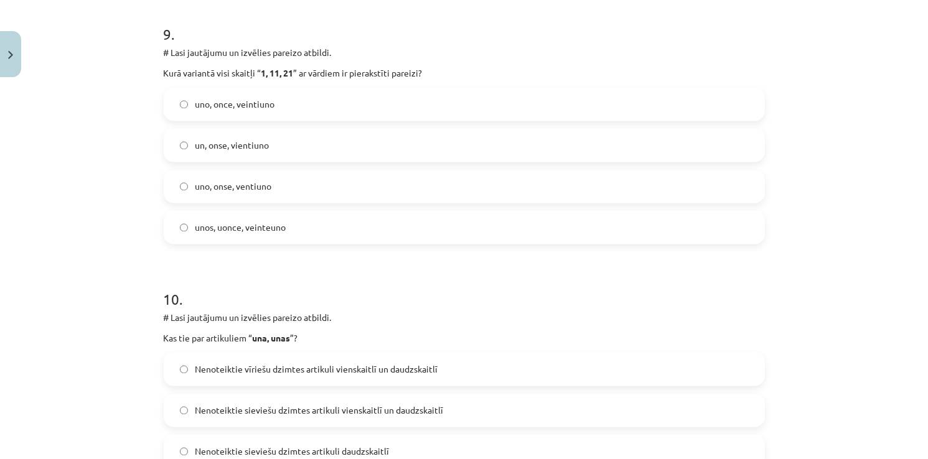
scroll to position [2559, 0]
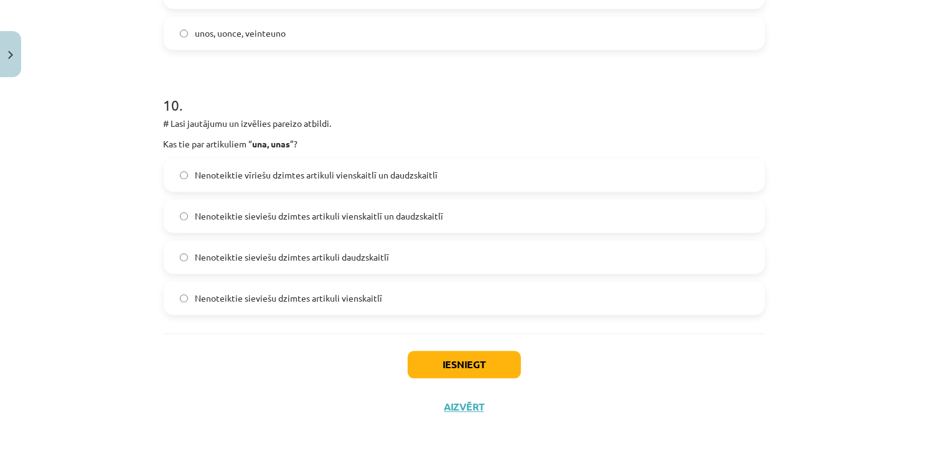
click at [452, 378] on div "Iesniegt Aizvērt" at bounding box center [464, 377] width 601 height 87
click at [454, 368] on button "Iesniegt" at bounding box center [464, 364] width 113 height 27
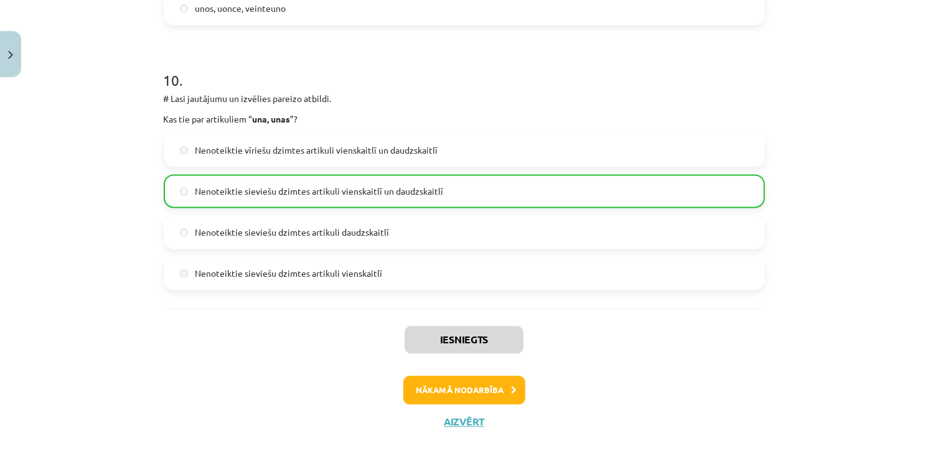
scroll to position [2598, 0]
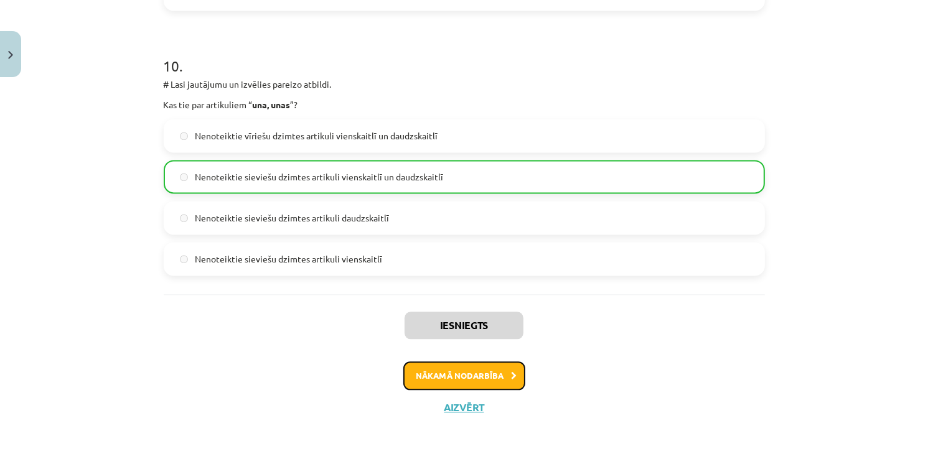
click at [477, 381] on button "Nākamā nodarbība" at bounding box center [464, 376] width 122 height 29
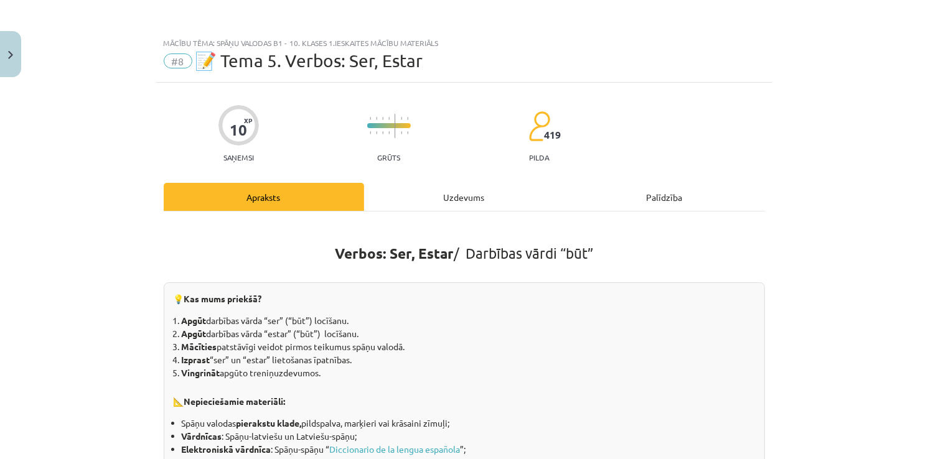
scroll to position [0, 0]
click at [452, 199] on div "Uzdevums" at bounding box center [464, 197] width 200 height 28
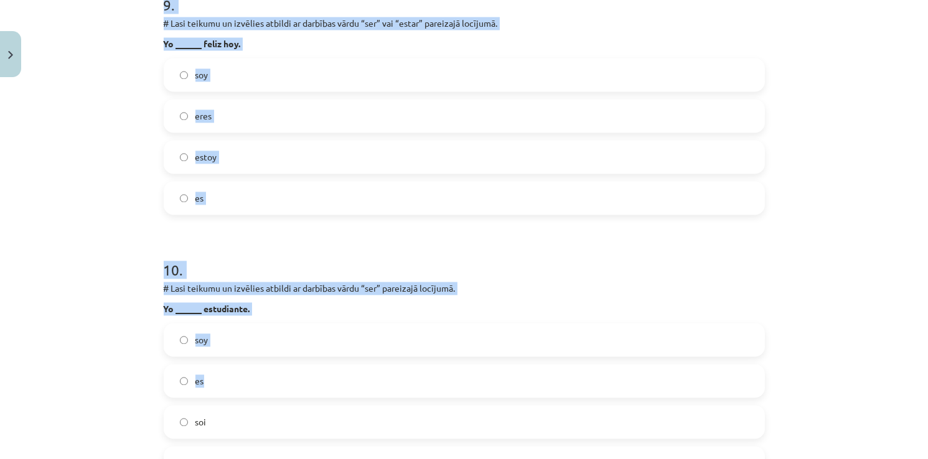
scroll to position [2559, 0]
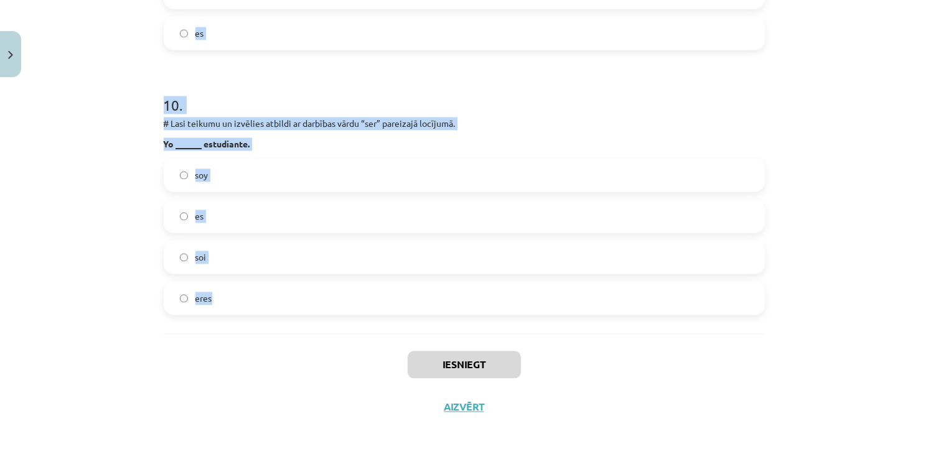
drag, startPoint x: 161, startPoint y: 184, endPoint x: 349, endPoint y: 299, distance: 220.9
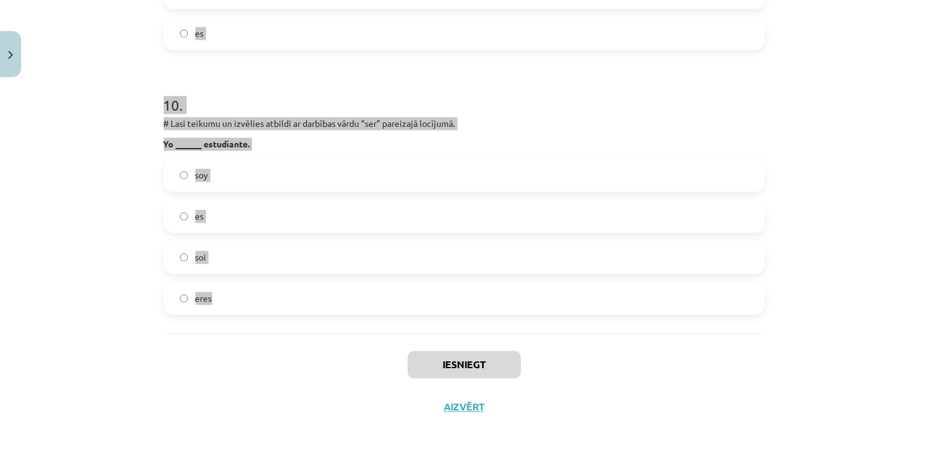
copy form "1 . # Lasi teikumu un izvēlies atbildi ar darbības vārdu “ser” vai “estar” pare…"
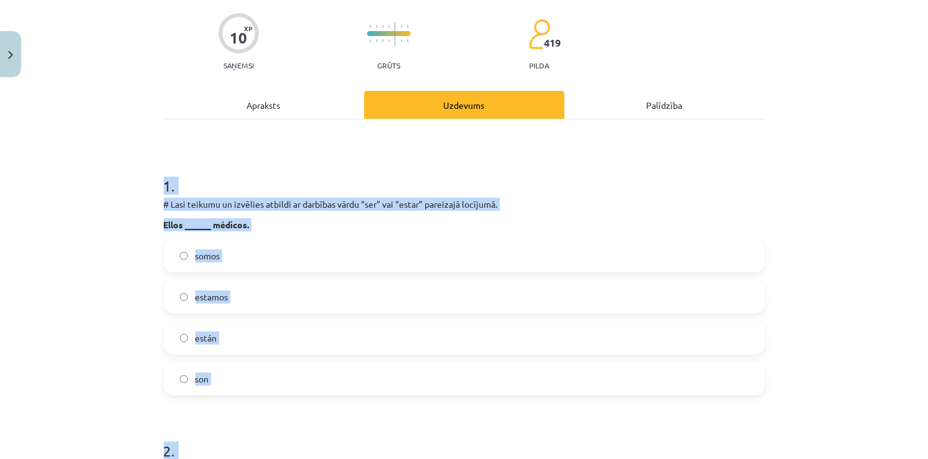
scroll to position [0, 0]
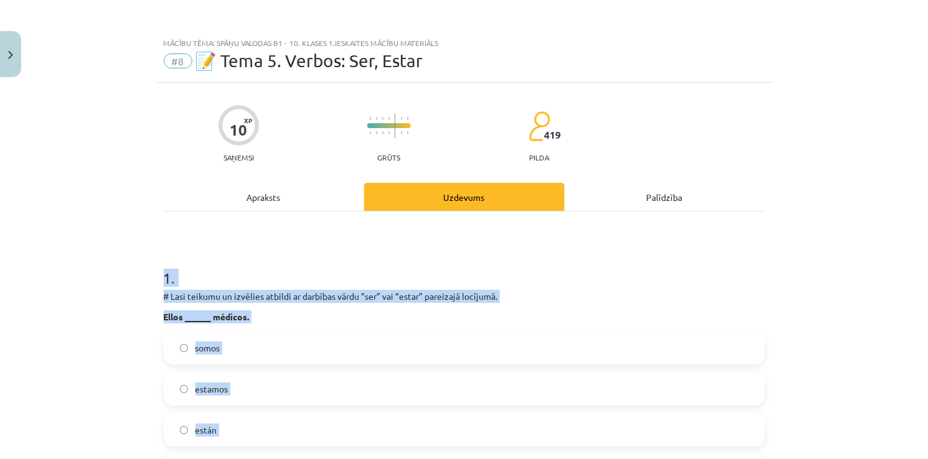
drag, startPoint x: 836, startPoint y: 325, endPoint x: 462, endPoint y: 372, distance: 377.5
click at [835, 325] on div "Mācību tēma: Spāņu valodas b1 - 10. klases 1.ieskaites mācību materiāls #8 📝 Te…" at bounding box center [464, 229] width 928 height 459
click at [535, 299] on p "# Lasi teikumu un izvēlies atbildi ar darbības vārdu “ser” vai “estar” pareizaj…" at bounding box center [464, 296] width 601 height 13
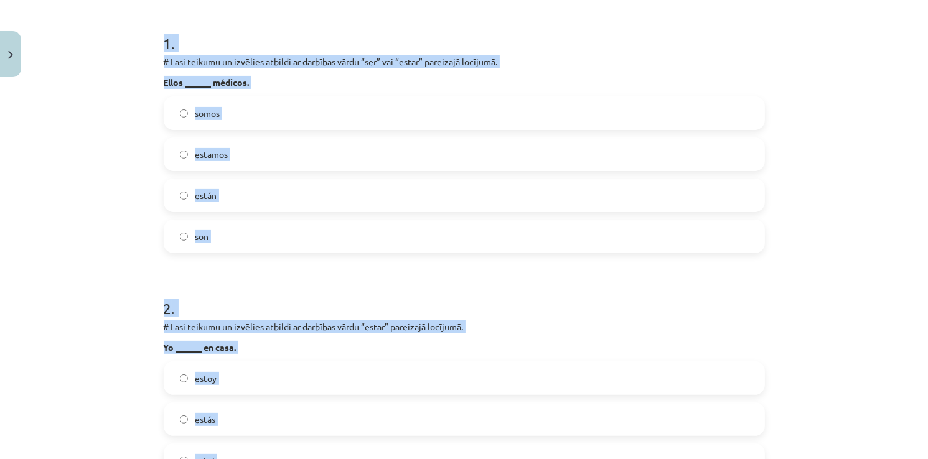
scroll to position [249, 0]
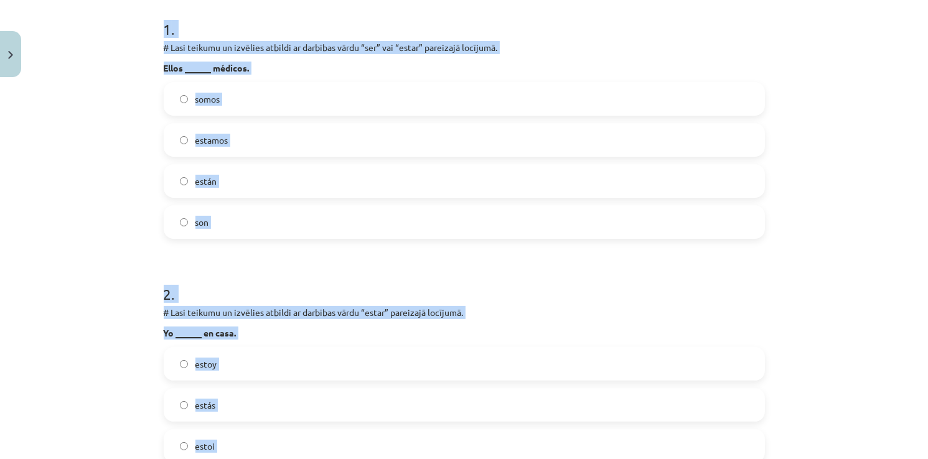
click at [183, 217] on label "son" at bounding box center [464, 222] width 599 height 31
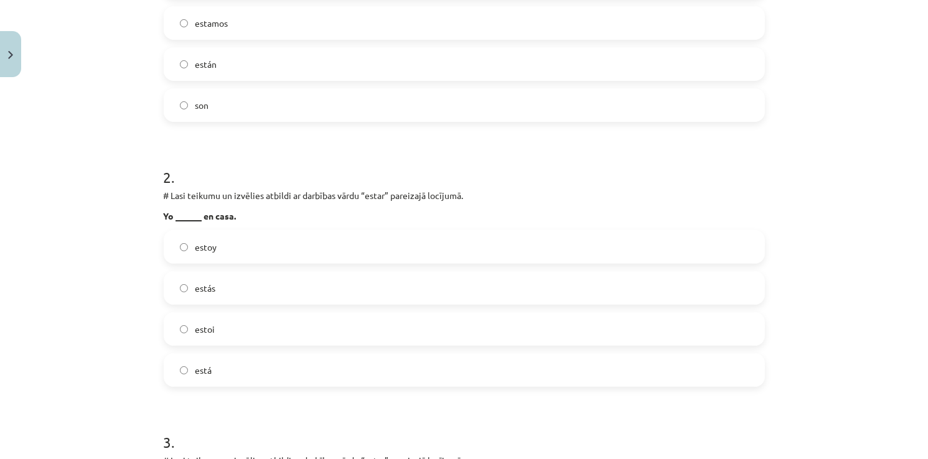
scroll to position [373, 0]
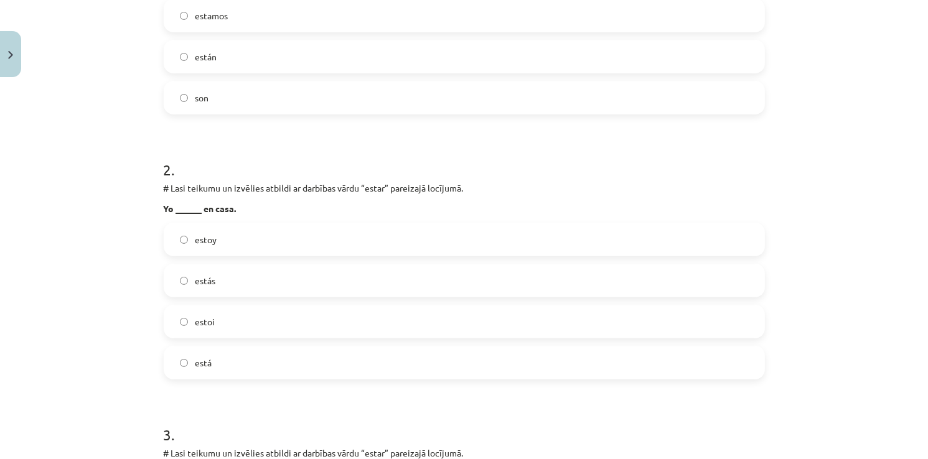
click at [174, 242] on label "estoy" at bounding box center [464, 239] width 599 height 31
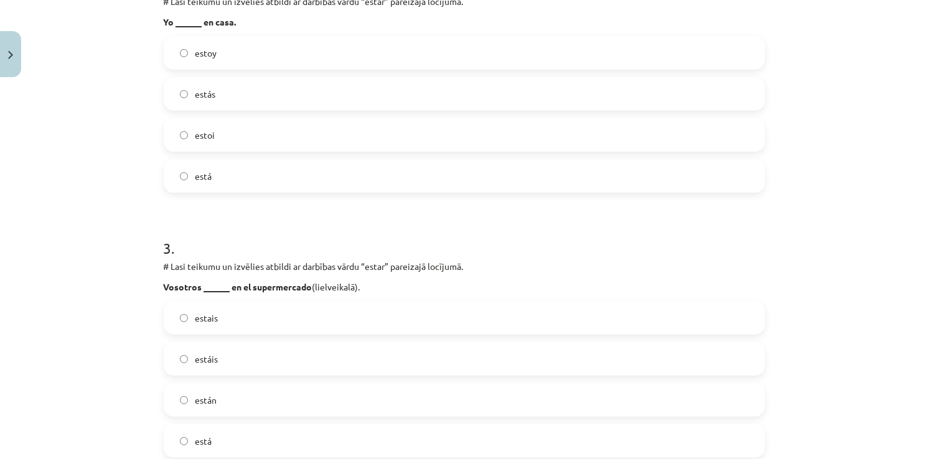
scroll to position [622, 0]
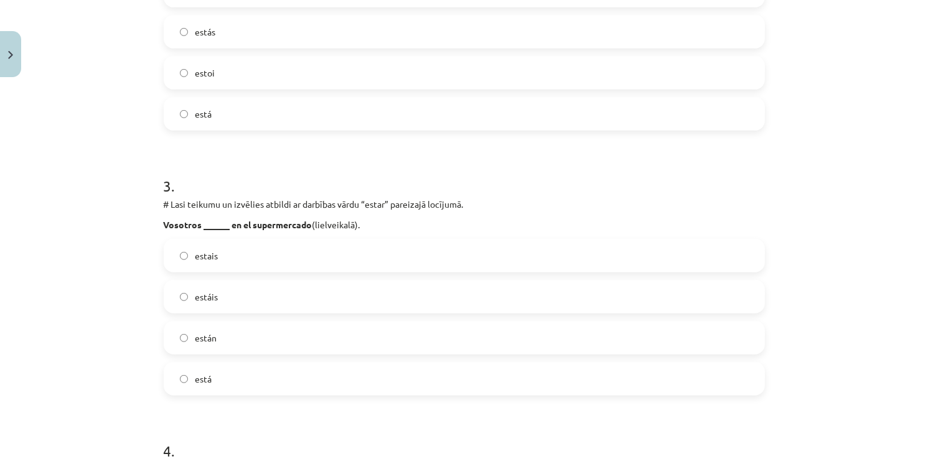
click at [171, 294] on label "estáis" at bounding box center [464, 296] width 599 height 31
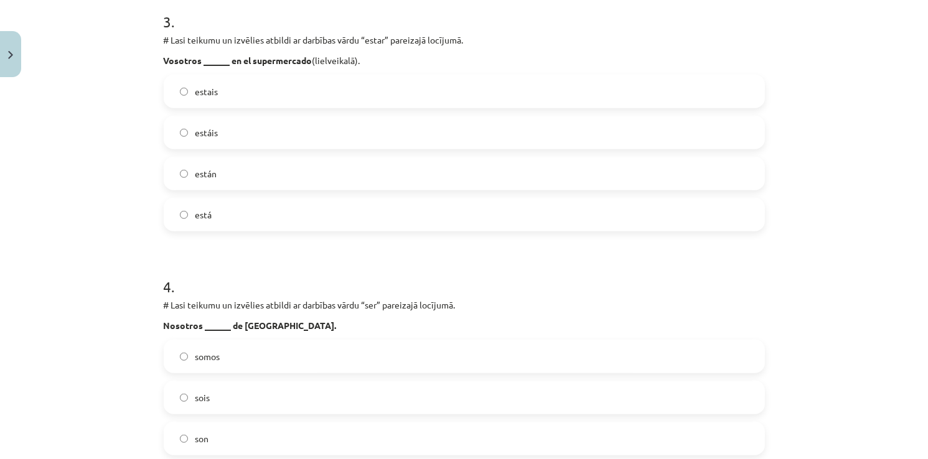
scroll to position [809, 0]
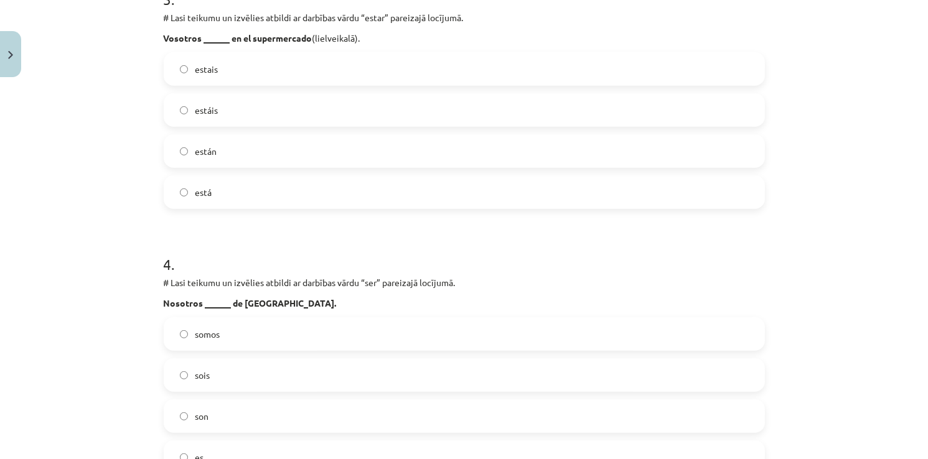
click at [208, 339] on span "somos" at bounding box center [207, 334] width 25 height 13
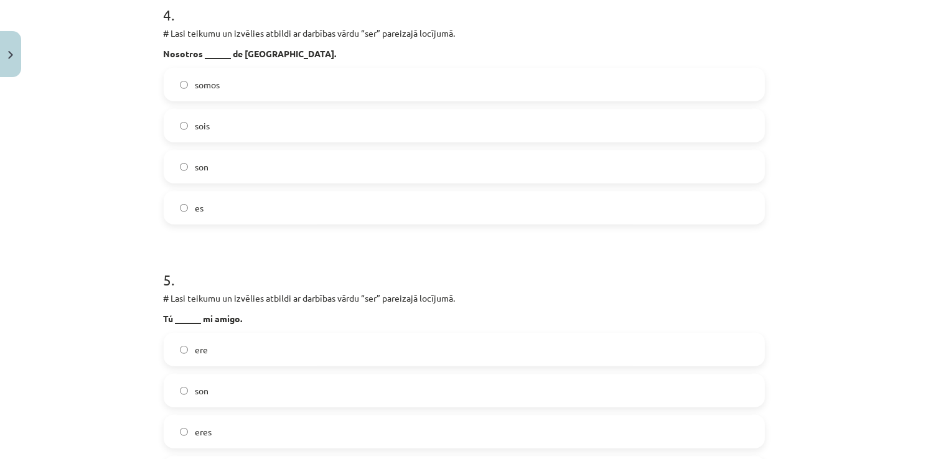
scroll to position [1120, 0]
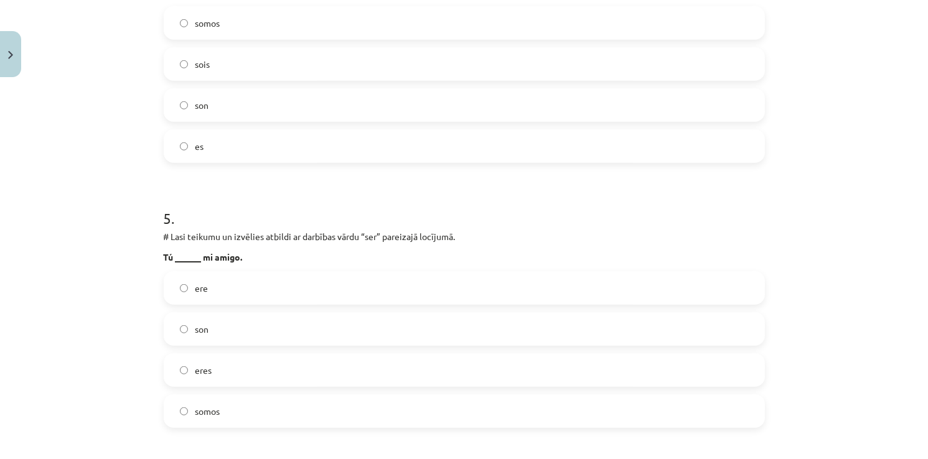
click at [223, 370] on label "eres" at bounding box center [464, 370] width 599 height 31
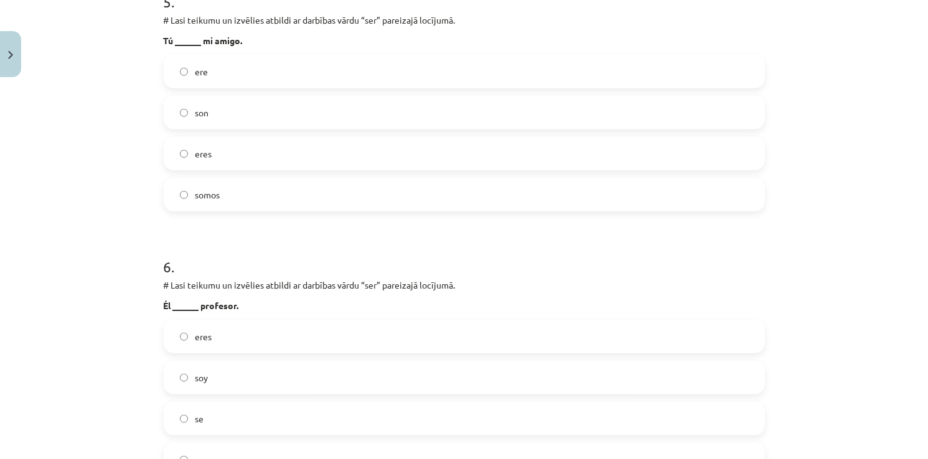
scroll to position [1431, 0]
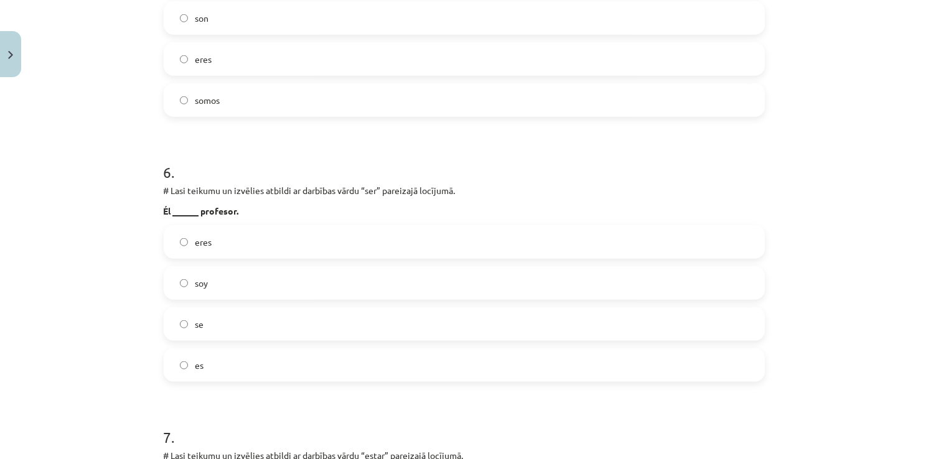
click at [215, 371] on label "es" at bounding box center [464, 365] width 599 height 31
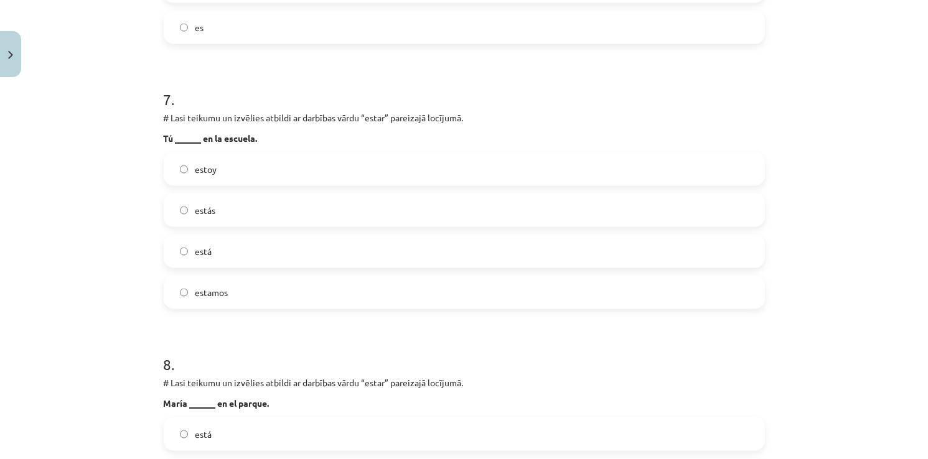
scroll to position [1805, 0]
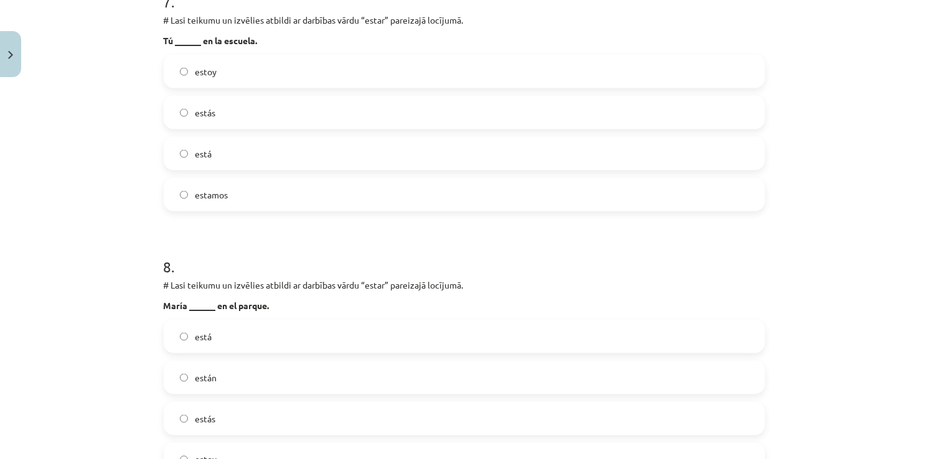
click at [208, 374] on span "están" at bounding box center [206, 378] width 22 height 13
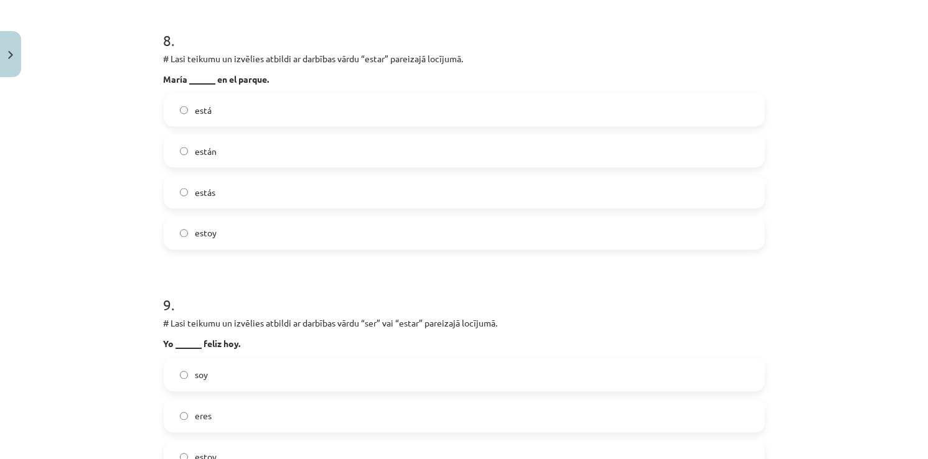
scroll to position [2116, 0]
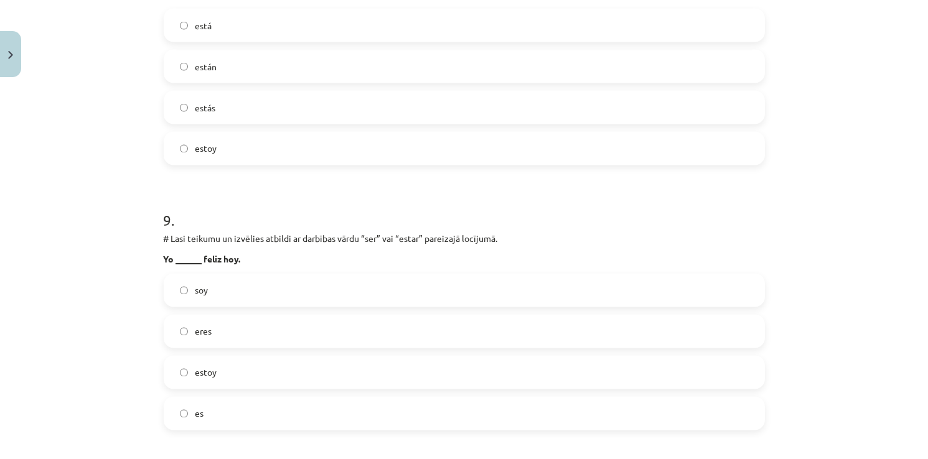
click at [208, 372] on span "estoy" at bounding box center [206, 373] width 22 height 13
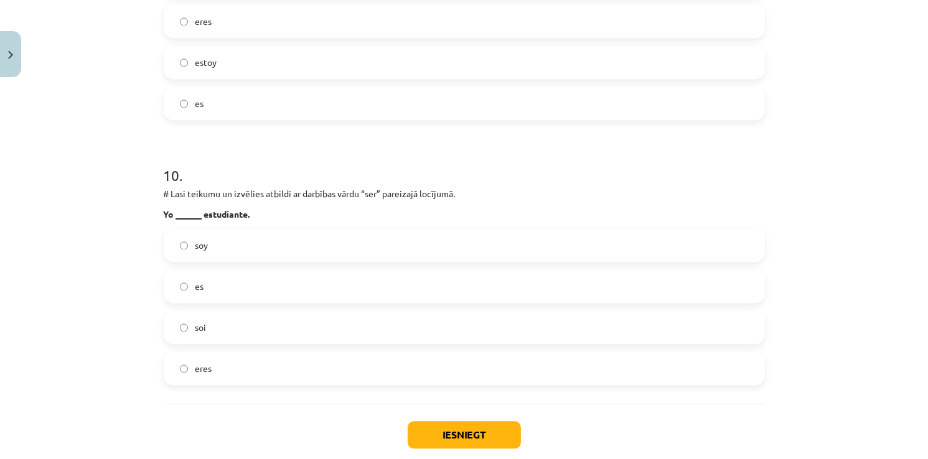
scroll to position [2489, 0]
click at [219, 303] on div "soy es soi eres" at bounding box center [464, 306] width 601 height 157
click at [216, 349] on div "soy es soi eres" at bounding box center [464, 306] width 601 height 157
click at [242, 378] on label "eres" at bounding box center [464, 367] width 599 height 31
click at [462, 438] on button "Iesniegt" at bounding box center [464, 434] width 113 height 27
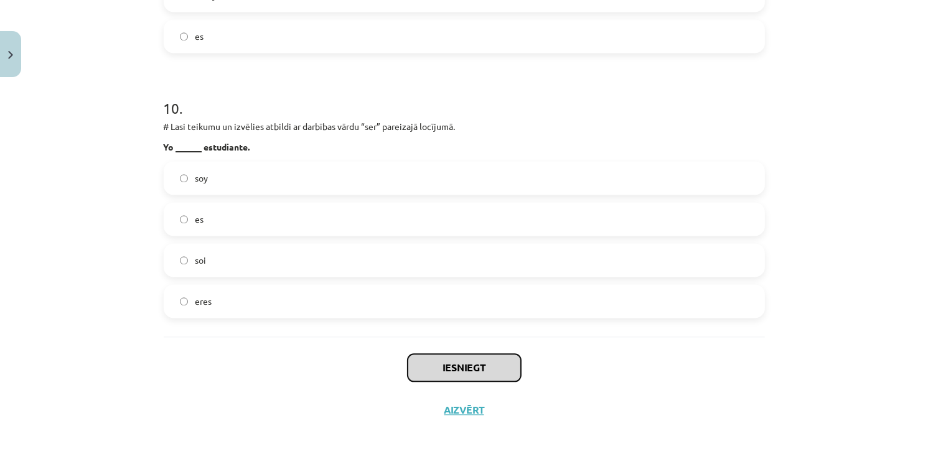
scroll to position [2559, 0]
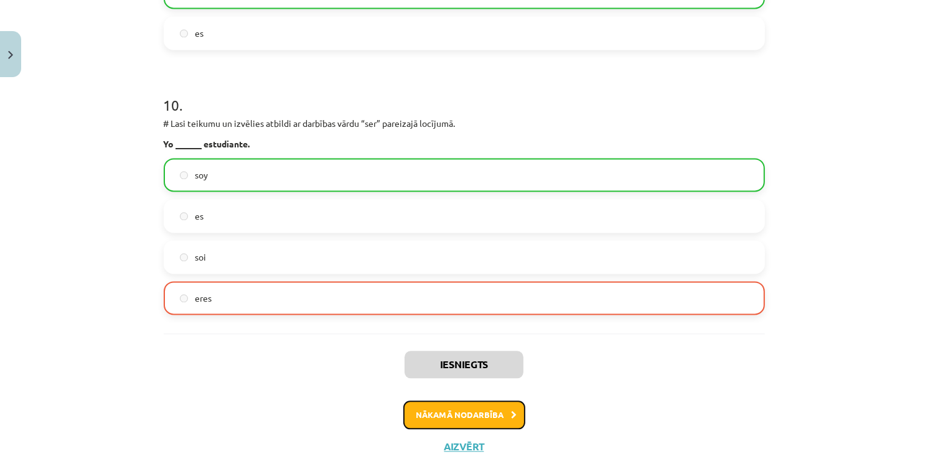
click at [484, 421] on button "Nākamā nodarbība" at bounding box center [464, 415] width 122 height 29
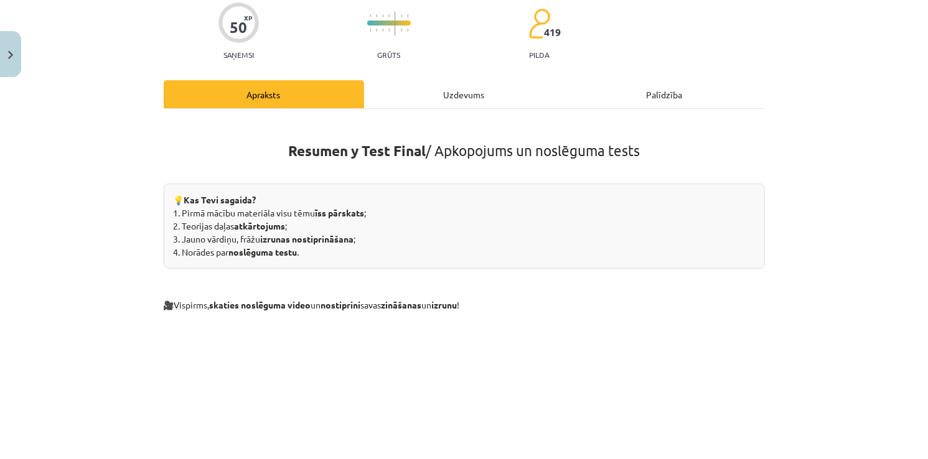
scroll to position [31, 0]
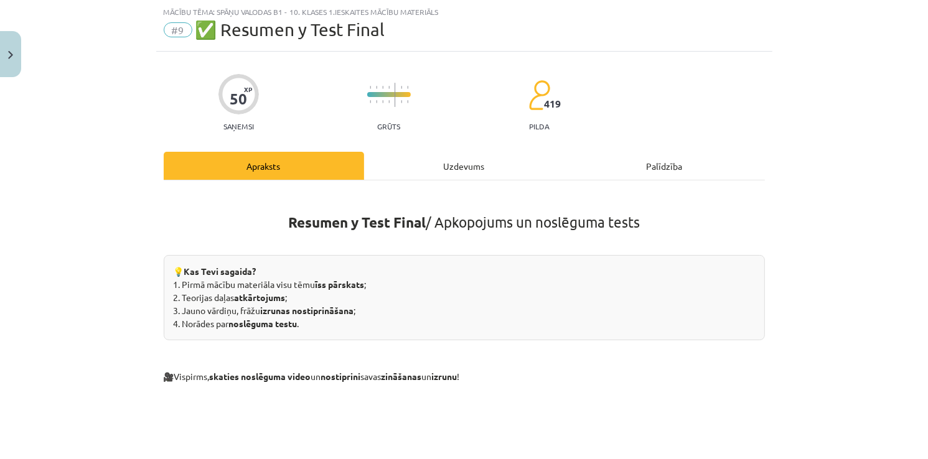
click at [469, 180] on div "Resumen y Test Final / Apkopojums un noslēguma tests 💡 Kas Tevi sagaida? 1. Pir…" at bounding box center [464, 442] width 601 height 525
click at [451, 167] on div "Uzdevums" at bounding box center [464, 166] width 200 height 28
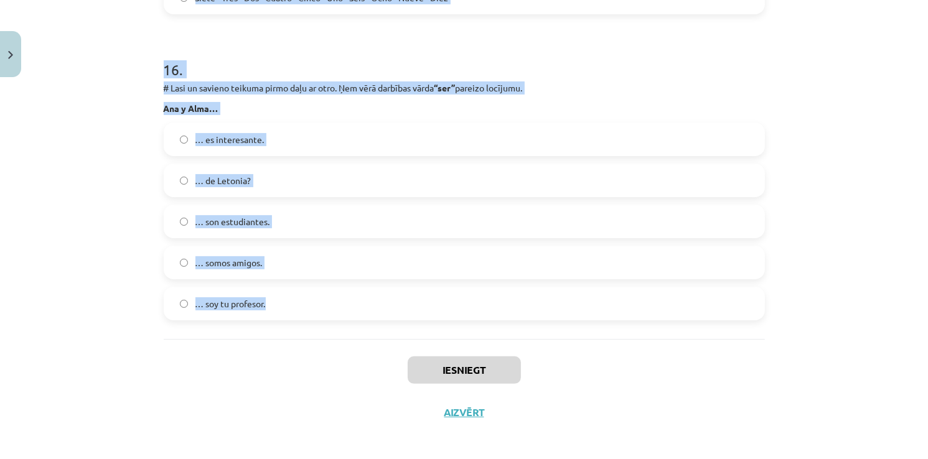
scroll to position [4901, 0]
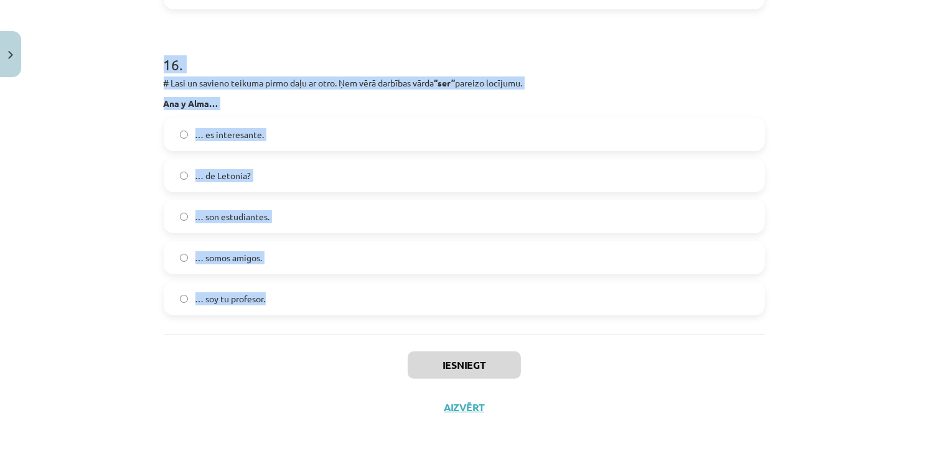
drag, startPoint x: 160, startPoint y: 248, endPoint x: 569, endPoint y: 306, distance: 413.0
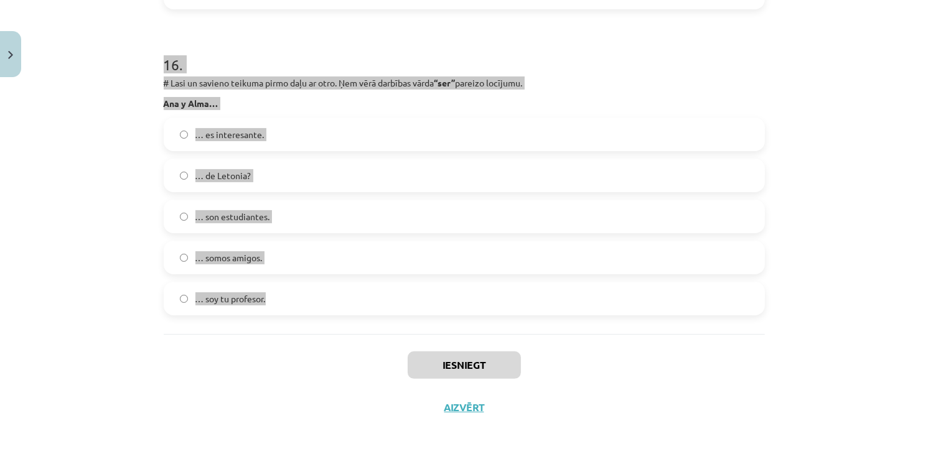
copy form "1 . # Lasi un savieno teikuma pirmo daļu ar otro. Ņem vērā darbības vārda “esta…"
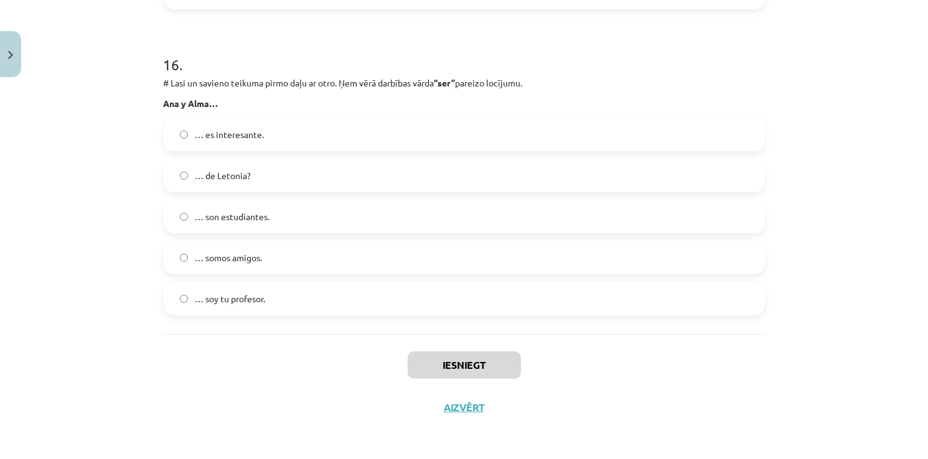
click at [680, 417] on div "Iesniegt Aizvērt" at bounding box center [464, 377] width 601 height 87
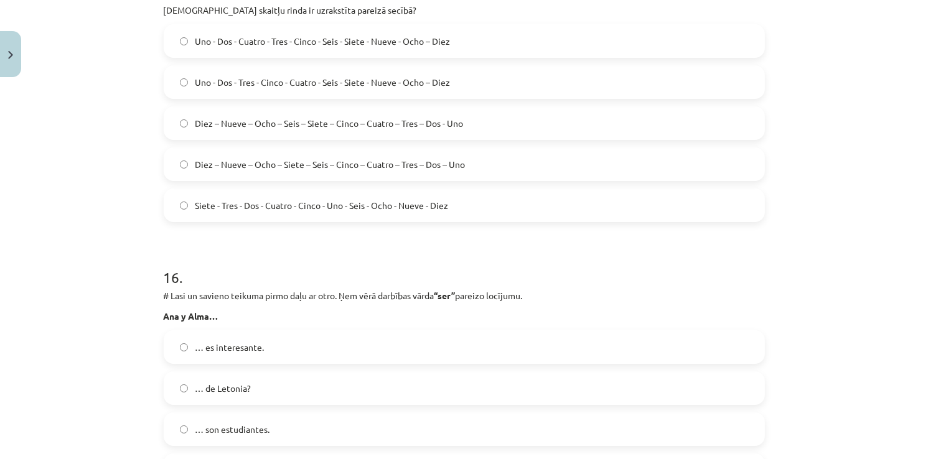
scroll to position [4652, 0]
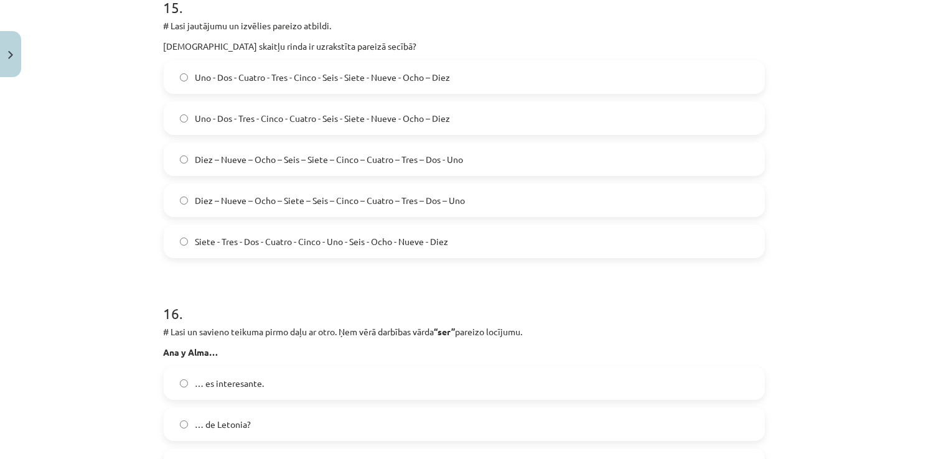
click at [419, 208] on label "Diez – Nueve – Ocho – Siete – Seis – Cinco – Cuatro – Tres – Dos – Uno" at bounding box center [464, 200] width 599 height 31
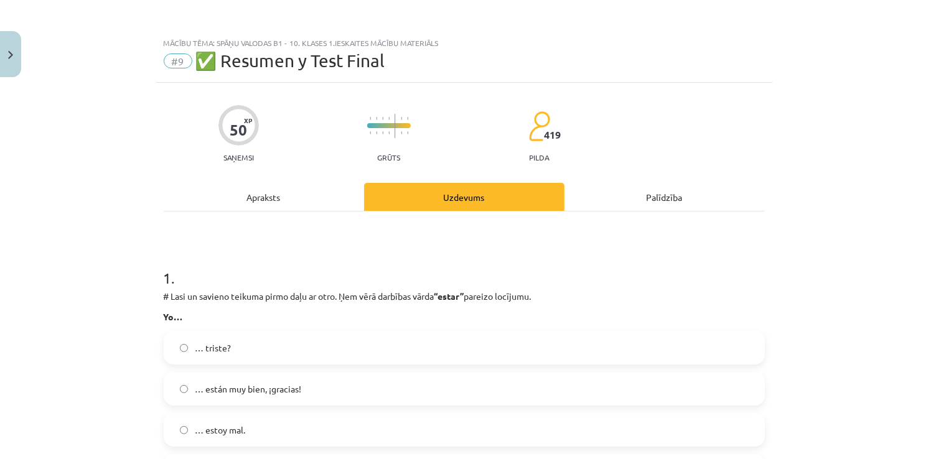
scroll to position [187, 0]
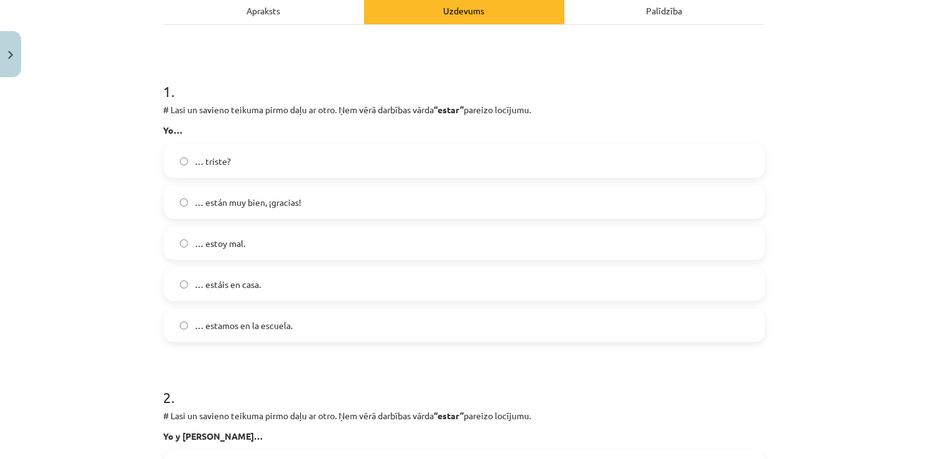
click at [263, 251] on label "… estoy mal." at bounding box center [464, 243] width 599 height 31
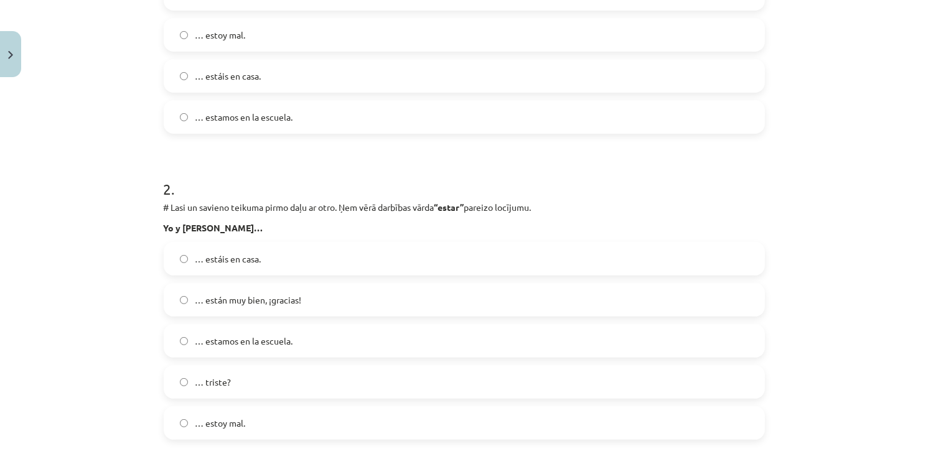
scroll to position [436, 0]
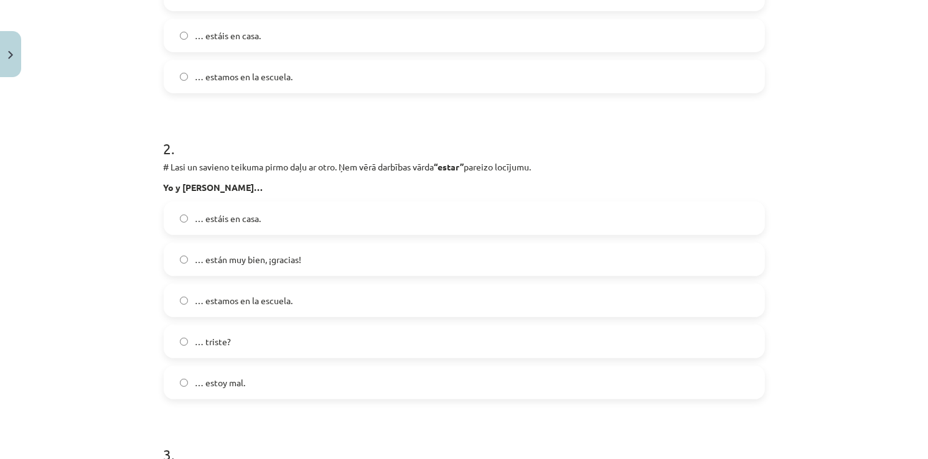
click at [251, 302] on span "… estamos en la escuela." at bounding box center [244, 300] width 98 height 13
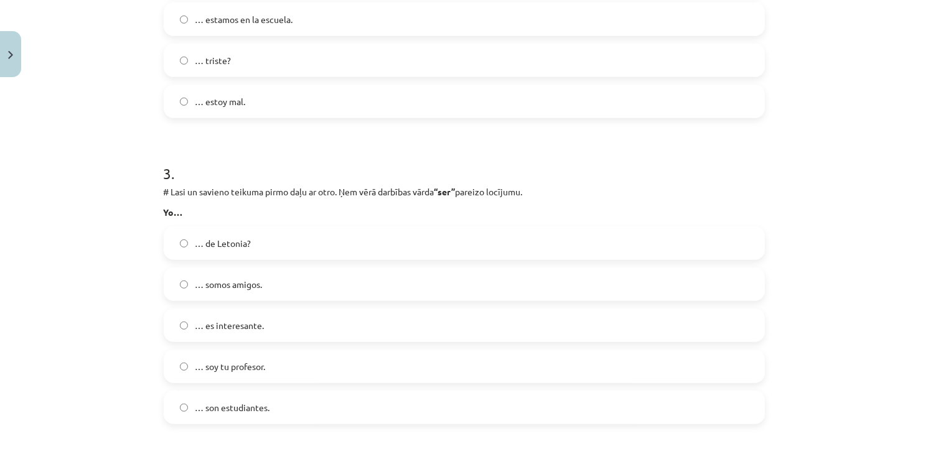
scroll to position [747, 0]
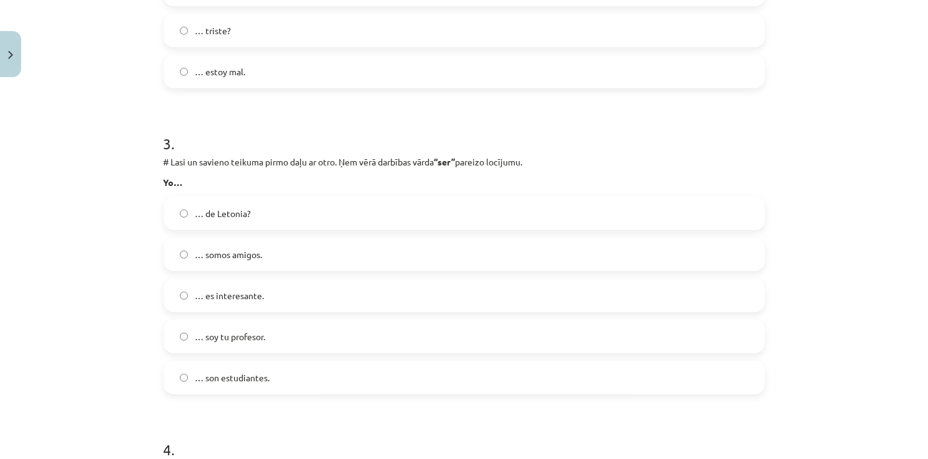
drag, startPoint x: 251, startPoint y: 332, endPoint x: 278, endPoint y: 337, distance: 26.5
click at [252, 332] on span "… soy tu profesor." at bounding box center [230, 336] width 70 height 13
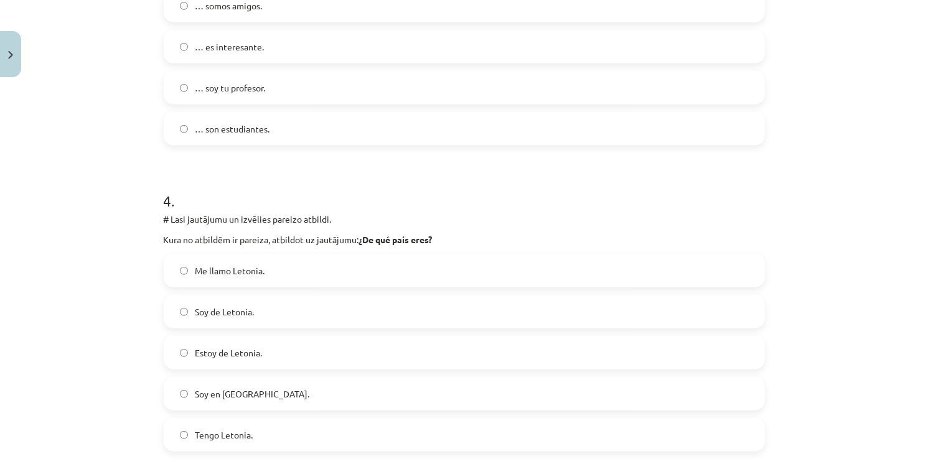
click at [334, 344] on label "Estoy de Letonia." at bounding box center [464, 352] width 599 height 31
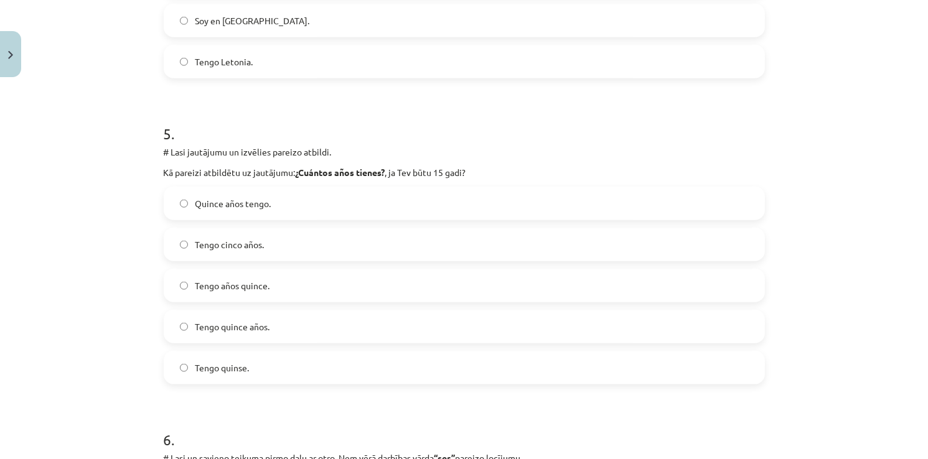
click at [335, 334] on label "Tengo quince años." at bounding box center [464, 326] width 599 height 31
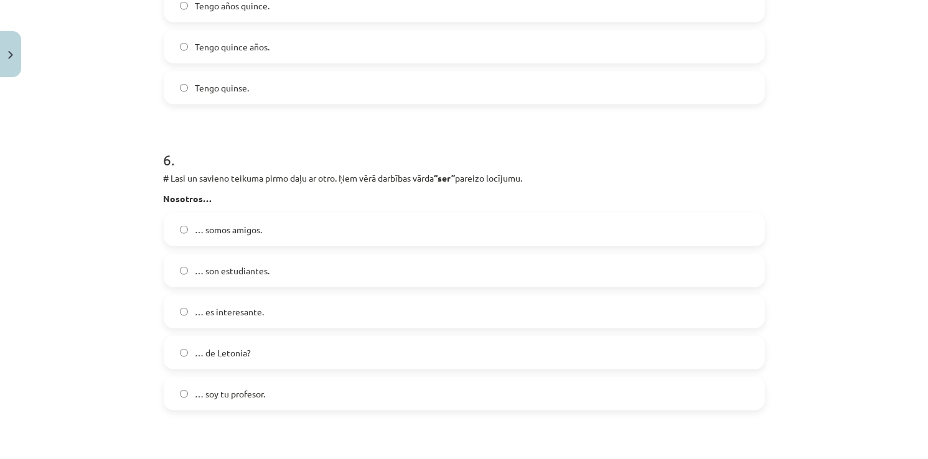
scroll to position [1680, 0]
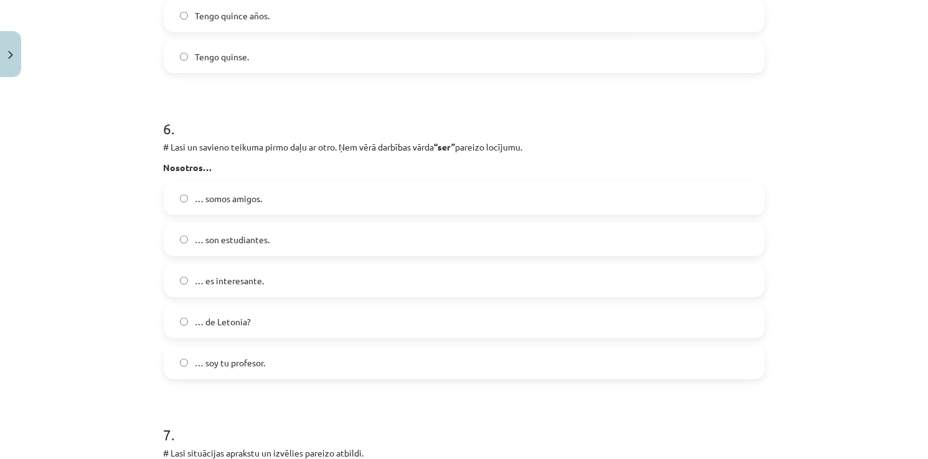
click at [212, 194] on span "… somos amigos." at bounding box center [228, 198] width 67 height 13
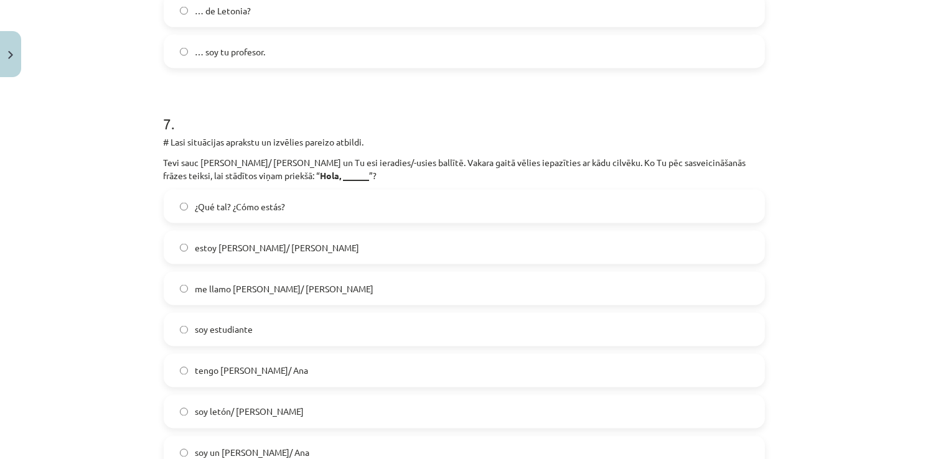
scroll to position [2054, 0]
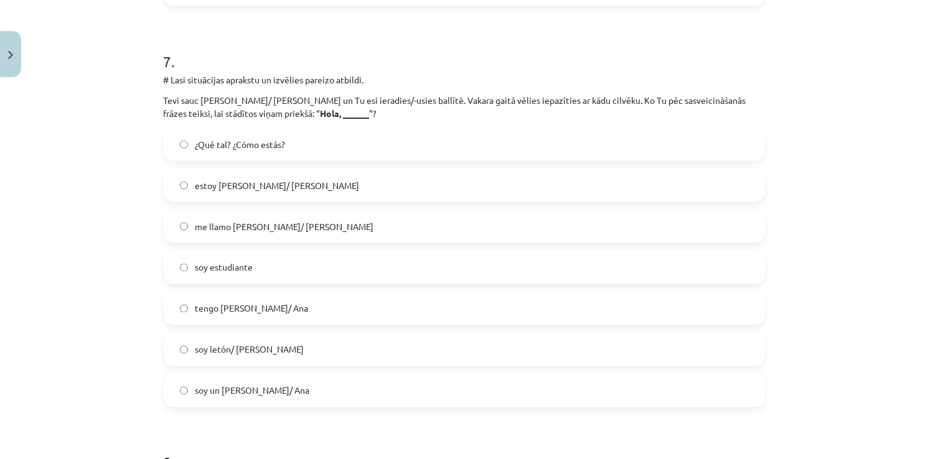
click at [226, 230] on span "me llamo Pedro/ Ana" at bounding box center [284, 226] width 179 height 13
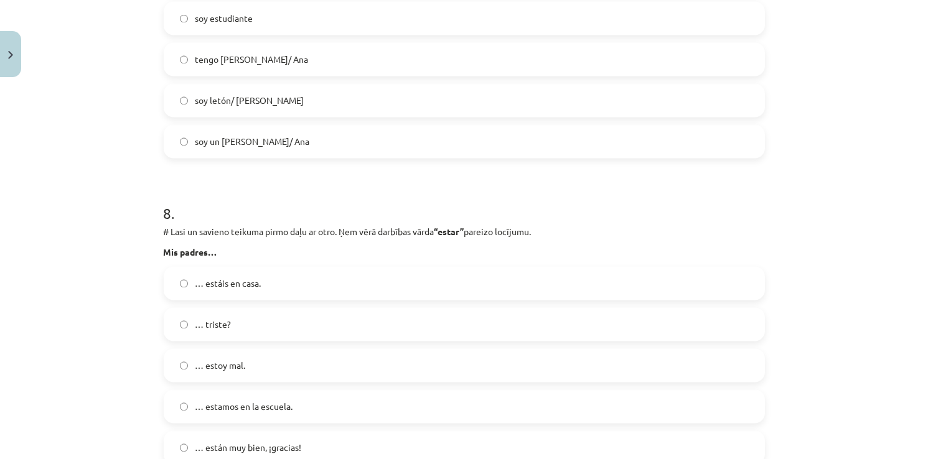
scroll to position [2365, 0]
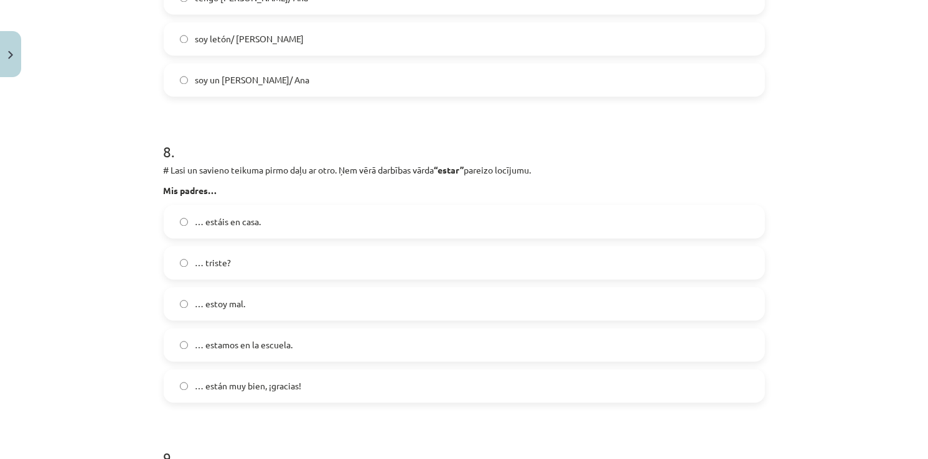
click at [317, 394] on label "… están muy bien, ¡gracias!" at bounding box center [464, 385] width 599 height 31
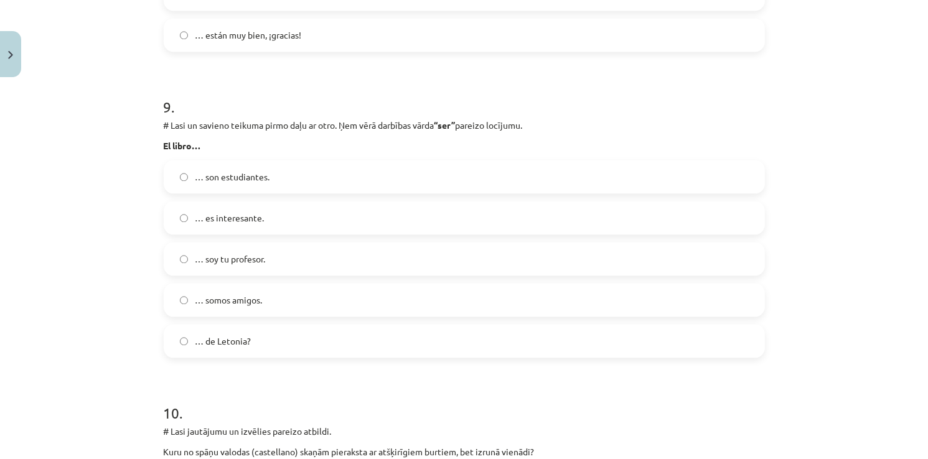
scroll to position [2738, 0]
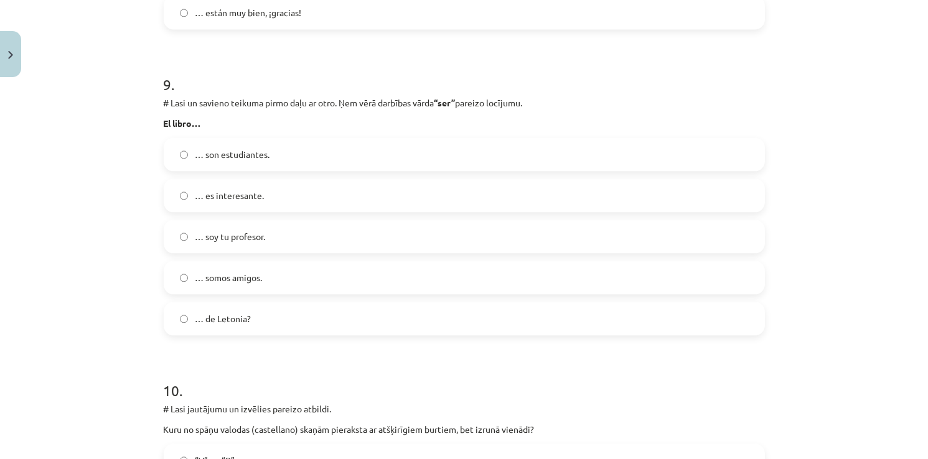
click at [267, 190] on label "… es interesante." at bounding box center [464, 195] width 599 height 31
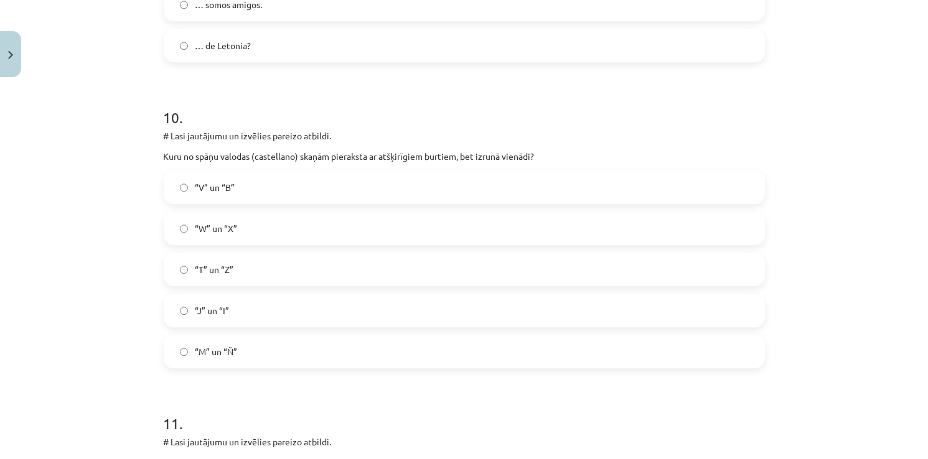
scroll to position [3049, 0]
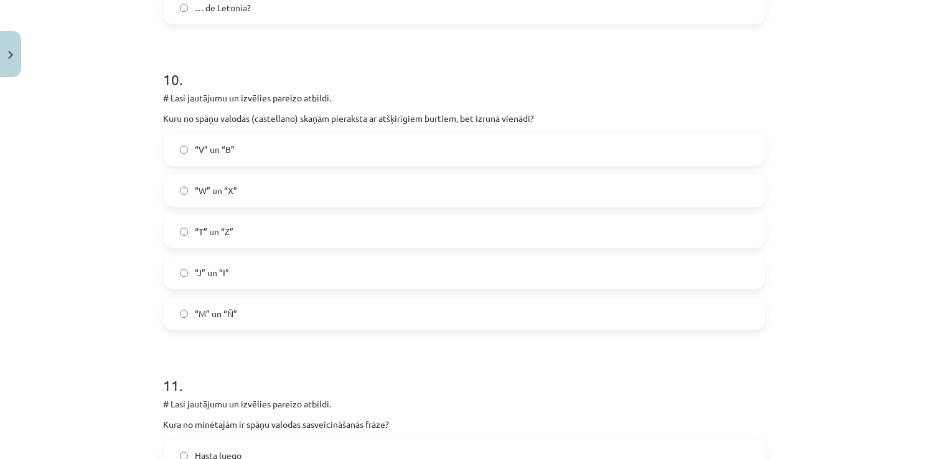
click at [287, 158] on label "“V” un “B”" at bounding box center [464, 149] width 599 height 31
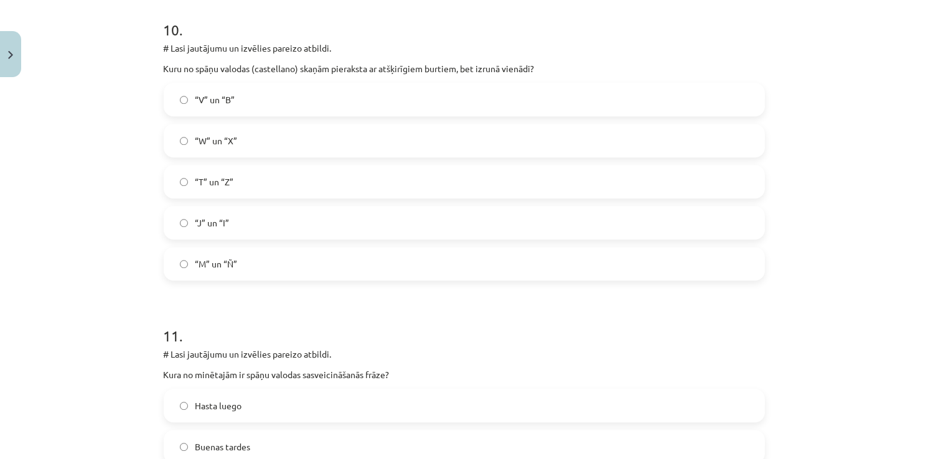
scroll to position [3236, 0]
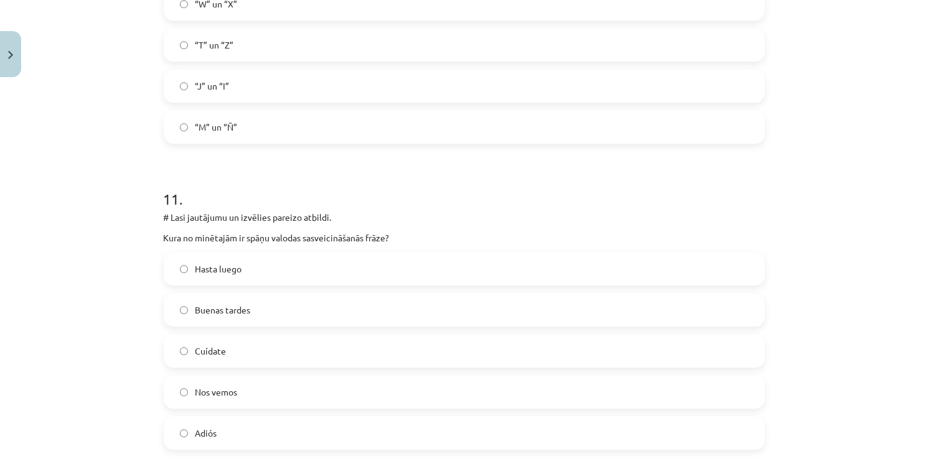
click at [202, 302] on label "Buenas tardes" at bounding box center [464, 309] width 599 height 31
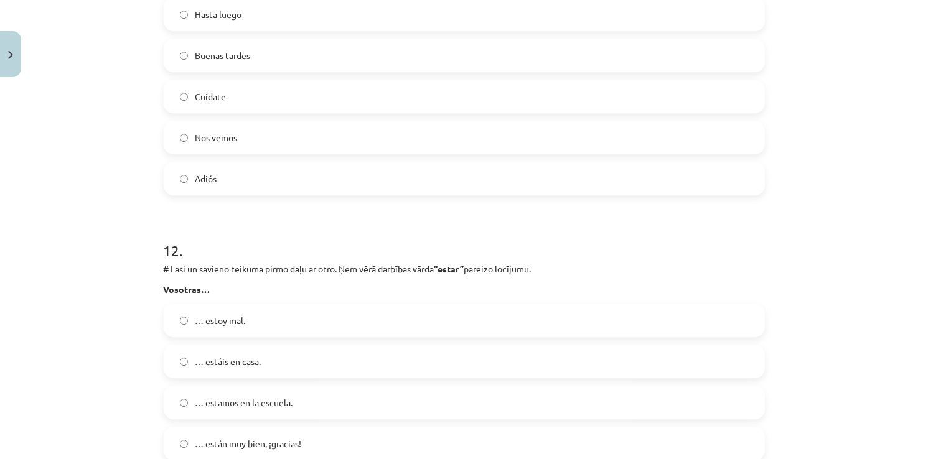
scroll to position [3485, 0]
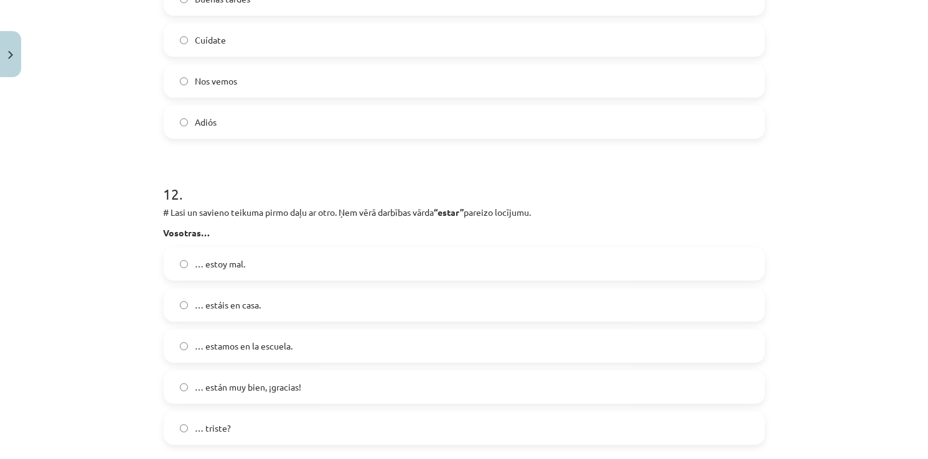
click at [263, 340] on span "… estamos en la escuela." at bounding box center [244, 346] width 98 height 13
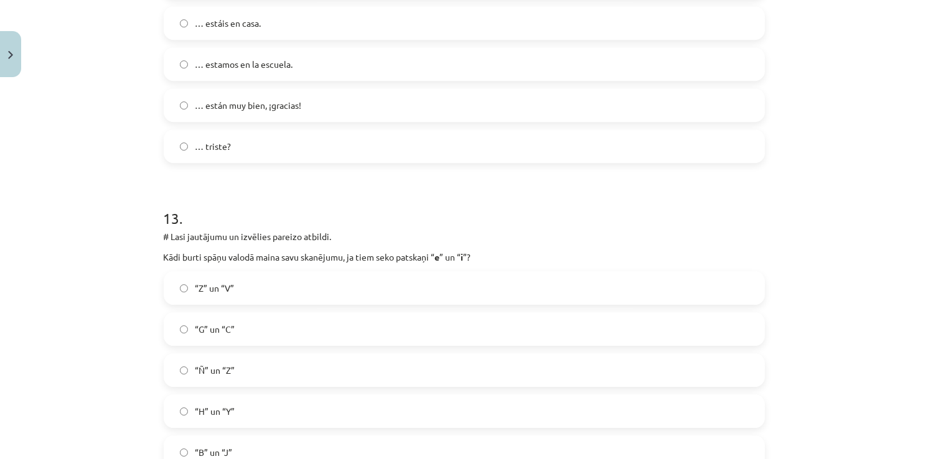
scroll to position [3858, 0]
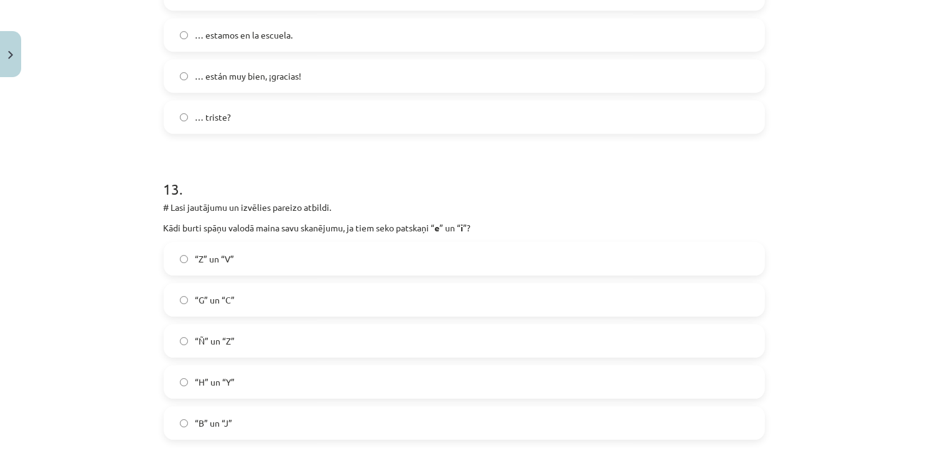
click at [189, 291] on label "“G” un “C”" at bounding box center [464, 299] width 599 height 31
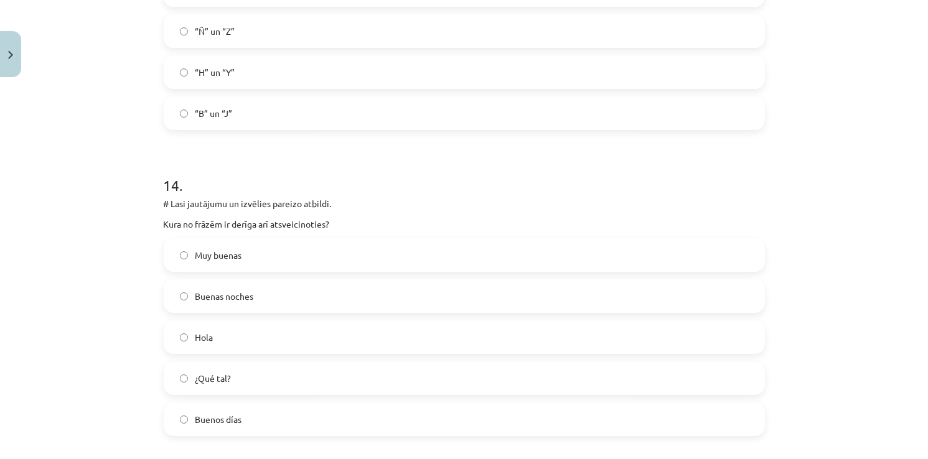
scroll to position [4170, 0]
click at [219, 290] on span "Buenas noches" at bounding box center [224, 295] width 58 height 13
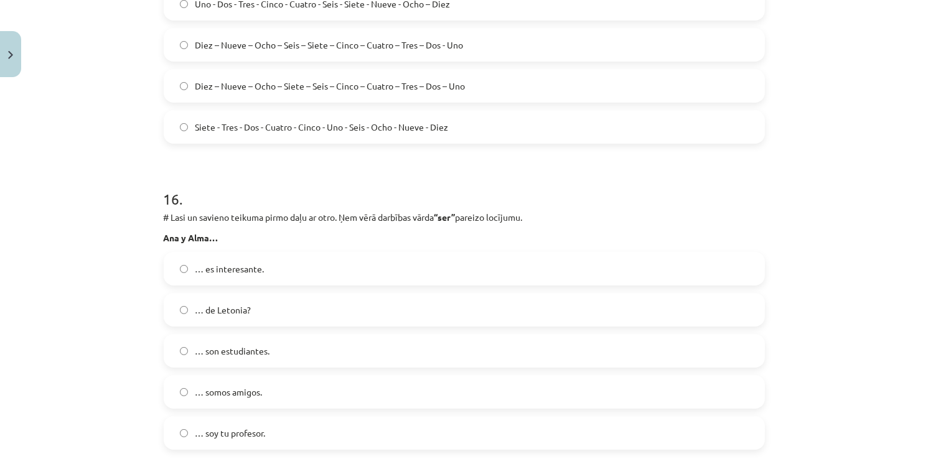
scroll to position [4901, 0]
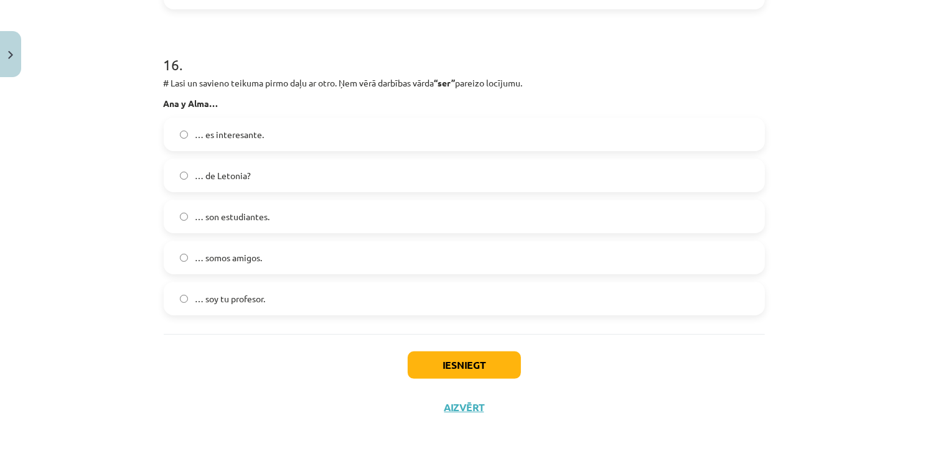
click at [183, 225] on label "… son estudiantes." at bounding box center [464, 216] width 599 height 31
click at [454, 381] on div "Iesniegt Aizvērt" at bounding box center [464, 377] width 601 height 87
click at [450, 359] on button "Iesniegt" at bounding box center [464, 365] width 113 height 27
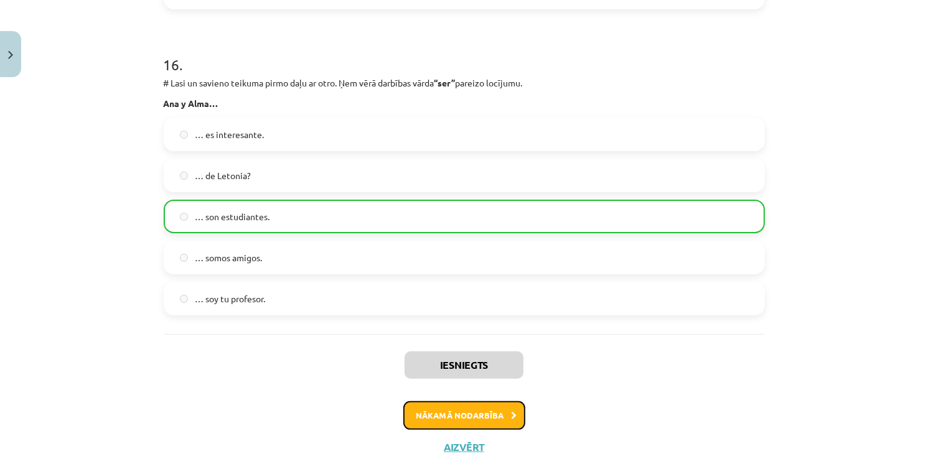
click at [478, 416] on button "Nākamā nodarbība" at bounding box center [464, 415] width 122 height 29
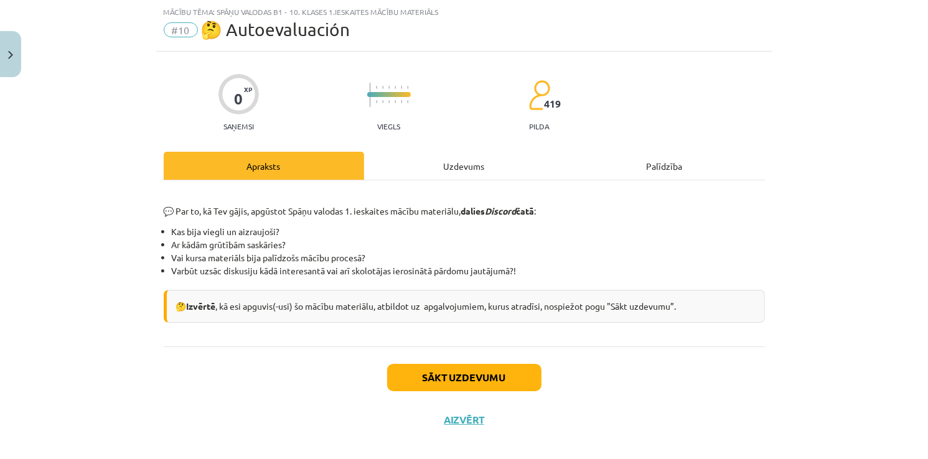
click at [479, 362] on div "Sākt uzdevumu Aizvērt" at bounding box center [464, 390] width 601 height 87
click at [463, 377] on button "Sākt uzdevumu" at bounding box center [464, 377] width 154 height 27
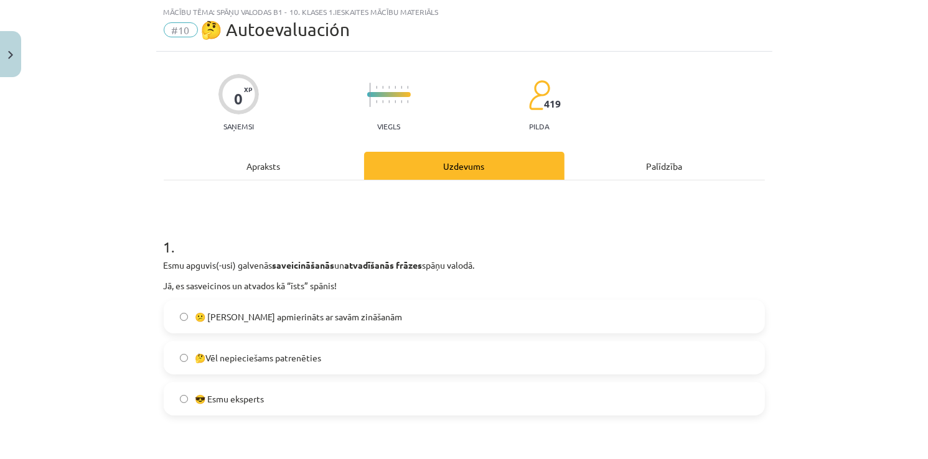
click at [355, 353] on label "🤔Vēl nepieciešams patrenēties" at bounding box center [464, 357] width 599 height 31
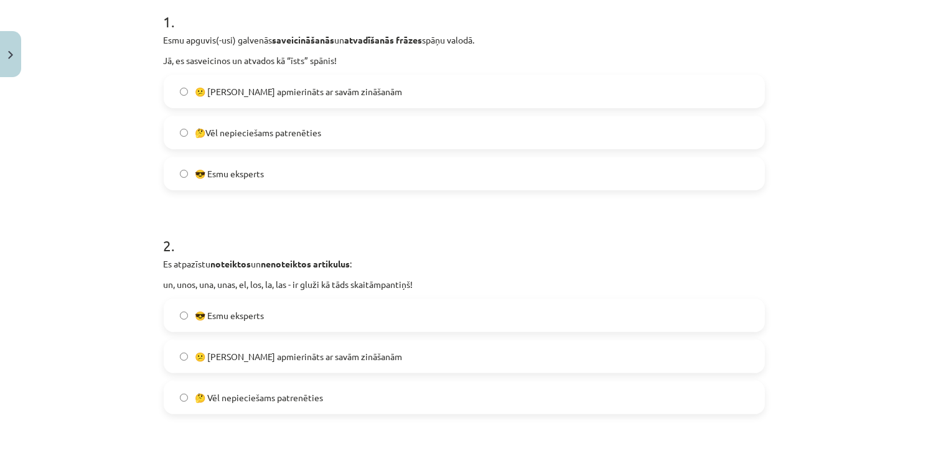
scroll to position [280, 0]
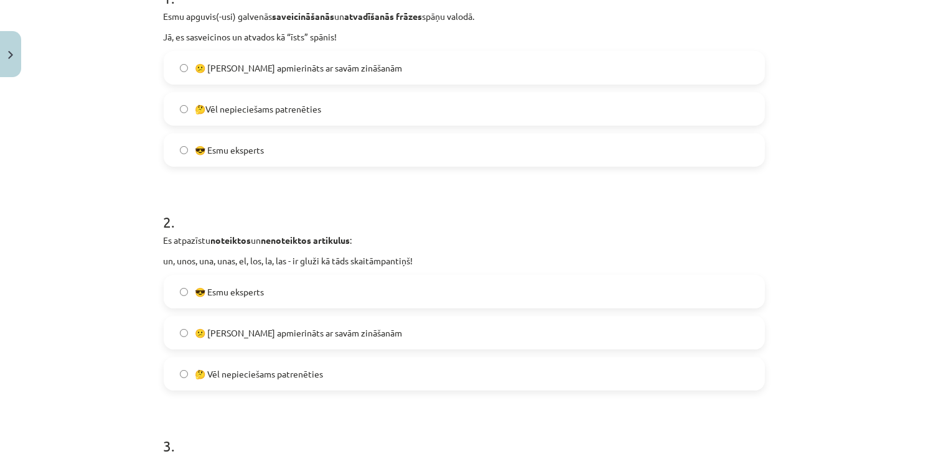
click at [254, 345] on label "😕 Neesmu apmierināts ar savām zināšanām" at bounding box center [464, 332] width 599 height 31
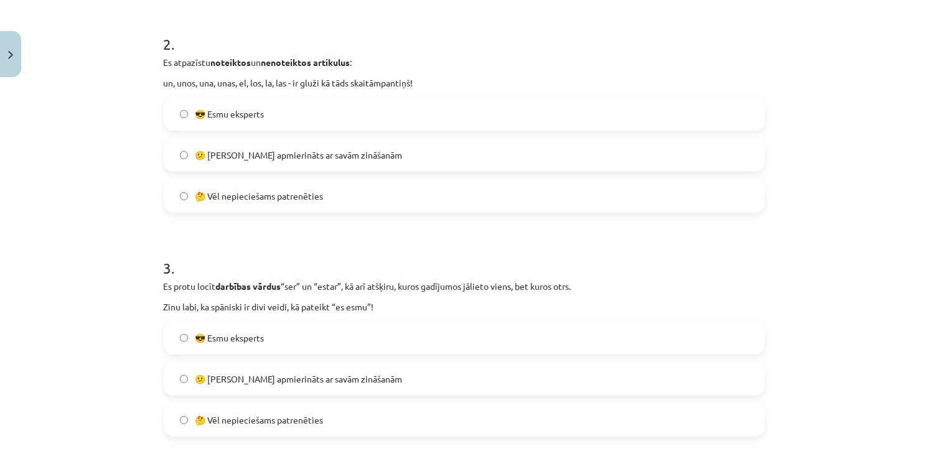
scroll to position [467, 0]
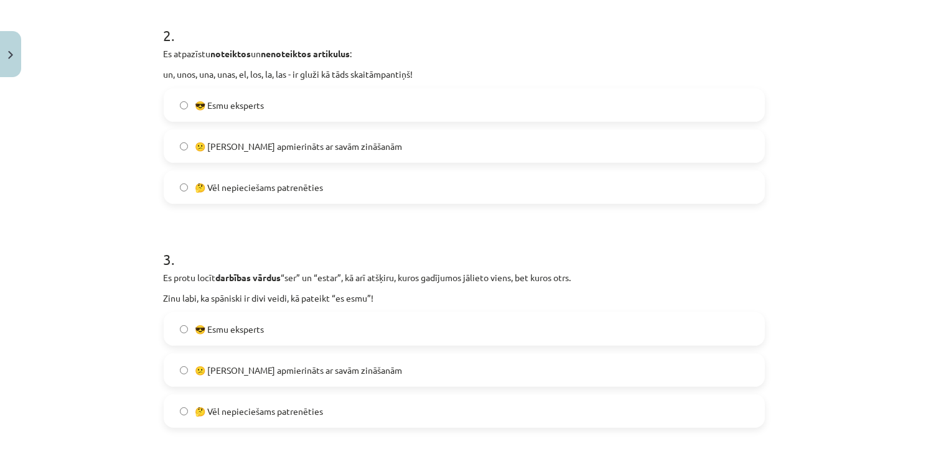
click at [257, 408] on span "🤔 Vēl nepieciešams patrenēties" at bounding box center [259, 411] width 128 height 13
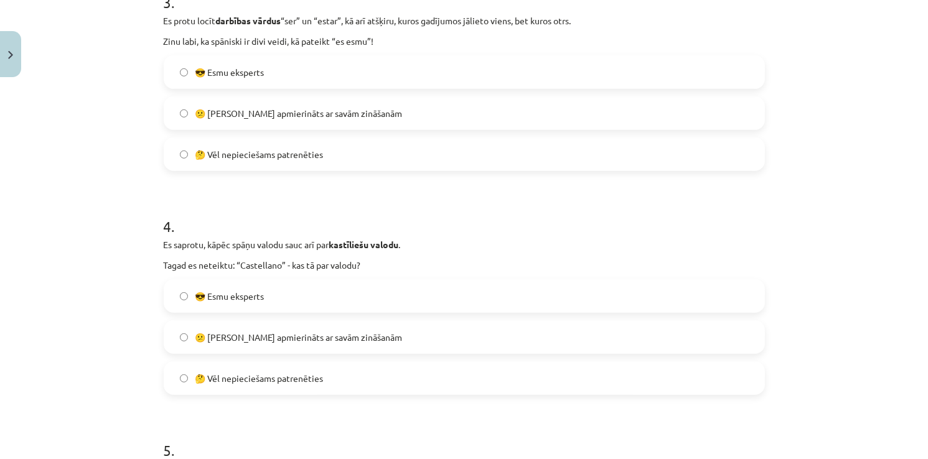
scroll to position [778, 0]
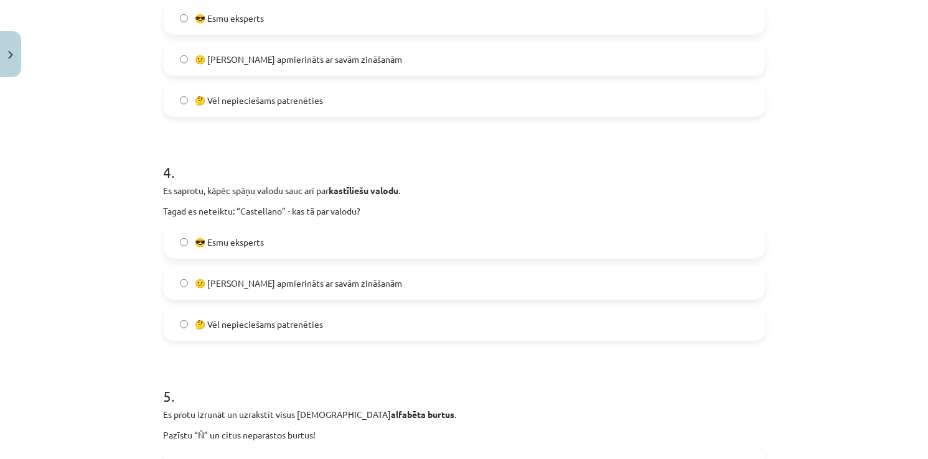
click at [243, 327] on span "🤔 Vēl nepieciešams patrenēties" at bounding box center [259, 324] width 128 height 13
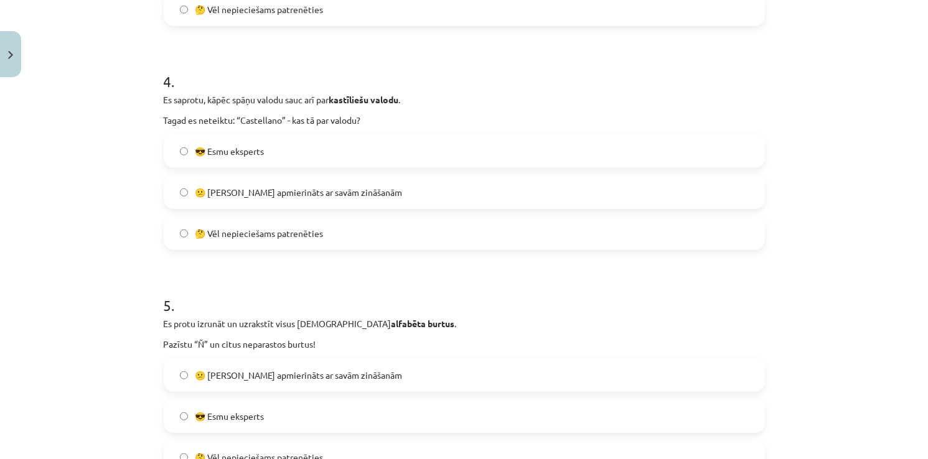
scroll to position [1027, 0]
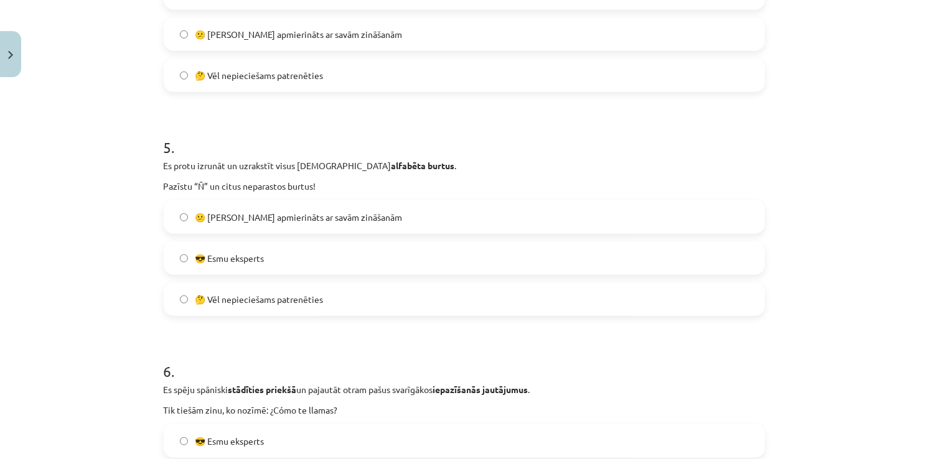
click at [252, 299] on span "🤔 Vēl nepieciešams patrenēties" at bounding box center [259, 299] width 128 height 13
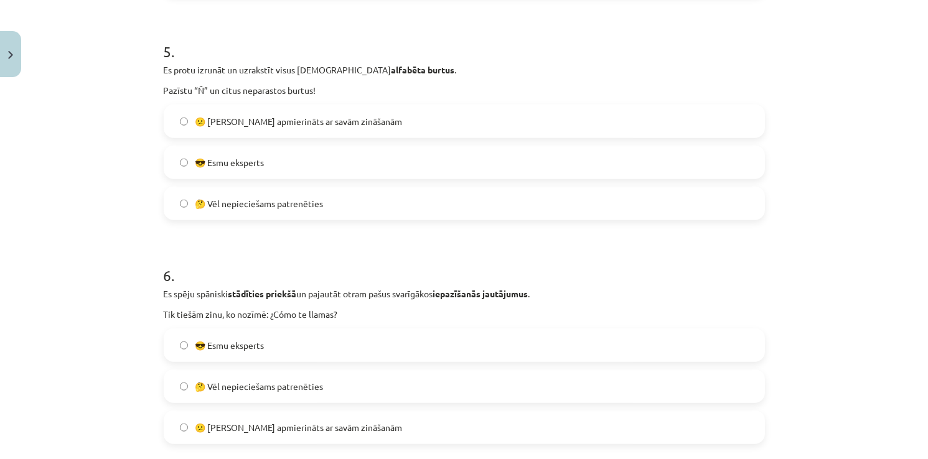
scroll to position [1276, 0]
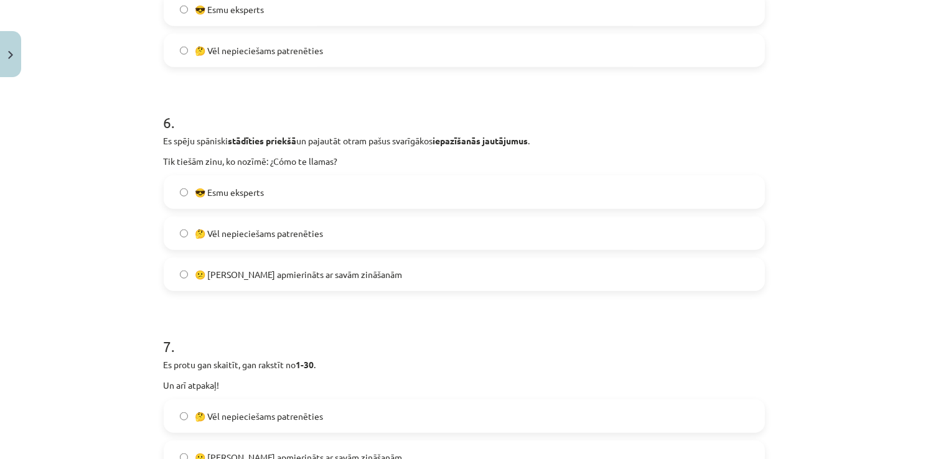
click at [263, 268] on span "😕 Neesmu apmierināts ar savām zināšanām" at bounding box center [298, 274] width 207 height 13
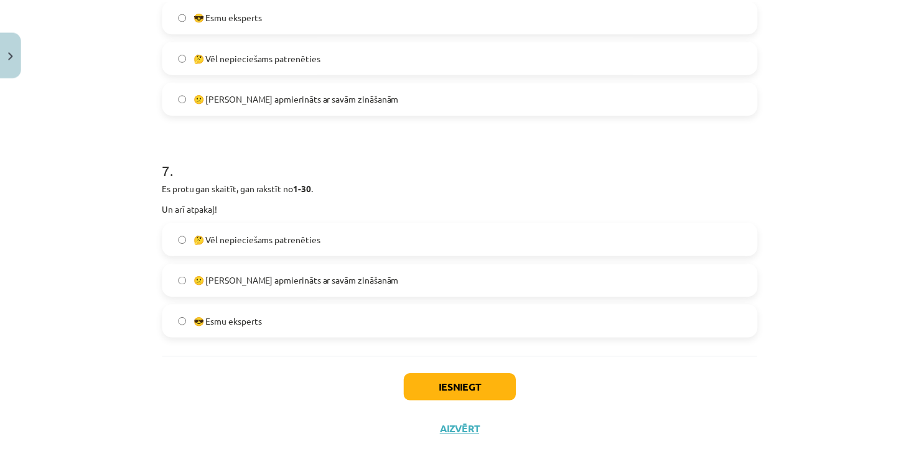
scroll to position [1462, 0]
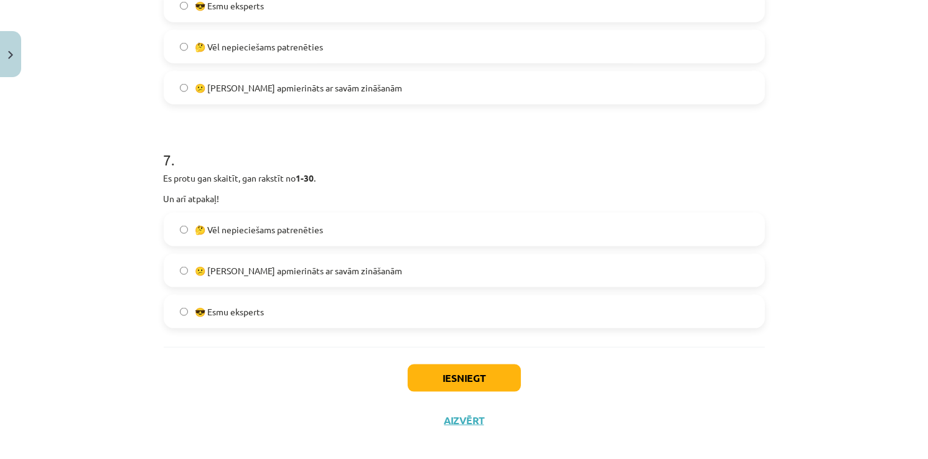
click at [266, 236] on label "🤔 Vēl nepieciešams patrenēties" at bounding box center [464, 229] width 599 height 31
click at [439, 390] on button "Iesniegt" at bounding box center [464, 378] width 113 height 27
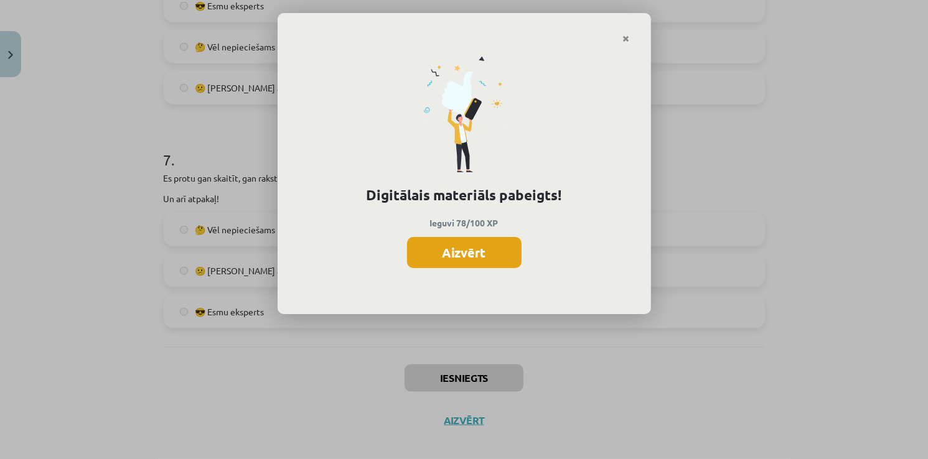
click at [475, 251] on button "Aizvērt" at bounding box center [464, 252] width 115 height 31
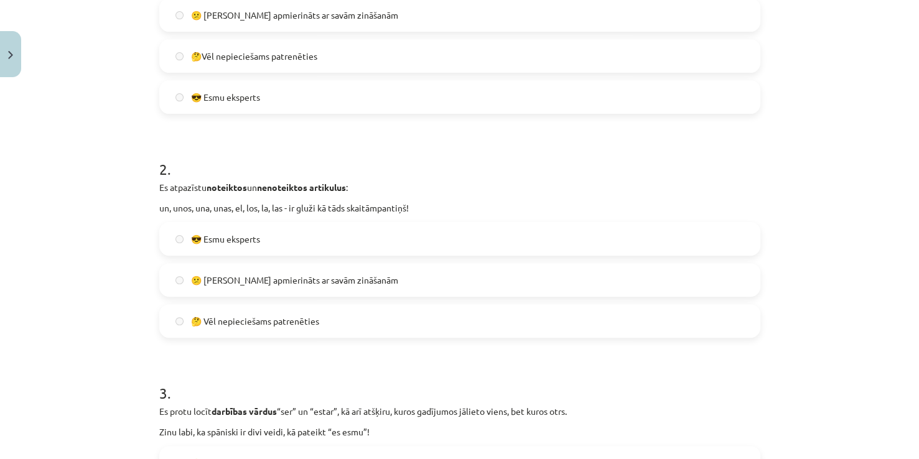
scroll to position [156, 0]
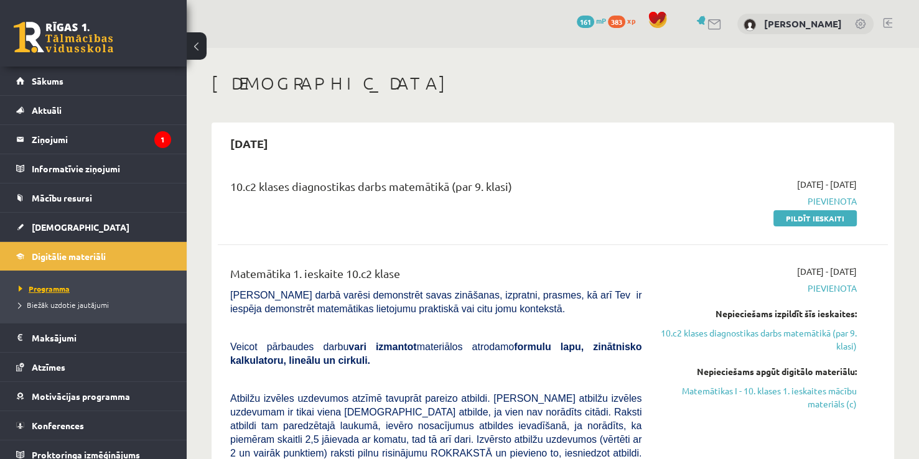
click at [67, 283] on link "Programma" at bounding box center [97, 288] width 156 height 11
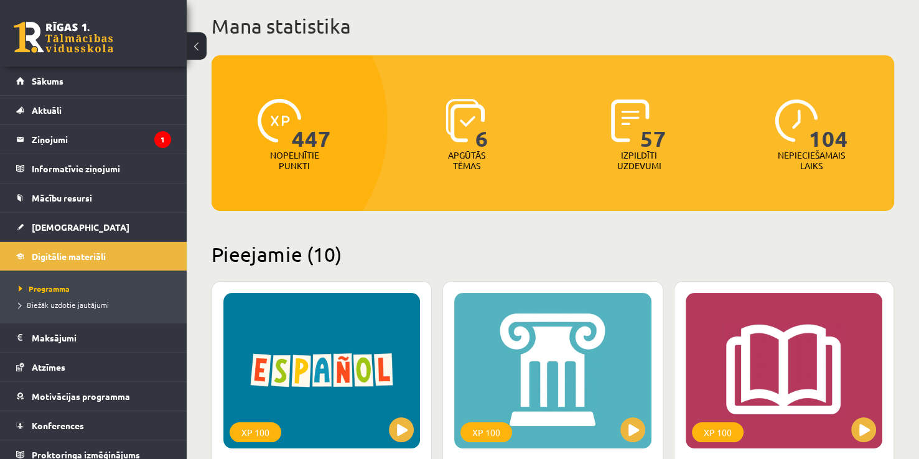
scroll to position [249, 0]
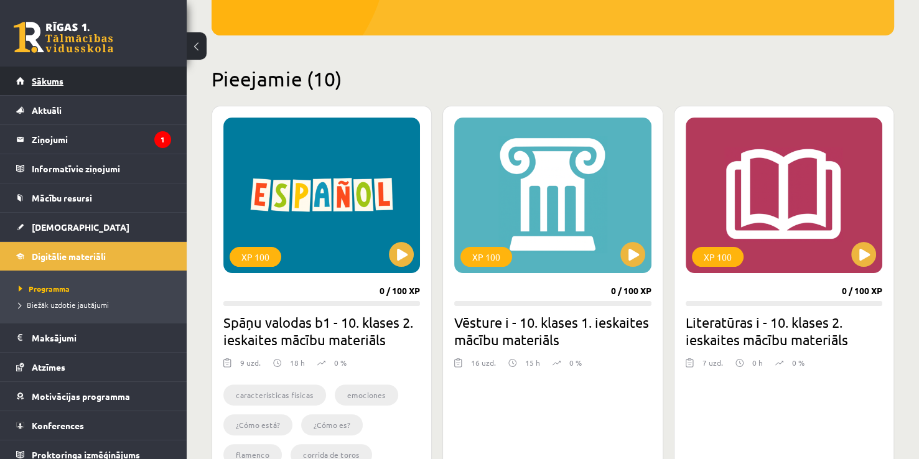
click at [55, 88] on link "Sākums" at bounding box center [93, 81] width 155 height 29
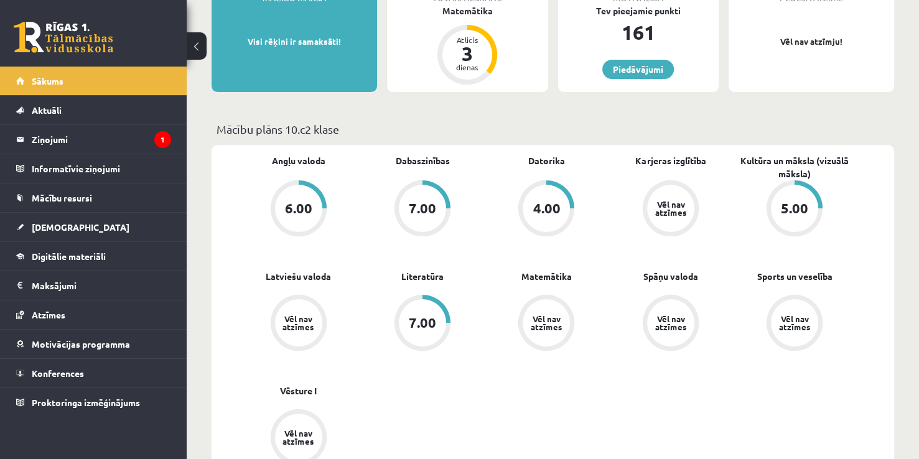
scroll to position [311, 0]
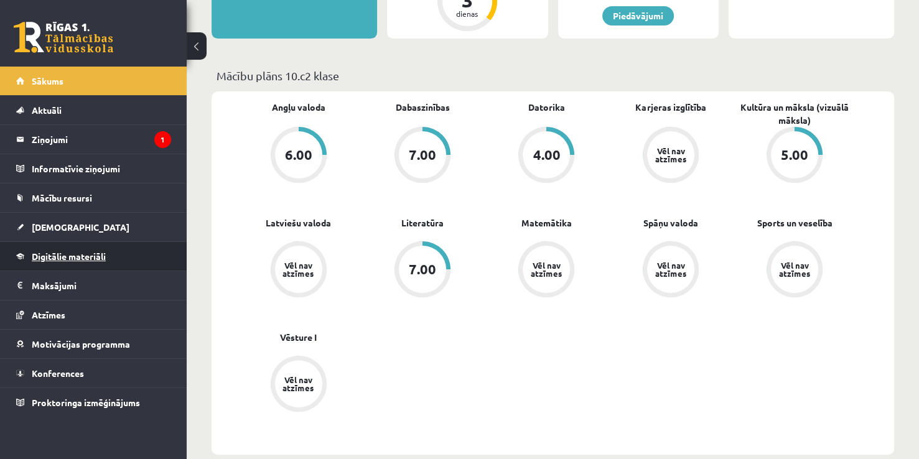
click at [109, 244] on link "Digitālie materiāli" at bounding box center [93, 256] width 155 height 29
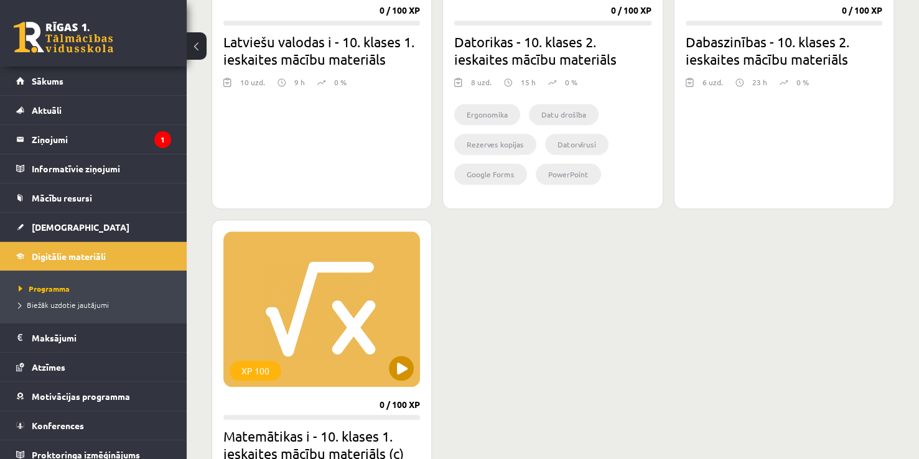
scroll to position [1307, 0]
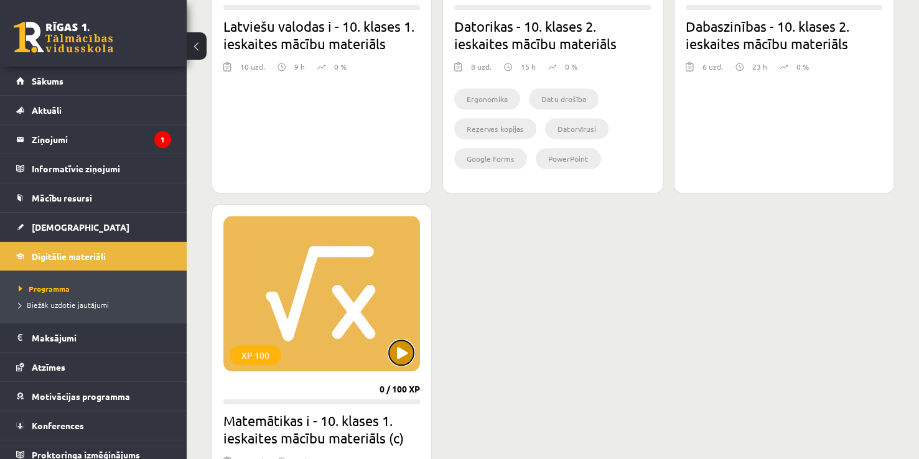
click at [406, 360] on button at bounding box center [401, 352] width 25 height 25
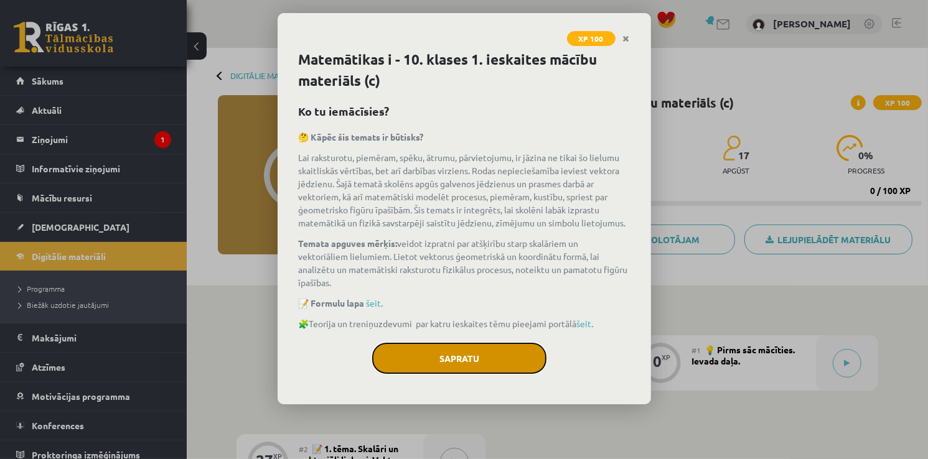
click at [477, 361] on button "Sapratu" at bounding box center [459, 358] width 174 height 31
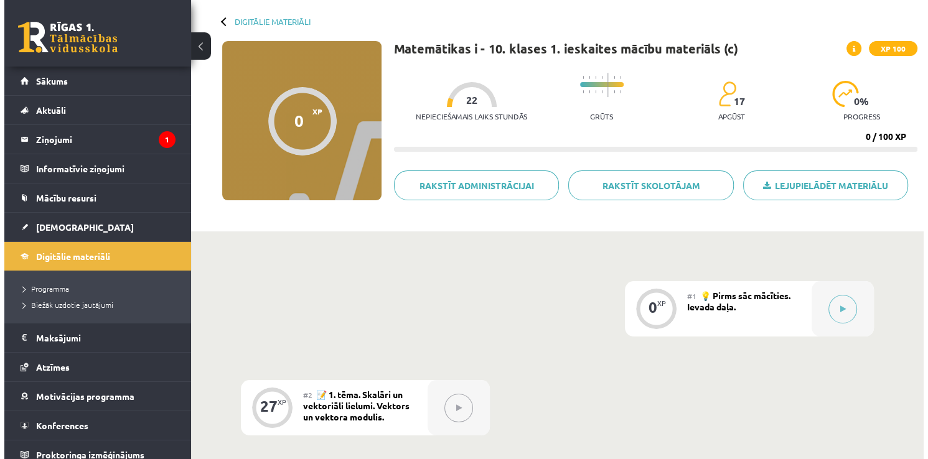
scroll to position [52, 0]
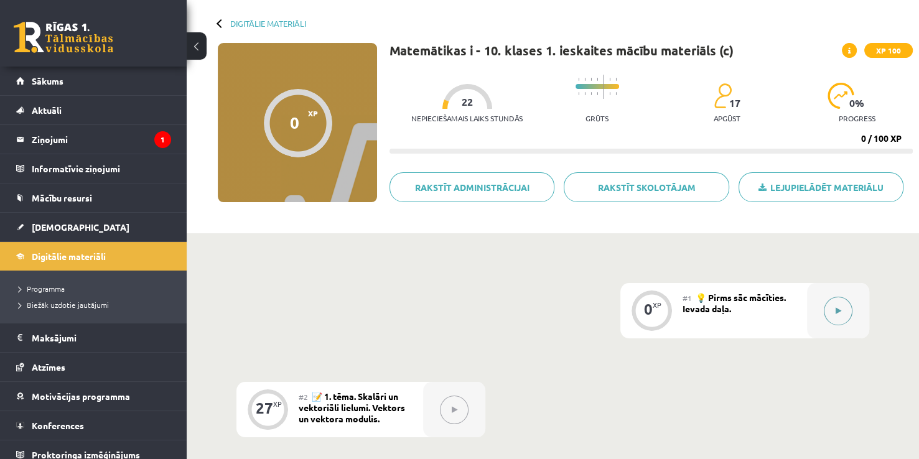
click at [831, 307] on button at bounding box center [838, 311] width 29 height 29
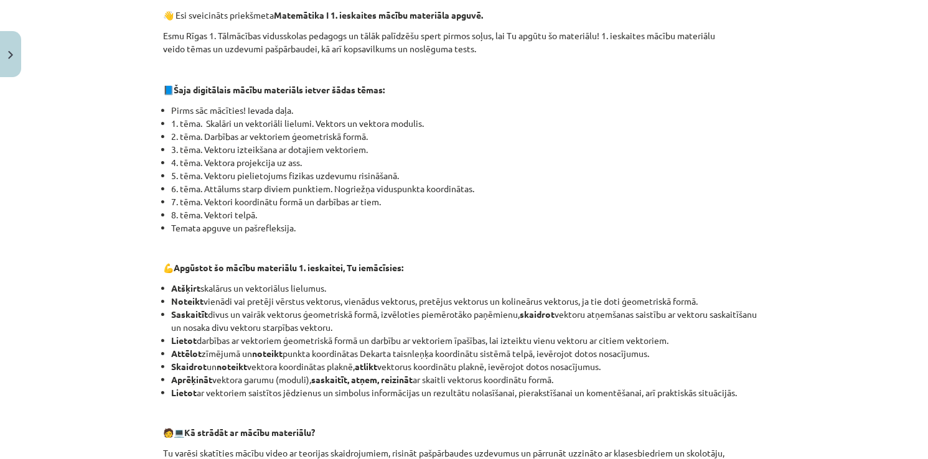
scroll to position [0, 0]
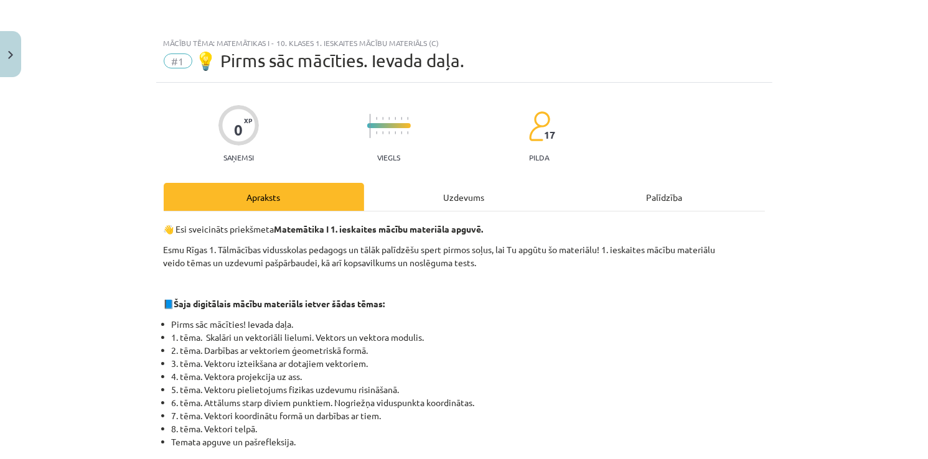
click at [433, 192] on div "Uzdevums" at bounding box center [464, 197] width 200 height 28
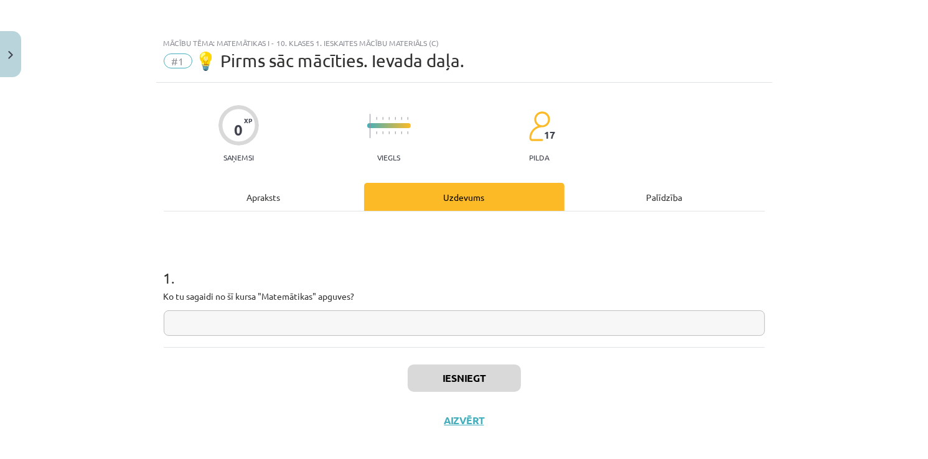
scroll to position [13, 0]
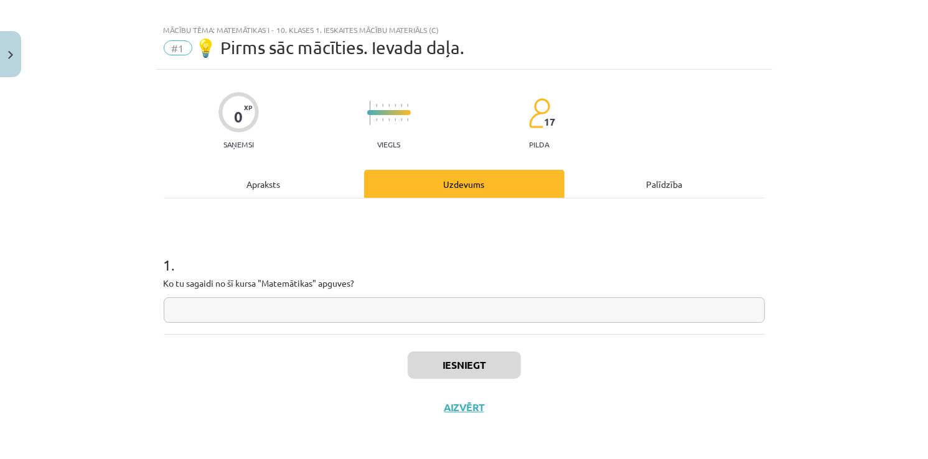
click at [274, 299] on input "text" at bounding box center [464, 310] width 601 height 26
type input "*"
click at [444, 359] on button "Iesniegt" at bounding box center [464, 365] width 113 height 27
click at [482, 361] on button "Iesniegt" at bounding box center [464, 365] width 113 height 27
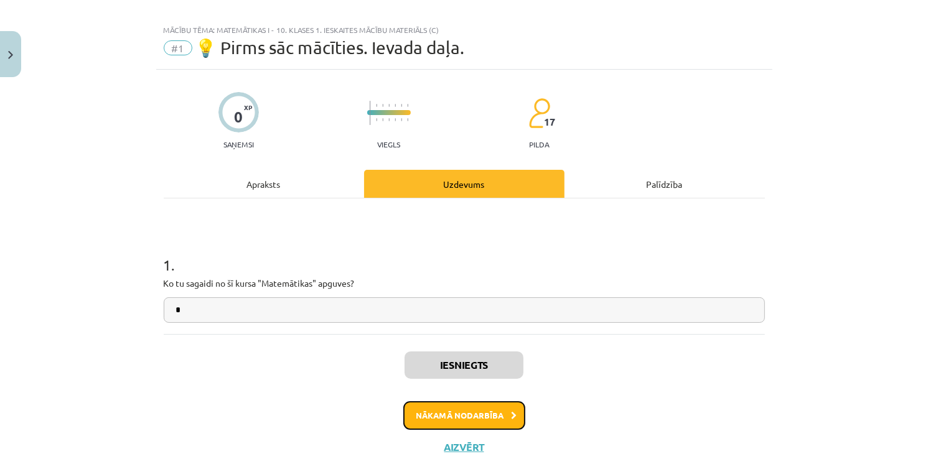
click at [482, 420] on button "Nākamā nodarbība" at bounding box center [464, 415] width 122 height 29
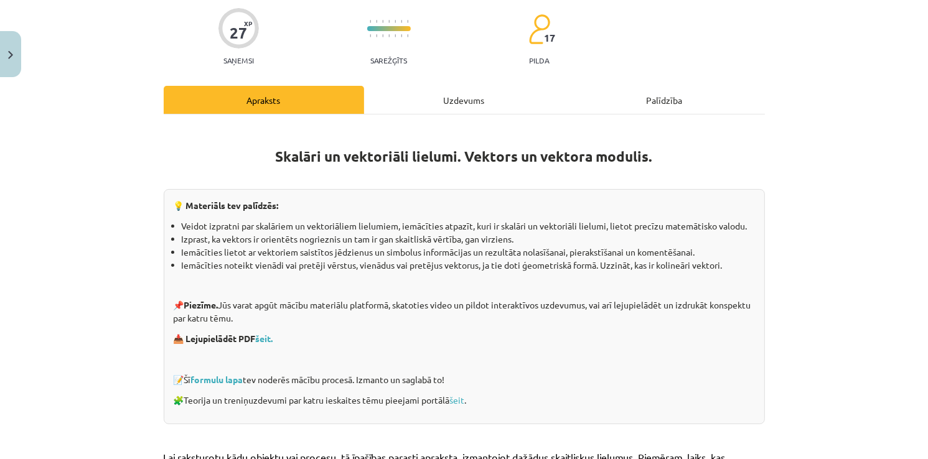
scroll to position [0, 0]
